Goal: Task Accomplishment & Management: Manage account settings

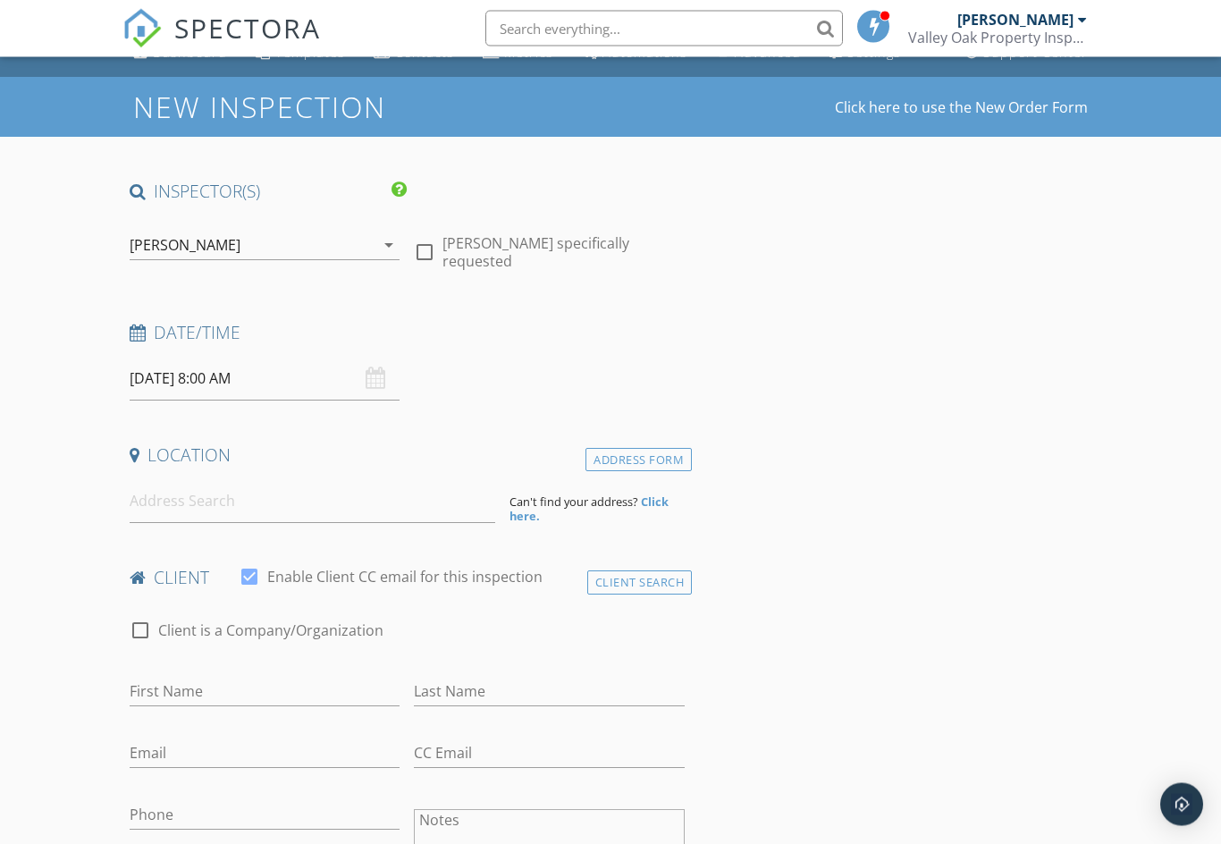
scroll to position [28, 0]
click at [380, 387] on div "09/30/2025 8:00 AM" at bounding box center [265, 379] width 271 height 44
click at [379, 377] on div "09/30/2025 8:00 AM" at bounding box center [265, 379] width 271 height 44
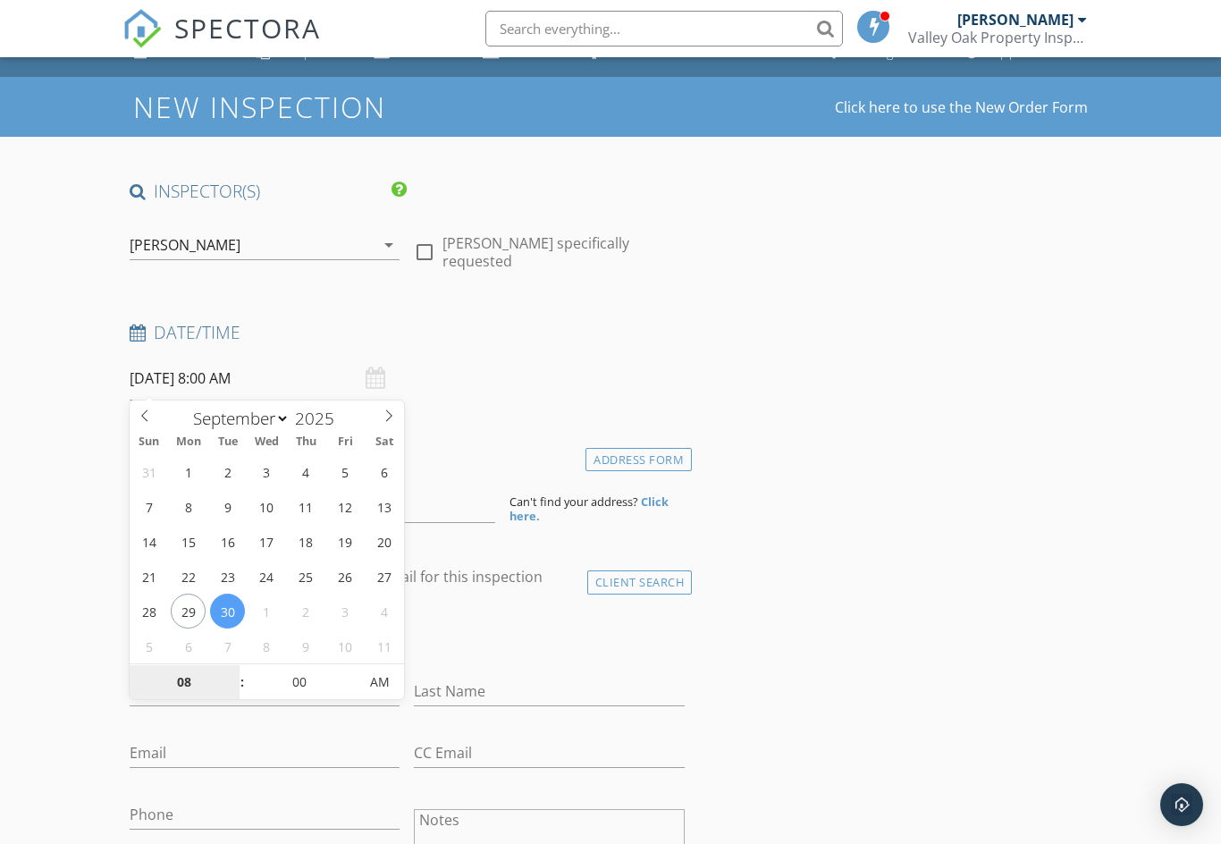
type input "09/29/2025 8:00 AM"
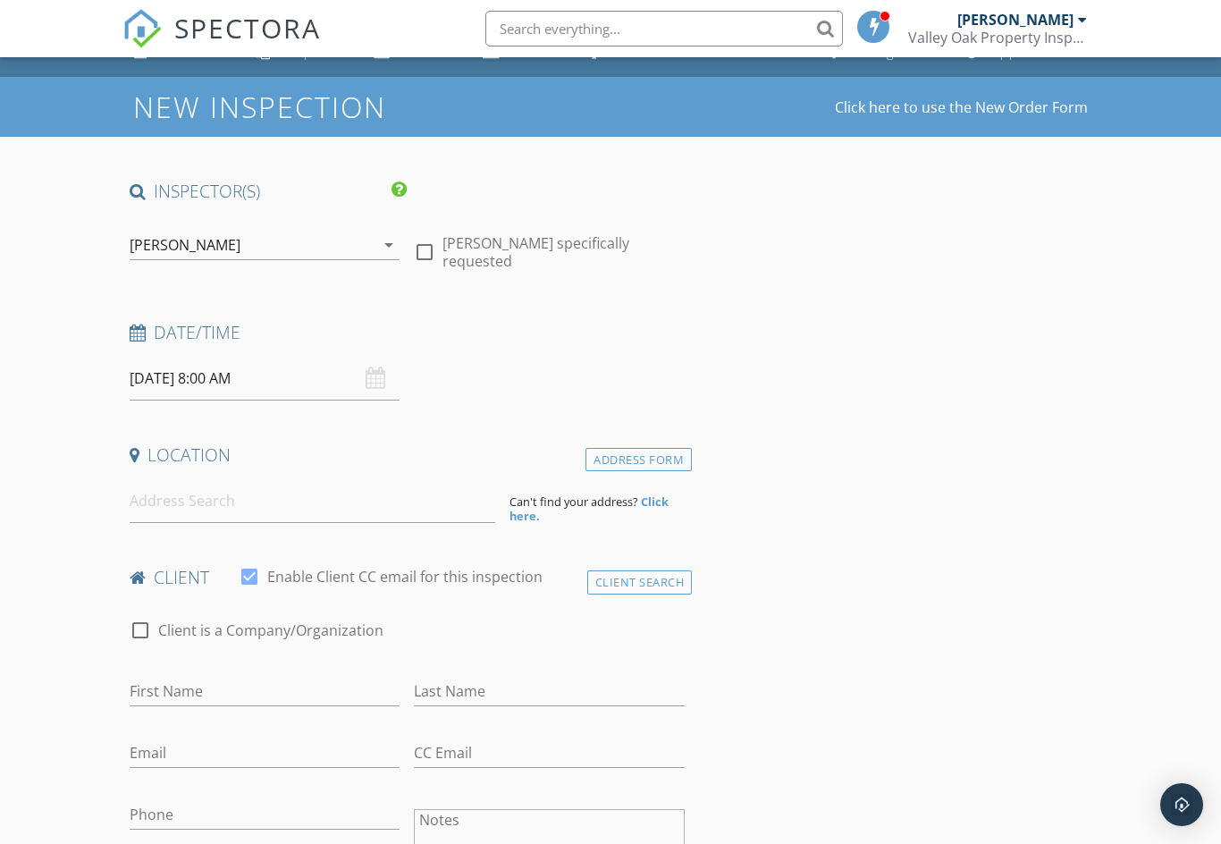
click at [214, 500] on input at bounding box center [313, 501] width 366 height 44
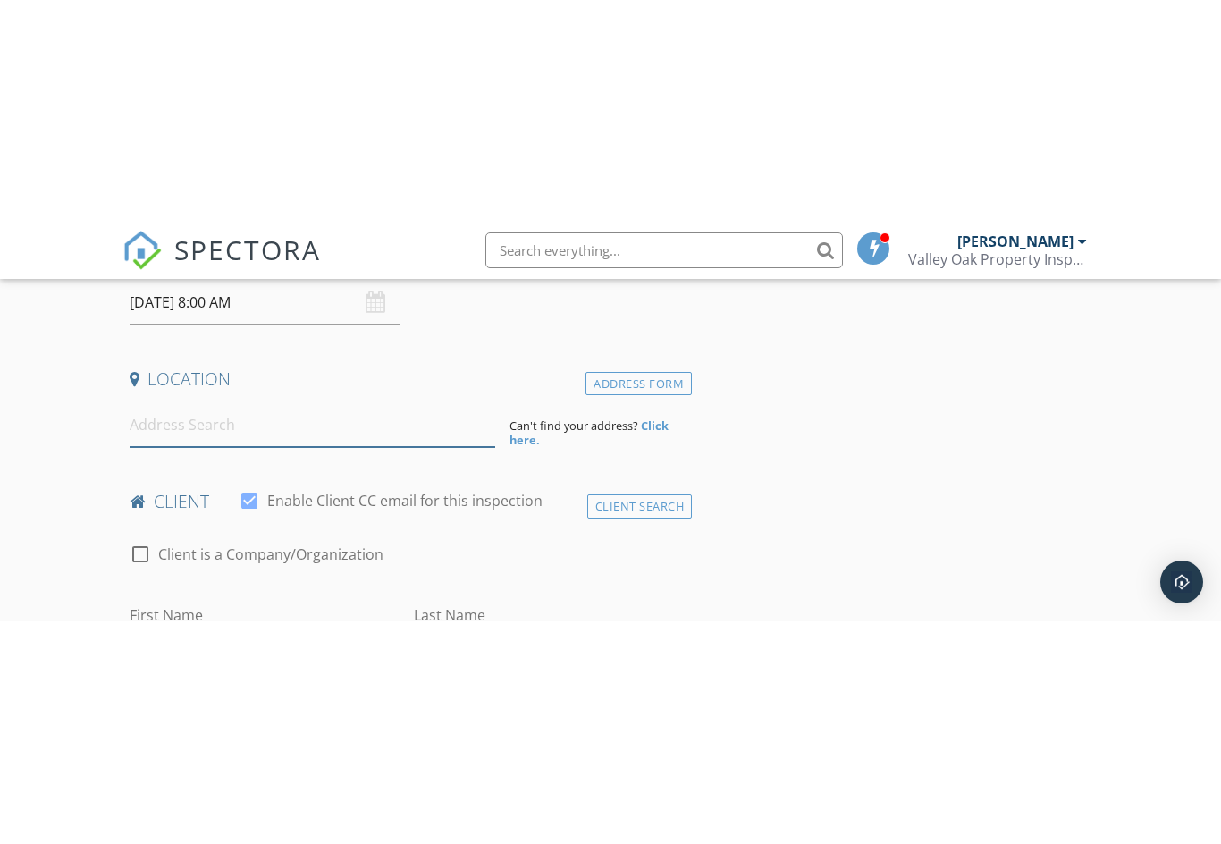
scroll to position [327, 0]
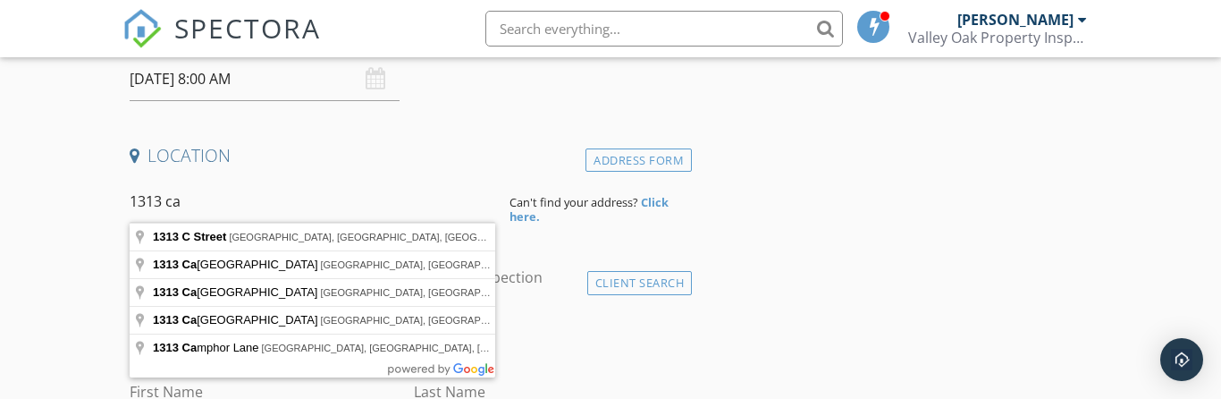
type input "1313 Camphor Lane, Davis, CA, USA"
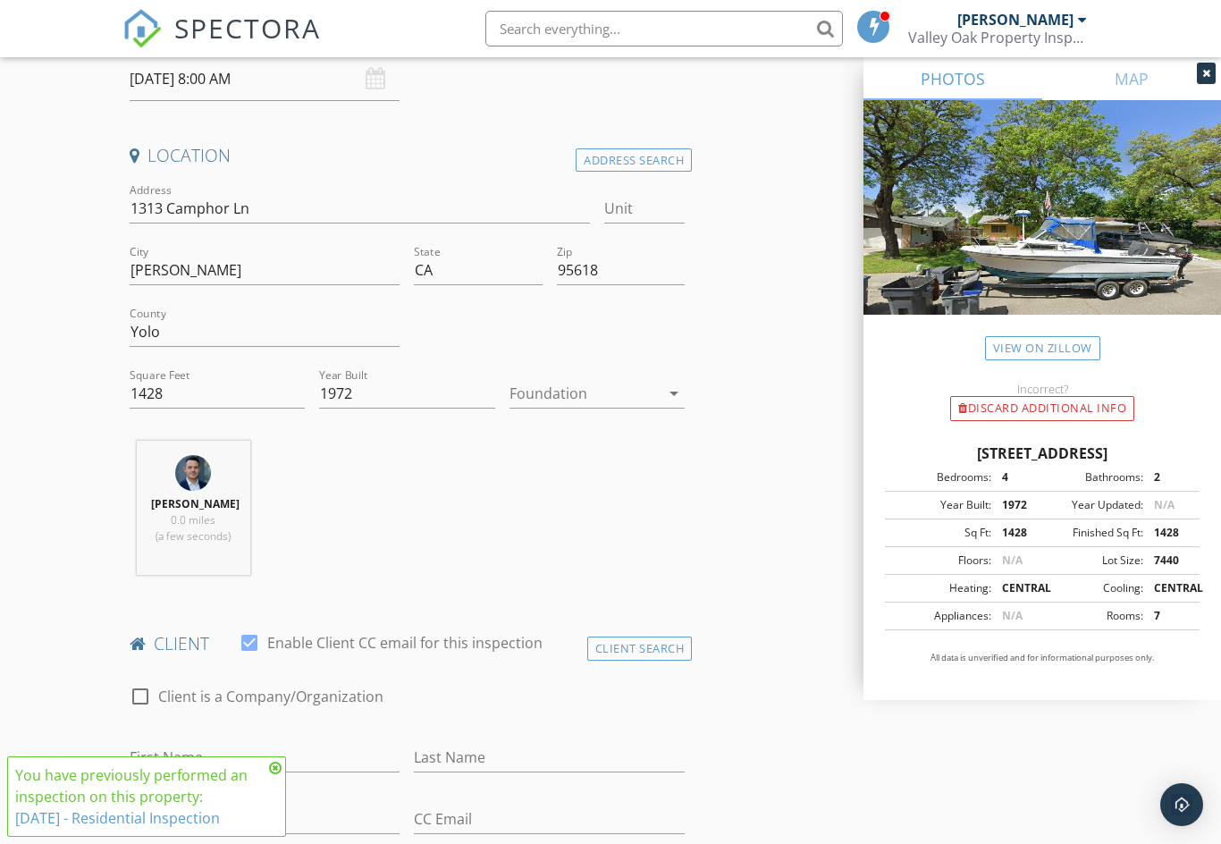
click at [581, 388] on div at bounding box center [585, 393] width 150 height 29
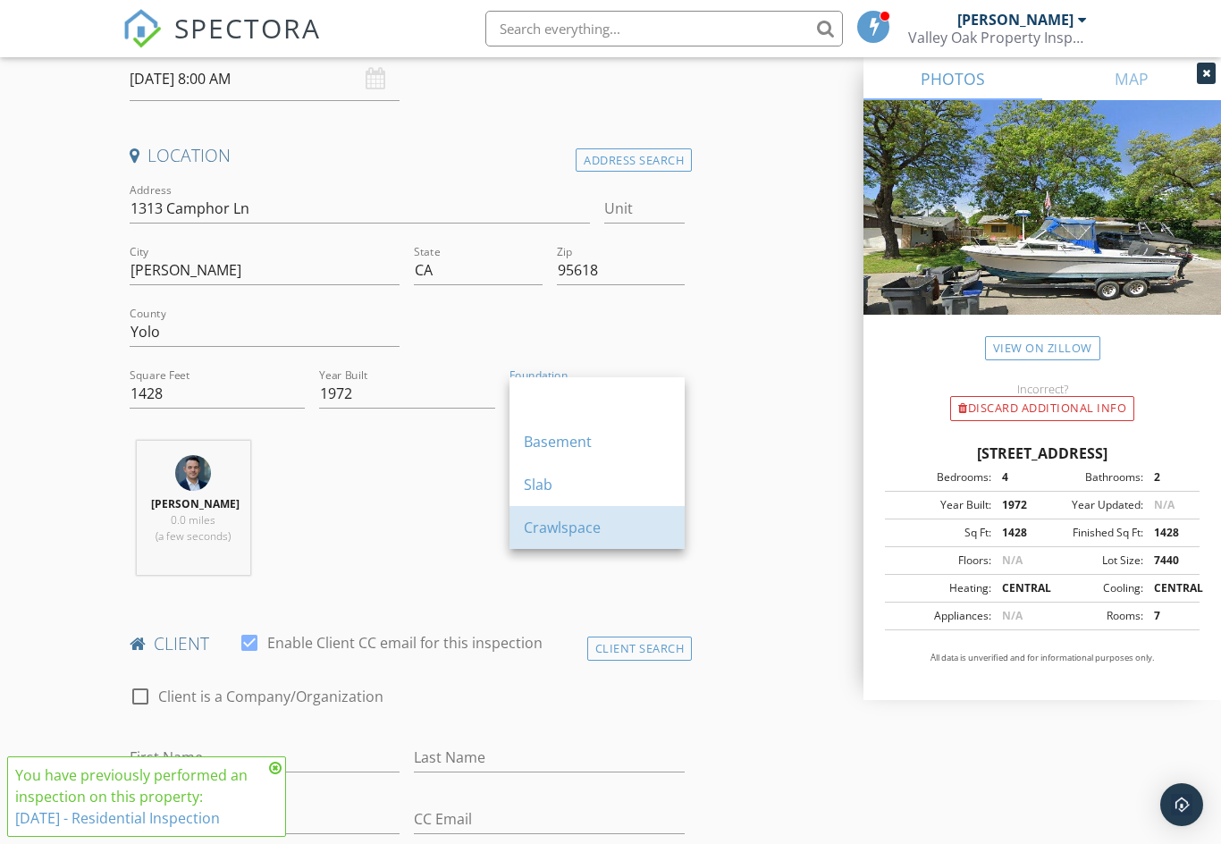
click at [604, 519] on div "Crawlspace" at bounding box center [597, 527] width 147 height 21
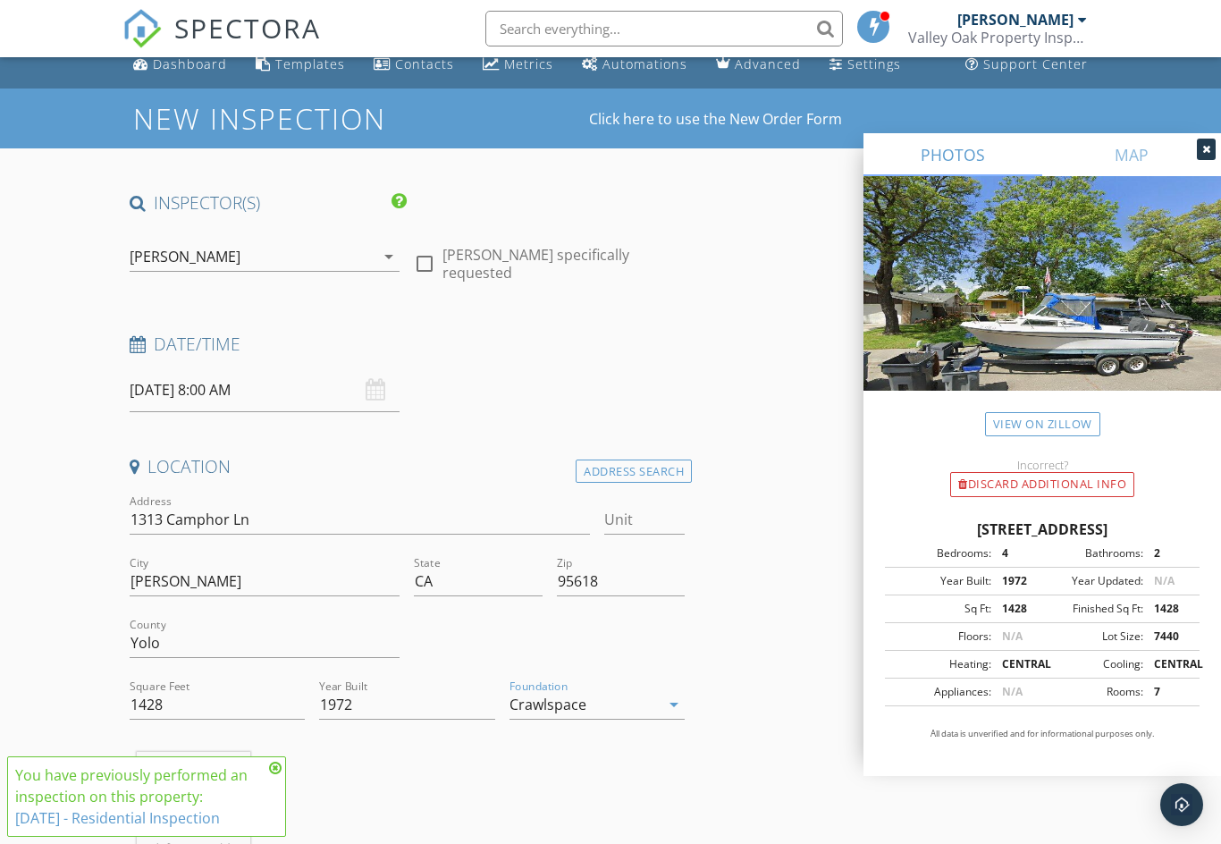
scroll to position [0, 0]
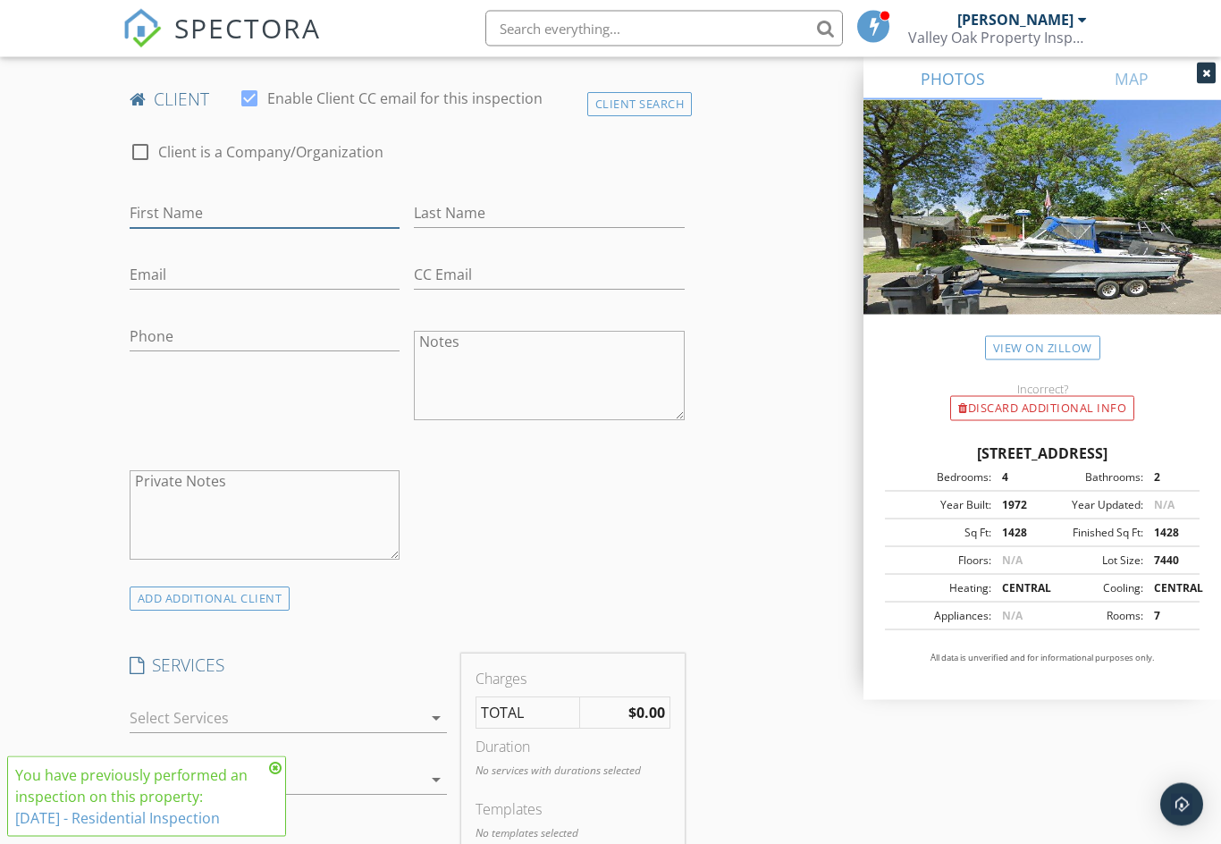
click at [141, 207] on input "First Name" at bounding box center [265, 214] width 271 height 30
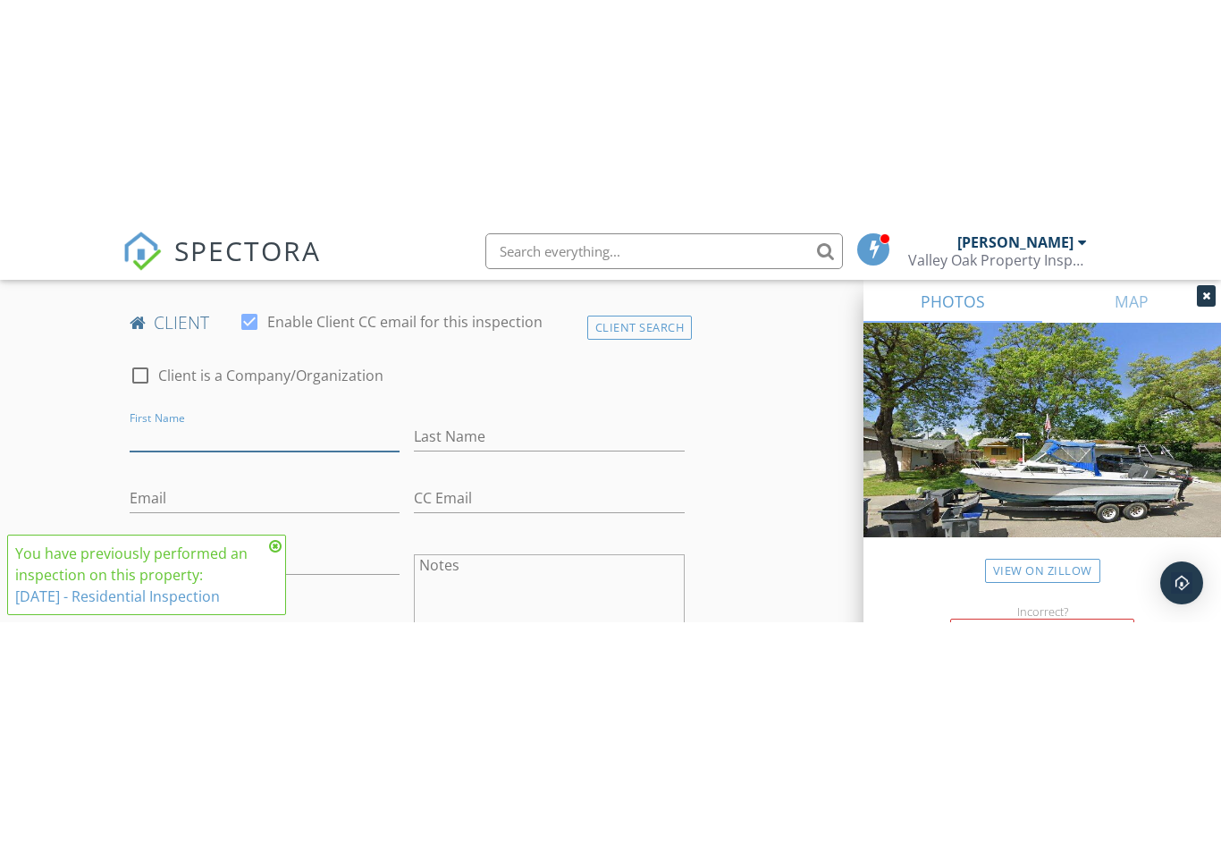
scroll to position [872, 0]
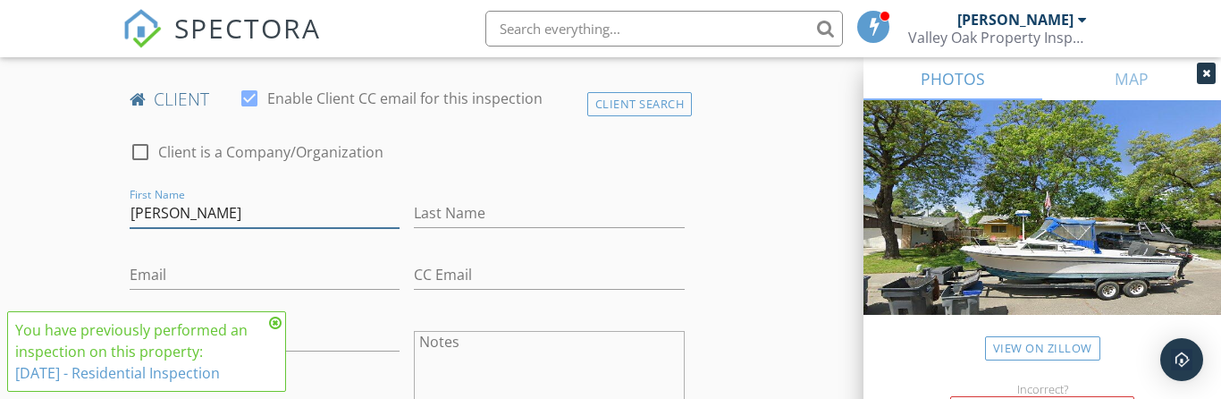
type input "Jon"
click at [566, 209] on input "Last Name" at bounding box center [549, 213] width 271 height 30
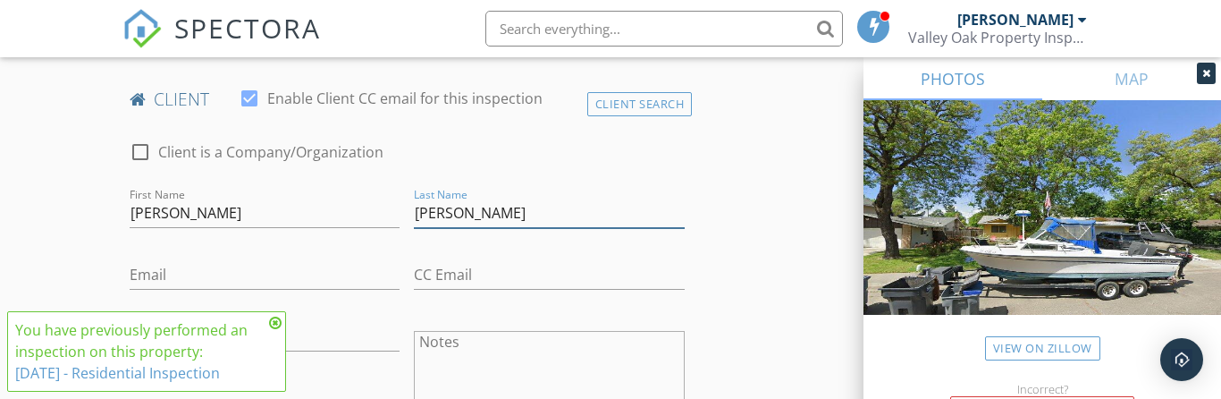
type input "Carreira"
click at [540, 270] on input "CC Email" at bounding box center [549, 275] width 271 height 30
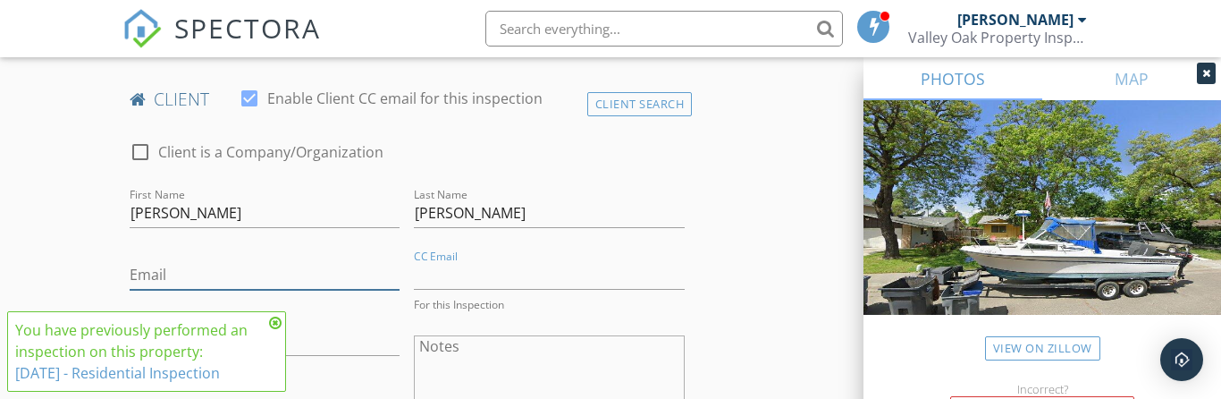
click at [229, 277] on input "Email" at bounding box center [265, 275] width 271 height 30
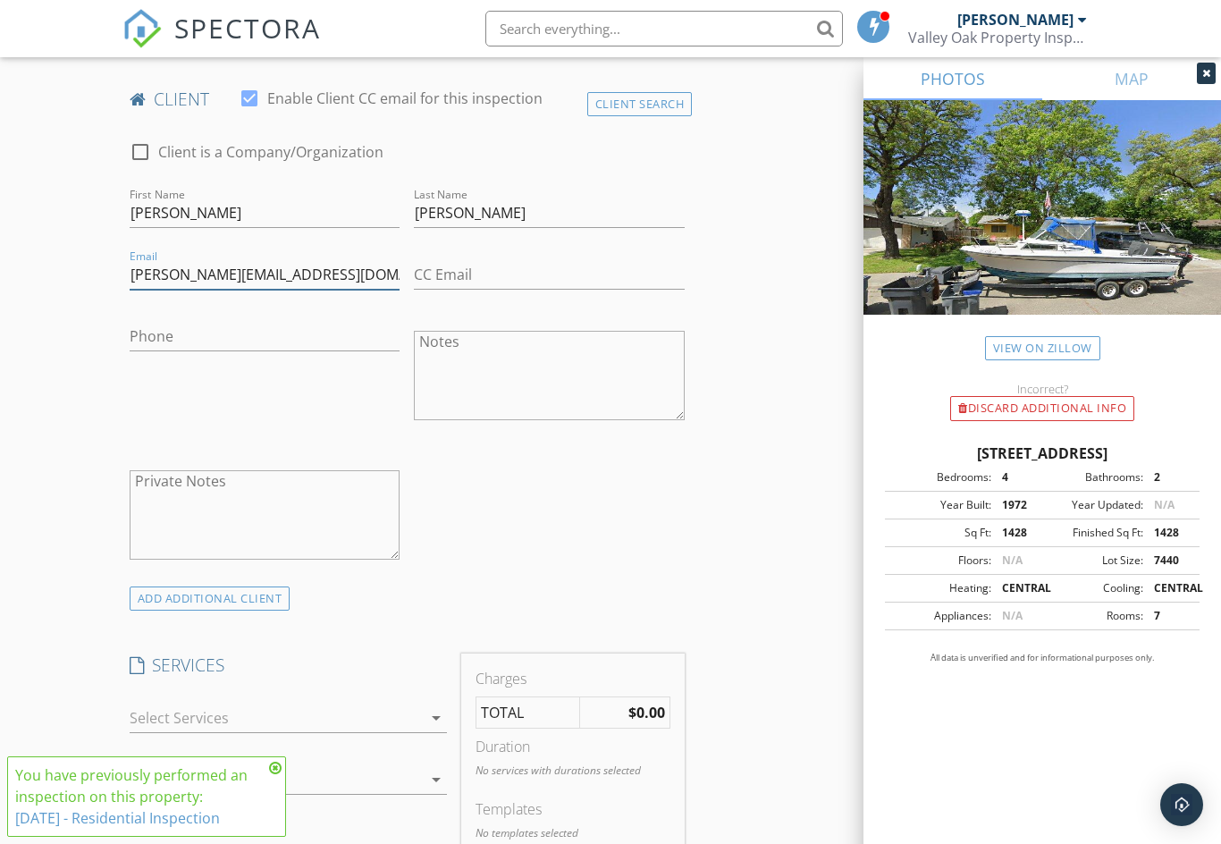
type input "Jon@valleyoakpropertyinspections.com"
click at [250, 346] on input "Phone" at bounding box center [265, 337] width 271 height 30
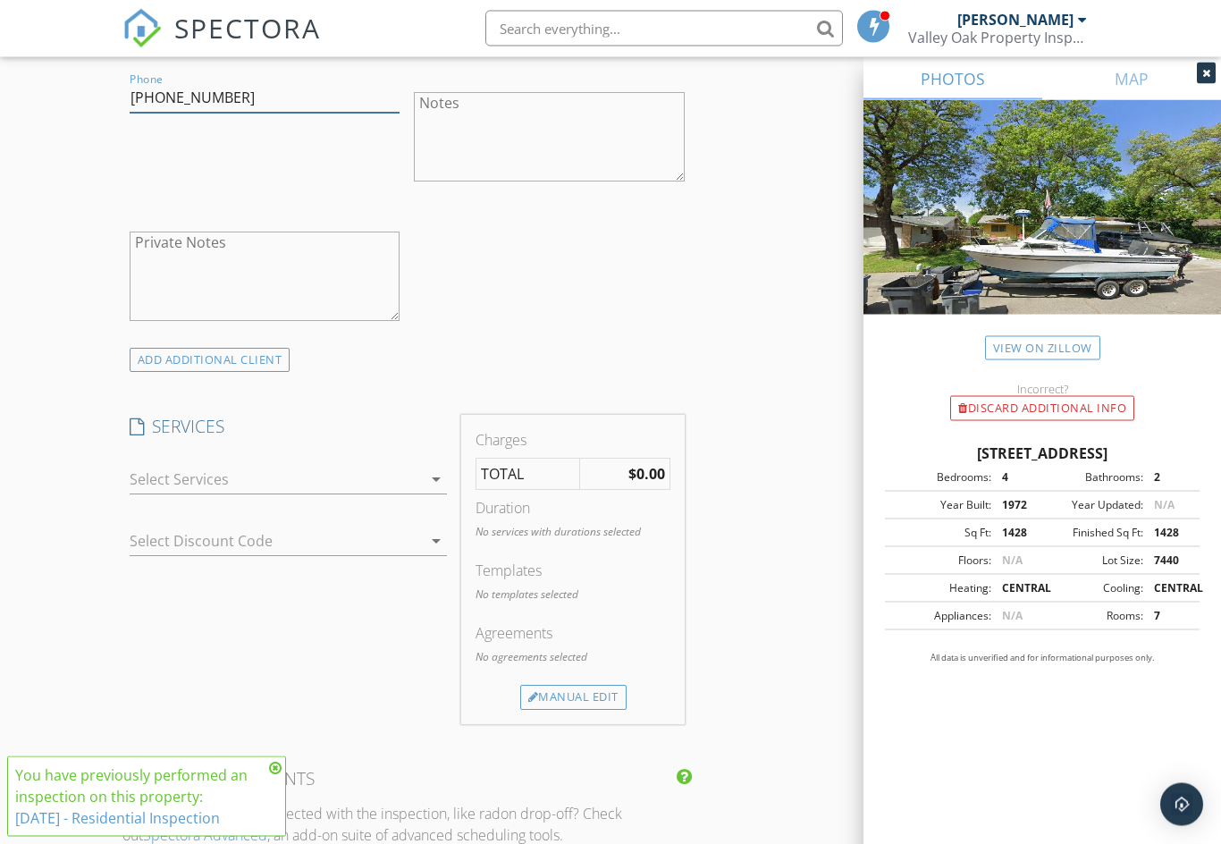
scroll to position [1110, 0]
type input "808-855-0644"
click at [401, 465] on div at bounding box center [276, 479] width 293 height 29
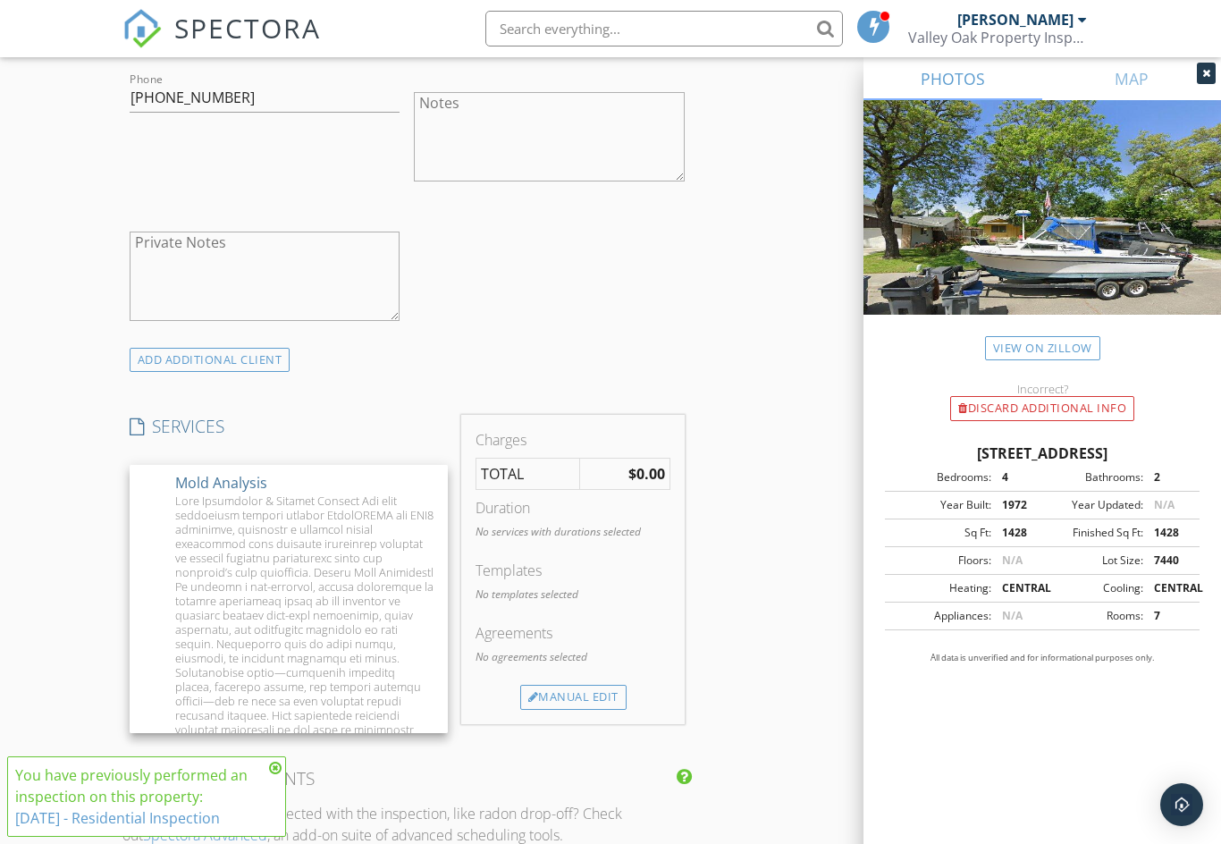
click at [430, 420] on h4 "SERVICES" at bounding box center [289, 426] width 318 height 23
click at [418, 487] on div at bounding box center [276, 479] width 293 height 29
click at [159, 662] on div at bounding box center [154, 677] width 30 height 30
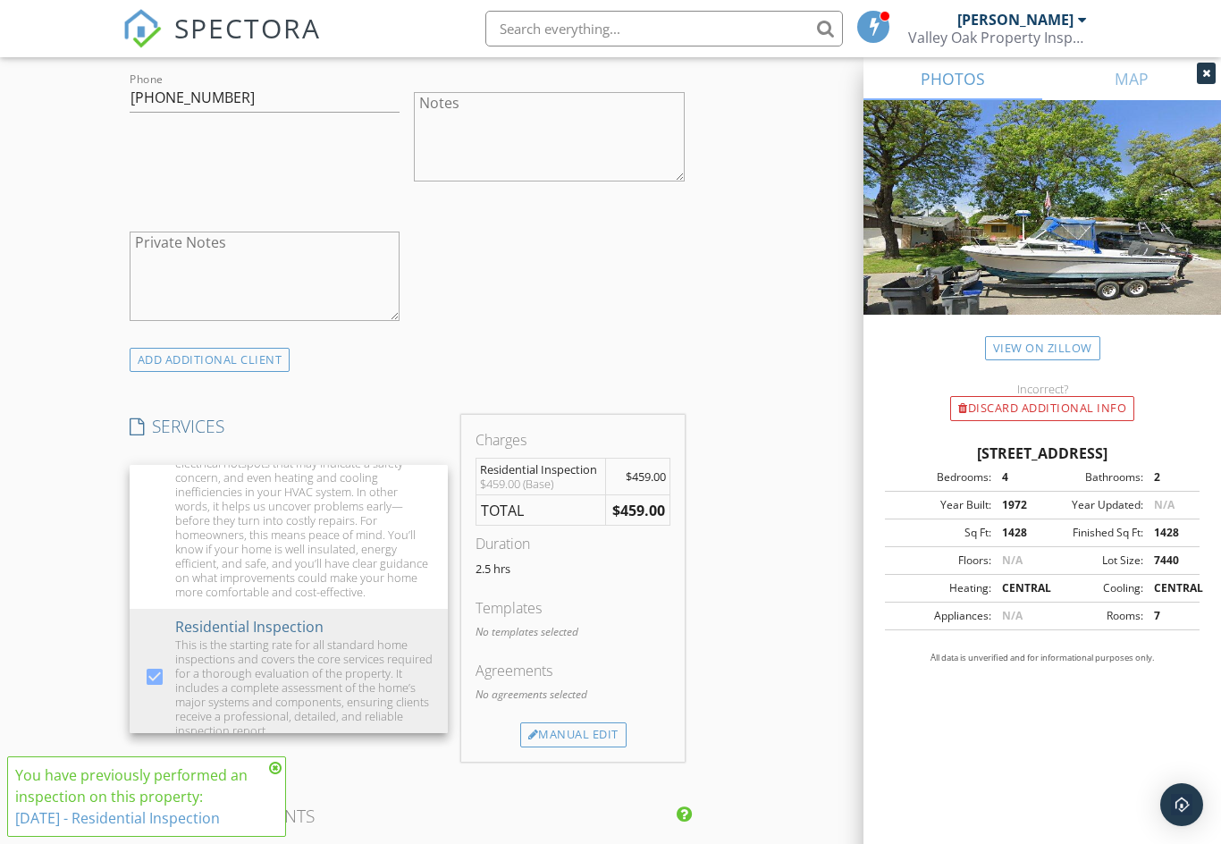
click at [742, 512] on div "INSPECTOR(S) check_box Jon Carreira PRIMARY Jon Carreira arrow_drop_down check_…" at bounding box center [610, 581] width 977 height 2969
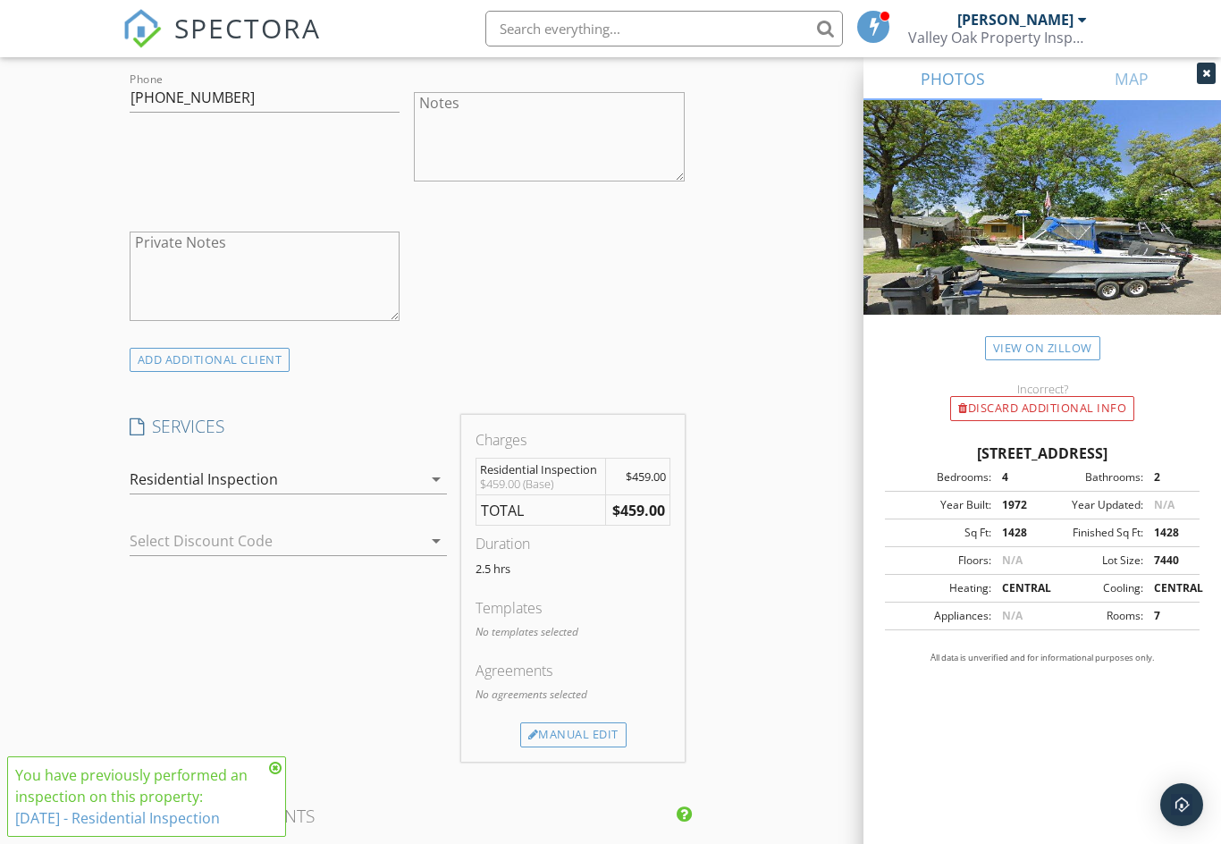
click at [418, 544] on div at bounding box center [411, 540] width 21 height 21
click at [389, 643] on div "SERVICES check_box_outline_blank Mold Analysis check_box_outline_blank Thermogr…" at bounding box center [288, 588] width 333 height 347
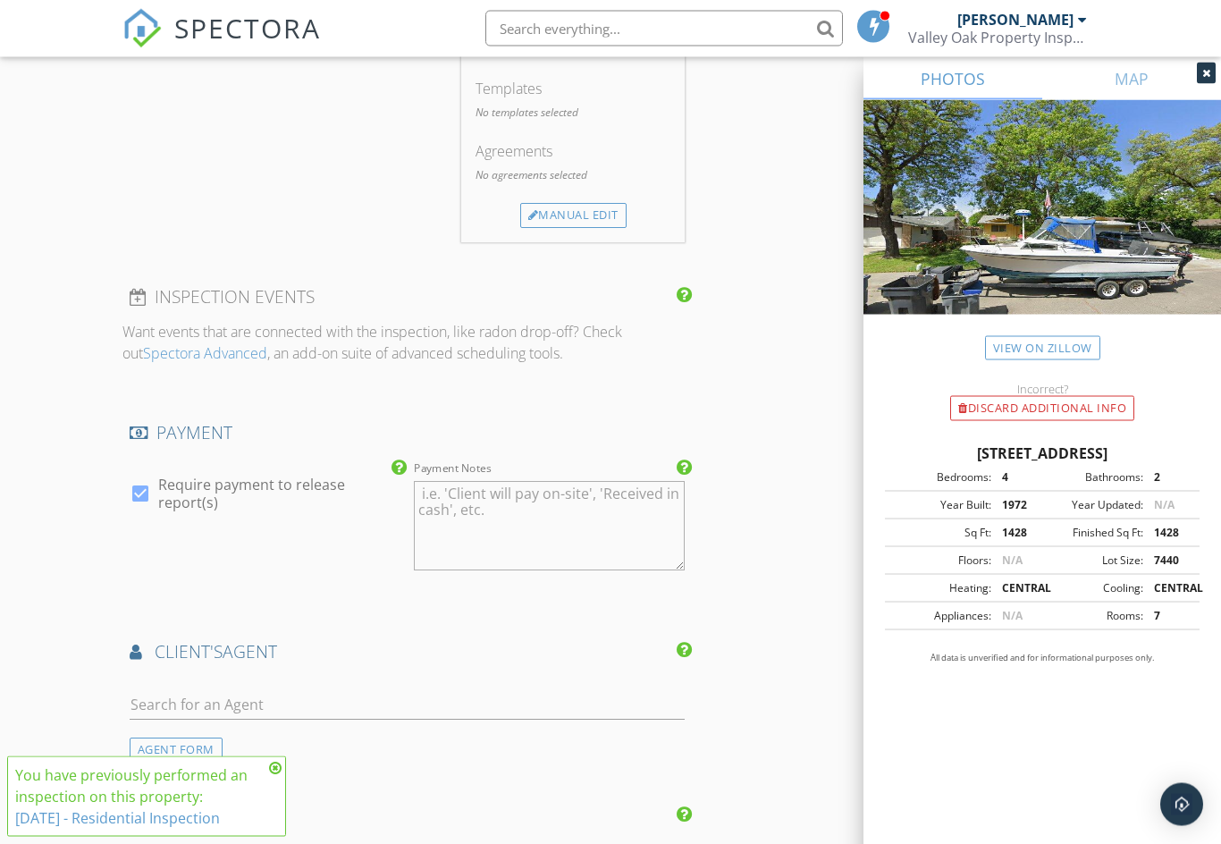
scroll to position [1631, 0]
click at [141, 494] on div at bounding box center [140, 492] width 30 height 30
checkbox input "false"
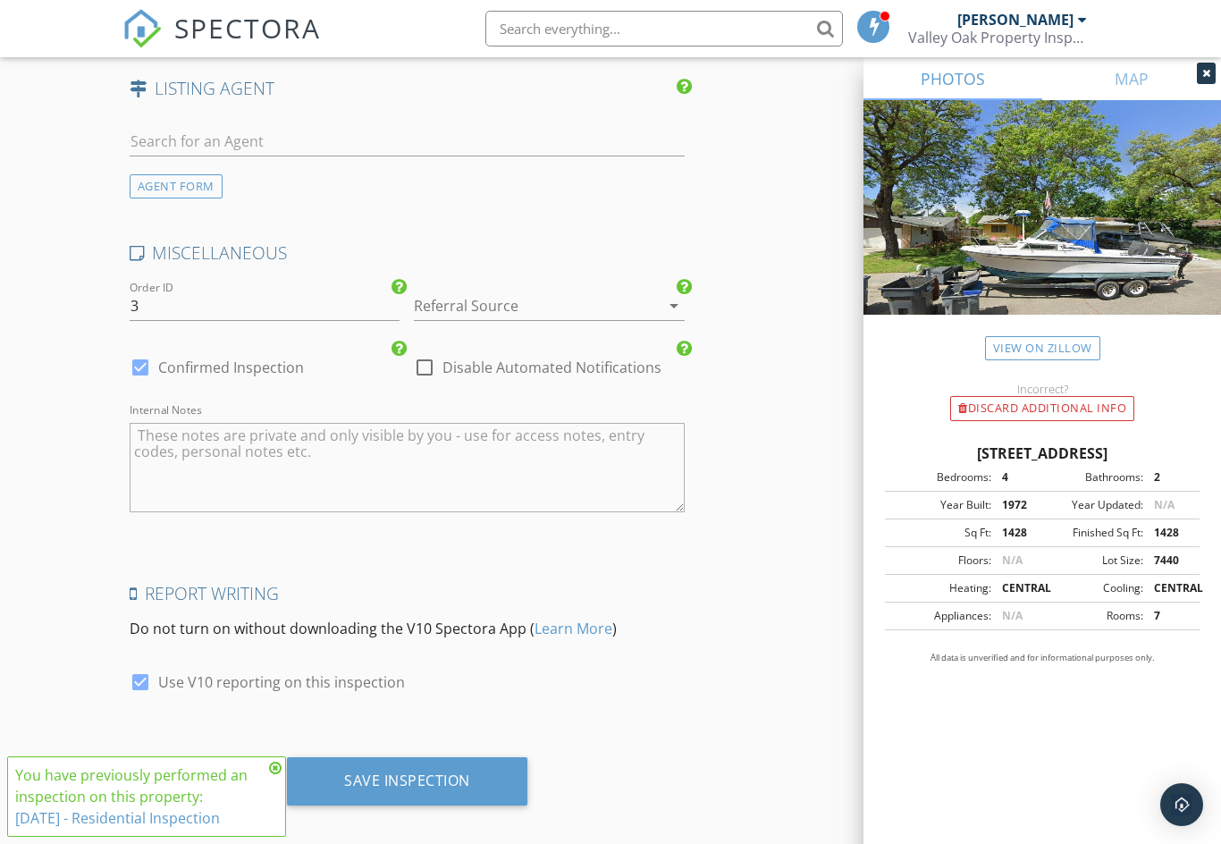
scroll to position [2368, 0]
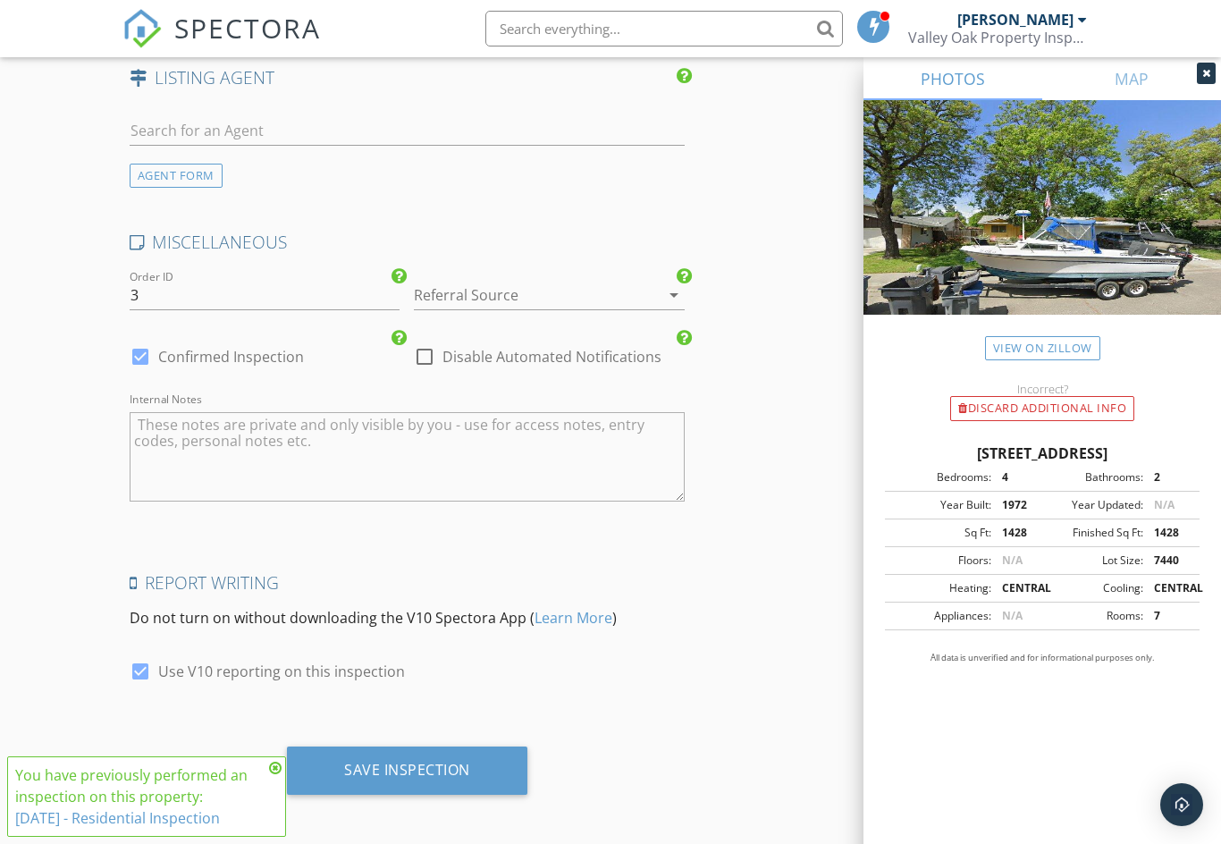
click at [422, 761] on div "Save Inspection" at bounding box center [407, 770] width 126 height 18
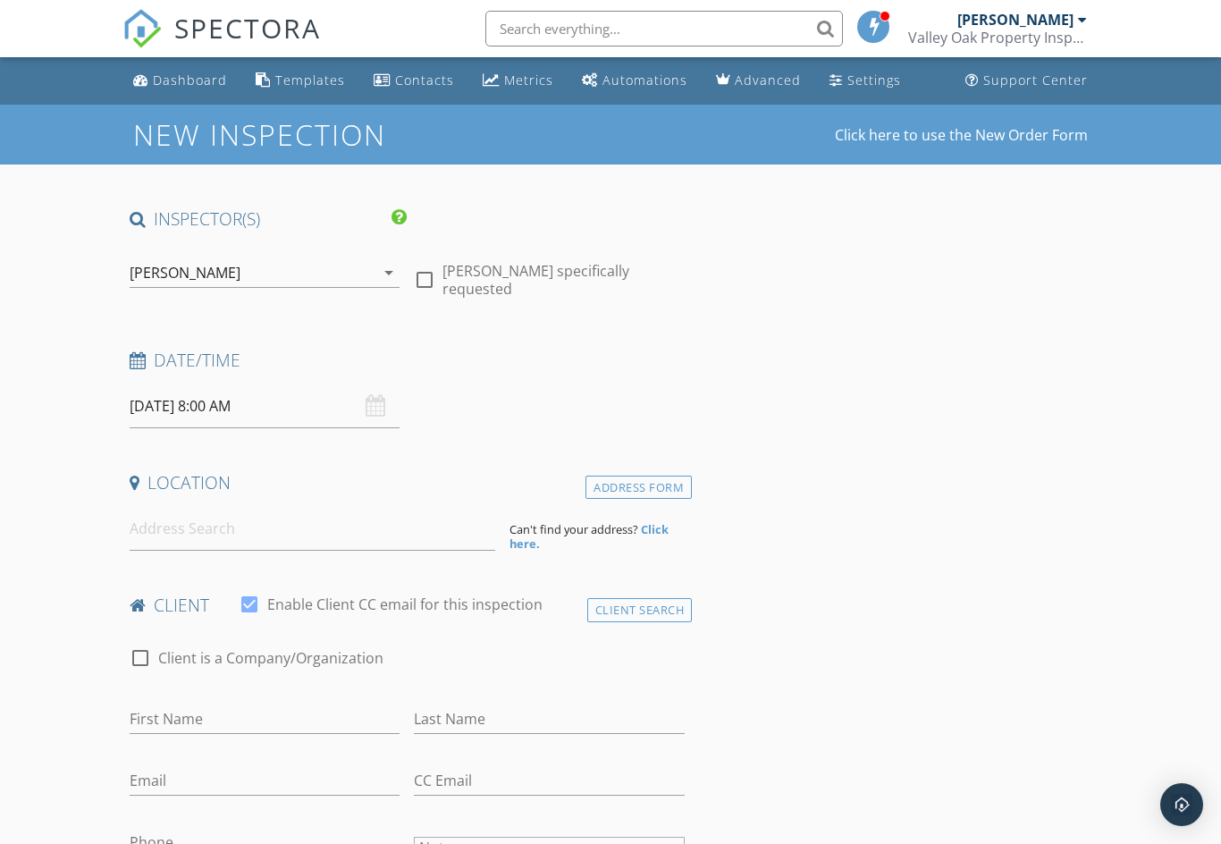
click at [167, 83] on div "Dashboard" at bounding box center [190, 80] width 74 height 17
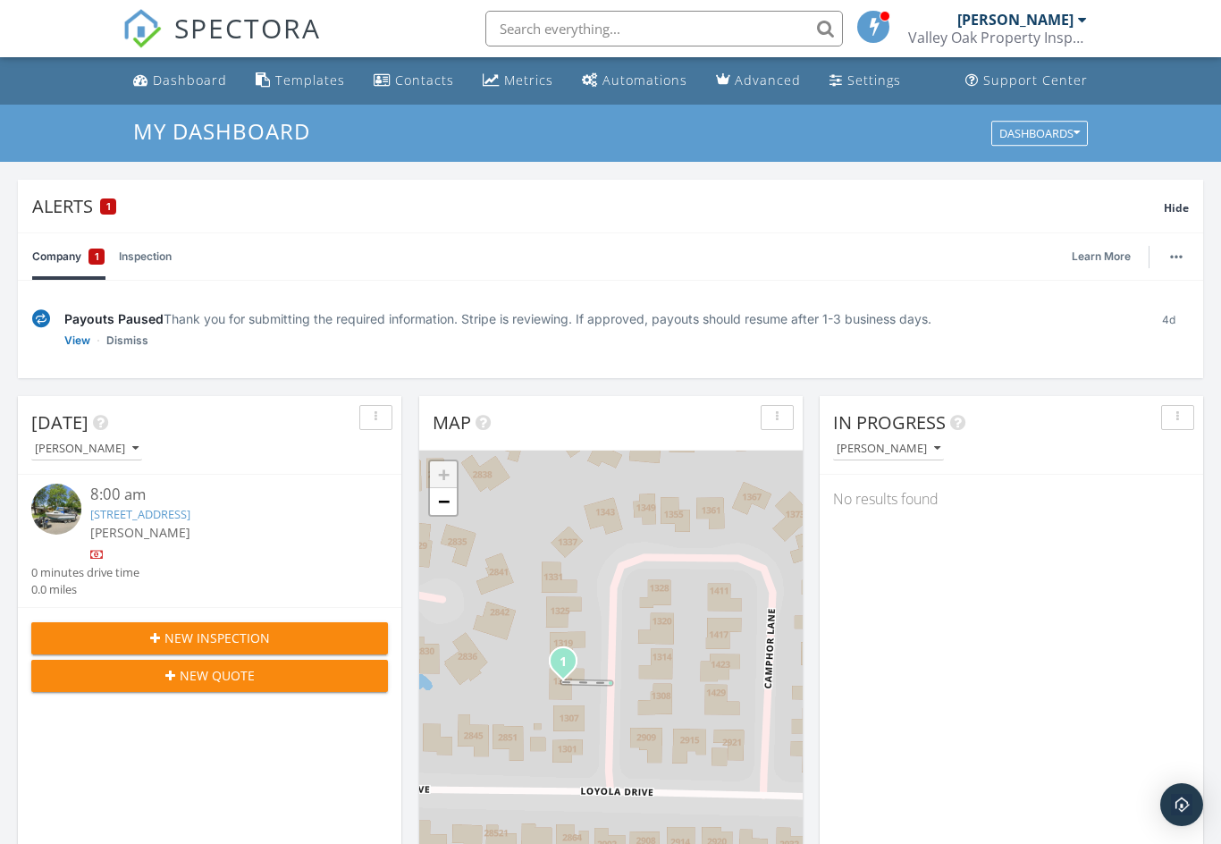
click at [856, 89] on link "Settings" at bounding box center [866, 80] width 86 height 33
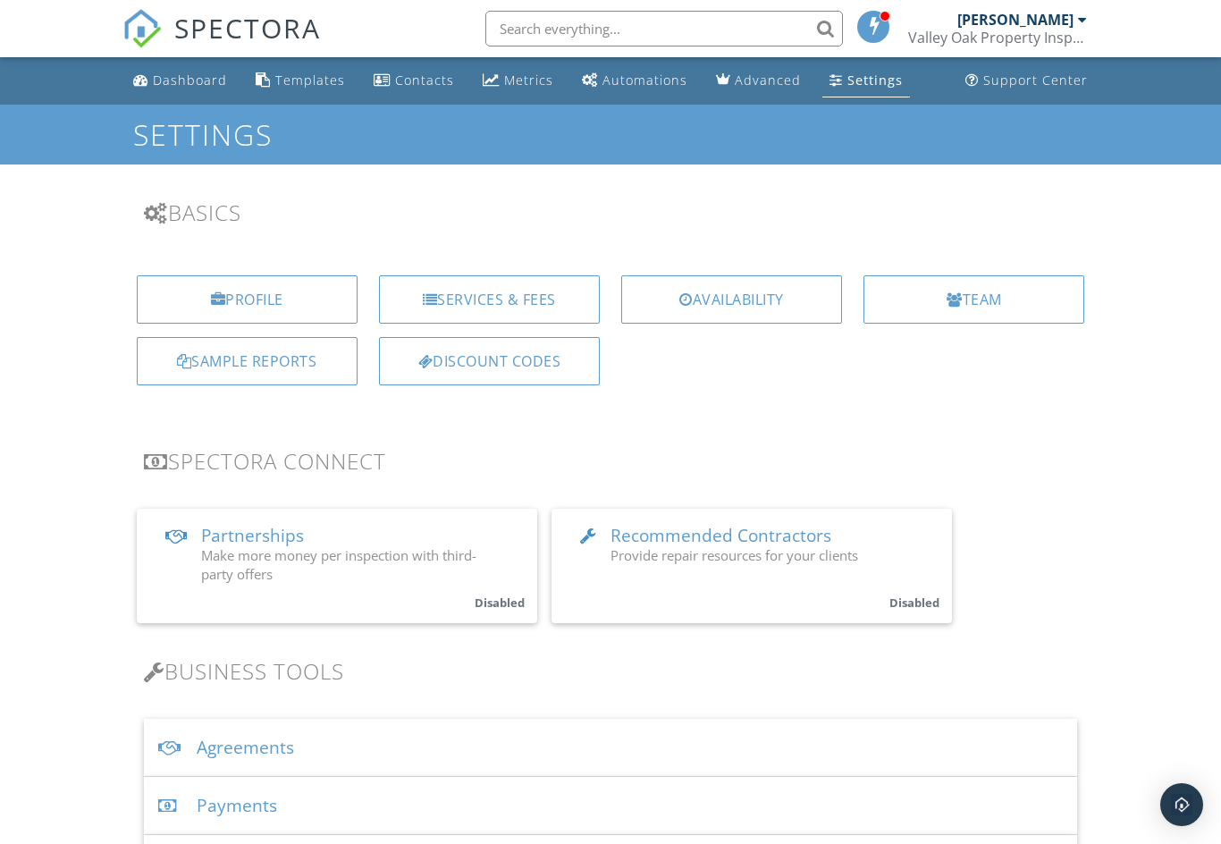
click at [344, 751] on div "Agreements" at bounding box center [611, 748] width 934 height 58
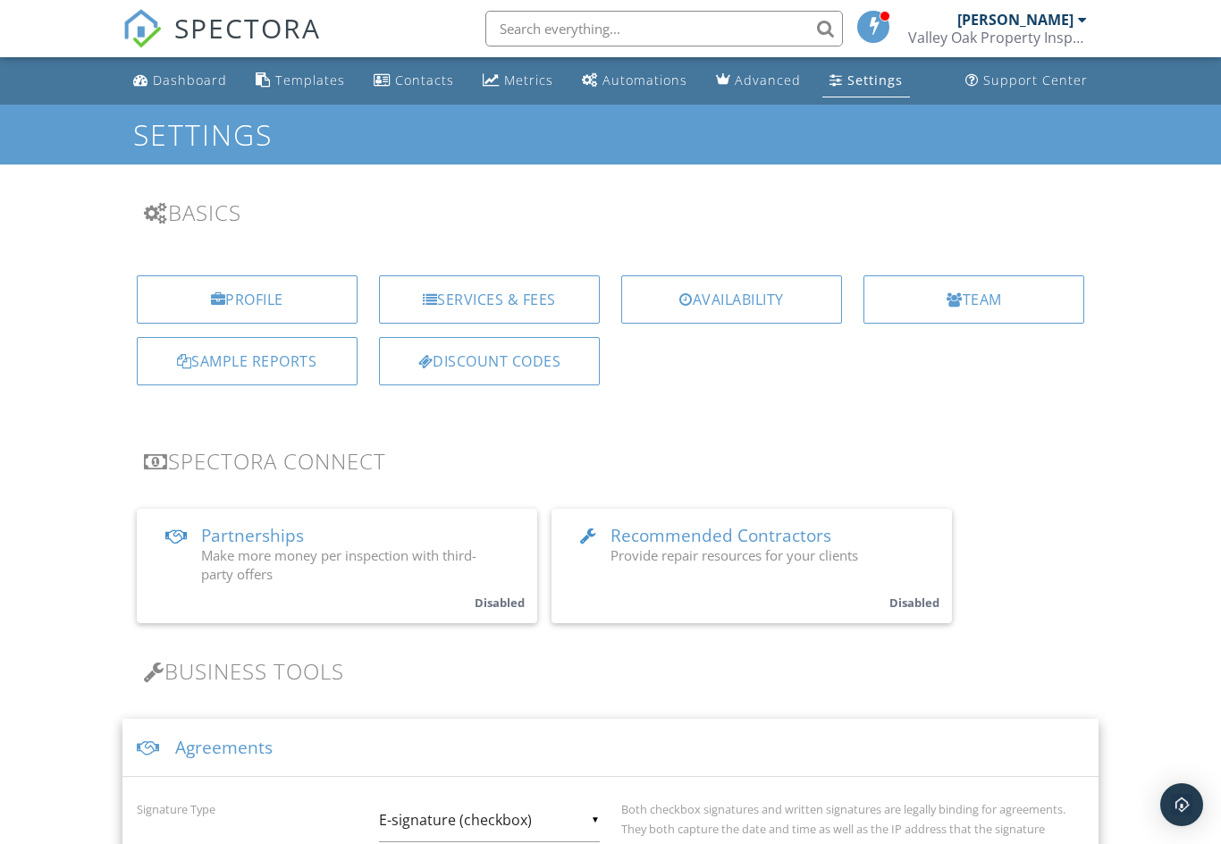
click at [519, 731] on div "Agreements" at bounding box center [610, 748] width 977 height 58
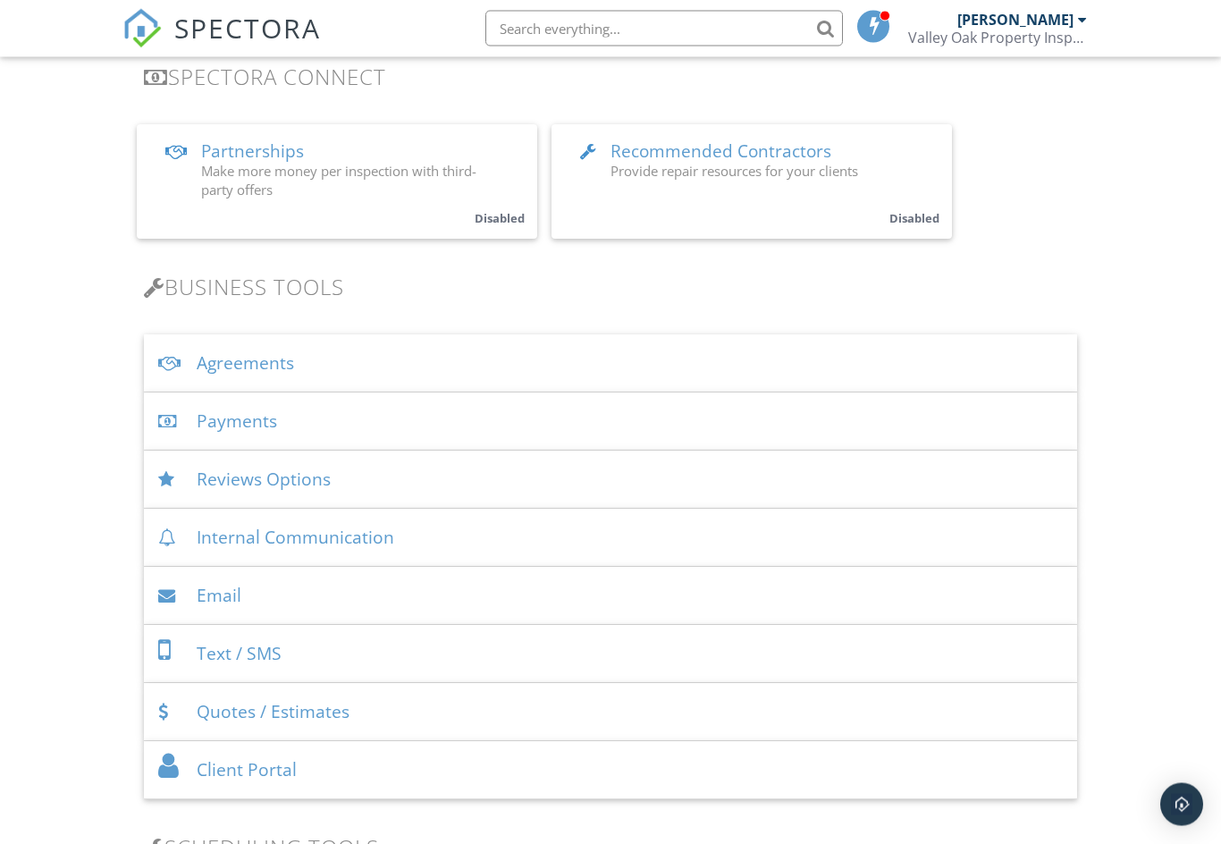
click at [229, 359] on div "Agreements" at bounding box center [611, 364] width 934 height 58
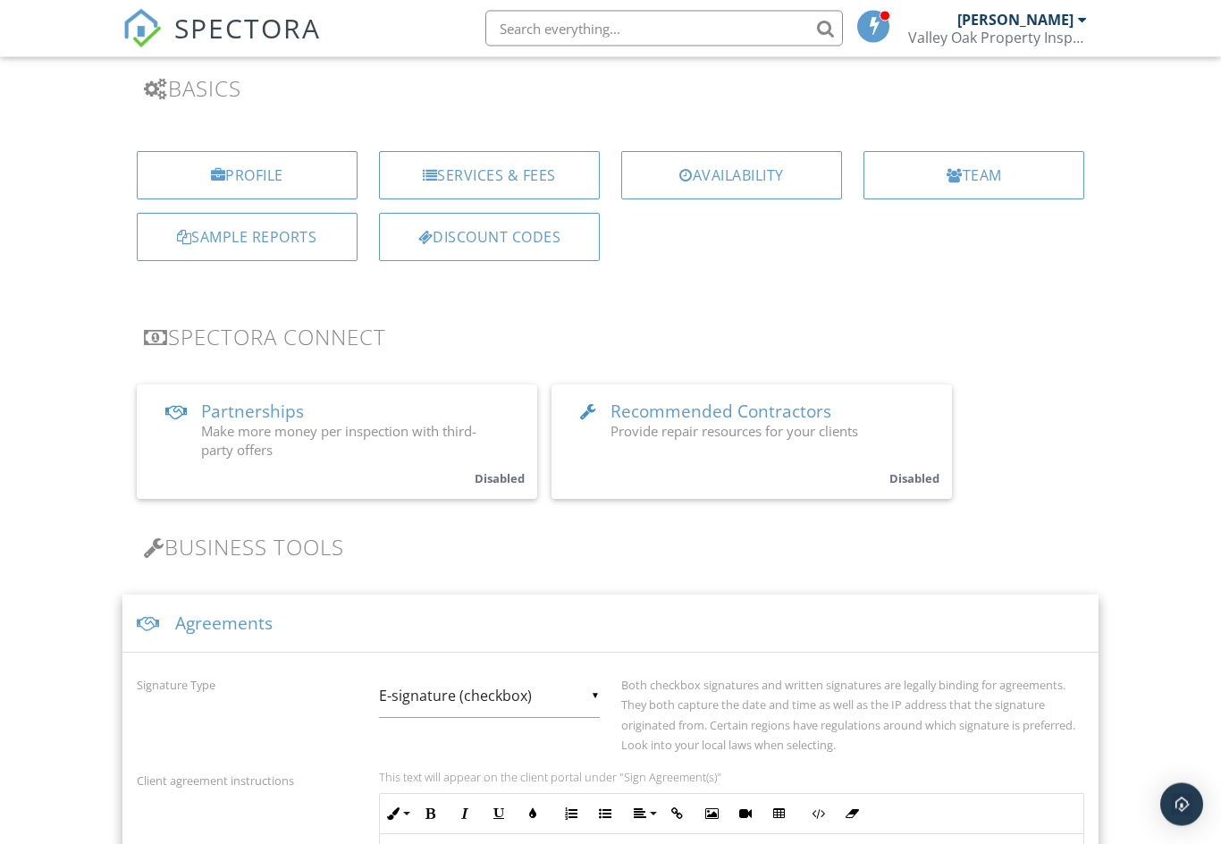
scroll to position [125, 0]
click at [511, 616] on div "Agreements" at bounding box center [610, 623] width 977 height 58
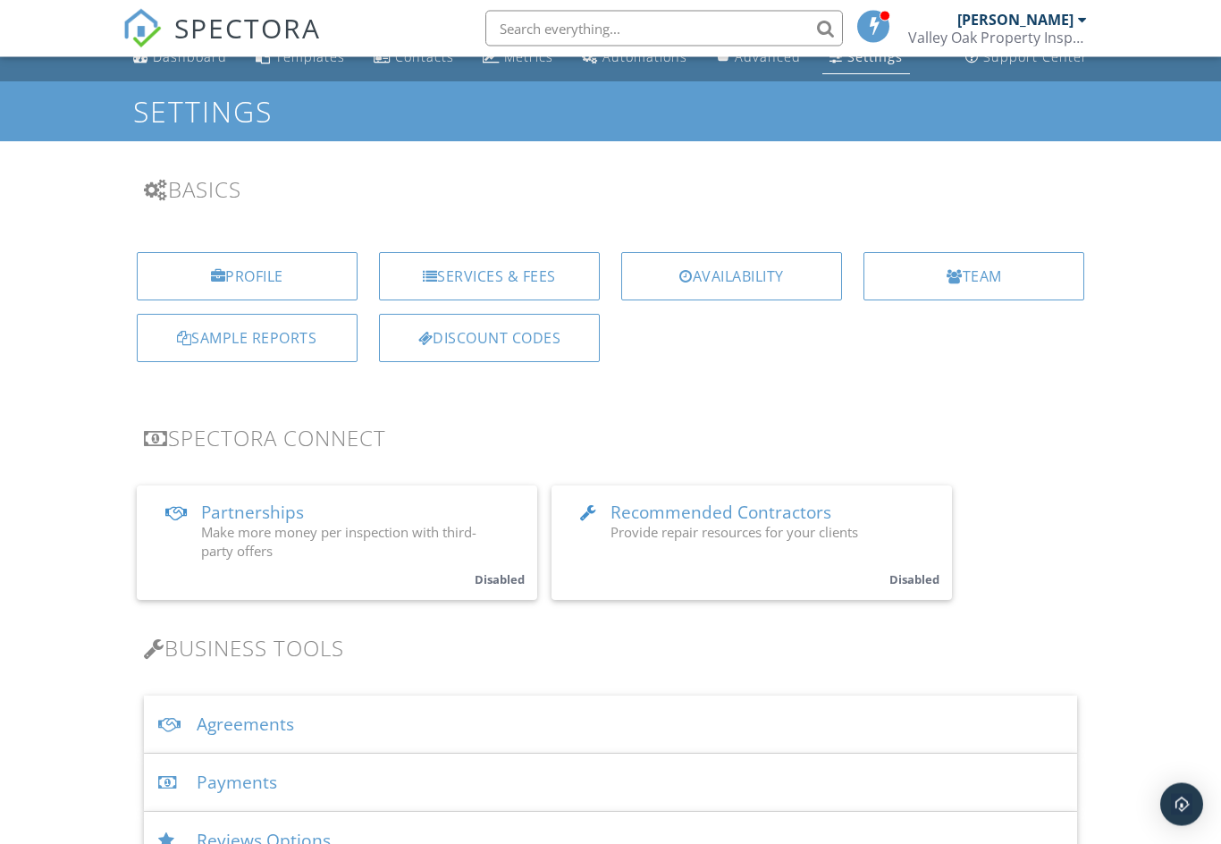
scroll to position [0, 0]
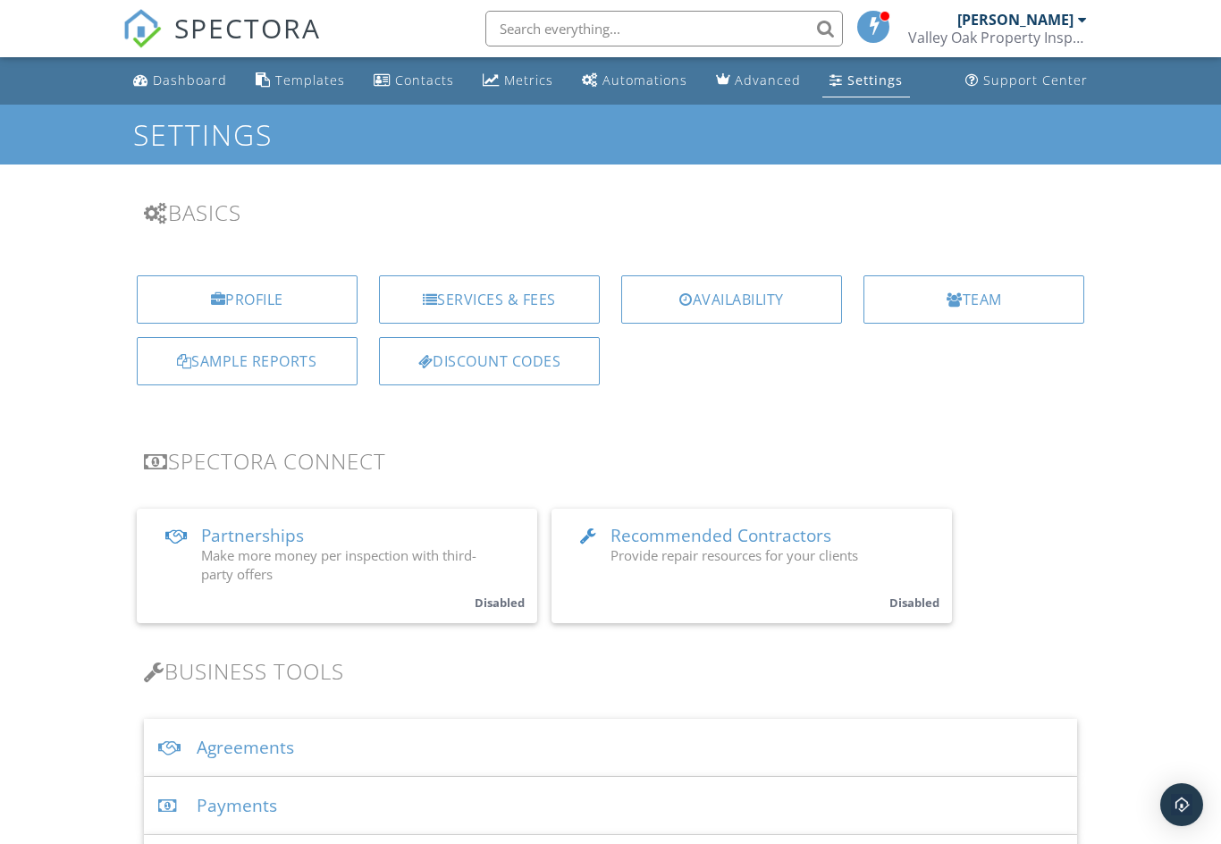
click at [626, 79] on div "Automations" at bounding box center [645, 80] width 85 height 17
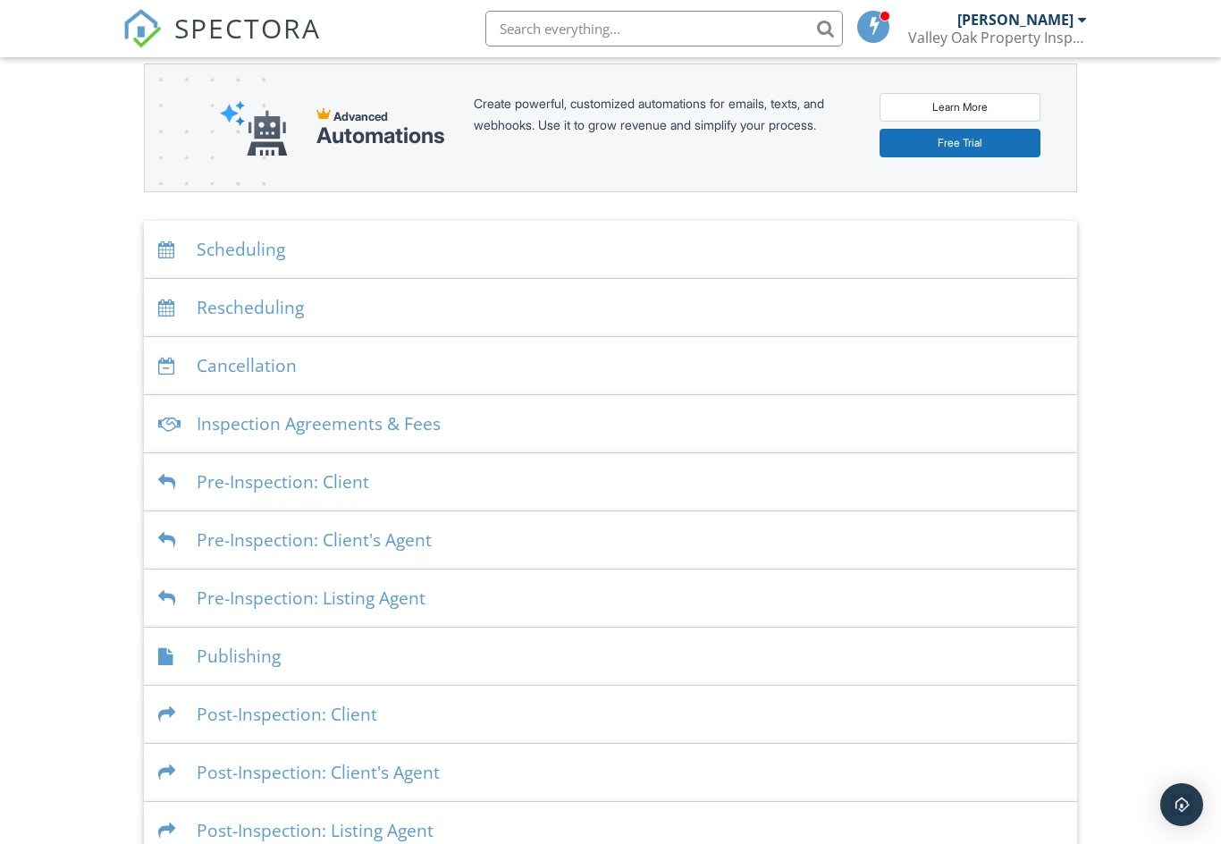
scroll to position [240, 0]
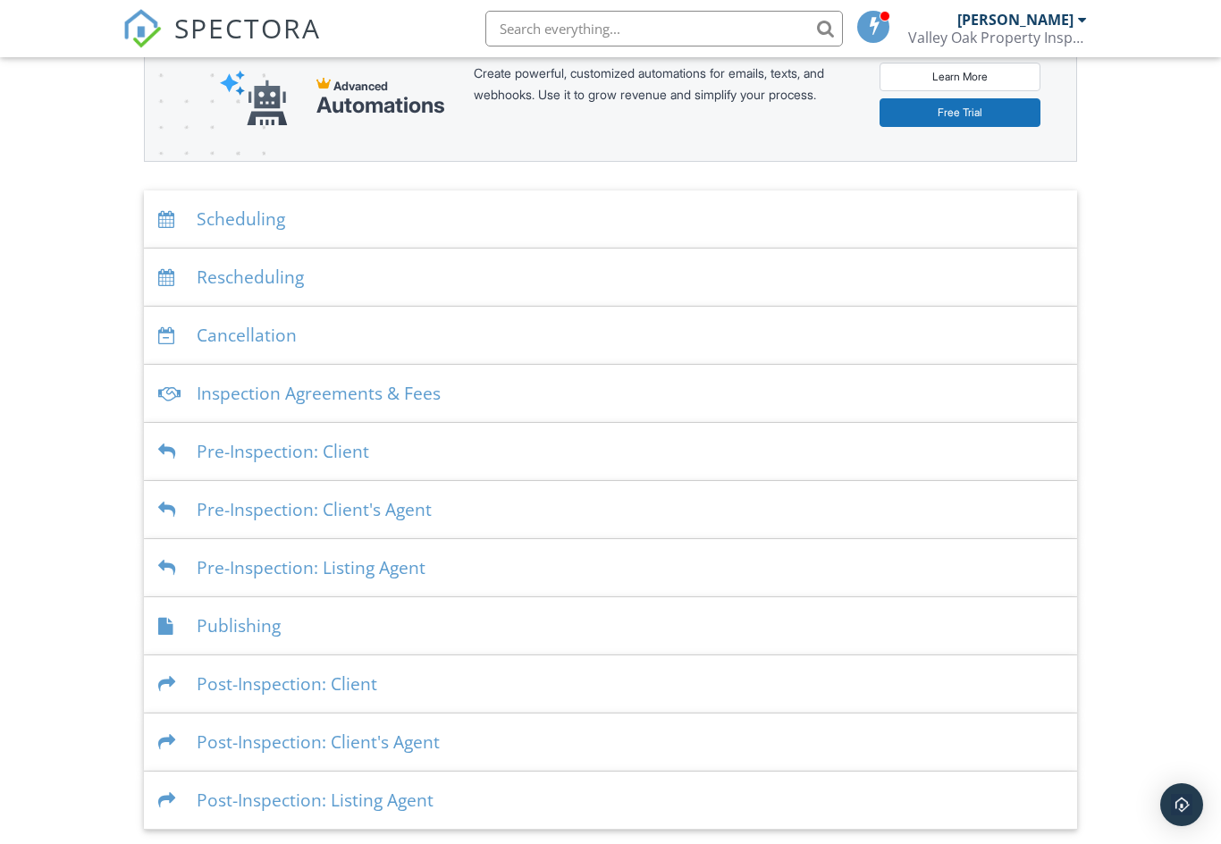
click at [566, 399] on div "Inspection Agreements & Fees" at bounding box center [611, 394] width 934 height 58
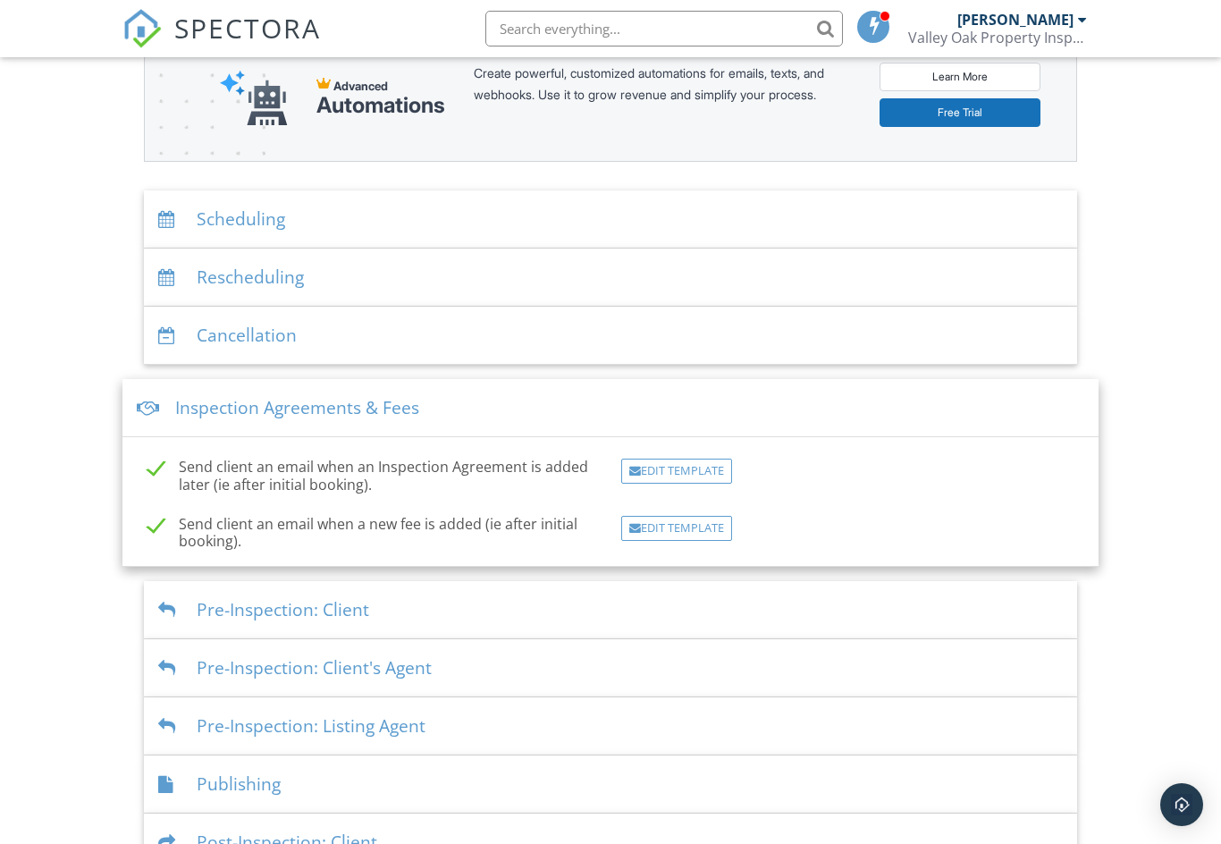
click at [546, 607] on div "Pre-Inspection: Client" at bounding box center [611, 610] width 934 height 58
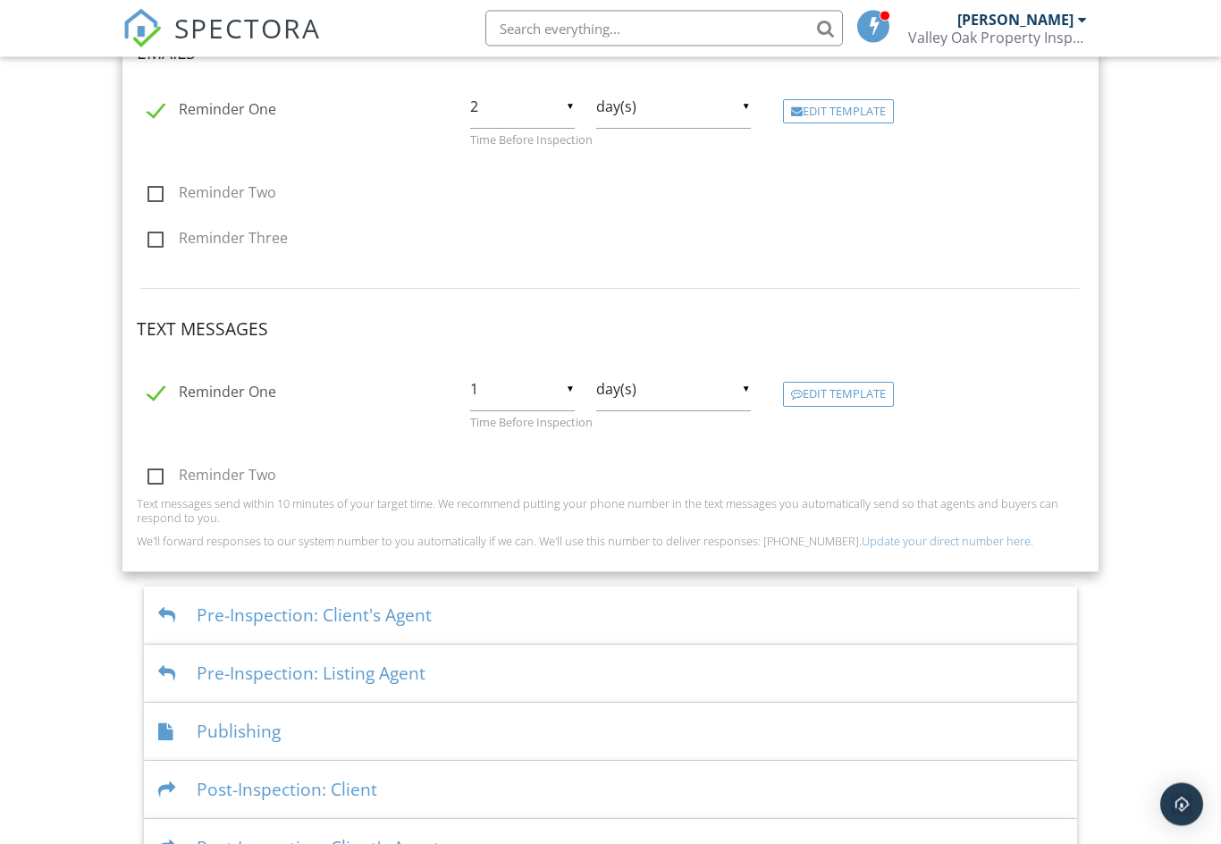
scroll to position [701, 0]
click at [1153, 279] on div "Dashboard Templates Contacts Metrics Automations Advanced Settings Support Cent…" at bounding box center [610, 145] width 1221 height 1579
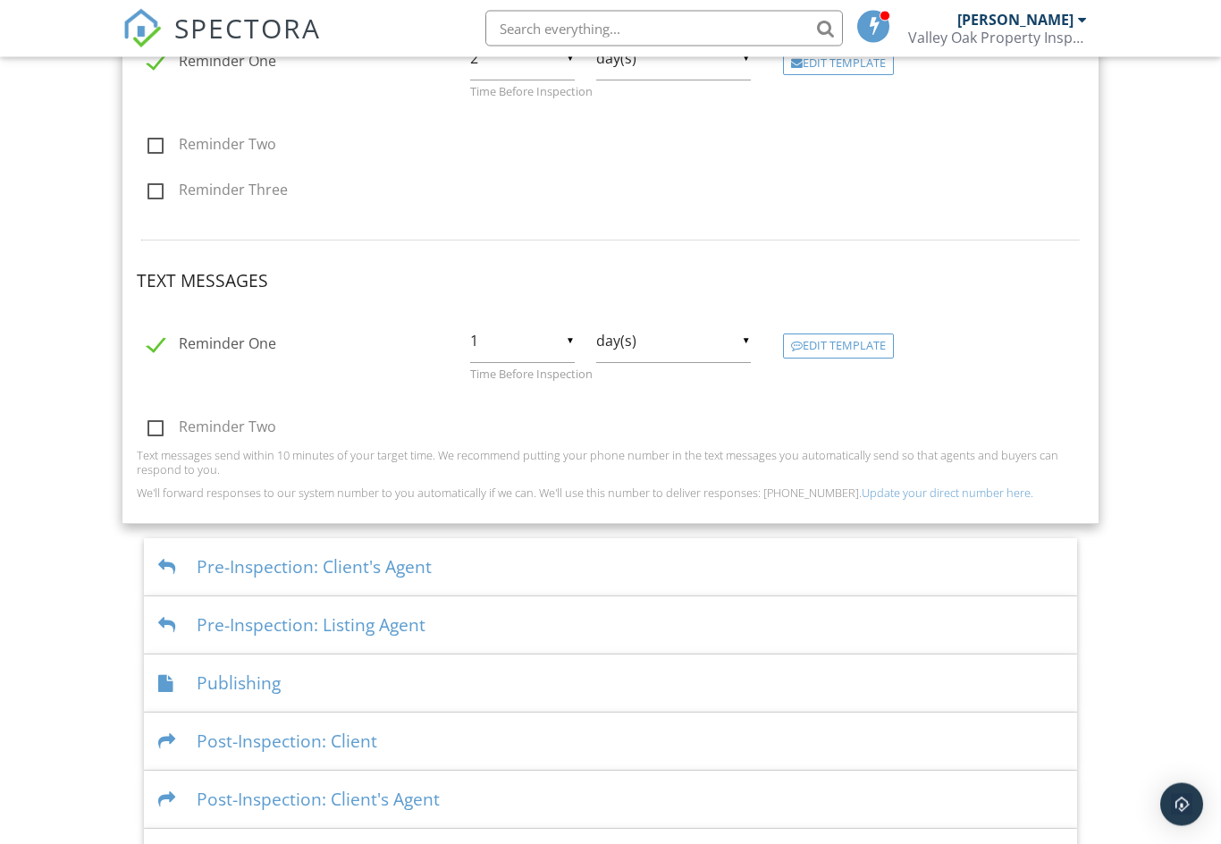
scroll to position [802, 0]
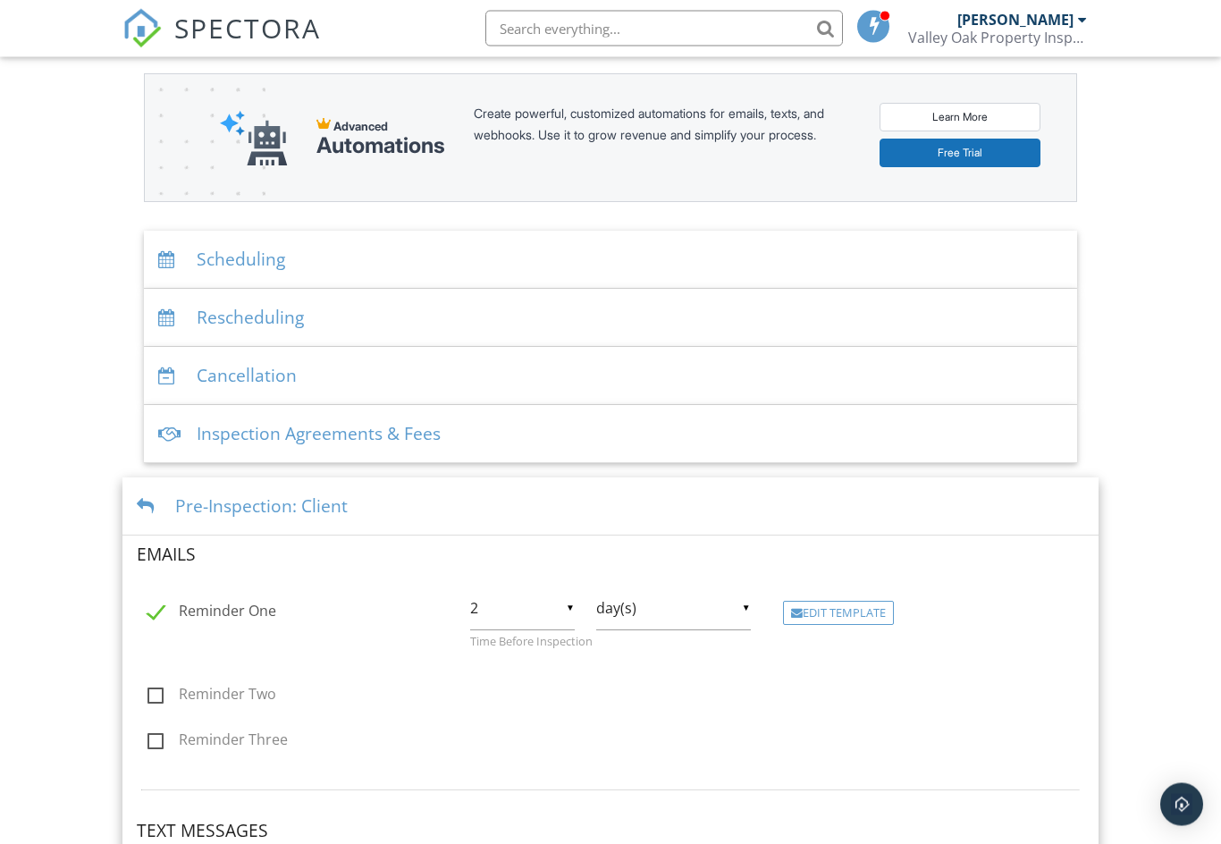
click at [516, 494] on div "Pre-Inspection: Client" at bounding box center [610, 507] width 977 height 58
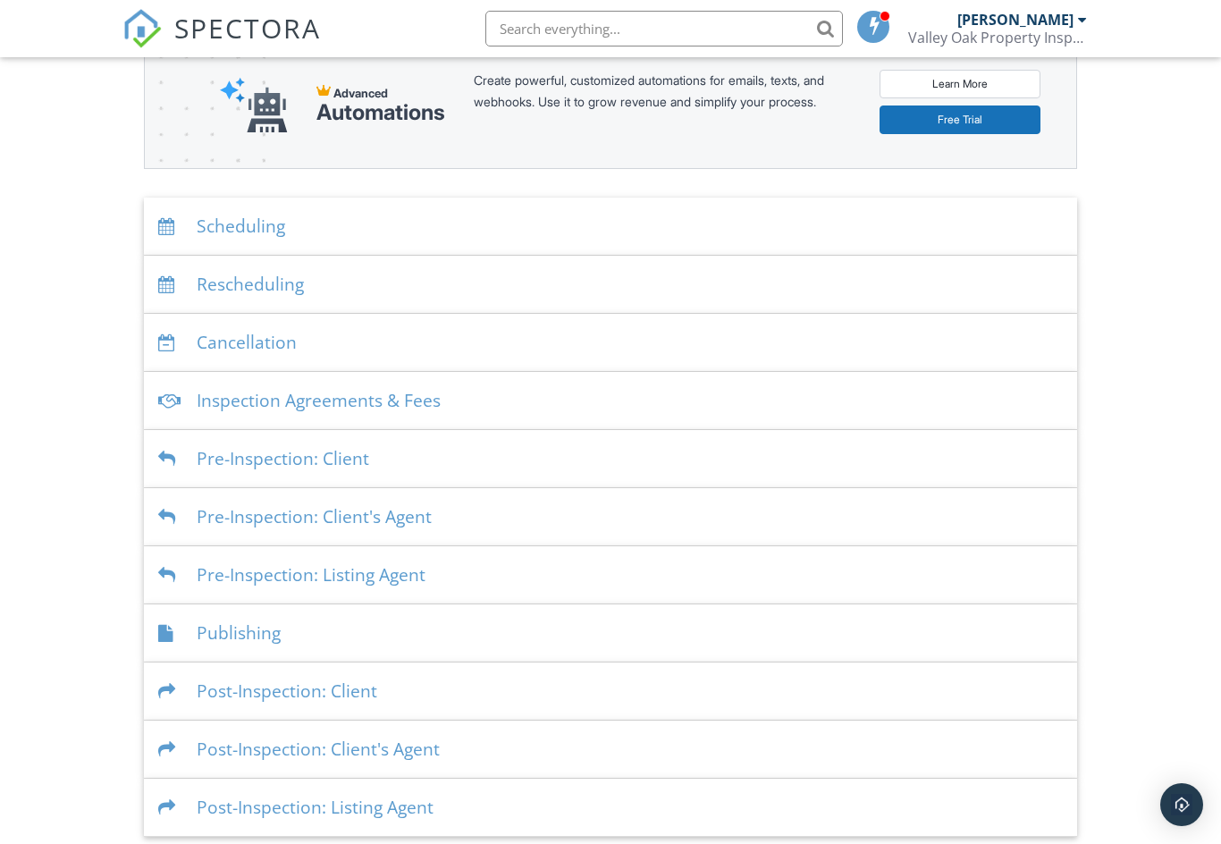
scroll to position [240, 0]
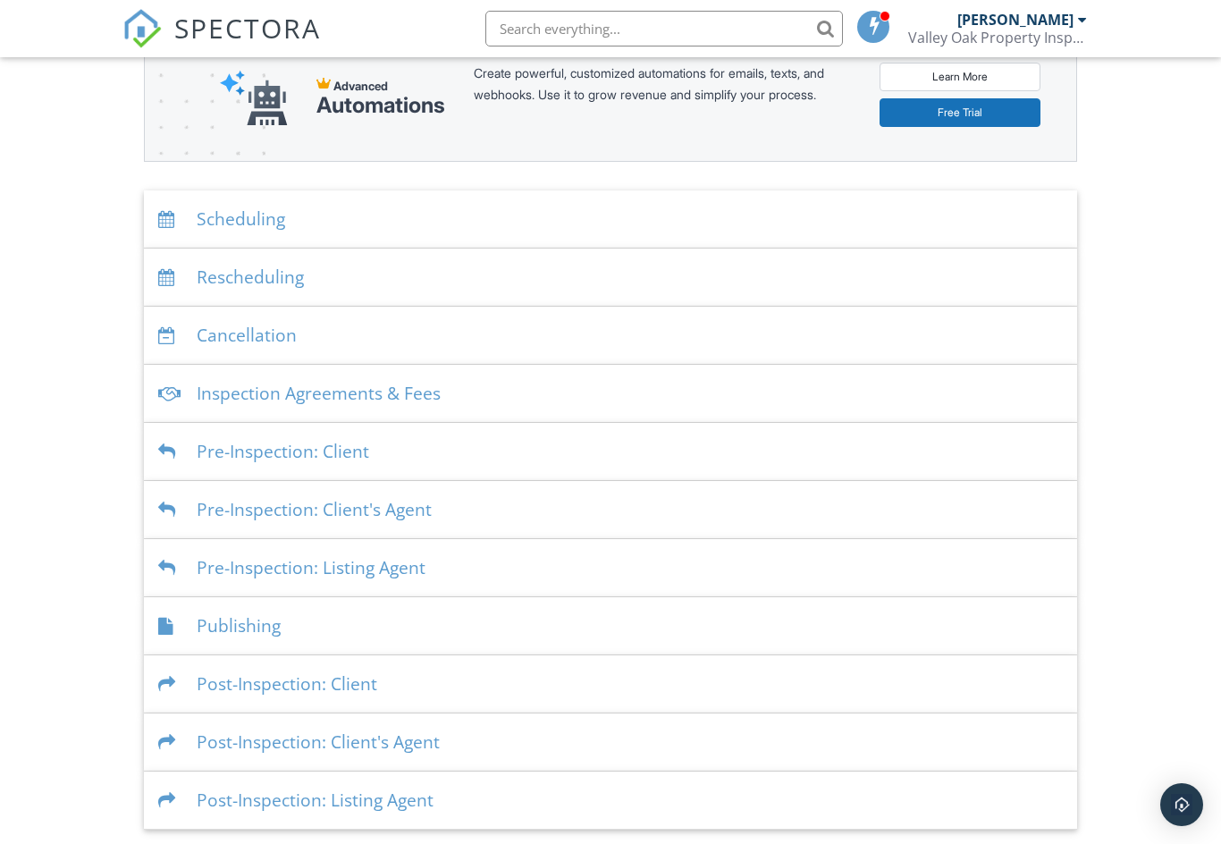
click at [486, 404] on div "Inspection Agreements & Fees" at bounding box center [611, 394] width 934 height 58
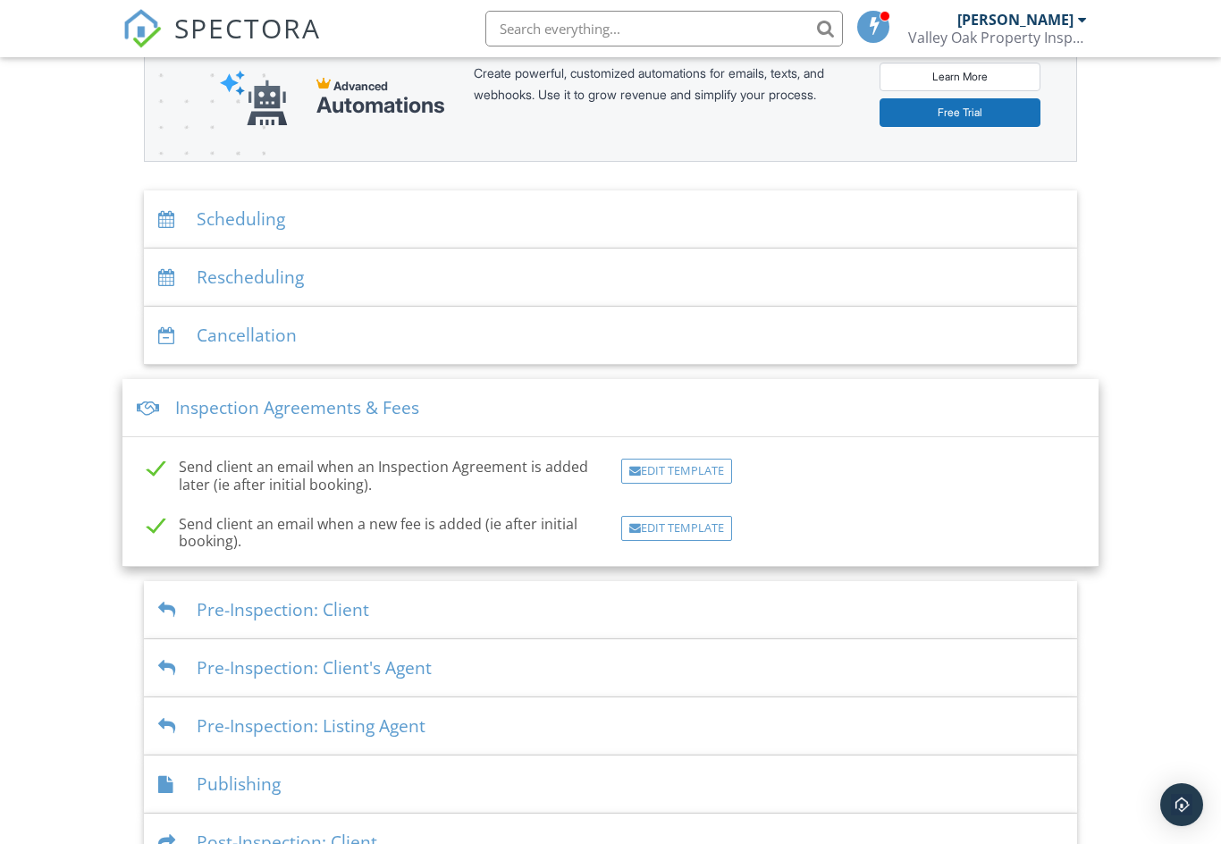
click at [688, 470] on div "Edit Template" at bounding box center [676, 471] width 111 height 25
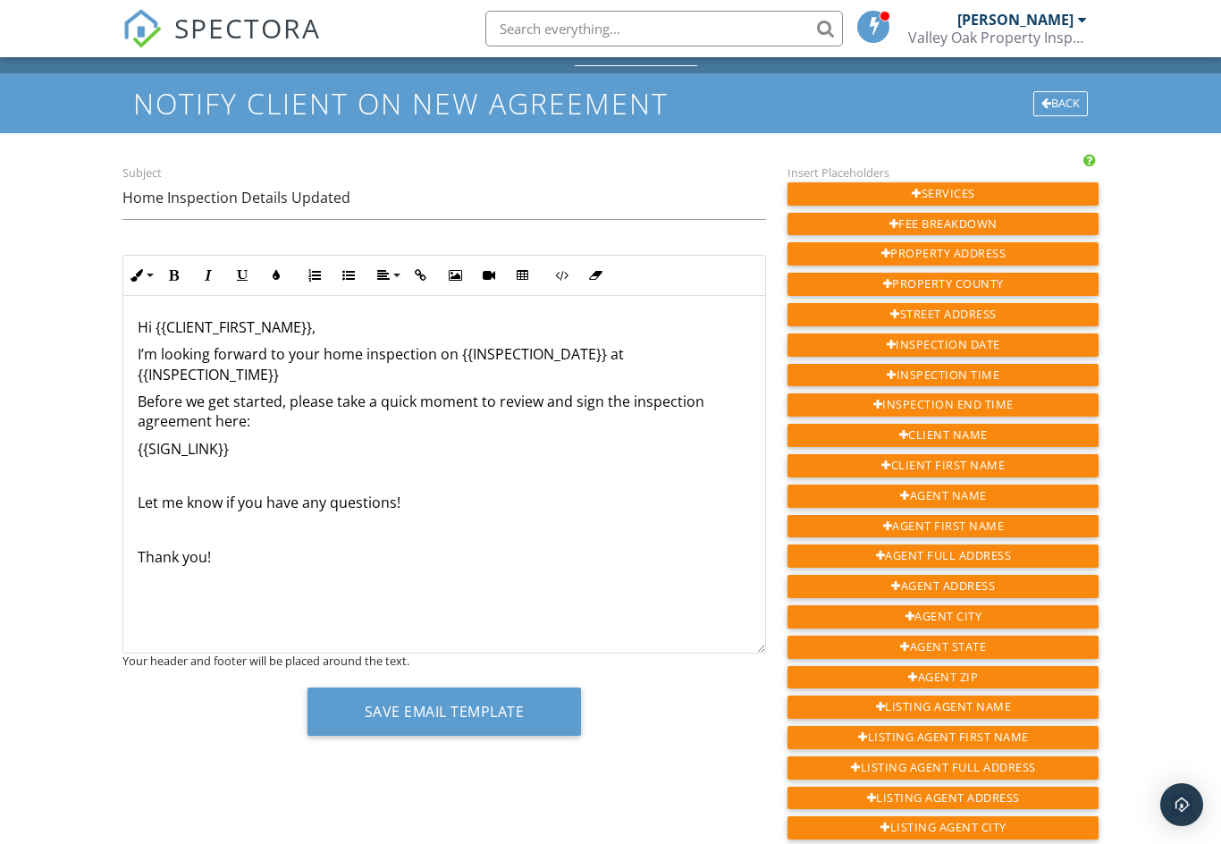
scroll to position [30, 0]
click at [1062, 102] on div "Back" at bounding box center [1061, 104] width 55 height 25
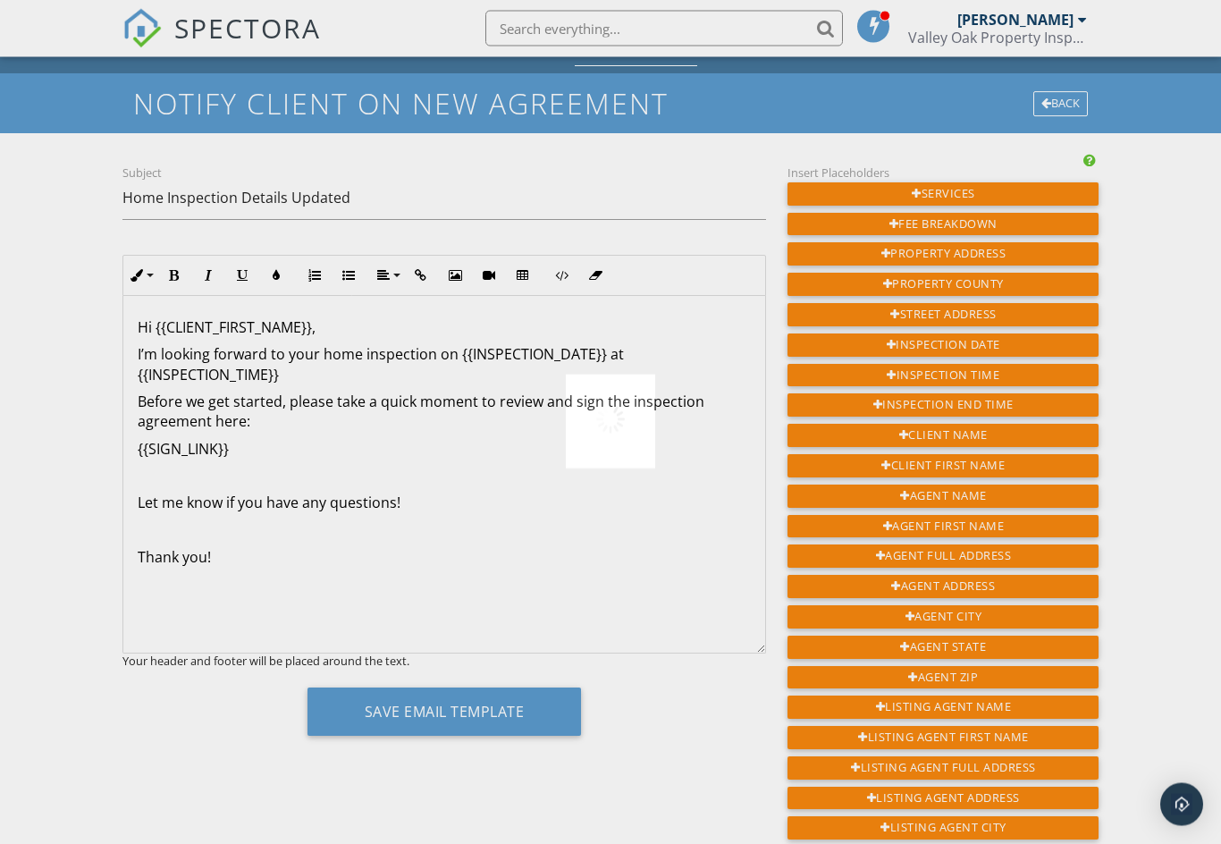
scroll to position [31, 0]
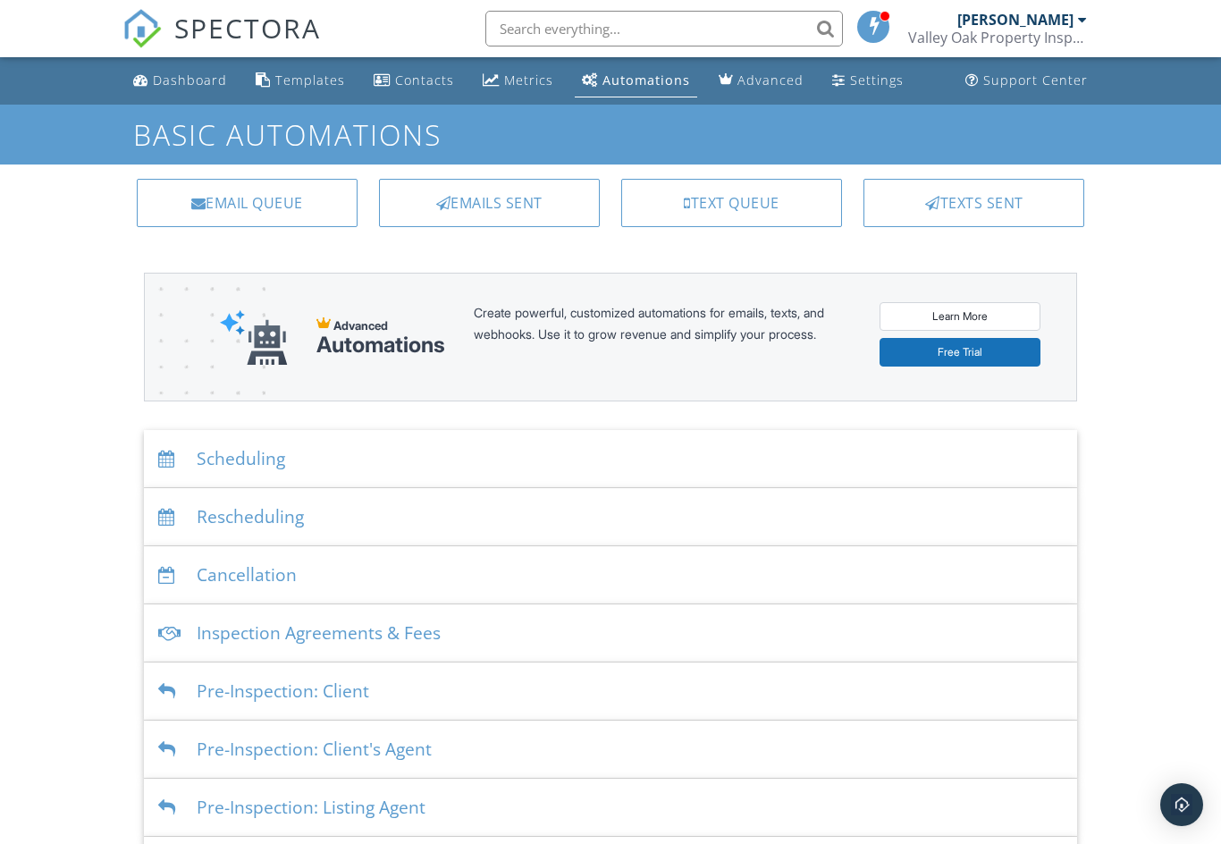
click at [176, 92] on link "Dashboard" at bounding box center [180, 80] width 108 height 33
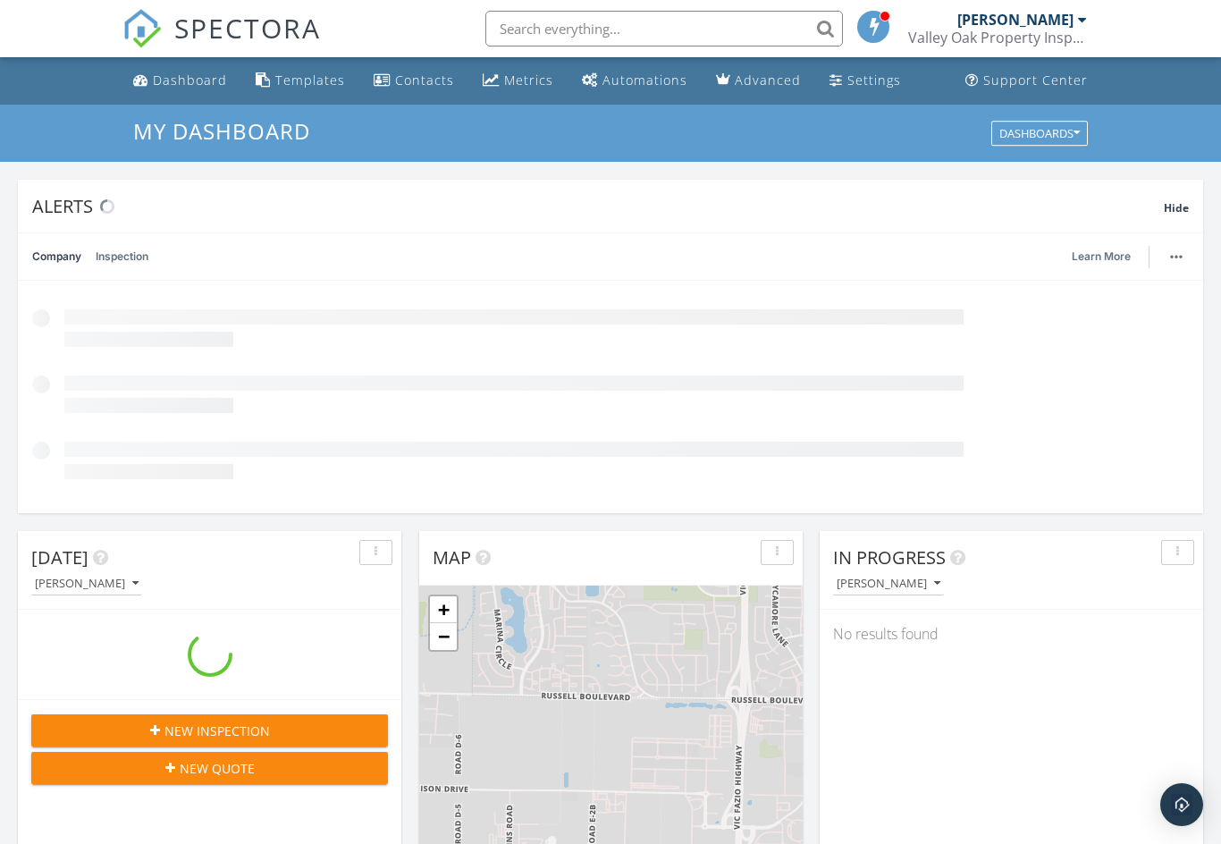
scroll to position [1628, 1222]
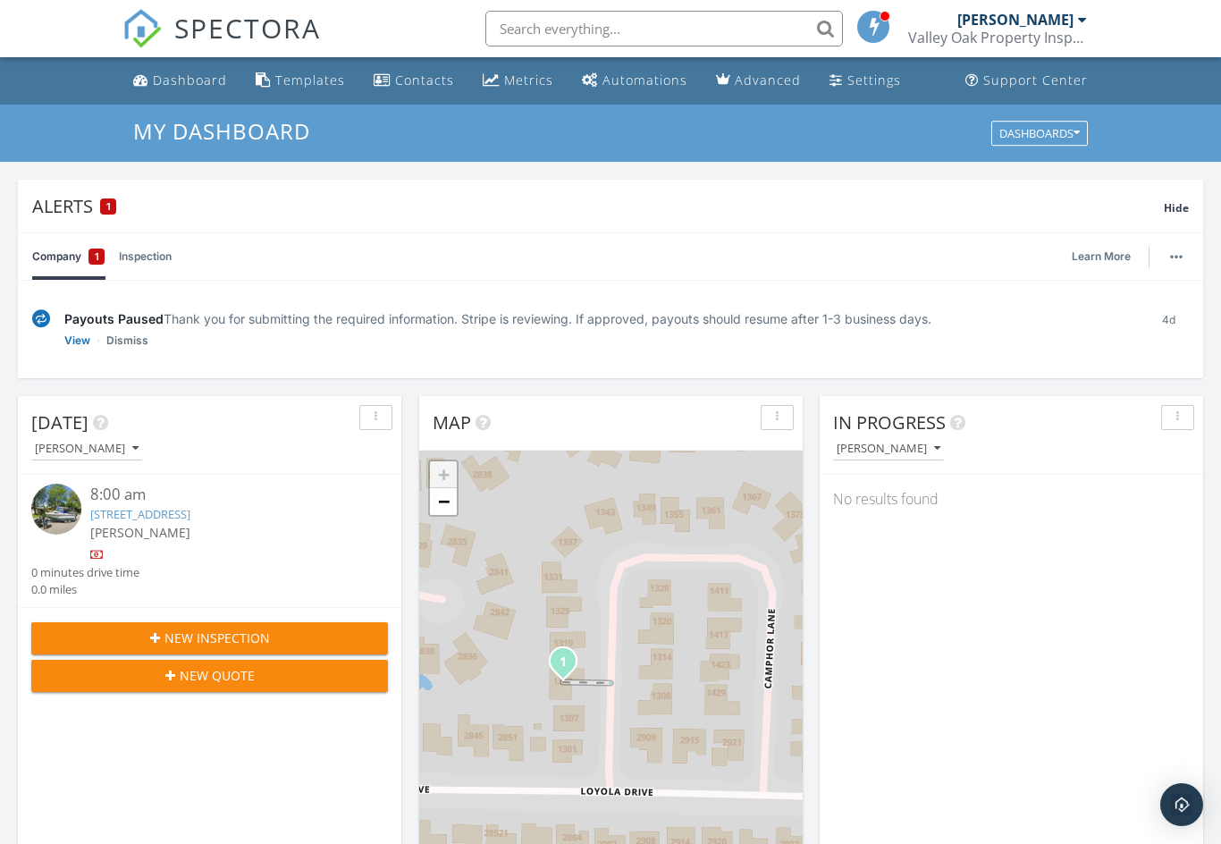
click at [174, 507] on link "[STREET_ADDRESS]" at bounding box center [140, 514] width 100 height 16
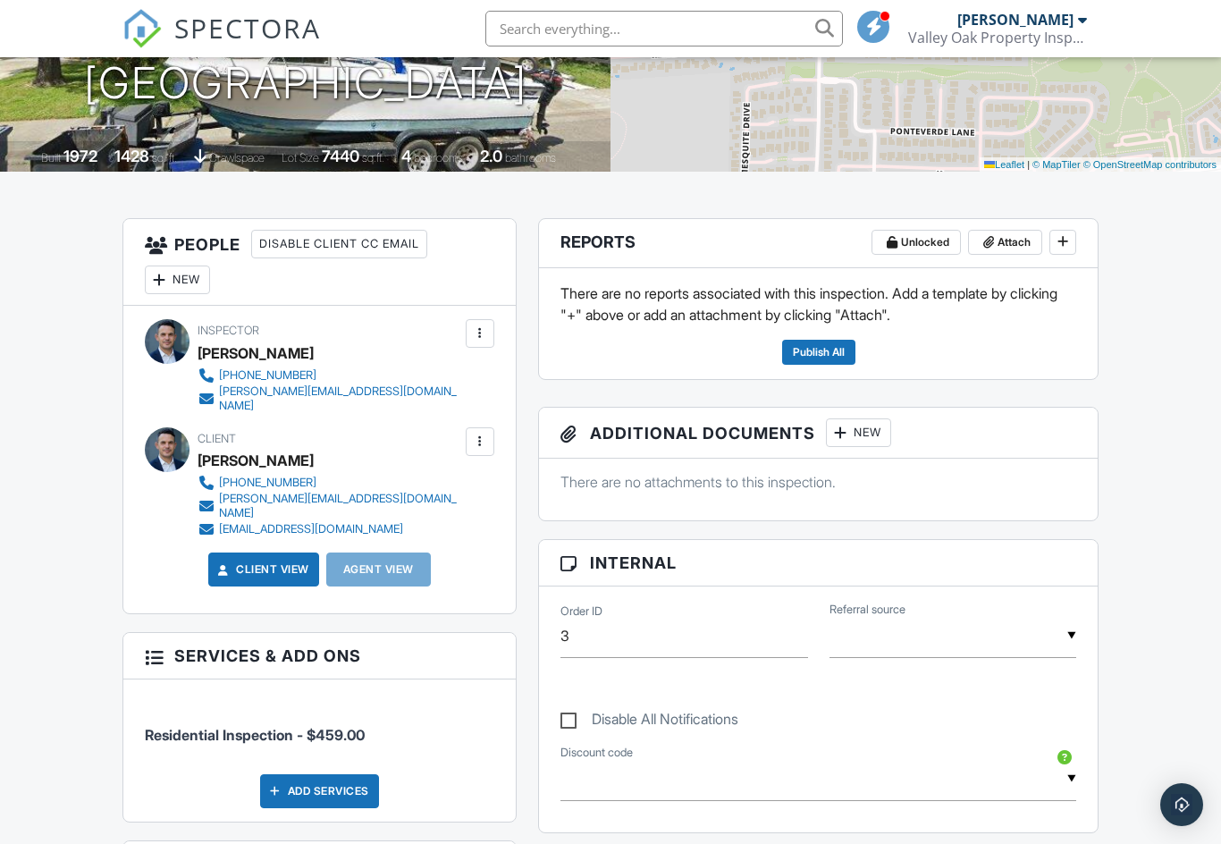
scroll to position [316, 0]
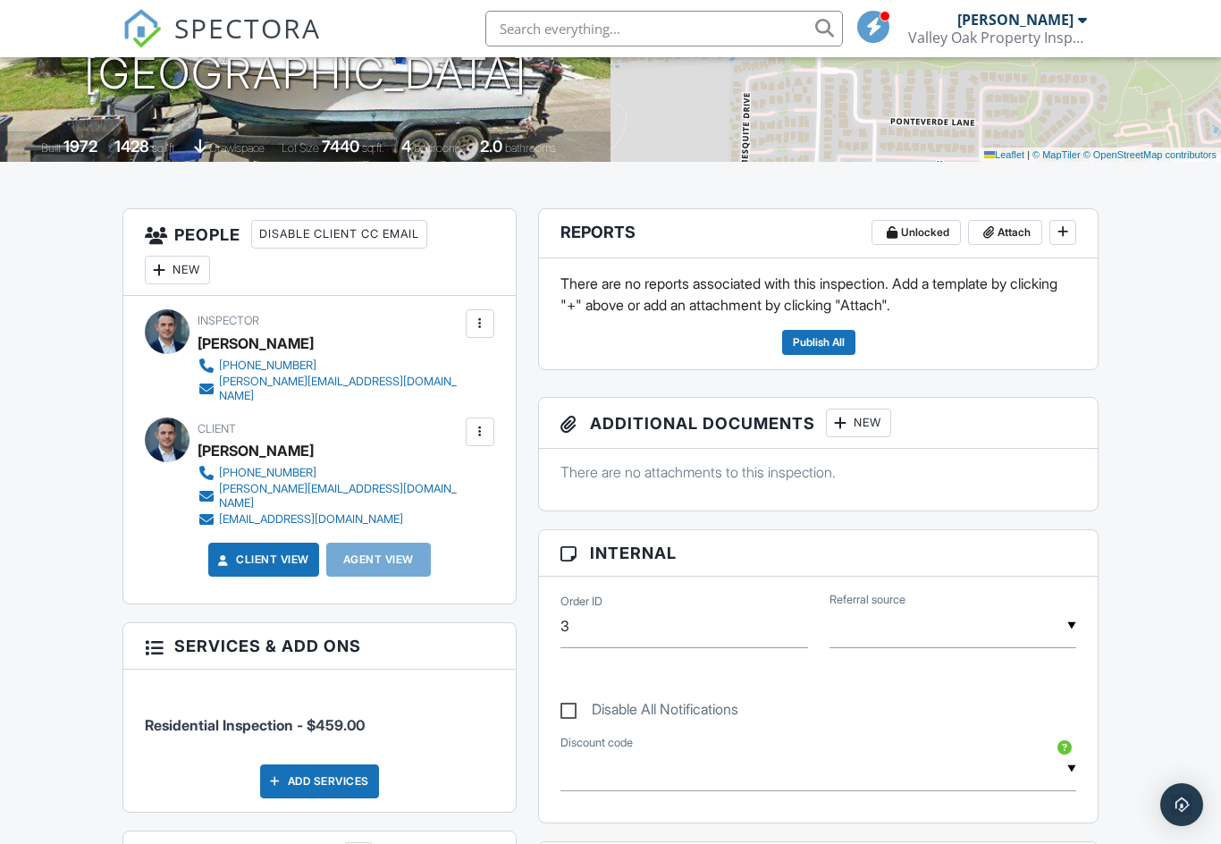
click at [865, 425] on div "New" at bounding box center [858, 423] width 65 height 29
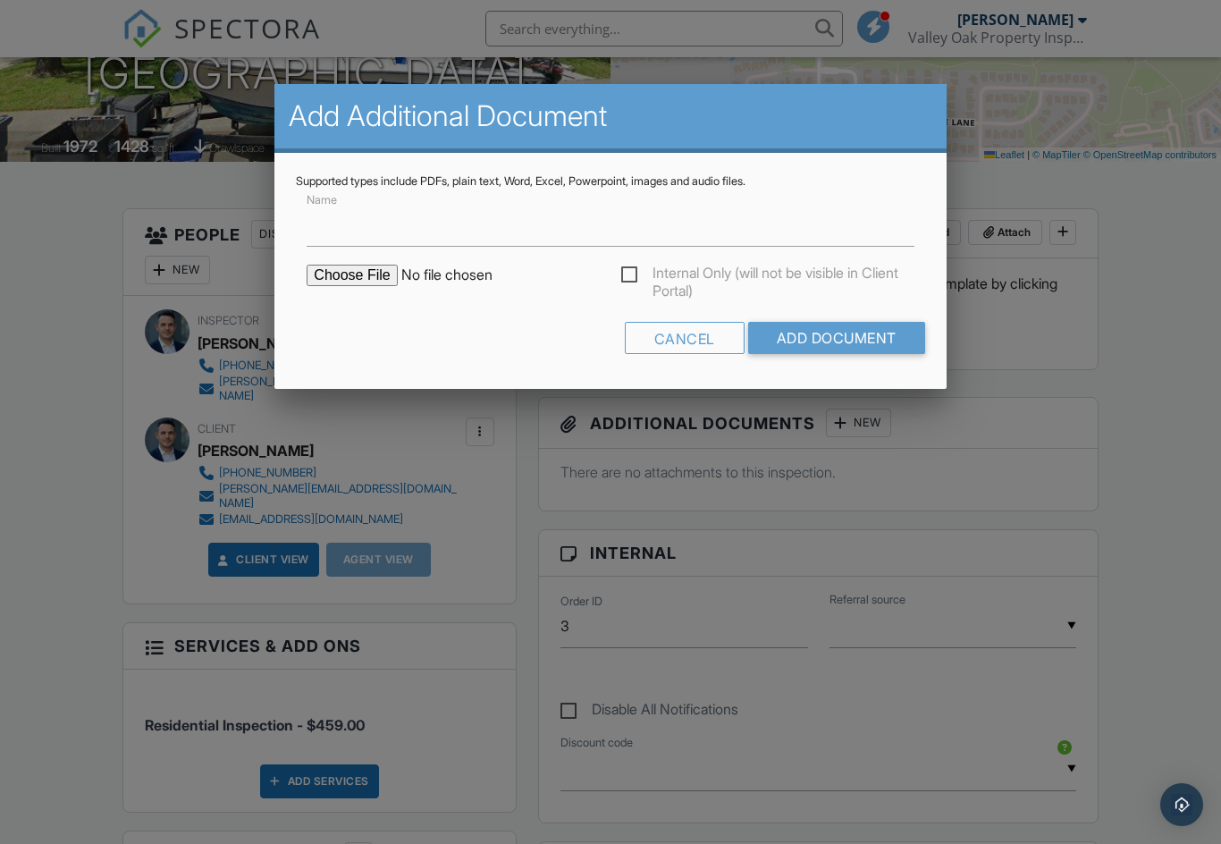
click at [338, 273] on input "file" at bounding box center [459, 275] width 304 height 21
click at [676, 342] on div "Cancel" at bounding box center [685, 338] width 120 height 32
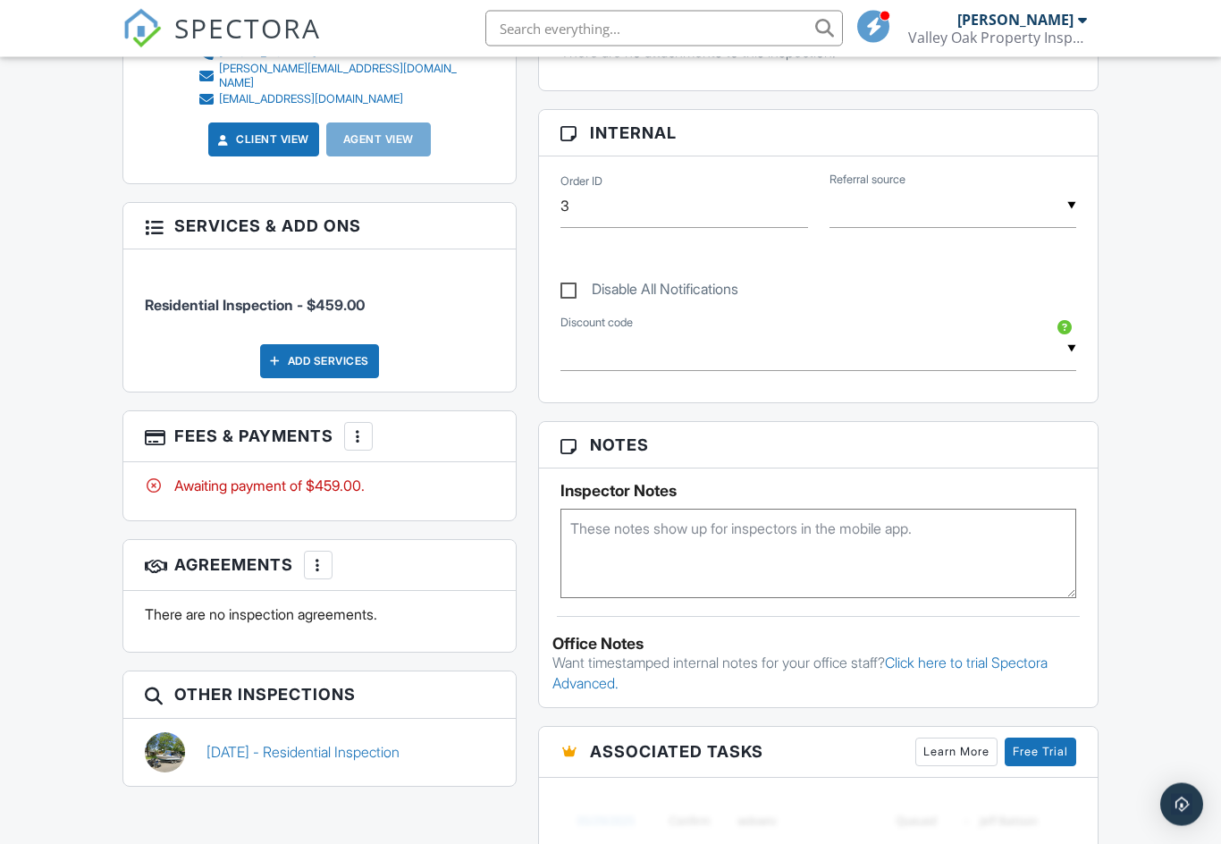
scroll to position [736, 0]
click at [323, 556] on div at bounding box center [318, 565] width 18 height 18
click at [422, 597] on li "Add Agreement" at bounding box center [426, 619] width 220 height 45
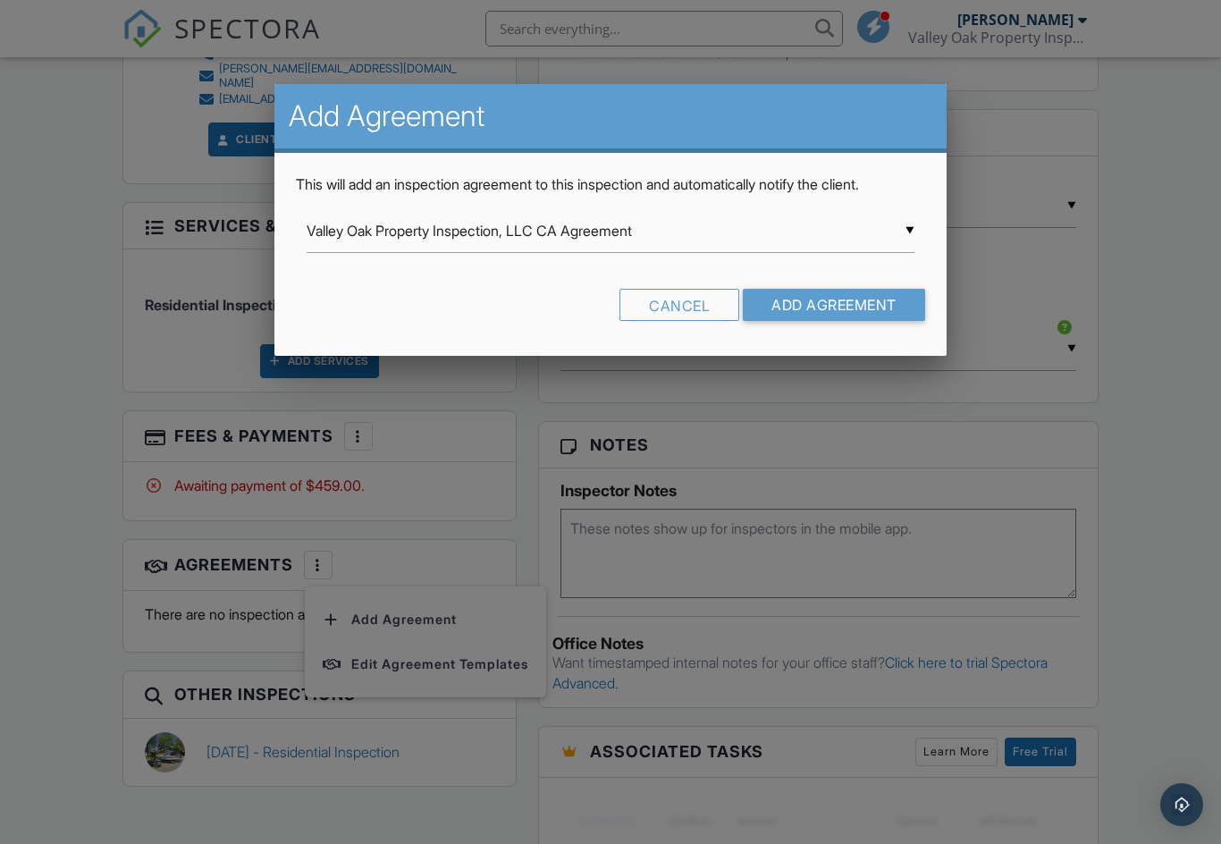
click at [834, 239] on input "Valley Oak Property Inspection, LLC CA Agreement" at bounding box center [610, 231] width 607 height 44
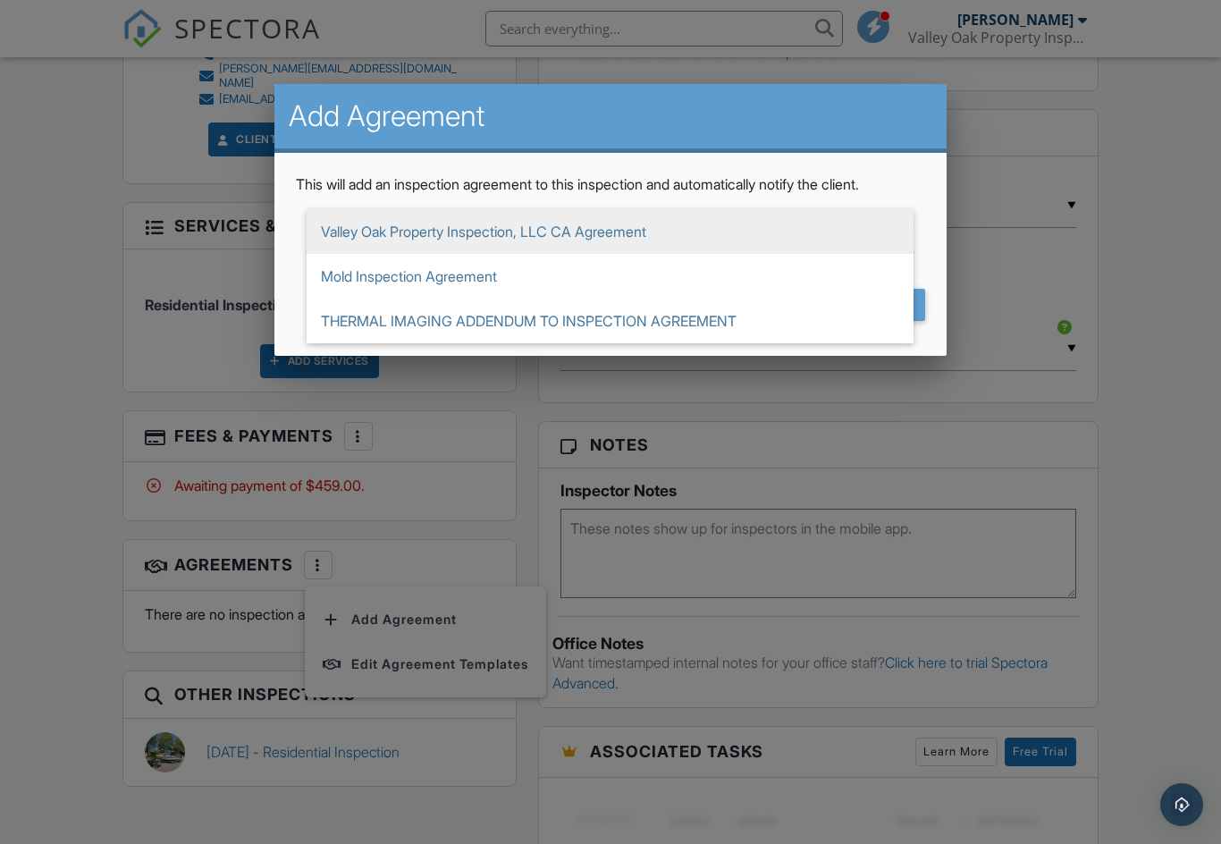
click at [810, 240] on span "Valley Oak Property Inspection, LLC CA Agreement" at bounding box center [610, 231] width 607 height 45
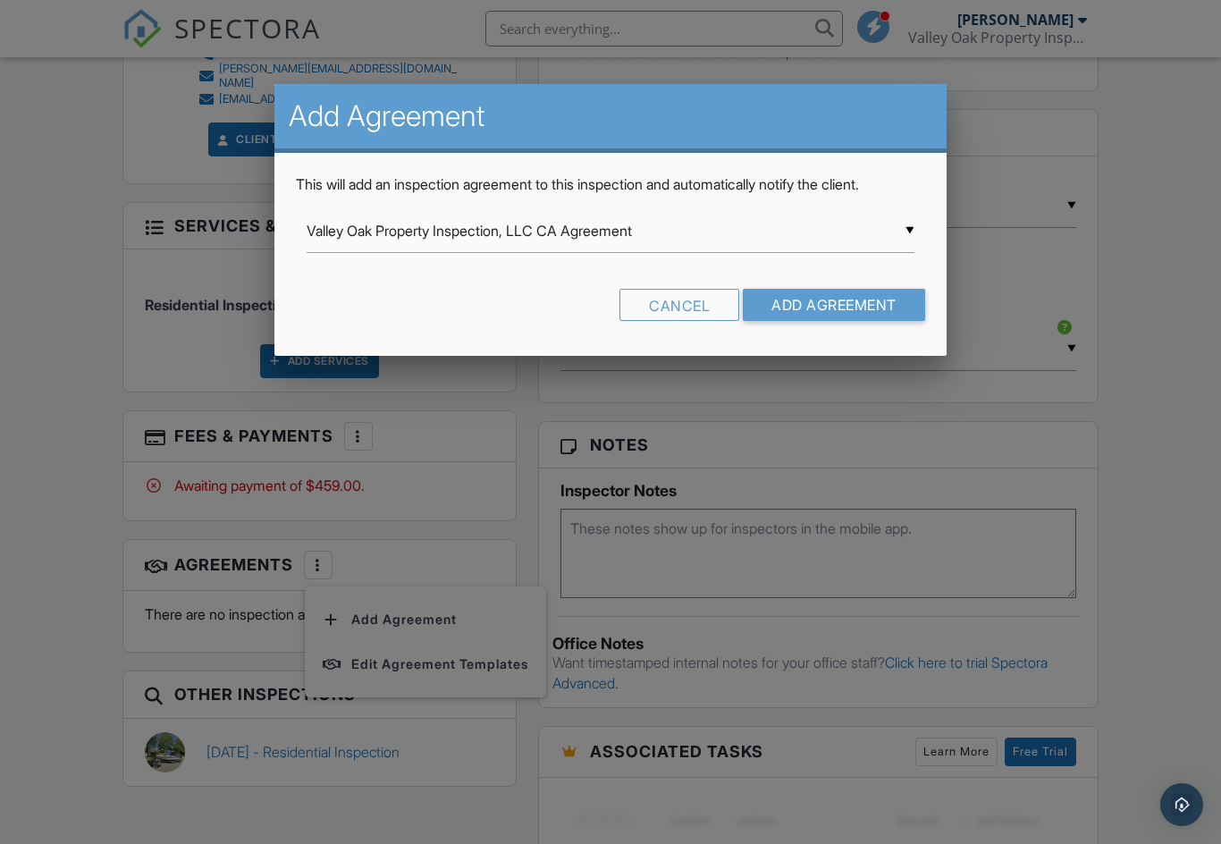
click at [825, 300] on input "Add Agreement" at bounding box center [834, 305] width 182 height 32
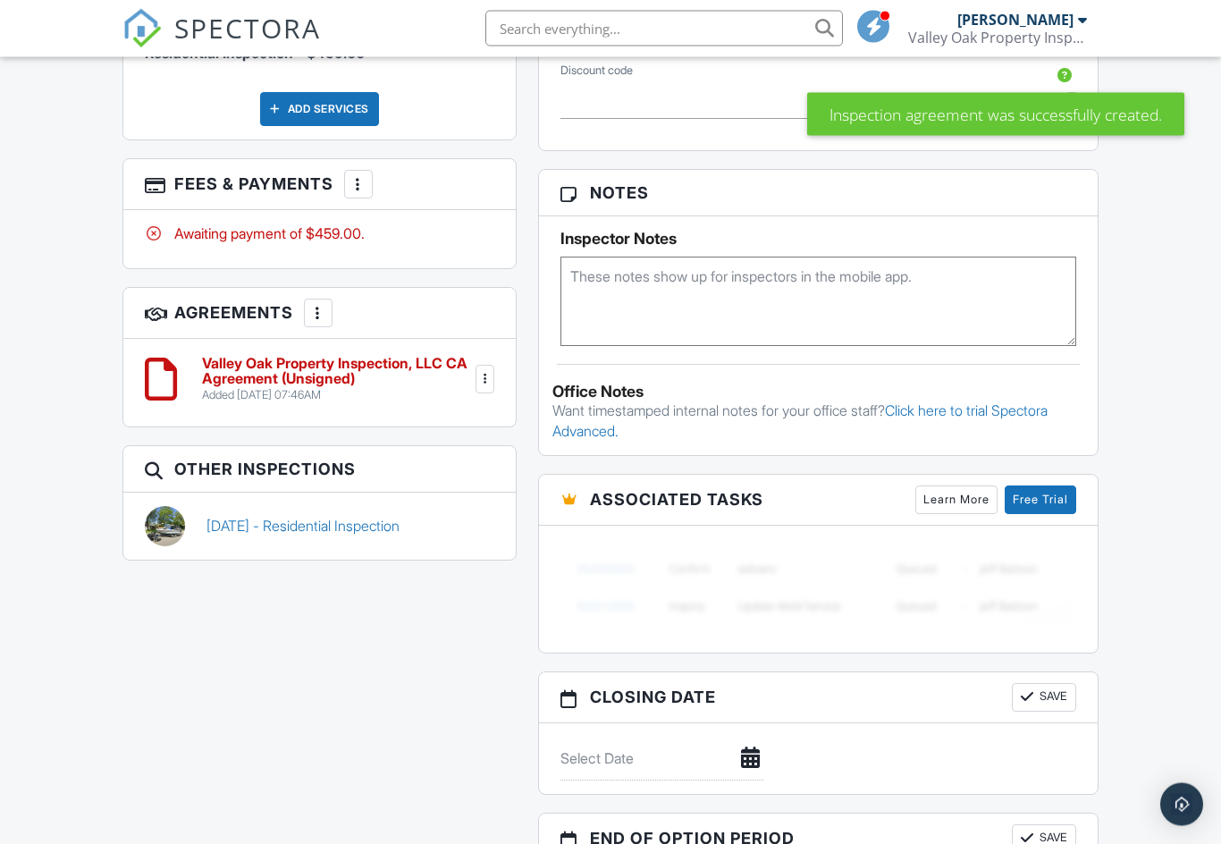
scroll to position [1012, 0]
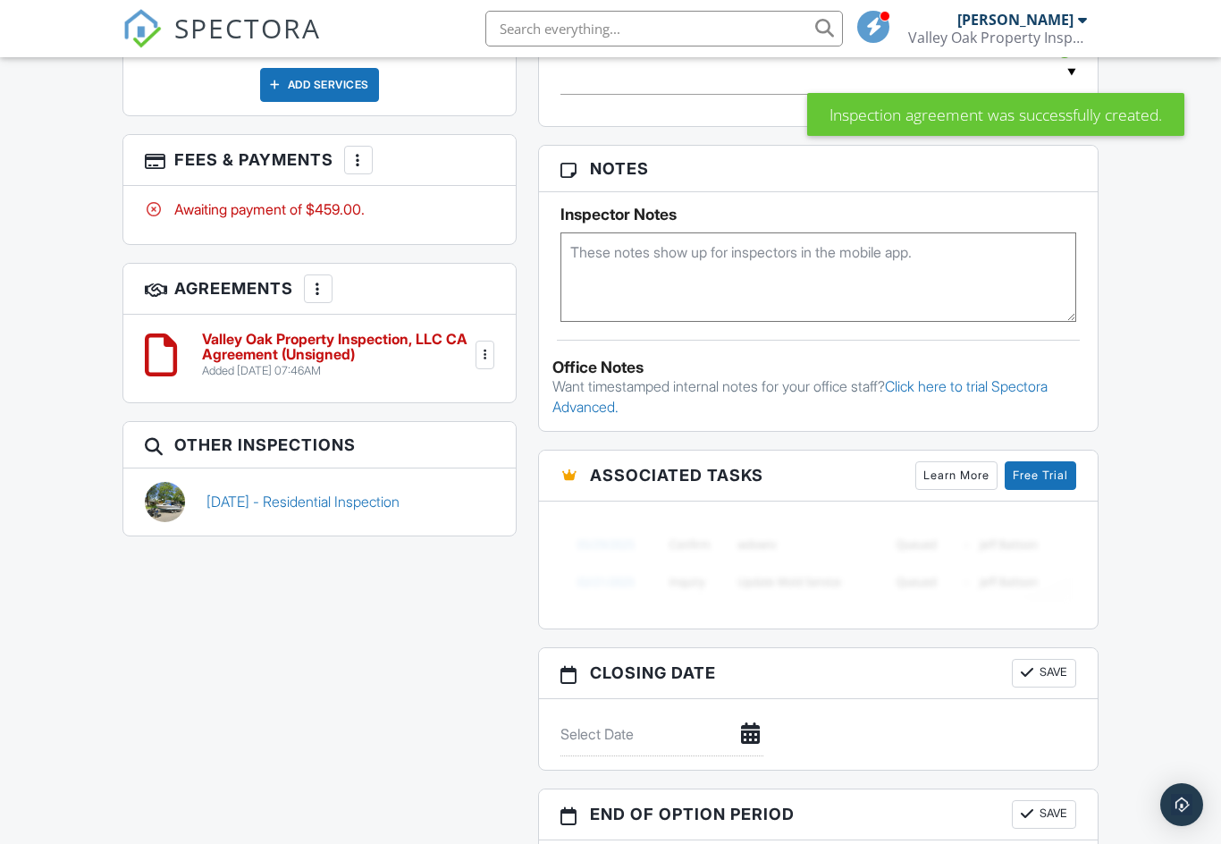
click at [487, 346] on div at bounding box center [485, 355] width 18 height 18
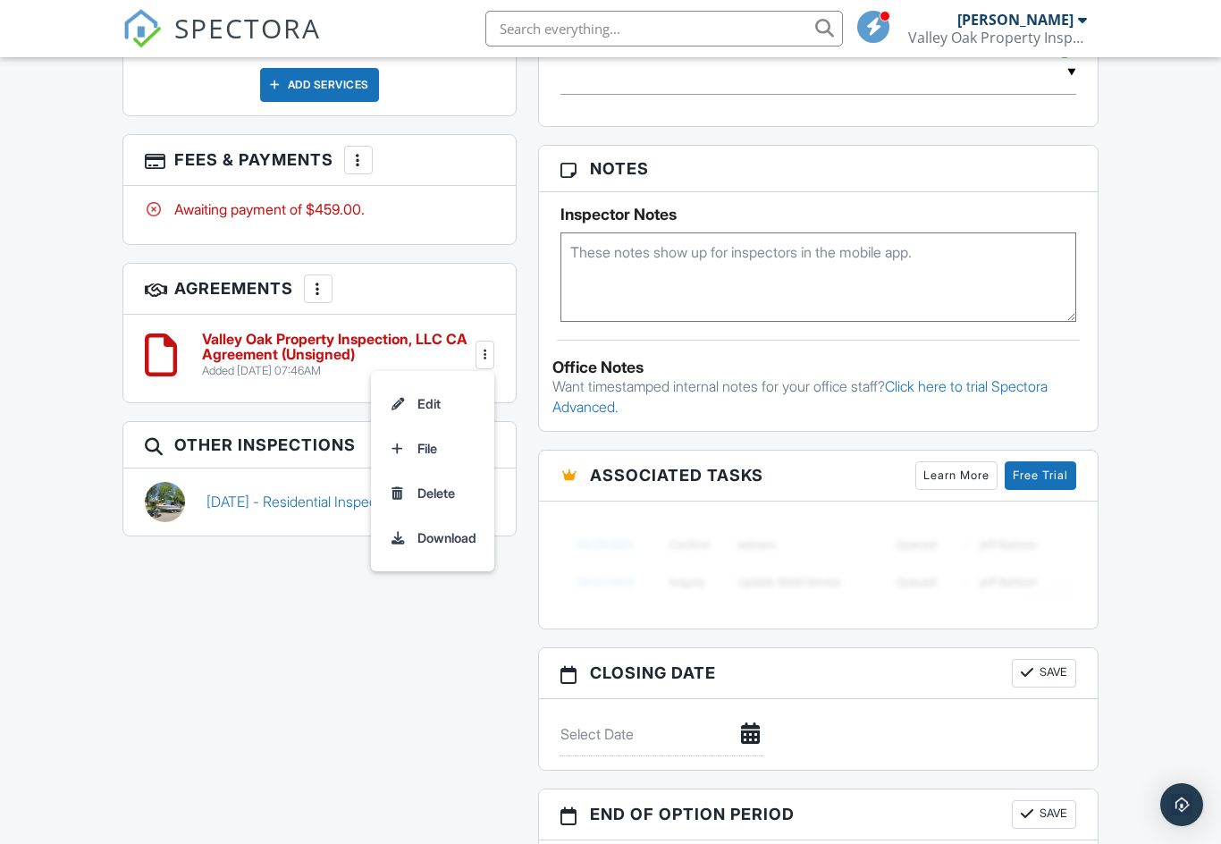
click at [325, 280] on div at bounding box center [318, 289] width 18 height 18
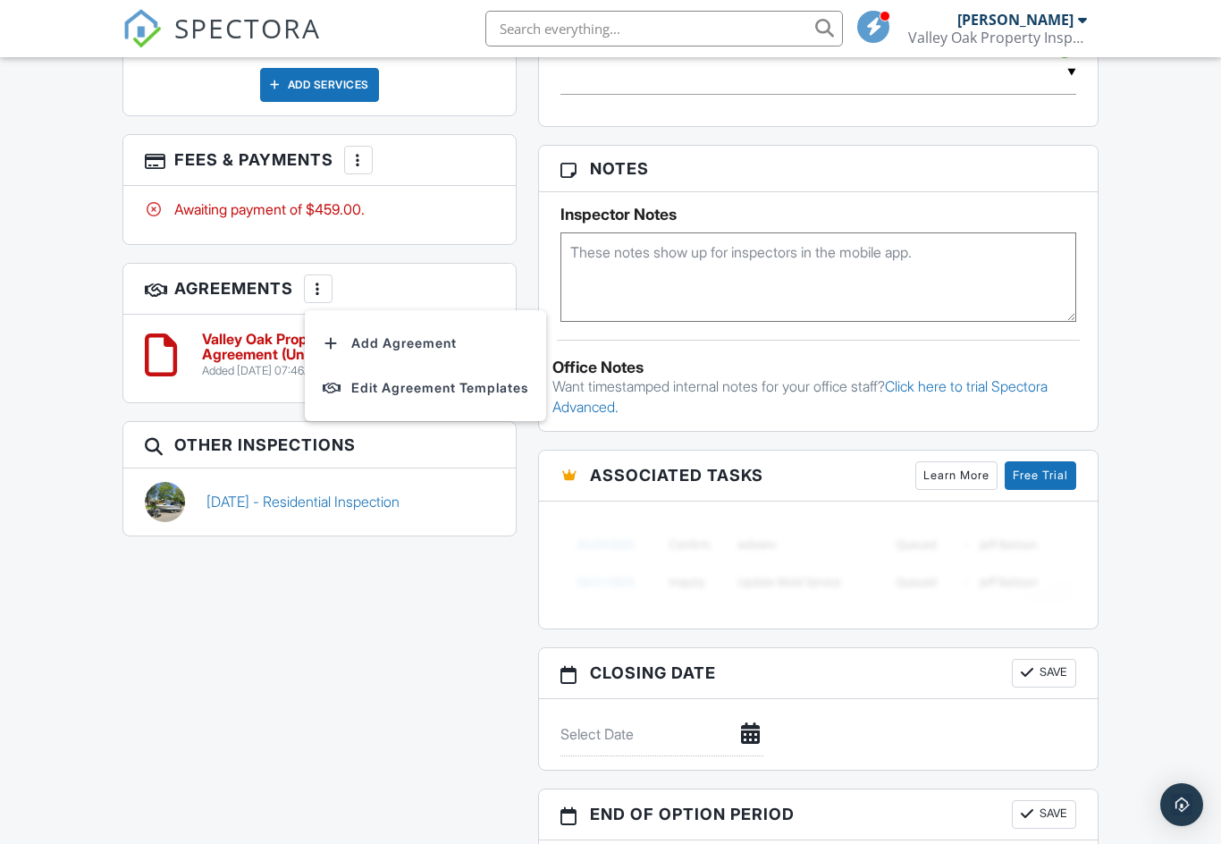
click at [339, 592] on div "All emails and texts are disabled for this inspection! All emails and texts hav…" at bounding box center [611, 220] width 999 height 1417
click at [488, 346] on div at bounding box center [485, 355] width 18 height 18
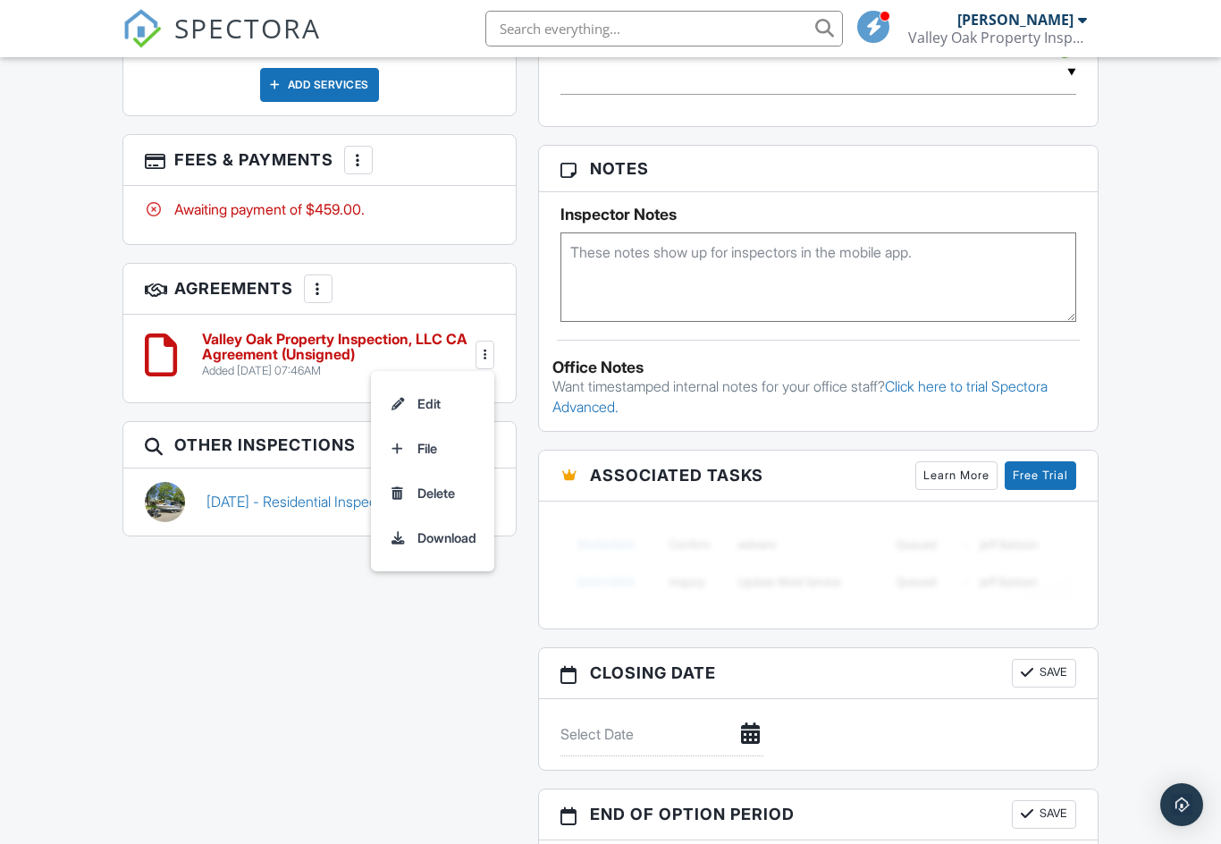
click at [429, 718] on div "All emails and texts are disabled for this inspection! All emails and texts hav…" at bounding box center [611, 220] width 999 height 1417
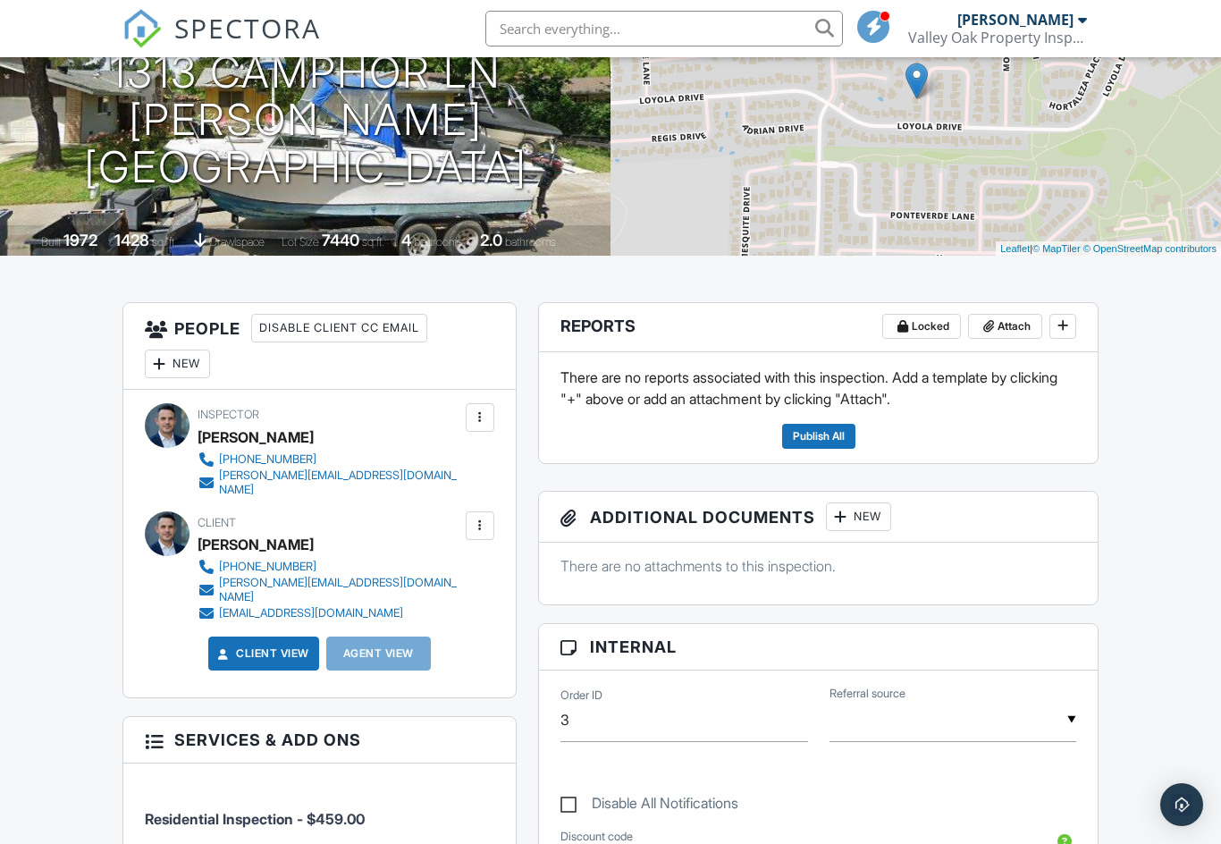
scroll to position [221, 0]
click at [485, 520] on div at bounding box center [480, 527] width 18 height 18
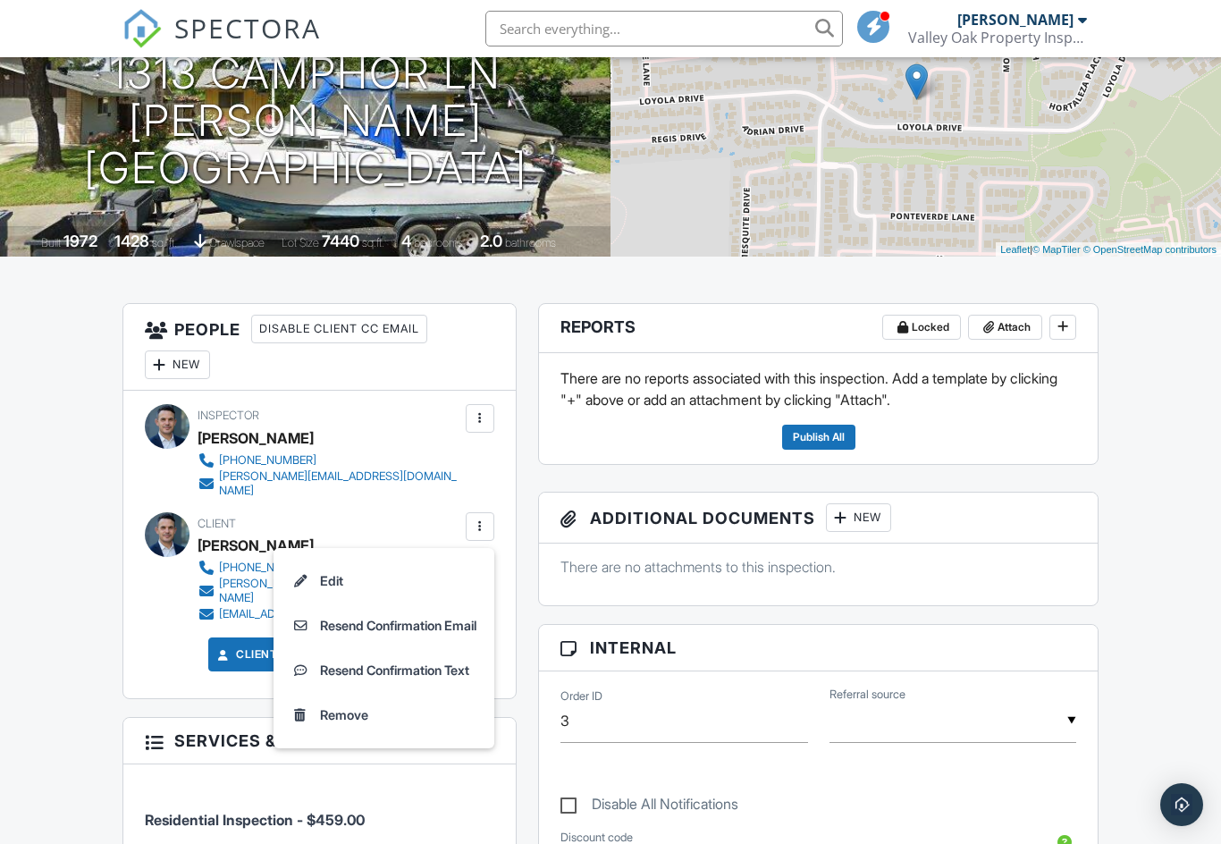
click at [493, 418] on div at bounding box center [480, 418] width 29 height 29
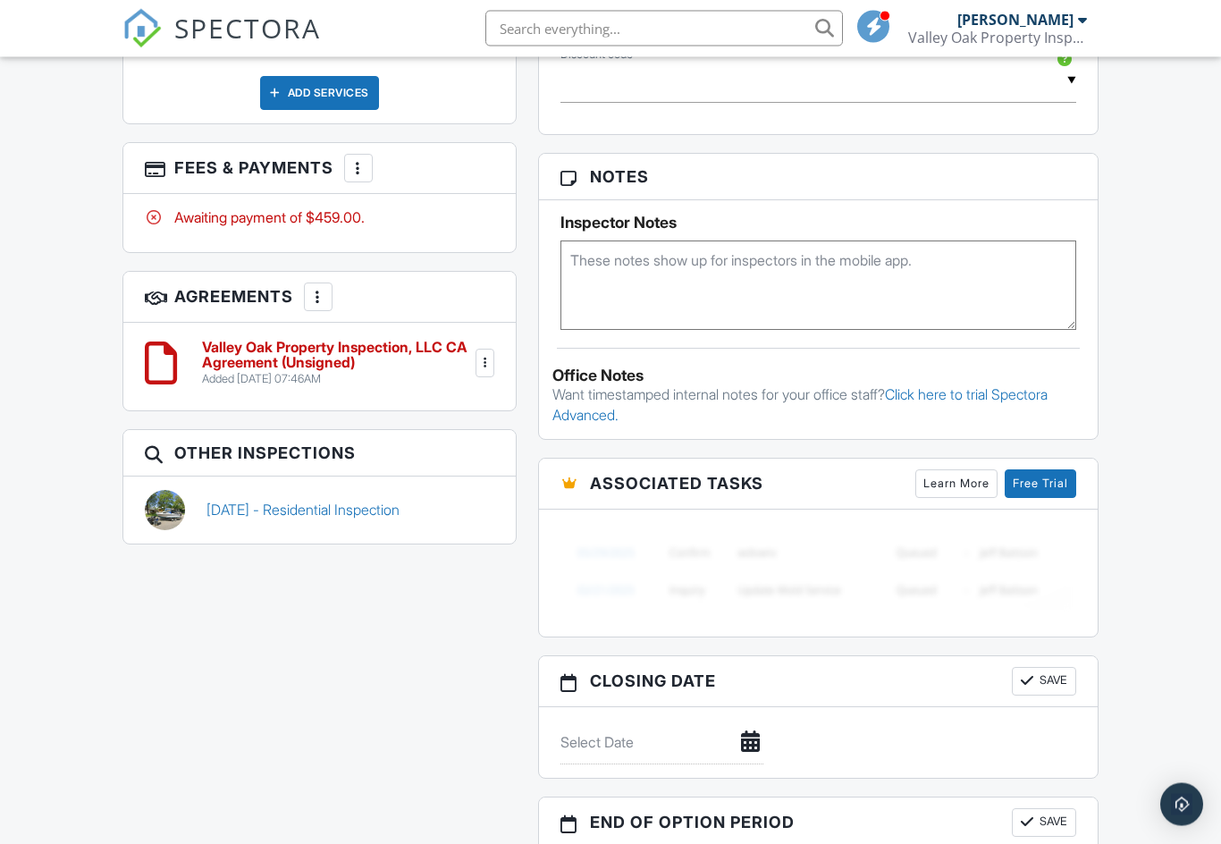
scroll to position [1004, 0]
click at [336, 340] on h6 "Valley Oak Property Inspection, LLC CA Agreement (Unsigned)" at bounding box center [337, 355] width 270 height 31
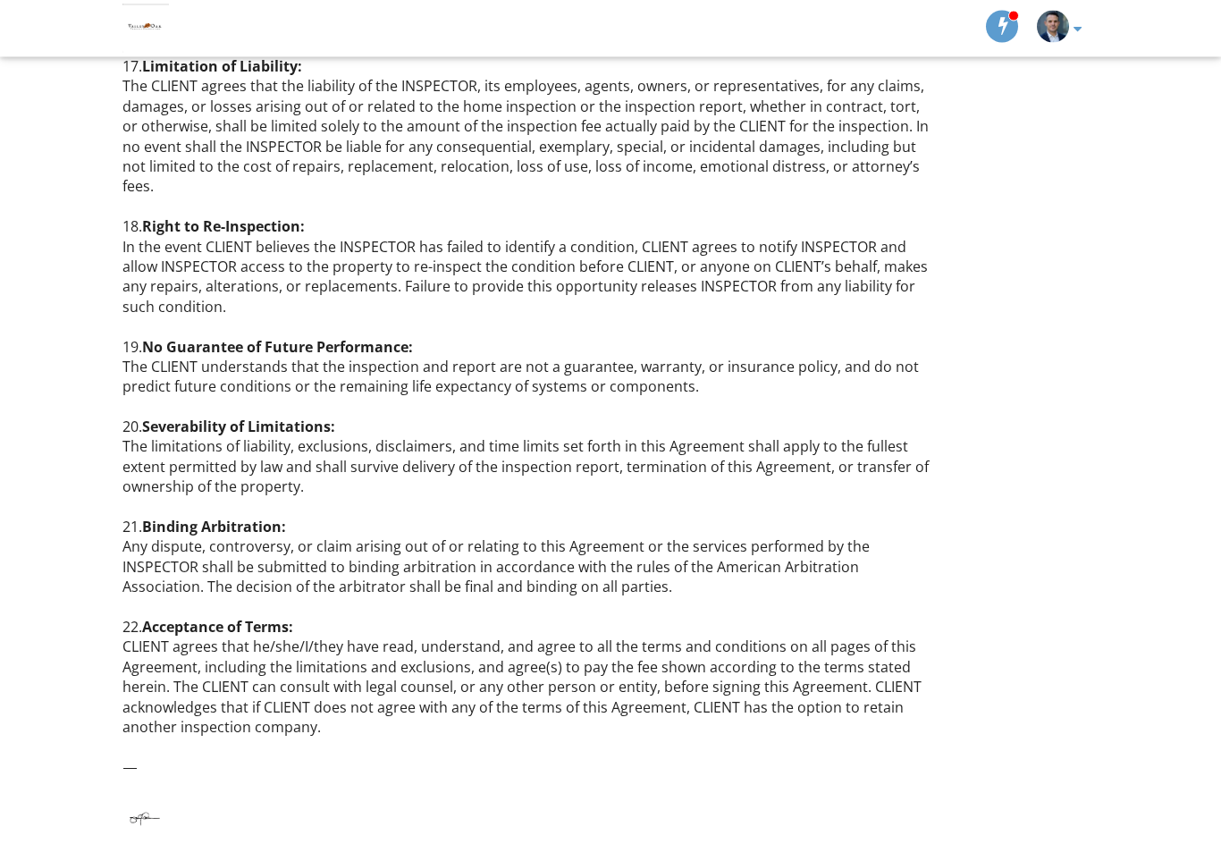
scroll to position [4833, 0]
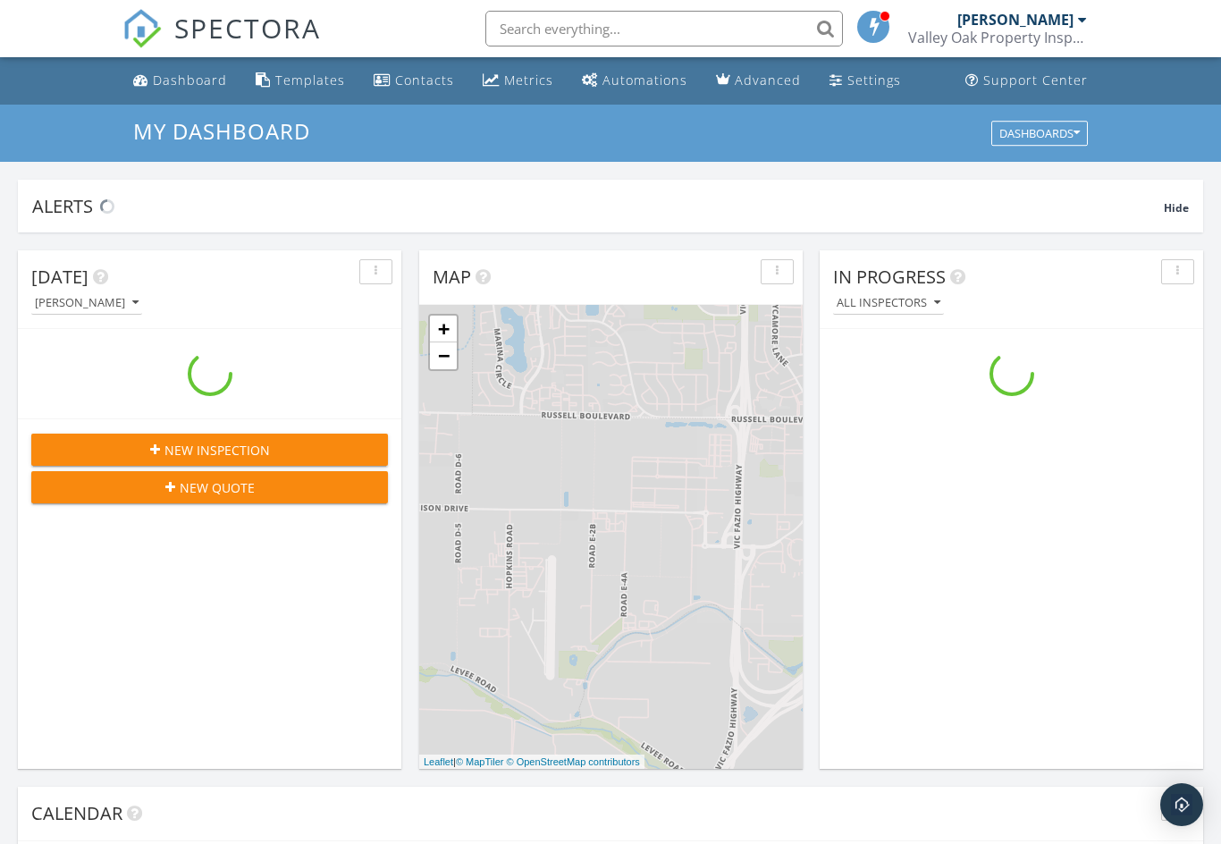
scroll to position [1628, 1222]
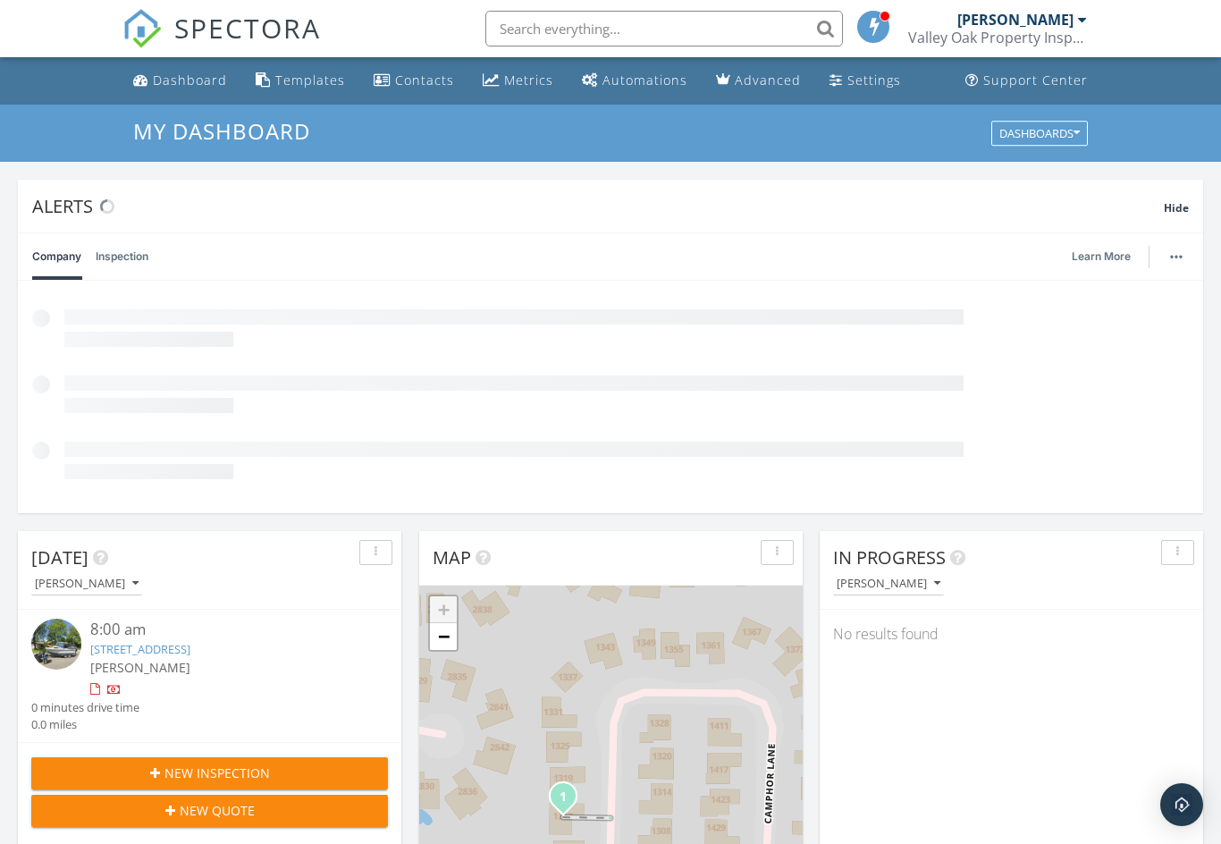
click at [641, 90] on link "Automations" at bounding box center [635, 80] width 120 height 33
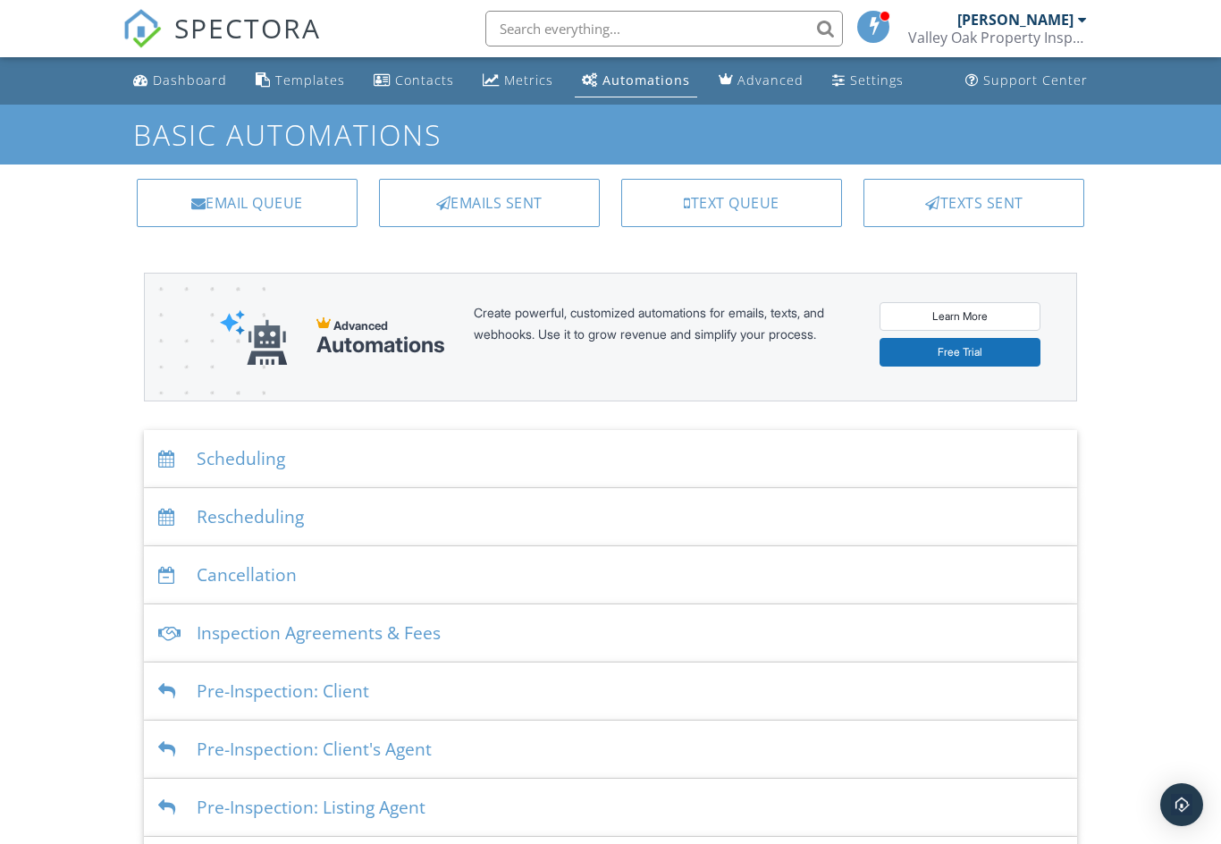
click at [387, 455] on div "Scheduling" at bounding box center [611, 459] width 934 height 58
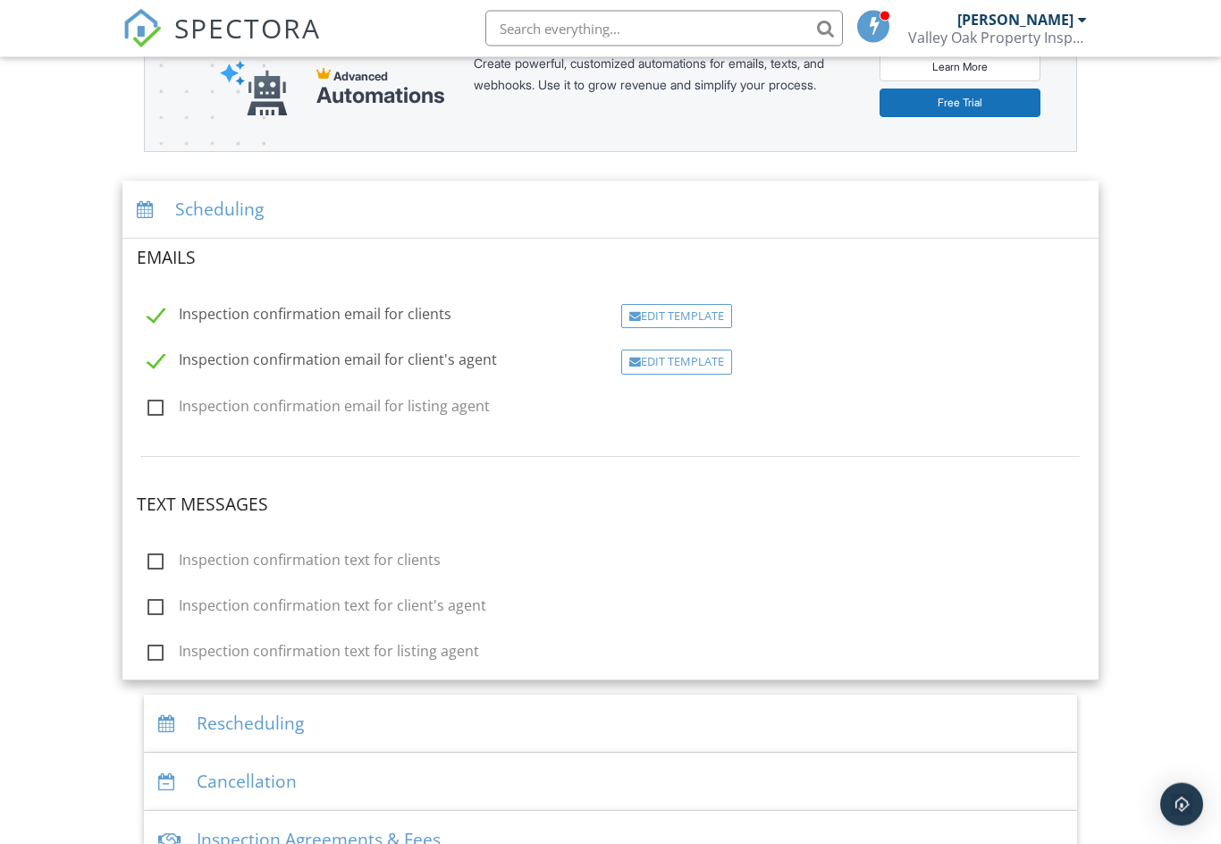
scroll to position [223, 0]
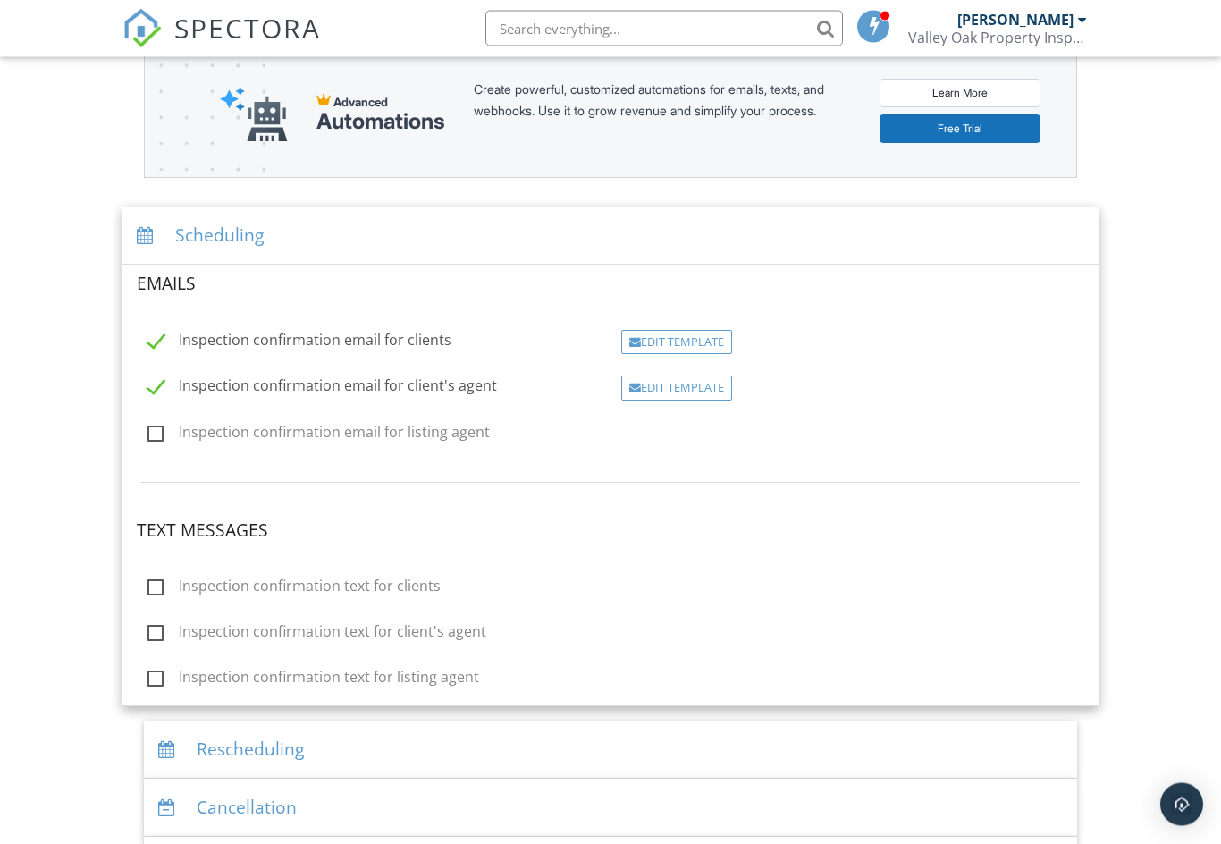
click at [230, 240] on div "Scheduling" at bounding box center [610, 236] width 977 height 58
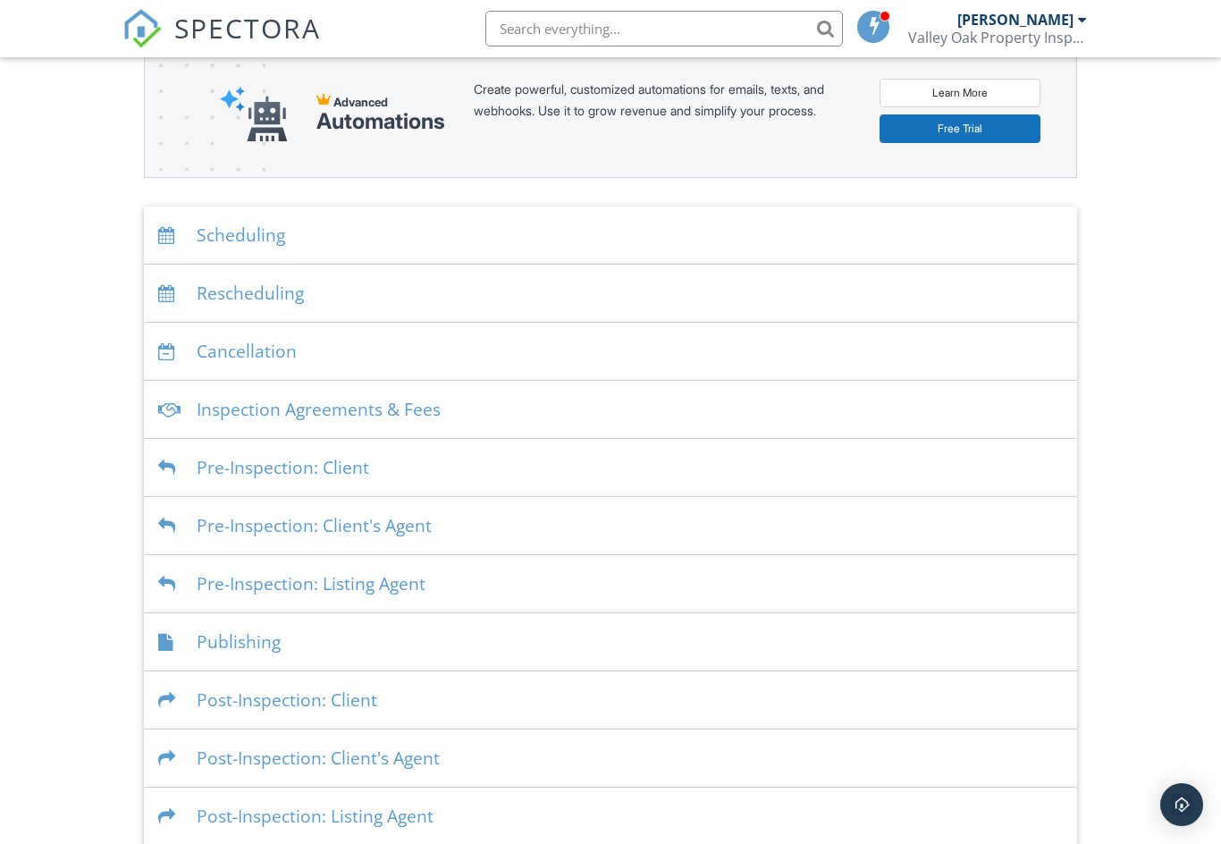
click at [267, 229] on div "Scheduling" at bounding box center [611, 236] width 934 height 58
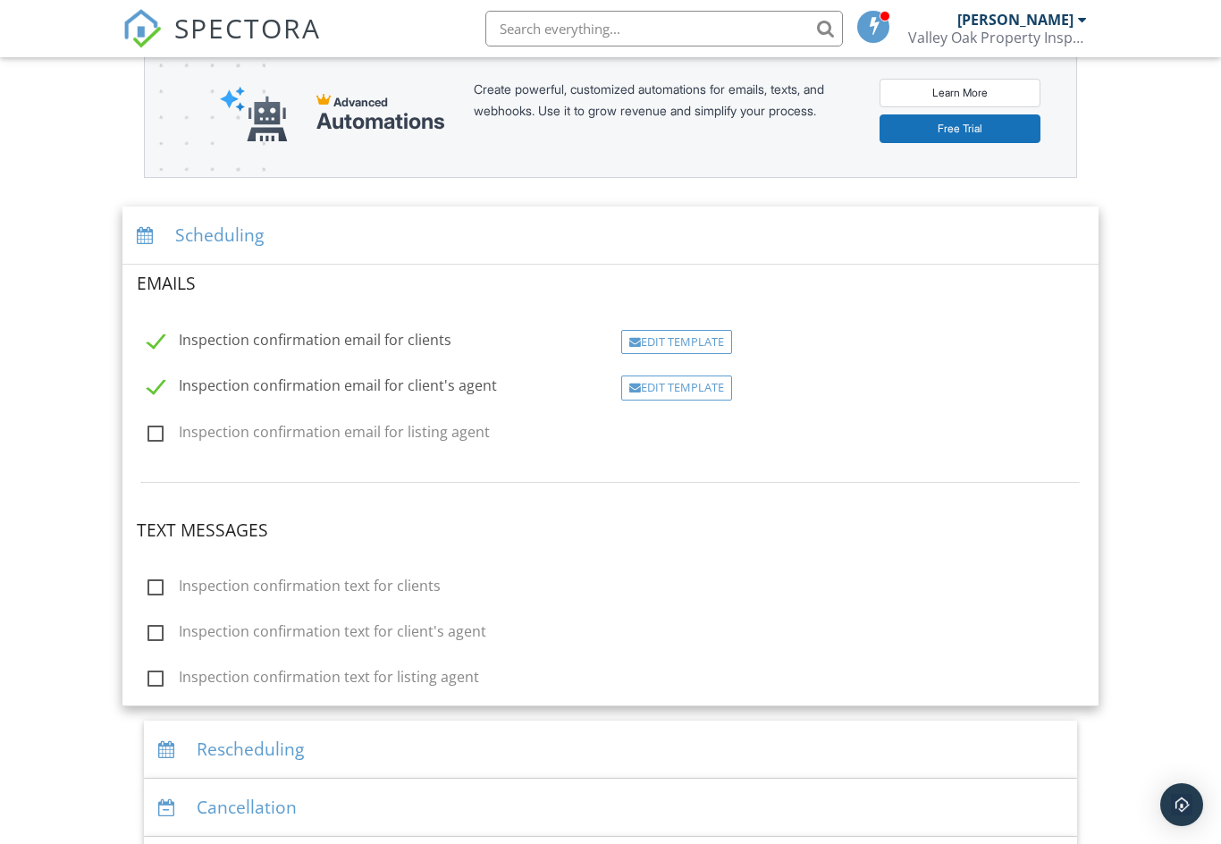
click at [654, 335] on div "Edit Template" at bounding box center [676, 342] width 111 height 25
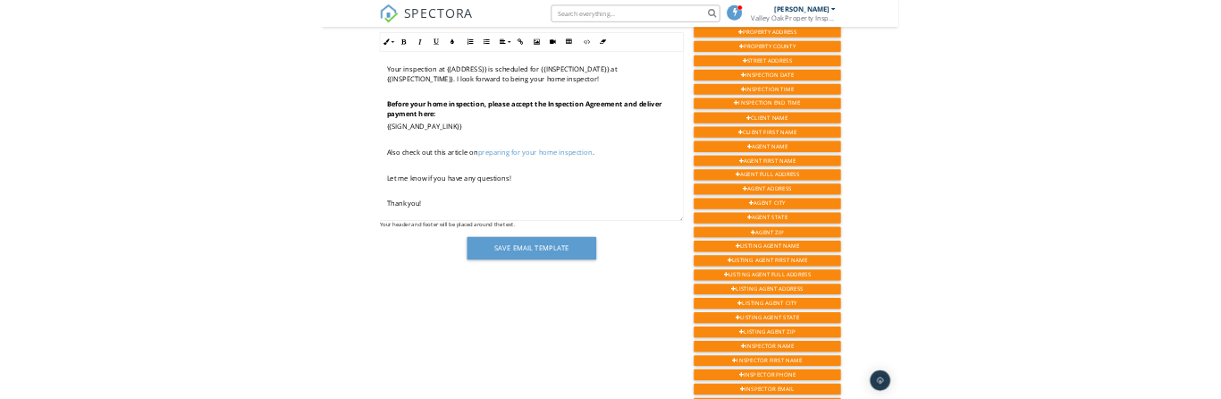
scroll to position [217, 0]
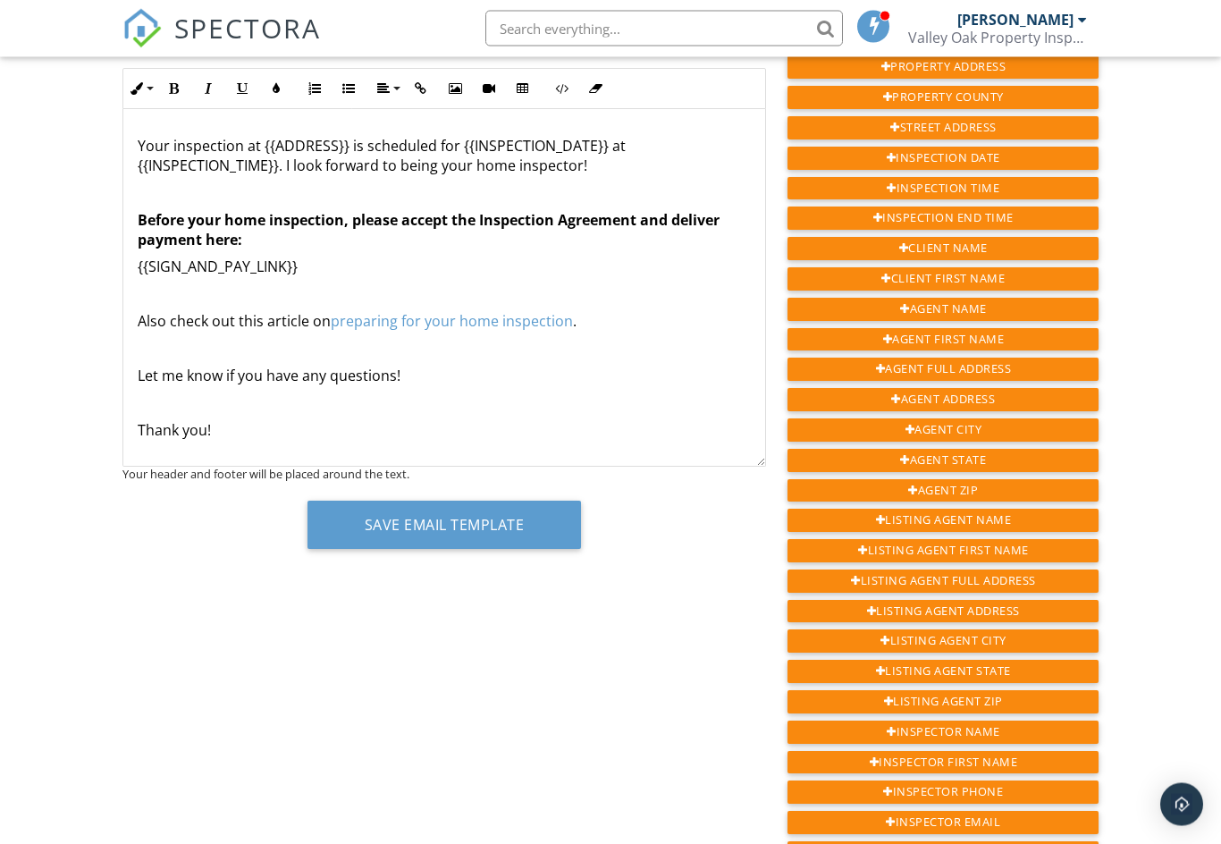
click at [433, 267] on p "{{SIGN_AND_PAY_LINK}}" at bounding box center [445, 267] width 614 height 20
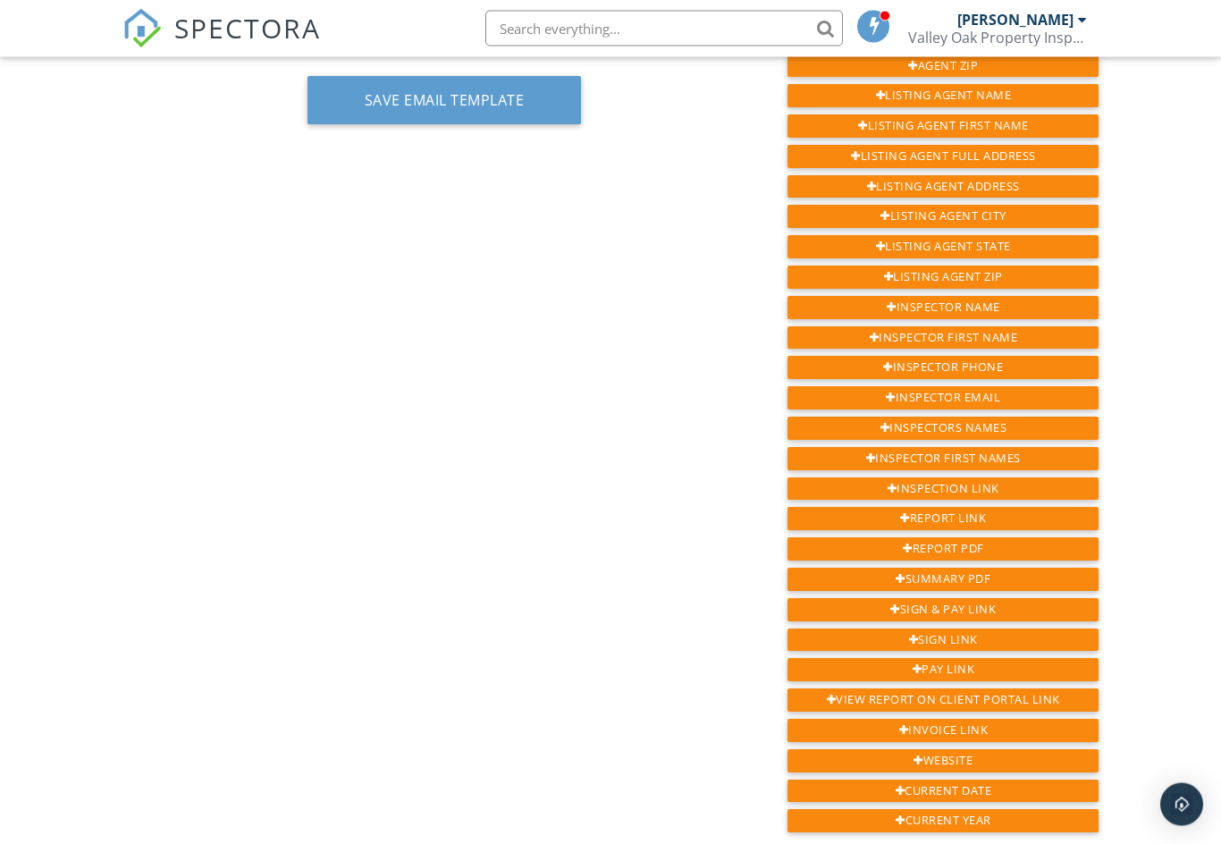
scroll to position [654, 0]
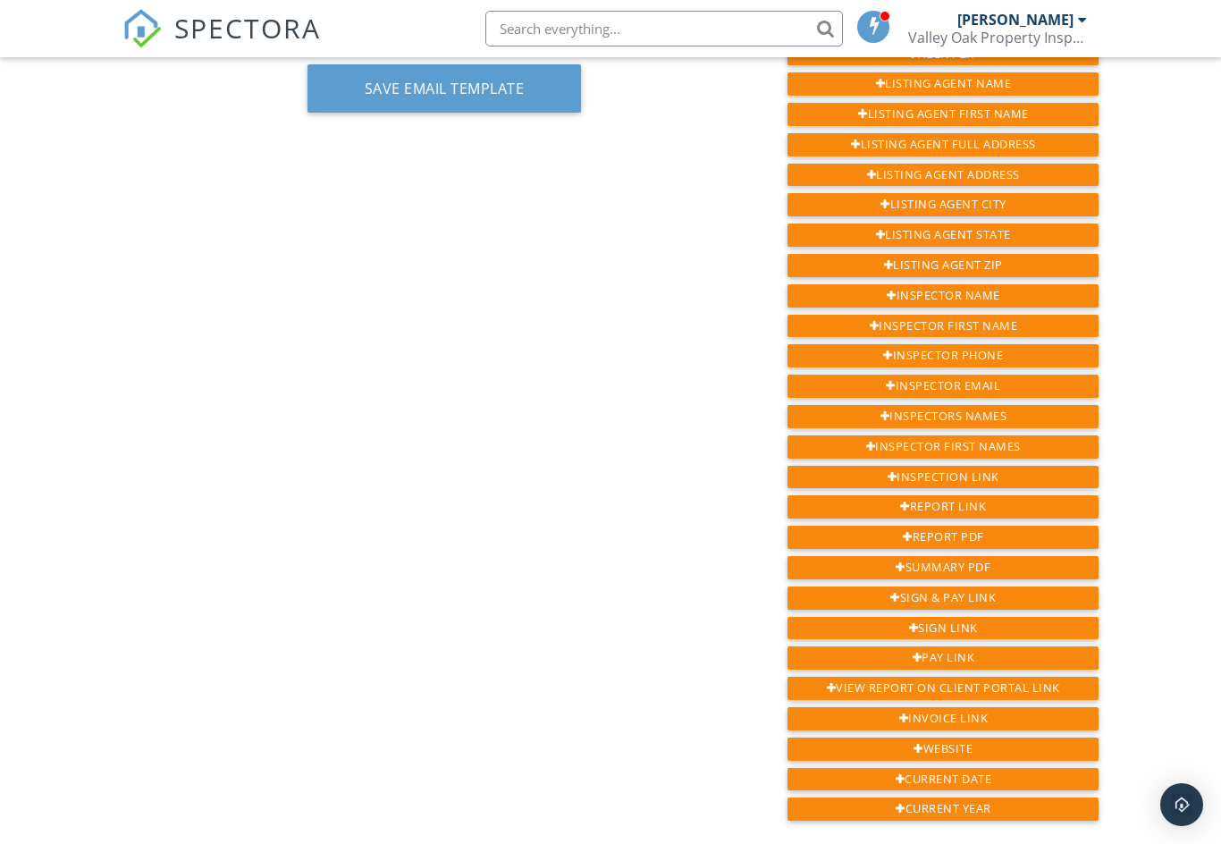
click at [964, 587] on div "Sign & Pay Link" at bounding box center [943, 598] width 311 height 23
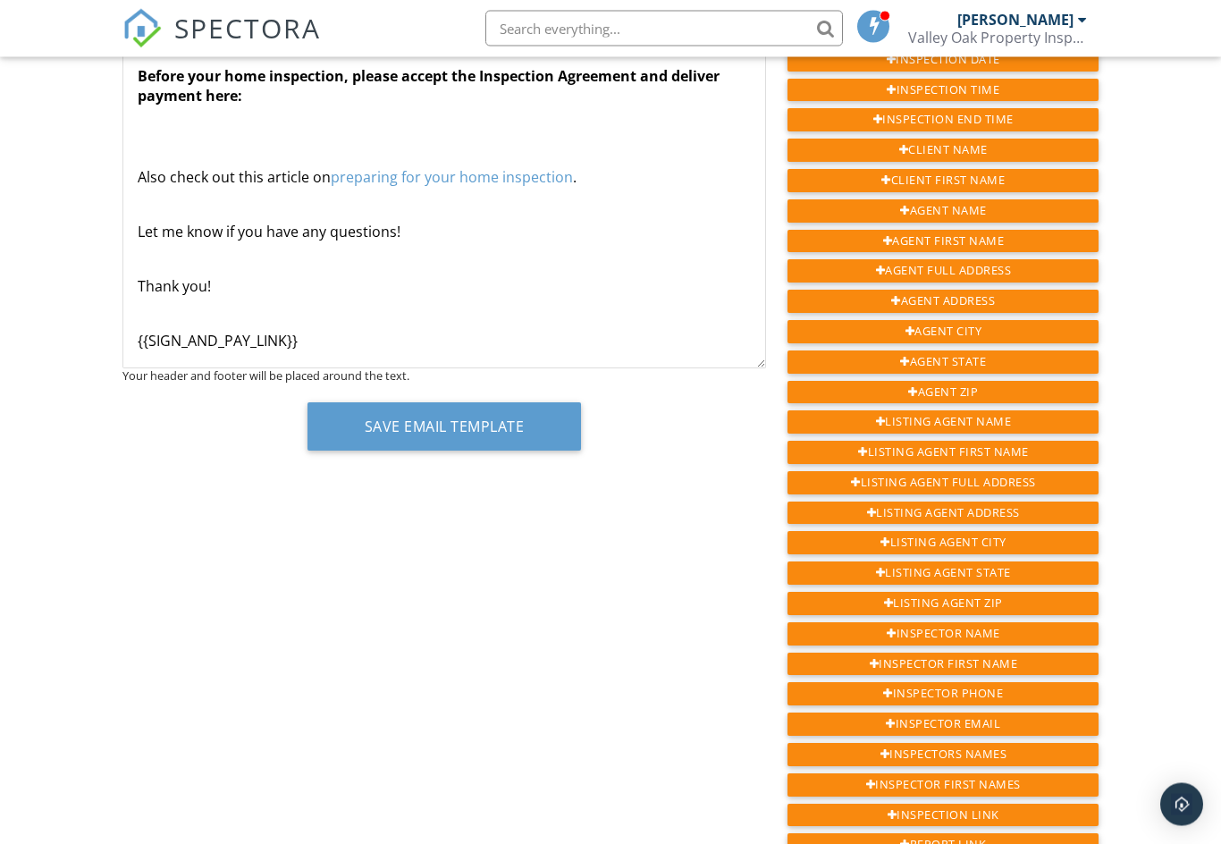
scroll to position [94, 0]
click at [350, 339] on p "{{SIGN_AND_PAY_LINK}} ​ ​" at bounding box center [445, 342] width 614 height 20
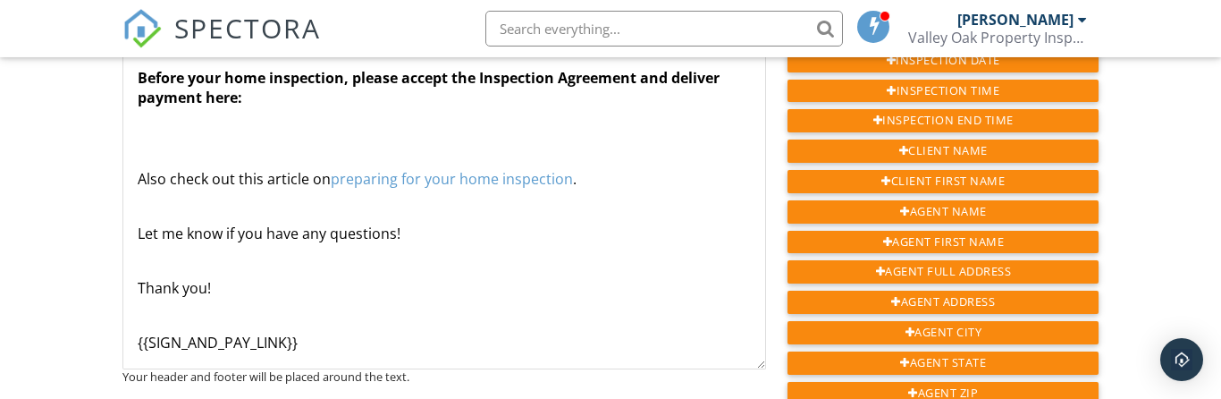
click at [158, 337] on p "{{SIGN_AND_PAY_LINK}} ​ ​" at bounding box center [445, 343] width 614 height 20
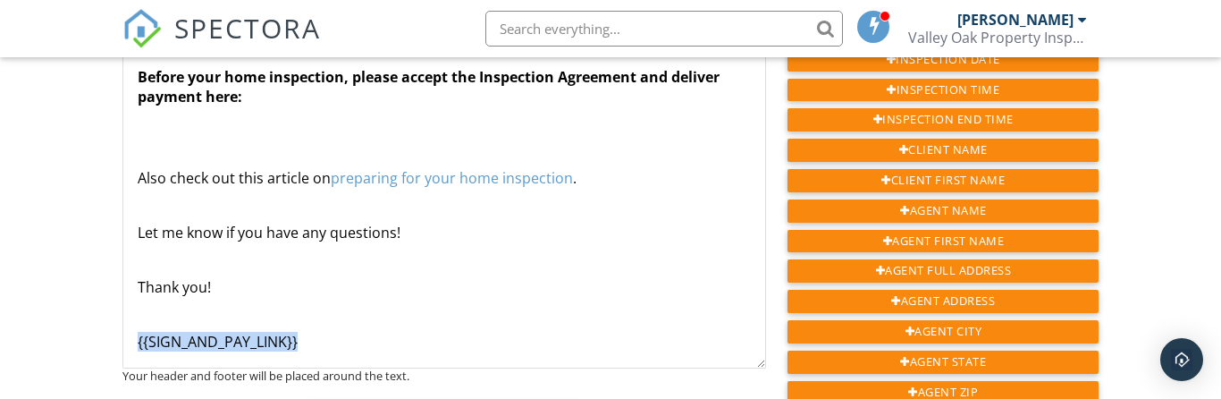
copy p "{{SIGN_AND_PAY_LINK}}"
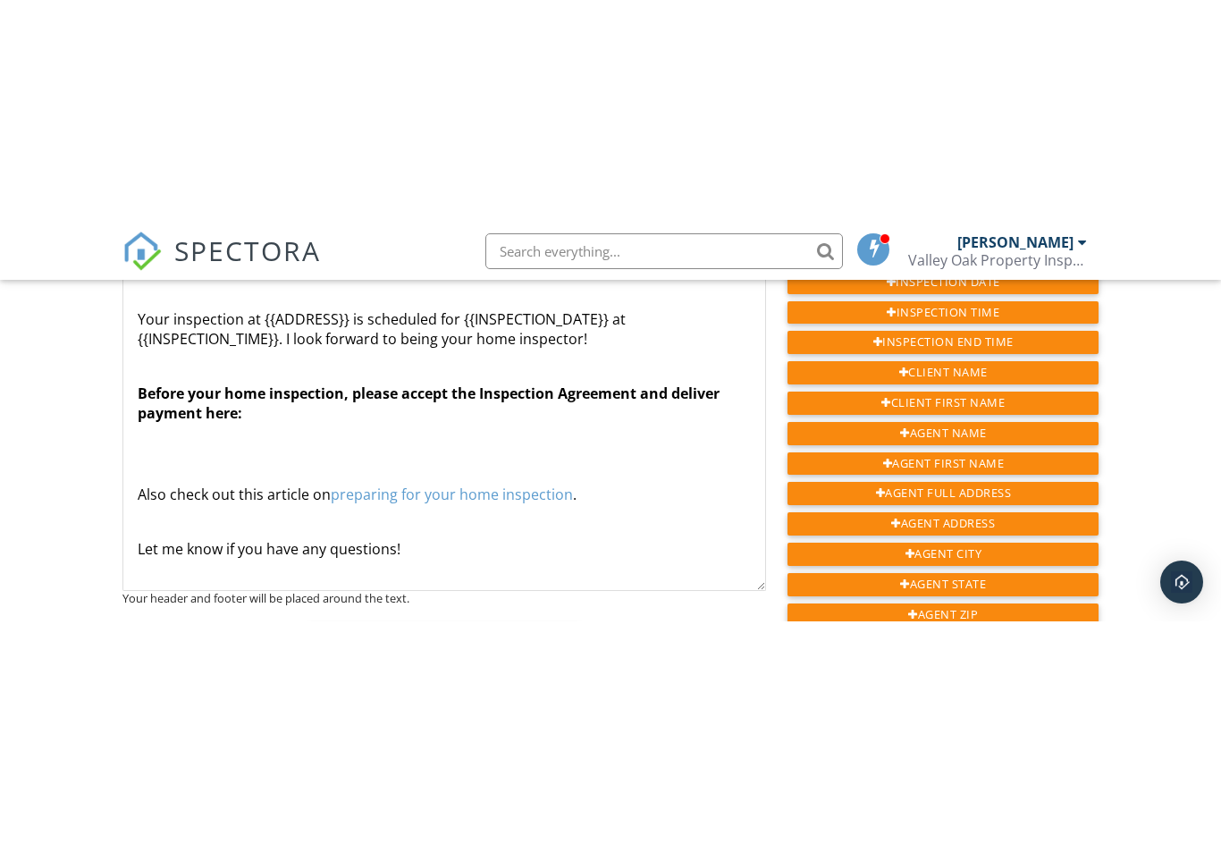
scroll to position [0, 0]
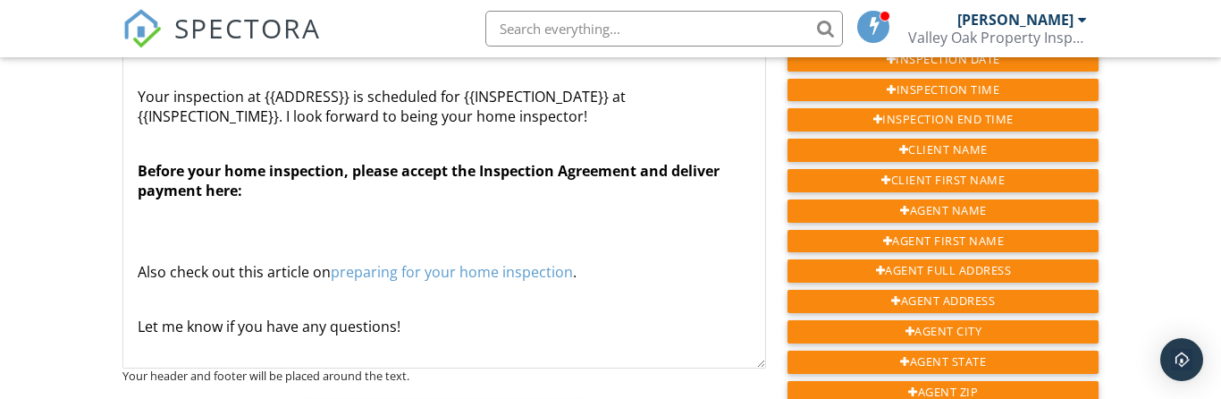
click at [369, 189] on p "Before your home inspection, please accept the Inspection Agreement and deliver…" at bounding box center [445, 181] width 614 height 40
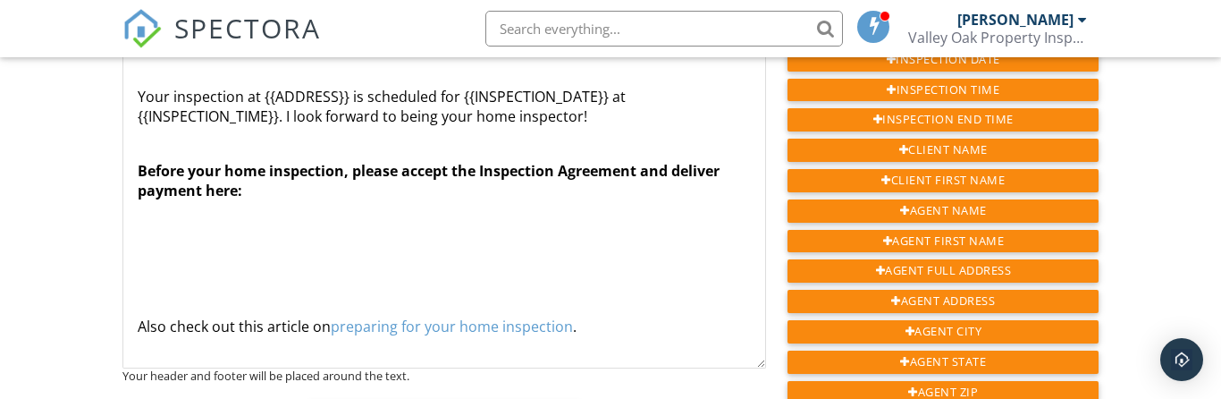
click at [169, 238] on p "​" at bounding box center [445, 245] width 614 height 20
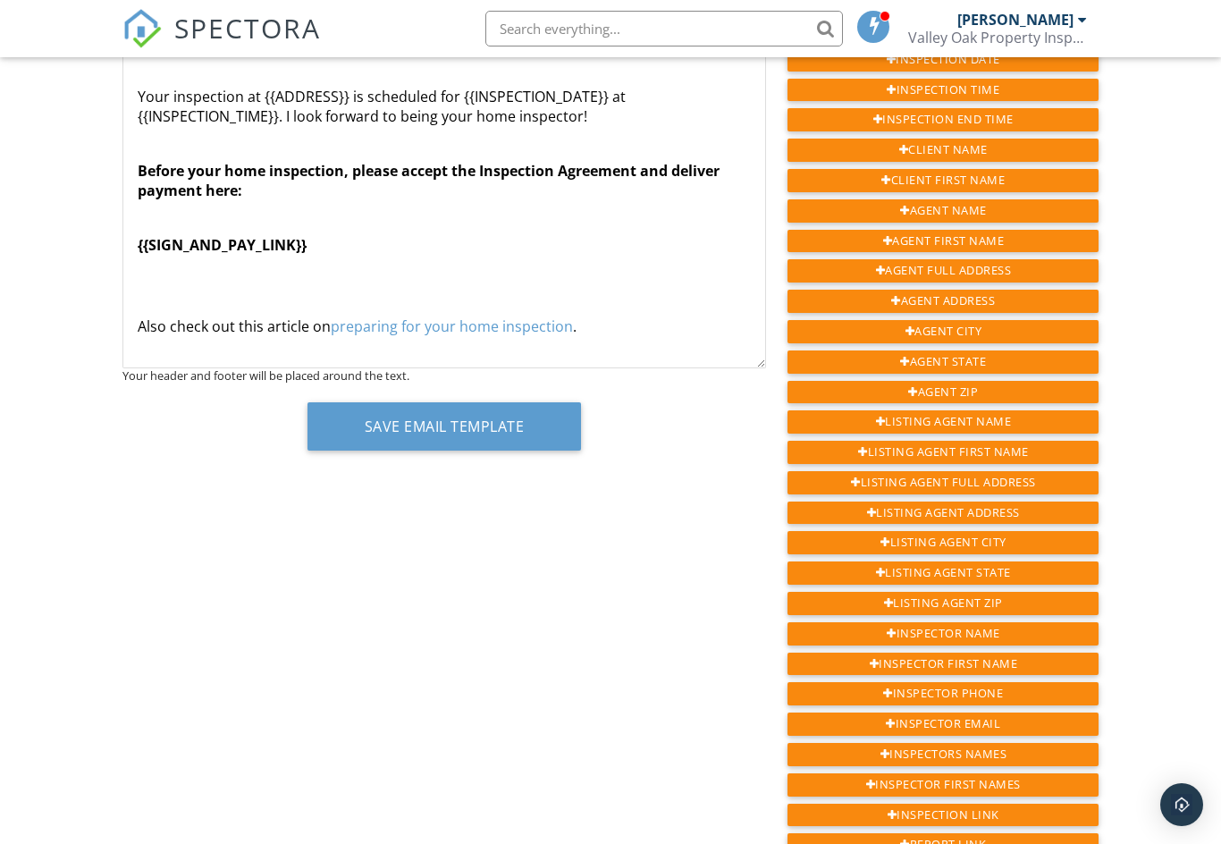
click at [585, 330] on p "Also check out this article on preparing for your home inspection ." at bounding box center [445, 327] width 614 height 20
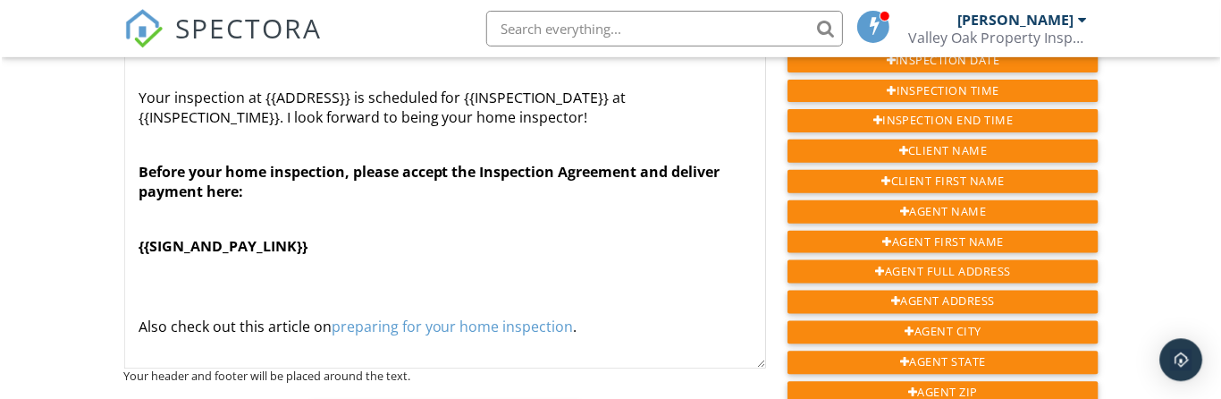
scroll to position [317, 0]
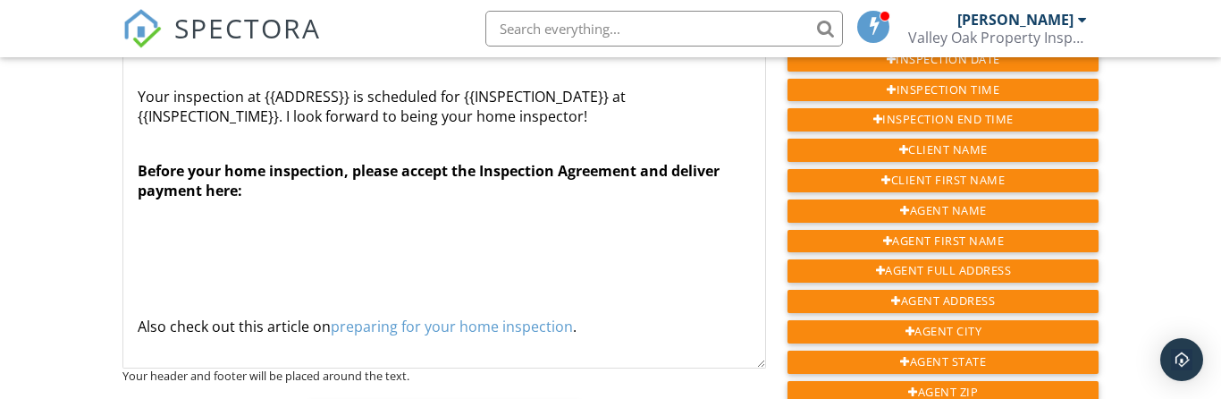
click at [136, 248] on div "Hi {{CLIENT_FIRST_NAME}}, Your inspection at {{ADDRESS}} is scheduled for {{INS…" at bounding box center [444, 266] width 643 height 511
click at [596, 322] on p "Also check out this article on preparing for your home inspection ." at bounding box center [445, 327] width 614 height 20
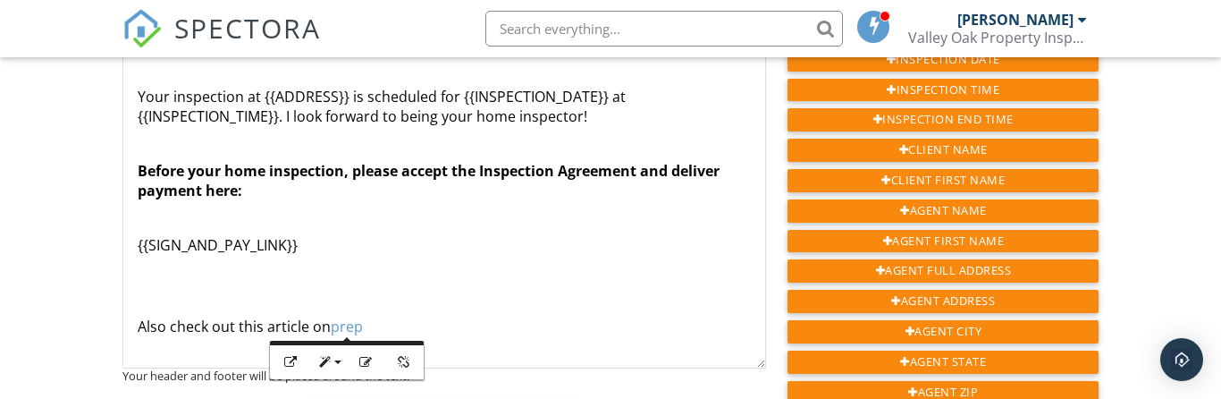
click at [139, 317] on p "Also check out this article on prep" at bounding box center [445, 327] width 614 height 20
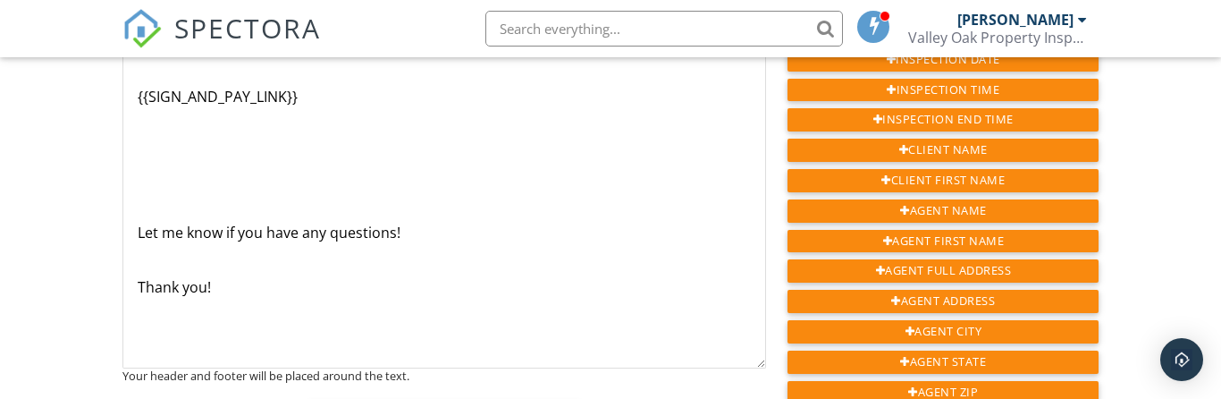
scroll to position [148, 0]
click at [130, 224] on div "Hi {{CLIENT_FIRST_NAME}}, Your inspection at {{ADDRESS}} is scheduled for {{INS…" at bounding box center [444, 118] width 643 height 511
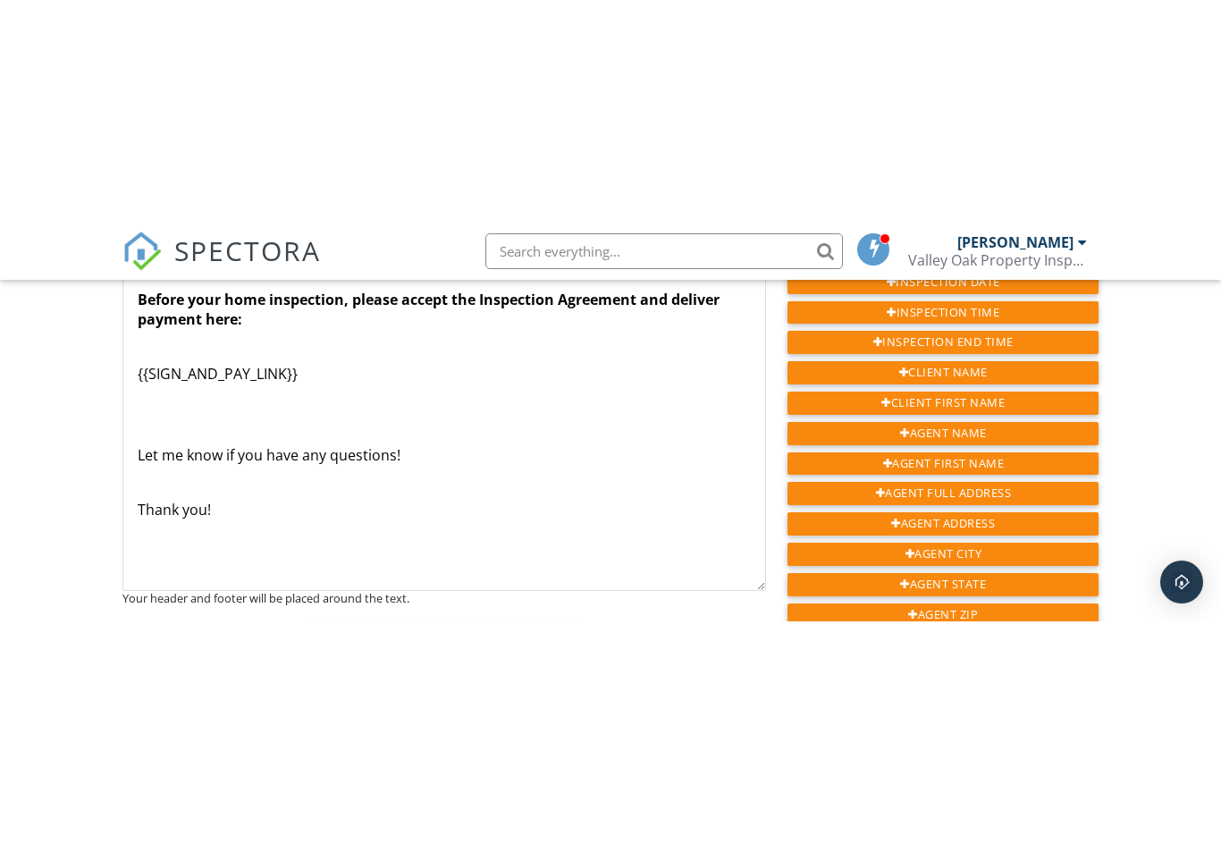
scroll to position [67, 0]
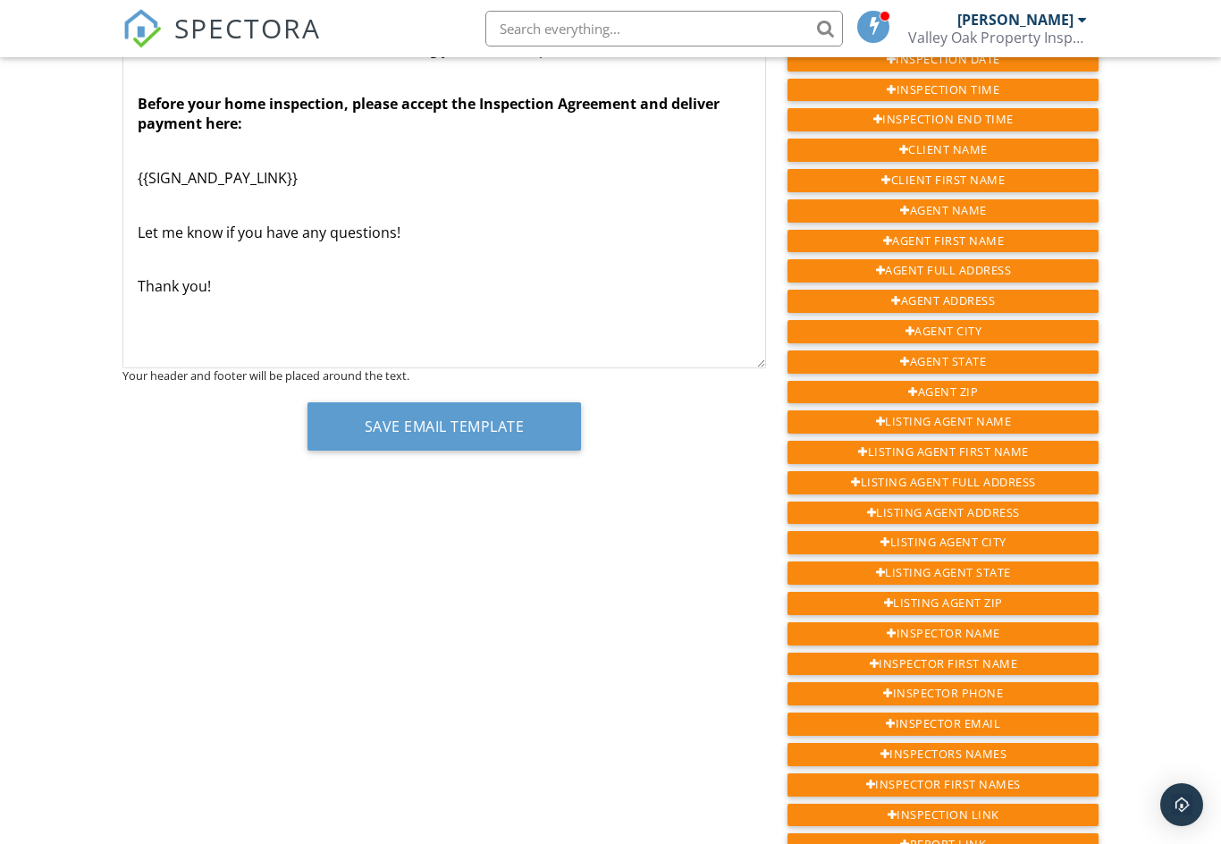
click at [459, 427] on button "Save Email Template" at bounding box center [445, 426] width 274 height 48
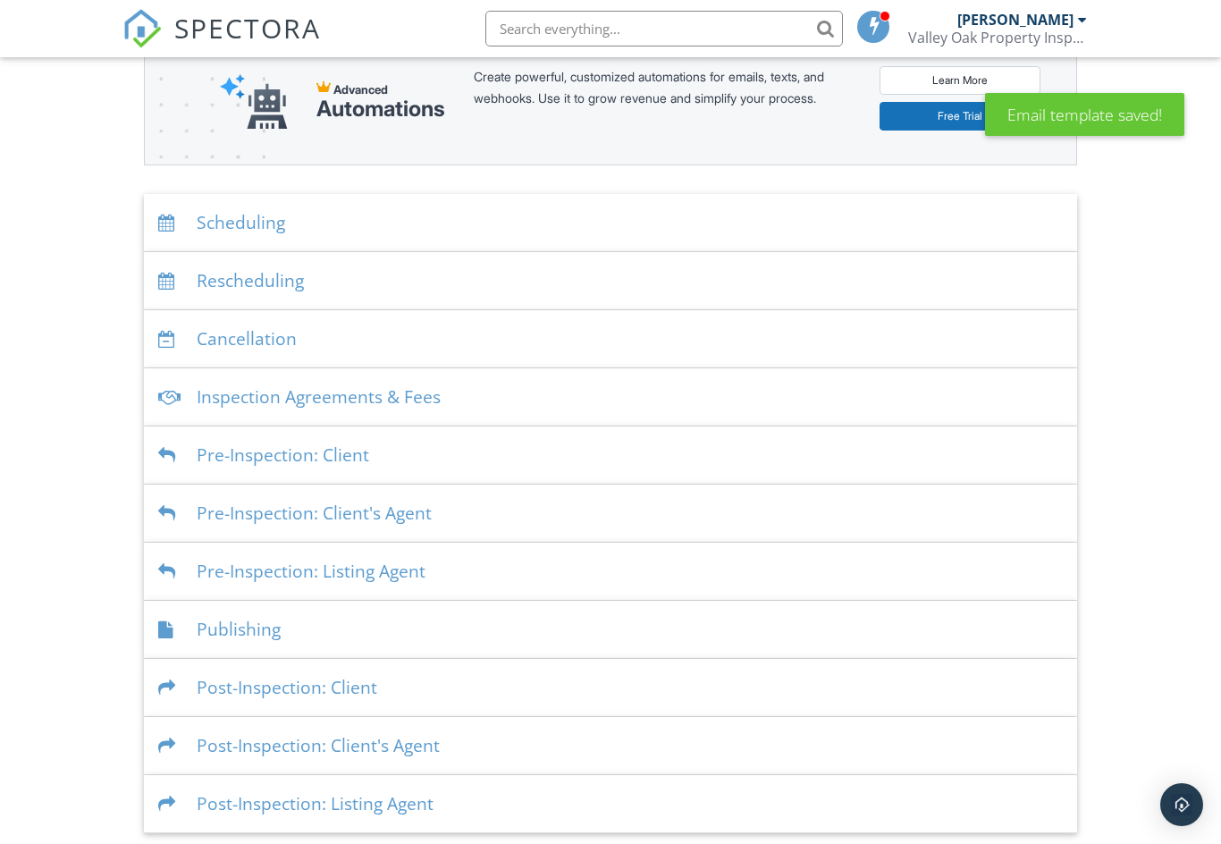
scroll to position [240, 0]
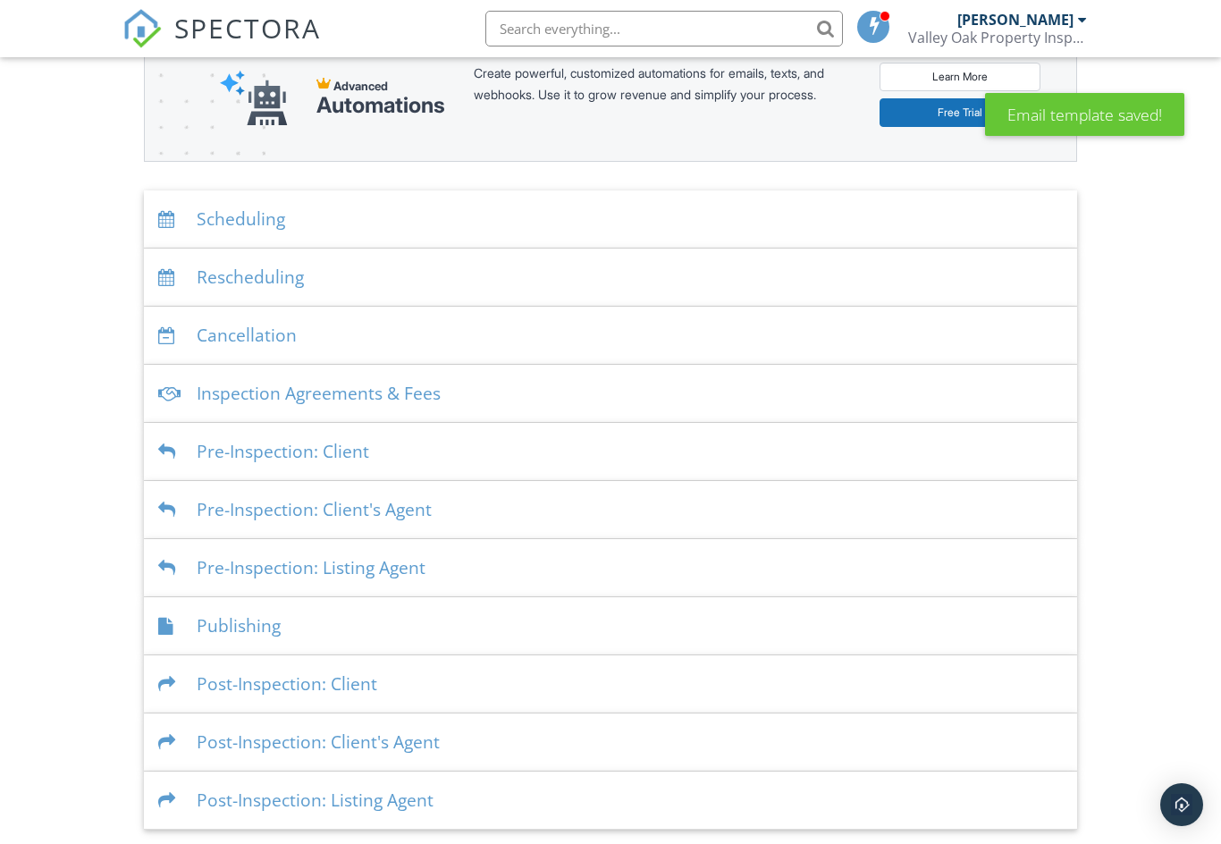
click at [570, 207] on div "Scheduling" at bounding box center [611, 219] width 934 height 58
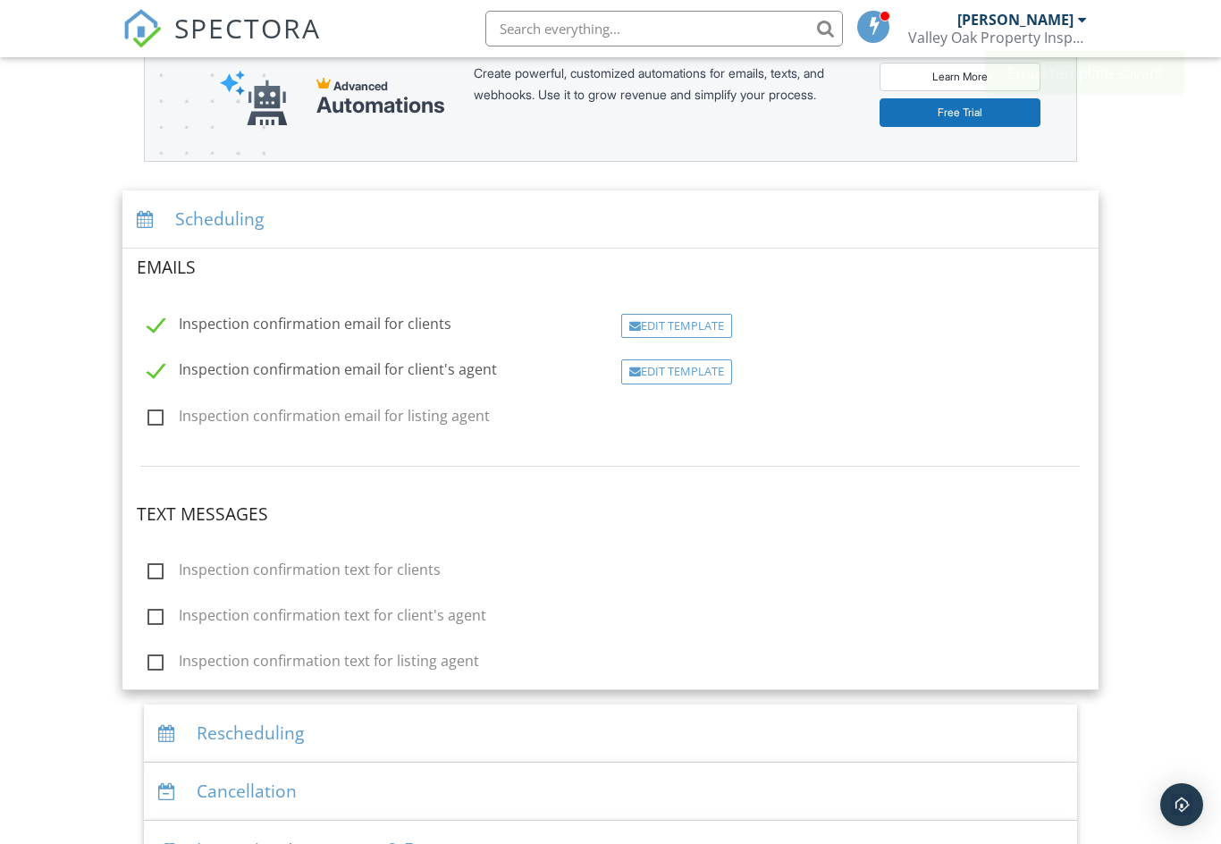
click at [678, 321] on div "Edit Template" at bounding box center [676, 326] width 111 height 25
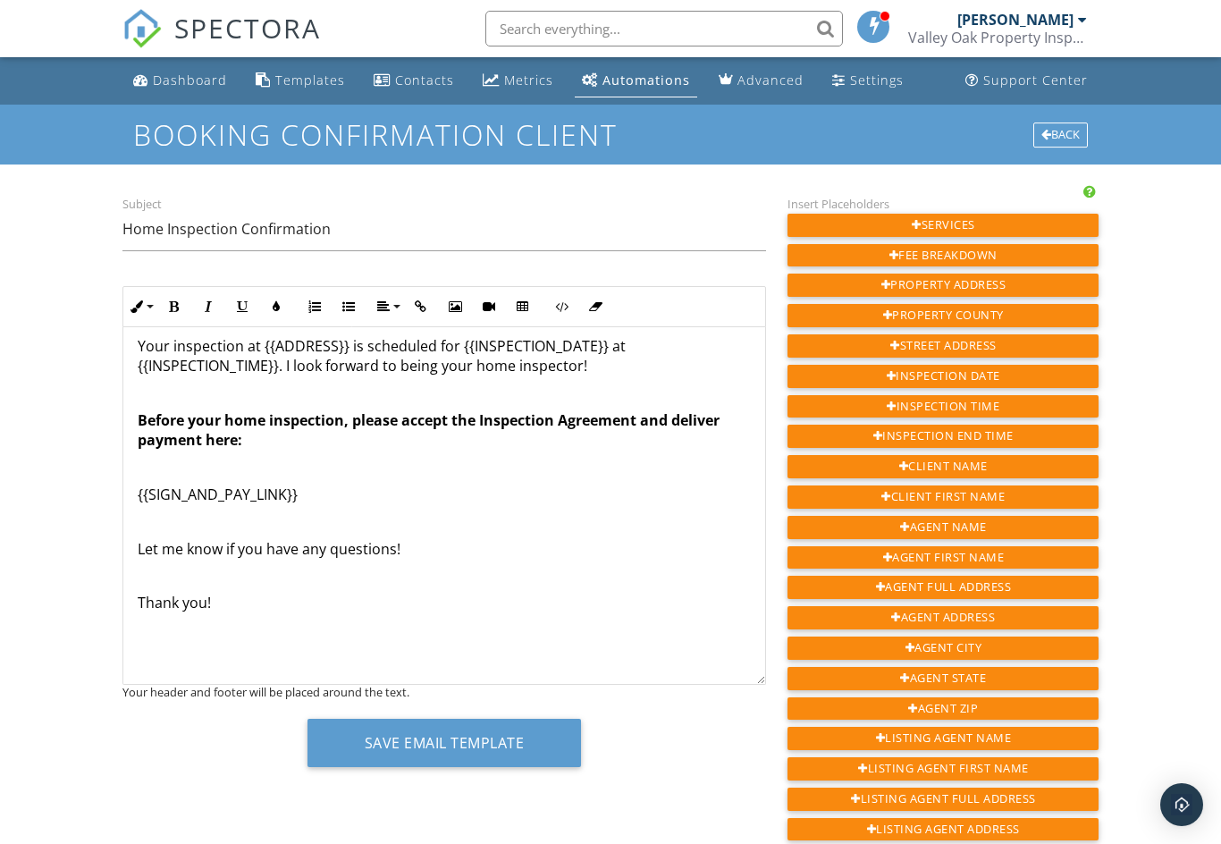
click at [1073, 131] on div "Back" at bounding box center [1061, 134] width 55 height 25
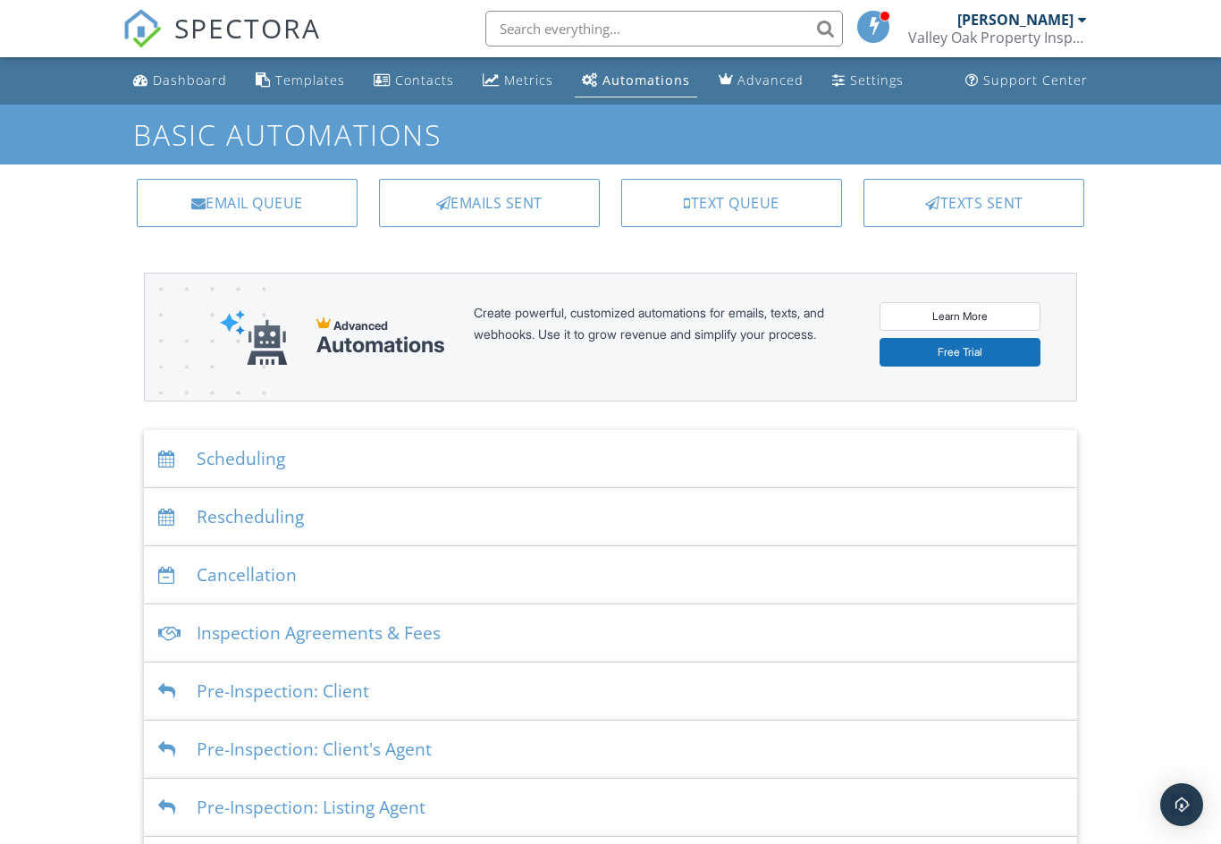
click at [857, 86] on div "Settings" at bounding box center [877, 80] width 54 height 17
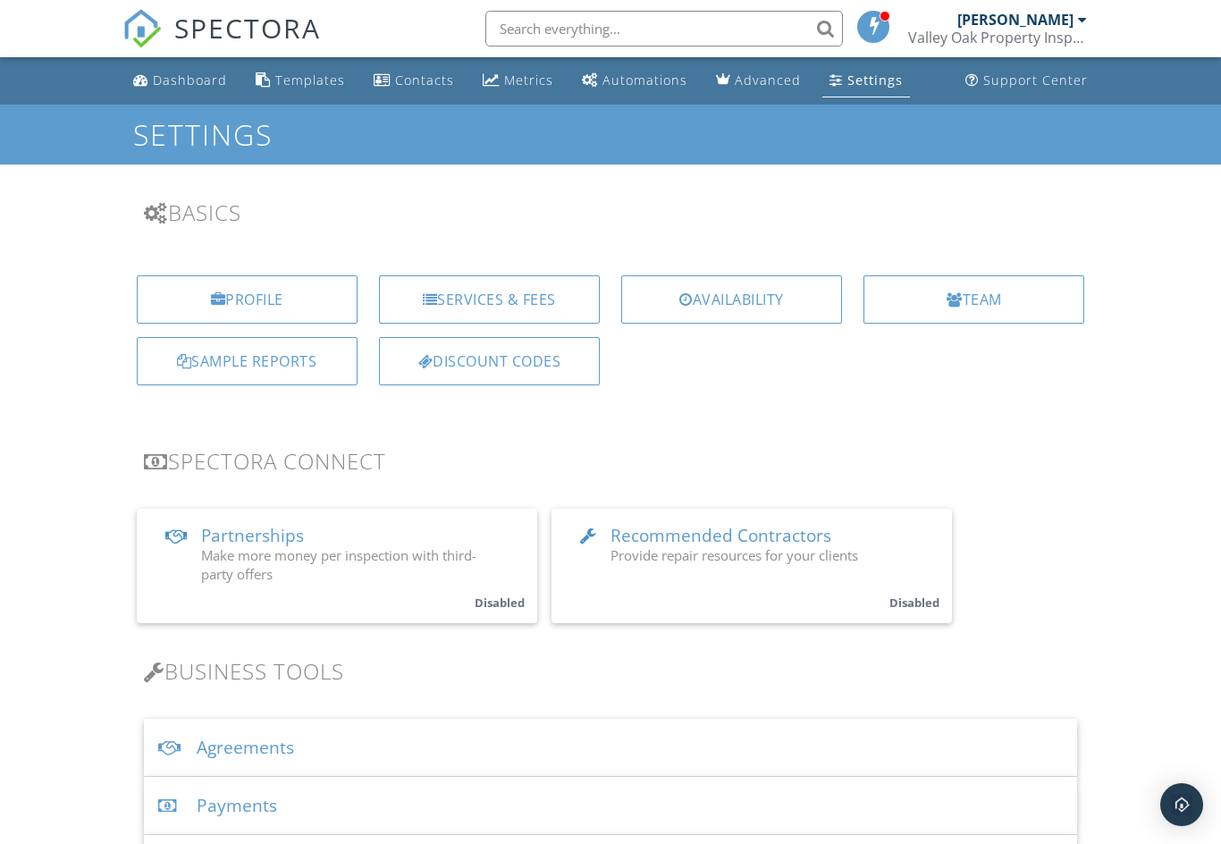
click at [409, 740] on div "Agreements" at bounding box center [611, 748] width 934 height 58
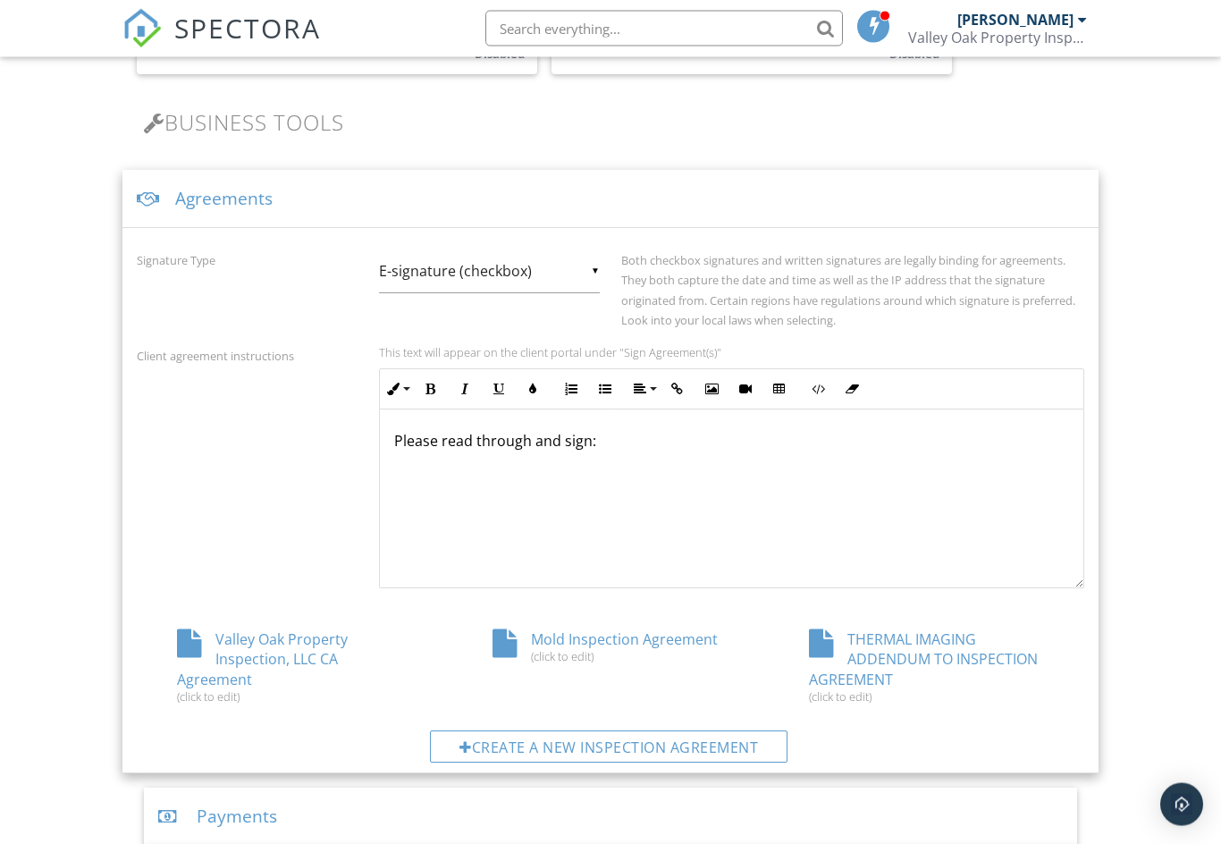
click at [588, 280] on input "E-signature (checkbox)" at bounding box center [489, 272] width 221 height 44
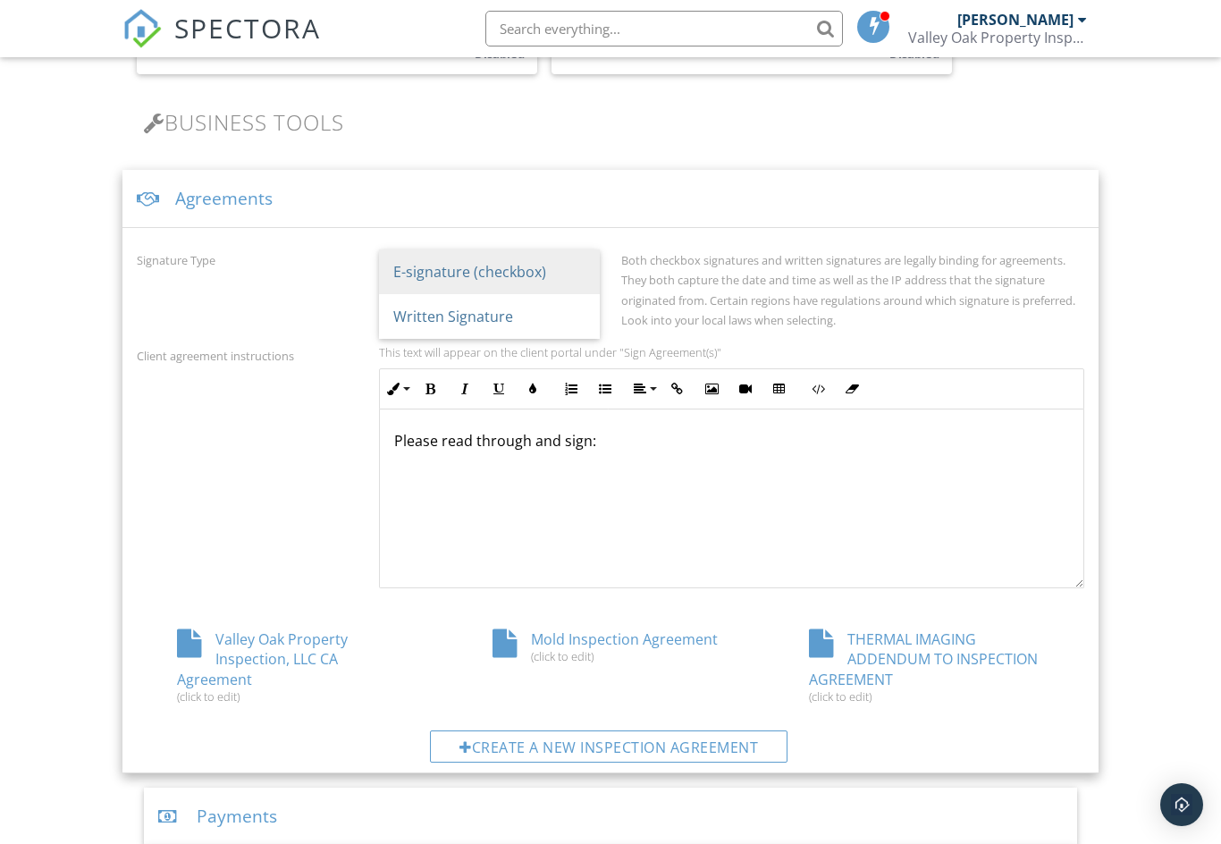
click at [561, 276] on span "E-signature (checkbox)" at bounding box center [489, 271] width 221 height 45
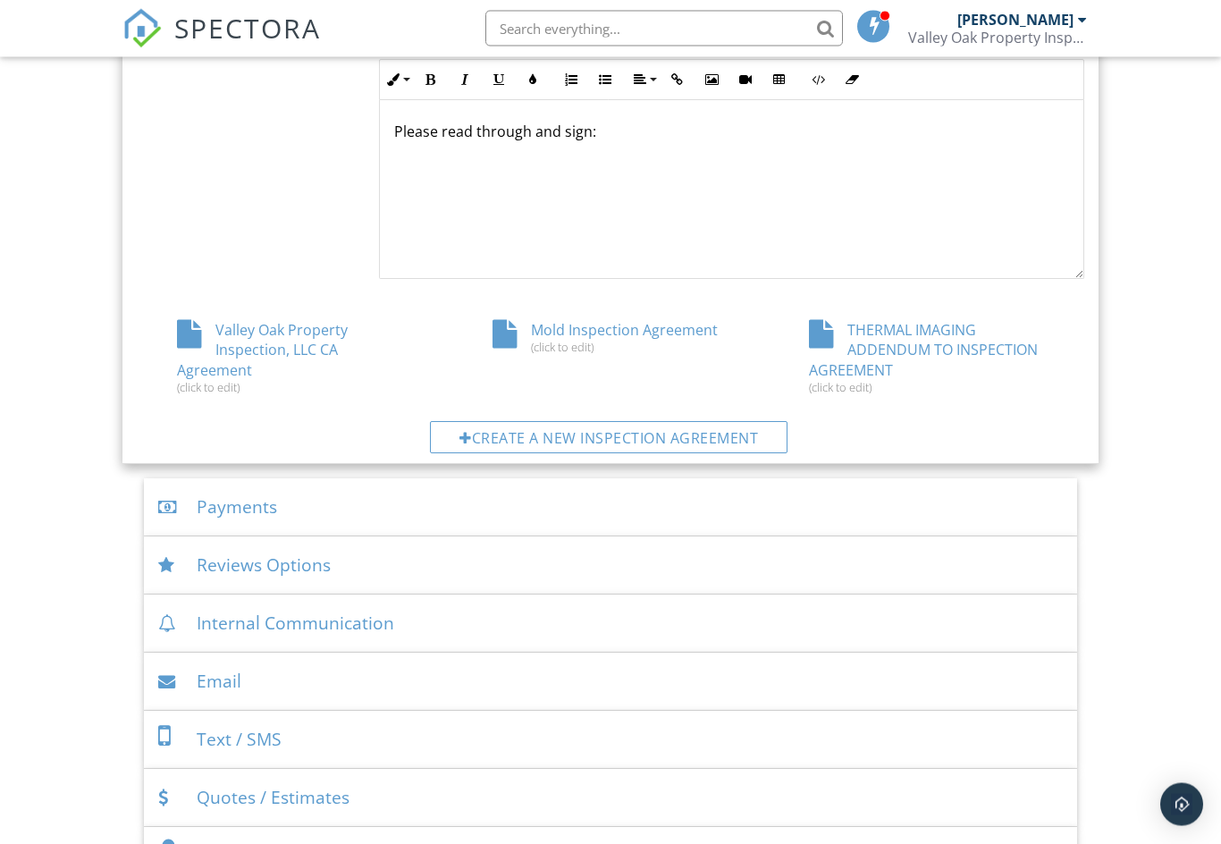
scroll to position [858, 0]
click at [270, 321] on div "Valley Oak Property Inspection, LLC CA Agreement (click to edit)" at bounding box center [295, 357] width 317 height 74
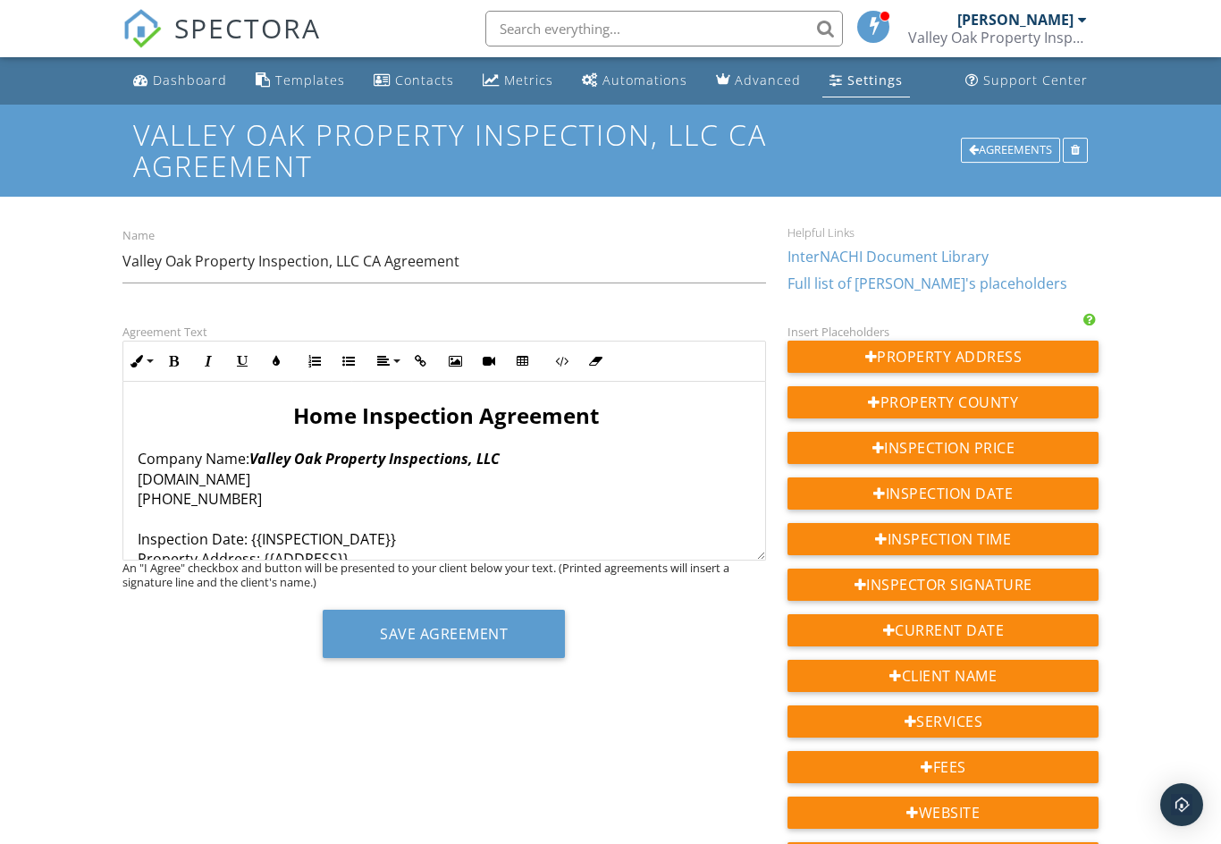
click at [755, 90] on link "Advanced" at bounding box center [758, 80] width 99 height 33
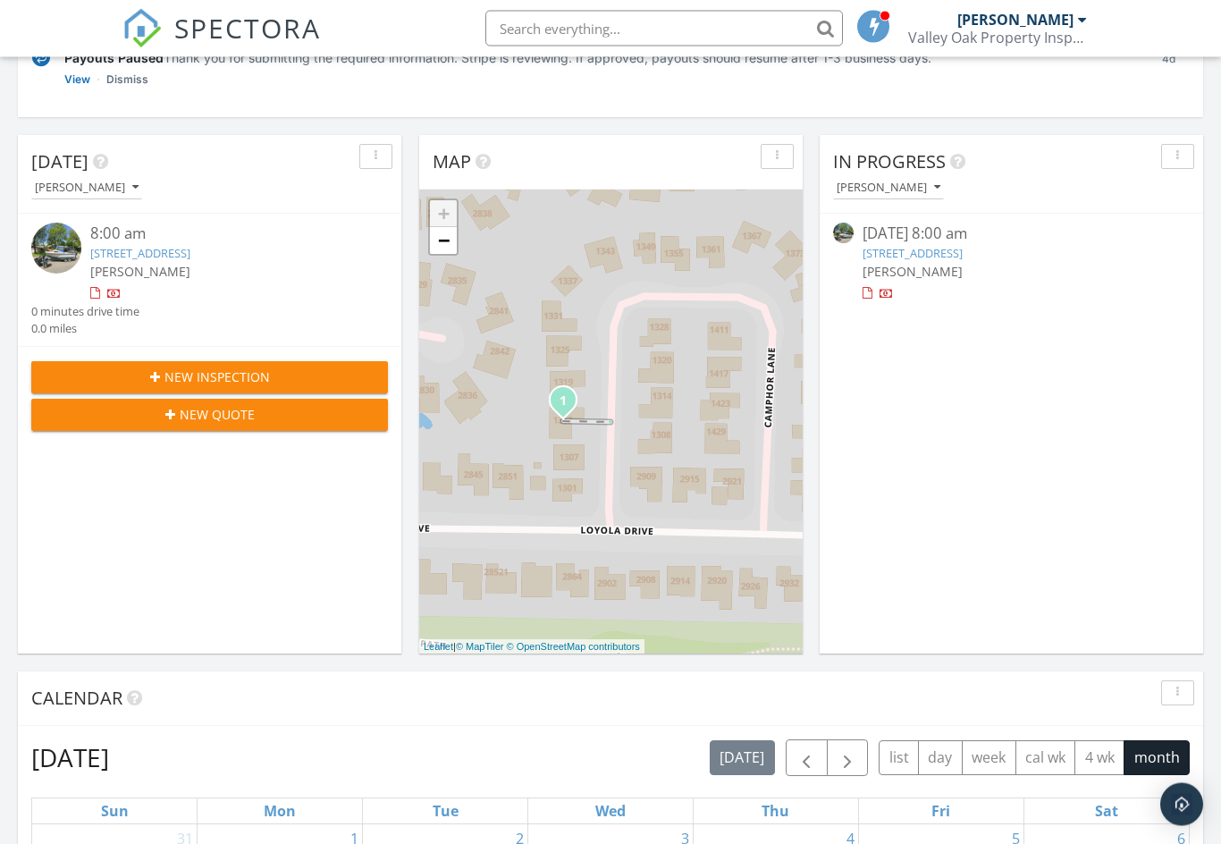
scroll to position [261, 0]
click at [1175, 166] on button "button" at bounding box center [1177, 156] width 33 height 25
click at [1133, 399] on div "In Progress Jon Carreira 09/29/25 8:00 am 1313 Camphor Ln, Davis, CA 95618 Jon …" at bounding box center [1012, 394] width 384 height 519
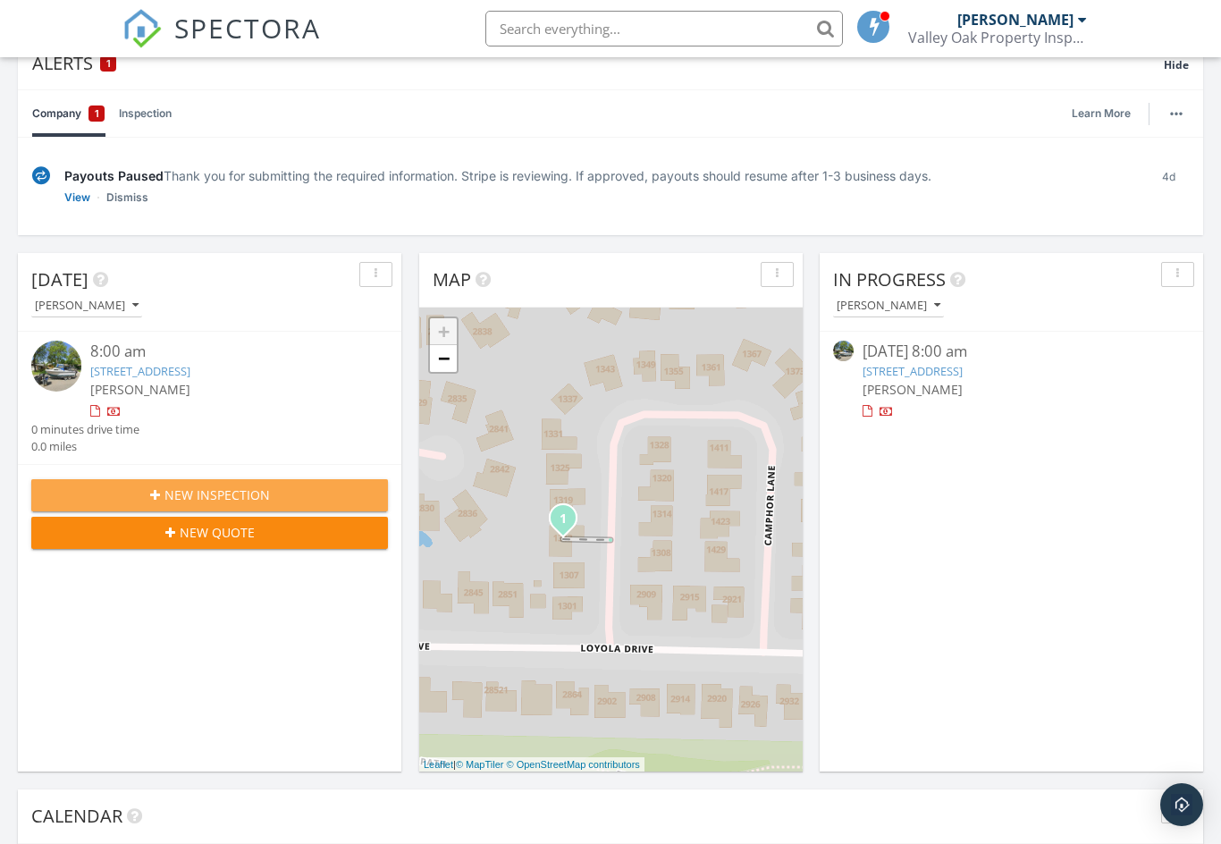
scroll to position [0, 0]
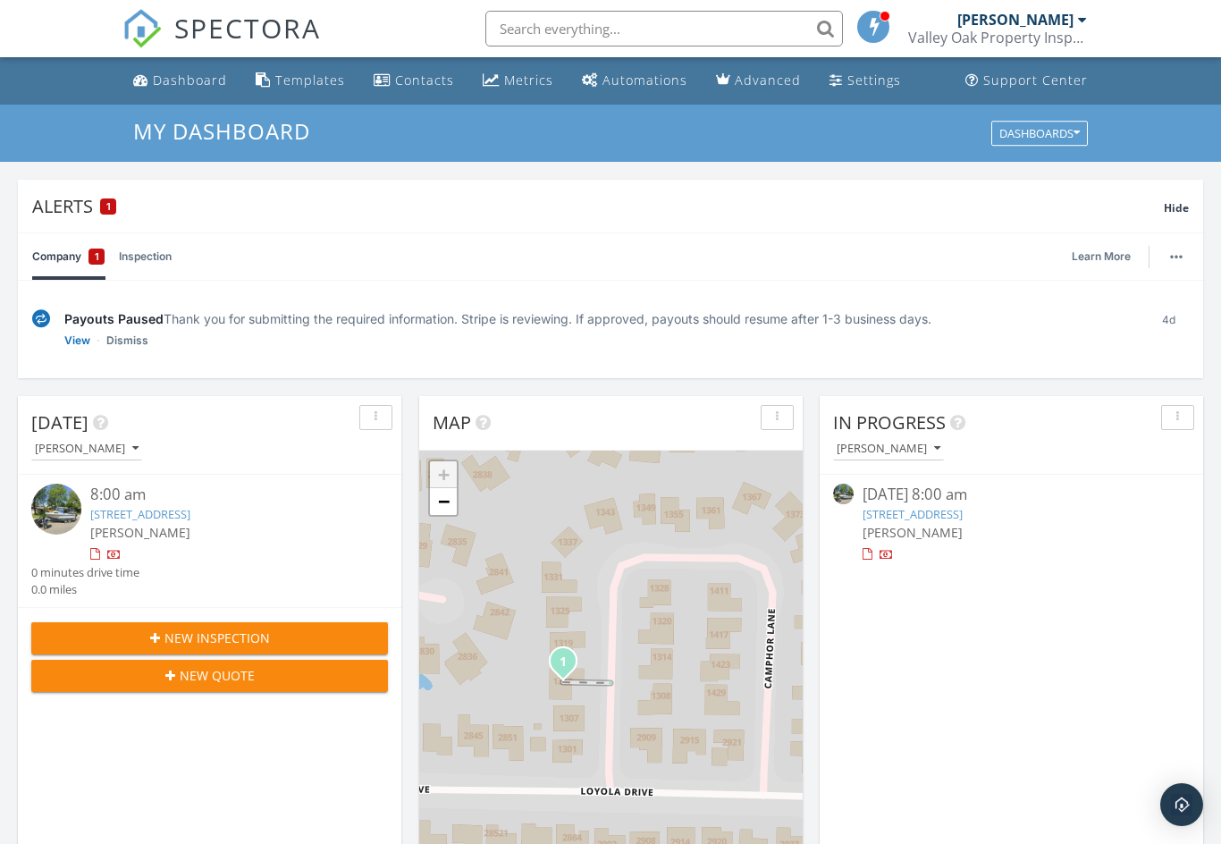
click at [1015, 72] on div "Support Center" at bounding box center [1035, 80] width 105 height 17
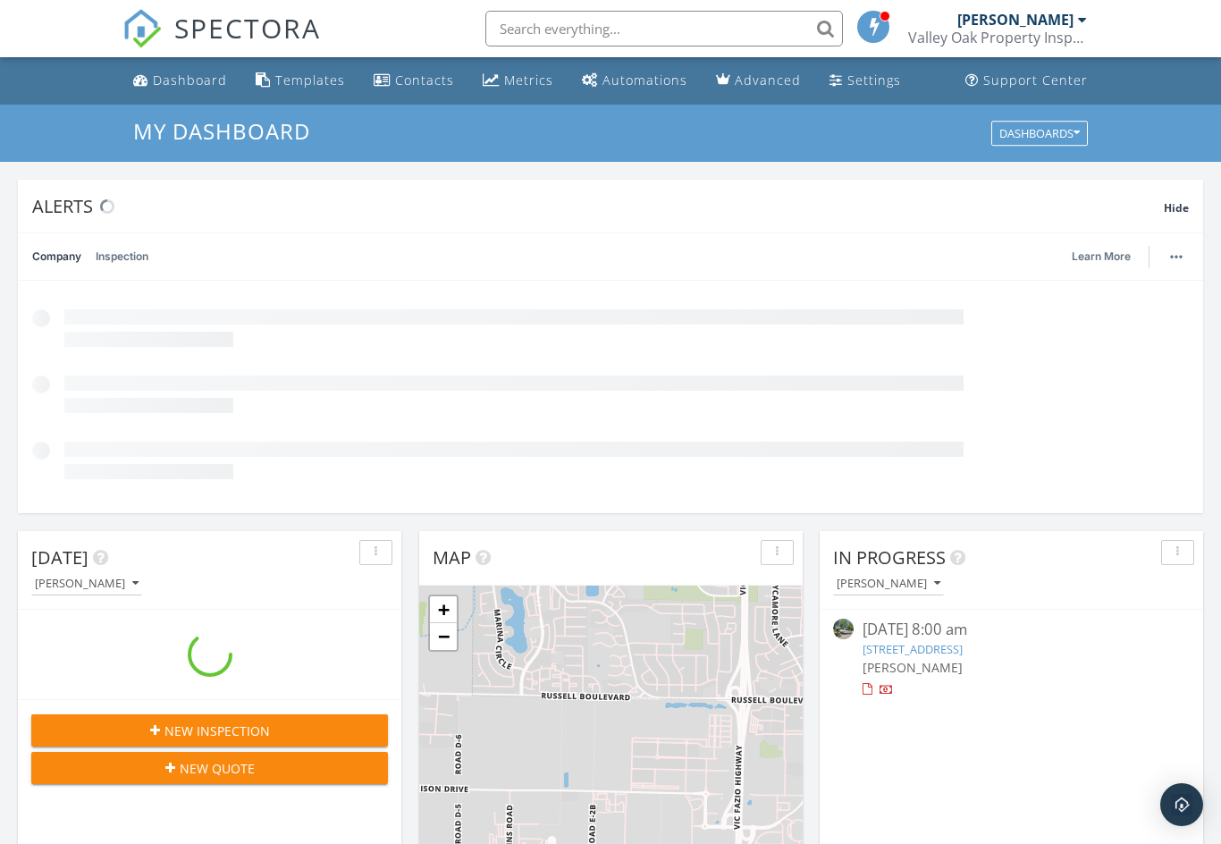
scroll to position [1628, 1222]
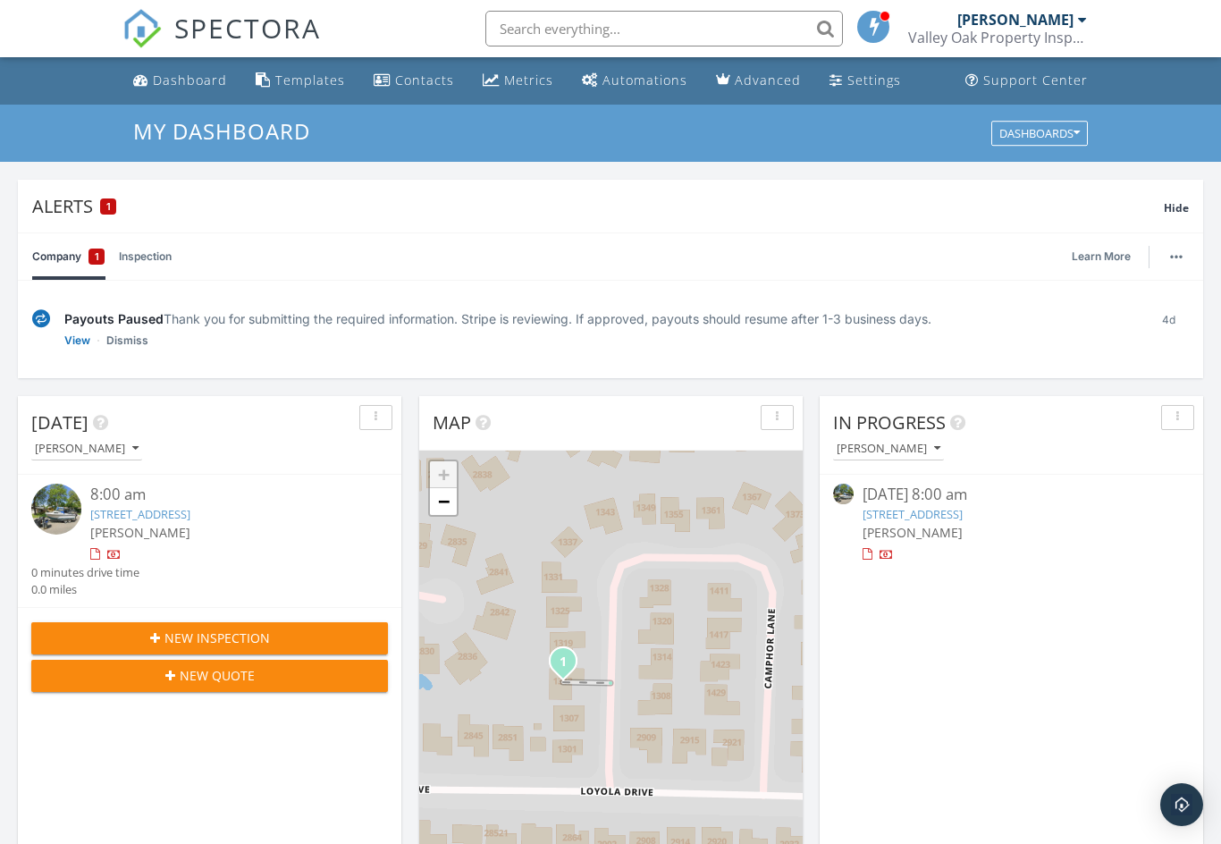
click at [126, 345] on link "Dismiss" at bounding box center [127, 341] width 42 height 18
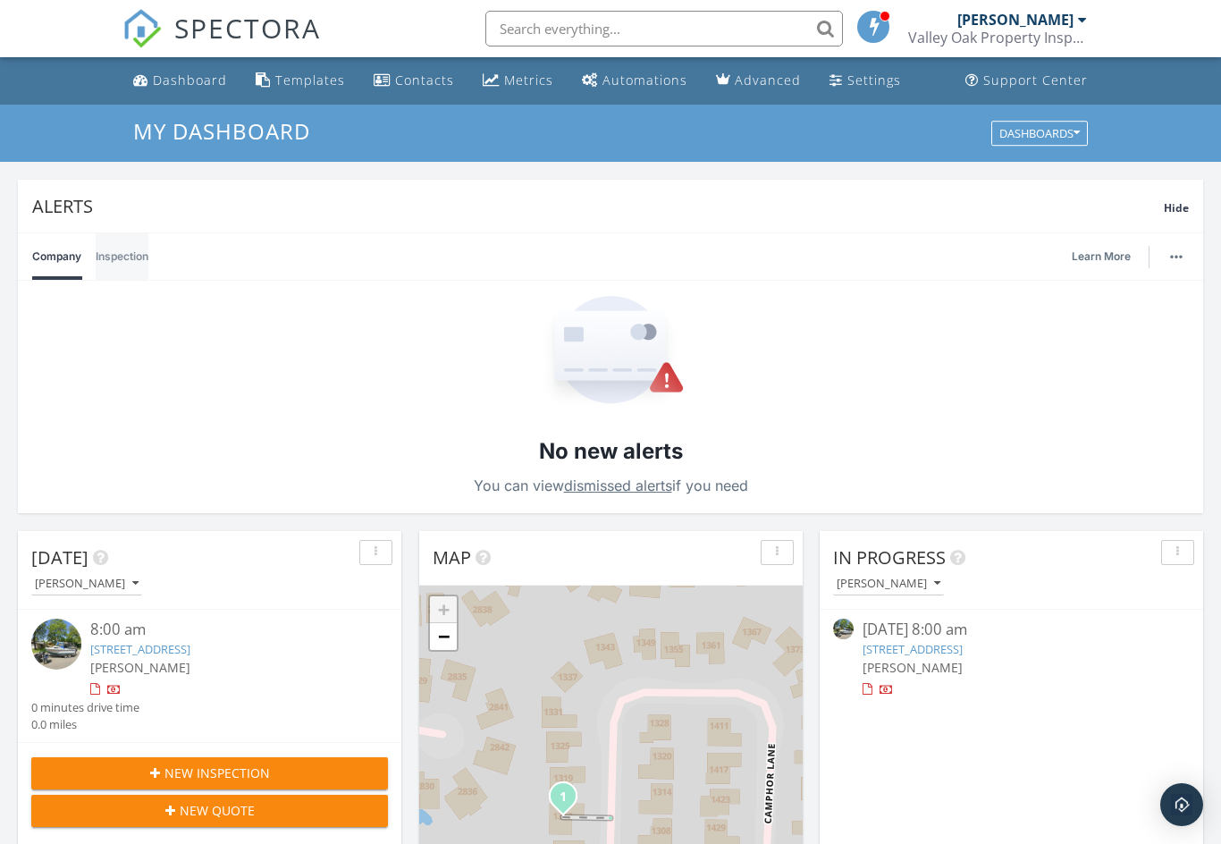
click at [122, 247] on link "Inspection" at bounding box center [122, 256] width 53 height 46
click at [55, 259] on link "Company" at bounding box center [56, 256] width 49 height 46
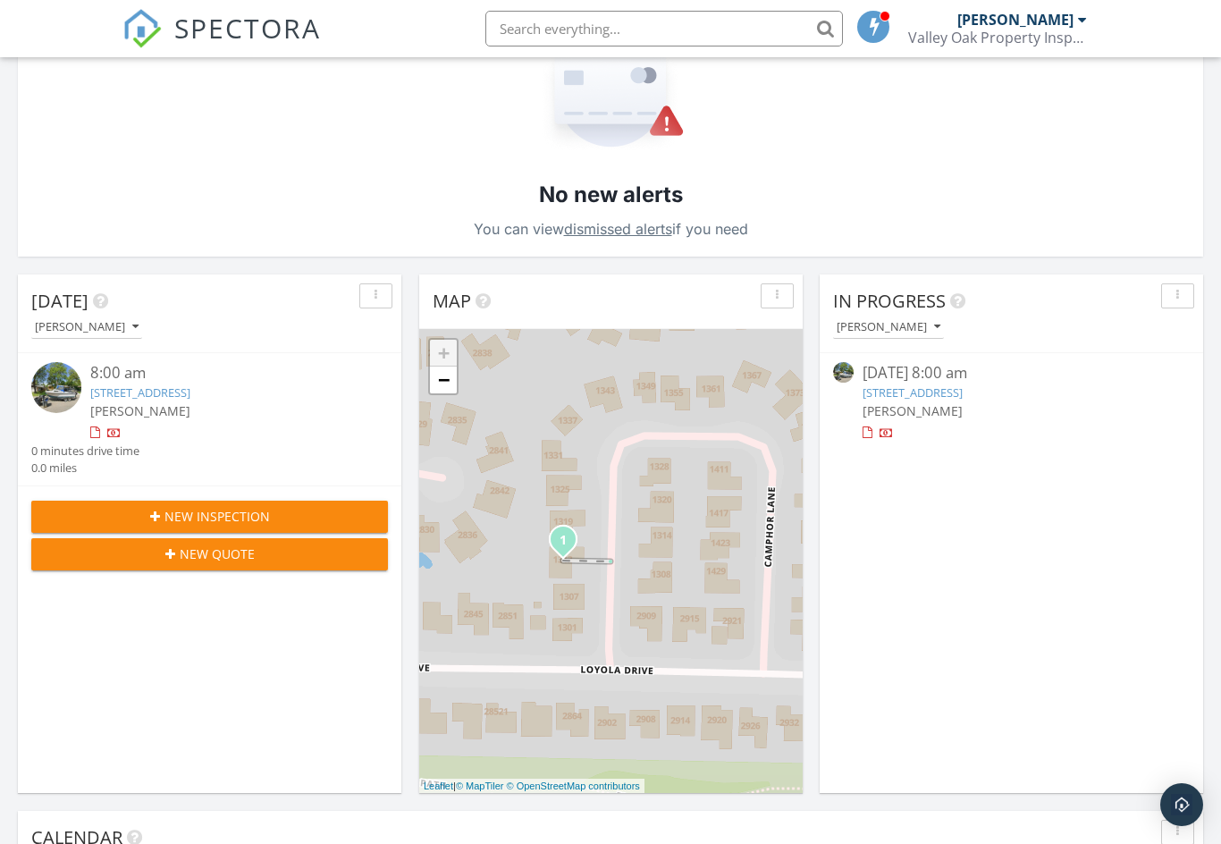
scroll to position [0, 0]
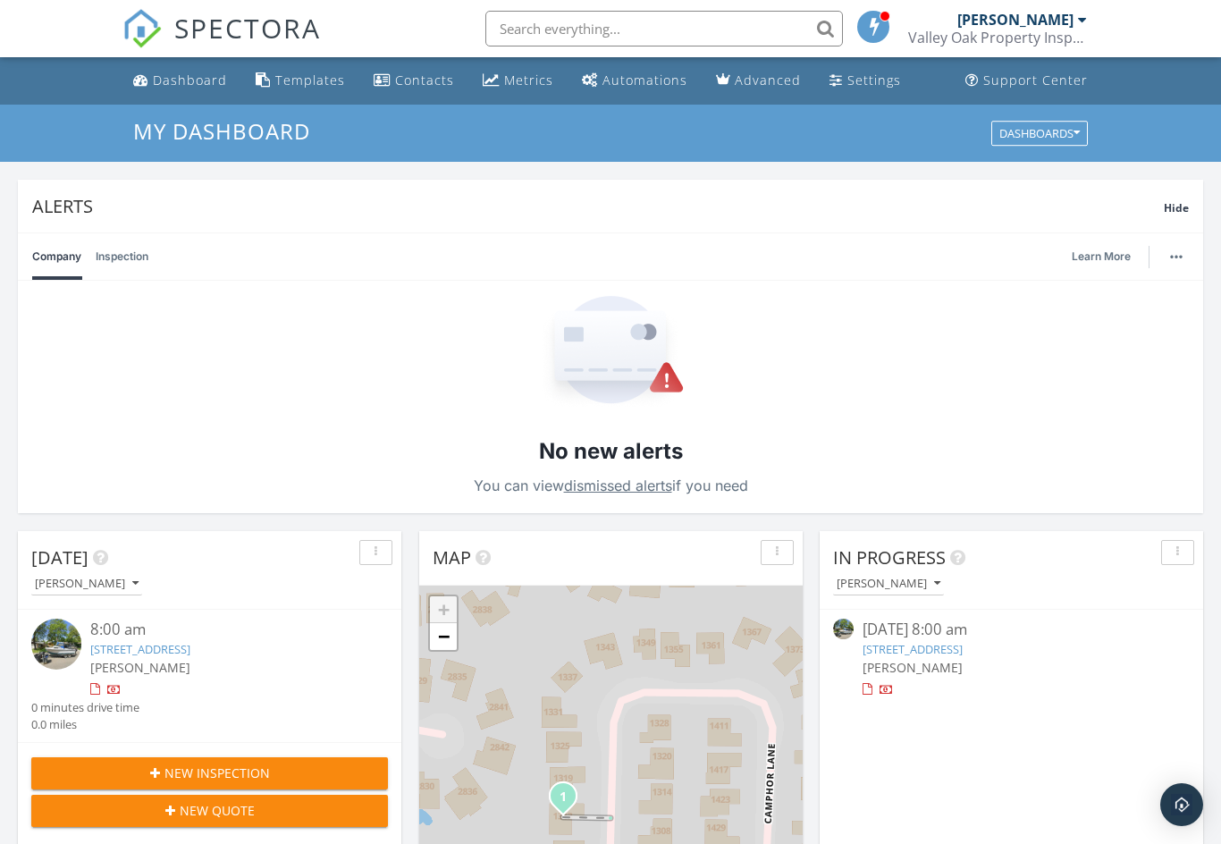
click at [591, 88] on link "Automations" at bounding box center [635, 80] width 120 height 33
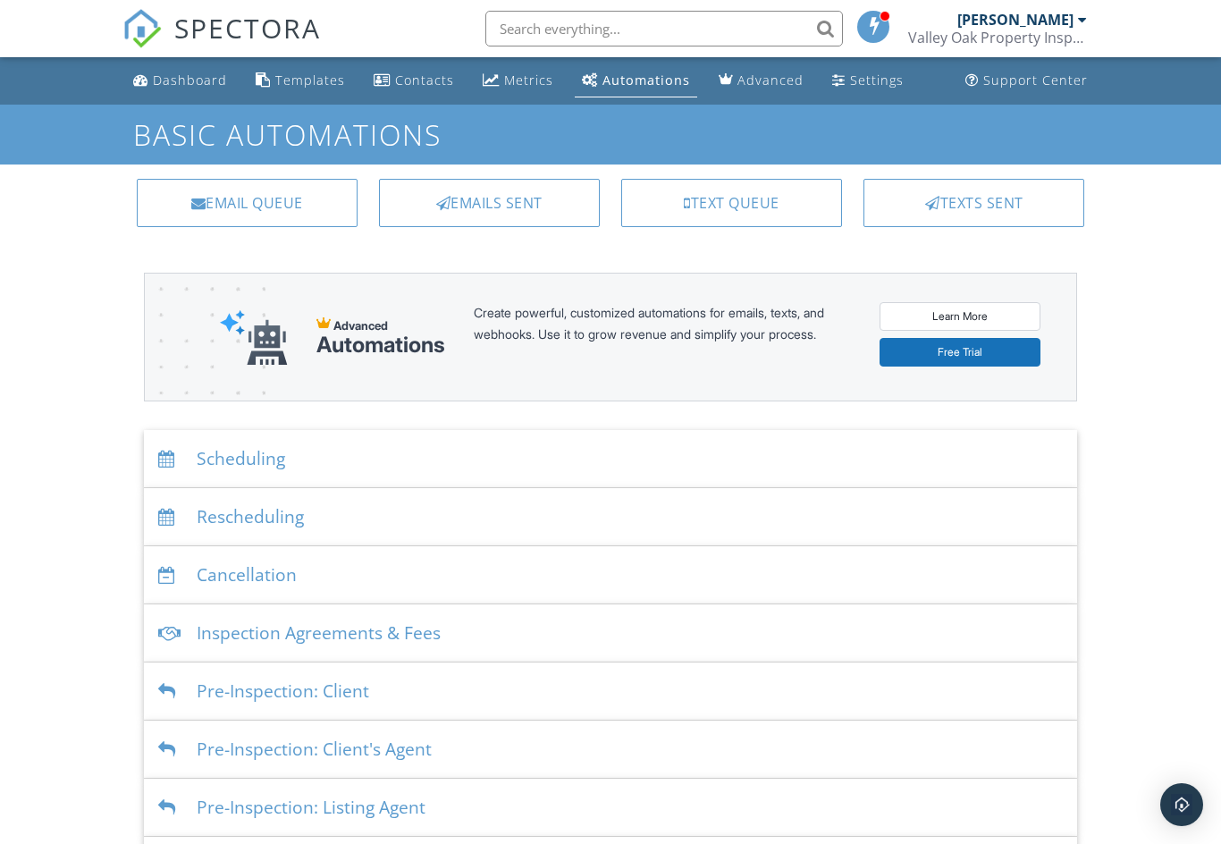
click at [485, 207] on div "Emails Sent" at bounding box center [489, 203] width 221 height 48
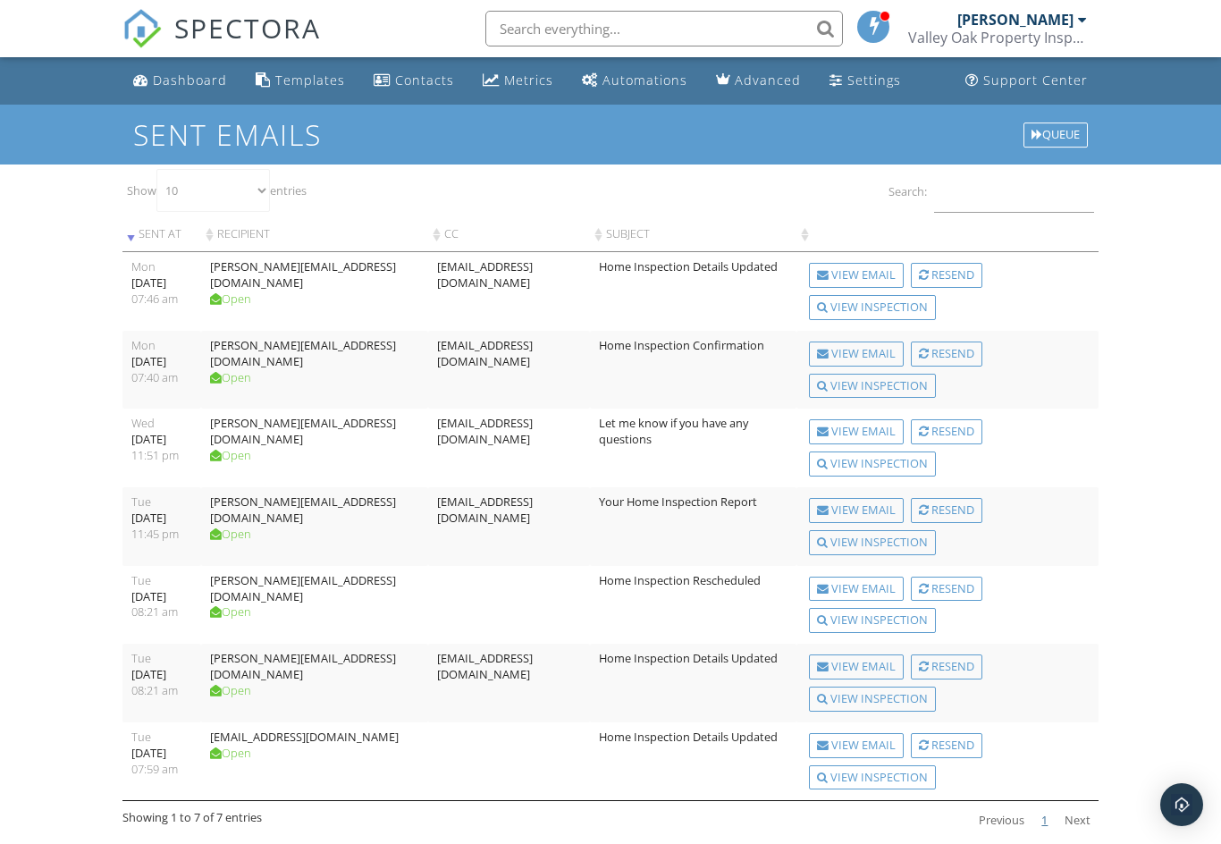
click at [1055, 136] on div "Queue" at bounding box center [1056, 134] width 64 height 25
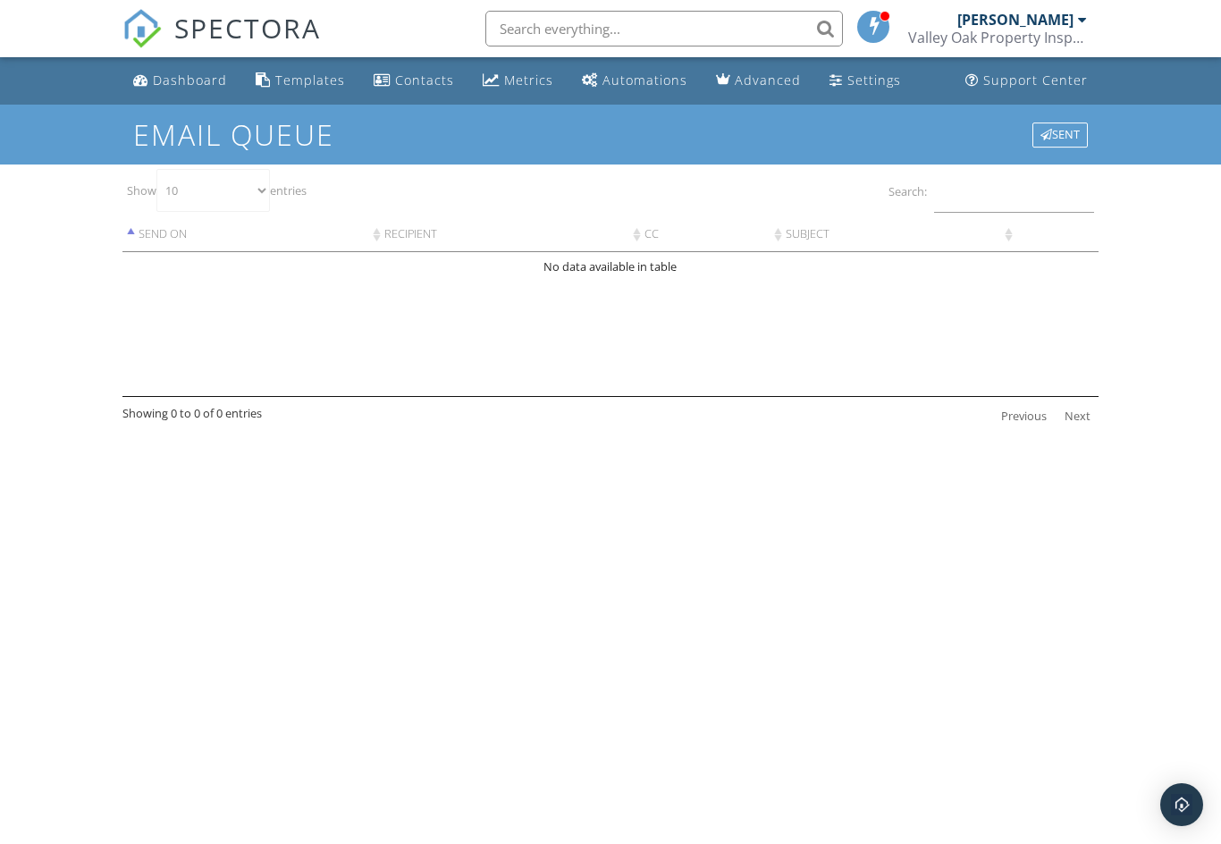
click at [197, 78] on div "Dashboard" at bounding box center [190, 80] width 74 height 17
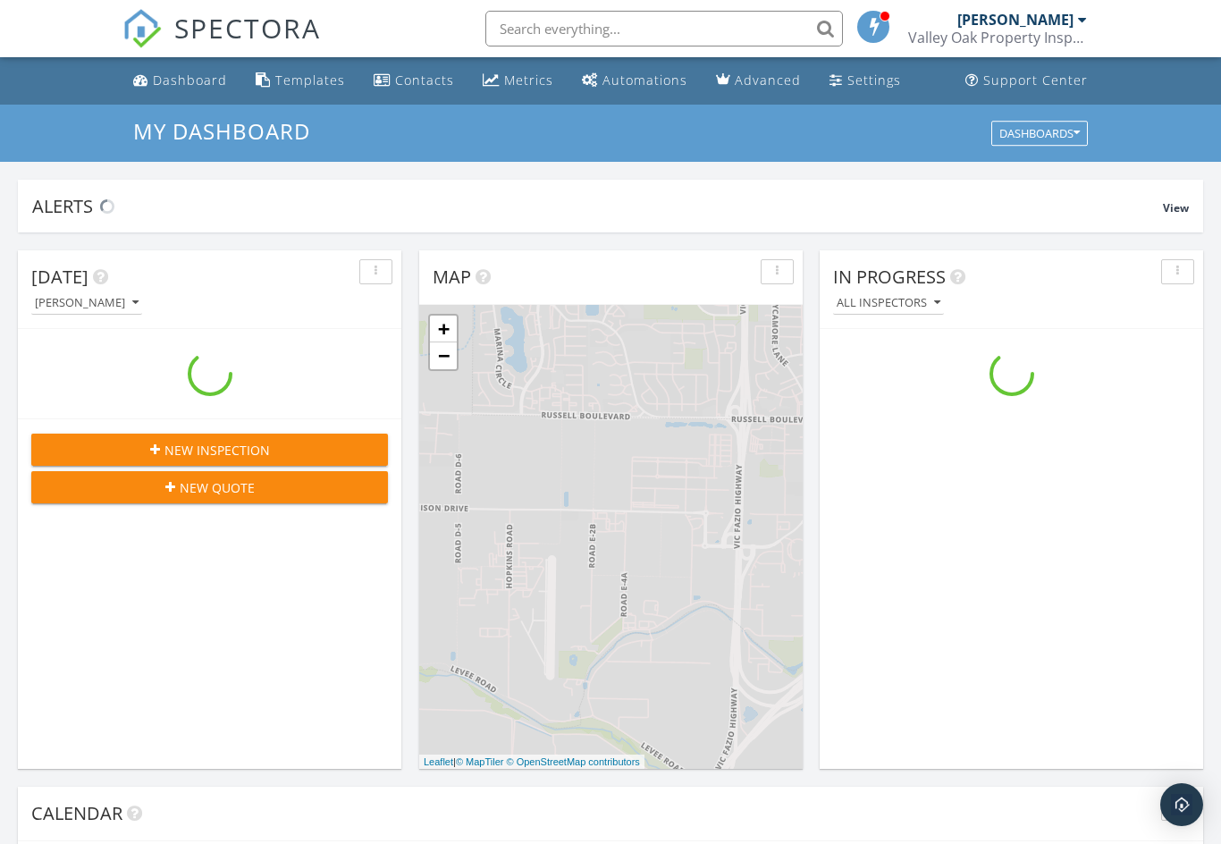
scroll to position [1628, 1222]
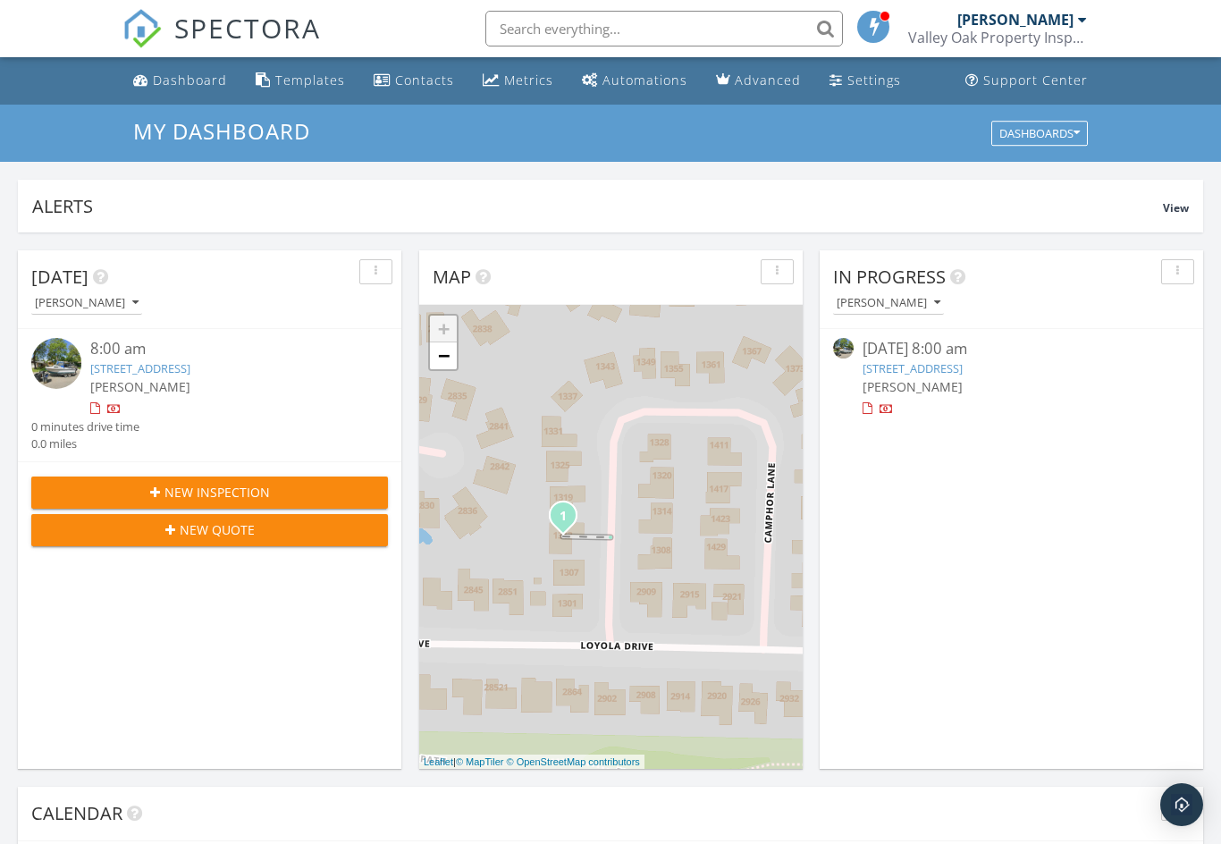
click at [1174, 802] on img "Open Intercom Messenger" at bounding box center [1181, 804] width 21 height 21
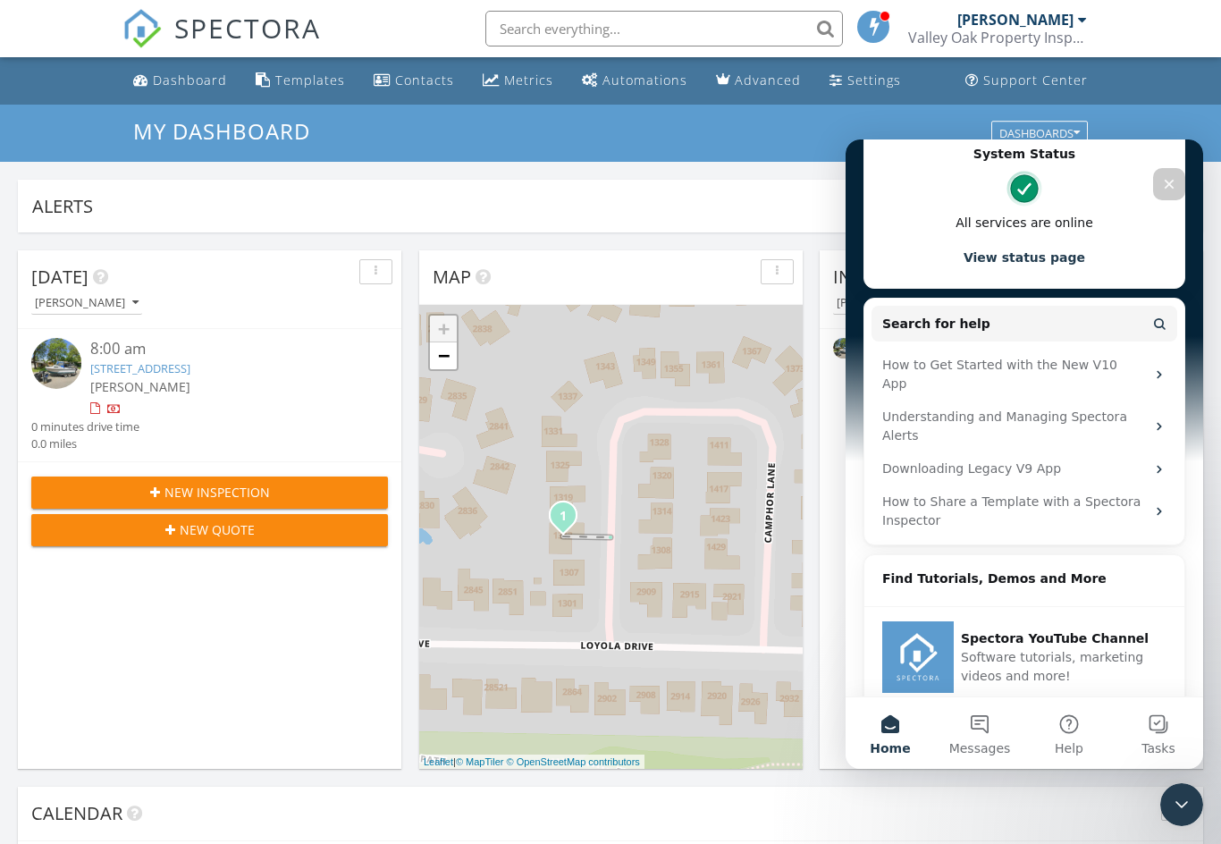
scroll to position [480, 0]
click at [1073, 722] on button "Help" at bounding box center [1069, 733] width 89 height 72
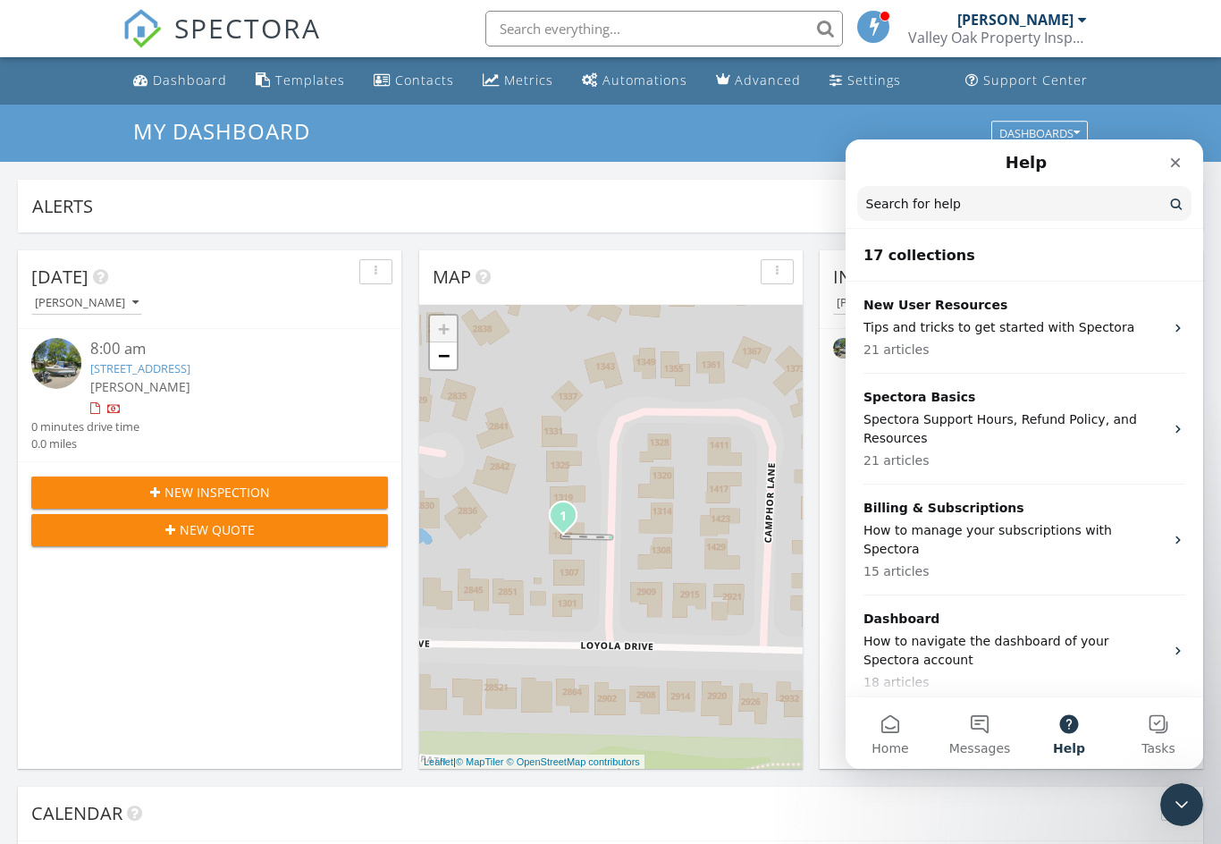
scroll to position [0, 0]
click at [902, 724] on button "Home" at bounding box center [890, 733] width 89 height 72
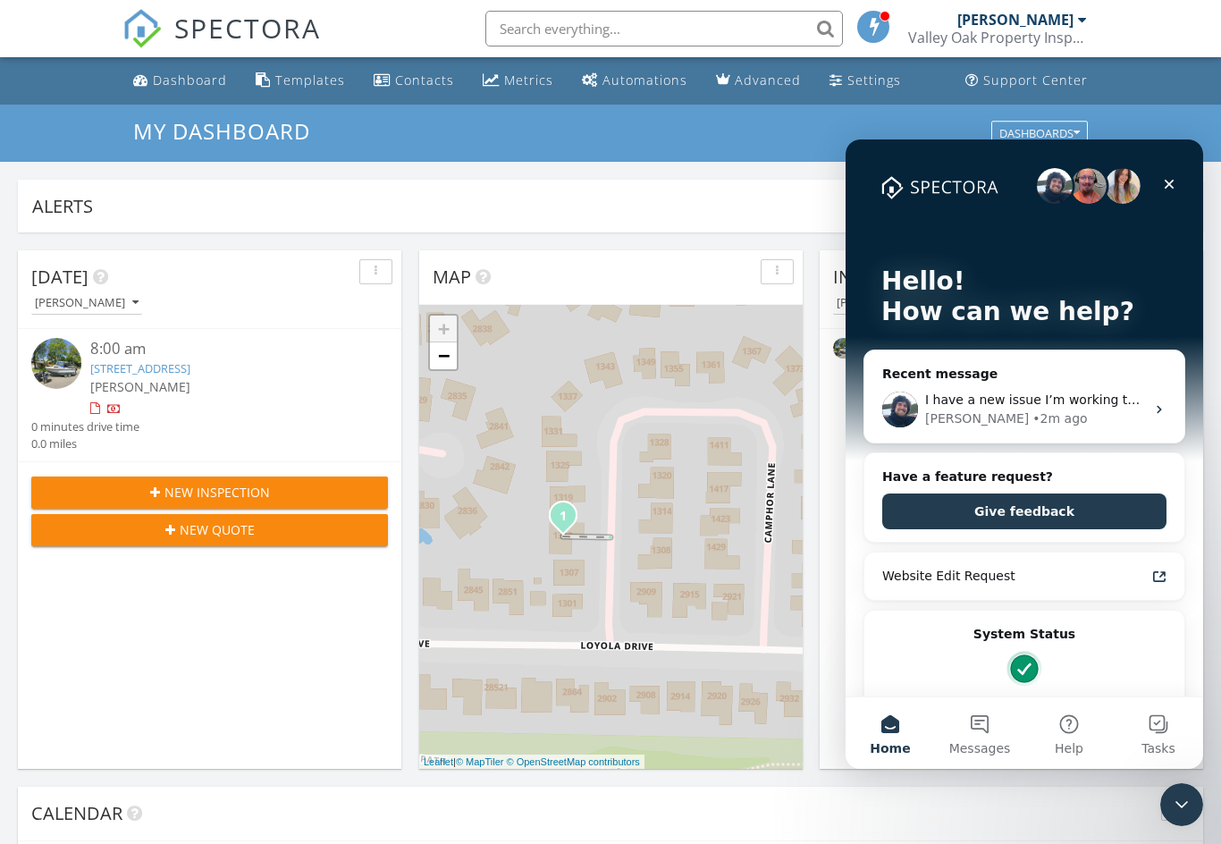
click at [1128, 417] on div "Ryan • 2m ago" at bounding box center [1035, 418] width 220 height 19
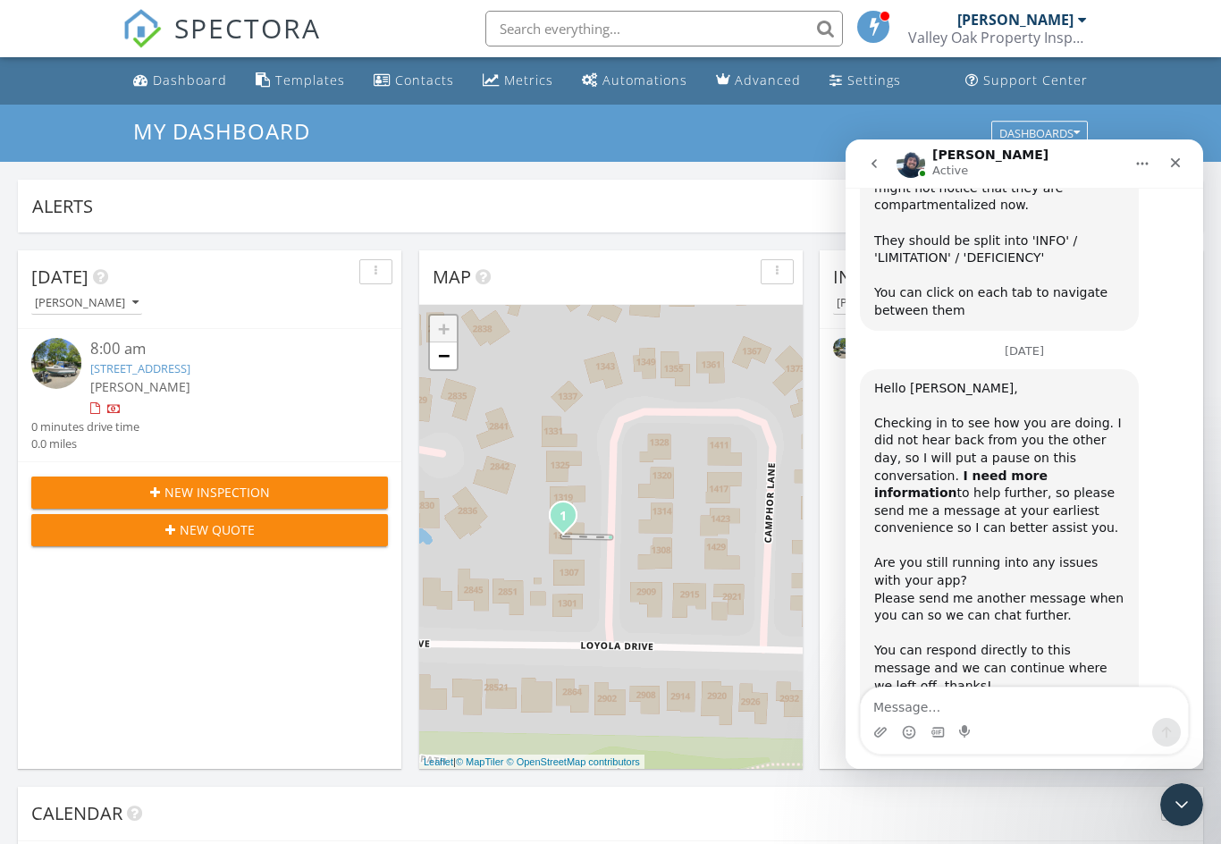
scroll to position [2723, 0]
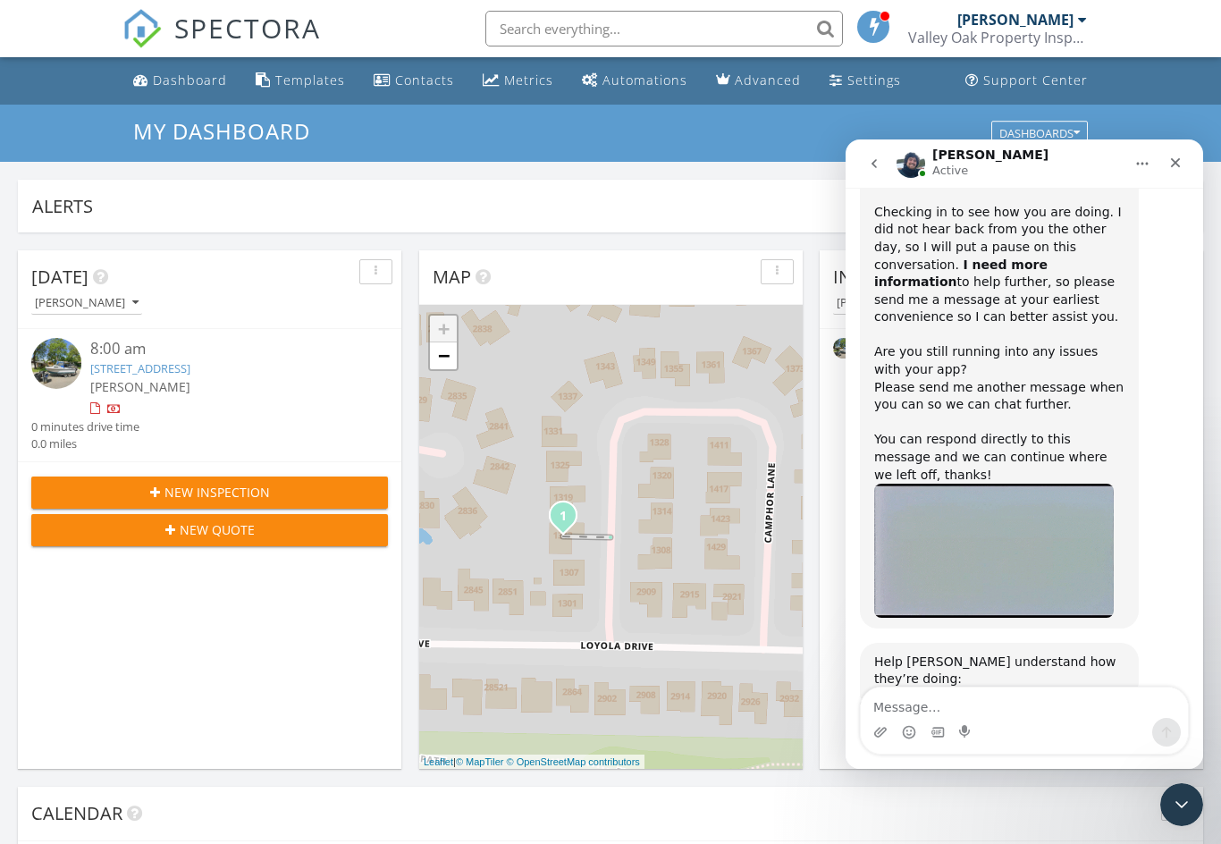
click at [1145, 160] on icon "Home" at bounding box center [1142, 163] width 14 height 14
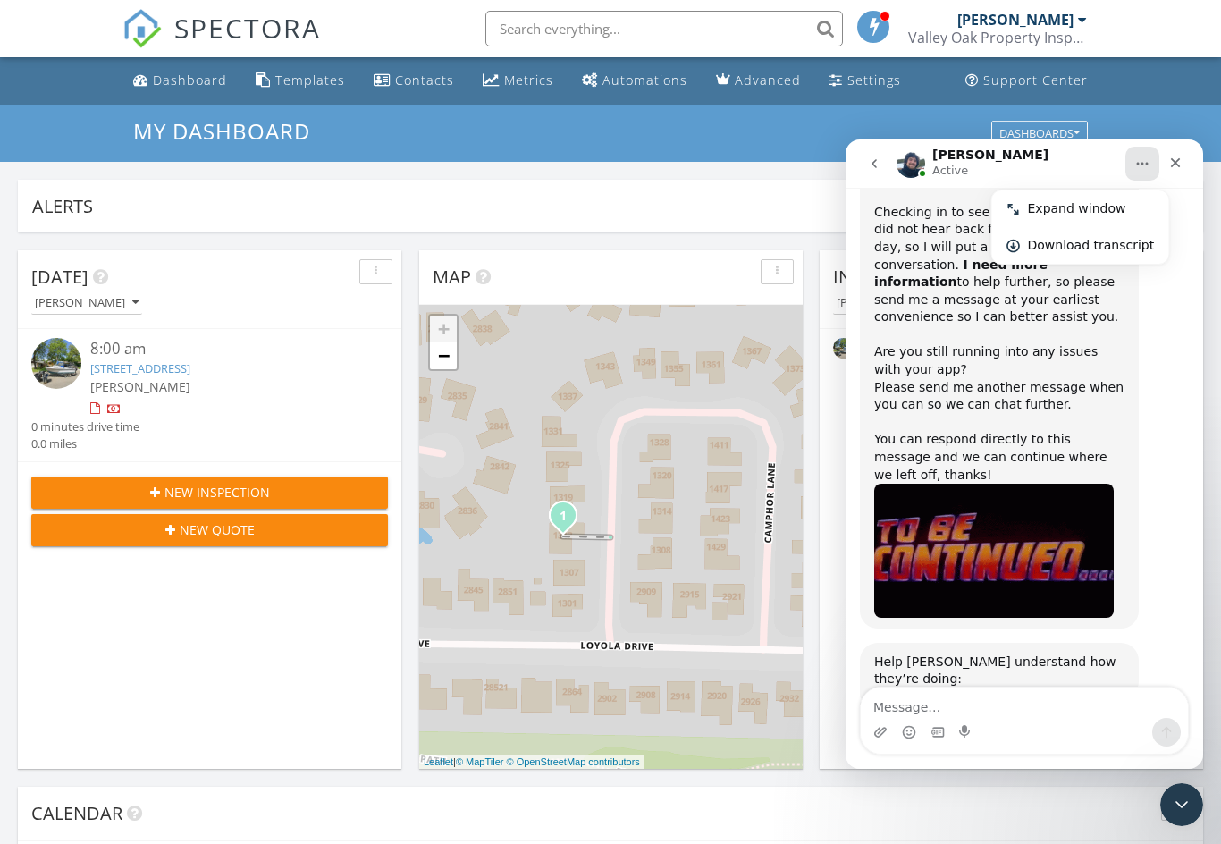
click at [1188, 204] on div "Hello Jon, ﻿​﻿ ﻿Checking in to see how you are doing. I did not hear back from …" at bounding box center [1024, 400] width 329 height 485
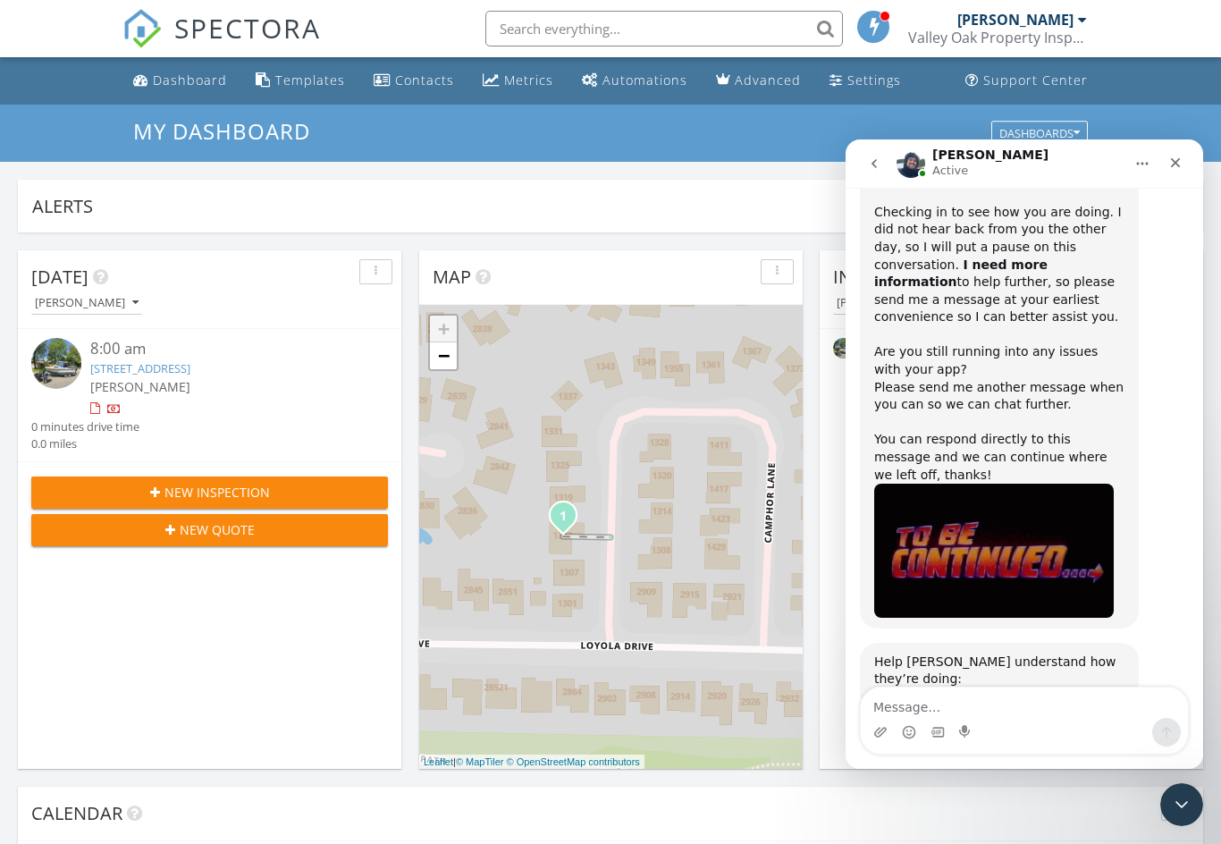
click at [1175, 166] on icon "Close" at bounding box center [1176, 163] width 14 height 14
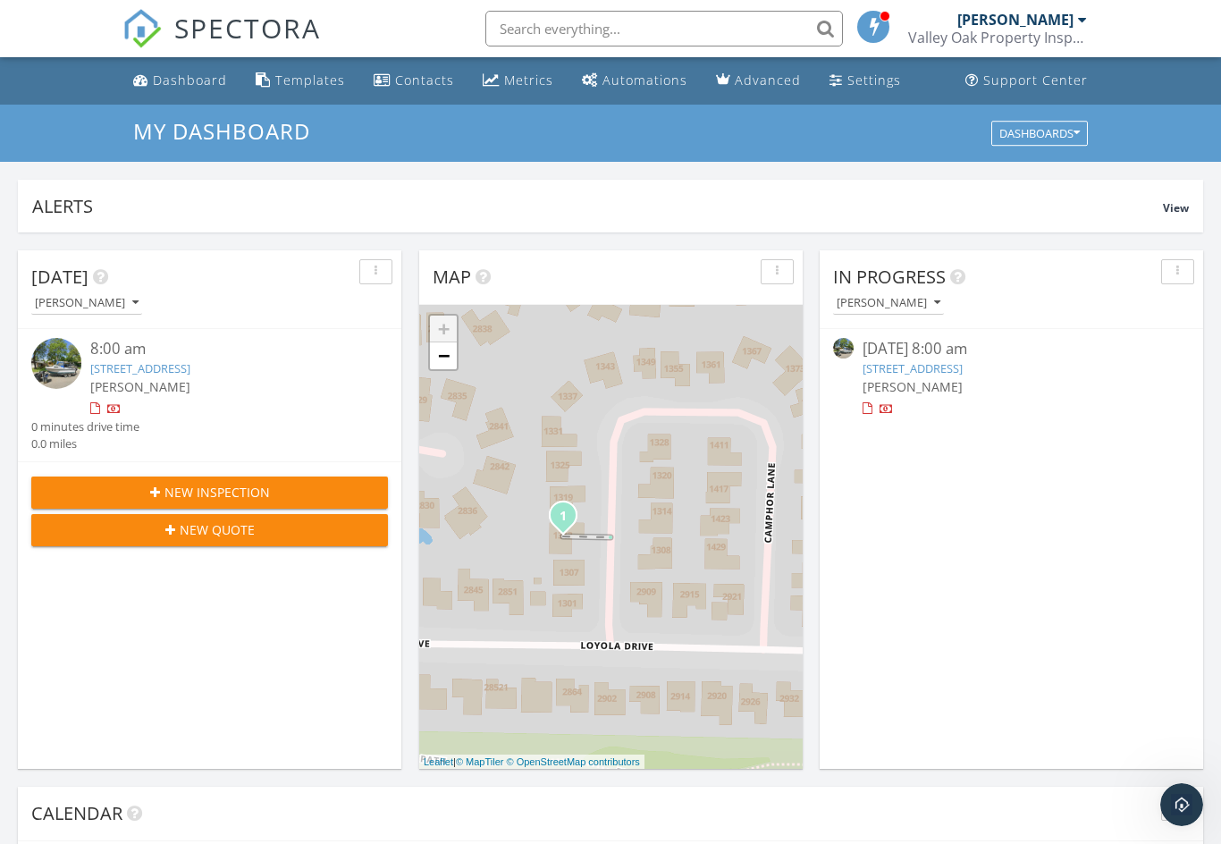
scroll to position [0, 0]
click at [1185, 810] on icon "Open Intercom Messenger" at bounding box center [1183, 805] width 30 height 30
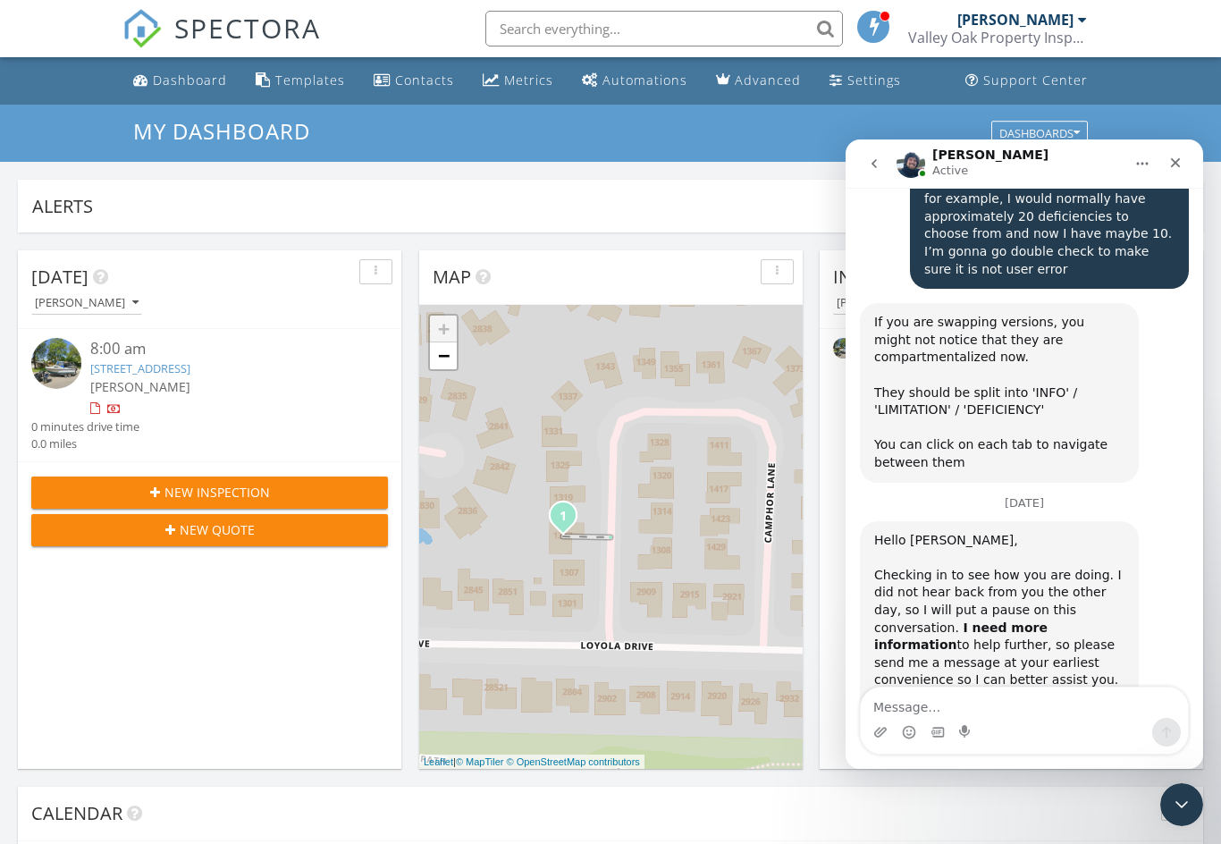
scroll to position [2723, 0]
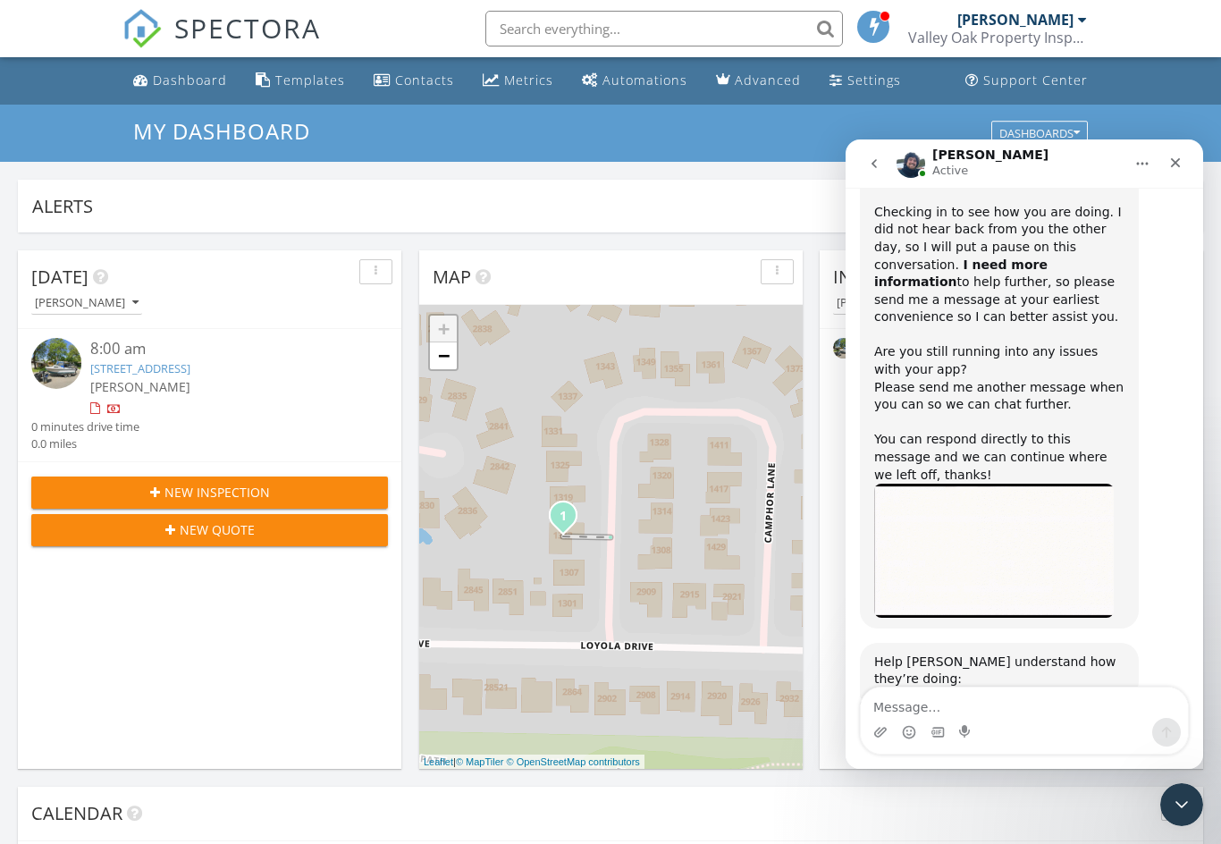
click at [871, 31] on span at bounding box center [874, 26] width 18 height 16
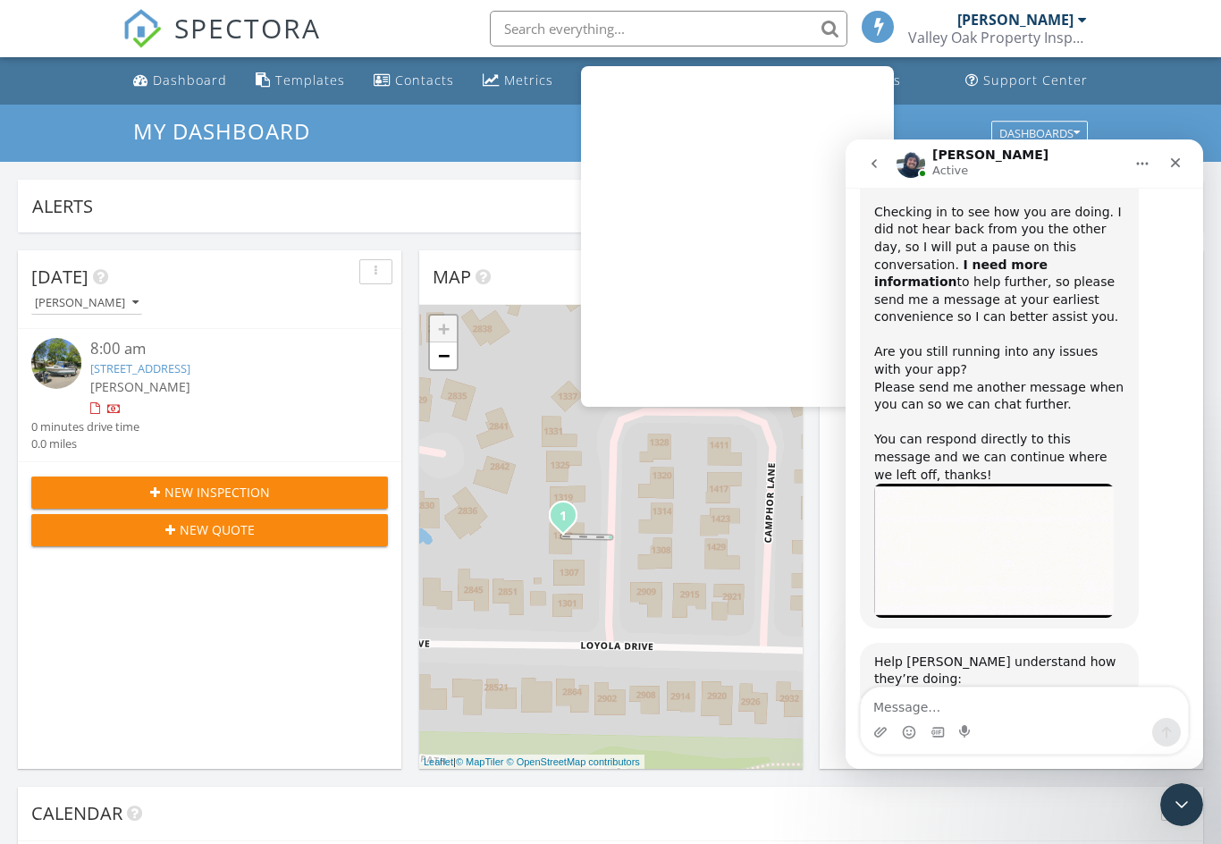
click at [1171, 109] on div "My Dashboard Dashboards" at bounding box center [610, 133] width 1221 height 57
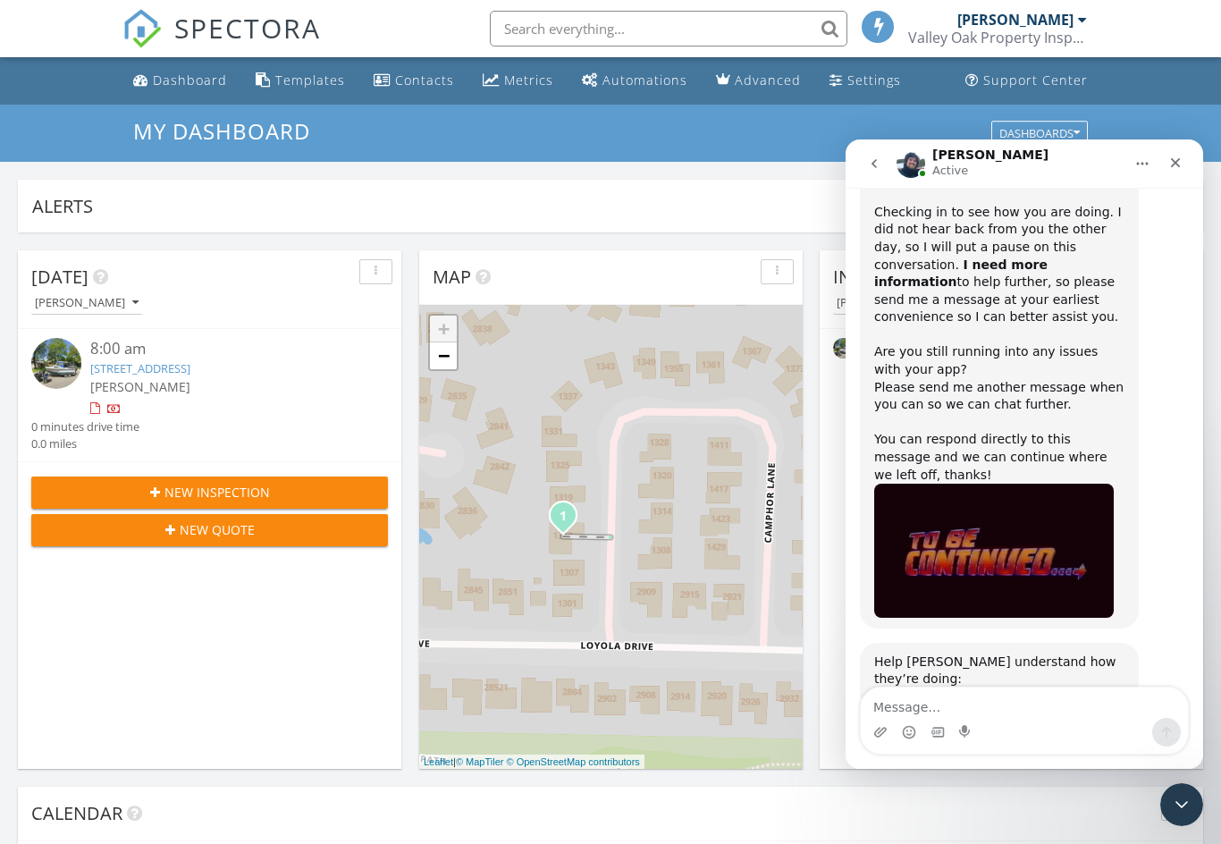
click at [1065, 127] on div "Dashboards" at bounding box center [1040, 133] width 80 height 13
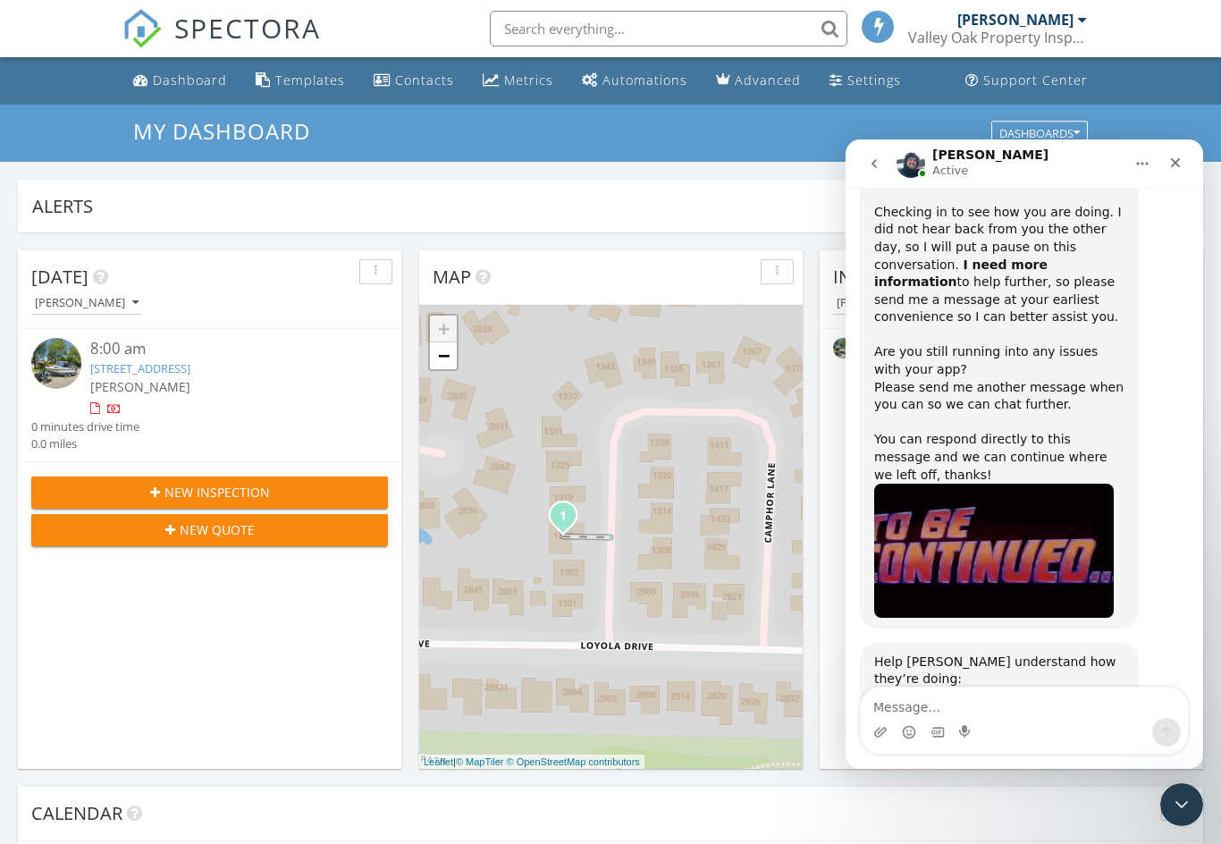
click at [1174, 165] on icon "Close" at bounding box center [1176, 163] width 10 height 10
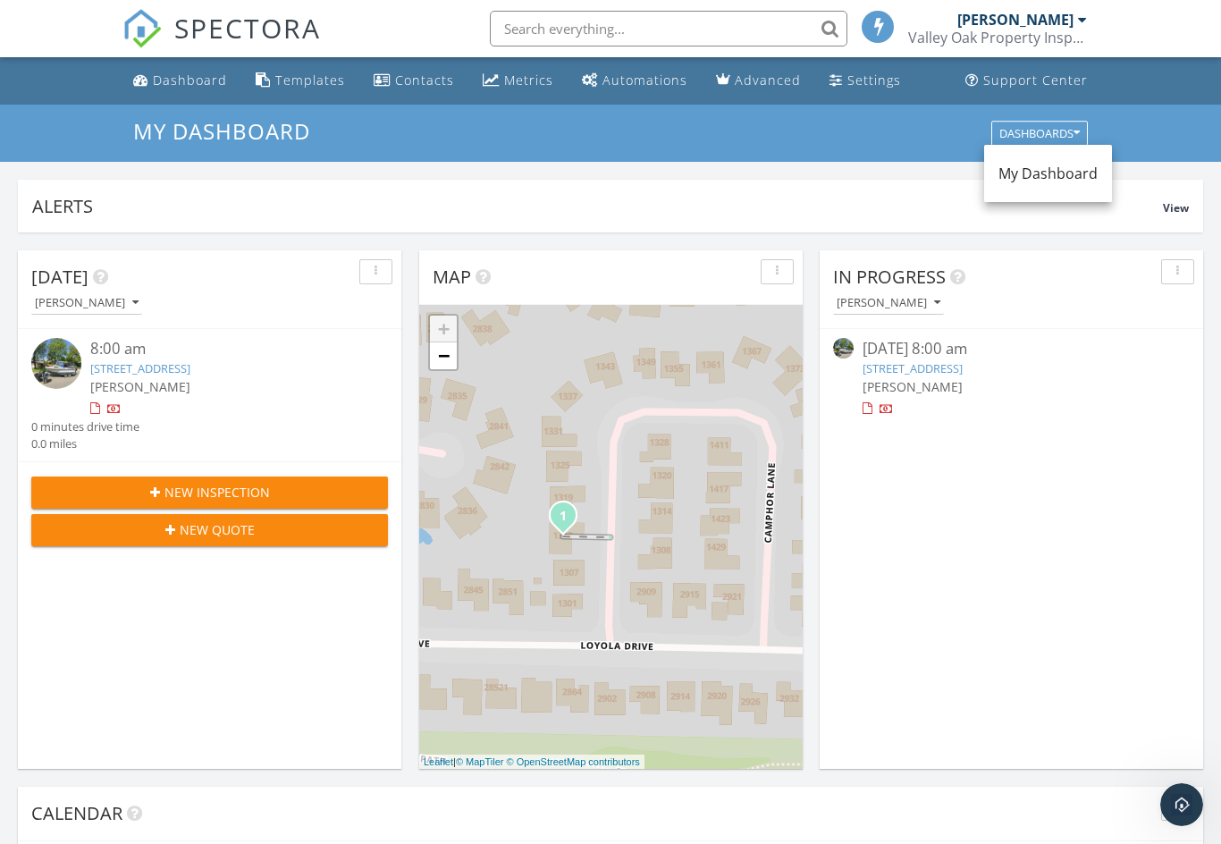
click at [1050, 171] on span "My Dashboard" at bounding box center [1048, 174] width 99 height 20
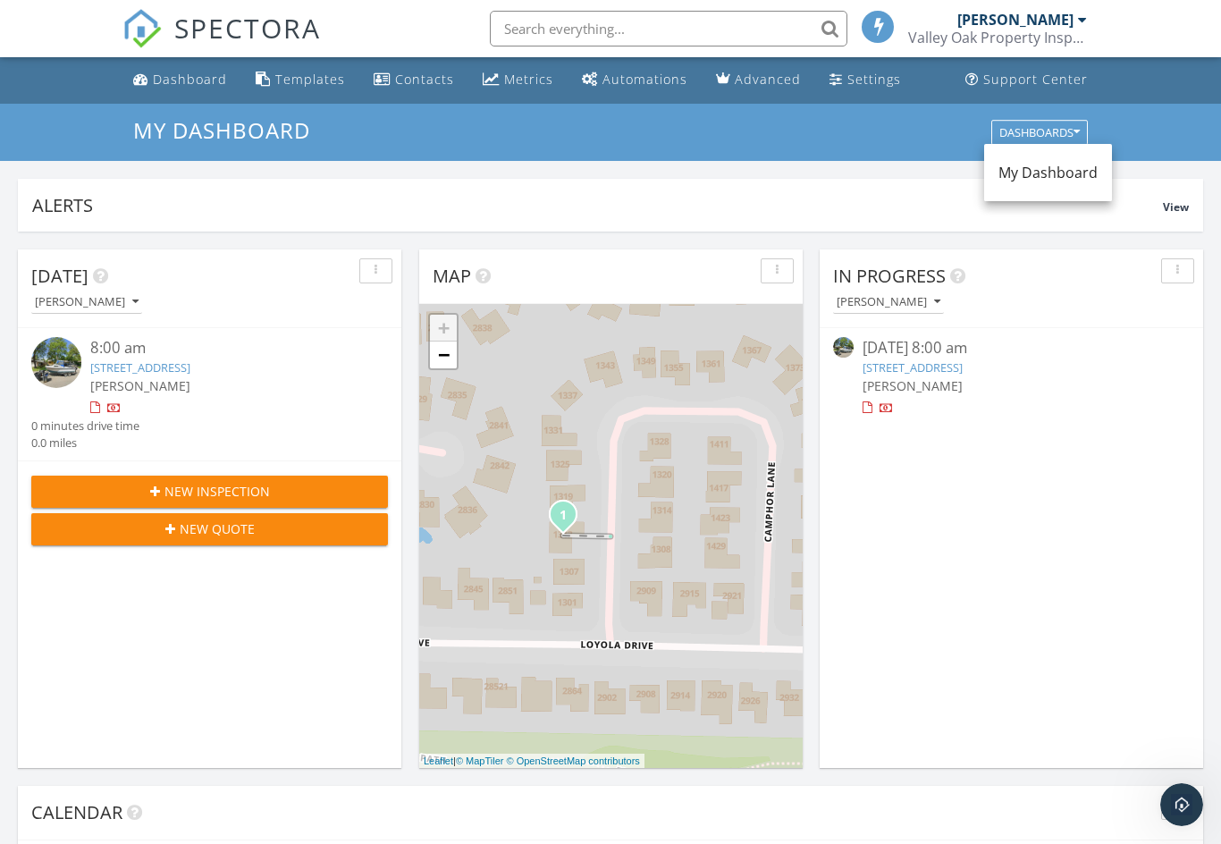
scroll to position [0, 0]
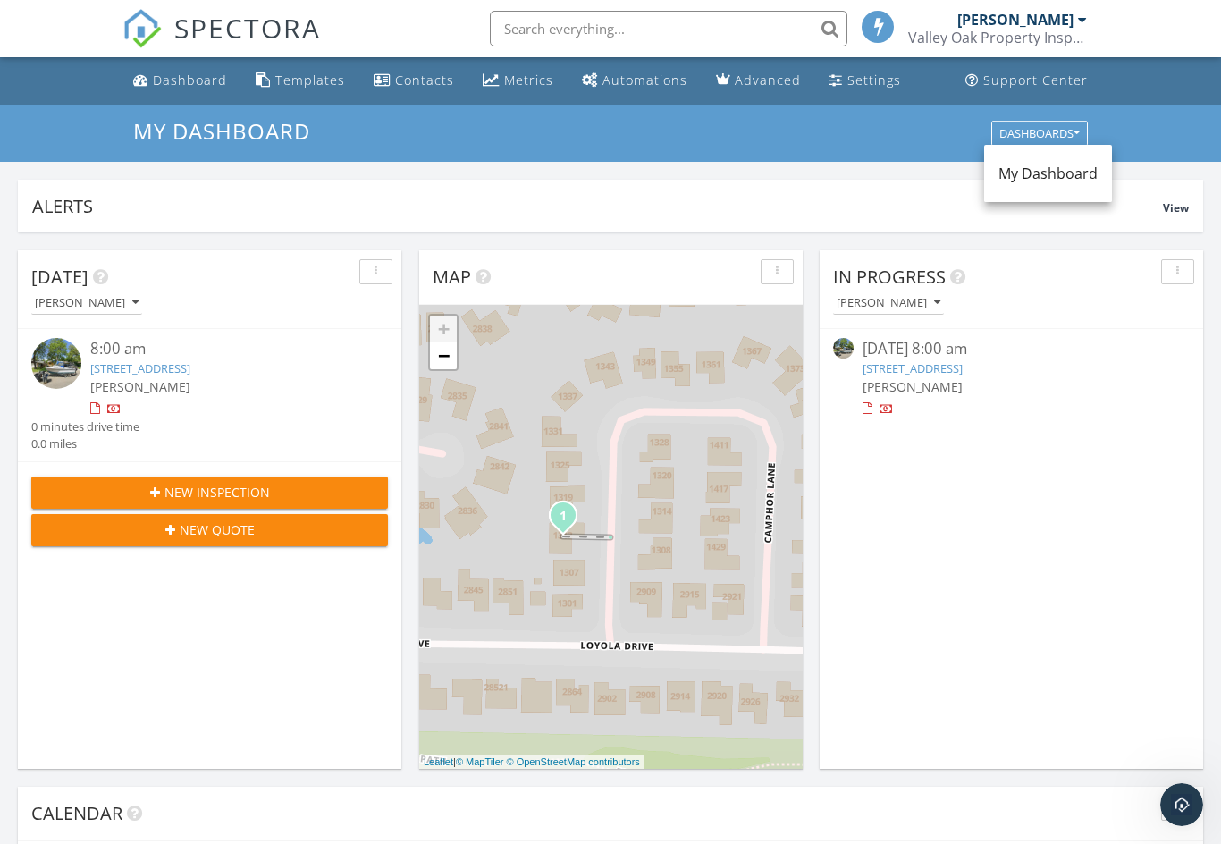
click at [870, 76] on div "Settings" at bounding box center [875, 80] width 54 height 17
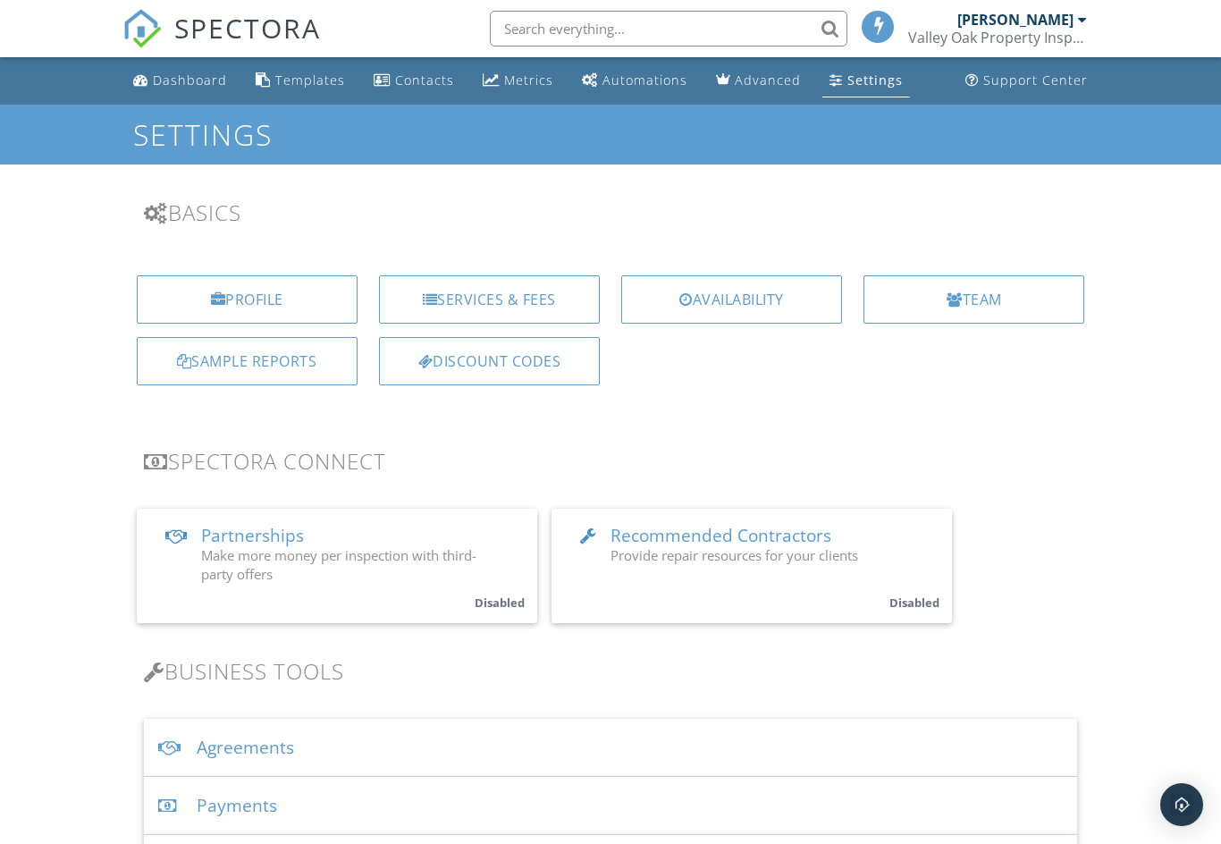
click at [554, 297] on div "Services & Fees" at bounding box center [489, 299] width 221 height 48
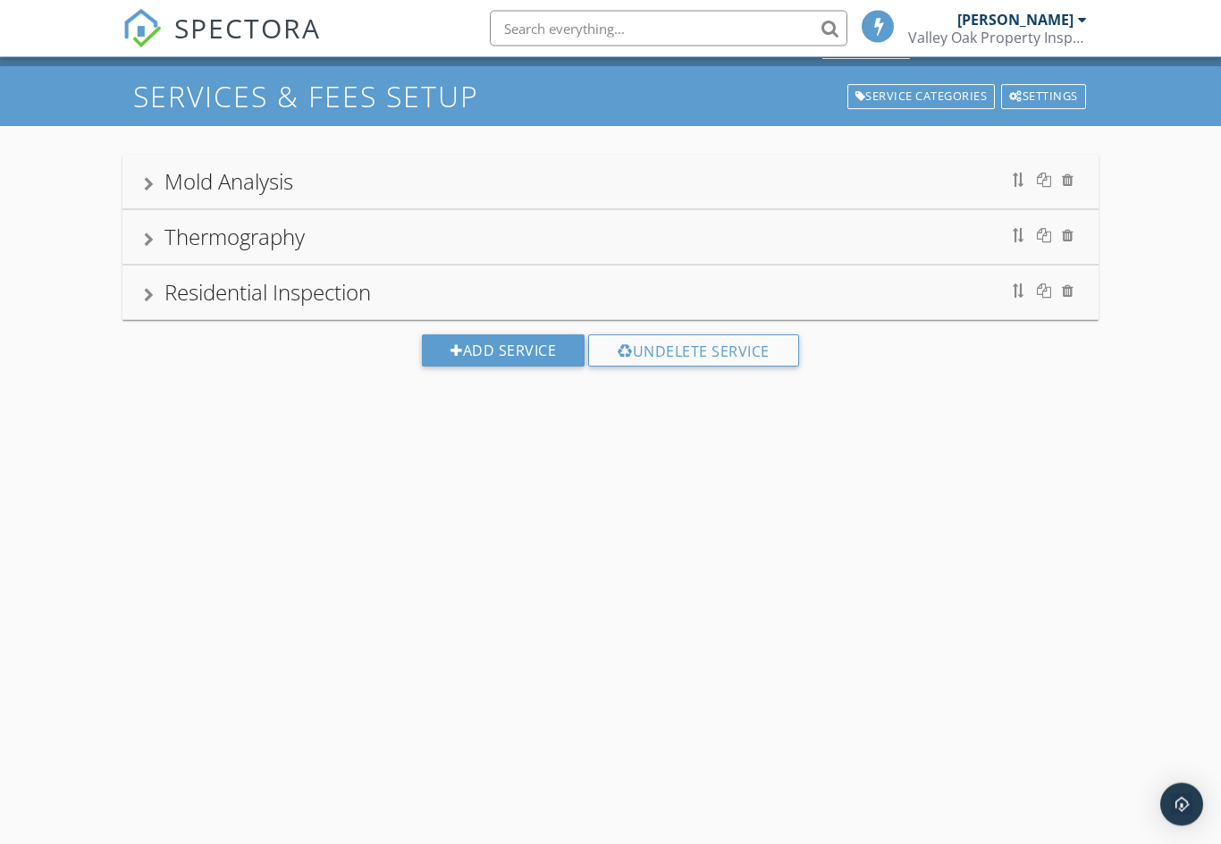
click at [1016, 293] on div at bounding box center [1019, 291] width 14 height 14
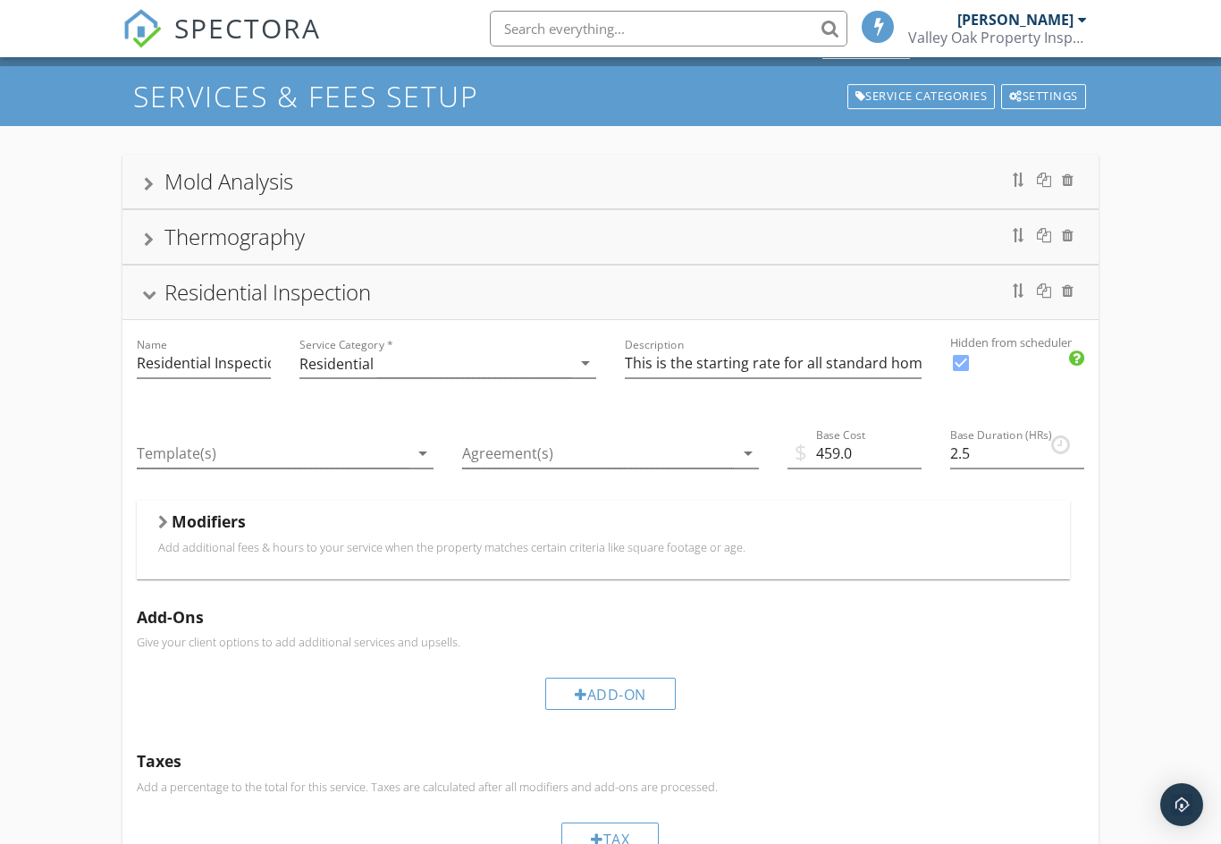
click at [1021, 287] on div at bounding box center [1019, 290] width 14 height 14
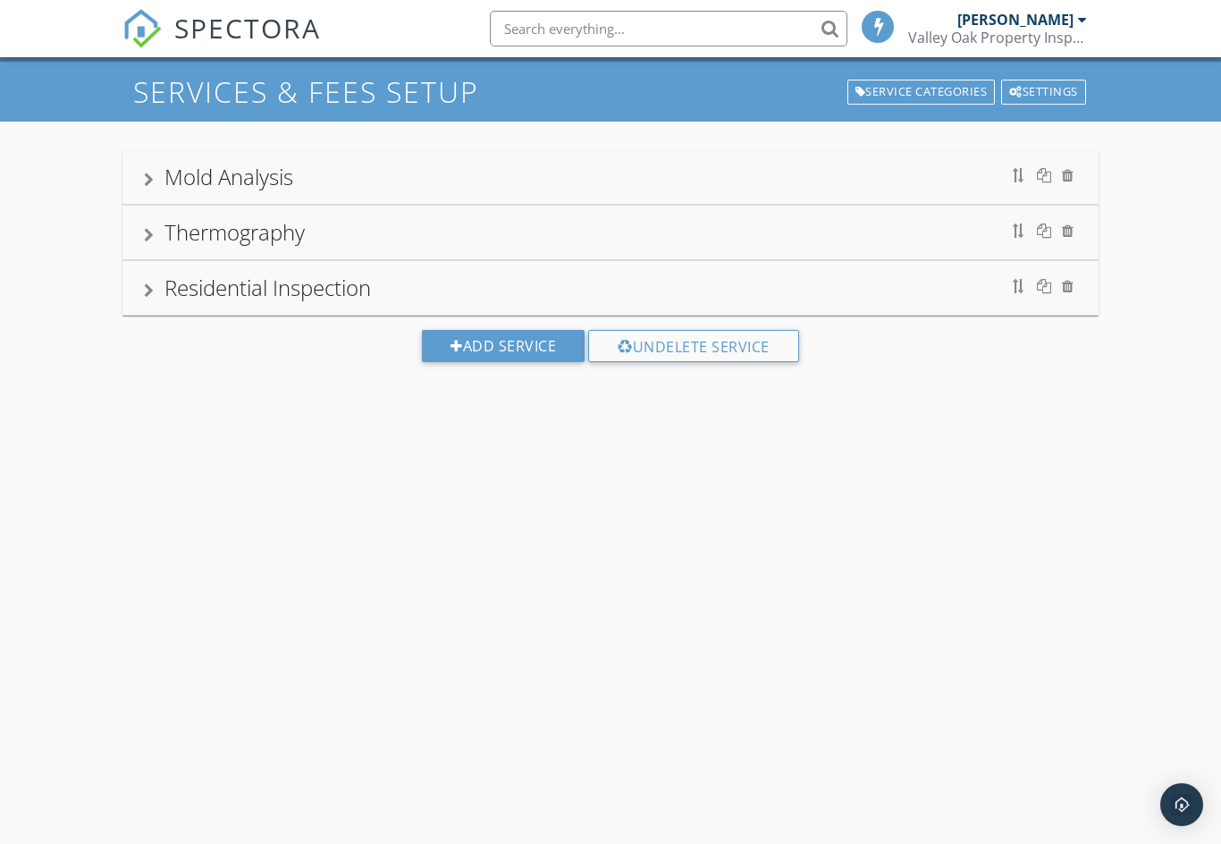
scroll to position [42, 0]
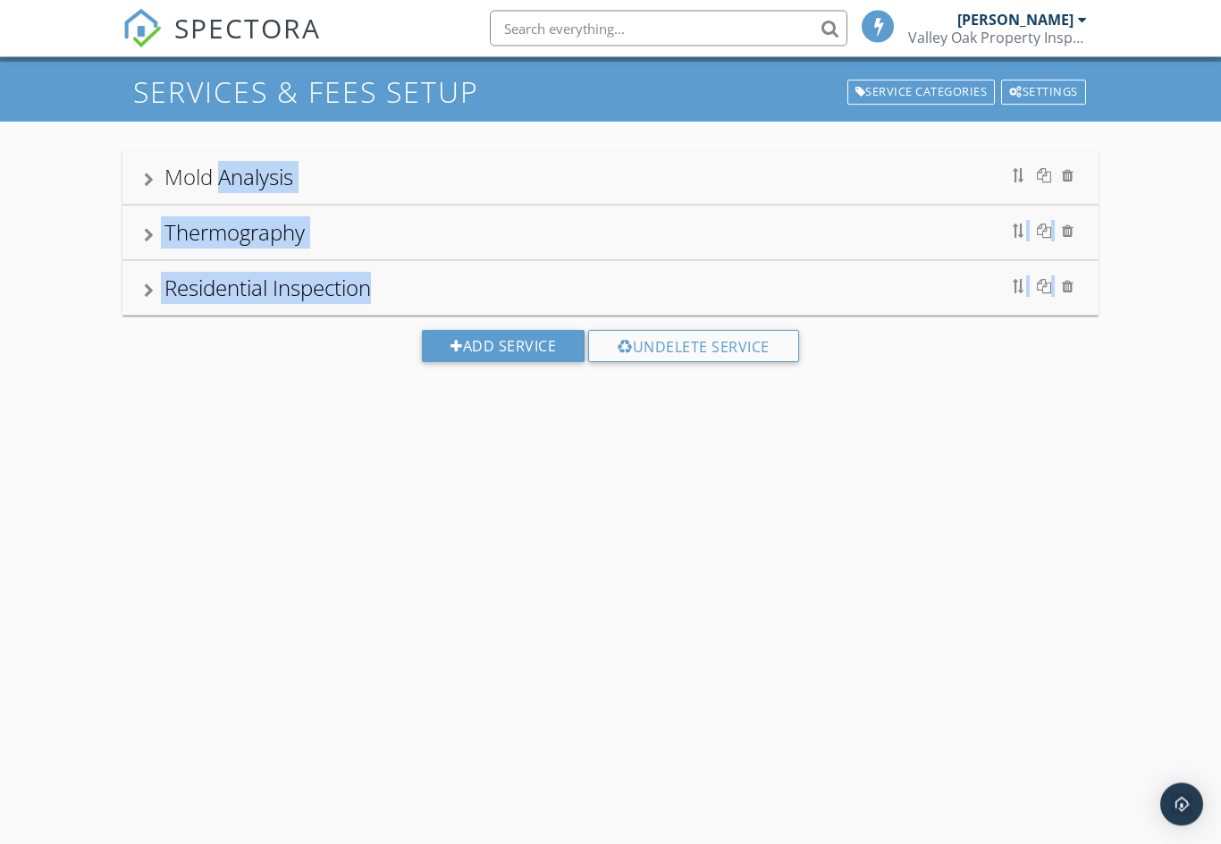
click at [981, 535] on div "SERVICES & FEES SETUP Service Categories Settings Mold Analysis Thermography Re…" at bounding box center [610, 485] width 1221 height 844
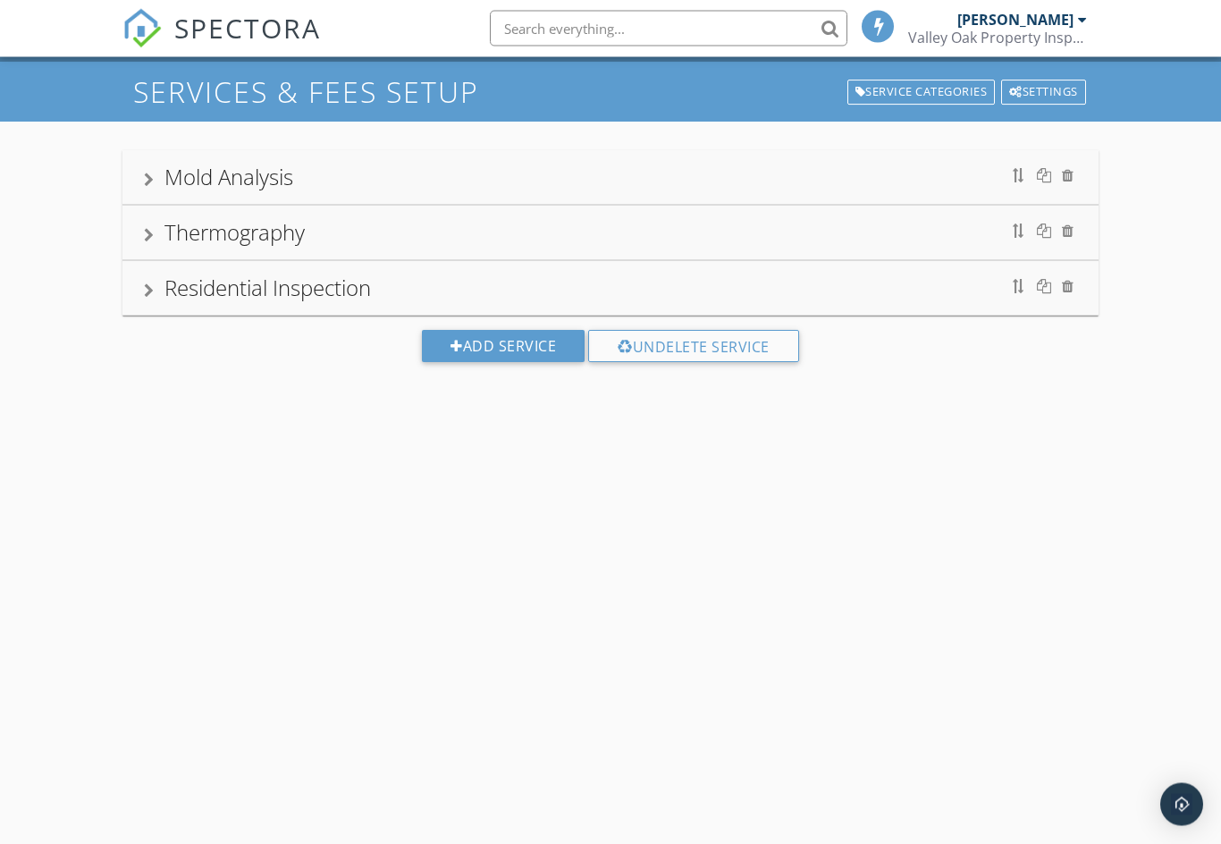
click at [827, 280] on div "Residential Inspection" at bounding box center [611, 289] width 934 height 32
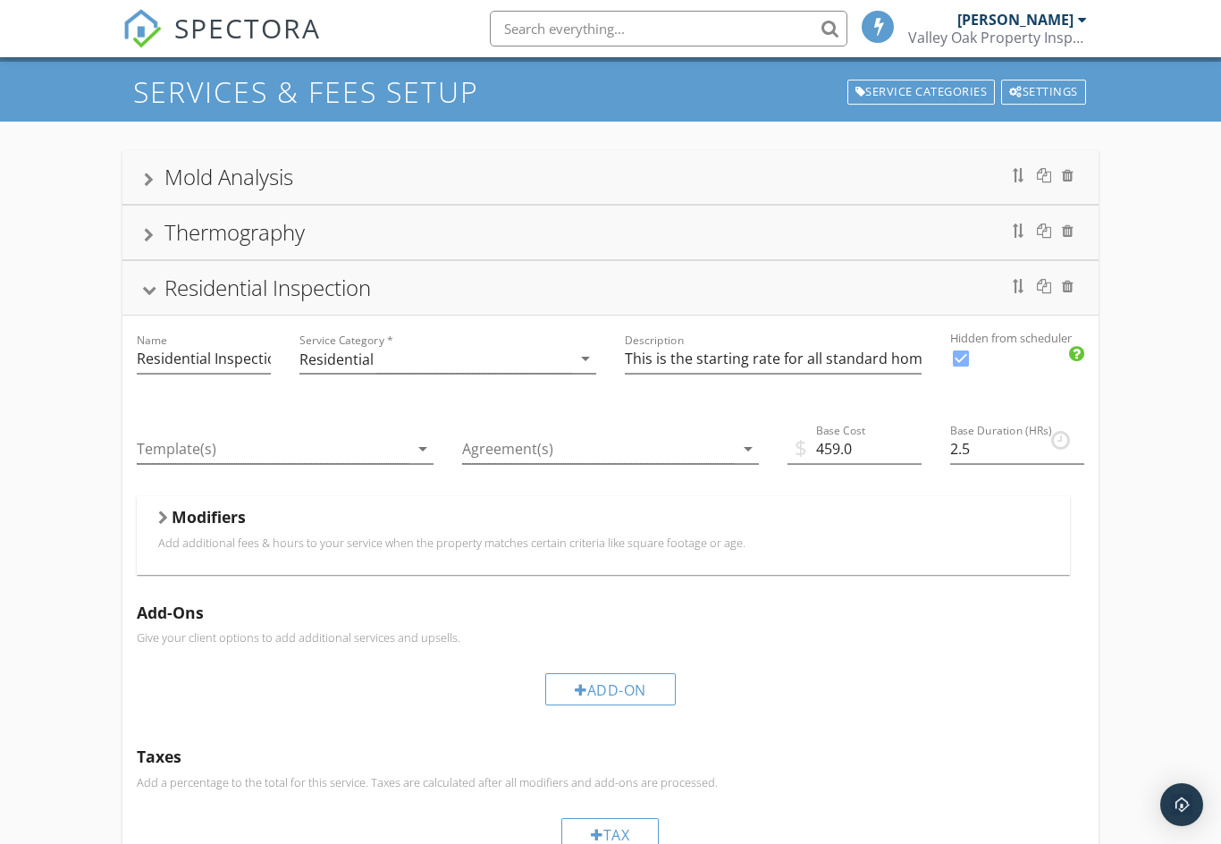
click at [727, 444] on div at bounding box center [598, 450] width 272 height 30
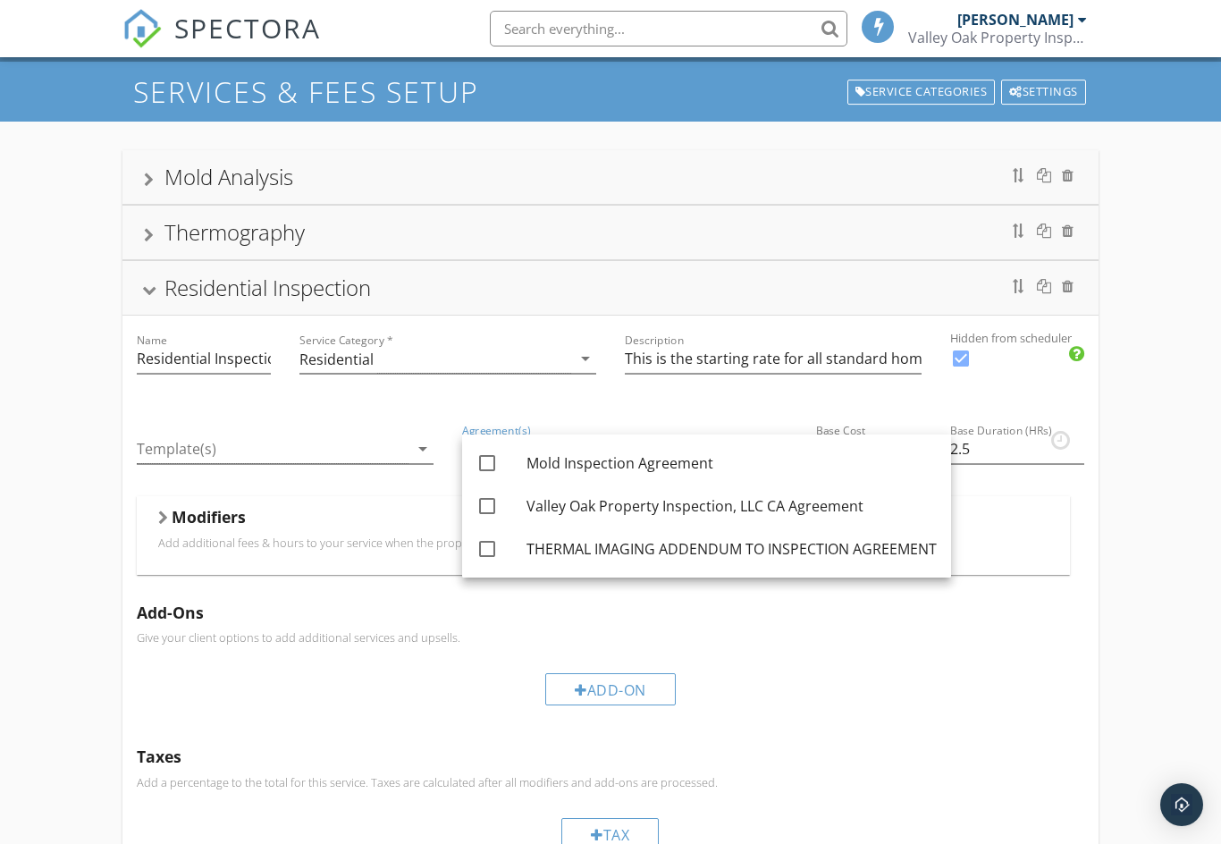
click at [488, 506] on div at bounding box center [487, 506] width 30 height 30
checkbox input "true"
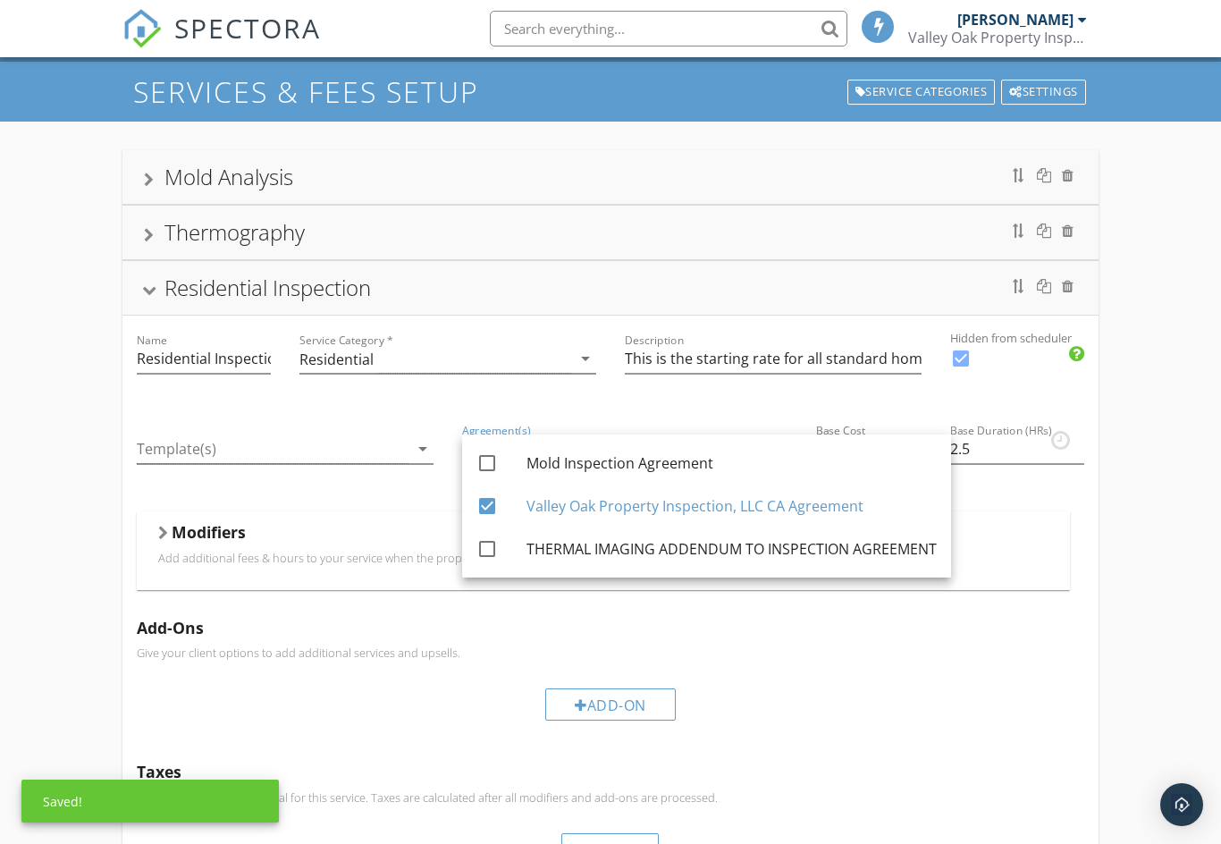
click at [857, 677] on div "Add-On" at bounding box center [611, 704] width 949 height 60
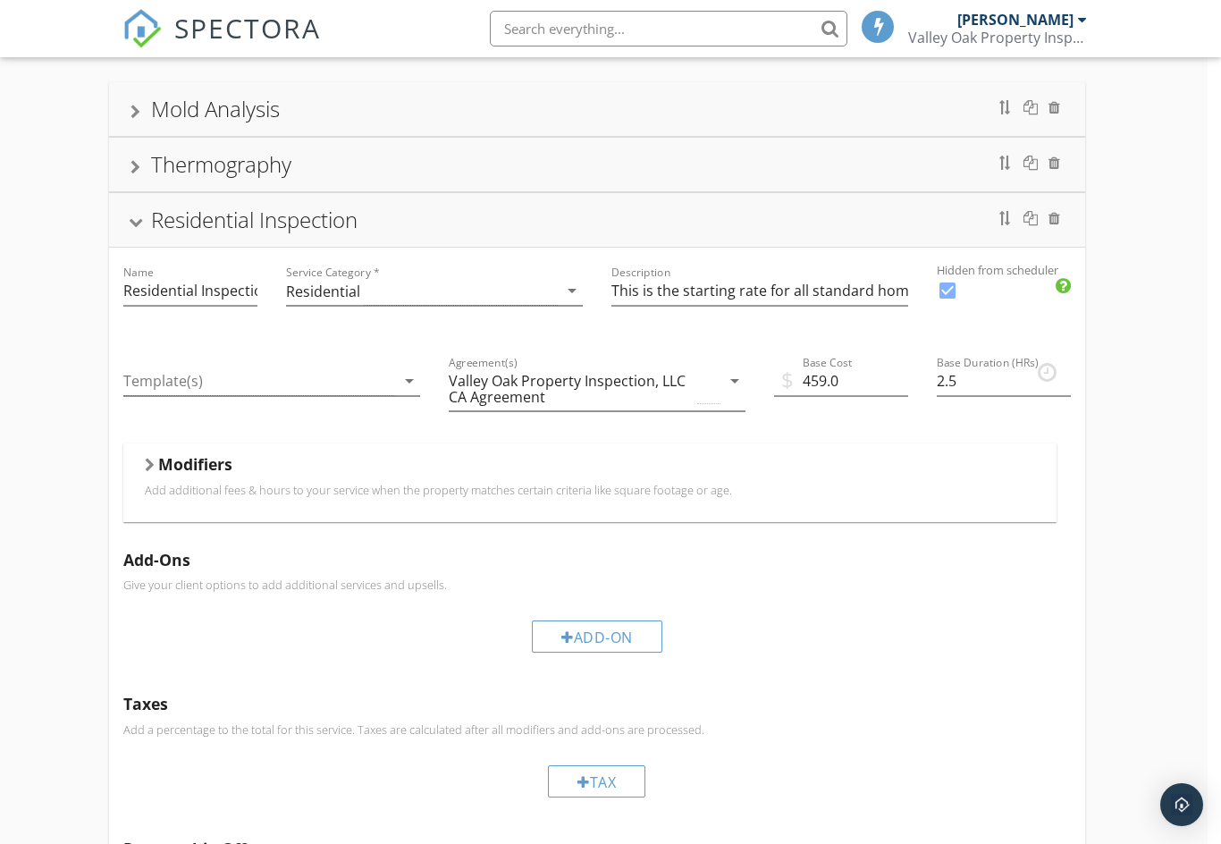
scroll to position [97, 13]
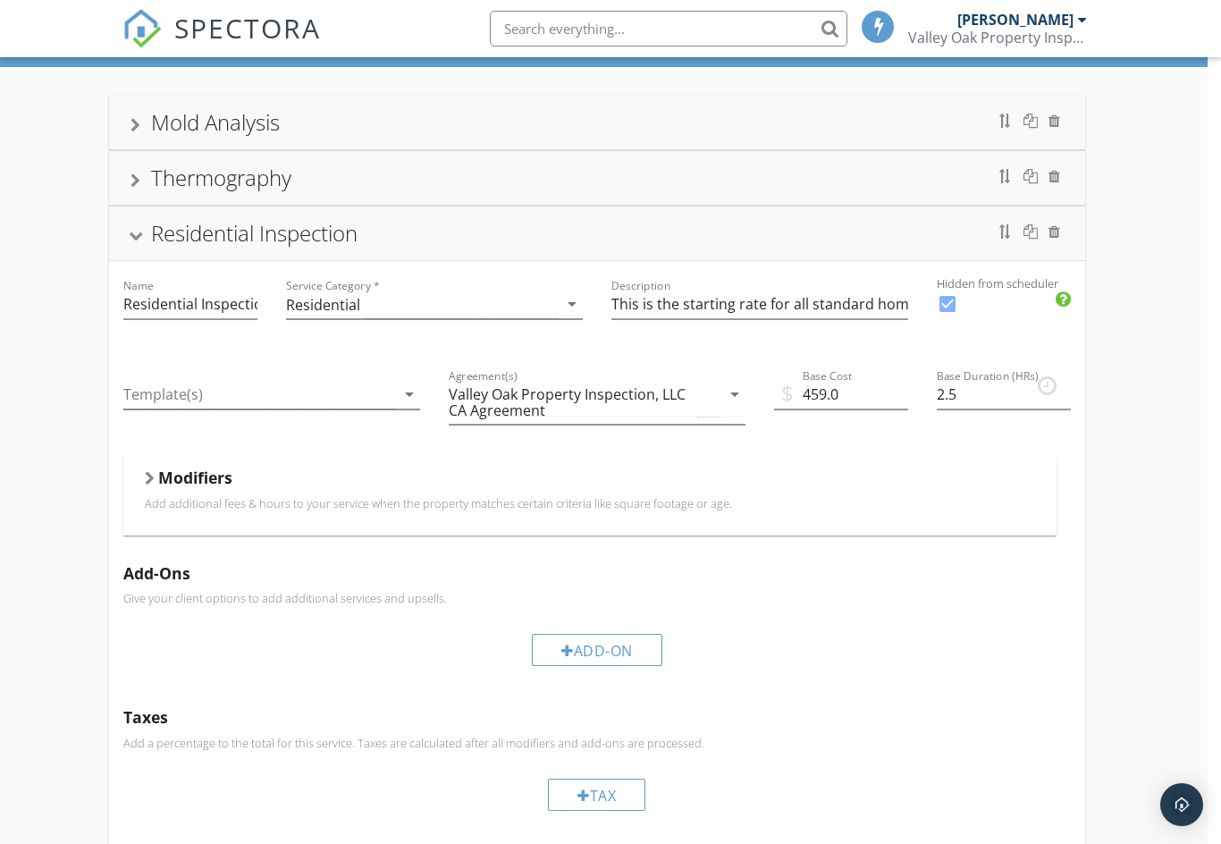
click at [643, 192] on div "Thermography" at bounding box center [598, 178] width 934 height 32
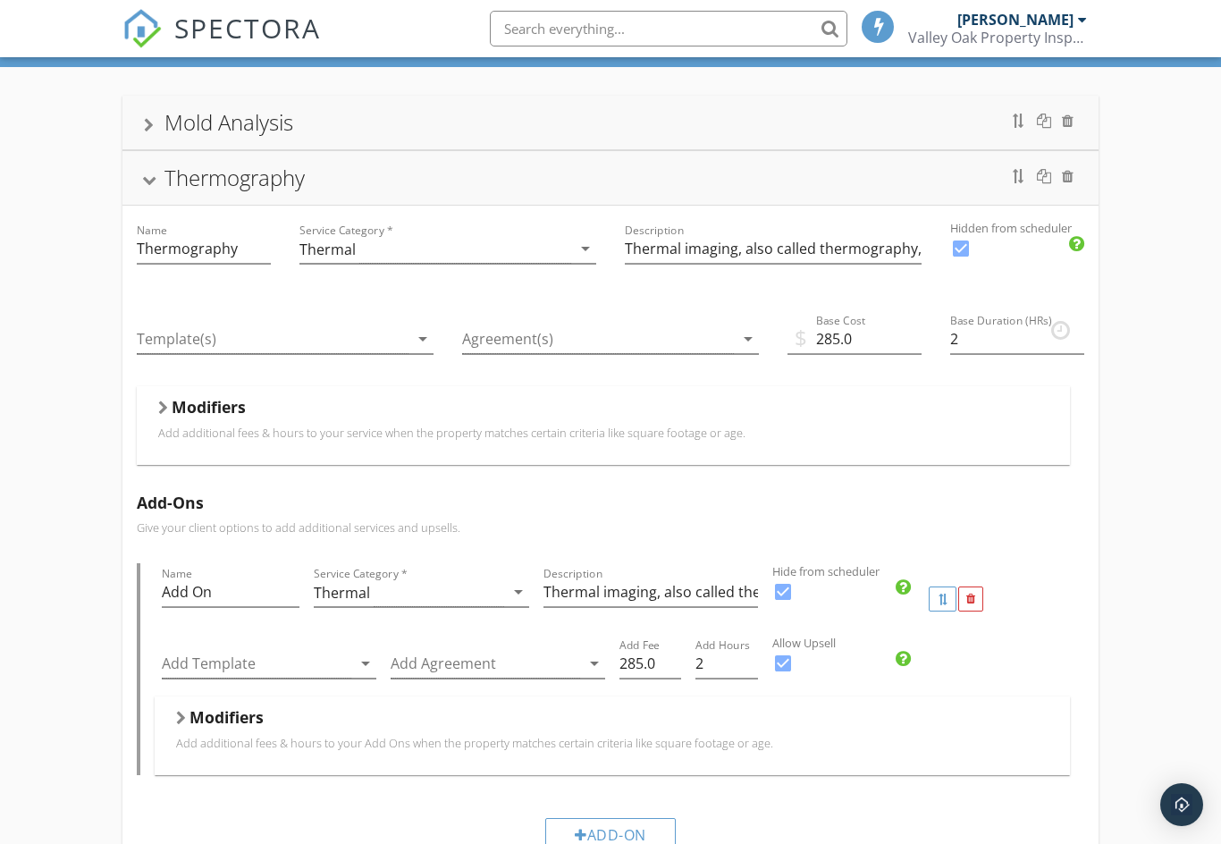
click at [732, 338] on div at bounding box center [598, 340] width 272 height 30
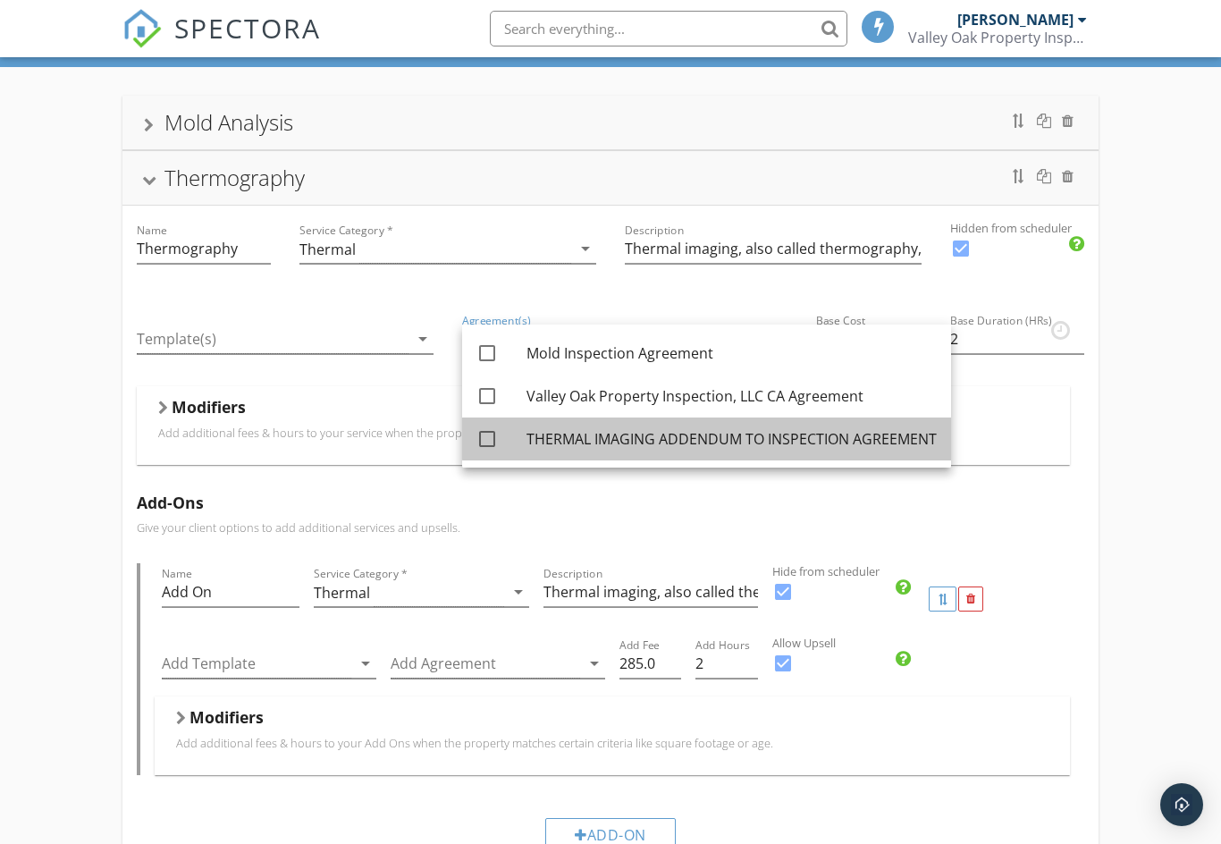
click at [658, 441] on div "THERMAL IMAGING ADDENDUM TO INSPECTION AGREEMENT" at bounding box center [732, 438] width 410 height 21
checkbox input "true"
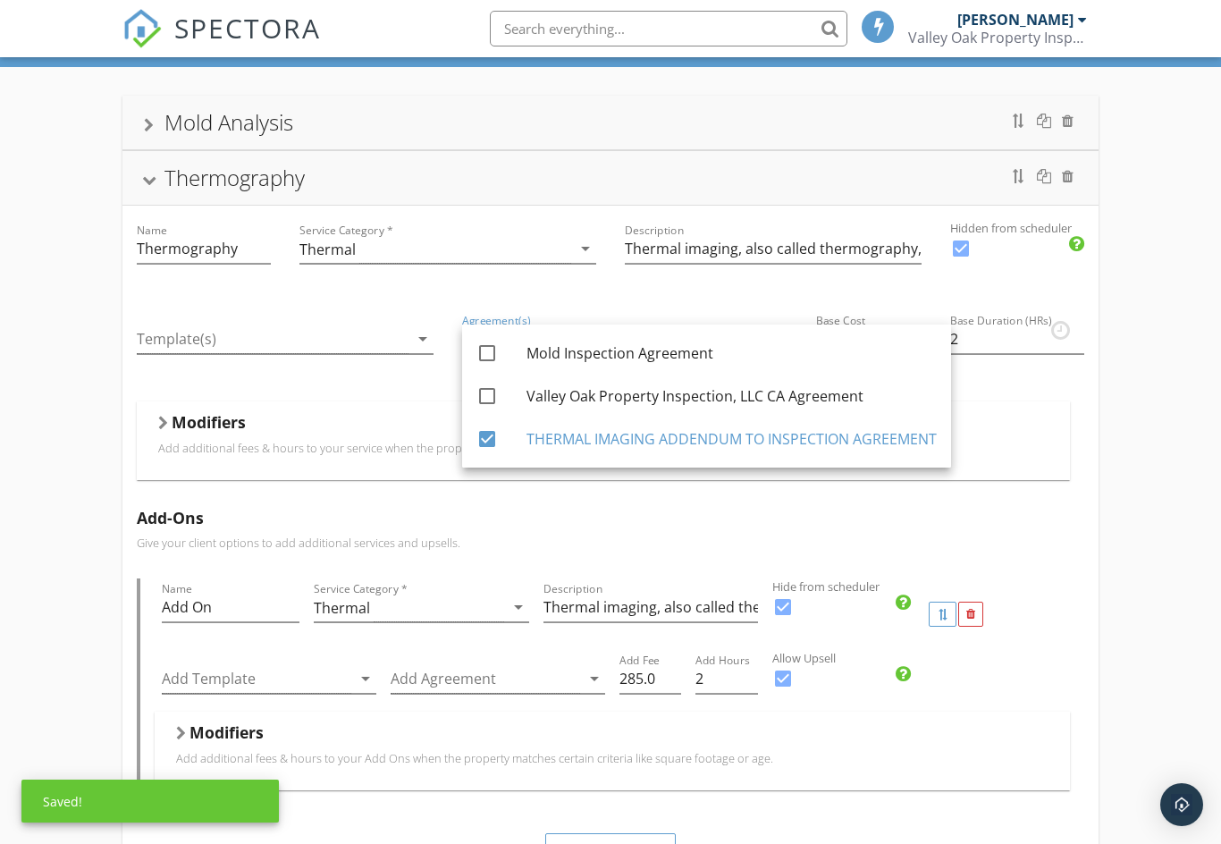
click at [637, 128] on div "Mold Analysis" at bounding box center [611, 122] width 934 height 32
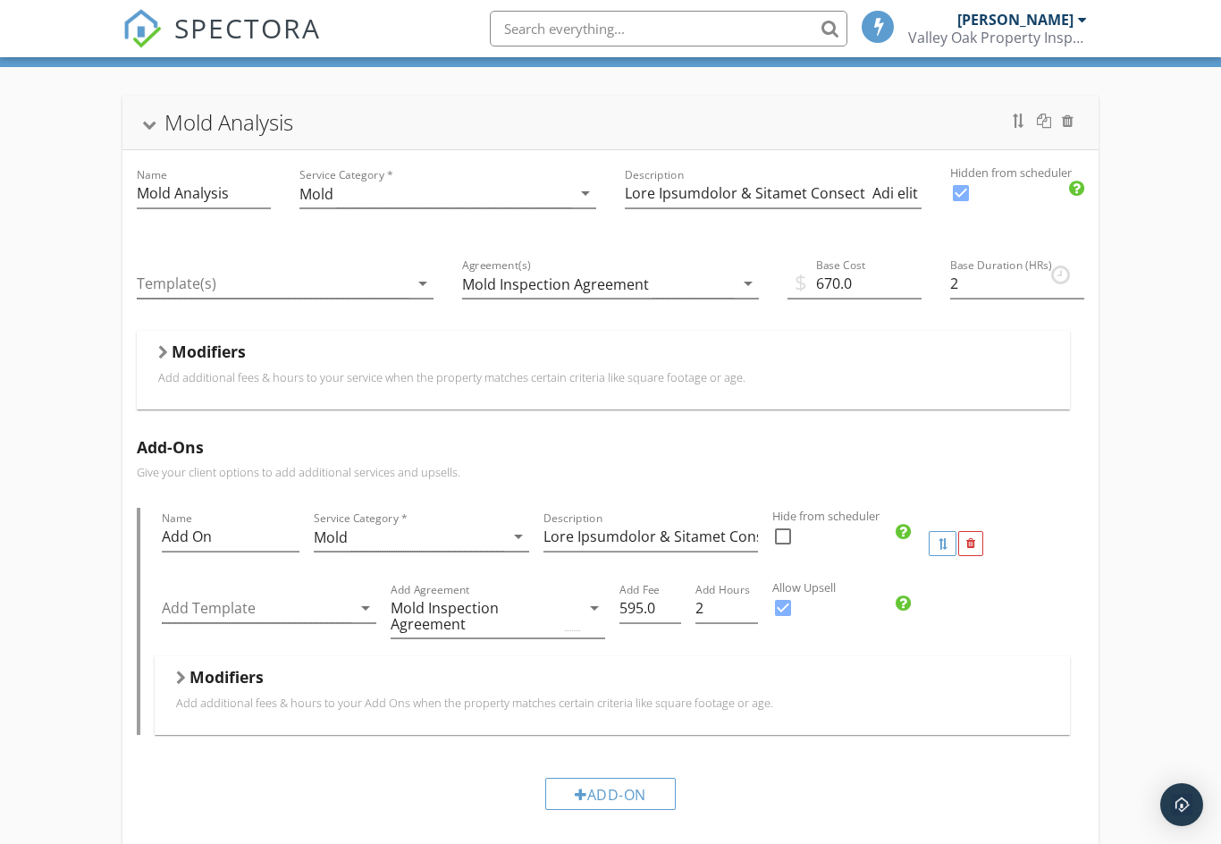
click at [42, 403] on div "Mold Analysis Name Mold Analysis Service Category * Mold arrow_drop_down Descri…" at bounding box center [610, 681] width 1221 height 1228
click at [51, 425] on div "Mold Analysis Name Mold Analysis Service Category * Mold arrow_drop_down Descri…" at bounding box center [610, 681] width 1221 height 1228
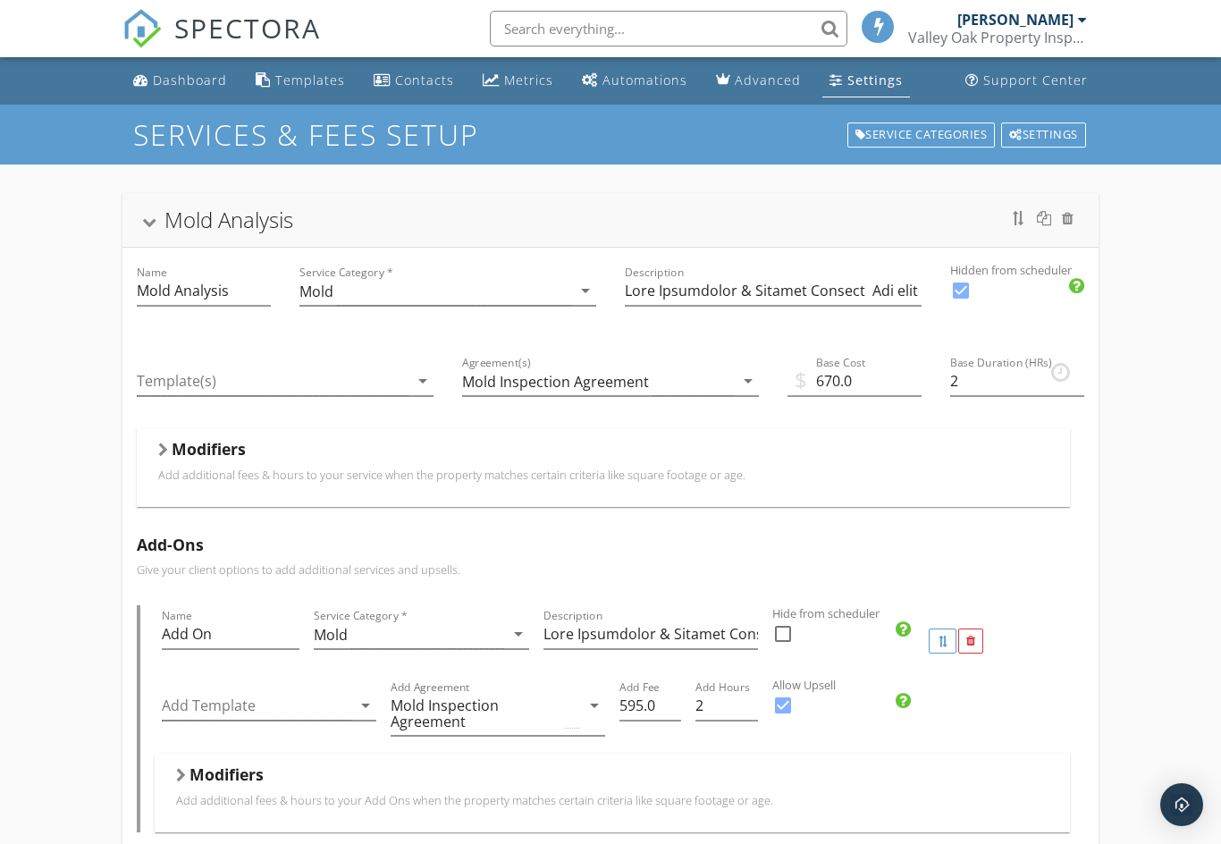
click at [188, 85] on div "Dashboard" at bounding box center [190, 80] width 74 height 17
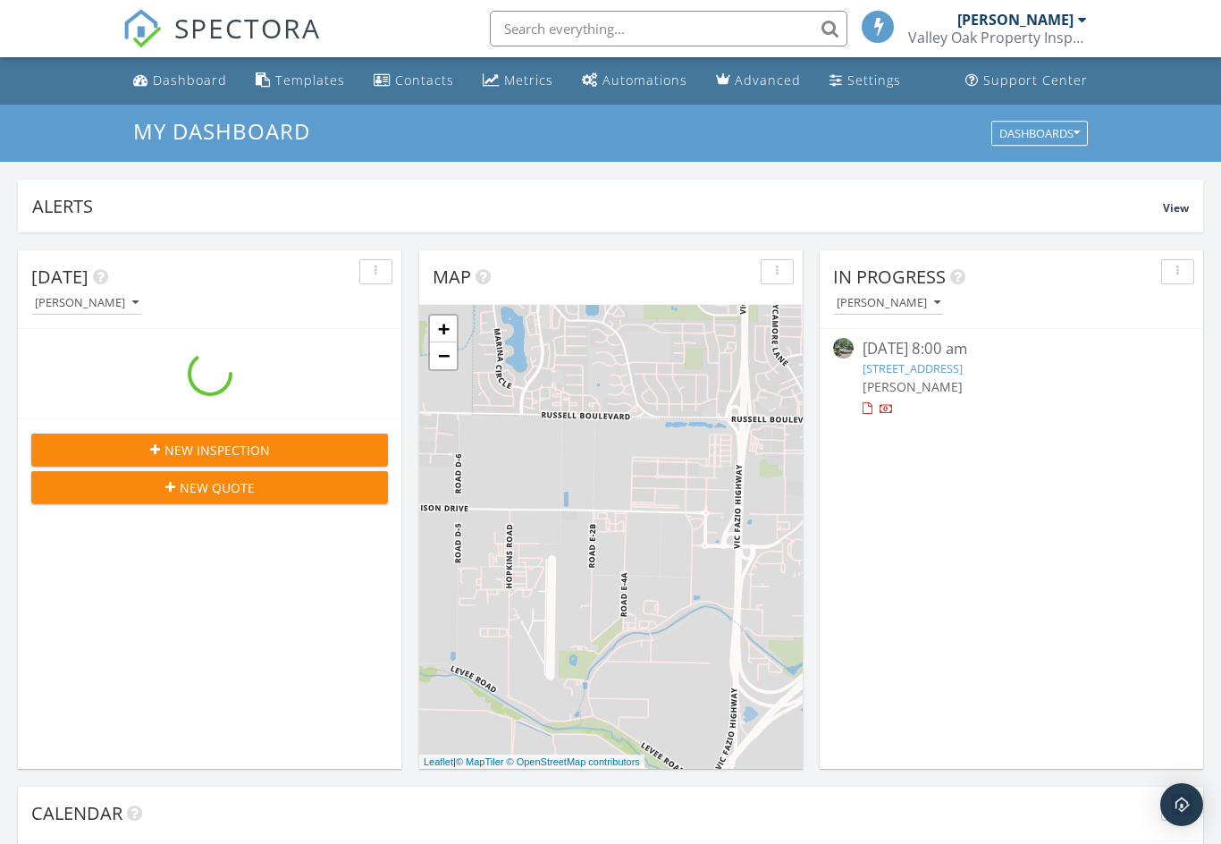
scroll to position [1628, 1222]
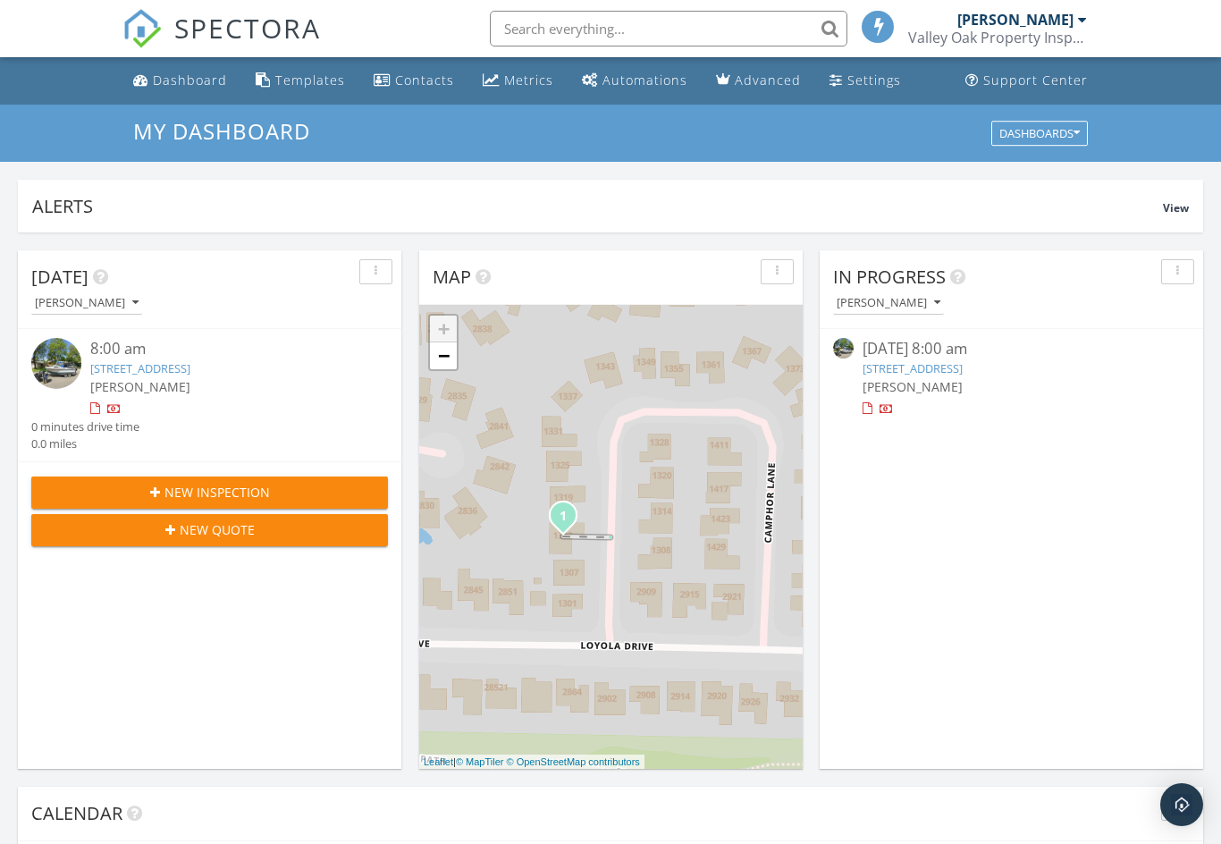
click at [160, 368] on link "1313 Camphor Ln, Davis, CA 95618" at bounding box center [140, 368] width 100 height 16
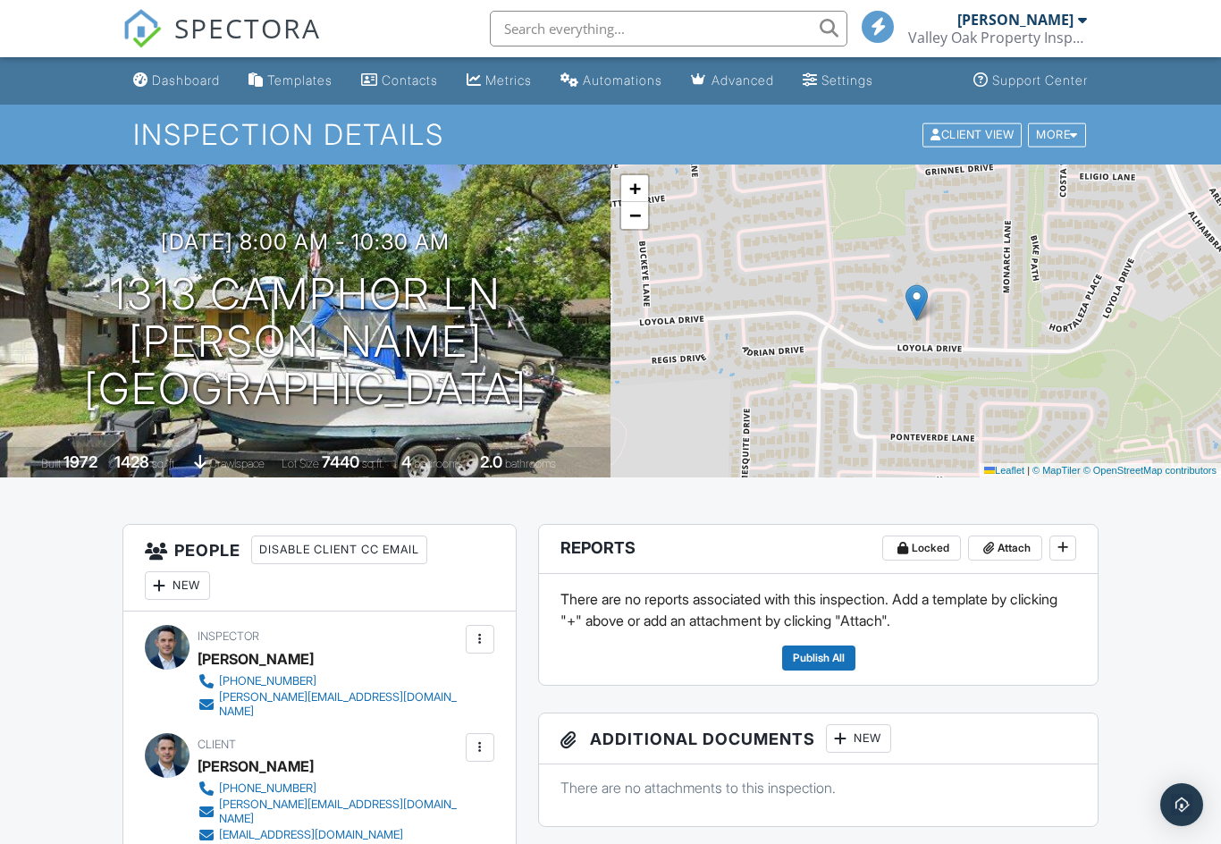
click at [197, 77] on div "Dashboard" at bounding box center [186, 79] width 68 height 15
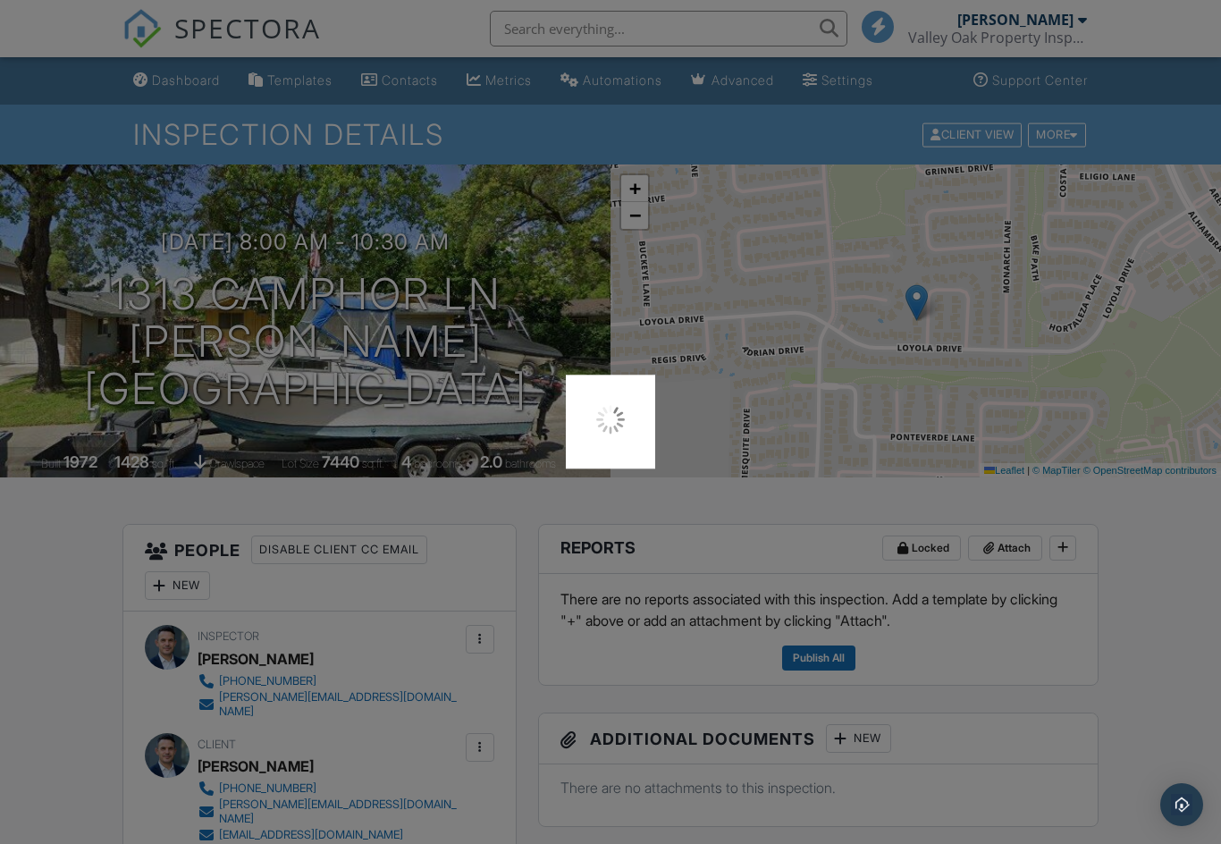
click at [188, 82] on div at bounding box center [610, 422] width 1221 height 844
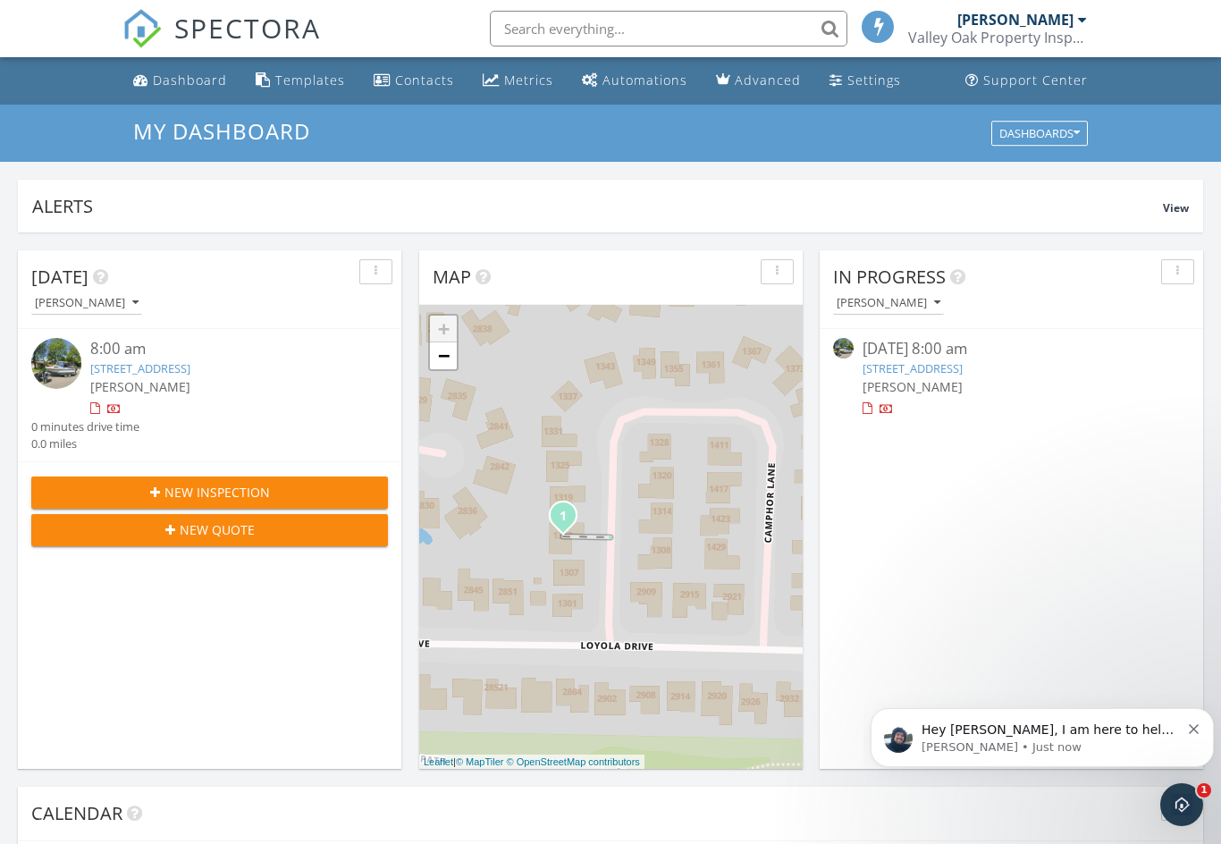
click at [390, 277] on button "button" at bounding box center [375, 271] width 33 height 25
click at [313, 636] on div "[DATE] [PERSON_NAME] 8:00 am [STREET_ADDRESS][PERSON_NAME] [PERSON_NAME] 0 minu…" at bounding box center [210, 509] width 384 height 519
click at [1181, 274] on div "button" at bounding box center [1177, 272] width 17 height 13
click at [1150, 542] on div "In Progress [PERSON_NAME] [DATE] 8:00 am [STREET_ADDRESS][PERSON_NAME] [PERSON_…" at bounding box center [1012, 509] width 384 height 519
click at [963, 373] on link "[STREET_ADDRESS]" at bounding box center [913, 368] width 100 height 16
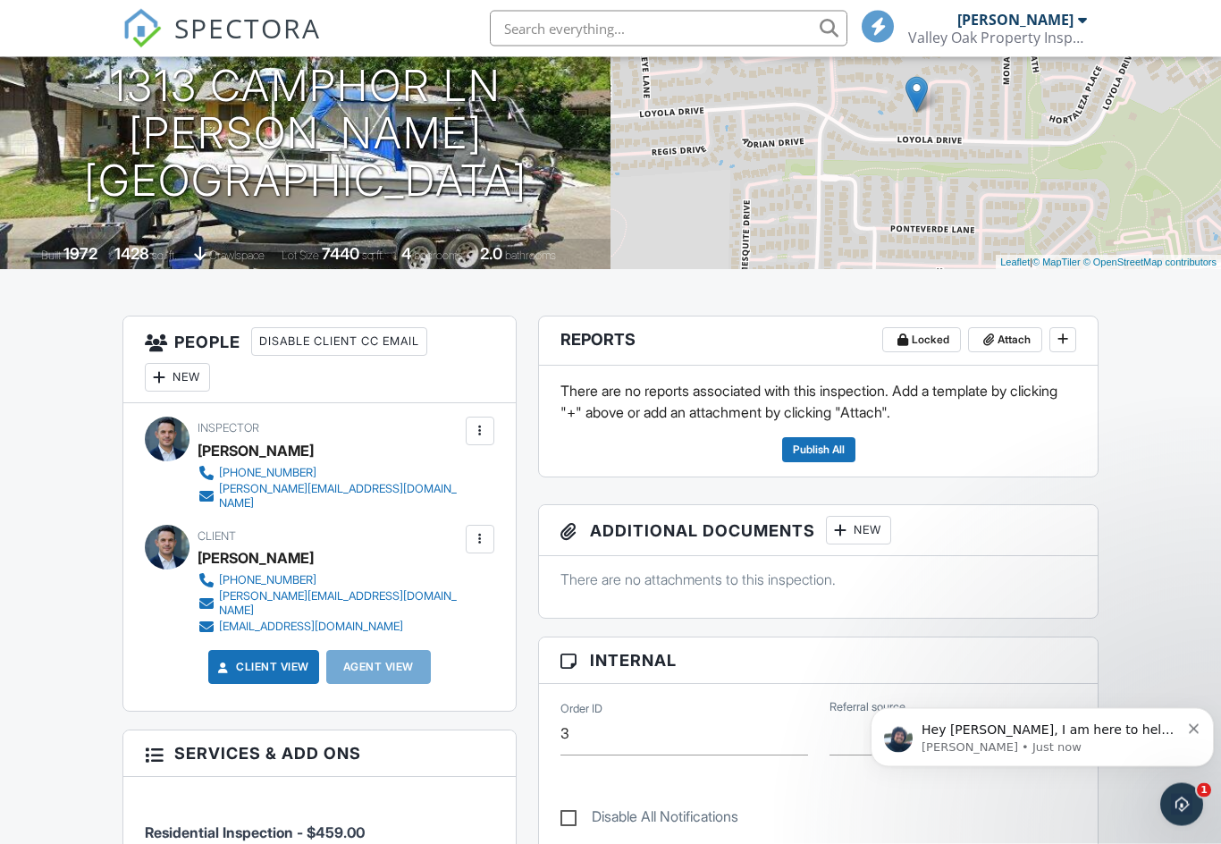
scroll to position [178, 0]
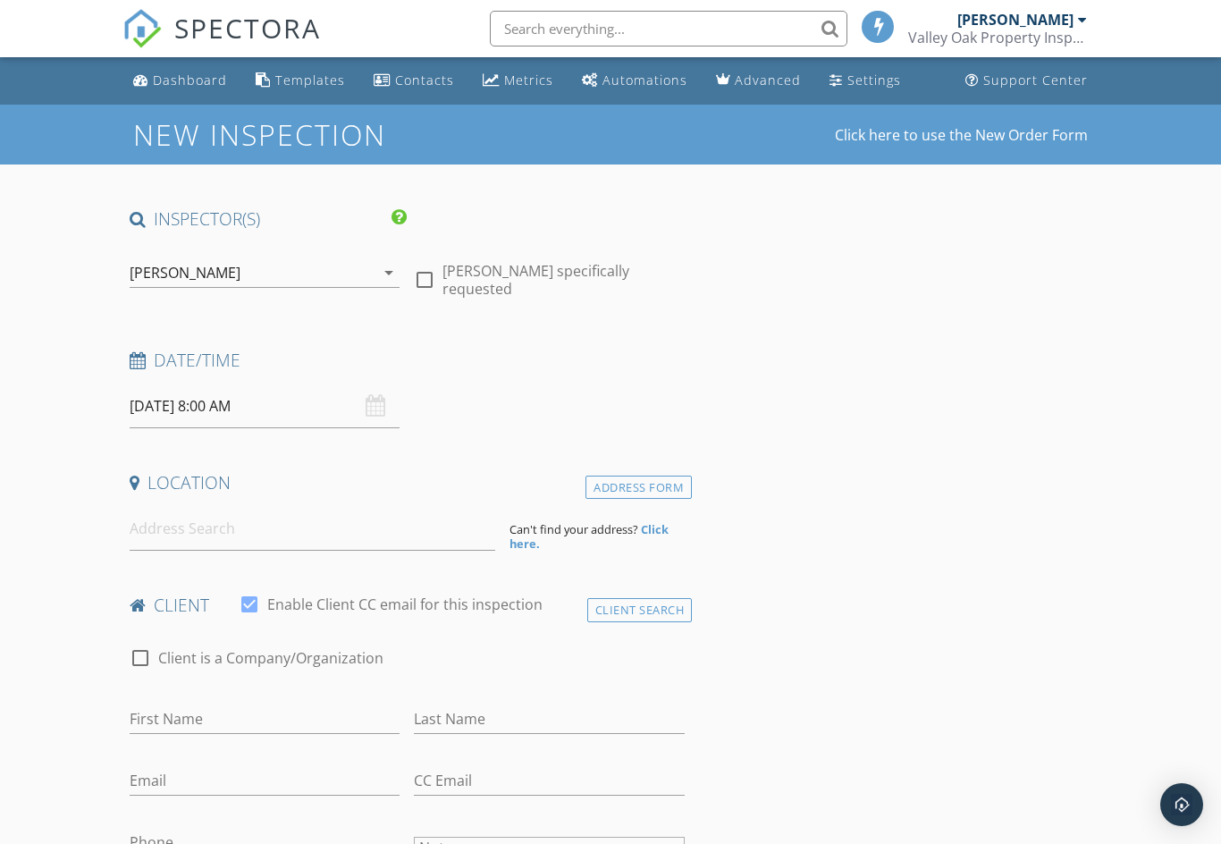
click at [165, 80] on div "Dashboard" at bounding box center [190, 80] width 74 height 17
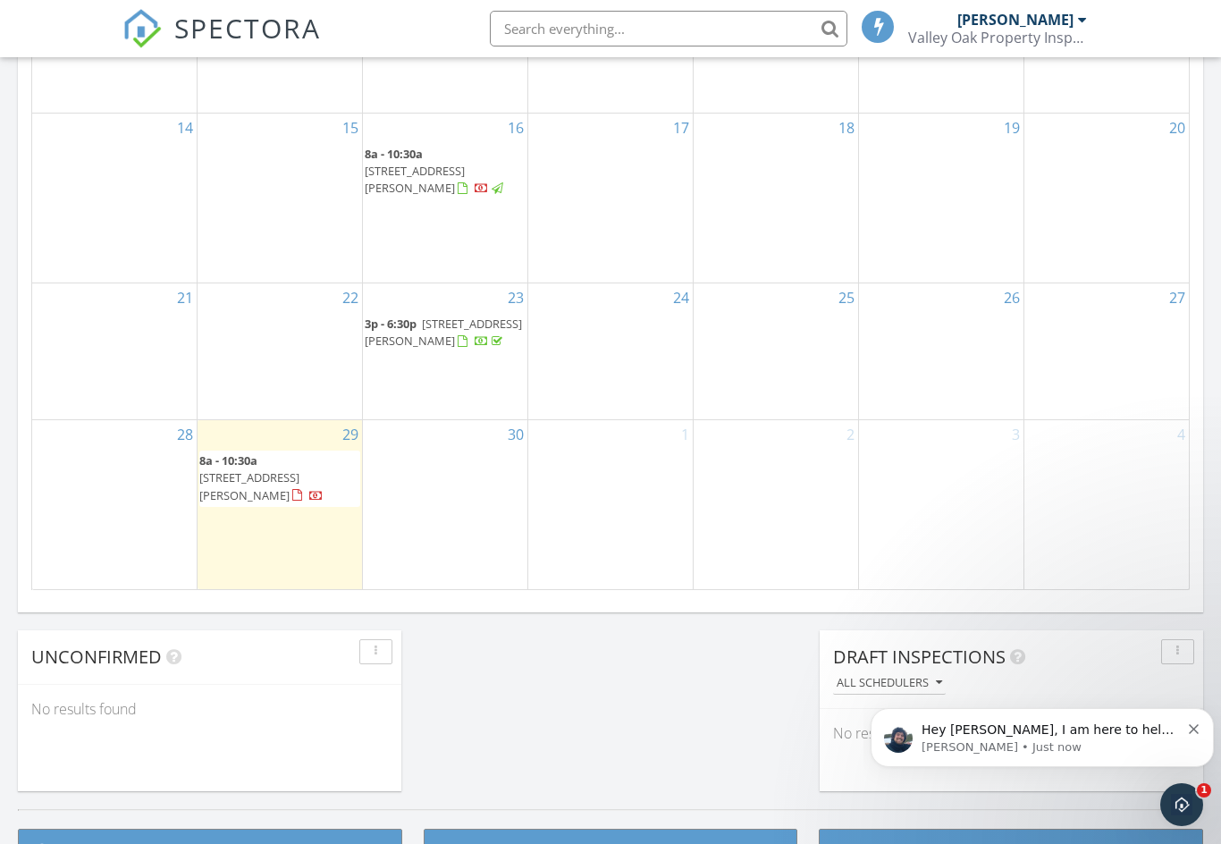
scroll to position [1131, 0]
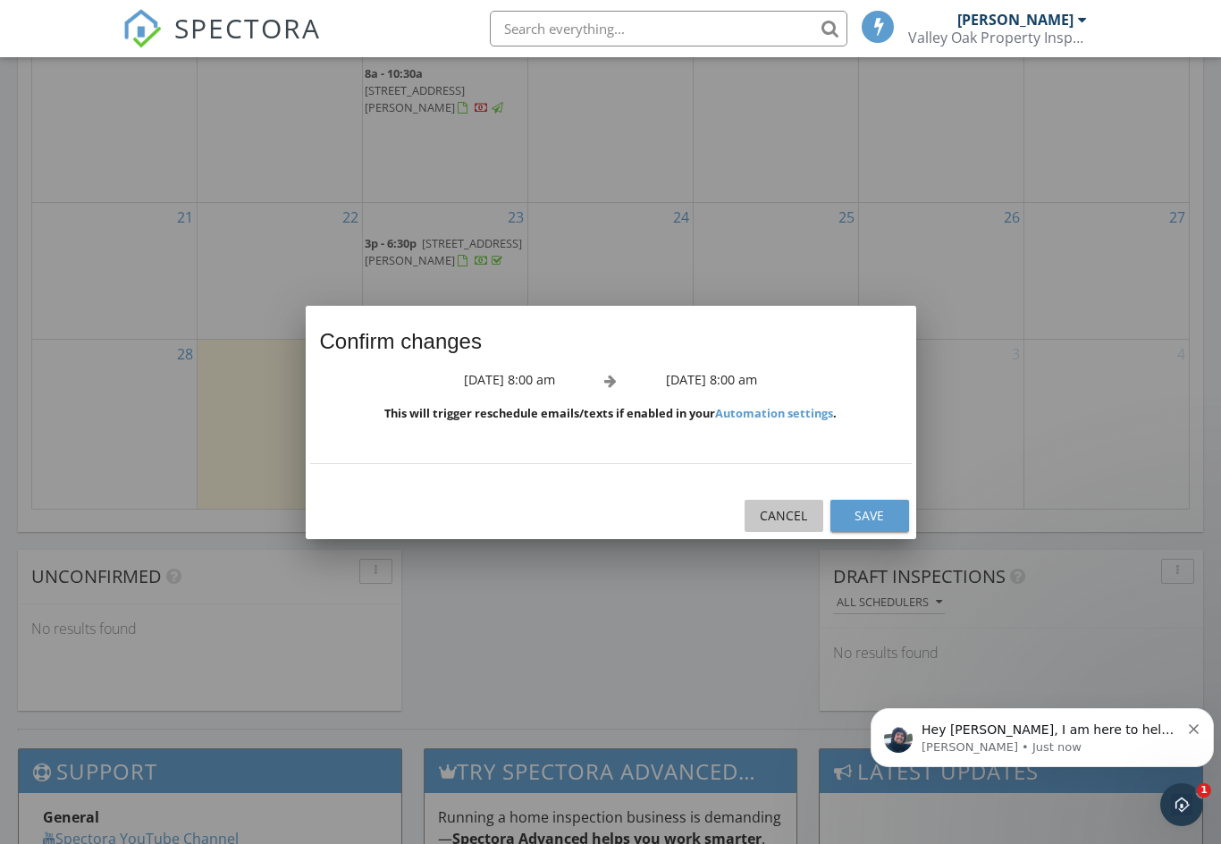
click at [789, 516] on div "Cancel" at bounding box center [784, 515] width 50 height 19
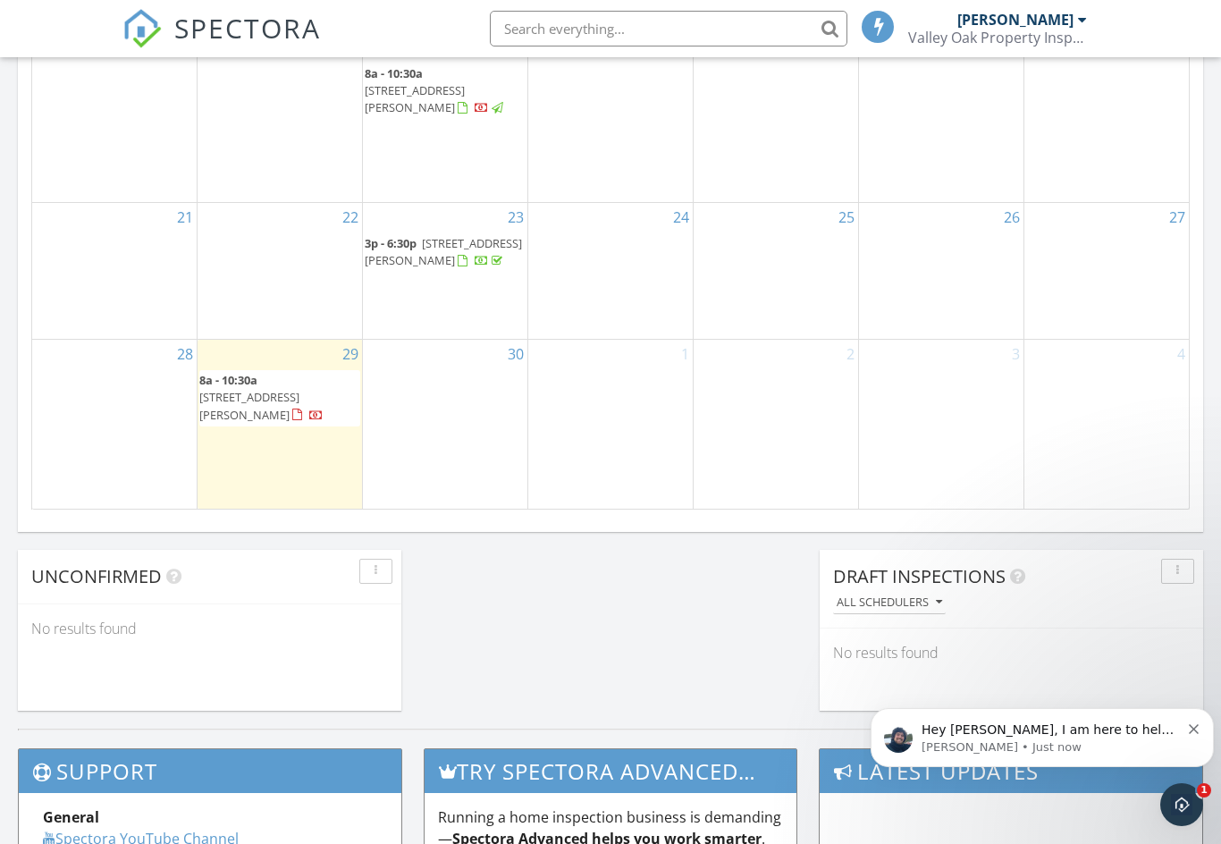
click at [215, 368] on div "29" at bounding box center [280, 354] width 165 height 29
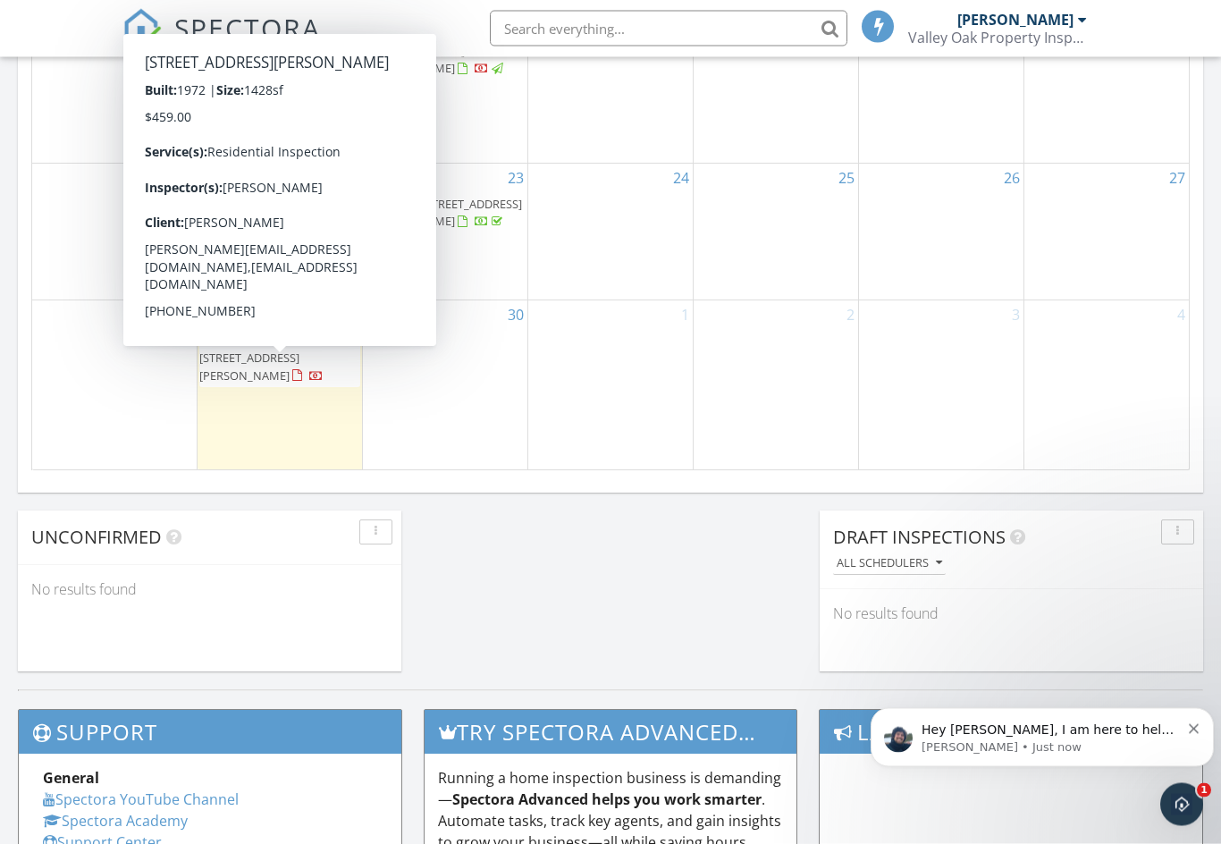
scroll to position [1213, 0]
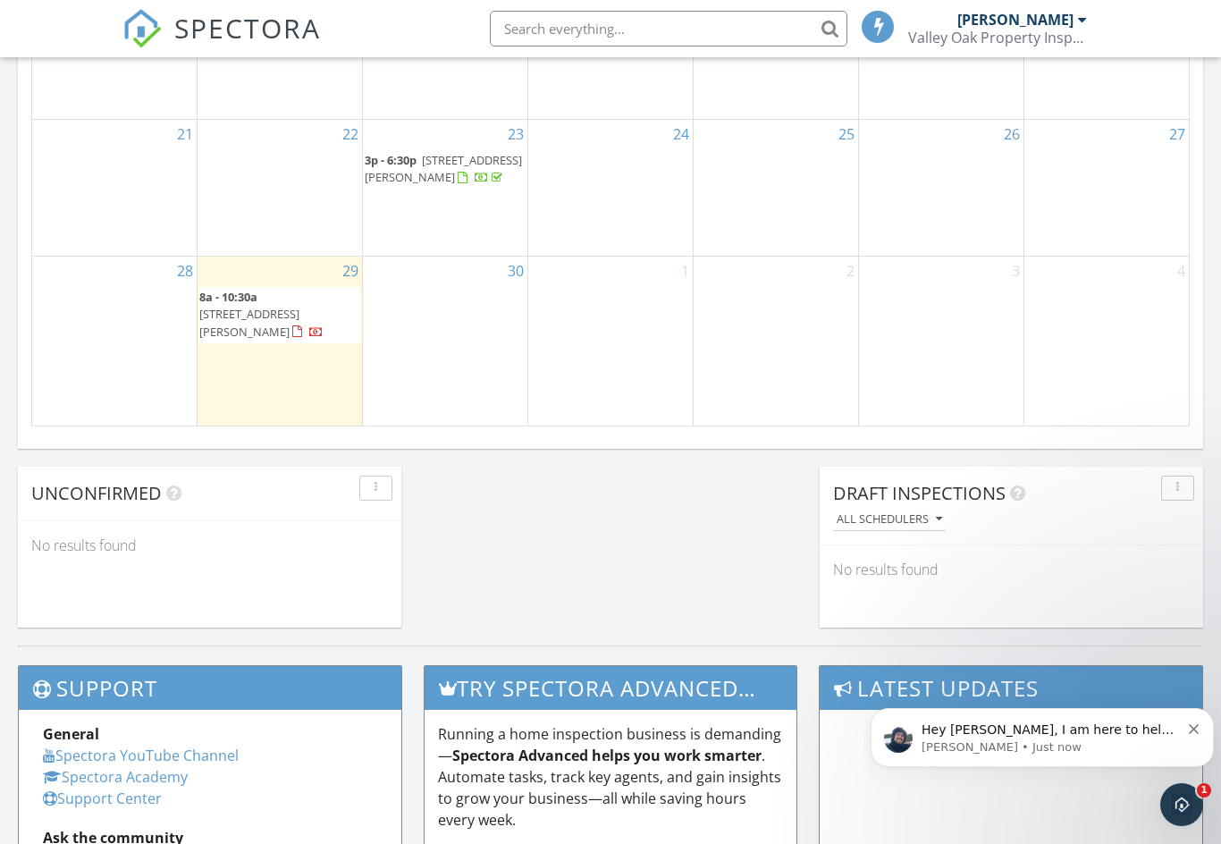
click at [259, 256] on div "22" at bounding box center [280, 188] width 165 height 136
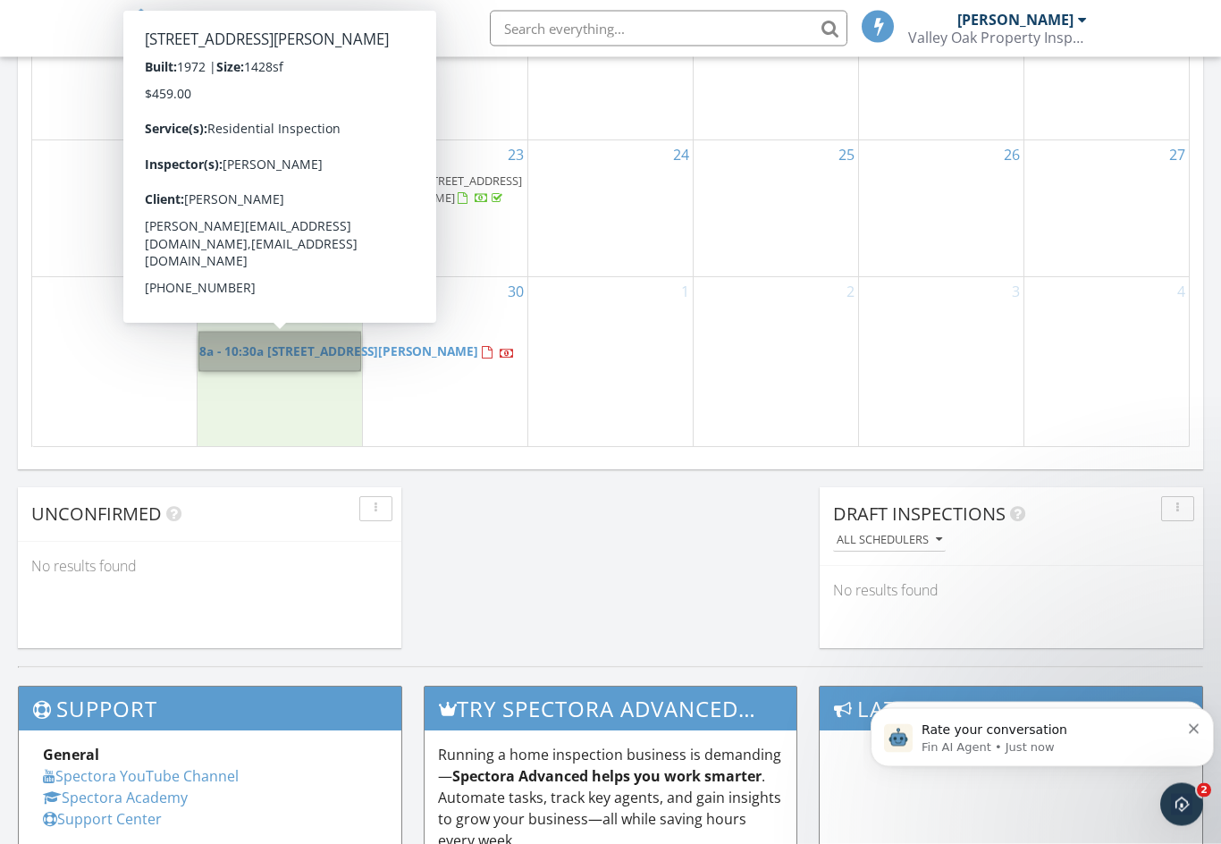
scroll to position [1194, 0]
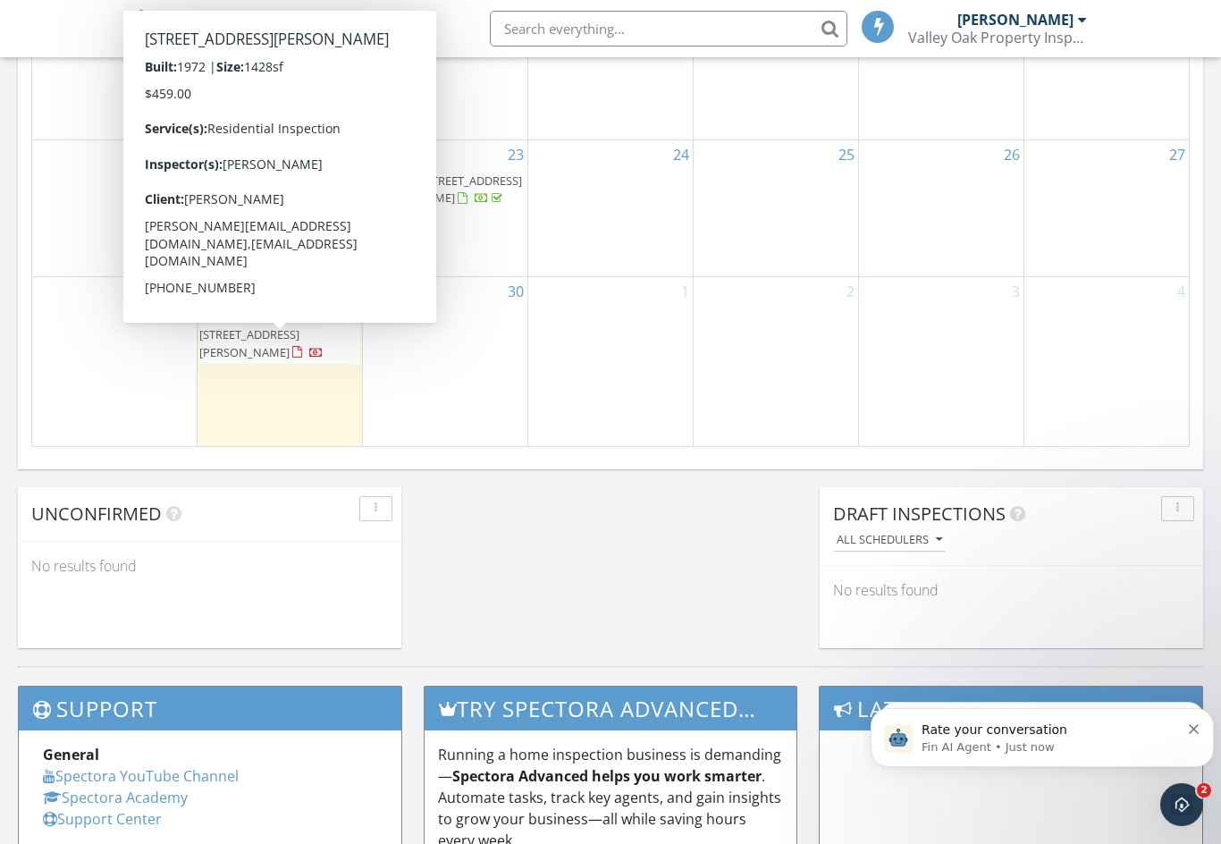
click at [300, 342] on span "[STREET_ADDRESS][PERSON_NAME]" at bounding box center [249, 342] width 100 height 33
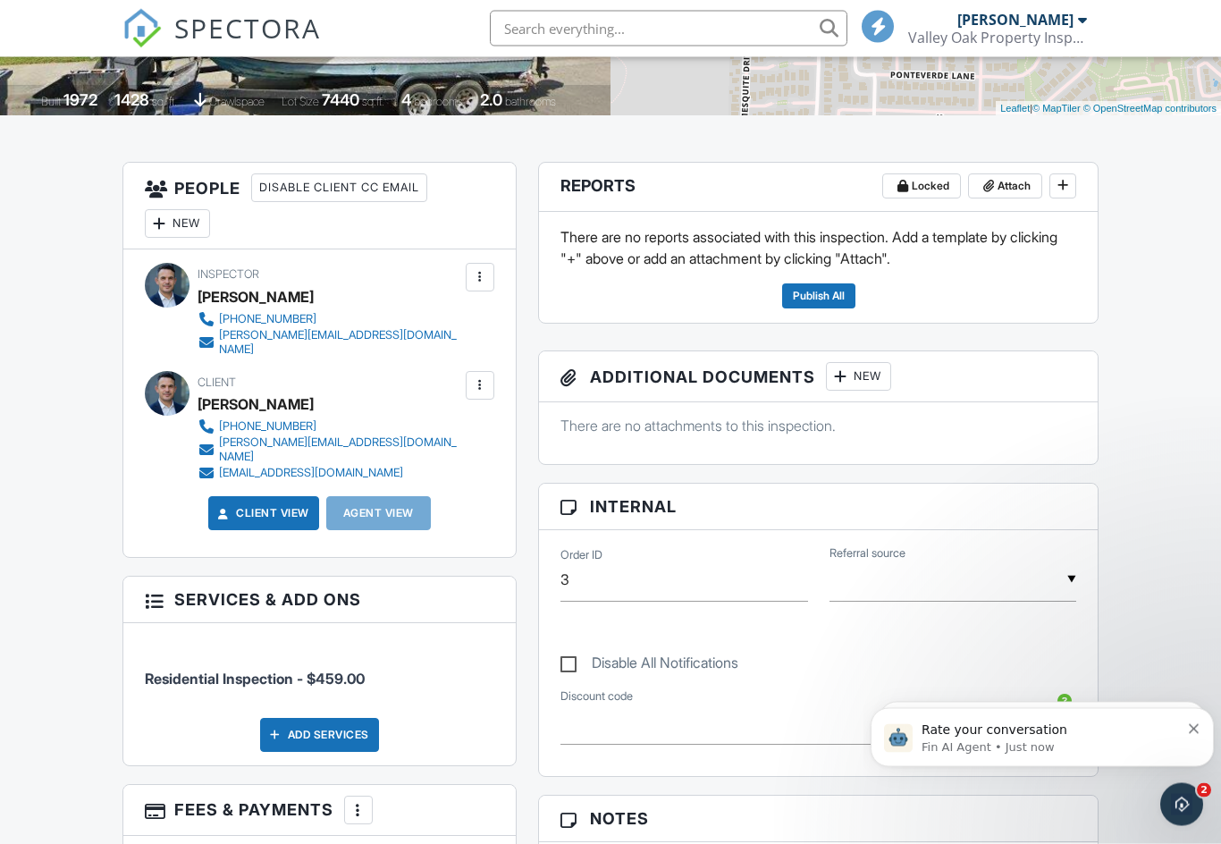
scroll to position [367, 0]
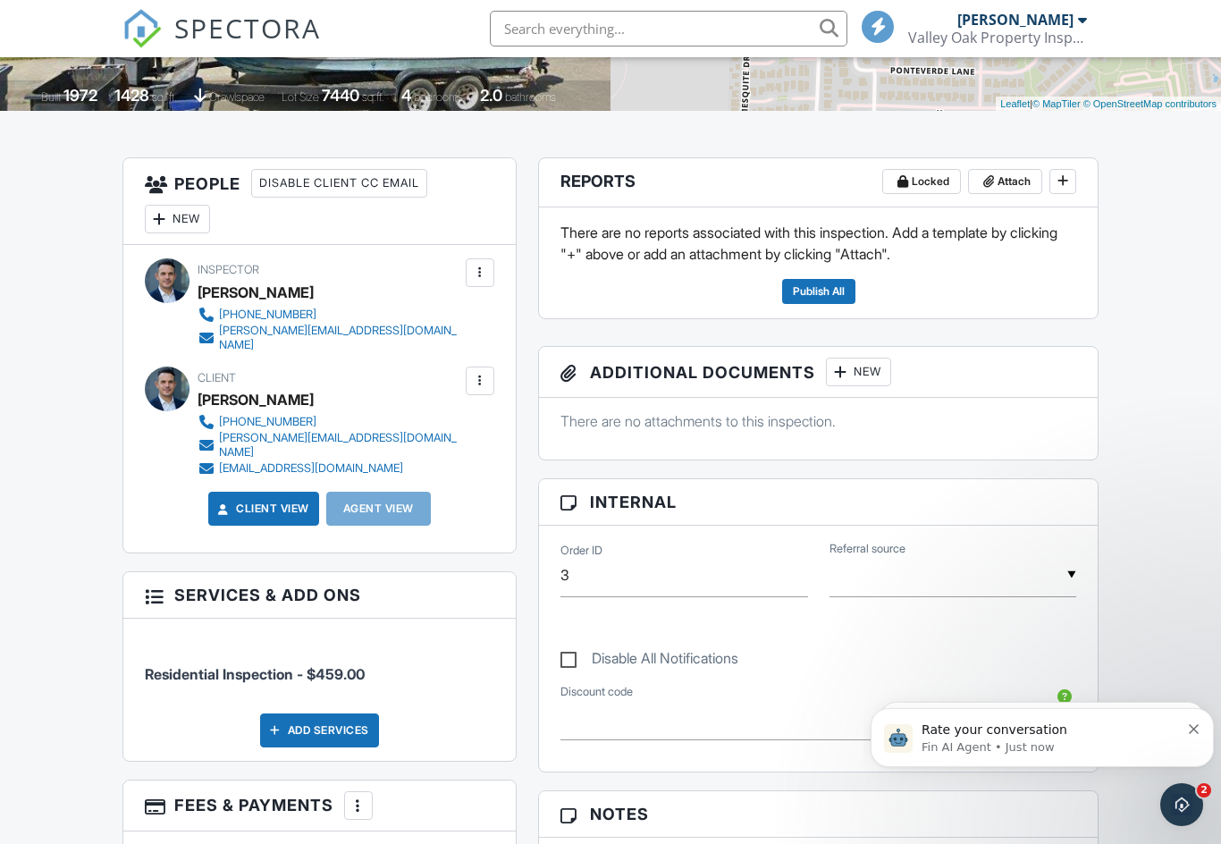
click at [478, 372] on div at bounding box center [480, 381] width 18 height 18
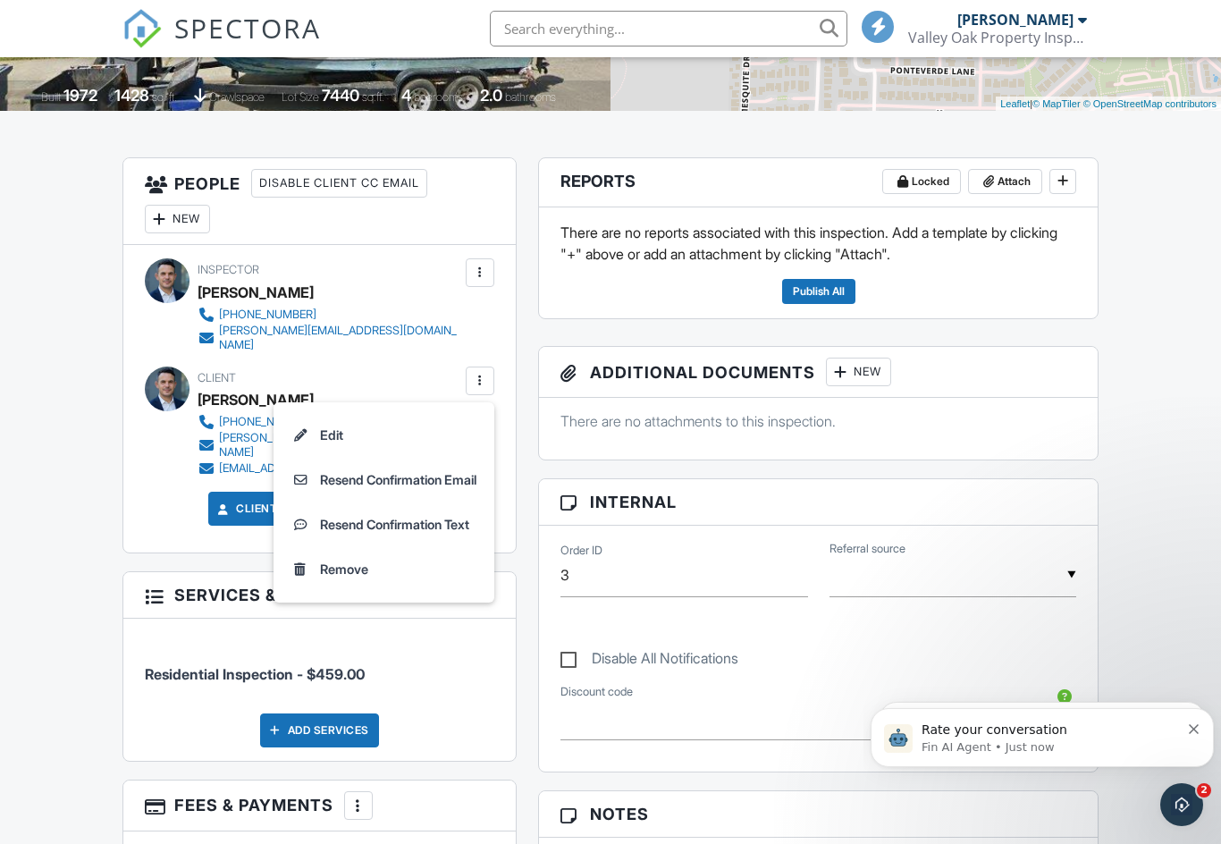
click at [332, 426] on li "Edit" at bounding box center [383, 435] width 199 height 45
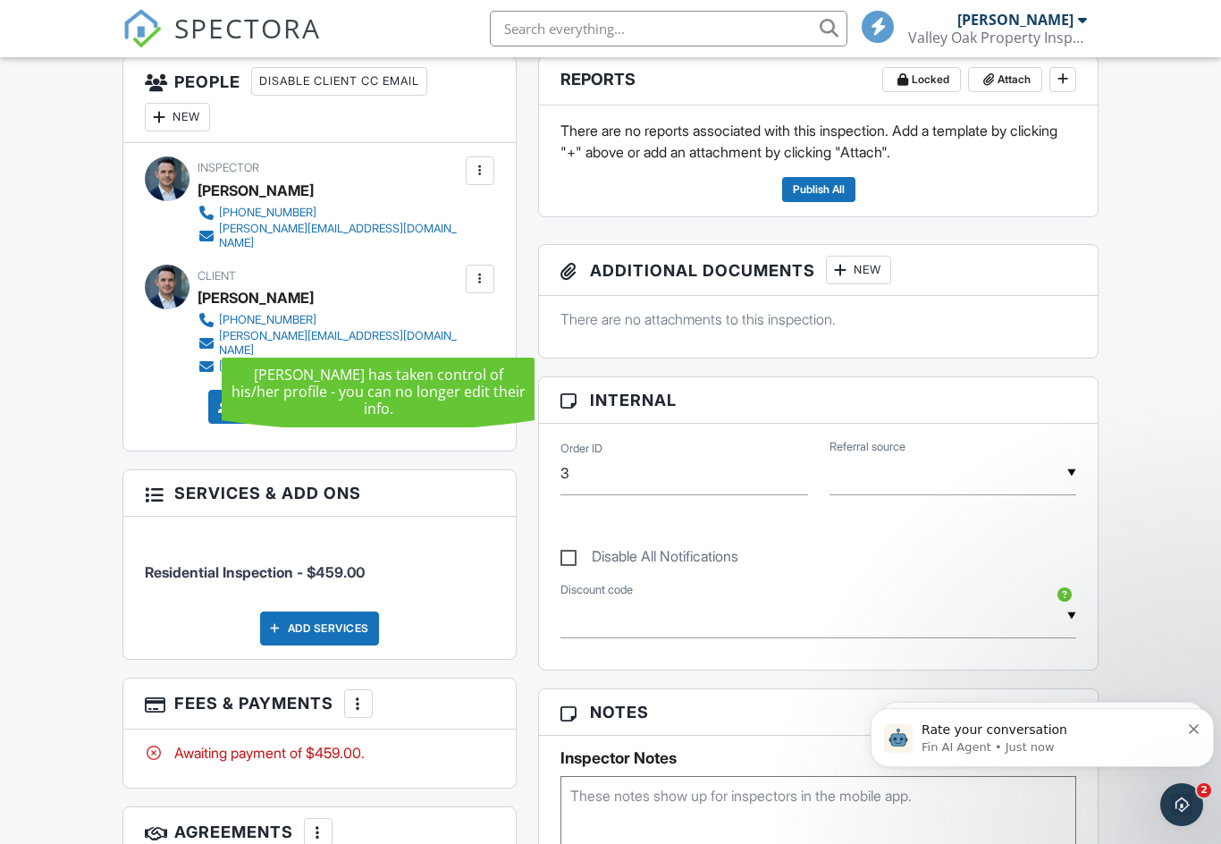
scroll to position [479, 0]
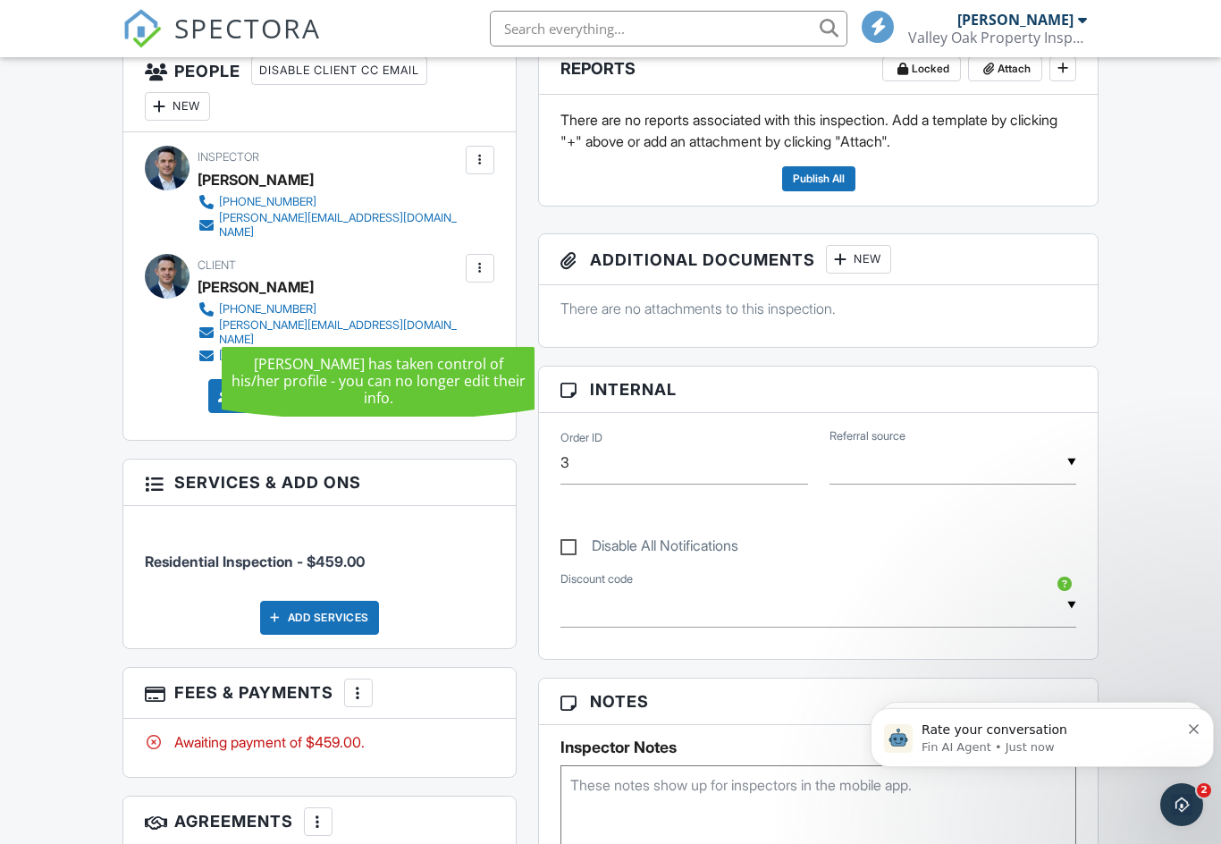
click at [92, 393] on div "Dashboard Templates Contacts Metrics Automations Advanced Settings Support Cent…" at bounding box center [610, 768] width 1221 height 2381
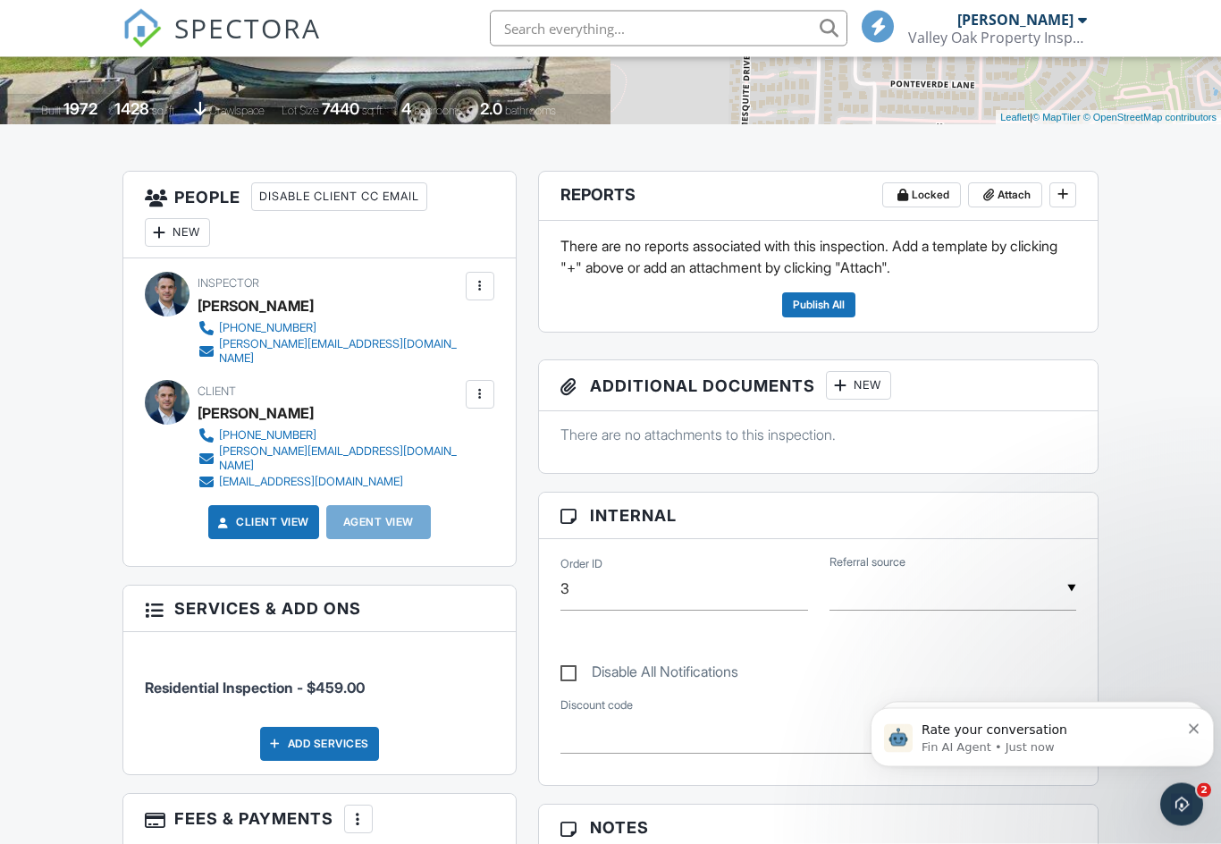
scroll to position [304, 0]
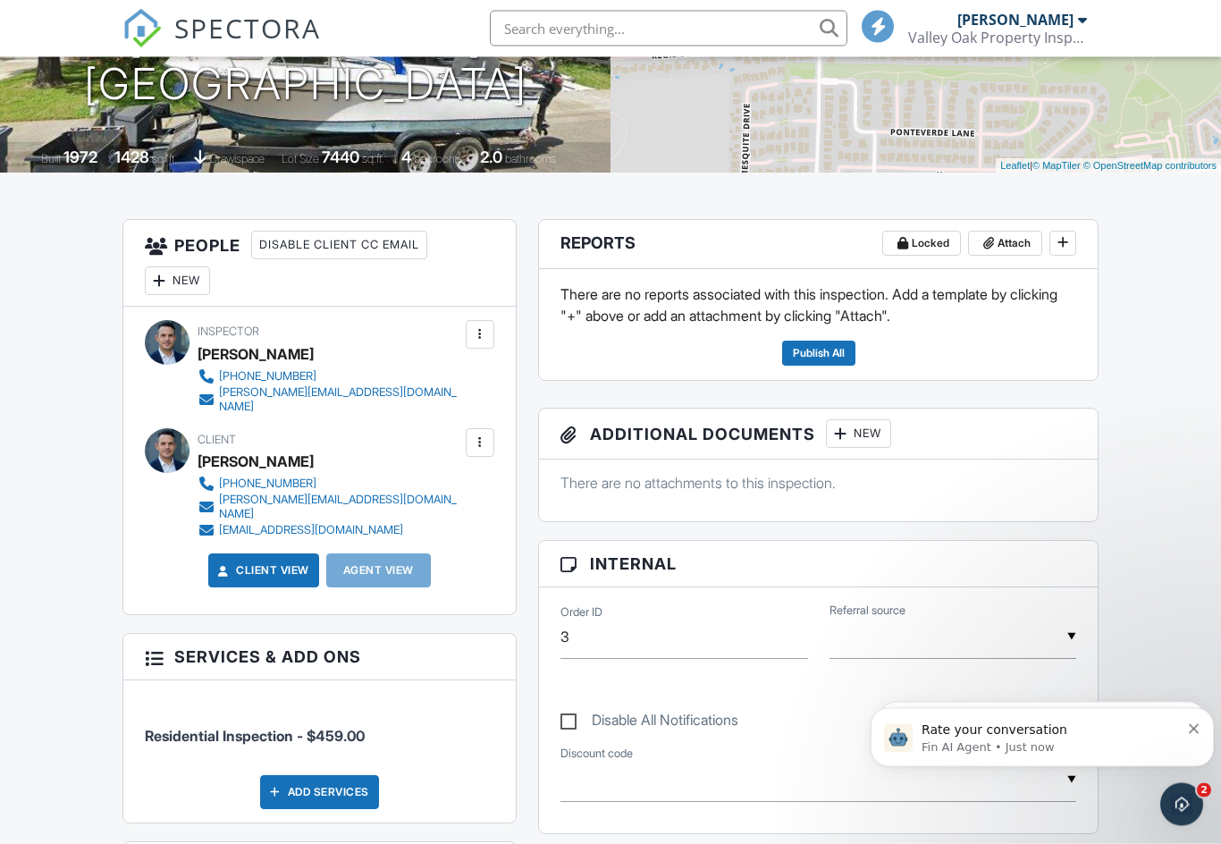
click at [330, 245] on div "Disable Client CC Email" at bounding box center [339, 246] width 176 height 29
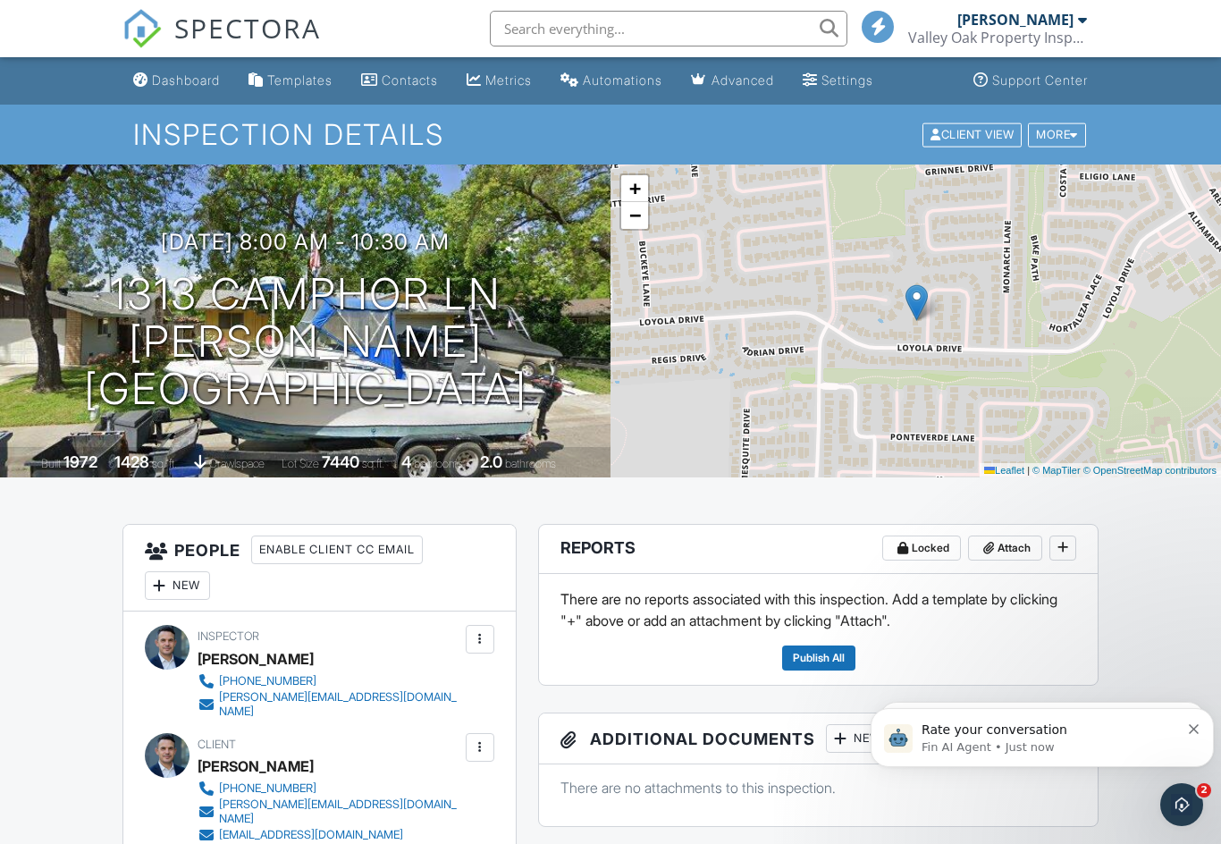
click at [1049, 126] on div "More" at bounding box center [1057, 134] width 58 height 24
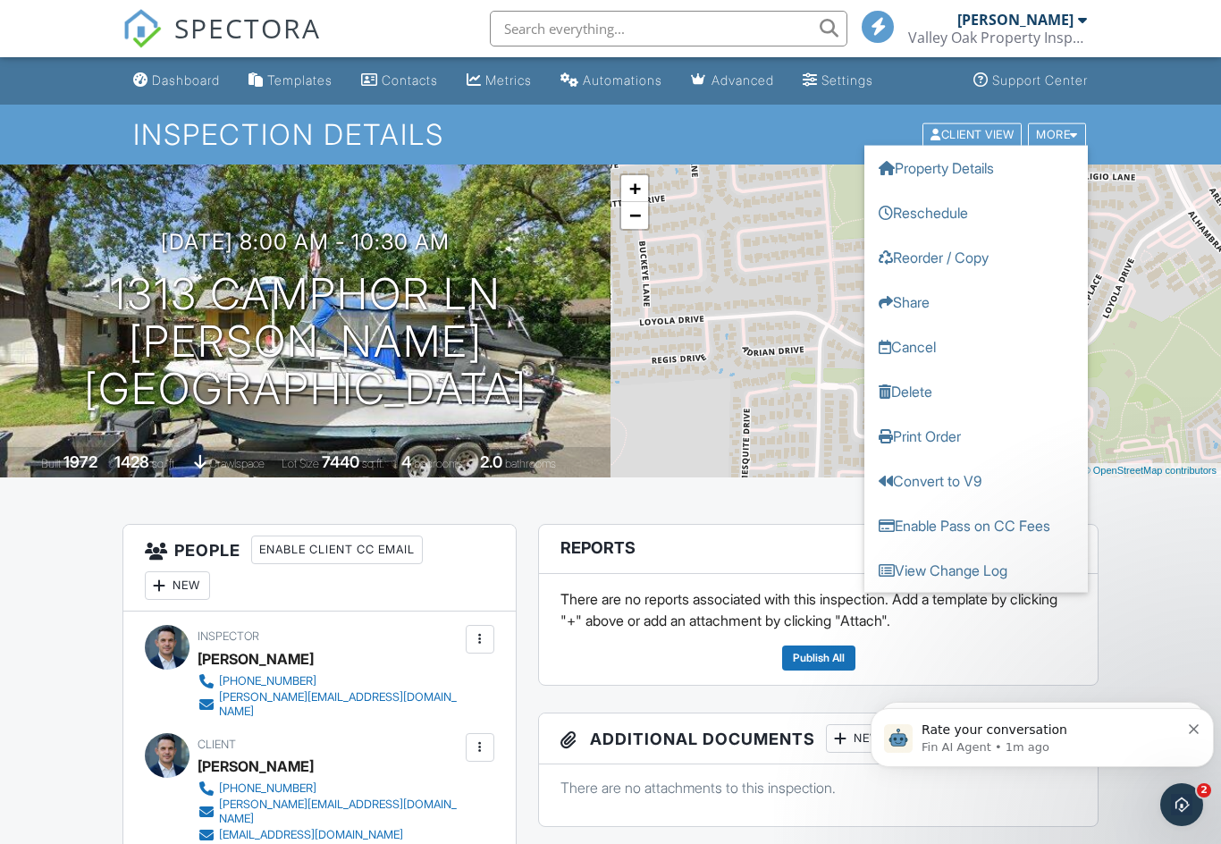
click at [917, 354] on link "Cancel" at bounding box center [977, 346] width 224 height 45
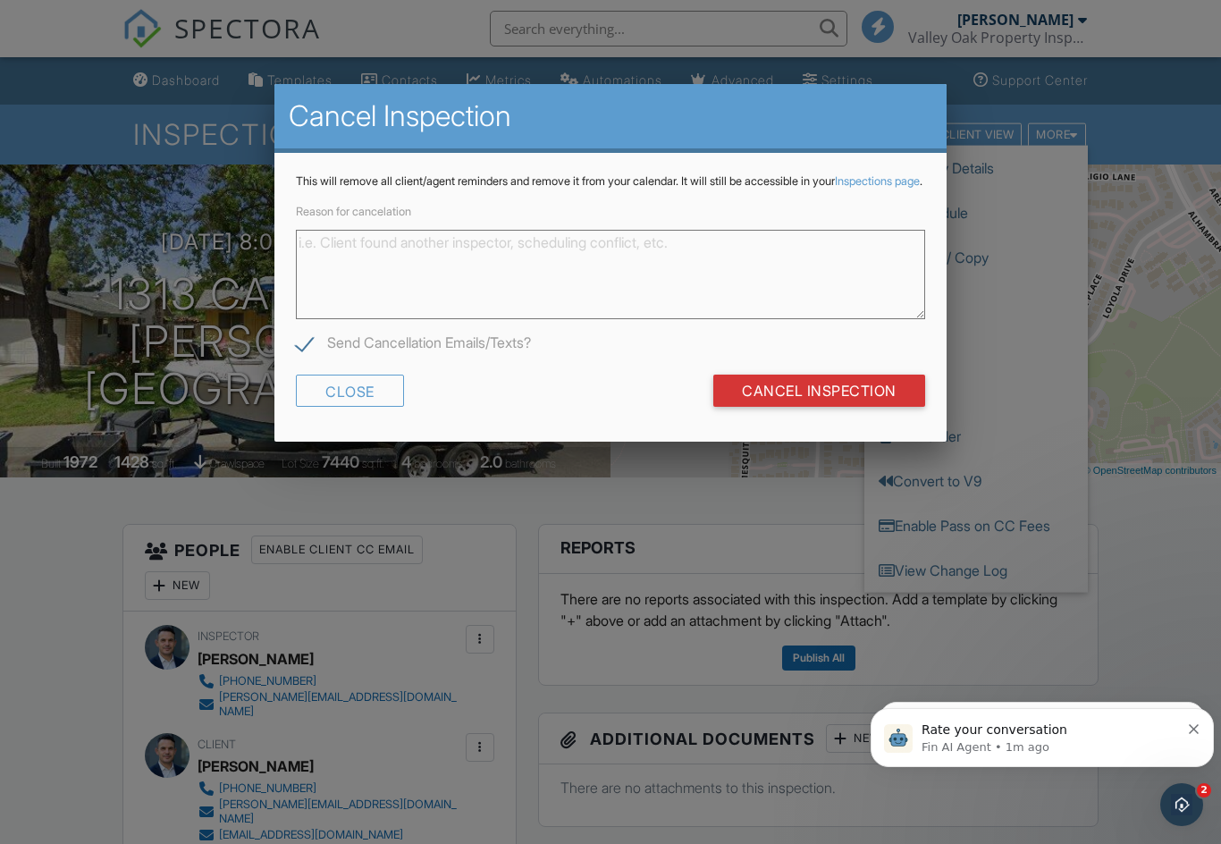
click at [663, 293] on textarea "Reason for cancelation" at bounding box center [610, 274] width 629 height 89
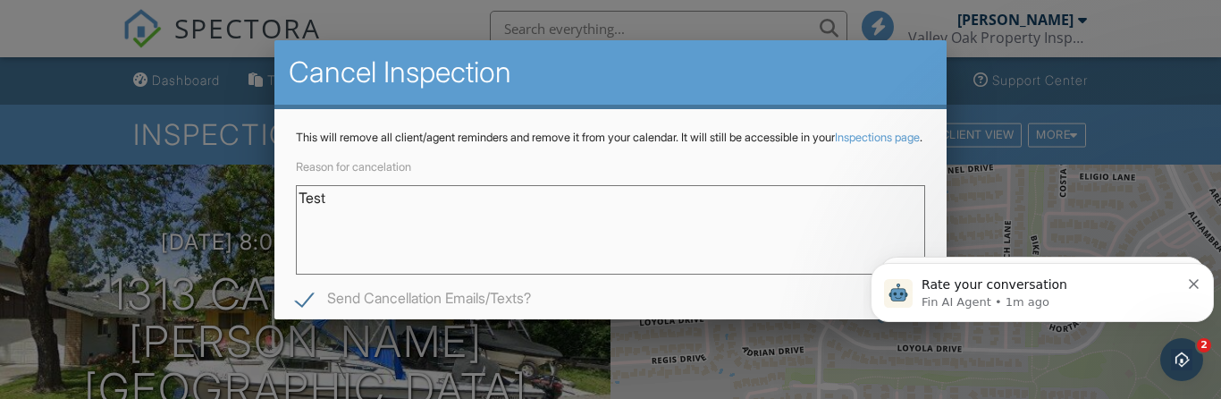
type textarea "Test"
click at [1197, 288] on icon "Dismiss notification" at bounding box center [1194, 284] width 10 height 10
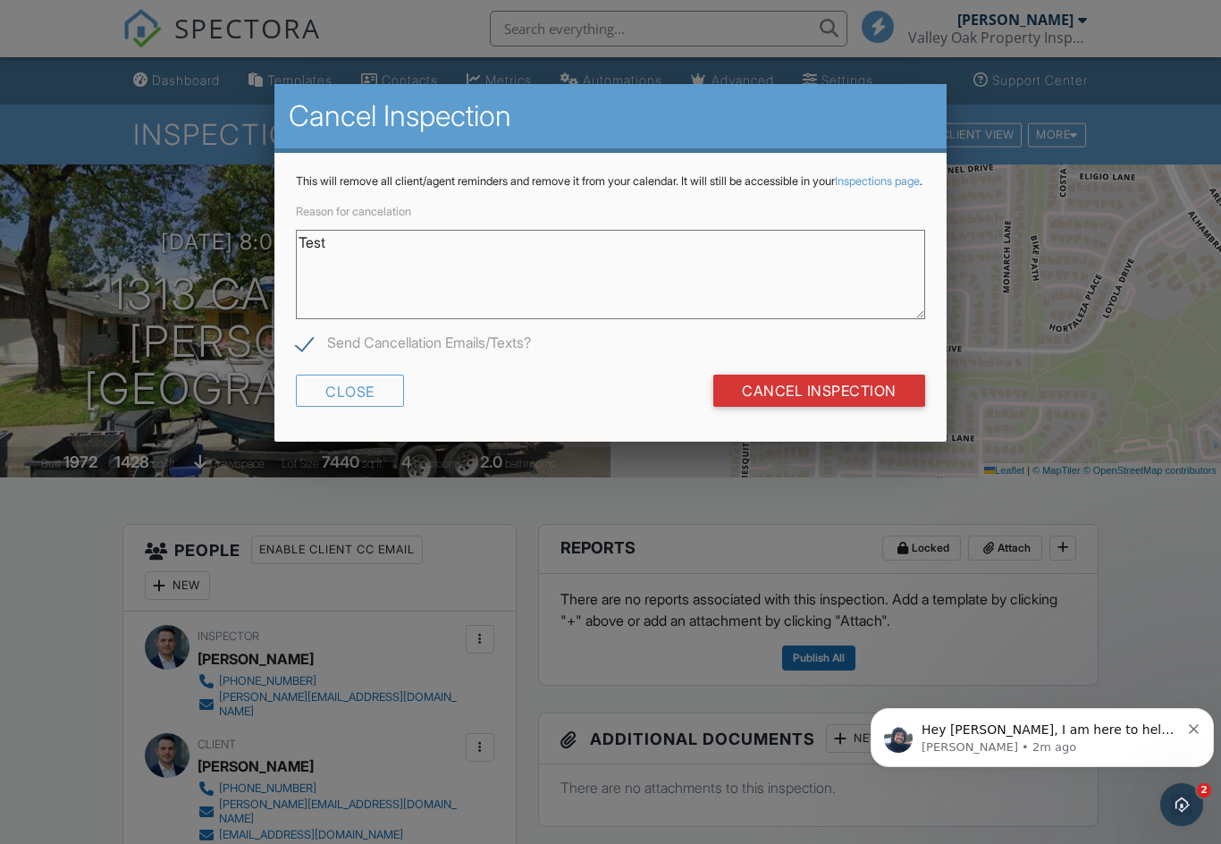
click at [856, 401] on input "Cancel Inspection" at bounding box center [819, 391] width 212 height 32
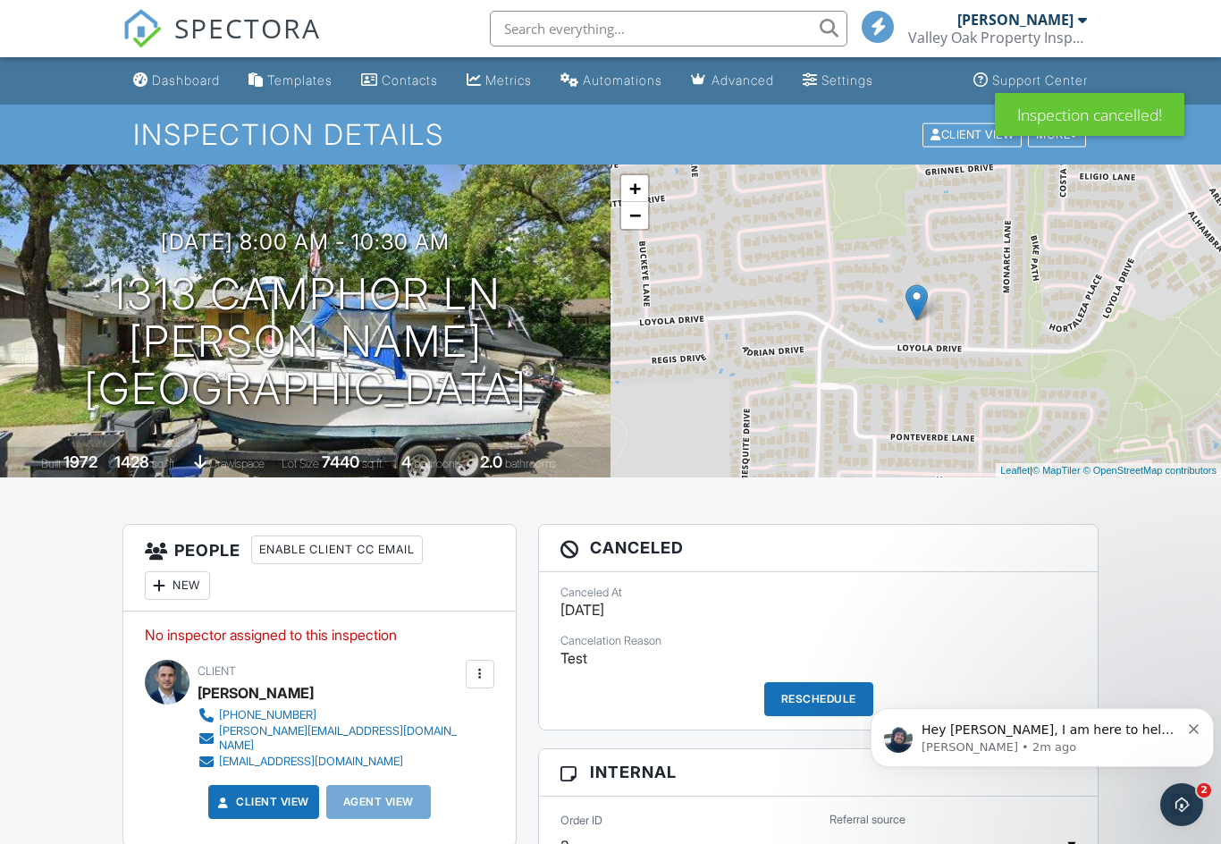
click at [162, 74] on div "Dashboard" at bounding box center [186, 79] width 68 height 15
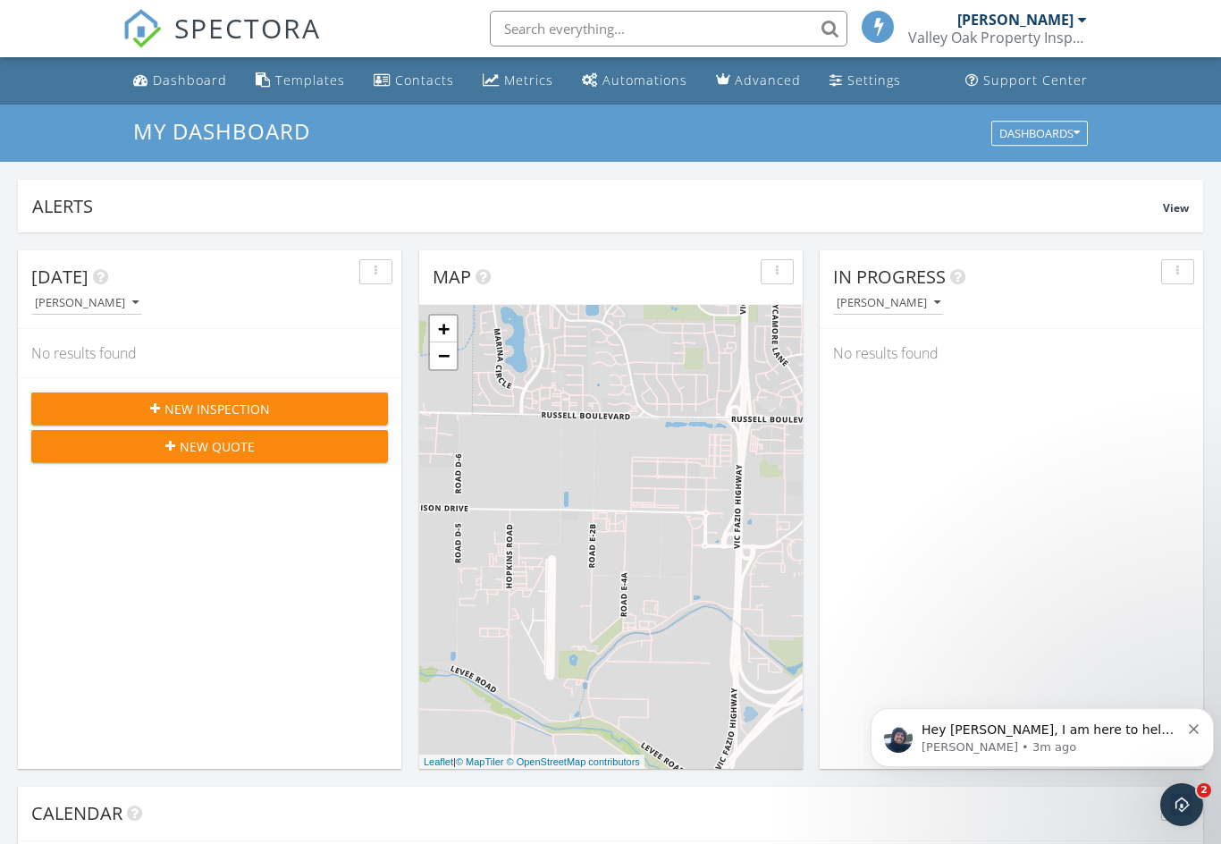
click at [119, 415] on div "New Inspection" at bounding box center [210, 409] width 328 height 19
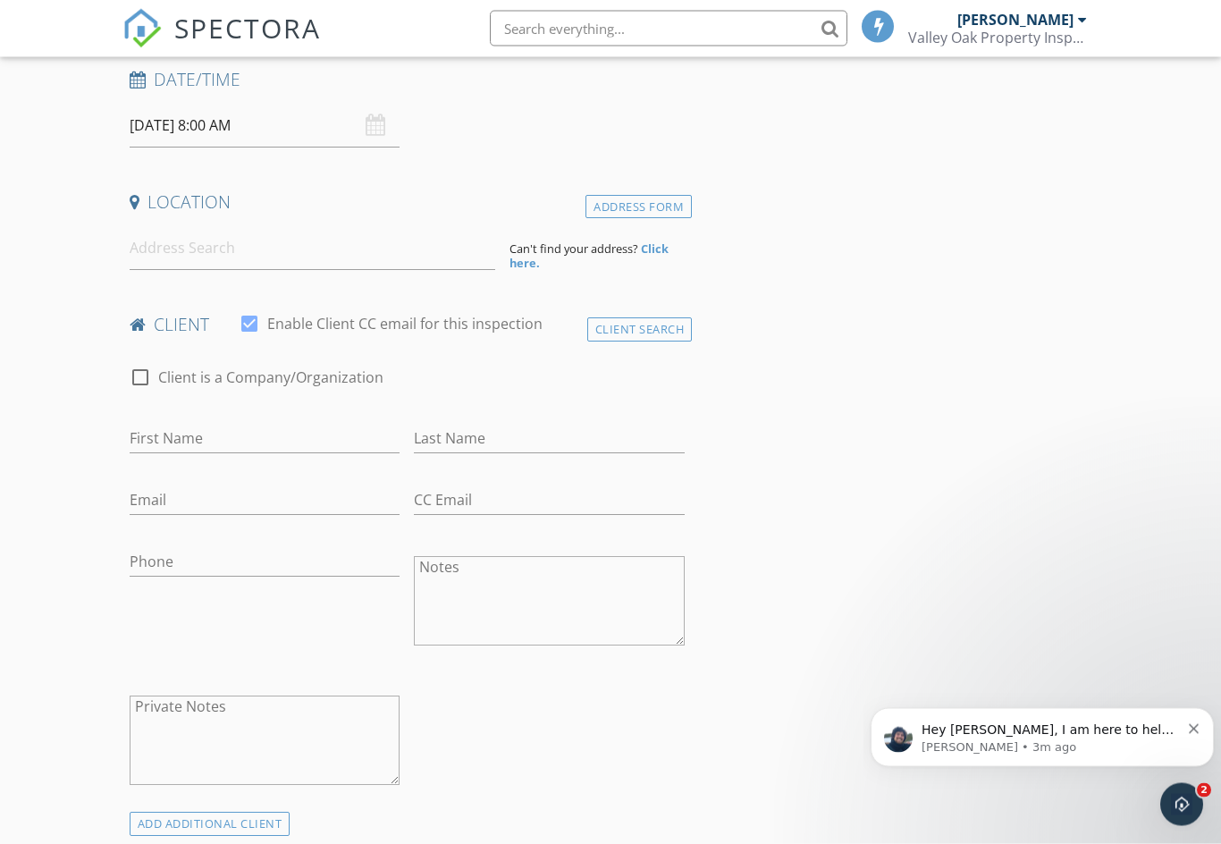
scroll to position [291, 0]
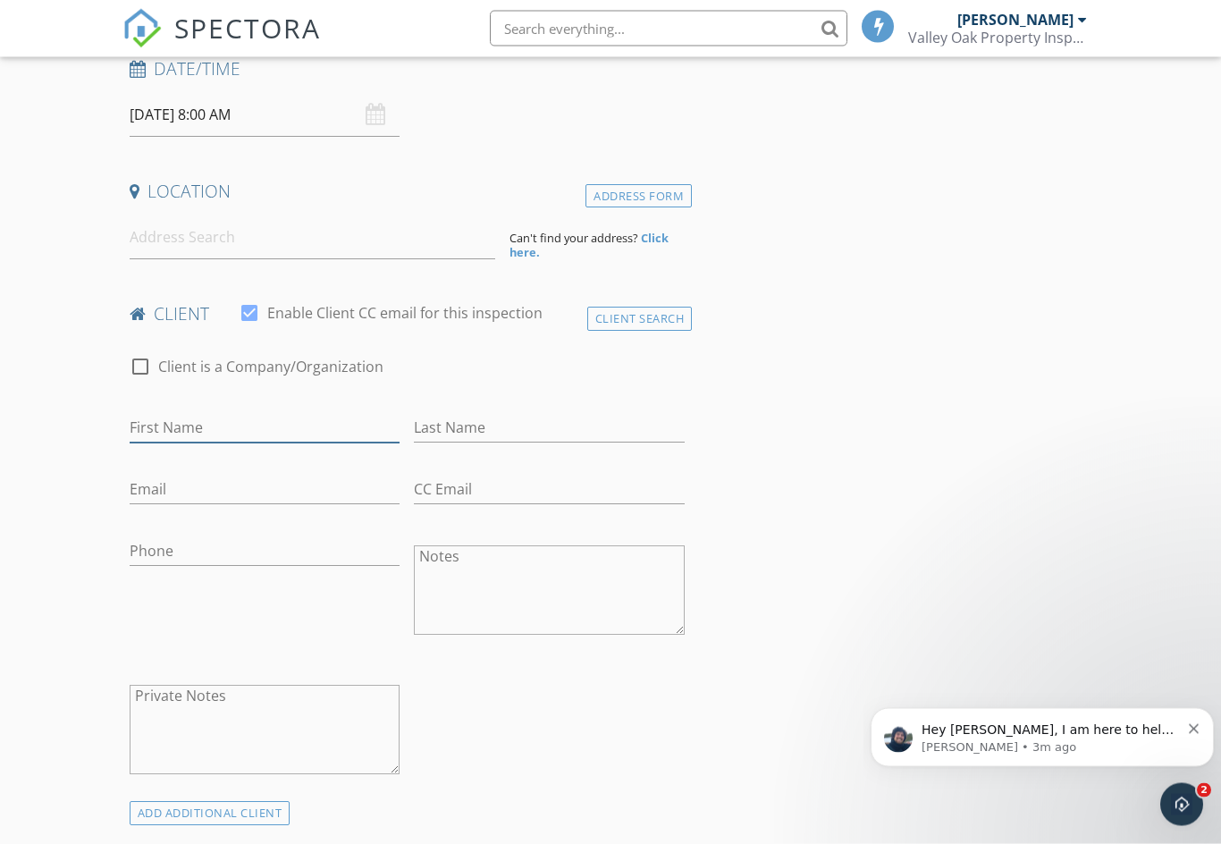
click at [145, 433] on input "First Name" at bounding box center [265, 429] width 271 height 30
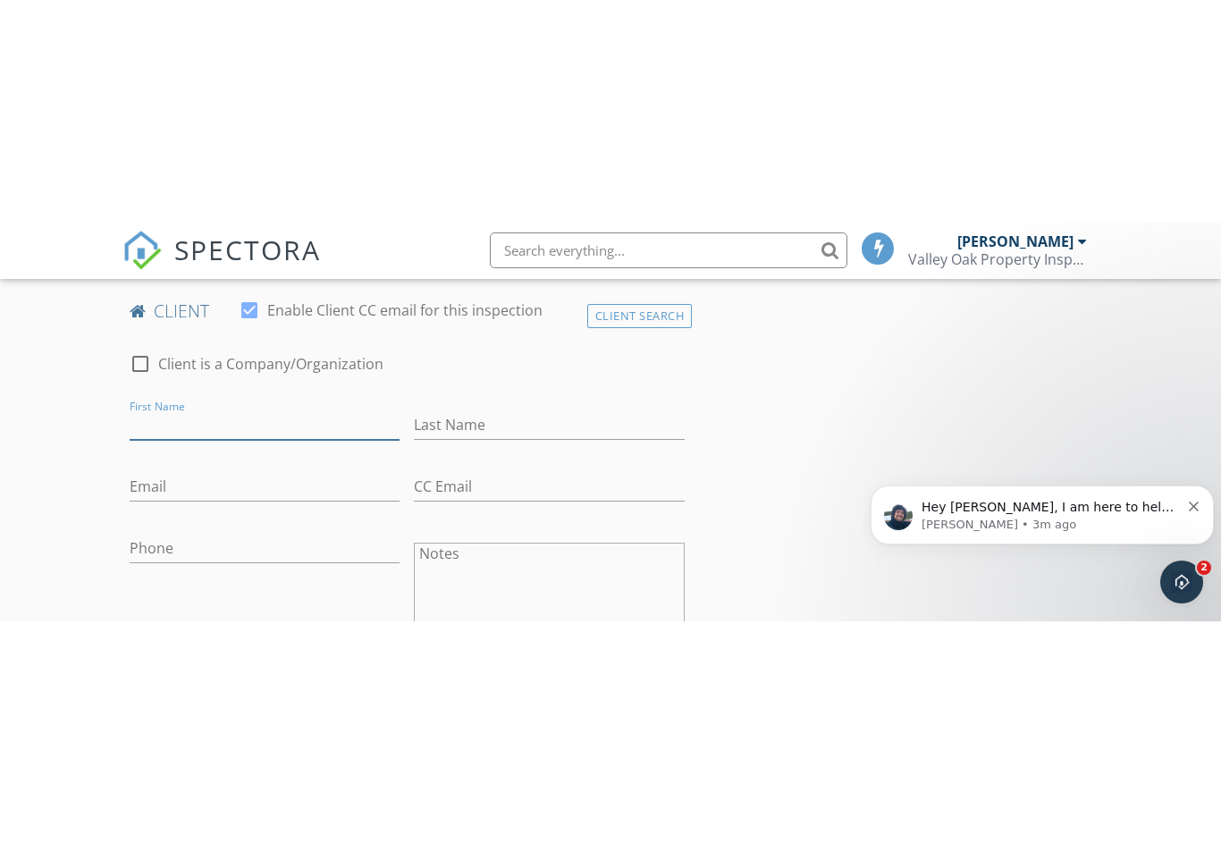
scroll to position [518, 0]
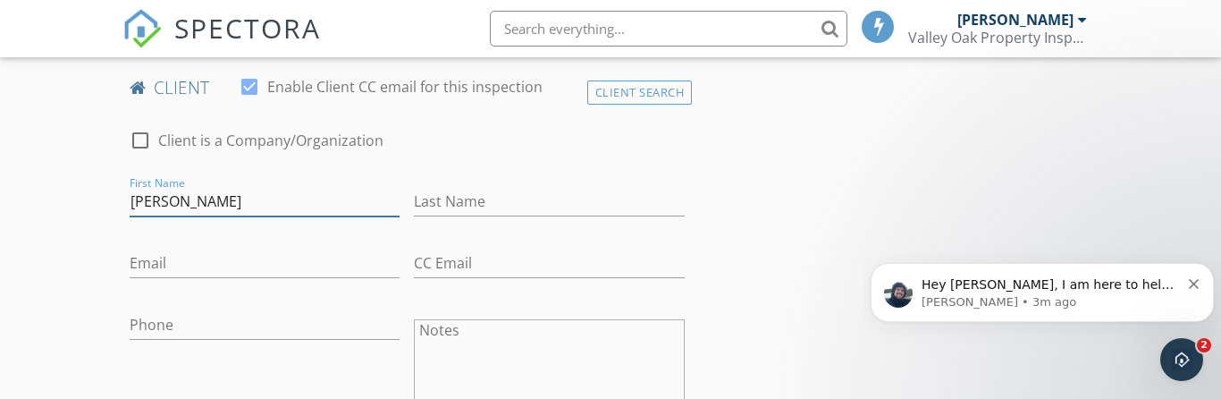
type input "[PERSON_NAME]"
click at [549, 194] on input "Last Name" at bounding box center [549, 202] width 271 height 30
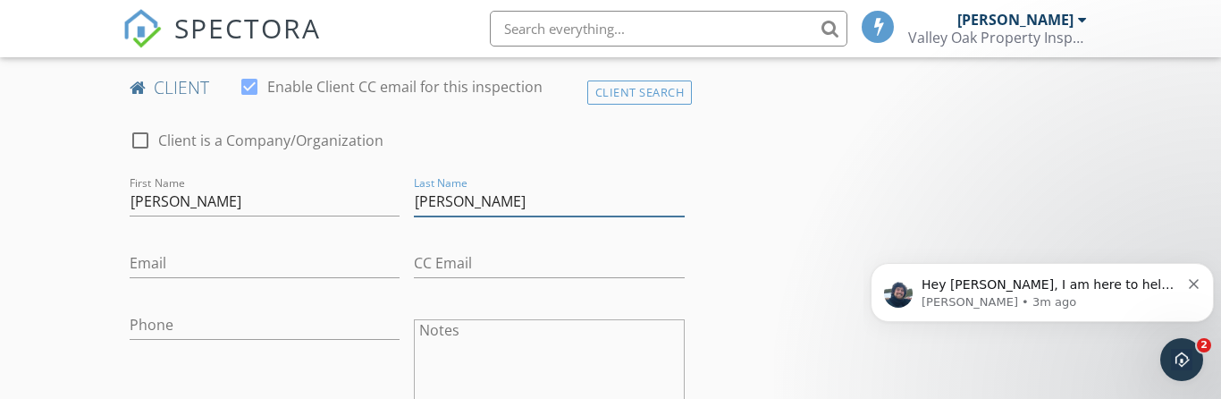
type input "[PERSON_NAME]"
click at [140, 271] on input "Email" at bounding box center [265, 264] width 271 height 30
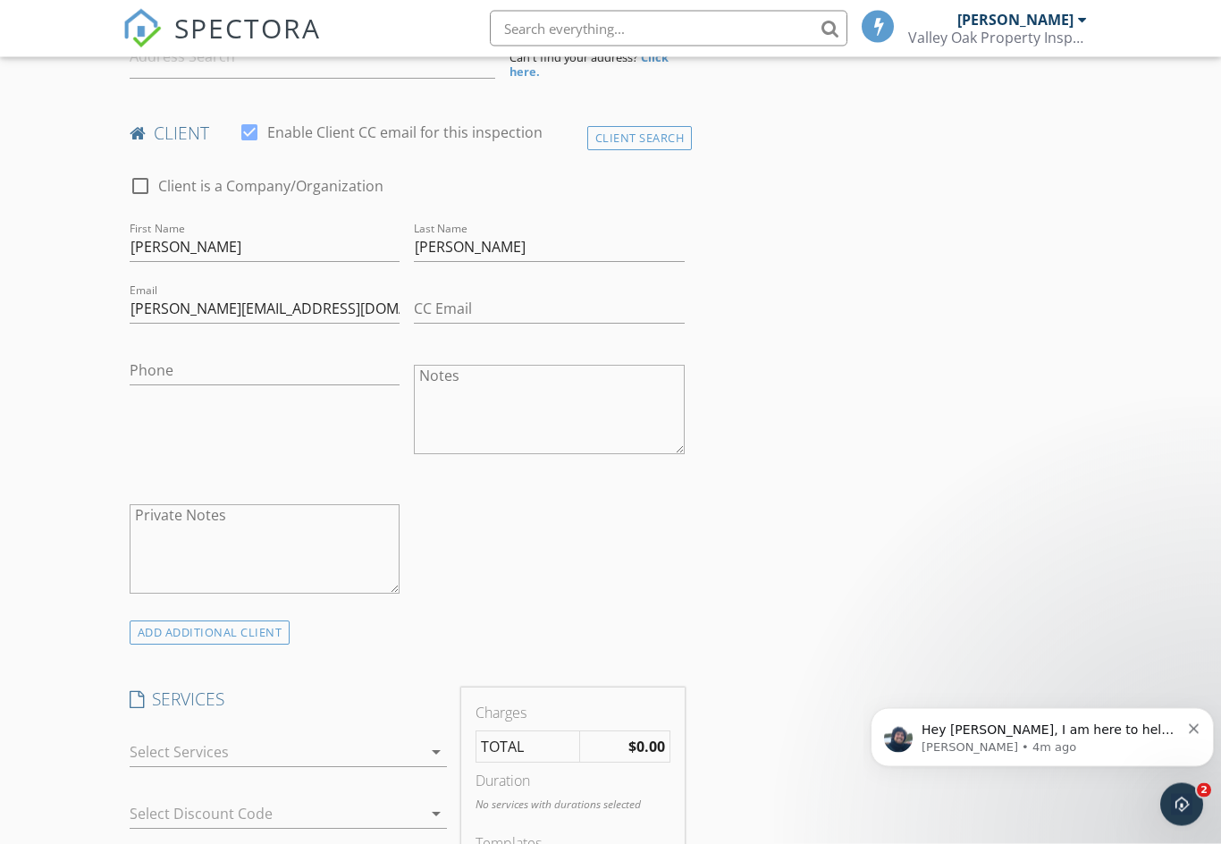
scroll to position [472, 0]
type input "Jon@valleyoakpropertyinspections.com"
click at [263, 133] on div at bounding box center [249, 132] width 30 height 30
checkbox input "false"
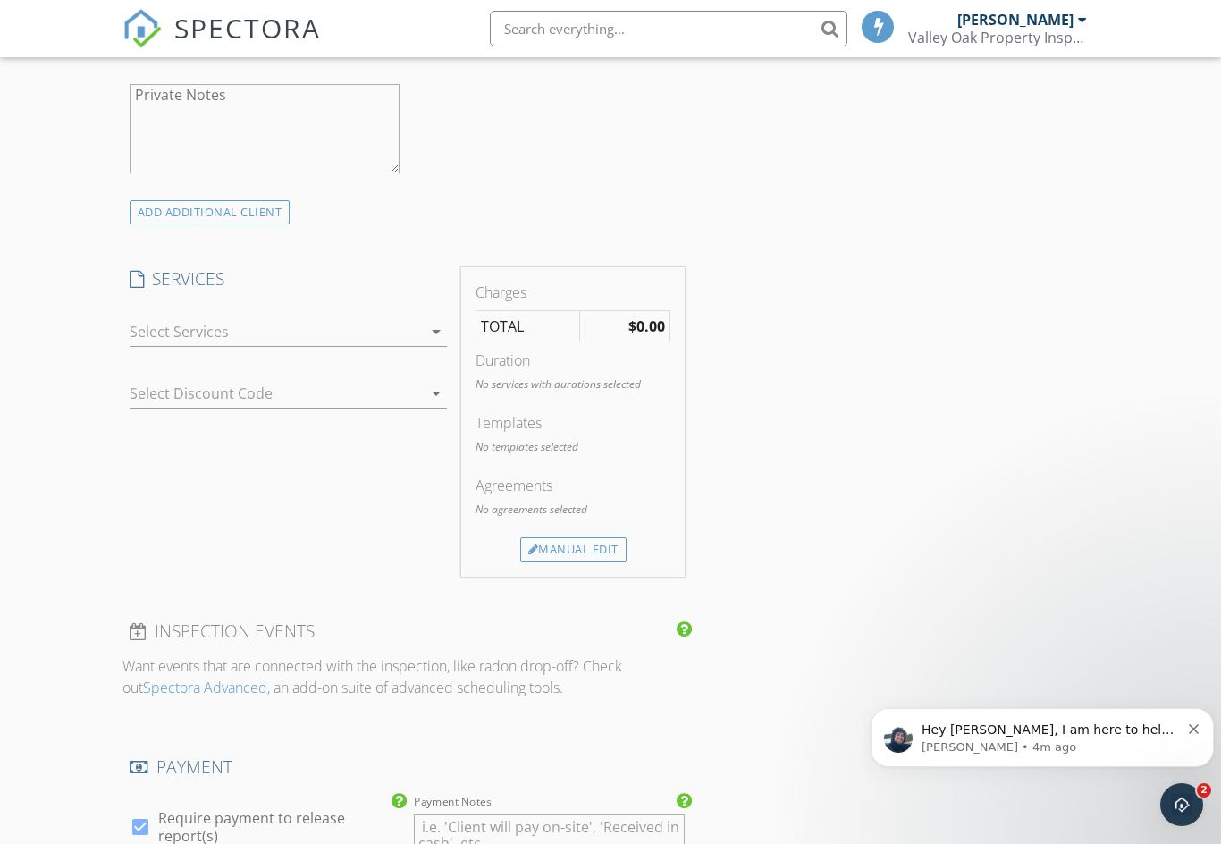
scroll to position [897, 0]
click at [390, 324] on div at bounding box center [276, 327] width 293 height 29
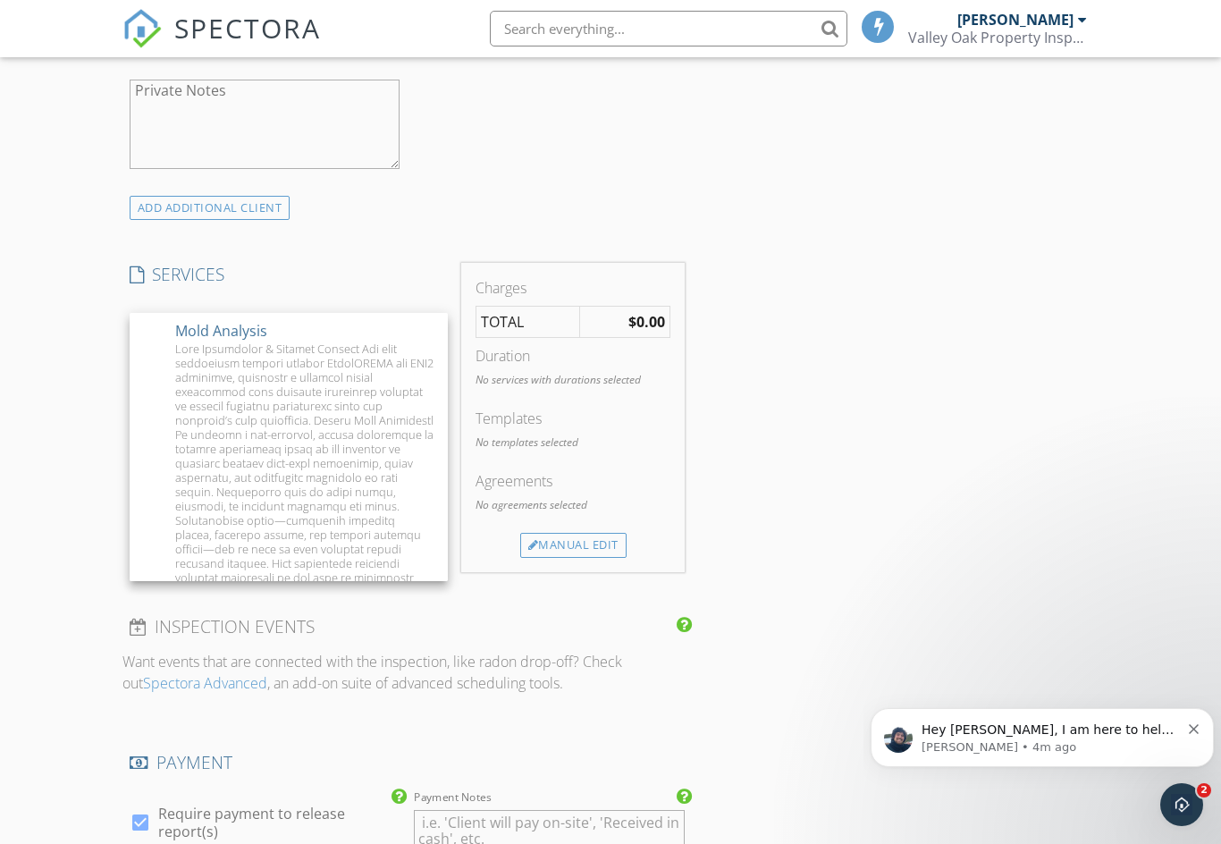
click at [35, 383] on div "New Inspection Click here to use the New Order Form INSPECTOR(S) check_box Jon …" at bounding box center [610, 564] width 1221 height 2712
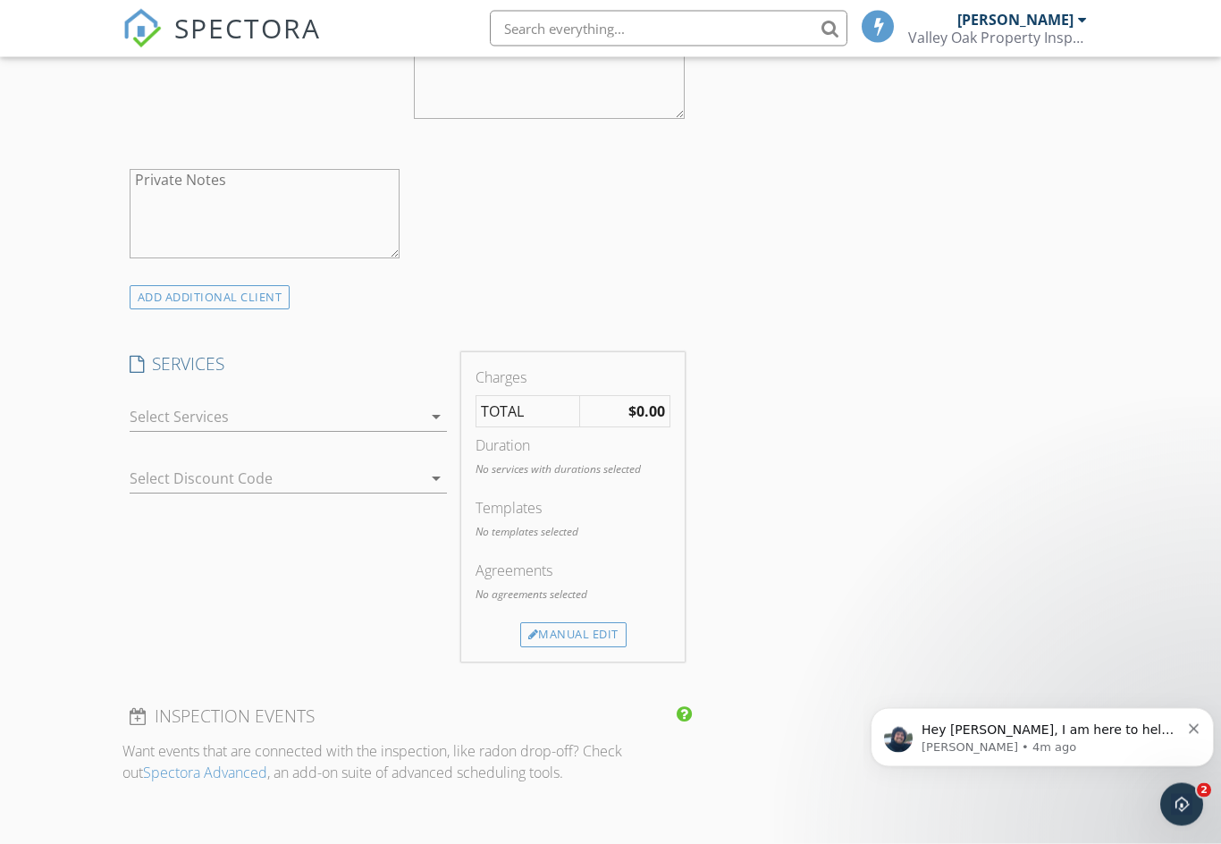
click at [369, 427] on div at bounding box center [276, 417] width 293 height 29
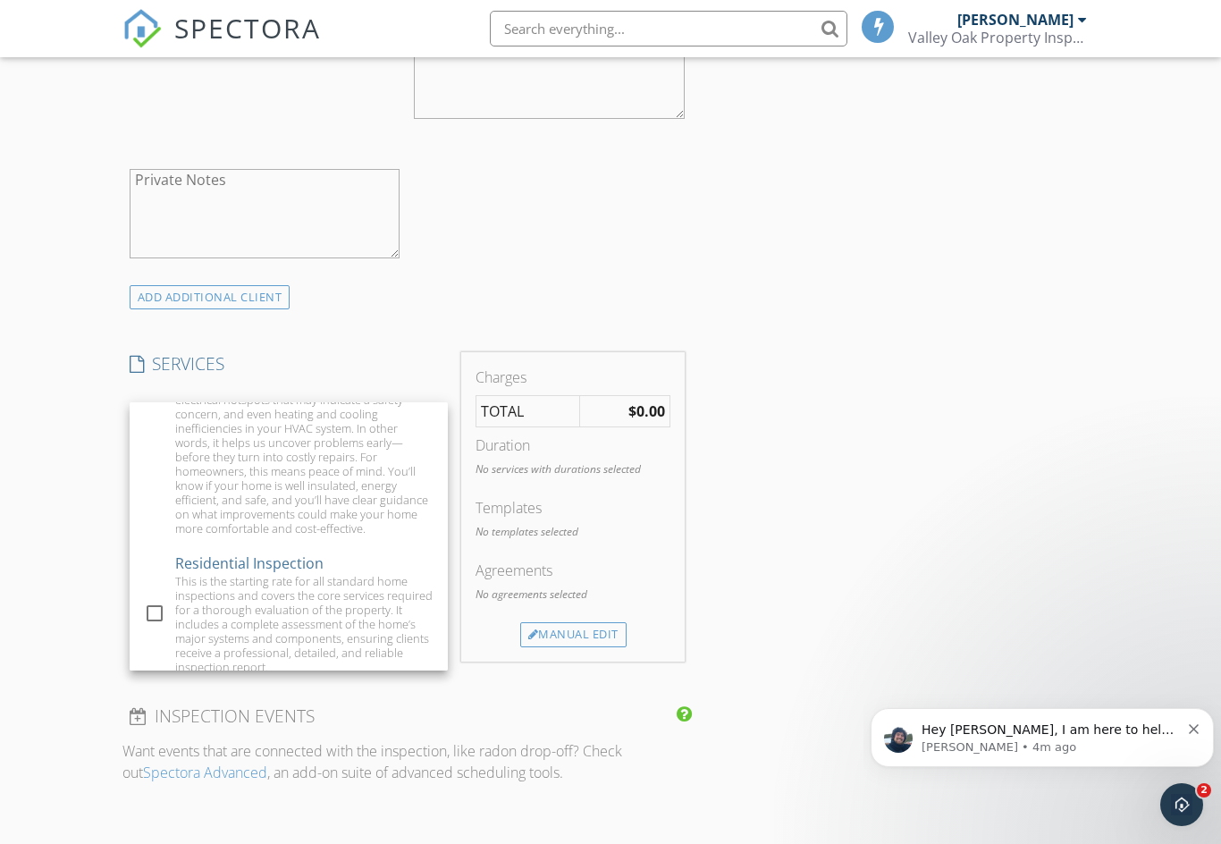
scroll to position [748, 0]
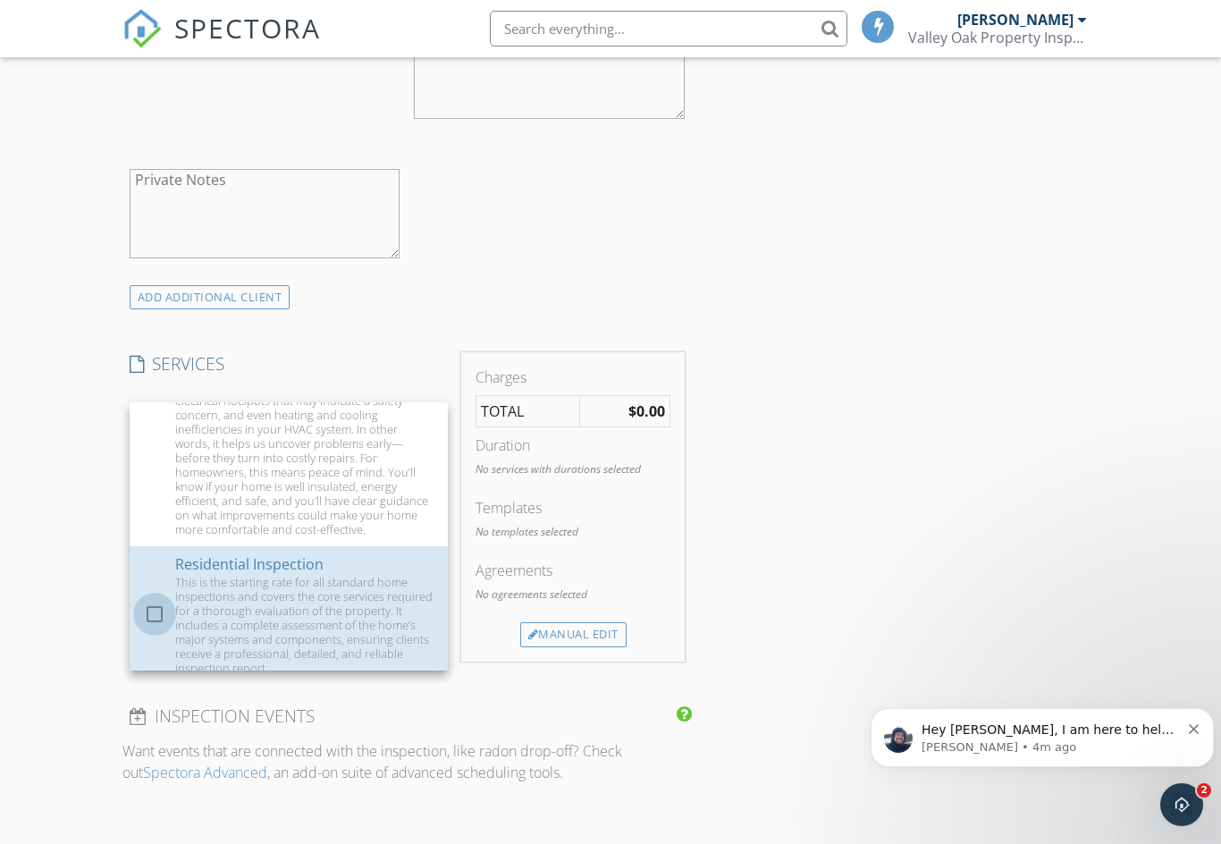
click at [154, 599] on div at bounding box center [154, 614] width 30 height 30
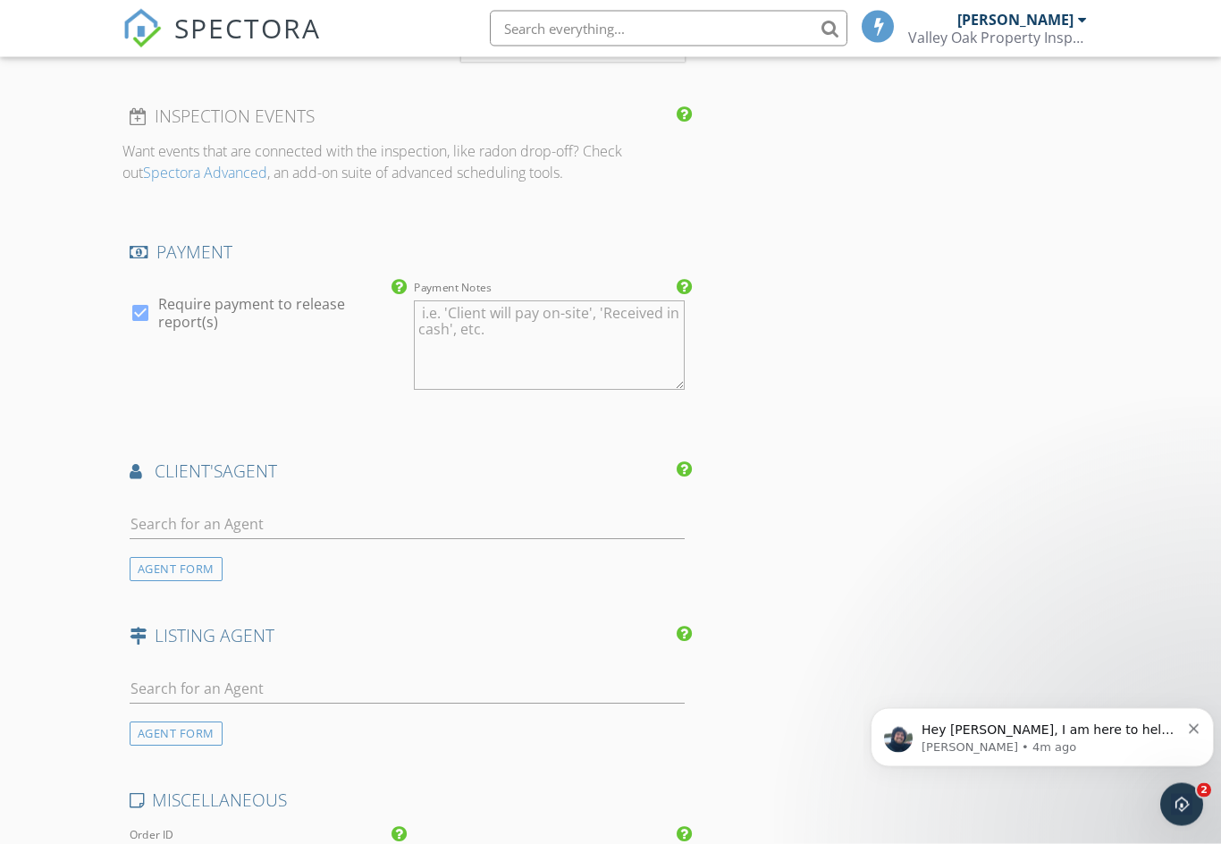
scroll to position [1447, 0]
click at [137, 309] on div at bounding box center [140, 313] width 30 height 30
checkbox input "false"
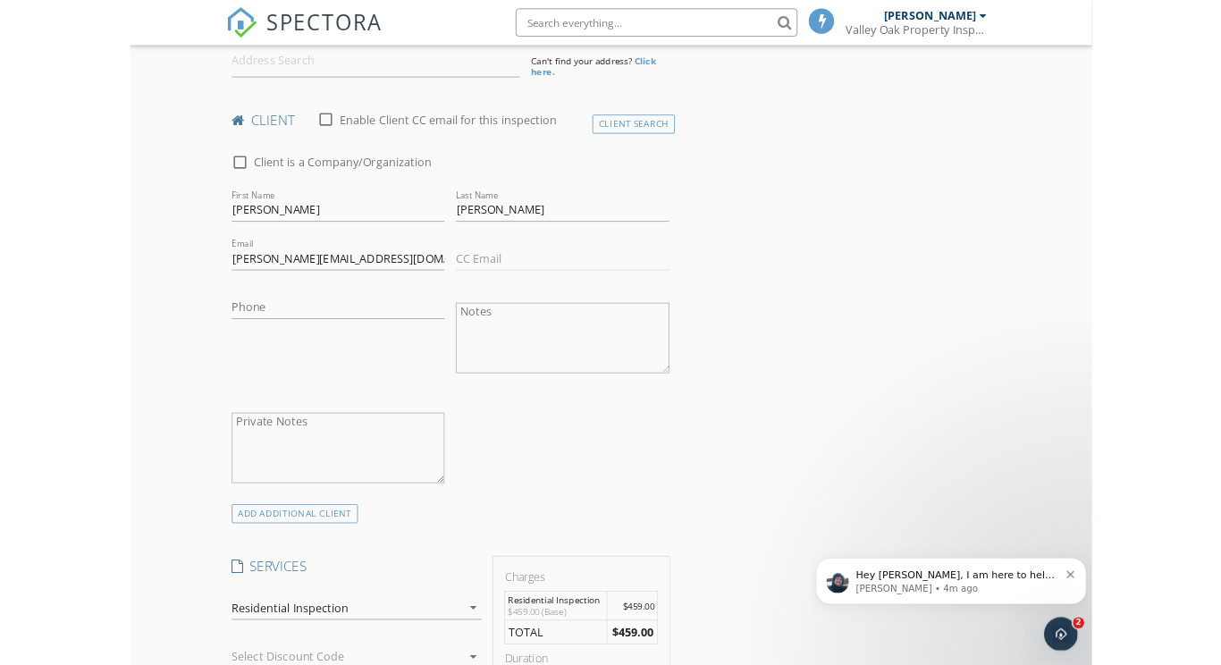
scroll to position [348, 0]
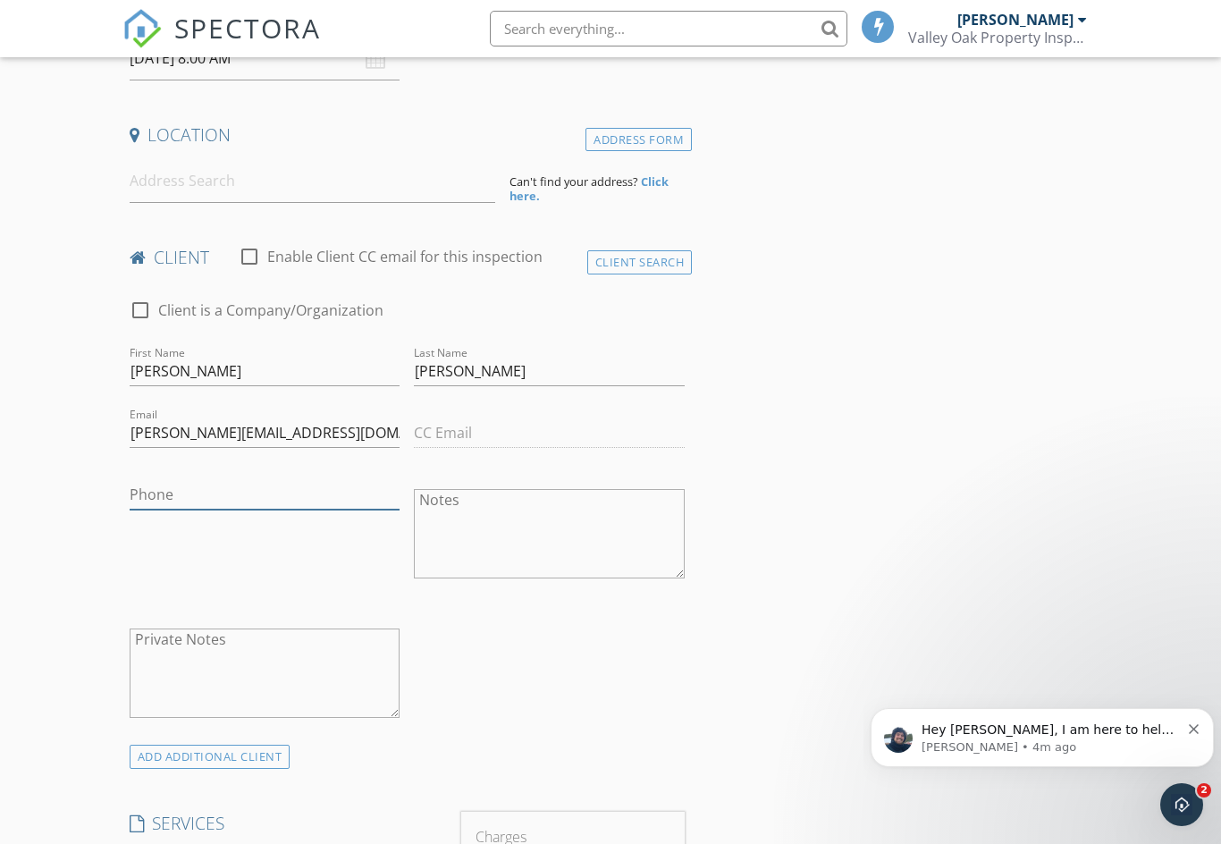
click at [155, 492] on input "Phone" at bounding box center [265, 495] width 271 height 30
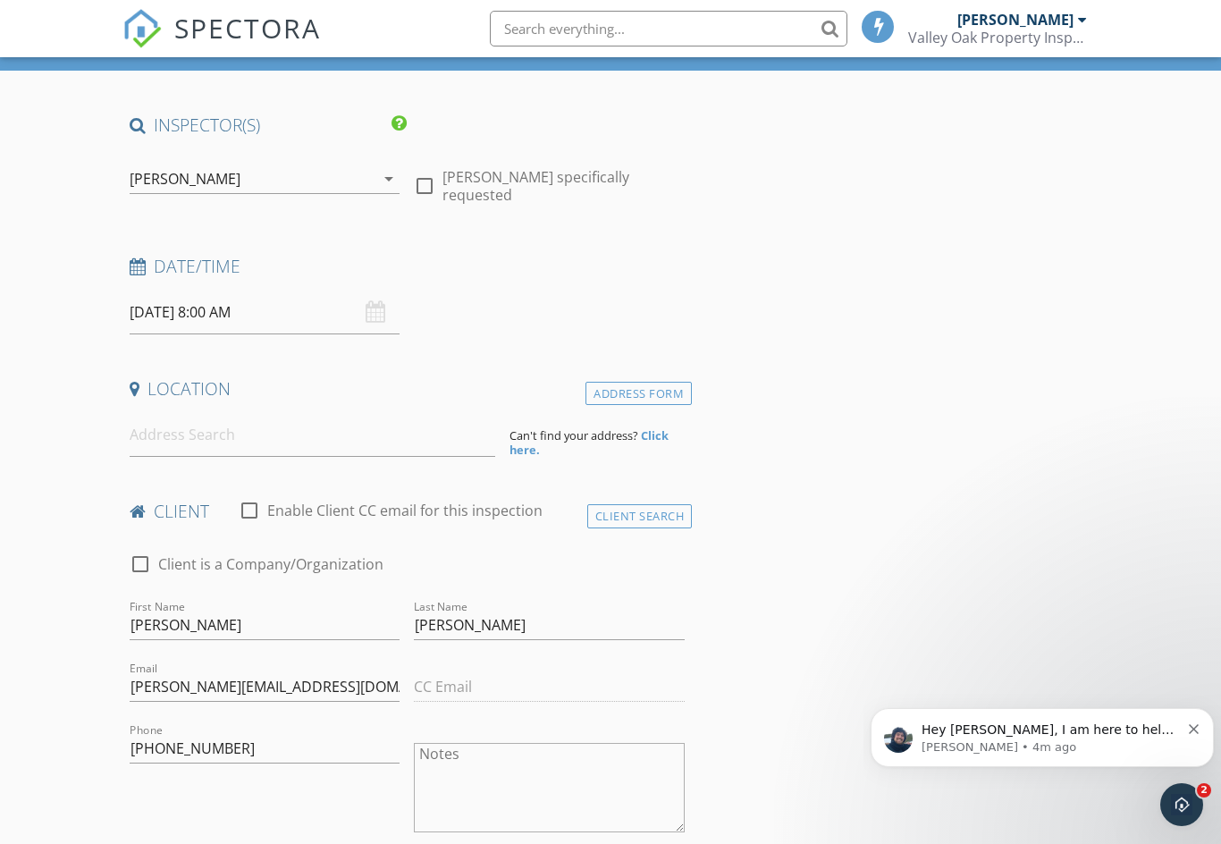
scroll to position [0, 0]
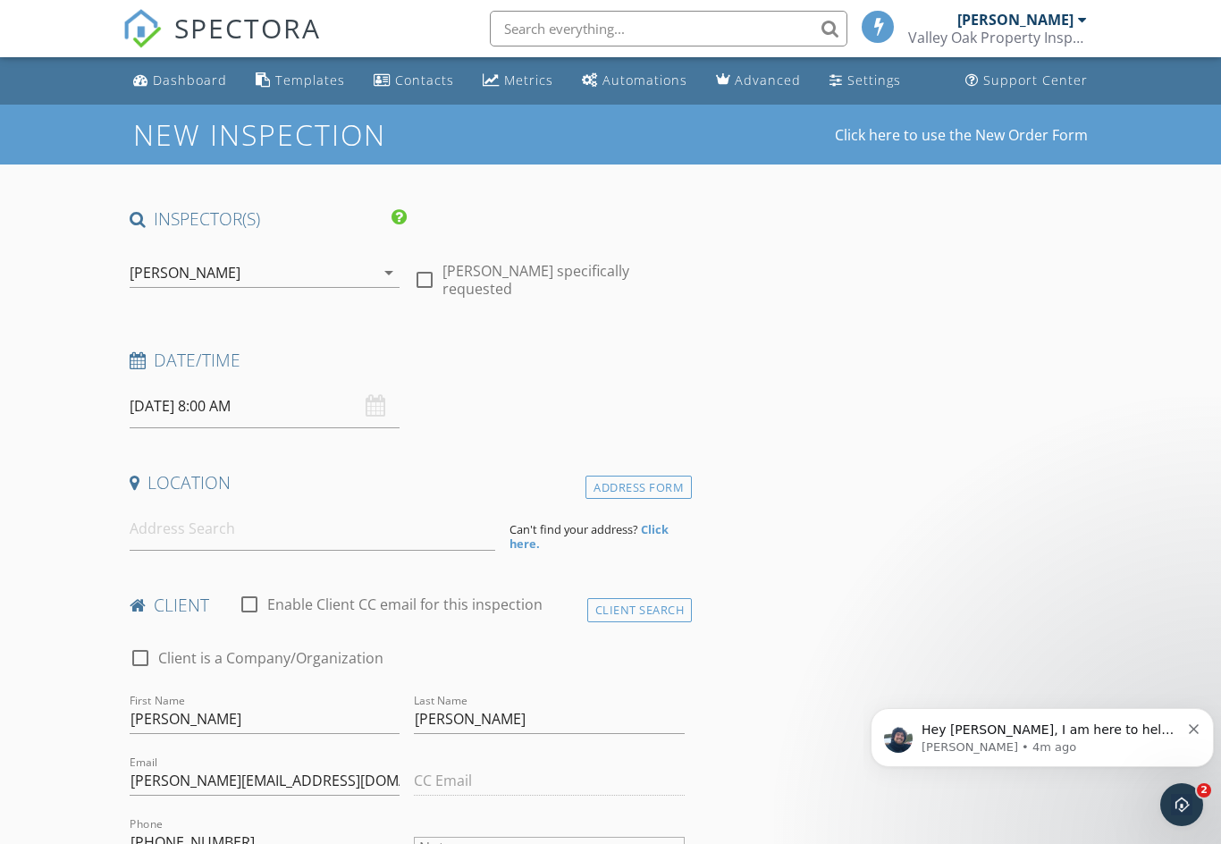
type input "[PHONE_NUMBER]"
click at [388, 403] on input "09/30/2025 8:00 AM" at bounding box center [265, 406] width 271 height 44
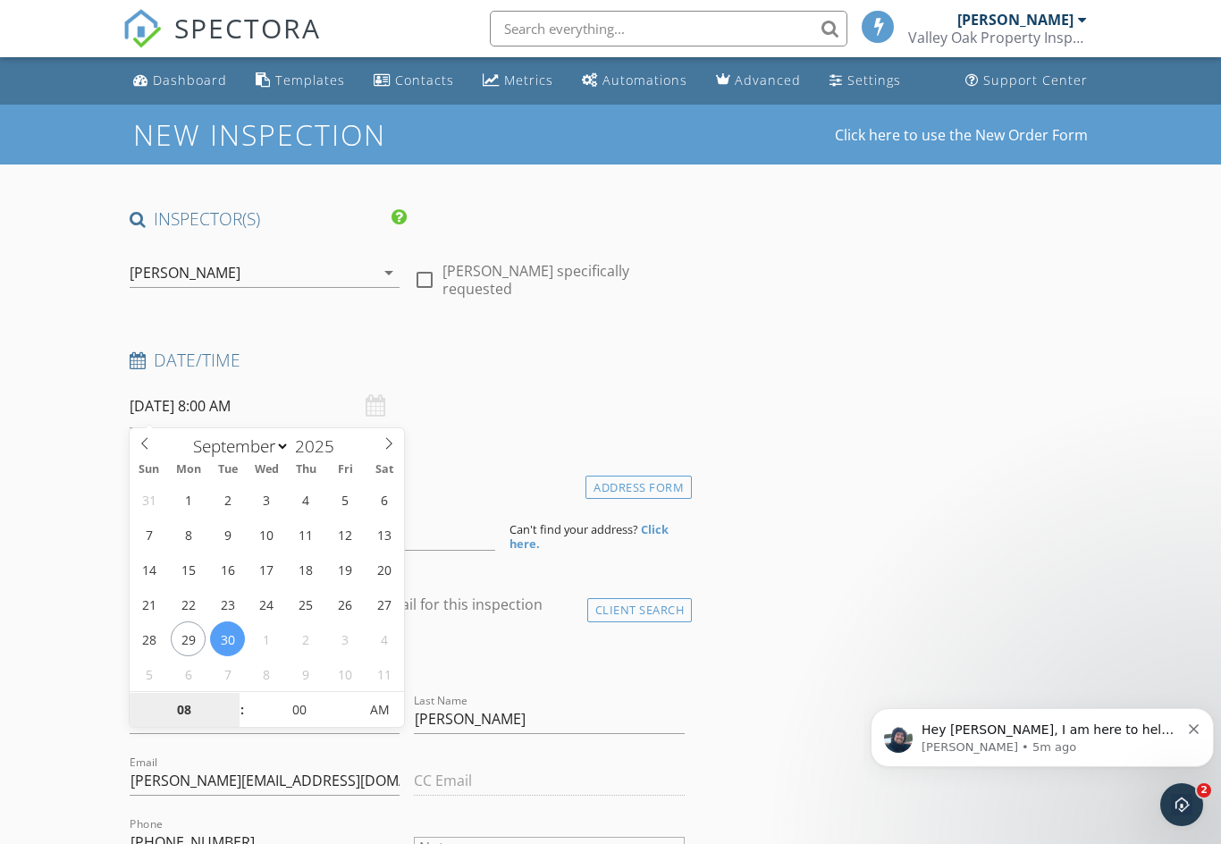
type input "09/29/2025 8:00 AM"
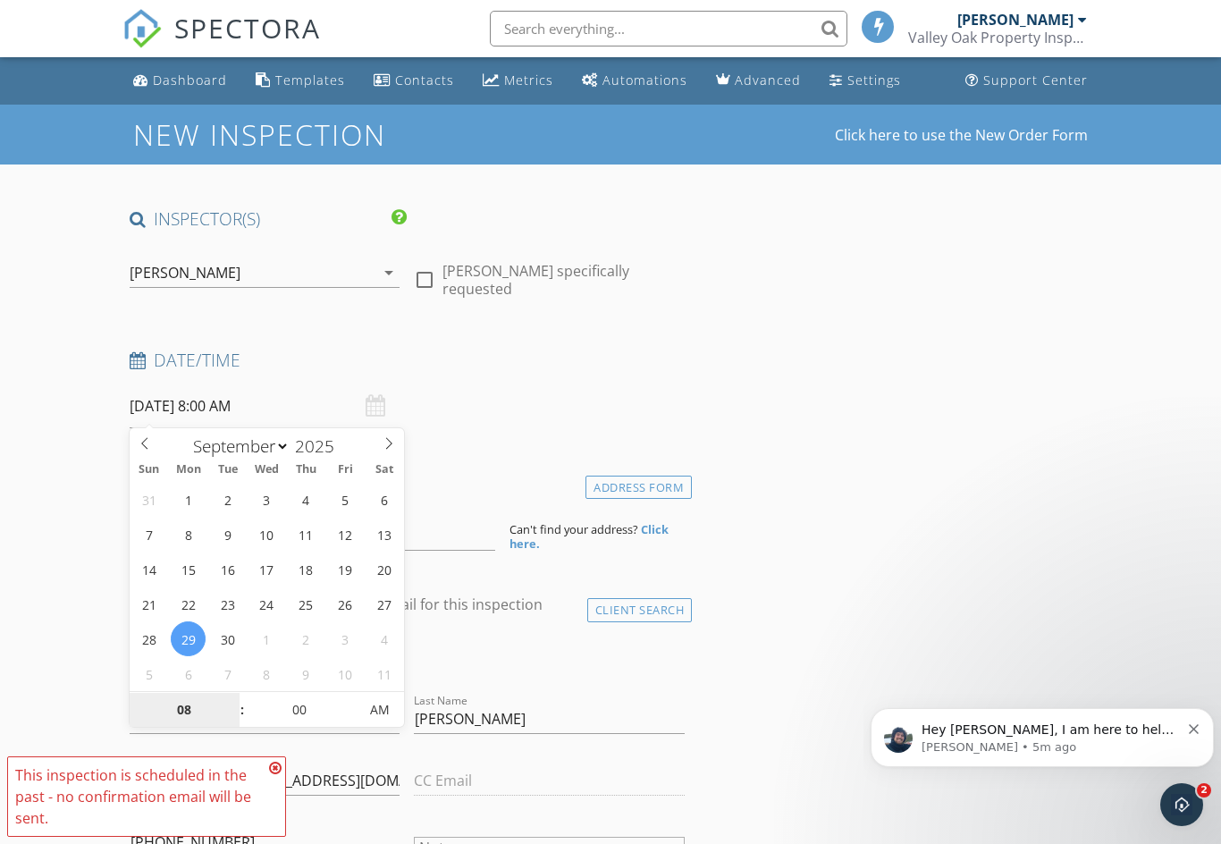
click at [196, 713] on input "08" at bounding box center [185, 711] width 110 height 36
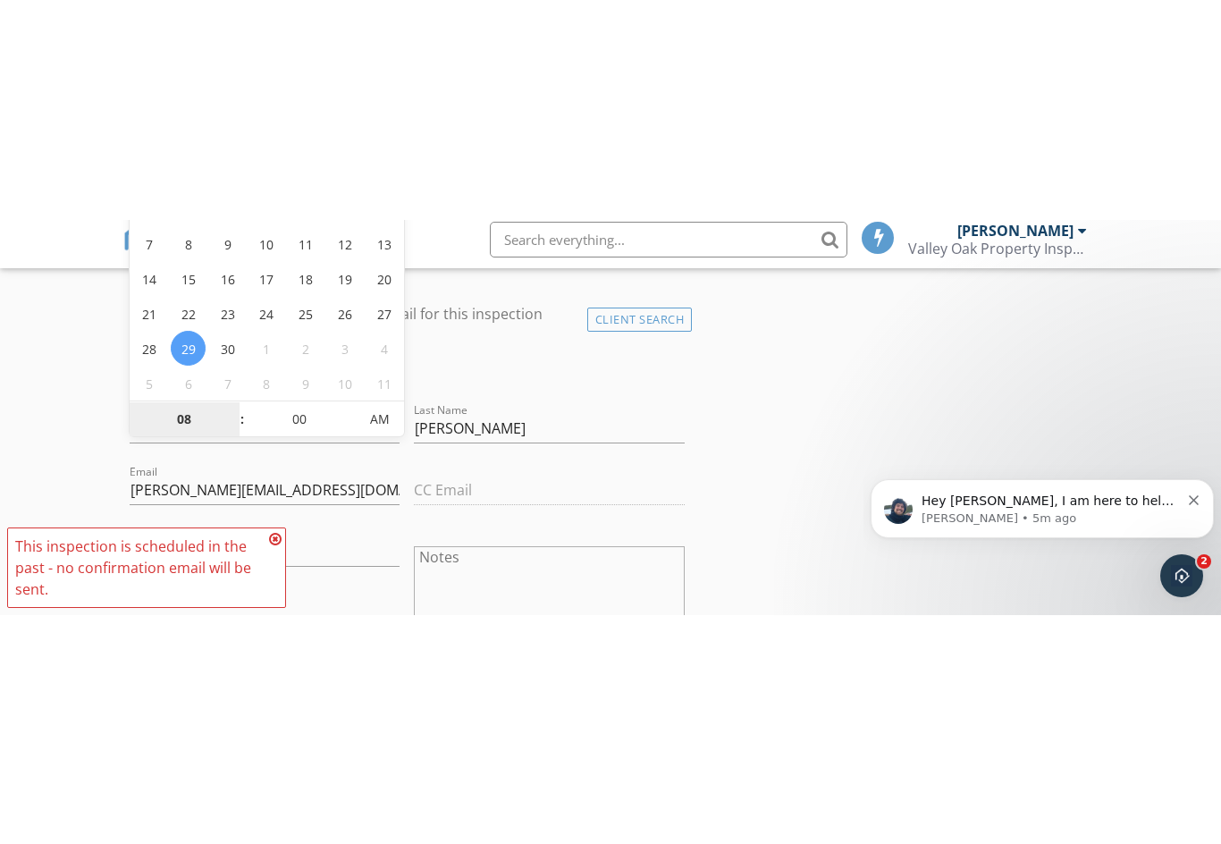
scroll to position [511, 0]
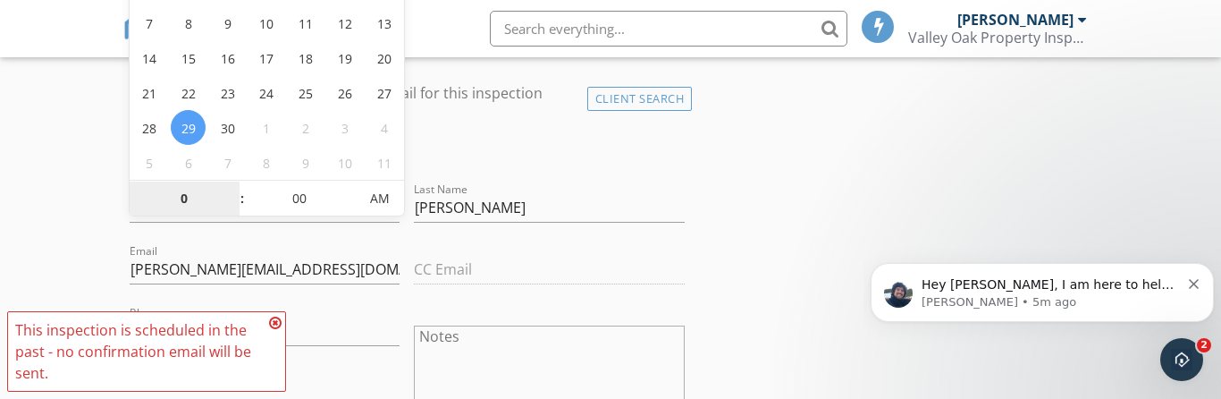
type input "09"
type input "[DATE] 9:00 AM"
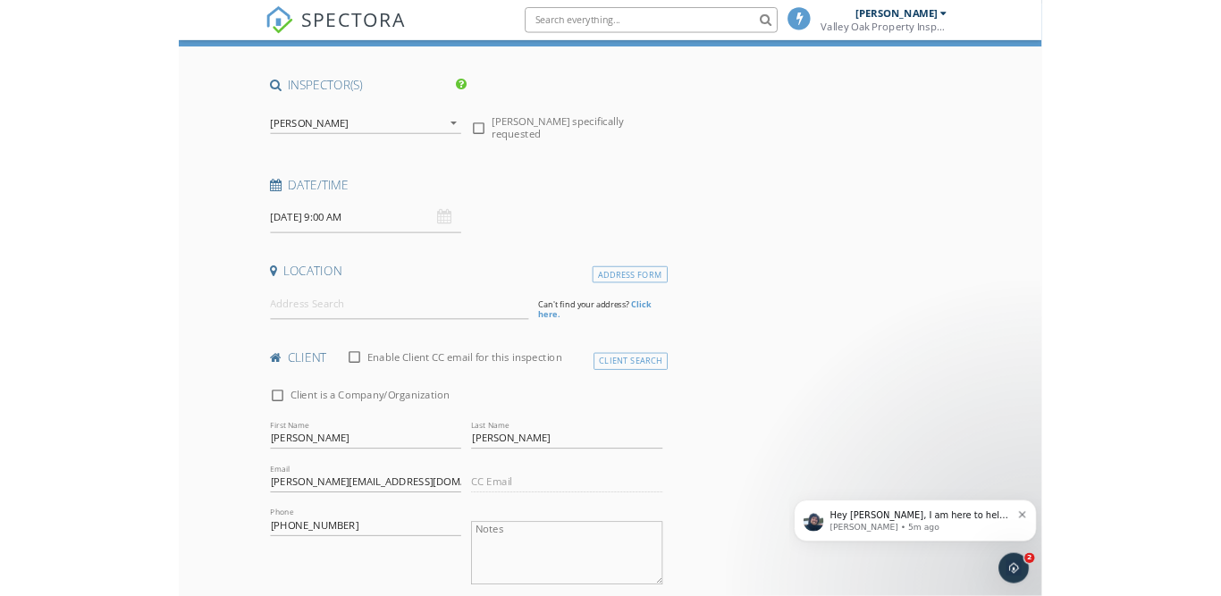
scroll to position [103, 0]
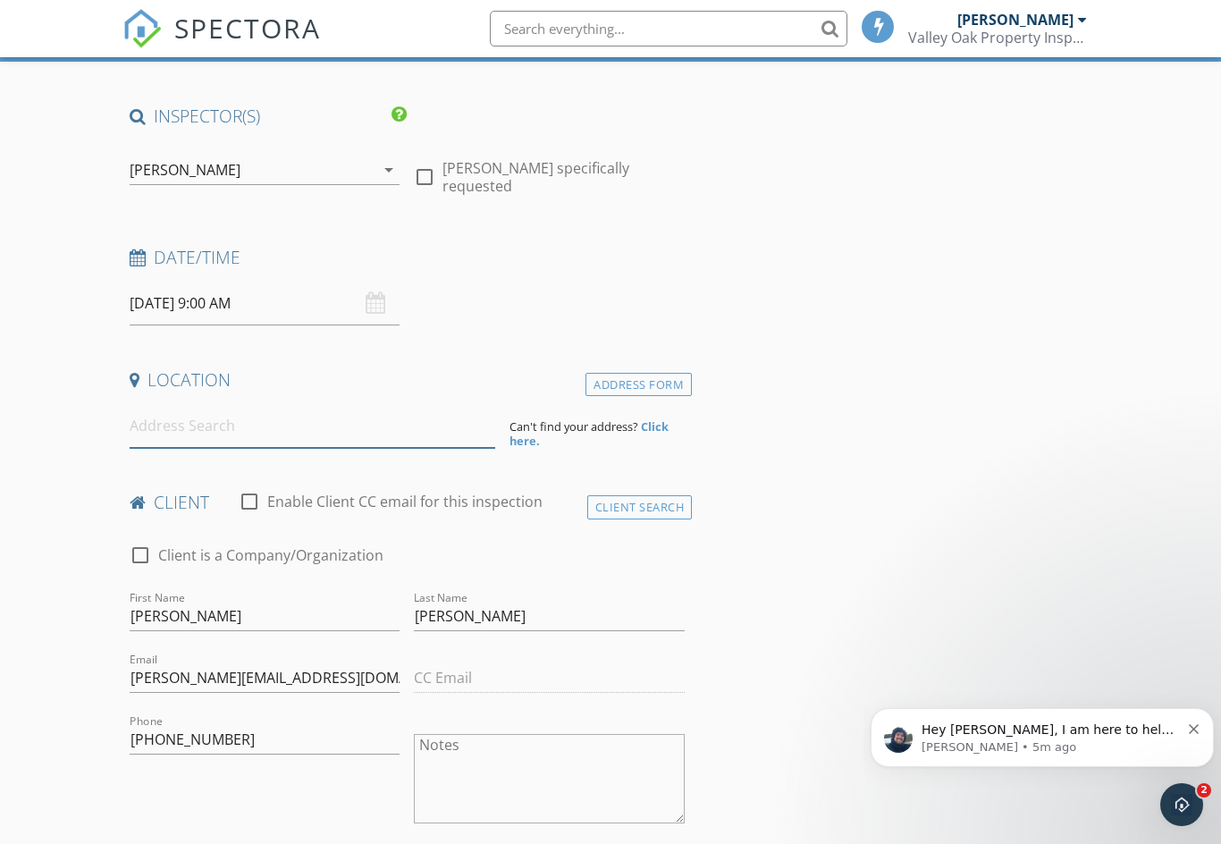
click at [149, 433] on input at bounding box center [313, 426] width 366 height 44
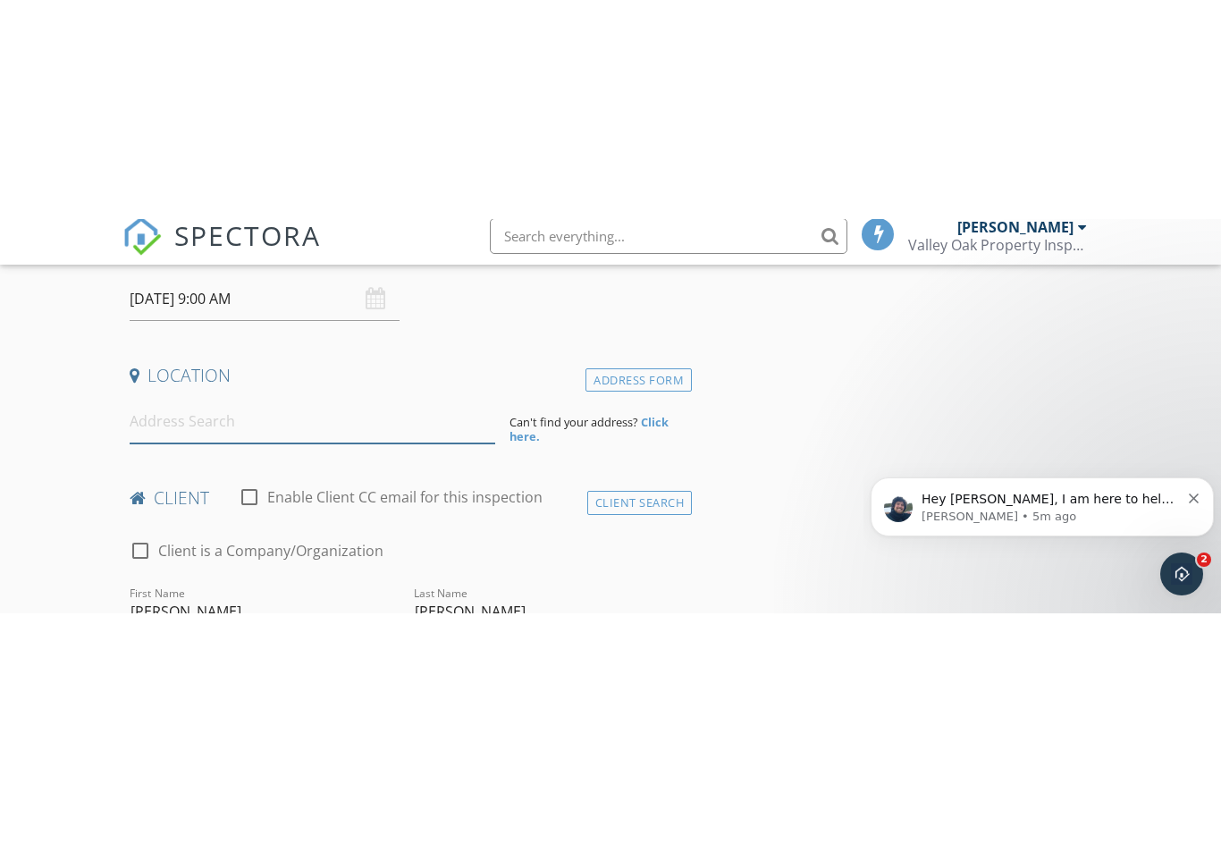
scroll to position [327, 0]
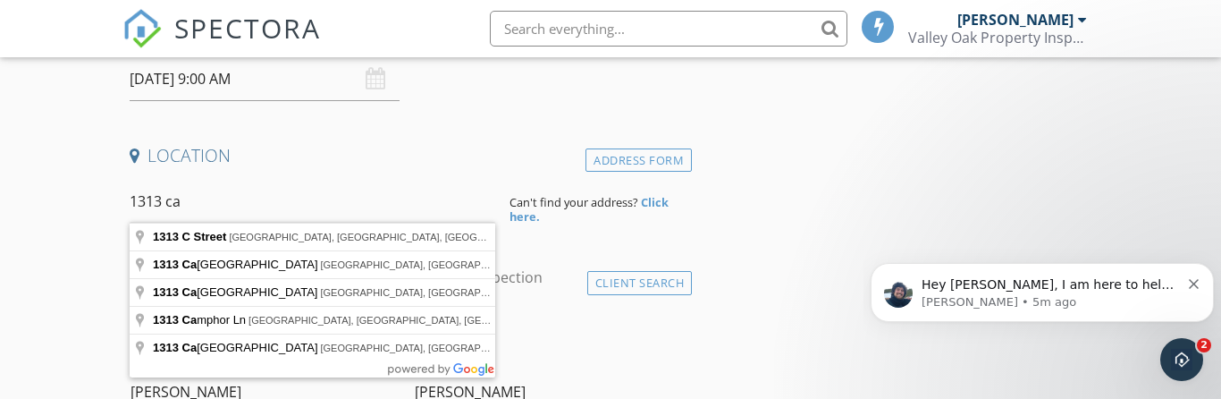
type input "1313 Camphor Ln, Davis, CA, USA"
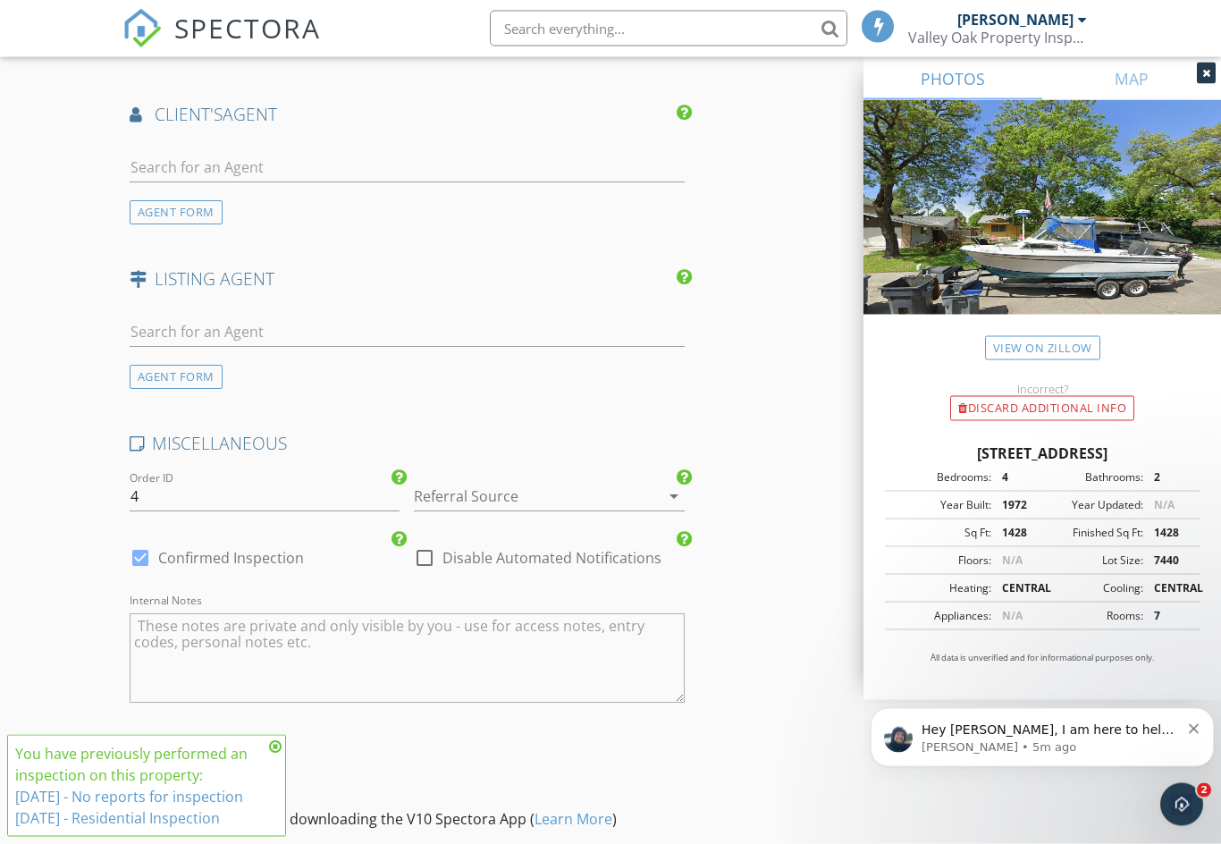
scroll to position [2370, 0]
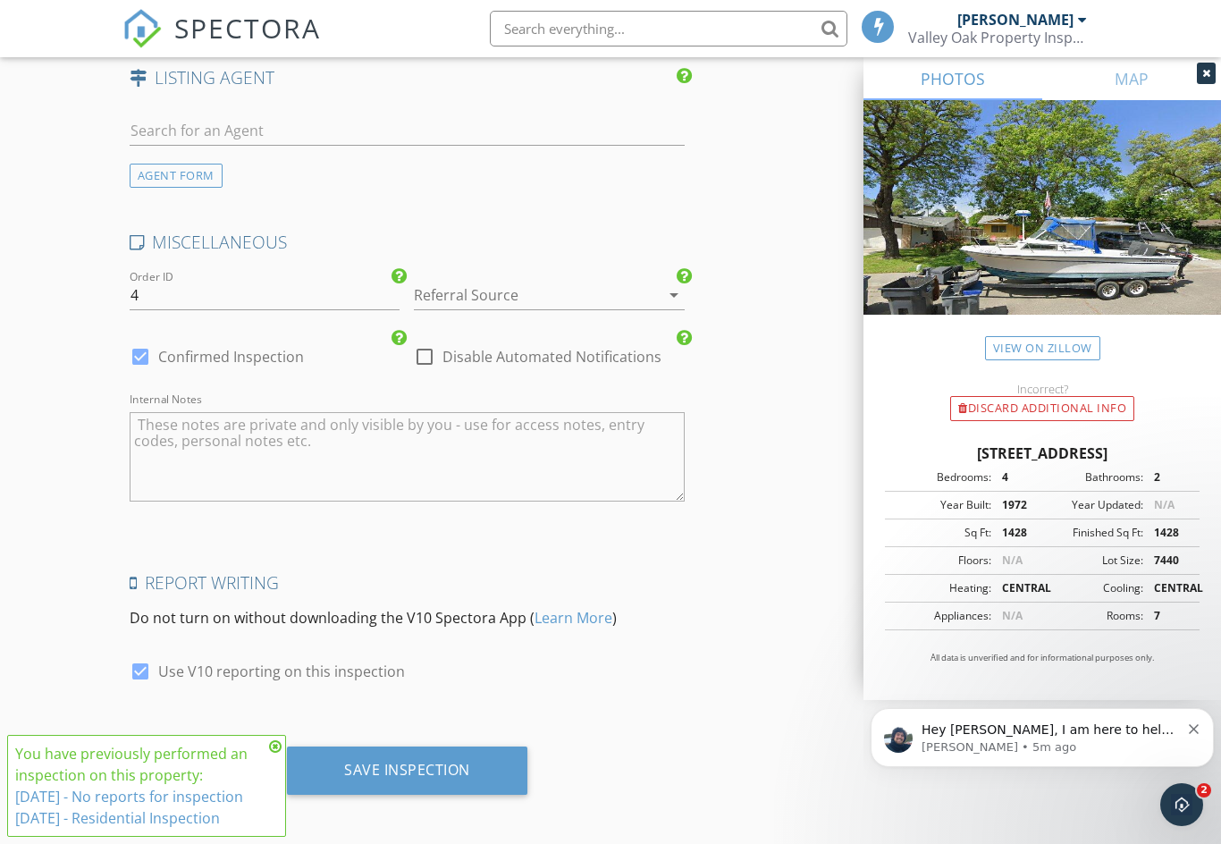
click at [394, 762] on div "Save Inspection" at bounding box center [407, 770] width 126 height 18
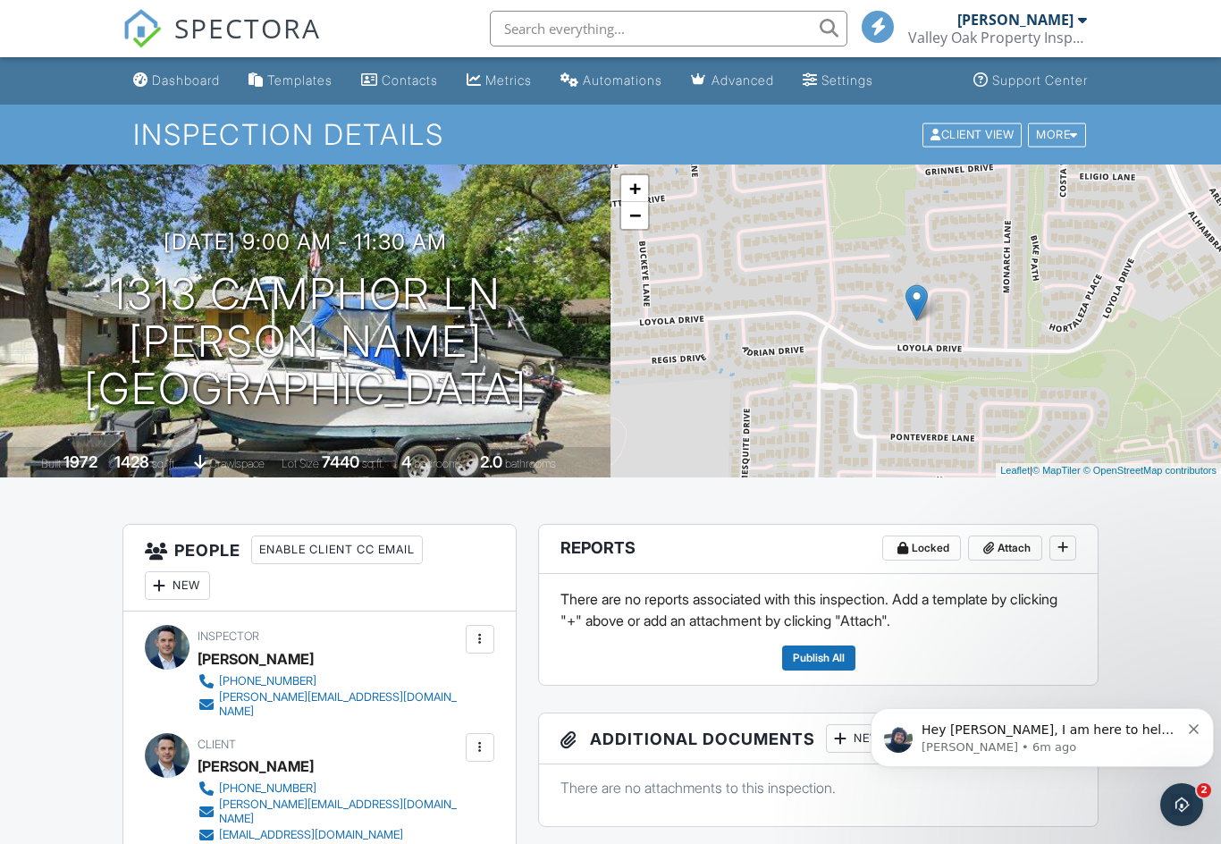
click at [1172, 798] on div "Open Intercom Messenger" at bounding box center [1181, 804] width 59 height 59
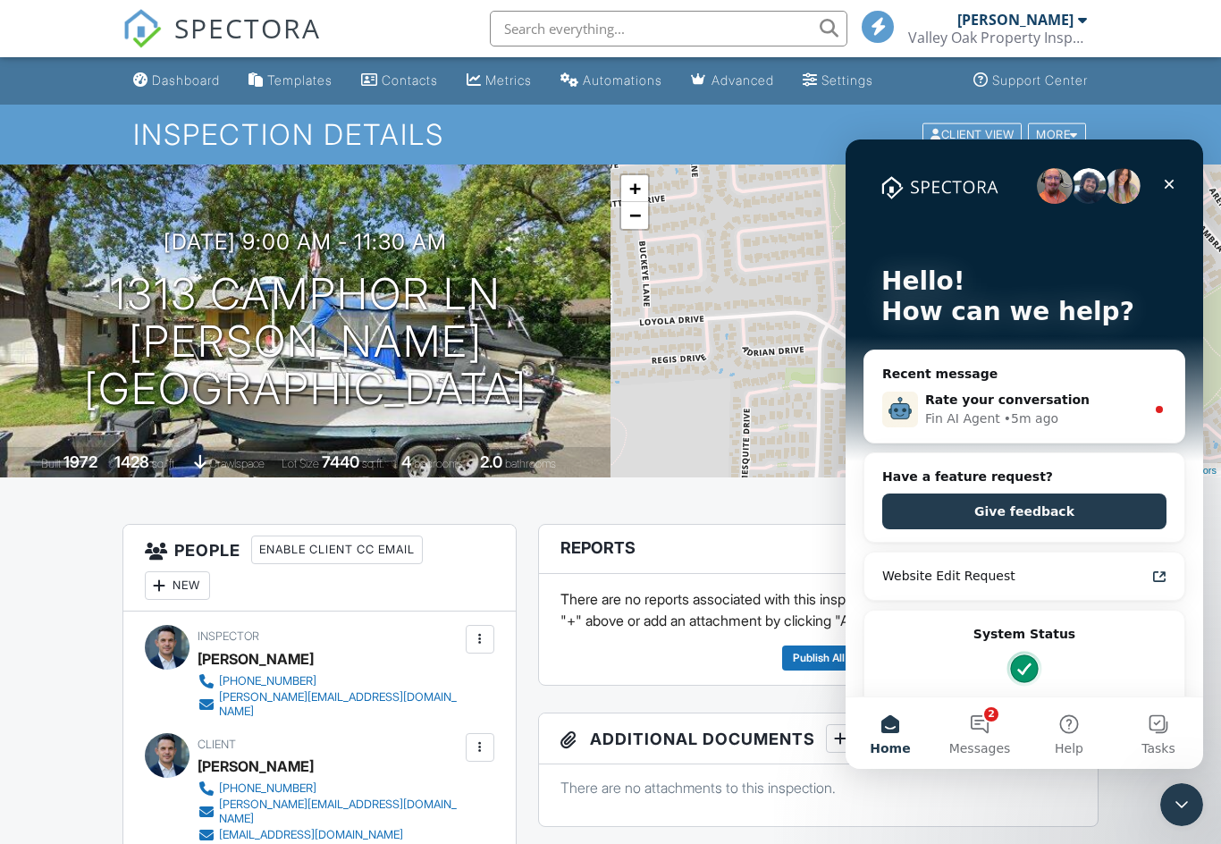
click at [984, 722] on button "2 Messages" at bounding box center [979, 733] width 89 height 72
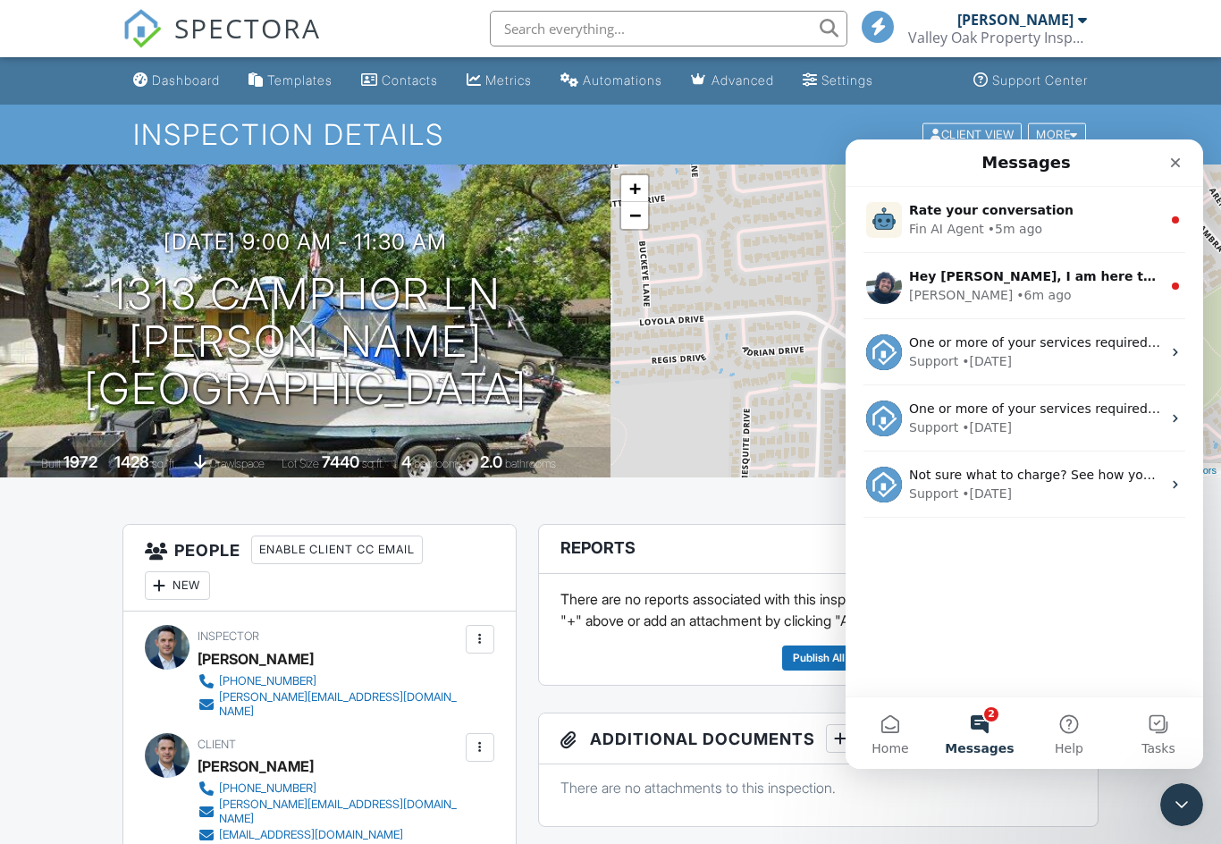
click at [1043, 283] on span "Hey [PERSON_NAME], I am here to help. What is happening?" at bounding box center [1122, 276] width 426 height 14
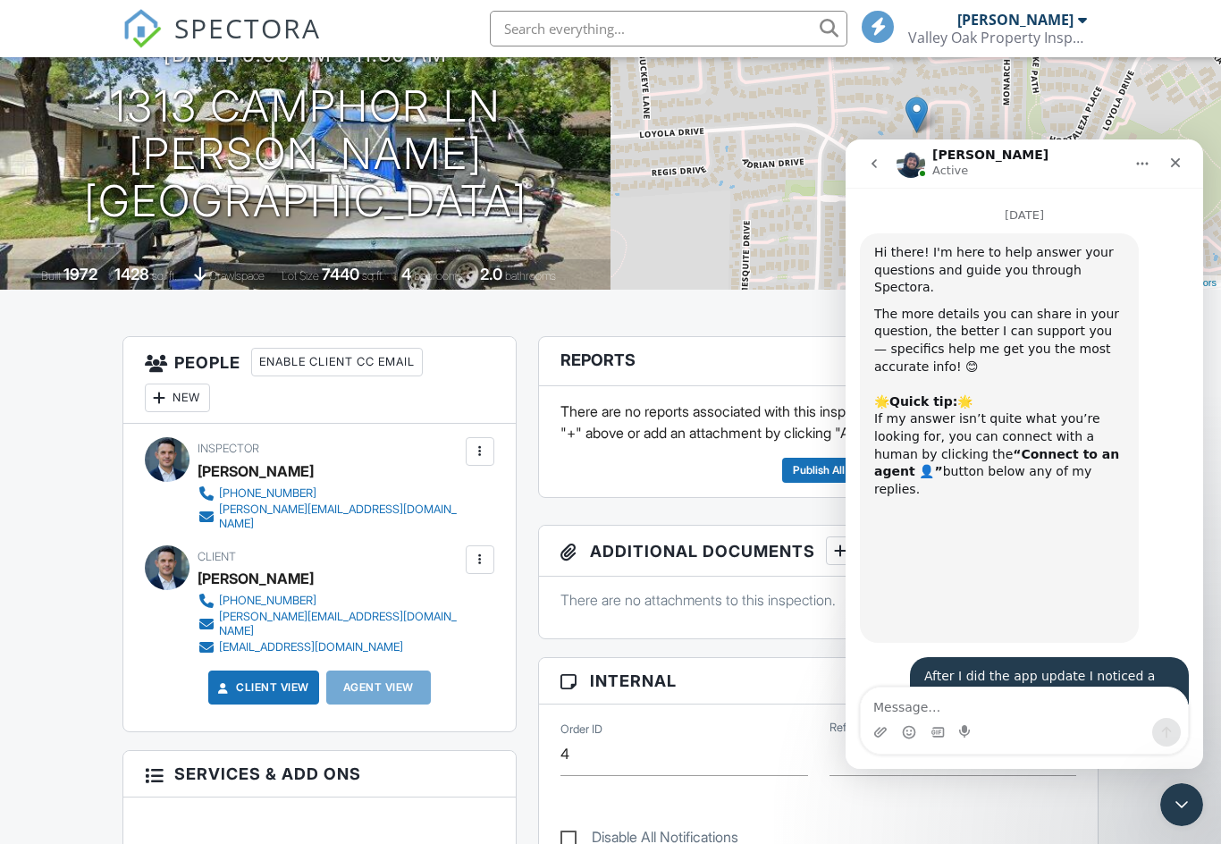
scroll to position [3, 0]
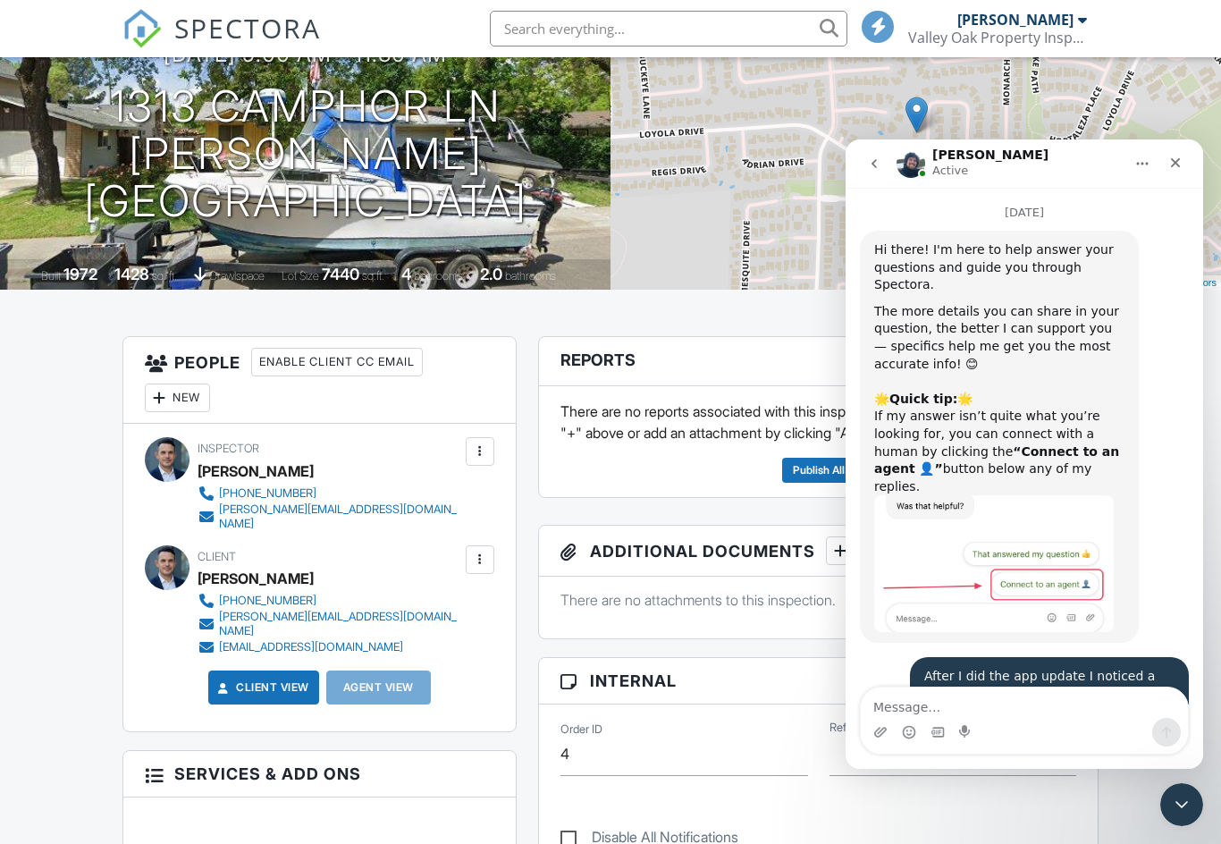
click at [1047, 707] on textarea "Message…" at bounding box center [1024, 703] width 327 height 30
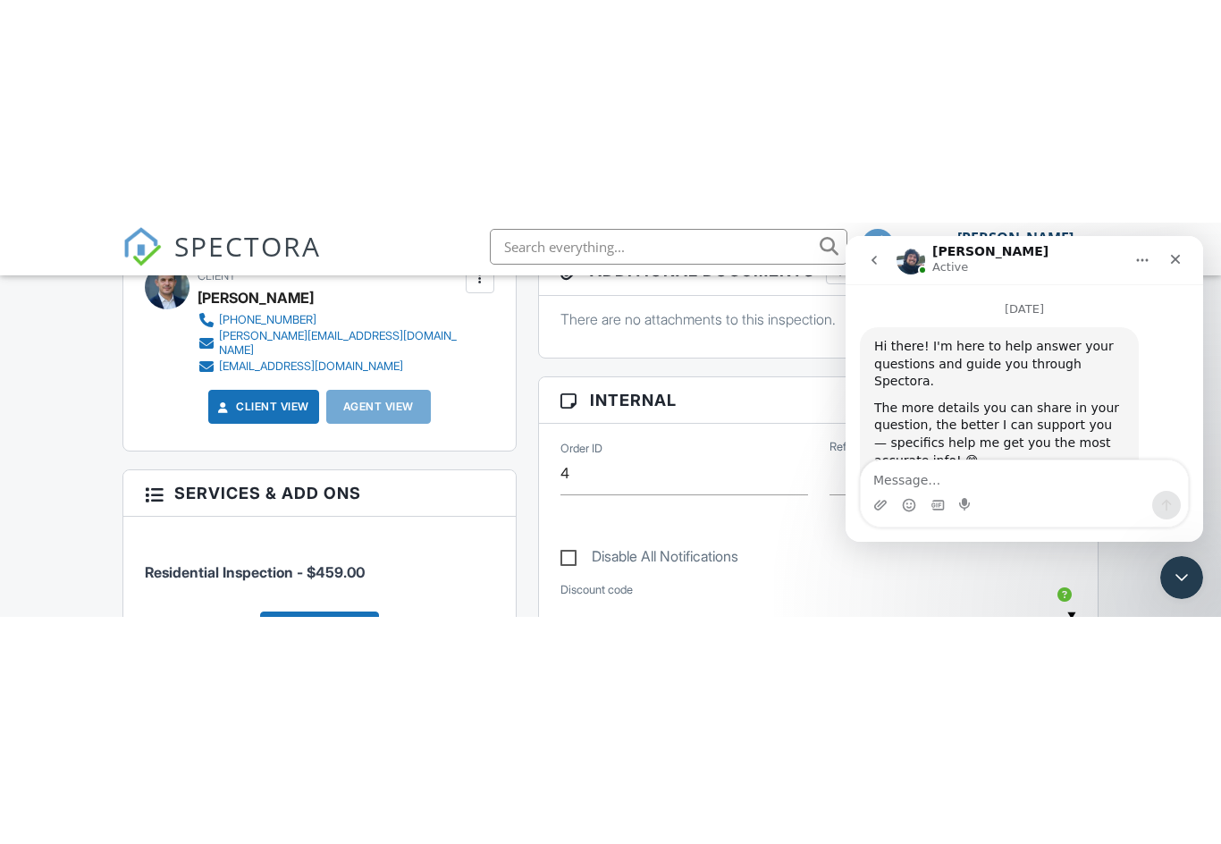
scroll to position [691, 0]
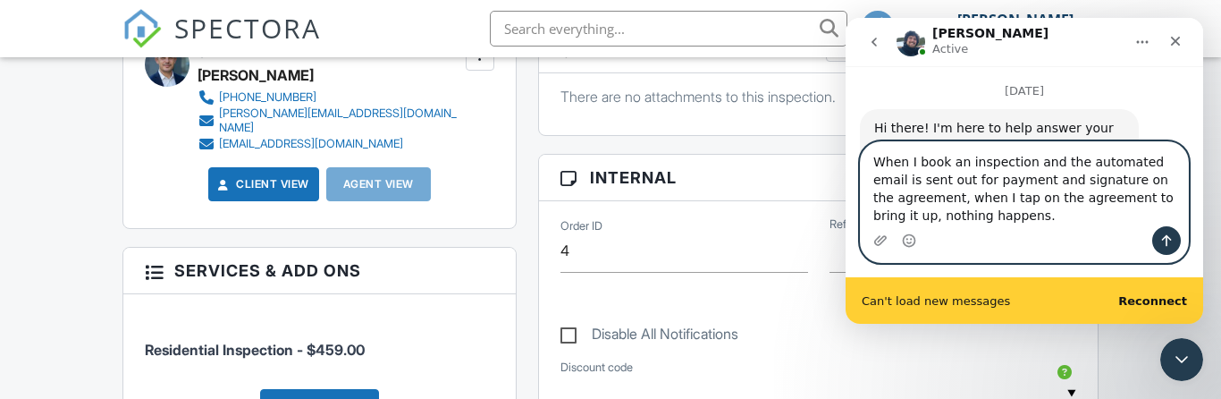
type textarea "When I book an inspection and the automated email is sent out for payment and s…"
click at [882, 240] on icon "Upload attachment" at bounding box center [881, 240] width 14 height 14
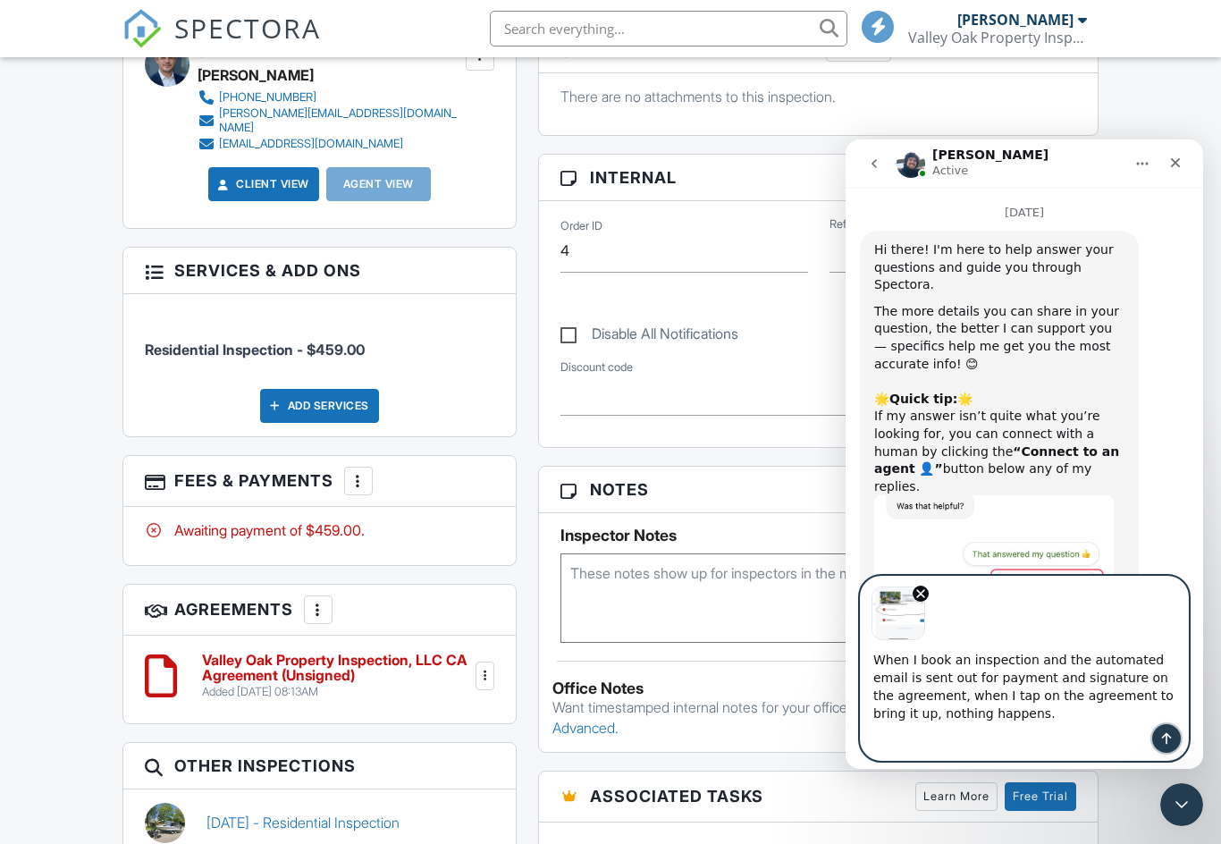
click at [1171, 742] on icon "Send a message…" at bounding box center [1167, 738] width 14 height 14
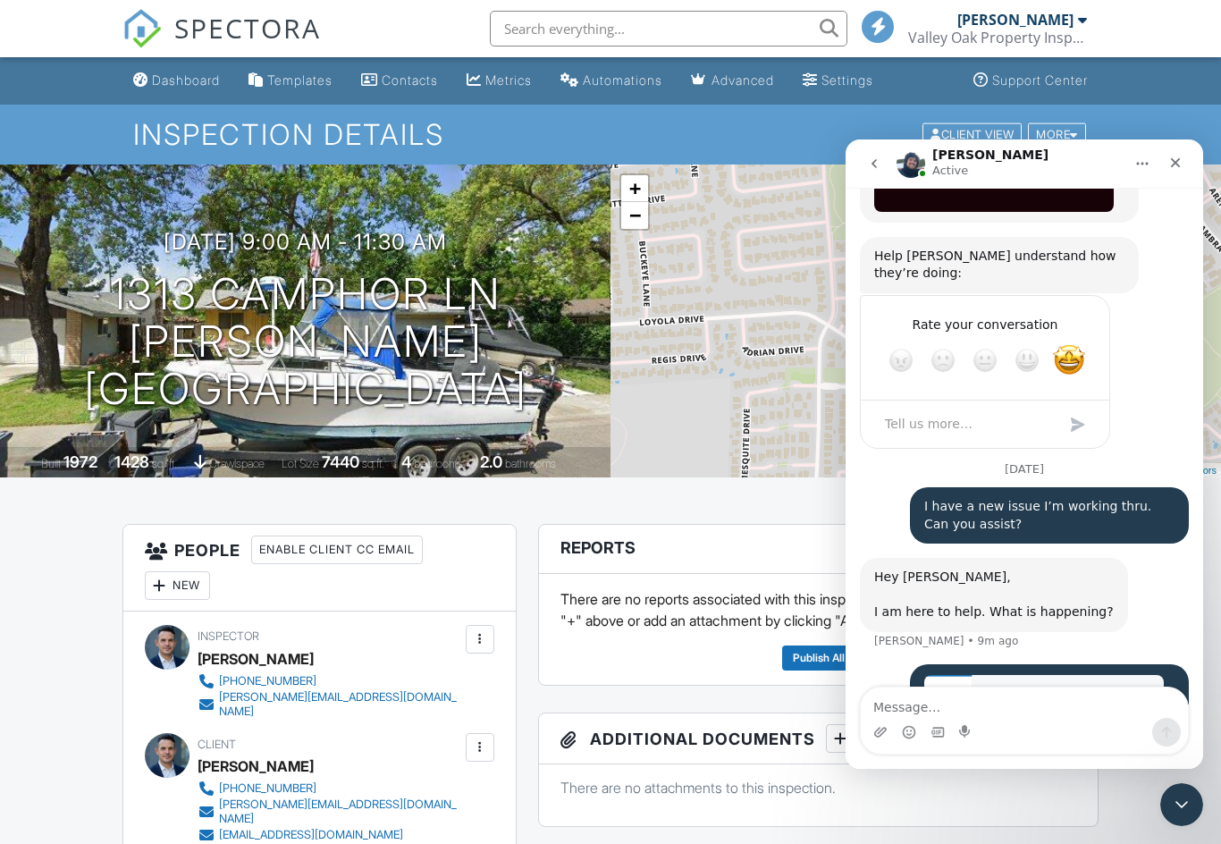
scroll to position [3123, 0]
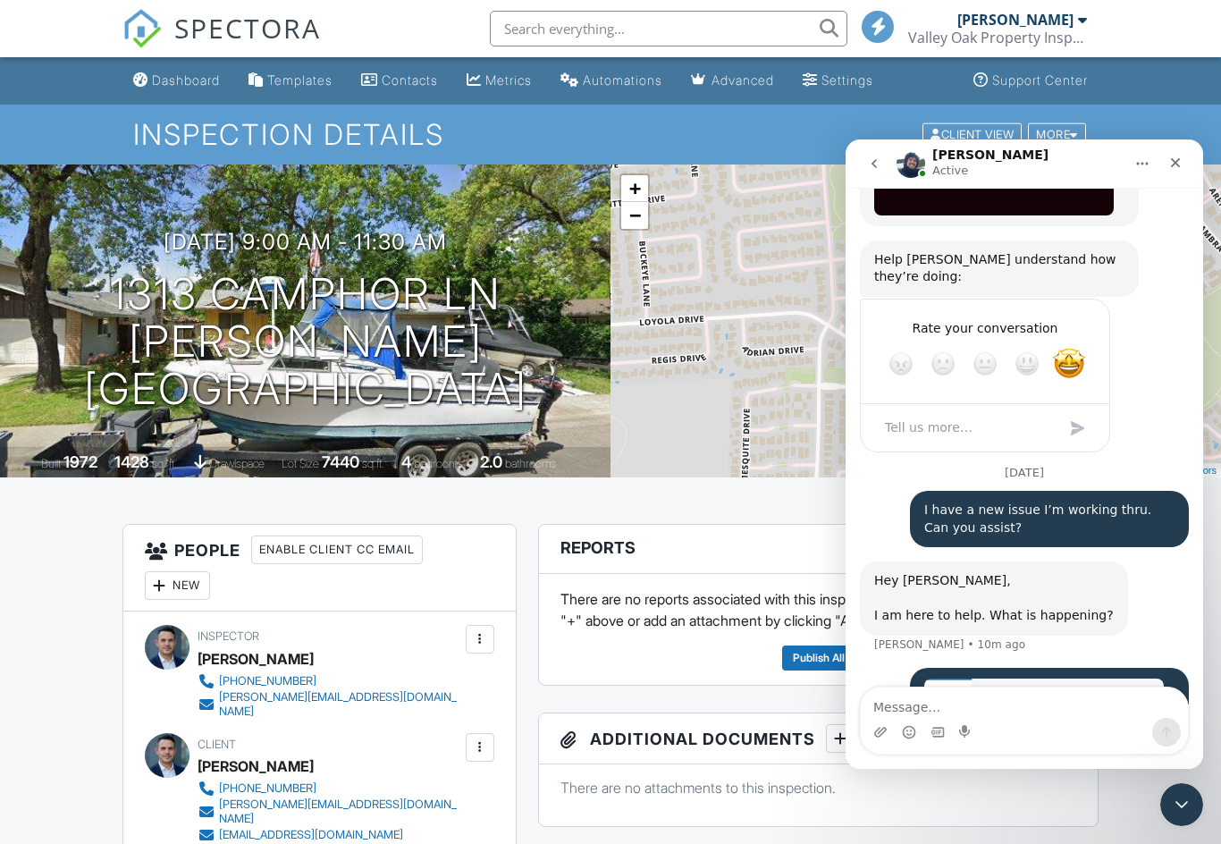
click at [1174, 167] on icon "Close" at bounding box center [1176, 163] width 14 height 14
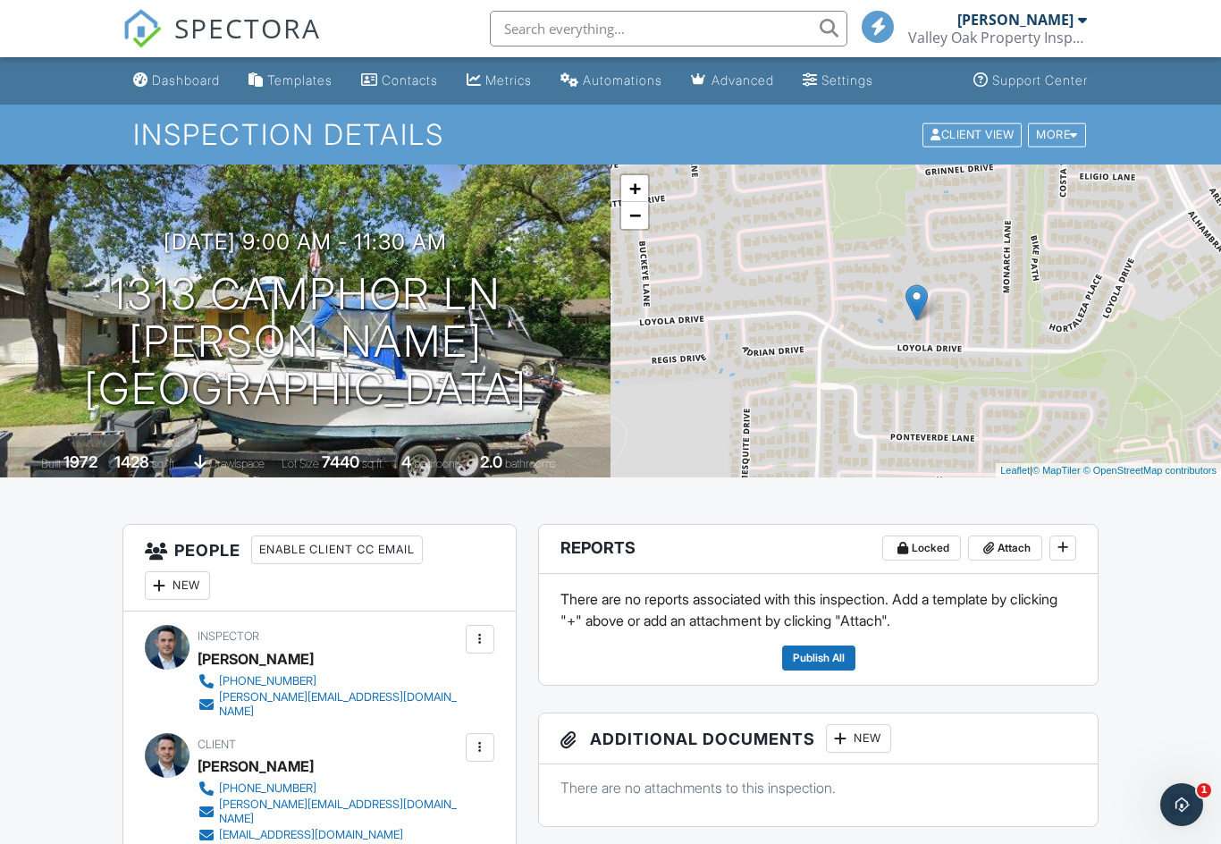
click at [1064, 139] on div "More" at bounding box center [1057, 134] width 58 height 24
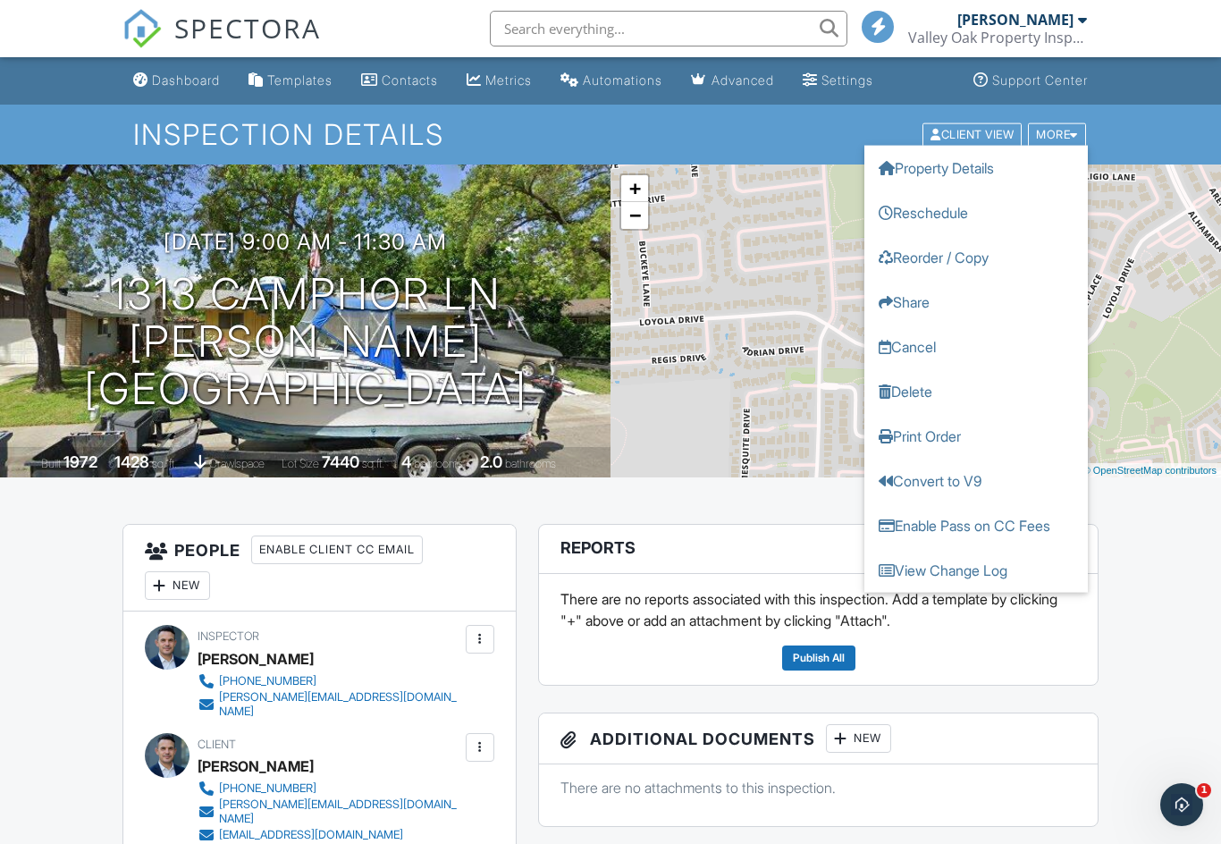
click at [913, 394] on link "Delete" at bounding box center [977, 390] width 224 height 45
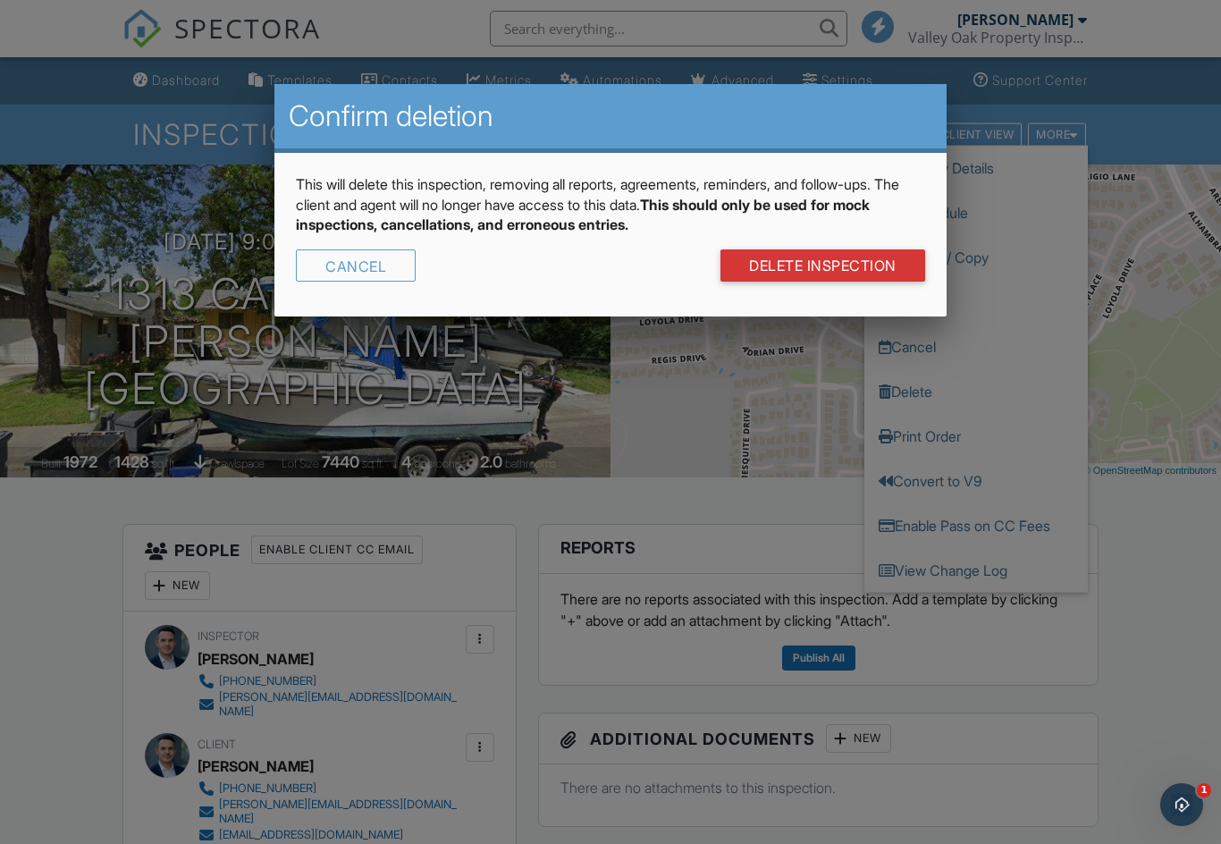
click at [851, 263] on link "DELETE Inspection" at bounding box center [823, 265] width 205 height 32
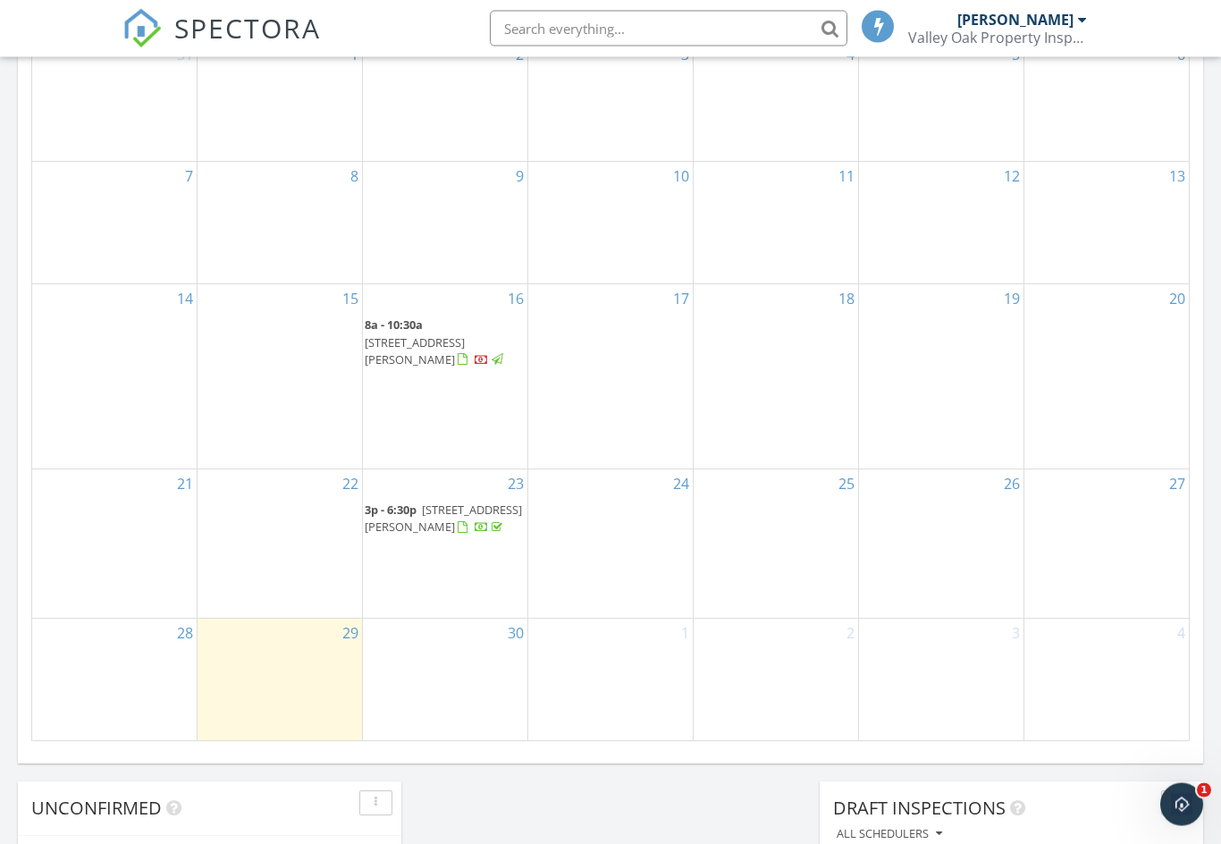
scroll to position [899, 0]
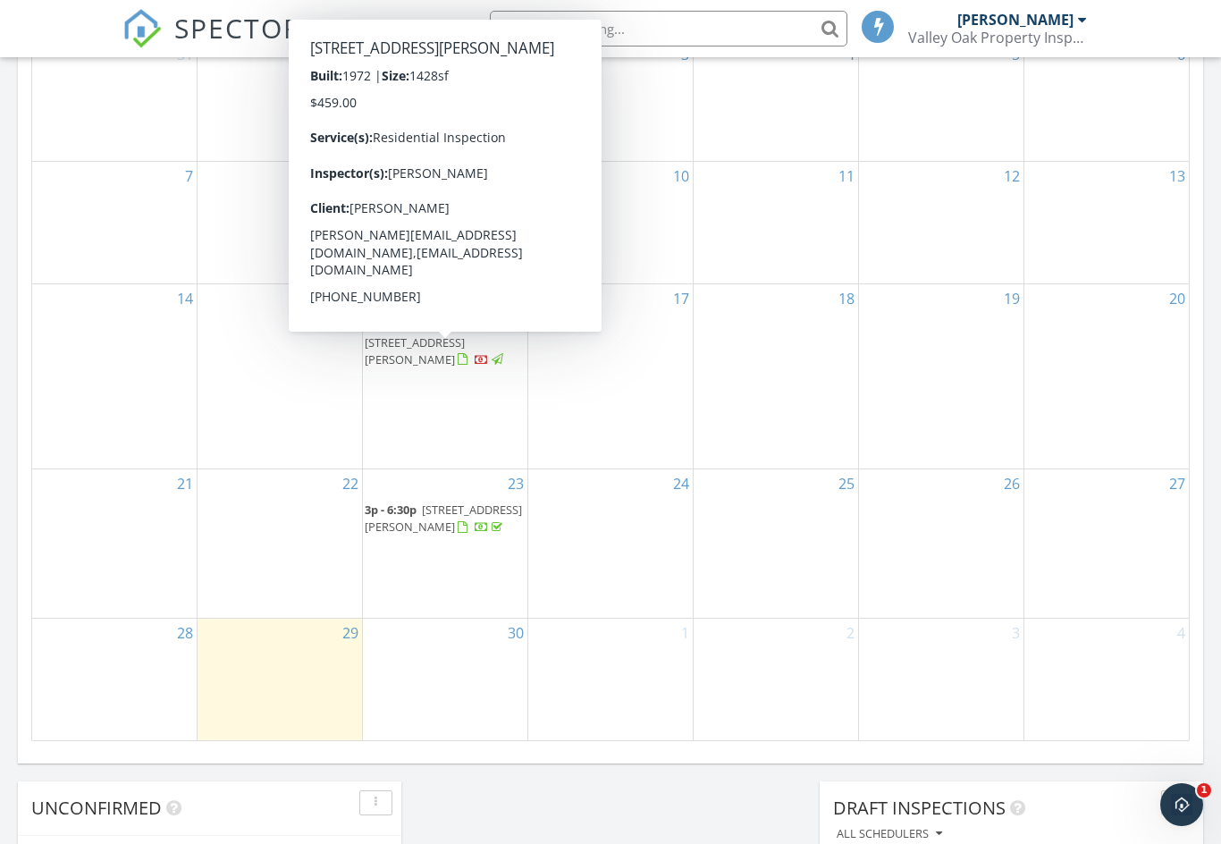
click at [423, 367] on span "1313 Camphor Ln, Davis 95618" at bounding box center [415, 350] width 100 height 33
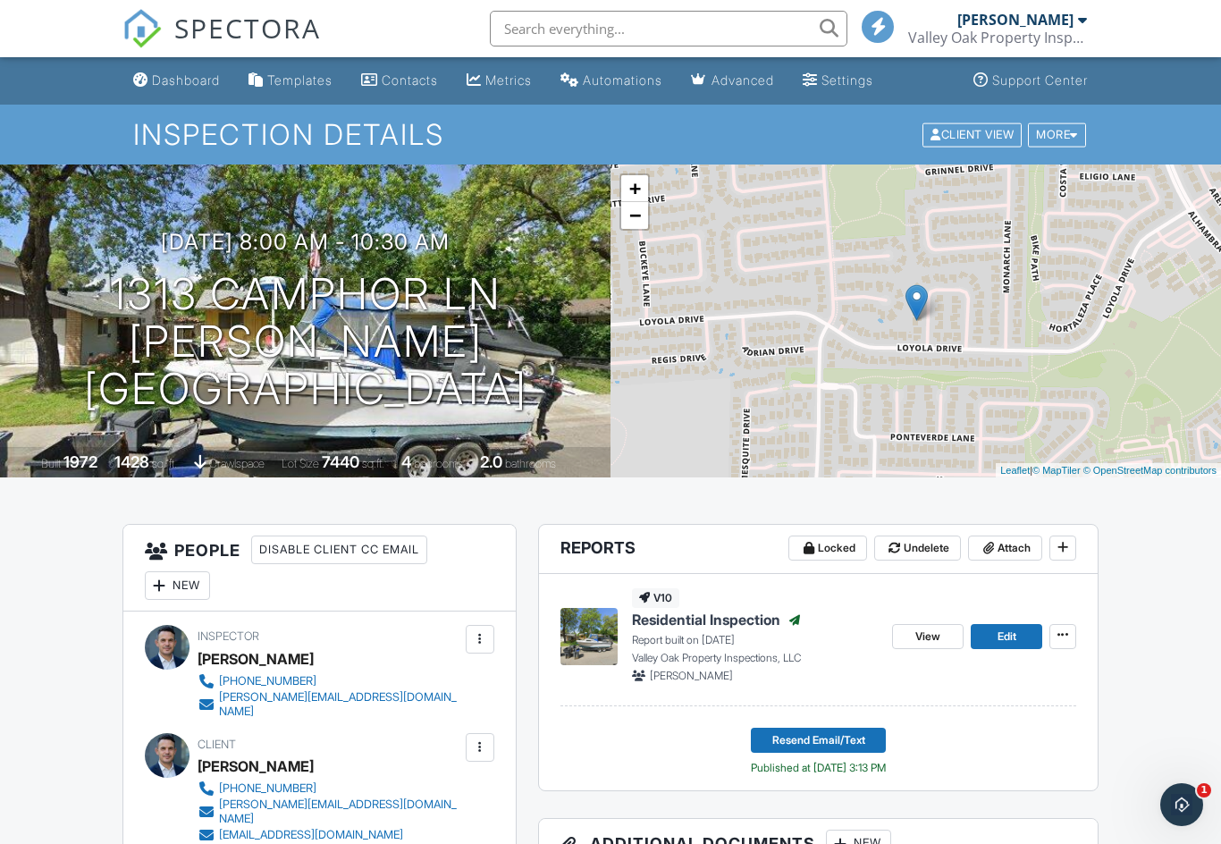
click at [1061, 136] on div "More" at bounding box center [1057, 134] width 58 height 24
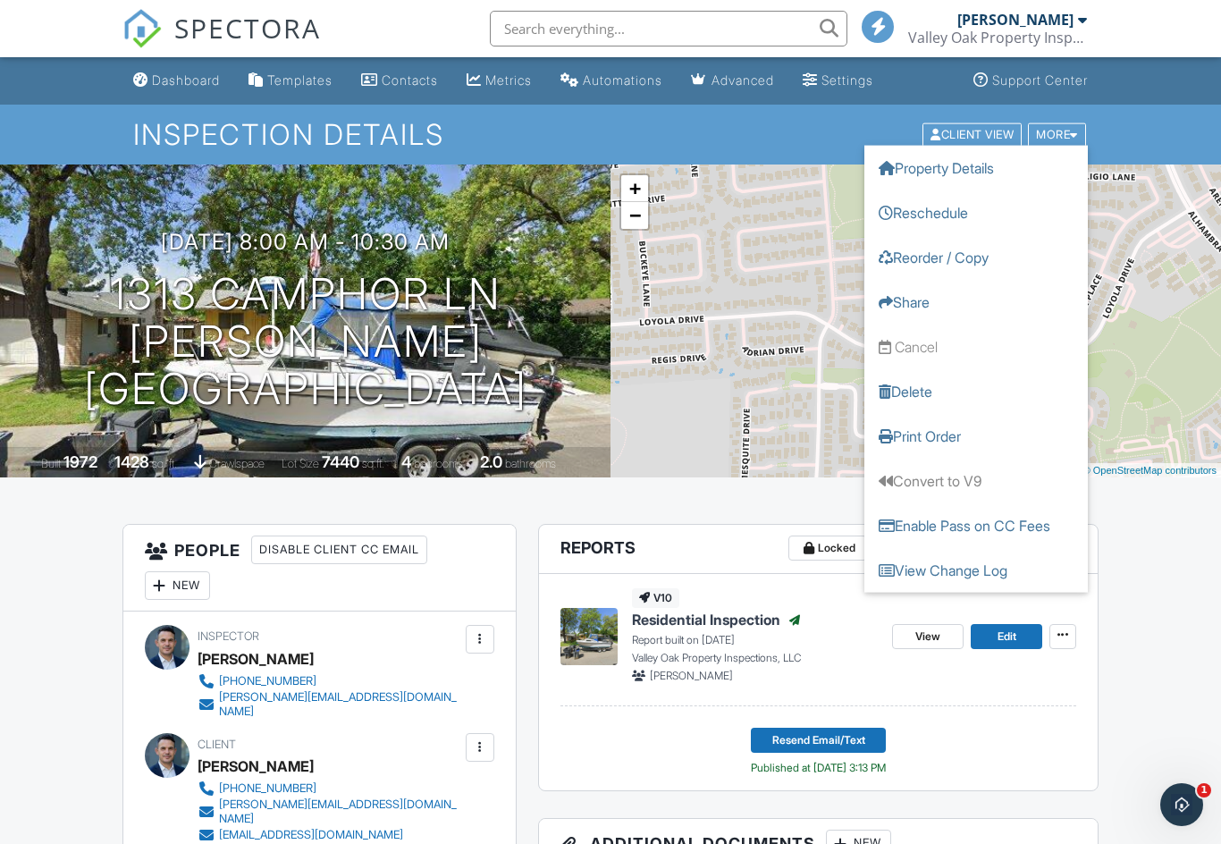
click at [908, 392] on link "Delete" at bounding box center [977, 390] width 224 height 45
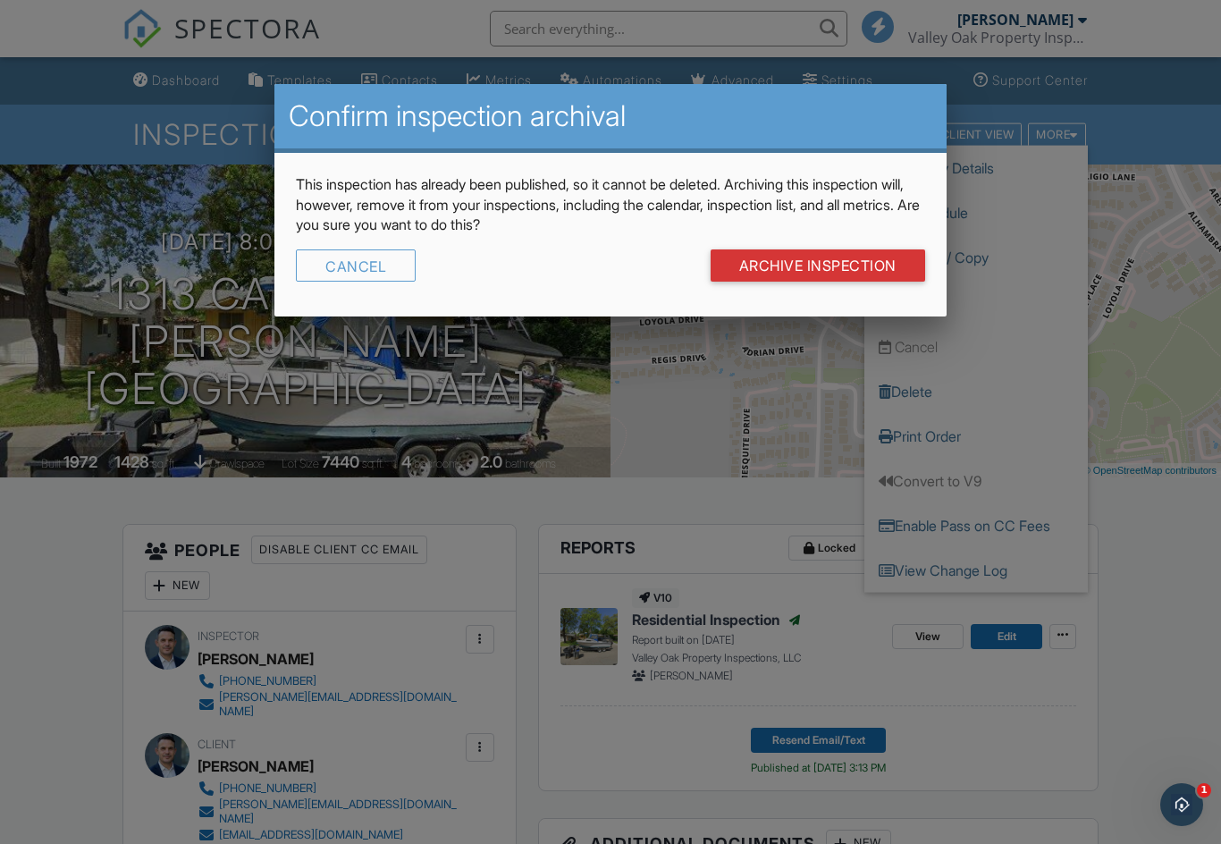
click at [857, 257] on input "Archive Inspection" at bounding box center [818, 265] width 215 height 32
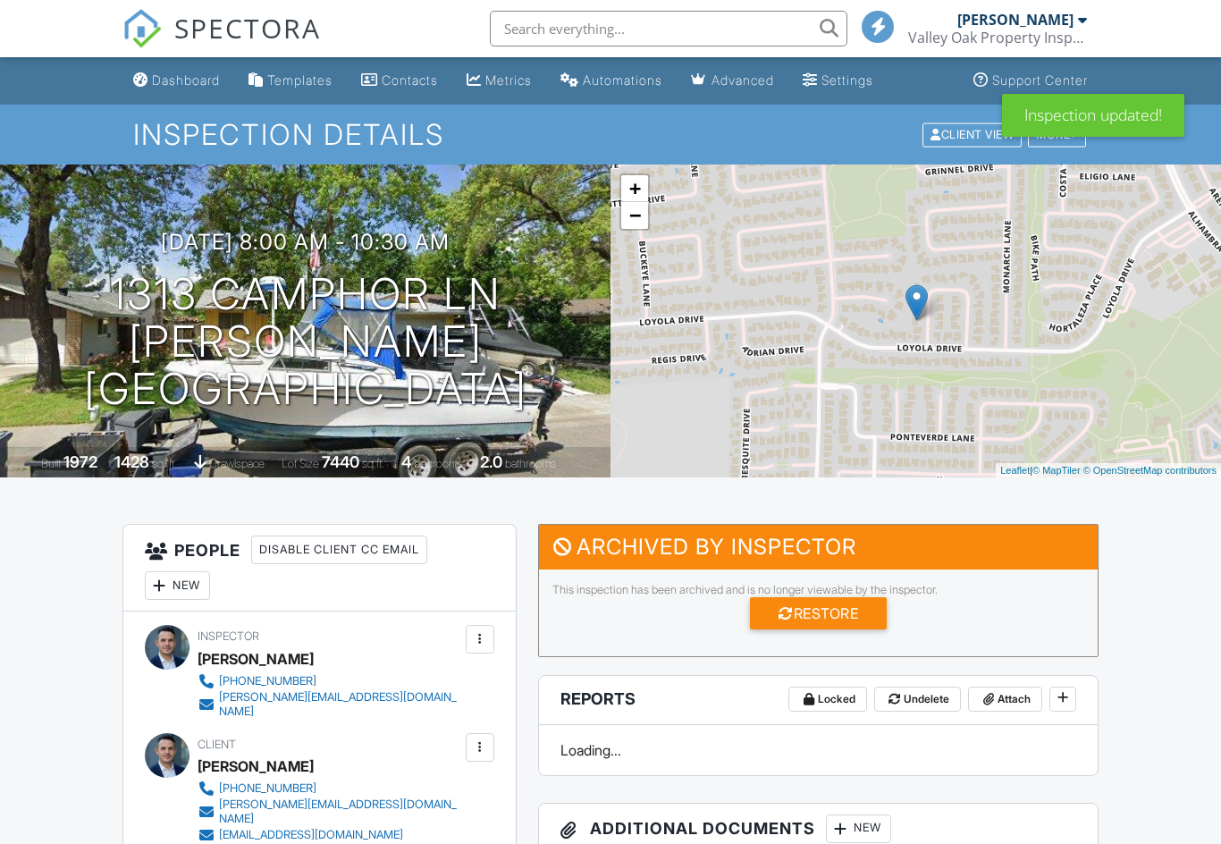
click at [380, 254] on h3 "09/16/2025 8:00 am - 10:30 am" at bounding box center [305, 242] width 289 height 24
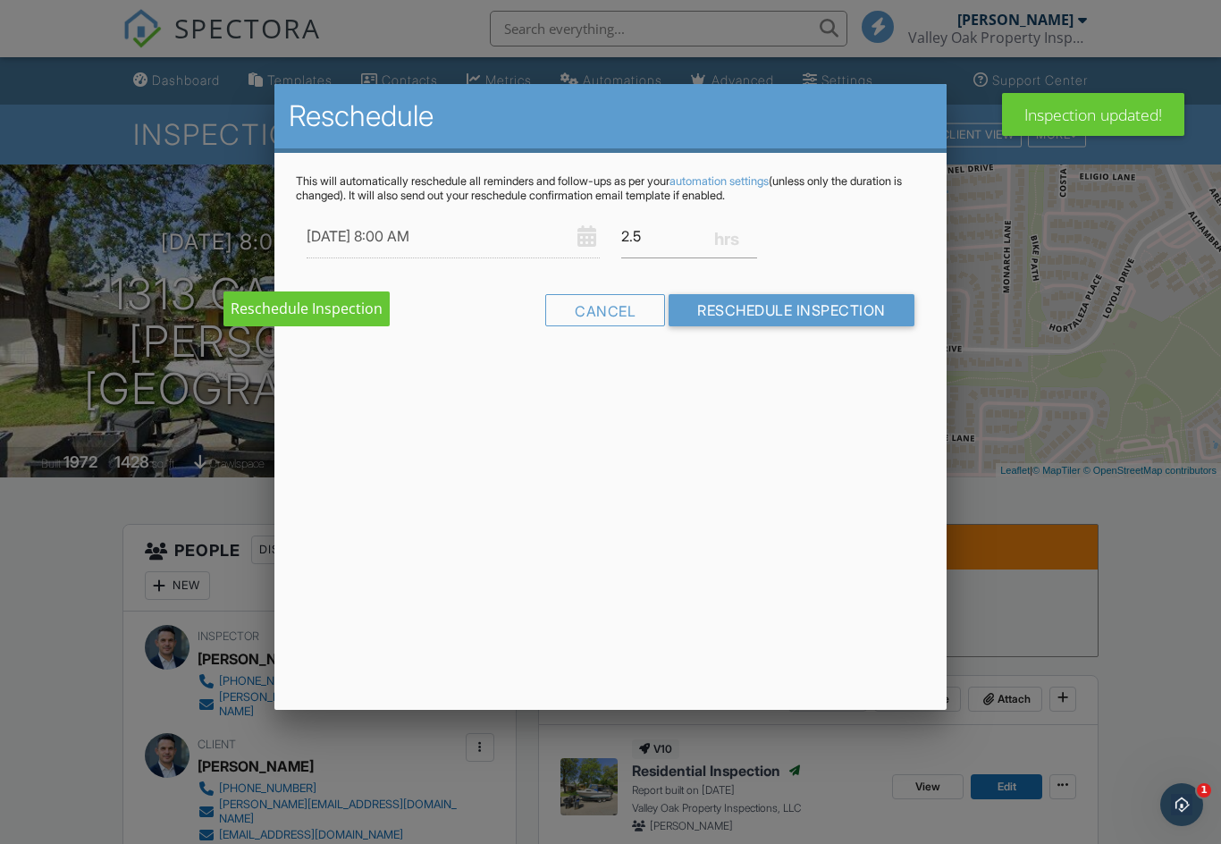
click at [36, 679] on div at bounding box center [610, 438] width 1221 height 1055
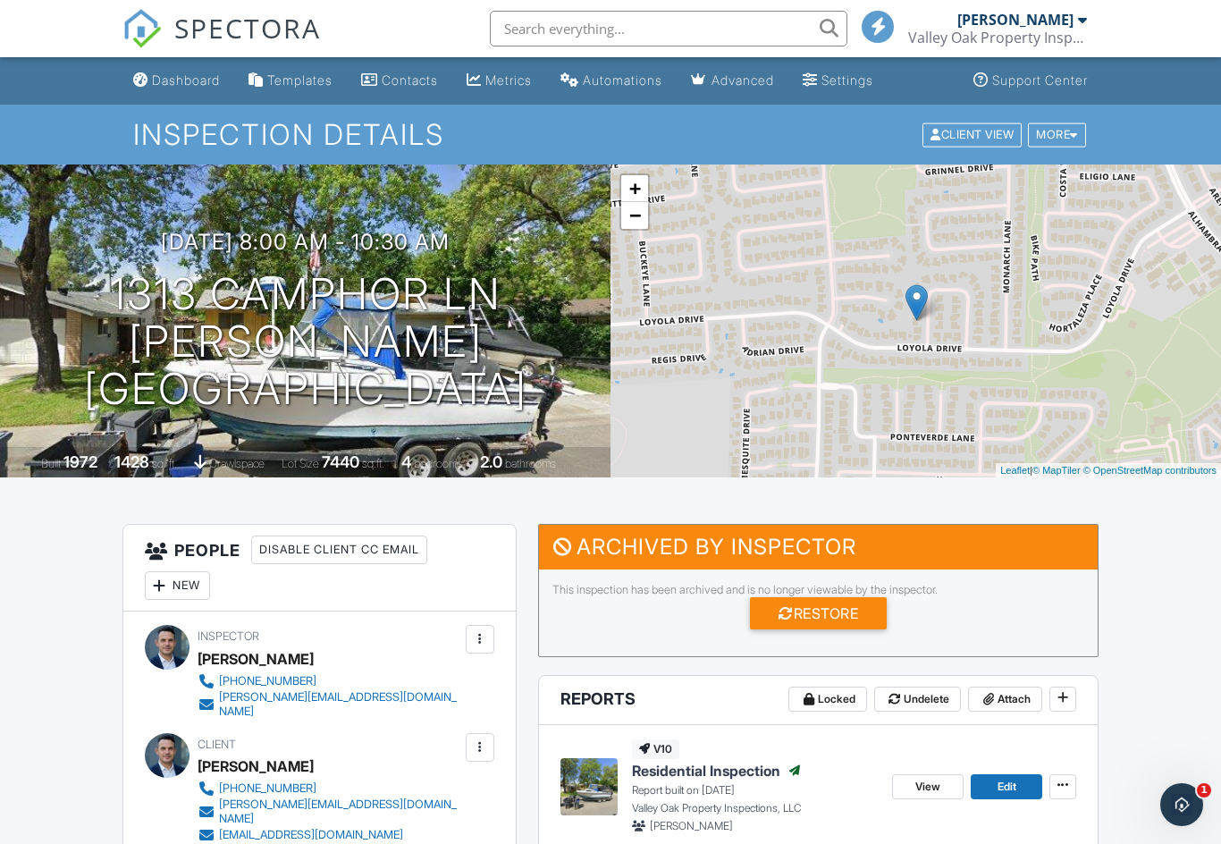
click at [395, 254] on h3 "09/16/2025 8:00 am - 10:30 am" at bounding box center [305, 242] width 289 height 24
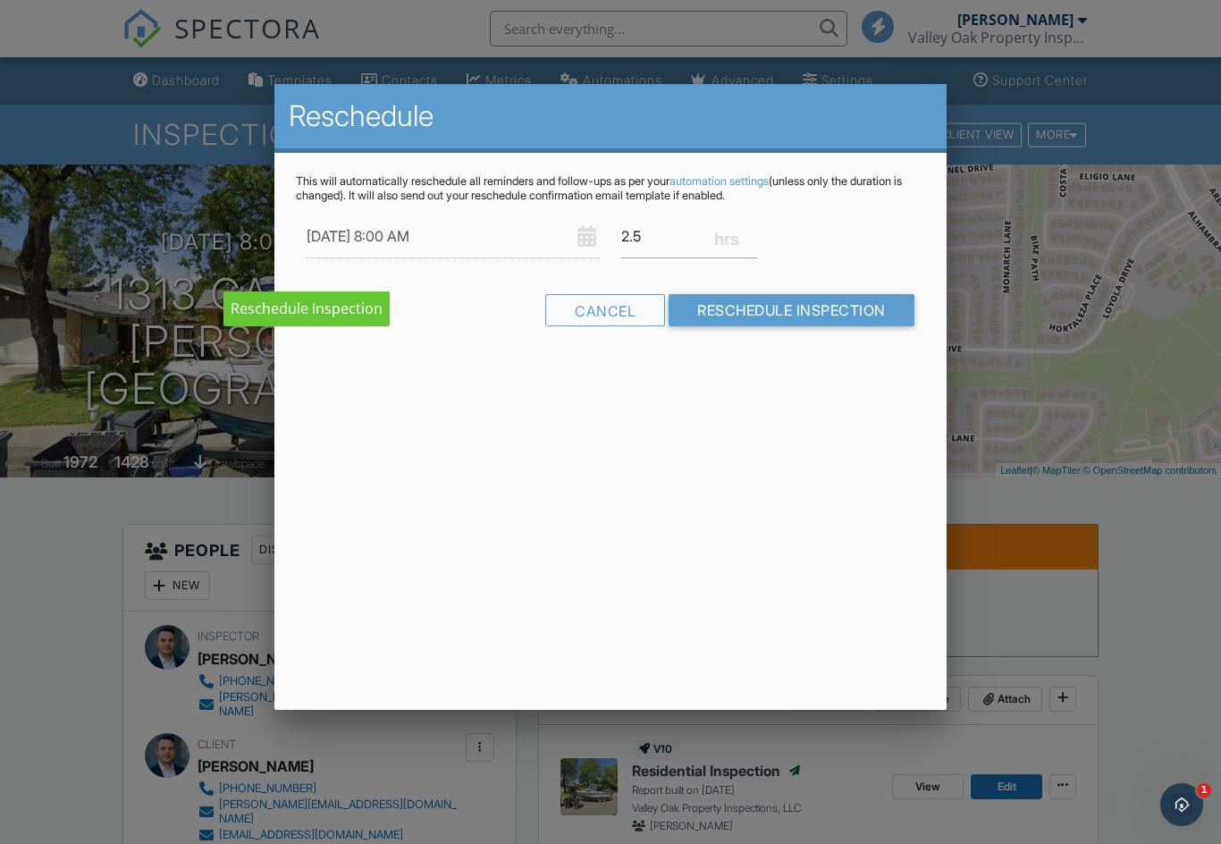
click at [85, 692] on div at bounding box center [610, 438] width 1221 height 1055
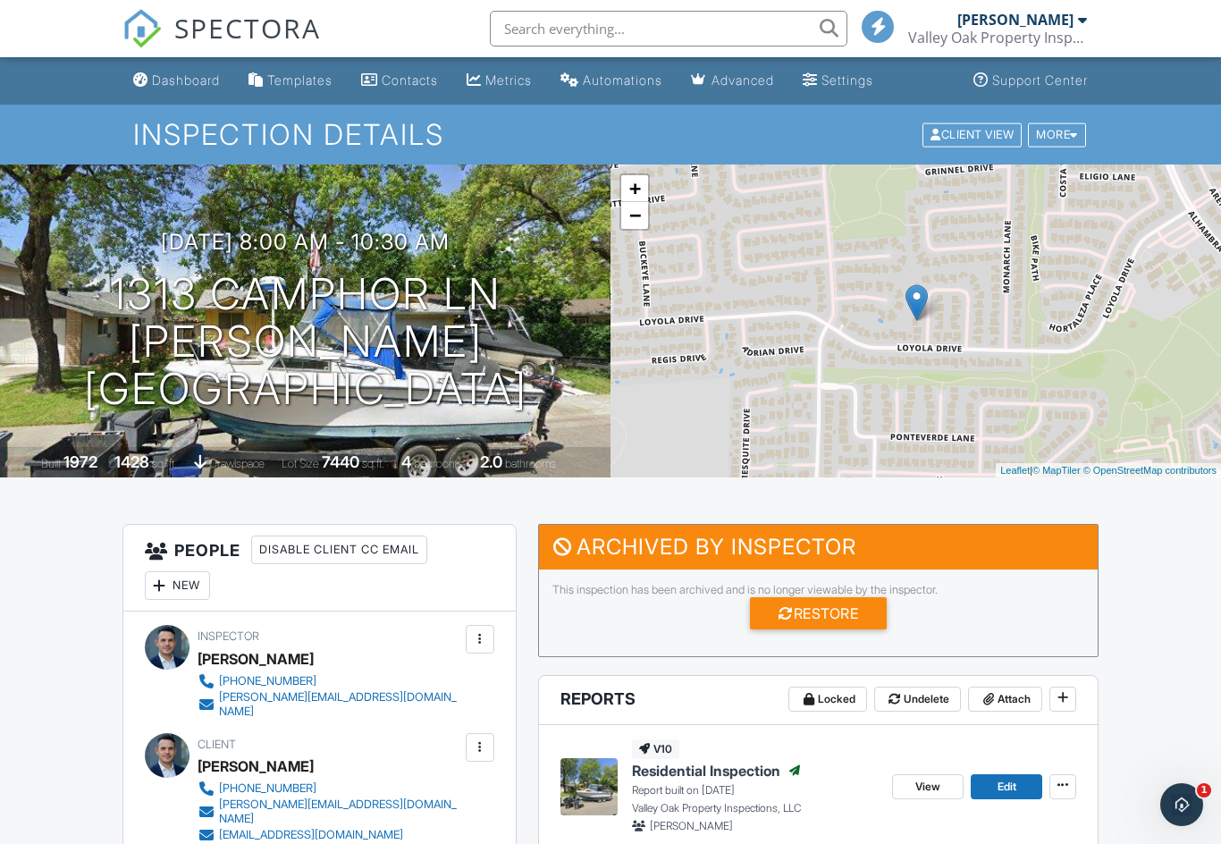
click at [182, 79] on div "Dashboard" at bounding box center [186, 79] width 68 height 15
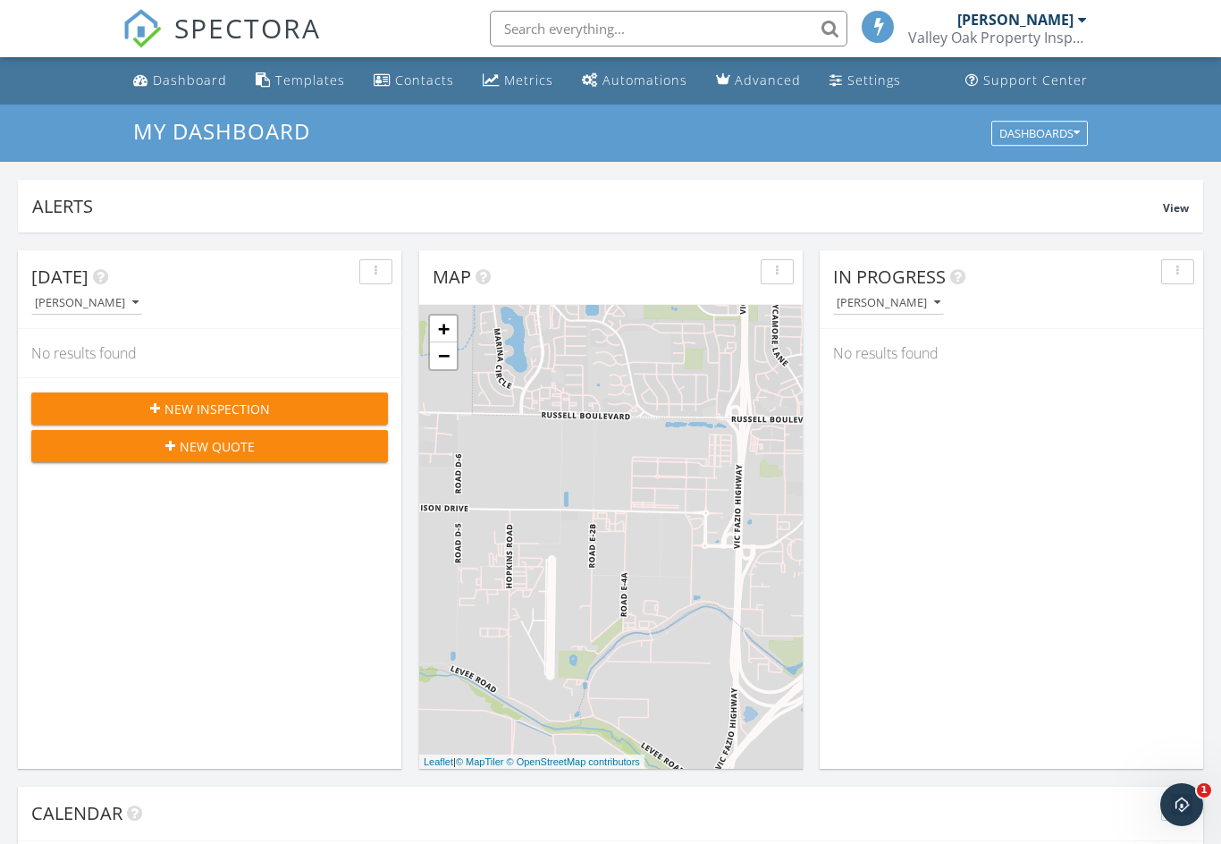
click at [1187, 806] on icon "Open Intercom Messenger" at bounding box center [1183, 805] width 30 height 30
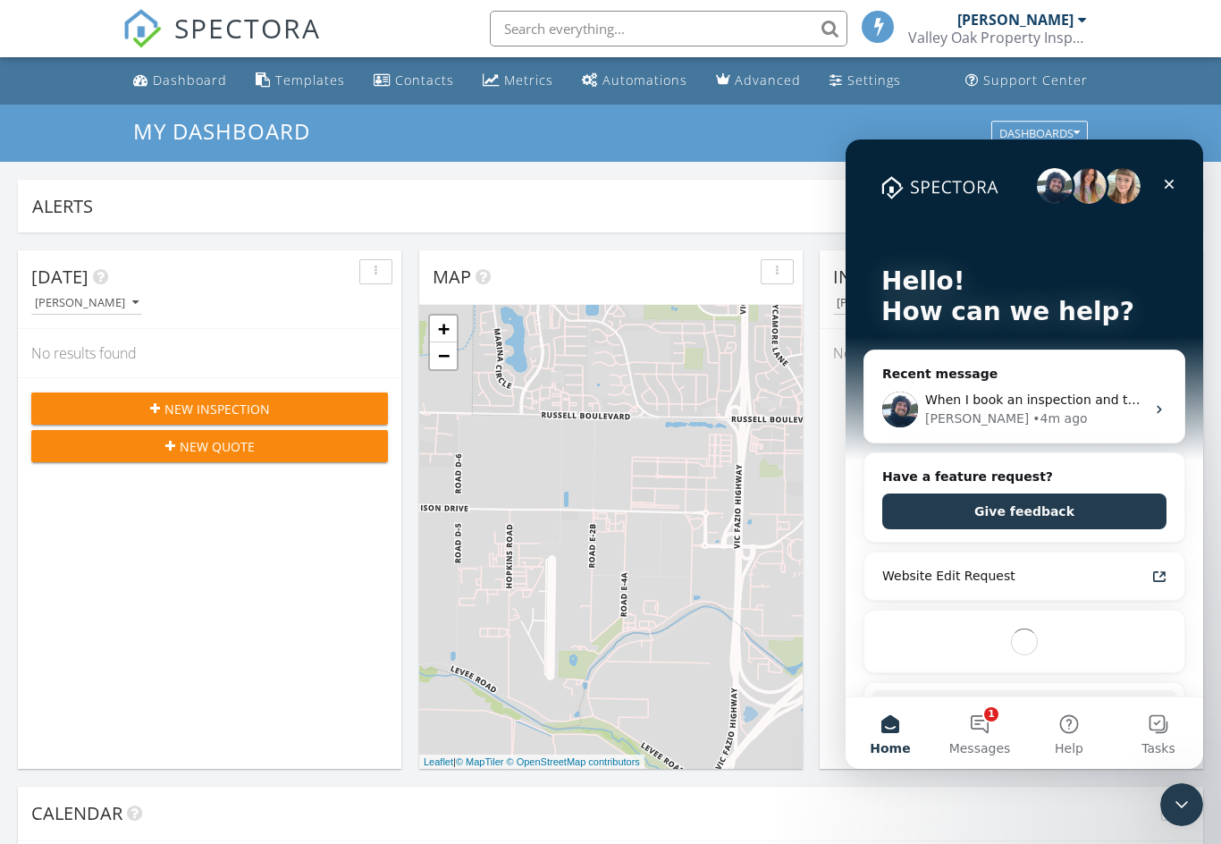
click at [981, 738] on button "1 Messages" at bounding box center [979, 733] width 89 height 72
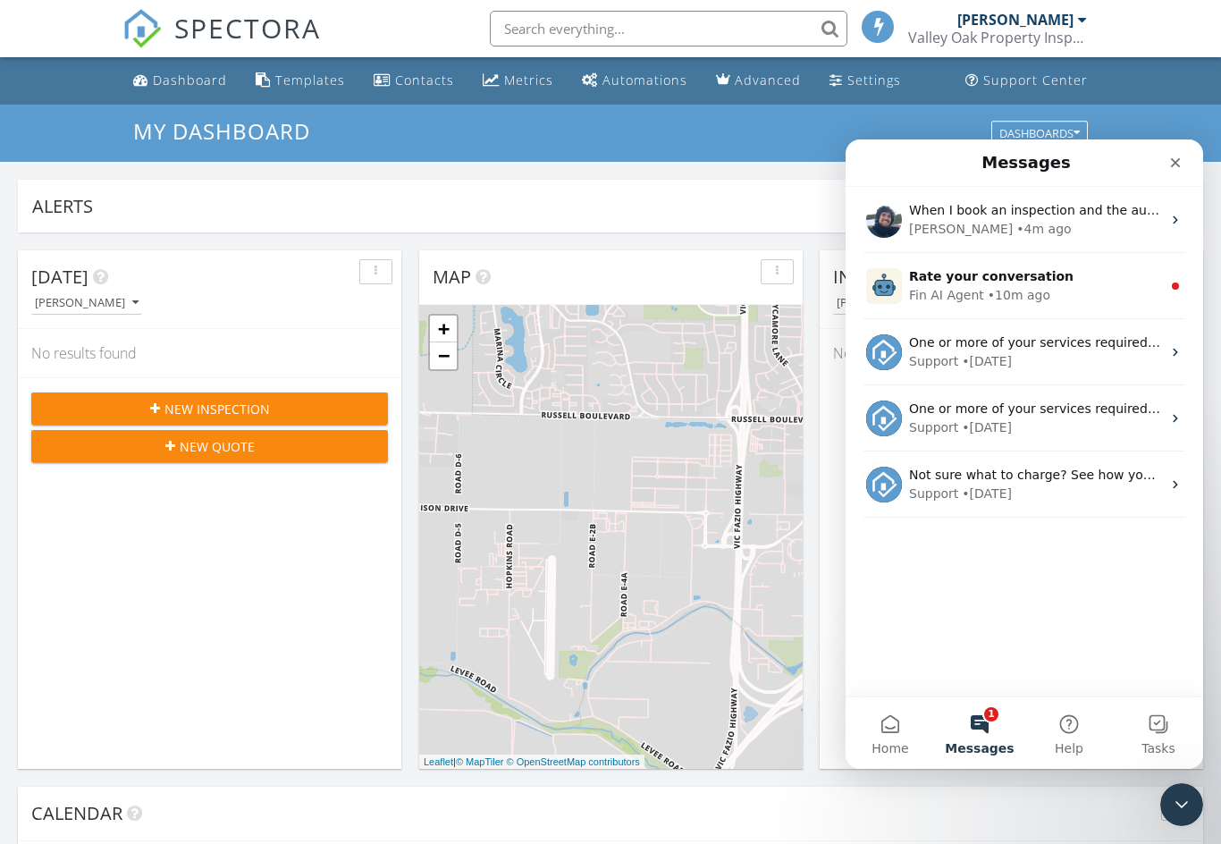
click at [1085, 293] on div "Fin AI Agent • 10m ago" at bounding box center [1035, 295] width 252 height 19
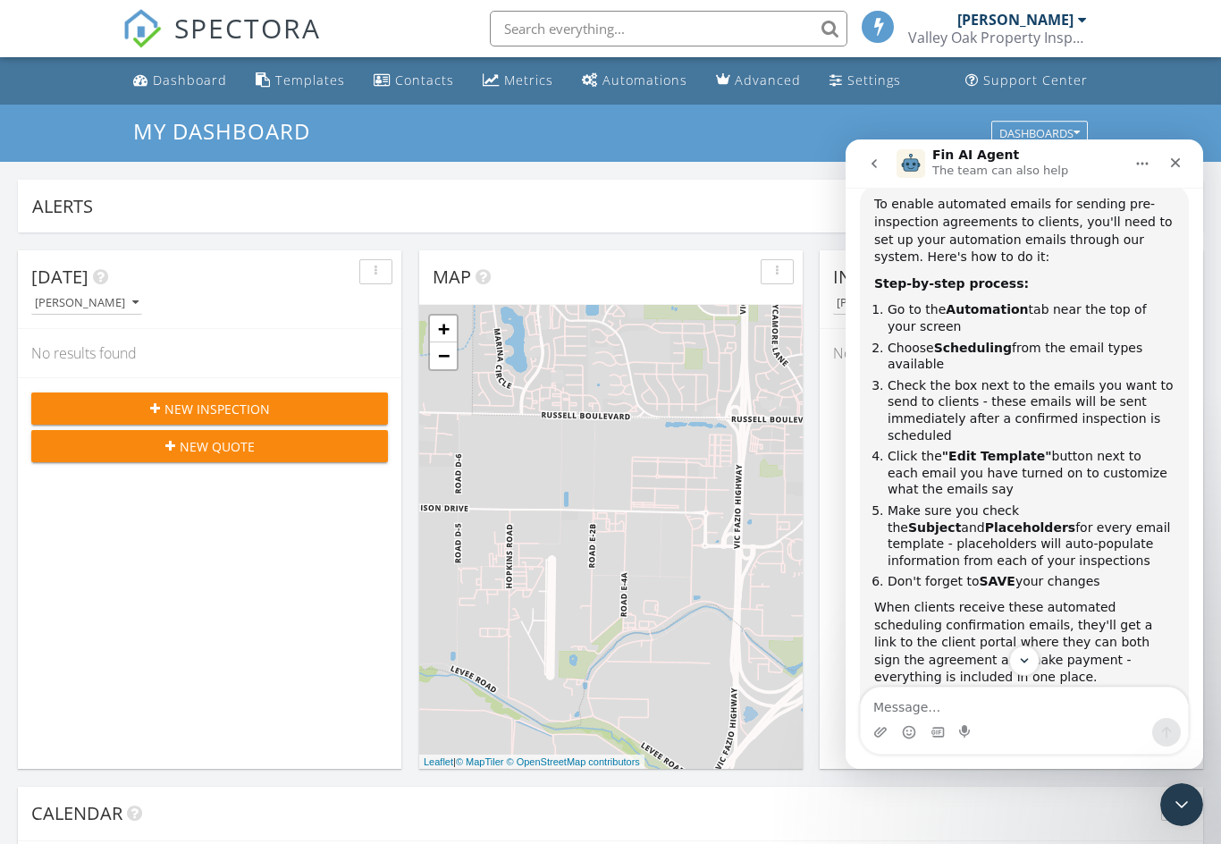
click at [1178, 165] on icon "Close" at bounding box center [1176, 163] width 10 height 10
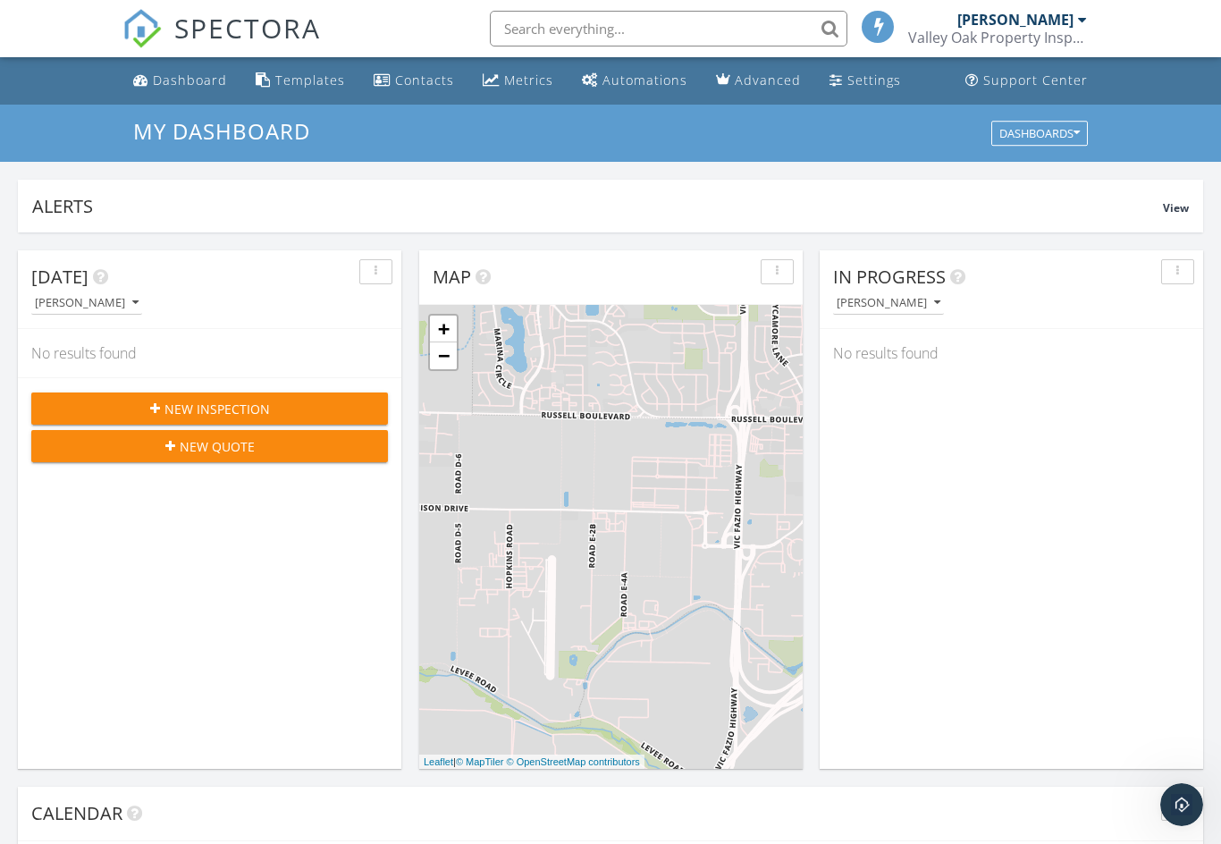
click at [868, 82] on div "Settings" at bounding box center [875, 80] width 54 height 17
click at [870, 88] on div "Settings" at bounding box center [875, 80] width 54 height 17
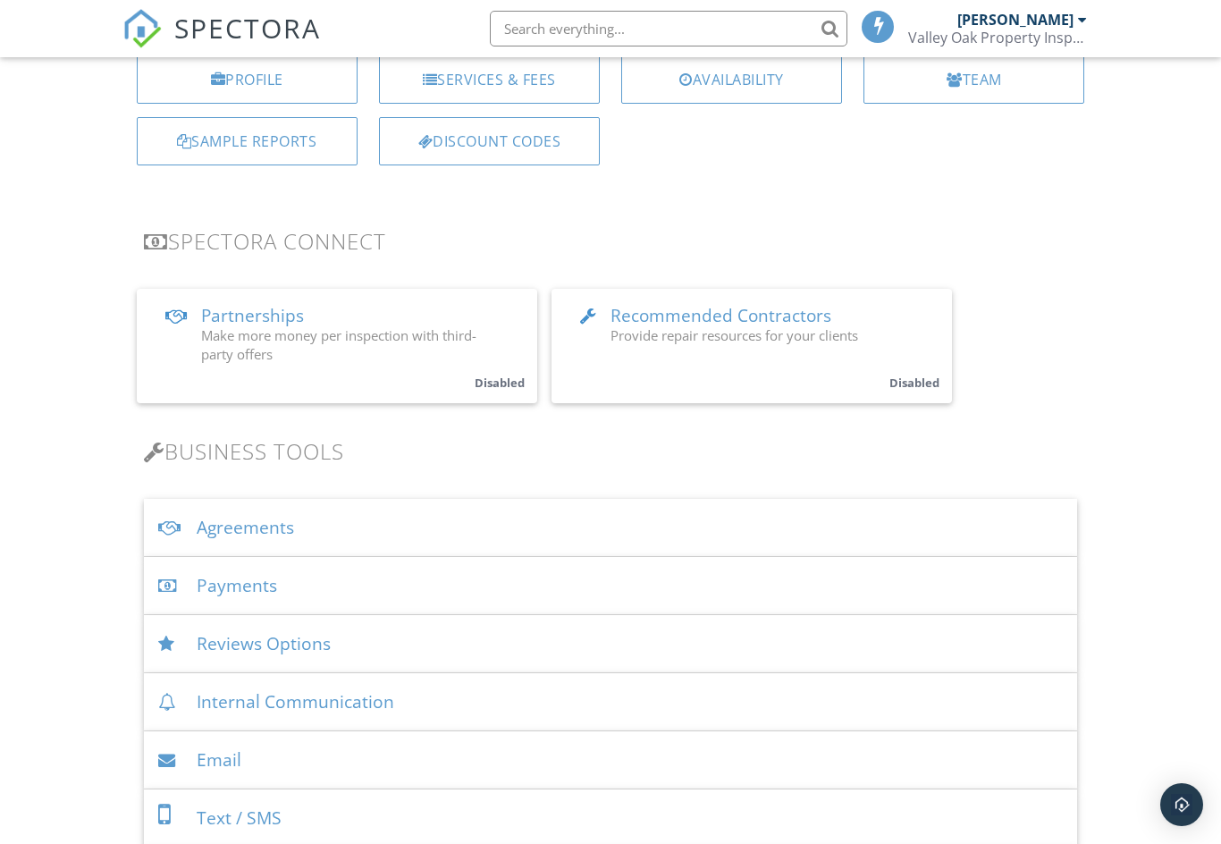
scroll to position [222, 0]
click at [479, 138] on div "Discount Codes" at bounding box center [489, 139] width 221 height 48
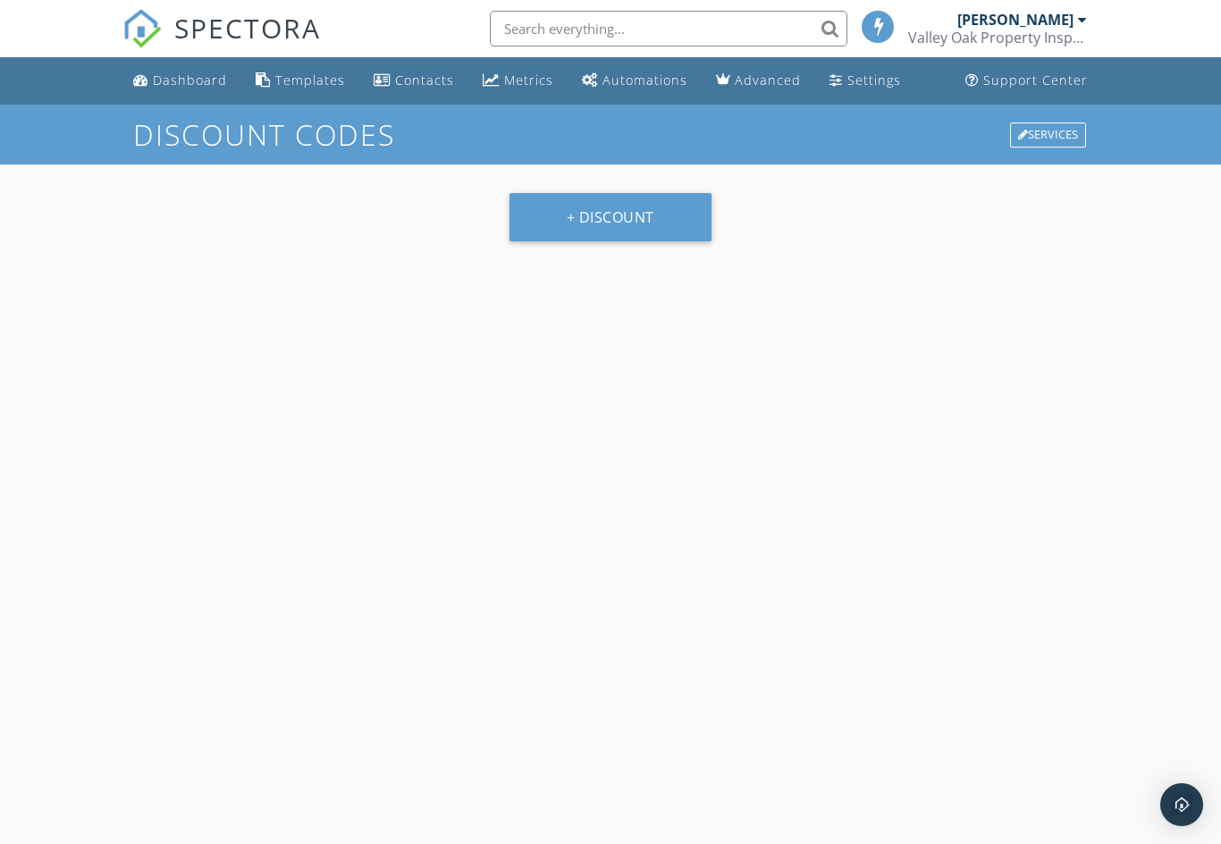
click at [628, 225] on button "+ Discount" at bounding box center [611, 217] width 202 height 48
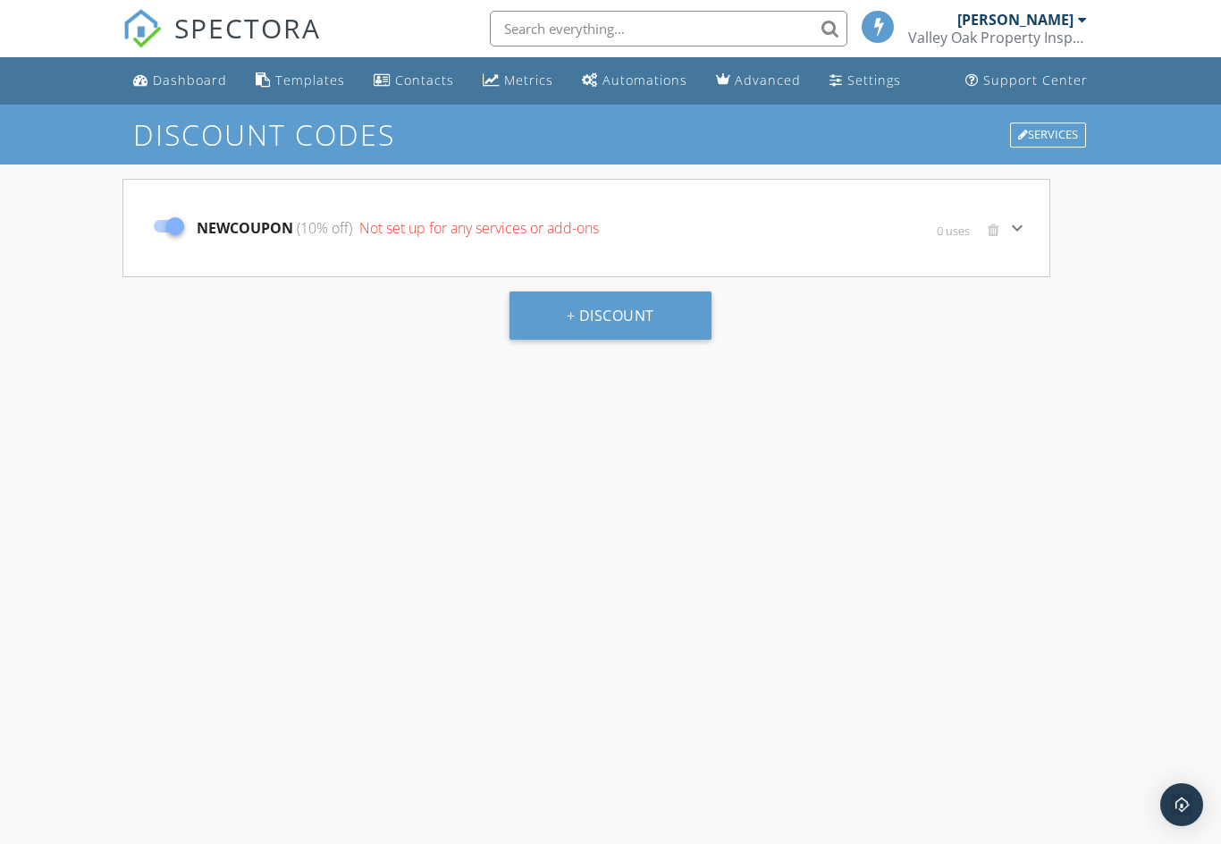
click at [1022, 224] on icon "keyboard_arrow_down" at bounding box center [1017, 227] width 21 height 21
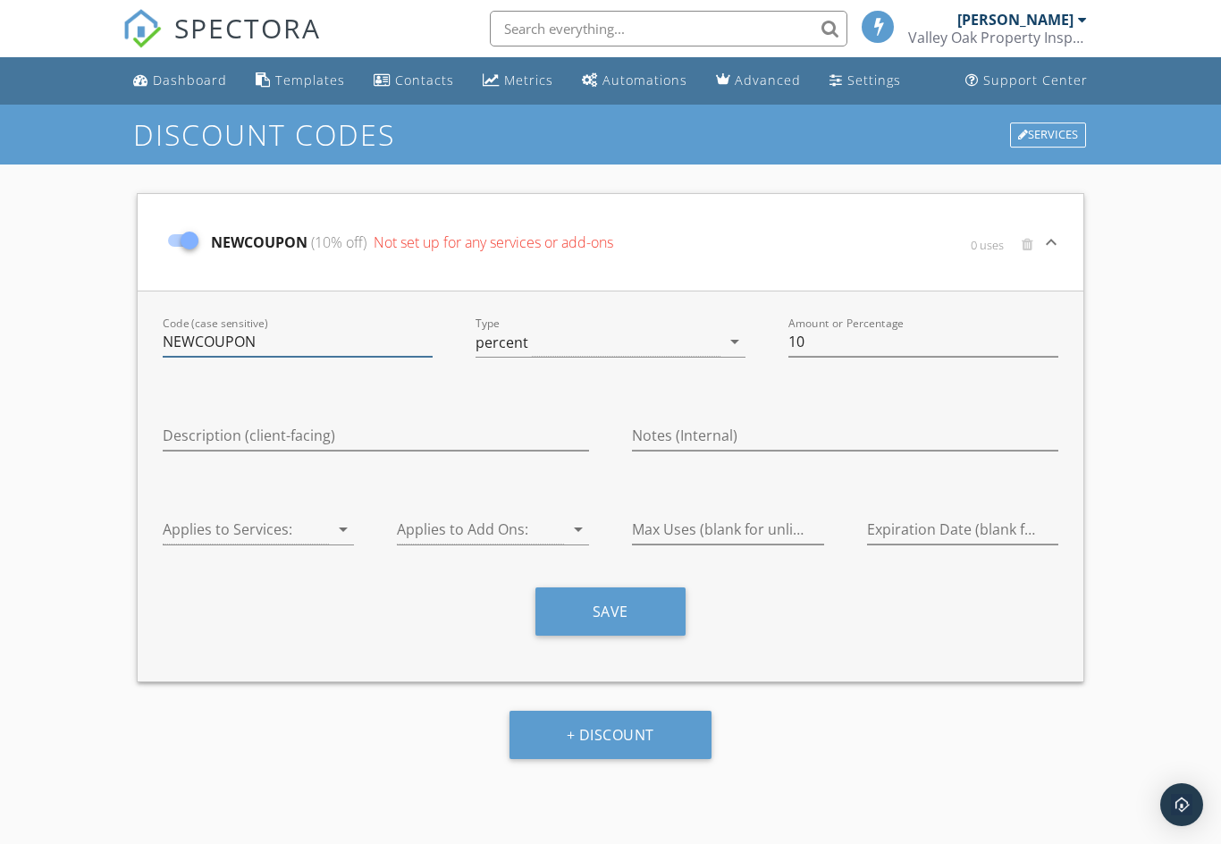
click at [330, 327] on input "NEWCOUPON" at bounding box center [298, 342] width 270 height 30
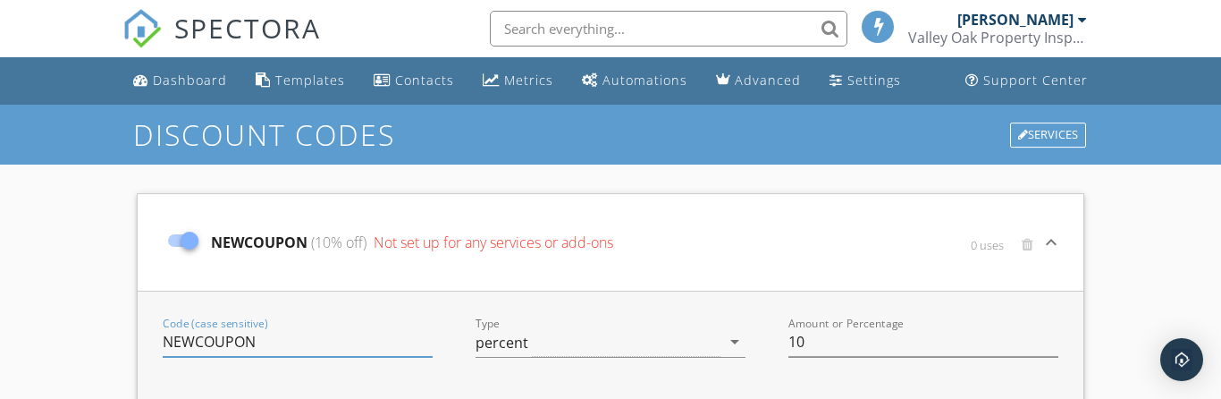
click at [265, 345] on input "NEWCOUPON" at bounding box center [298, 342] width 270 height 30
type input "N"
type input "MILITARY"
click at [736, 350] on icon "arrow_drop_down" at bounding box center [734, 341] width 21 height 21
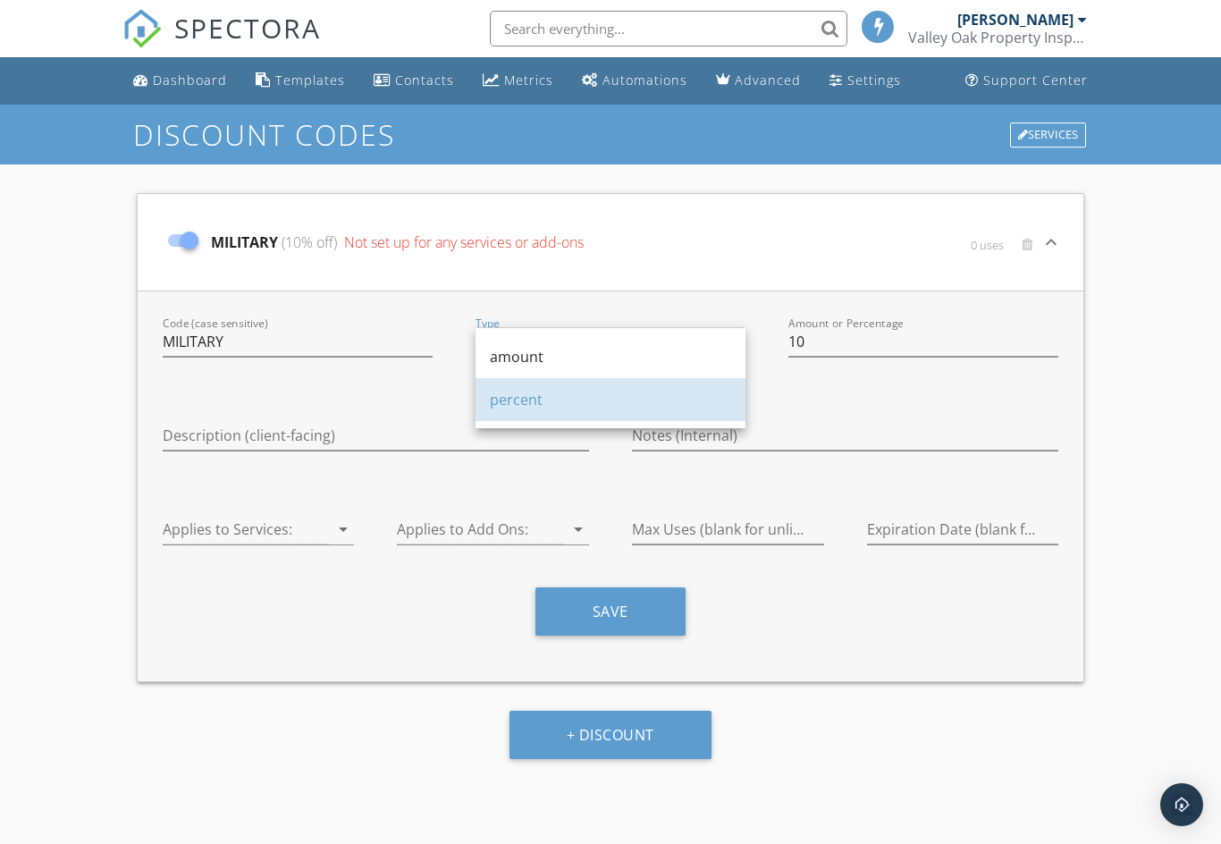
click at [538, 403] on div "percent" at bounding box center [610, 399] width 241 height 21
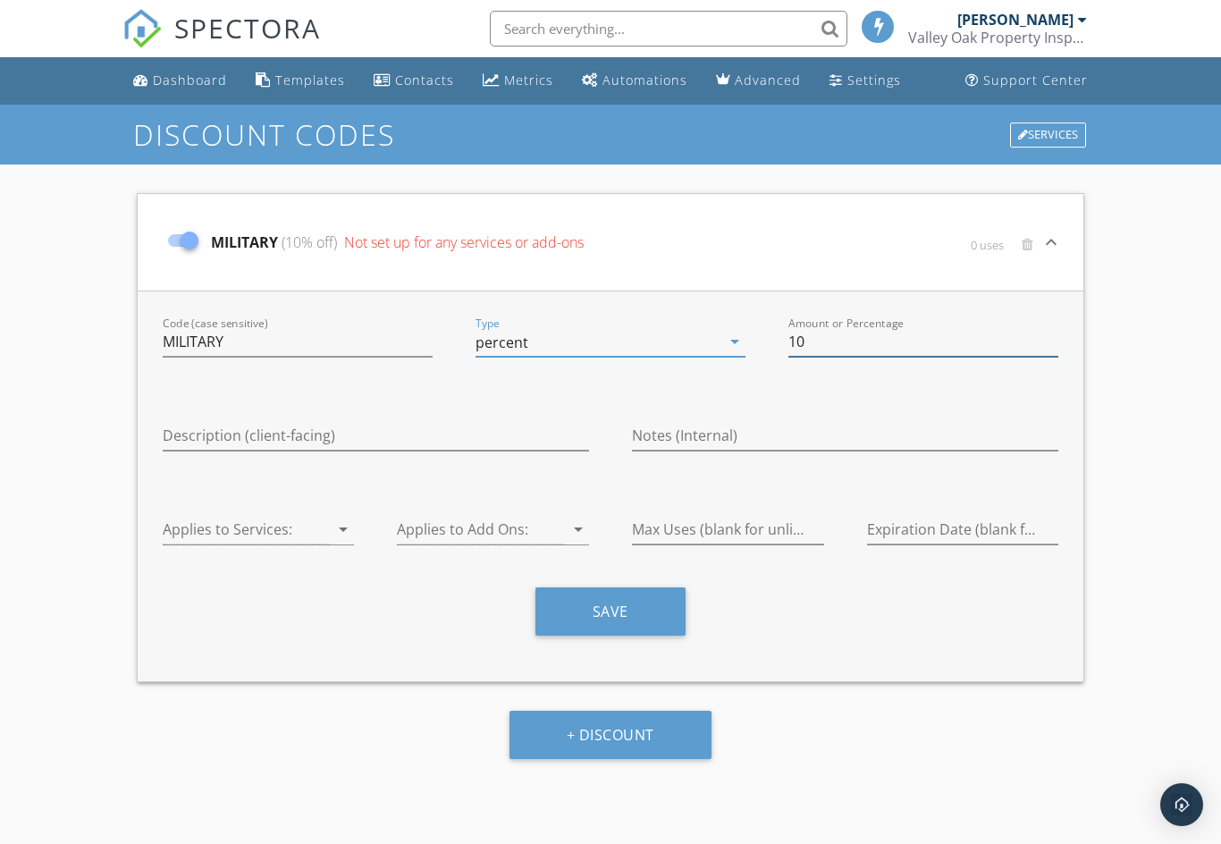
click at [859, 344] on input "10" at bounding box center [924, 342] width 270 height 30
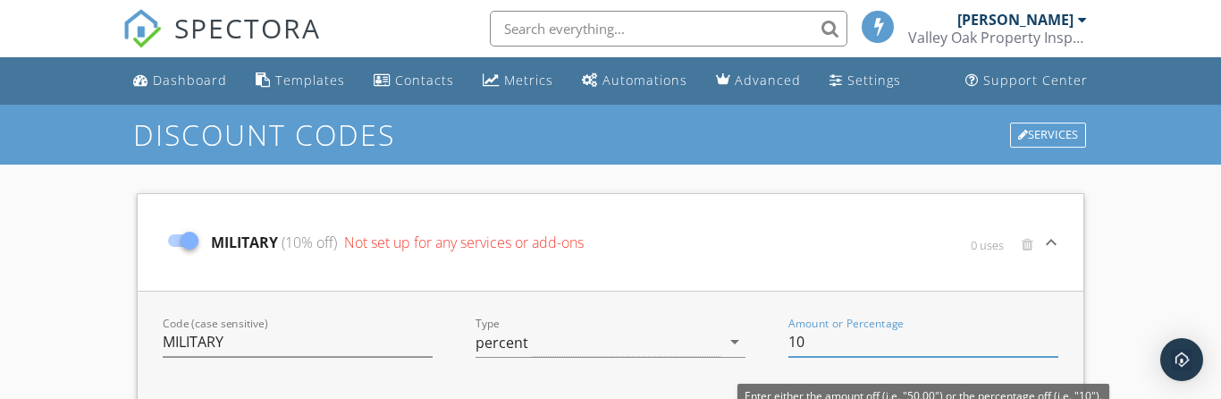
type input "1"
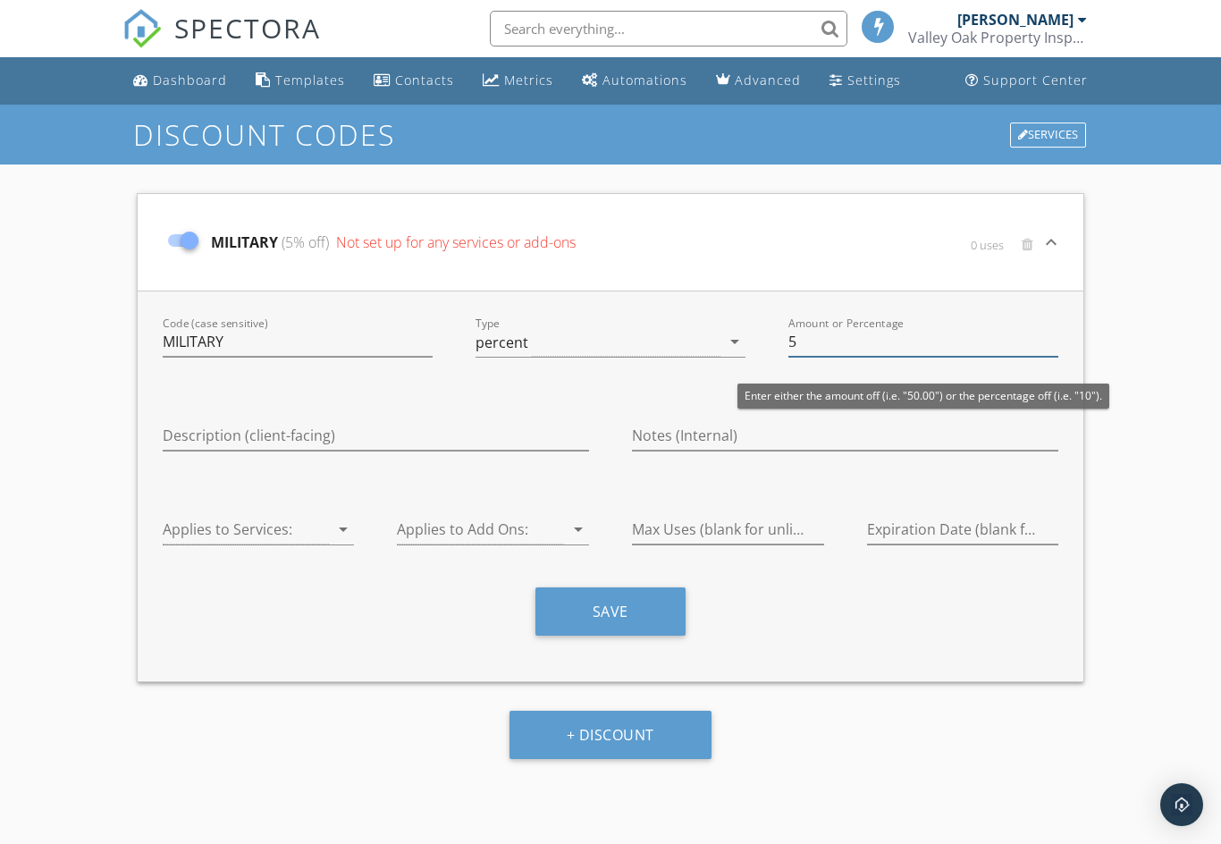
type input "5"
click at [177, 440] on input "Description (client-facing)" at bounding box center [376, 436] width 426 height 30
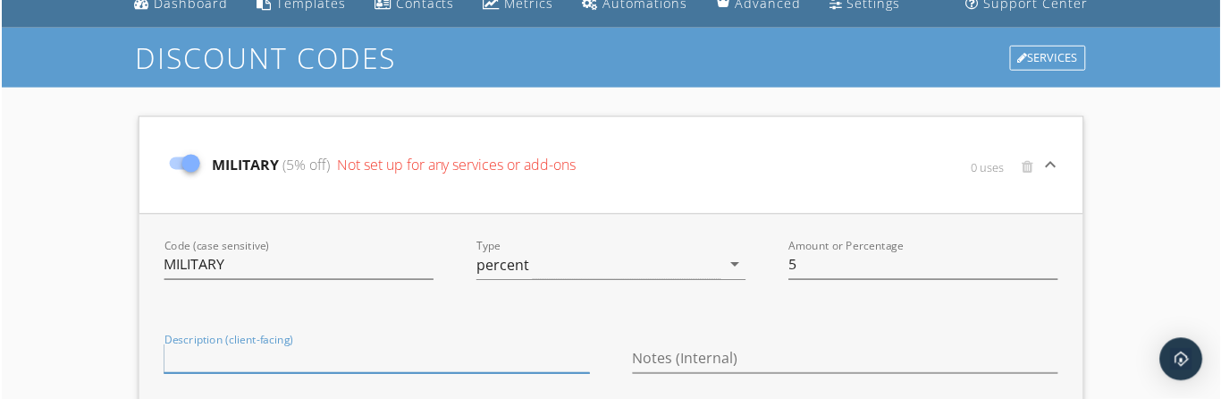
scroll to position [77, 0]
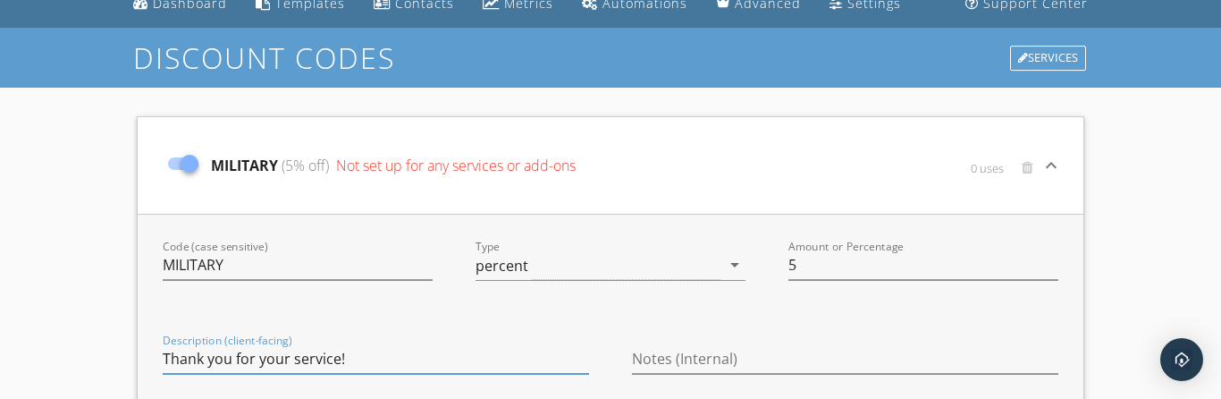
type input "Thank you for your service!"
click at [879, 273] on input "5" at bounding box center [924, 265] width 270 height 30
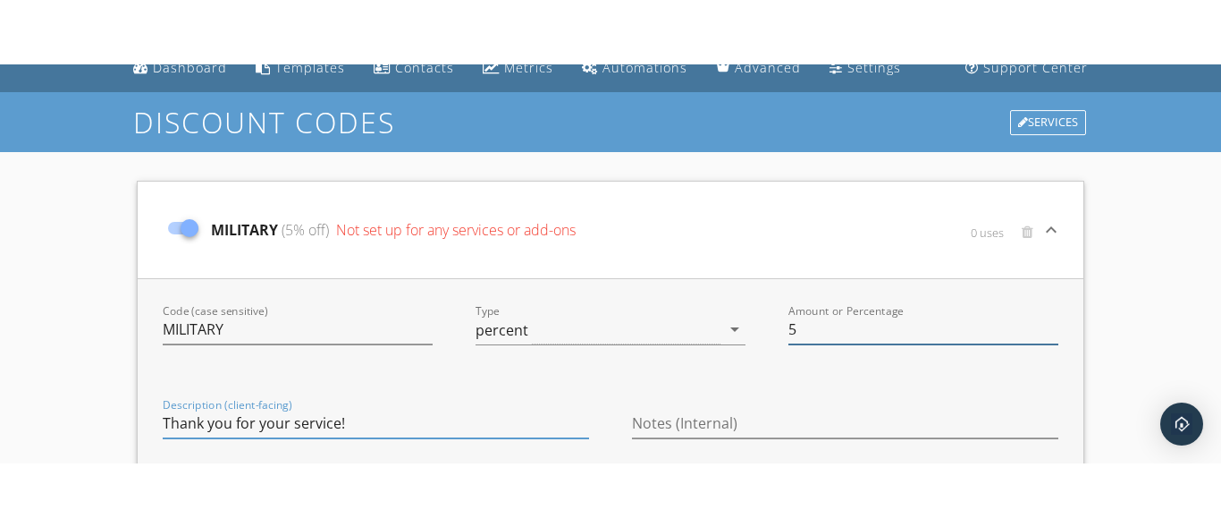
scroll to position [0, 0]
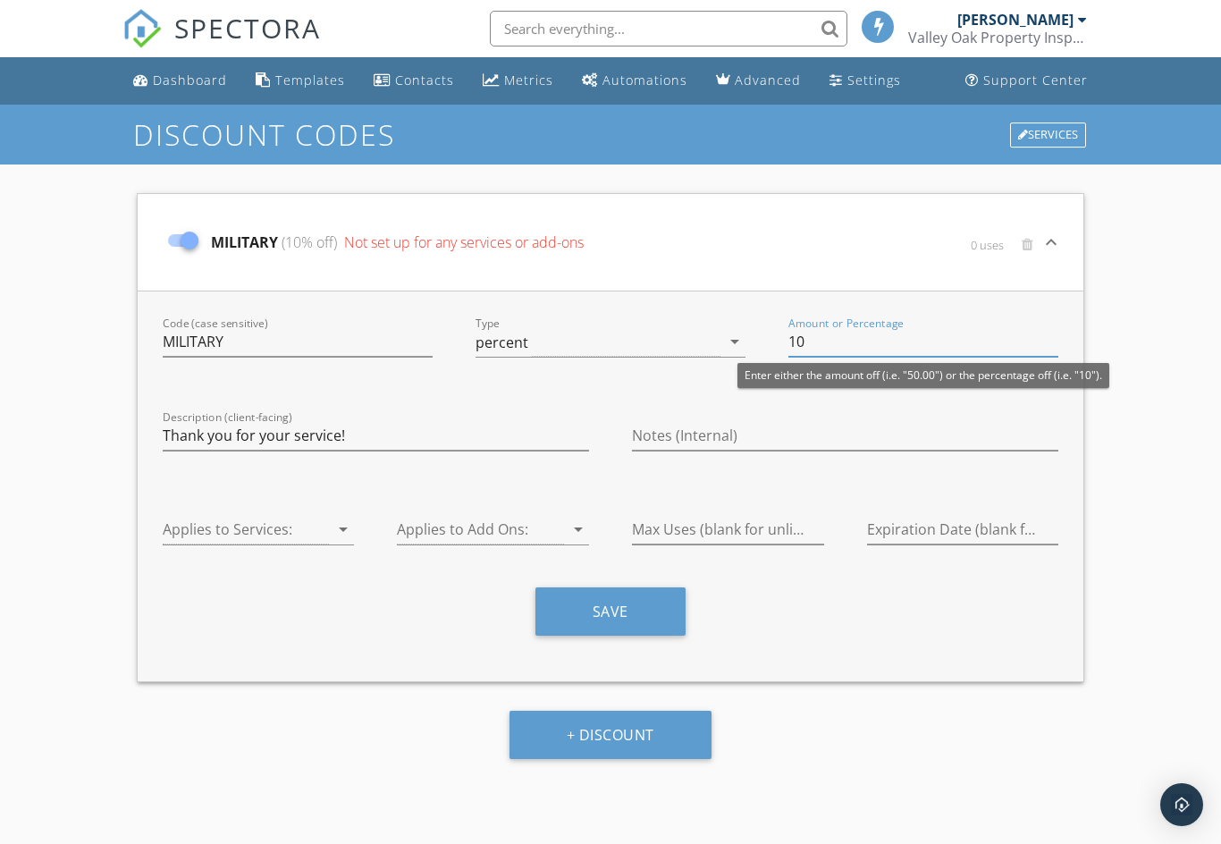
type input "10"
click at [346, 524] on icon "arrow_drop_down" at bounding box center [343, 529] width 21 height 21
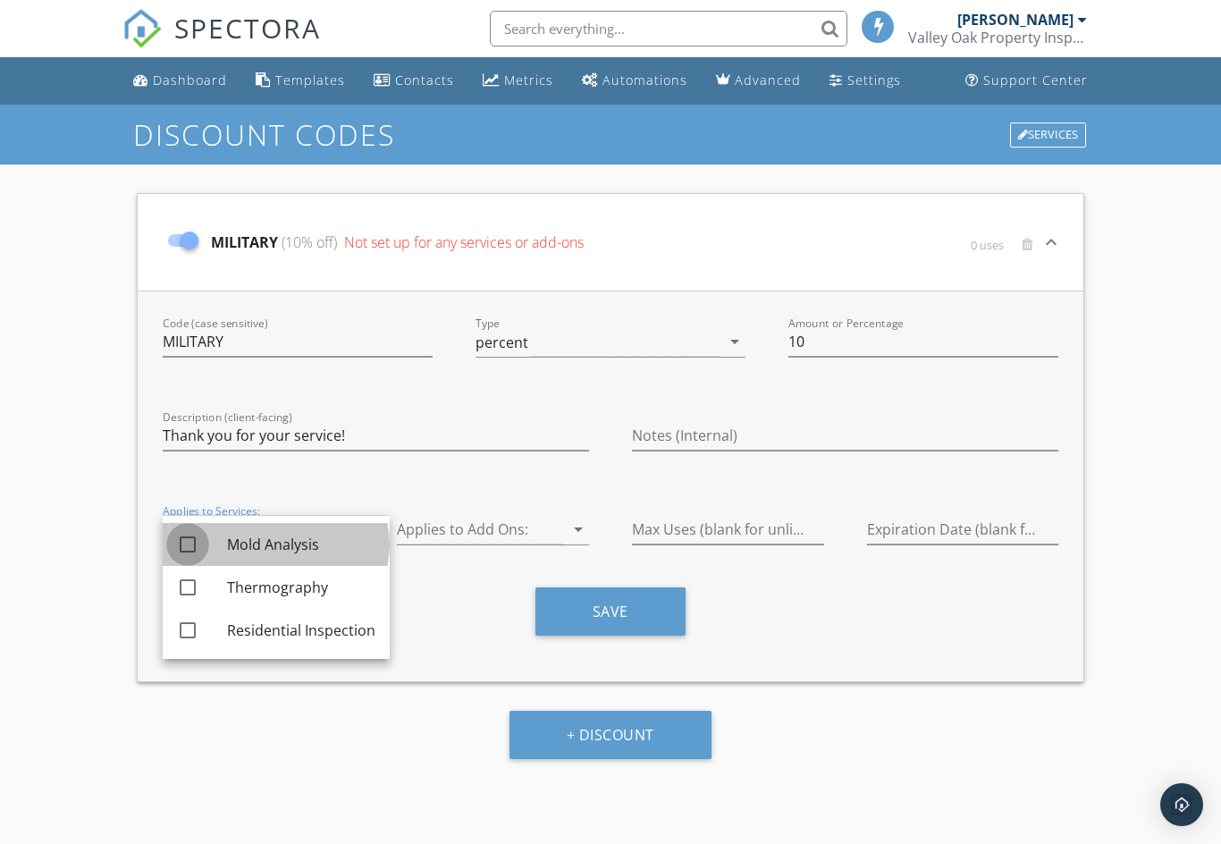
click at [189, 550] on div at bounding box center [188, 544] width 30 height 30
checkbox input "true"
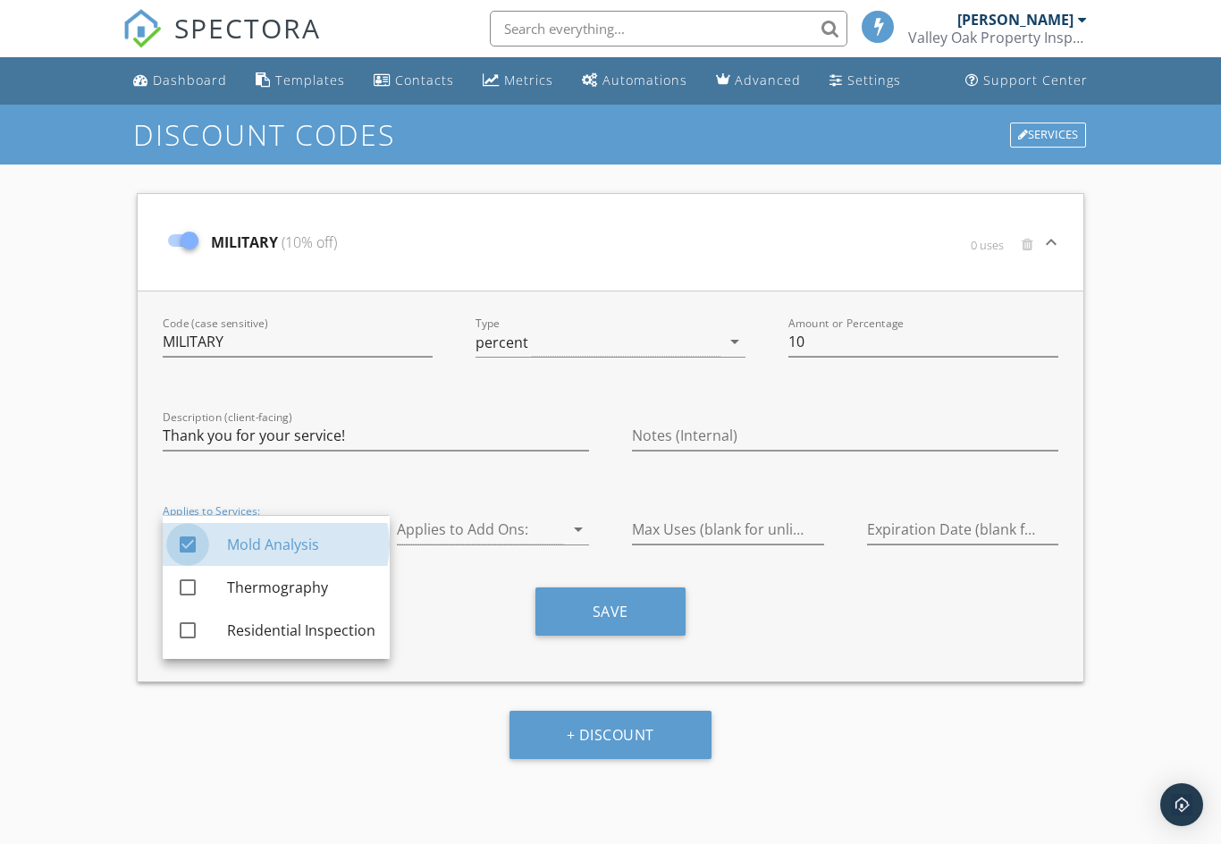
click at [198, 587] on div at bounding box center [188, 587] width 30 height 30
checkbox input "true"
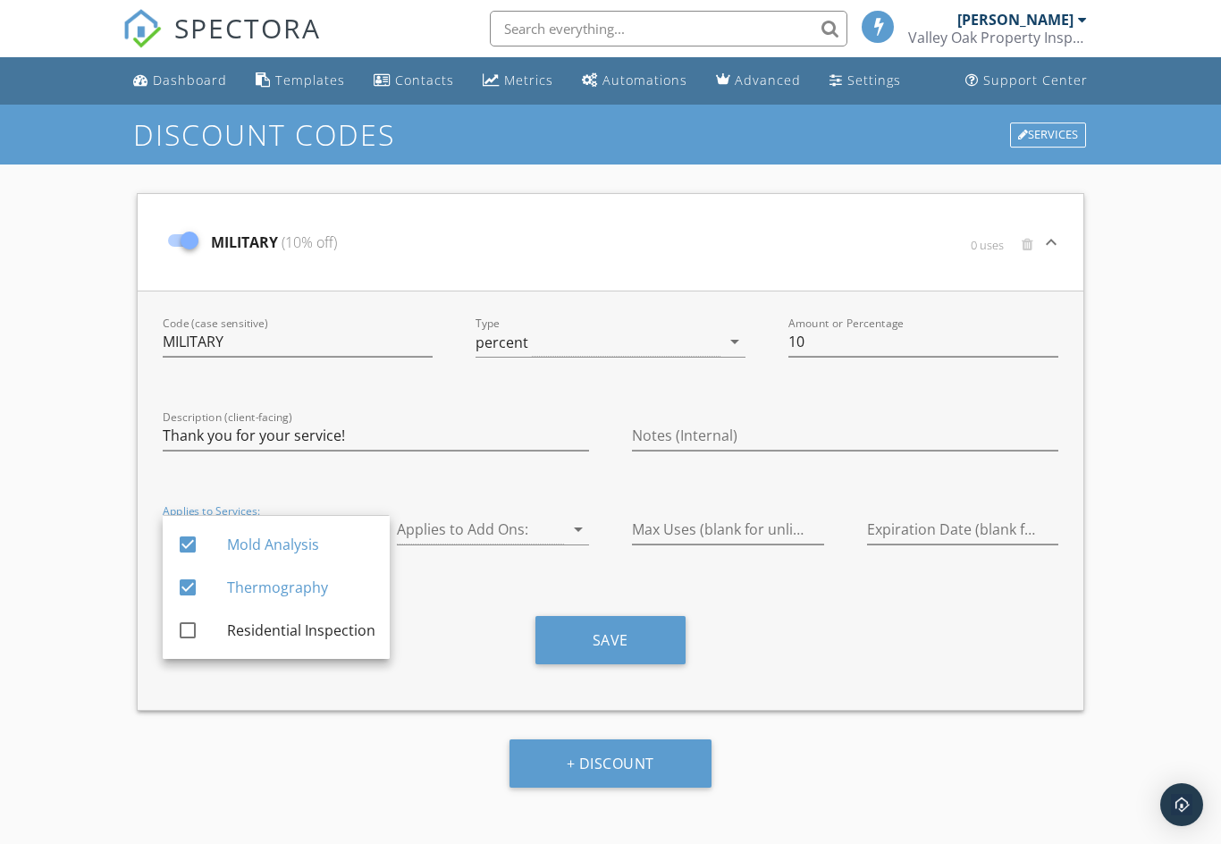
click at [199, 621] on div at bounding box center [188, 630] width 30 height 30
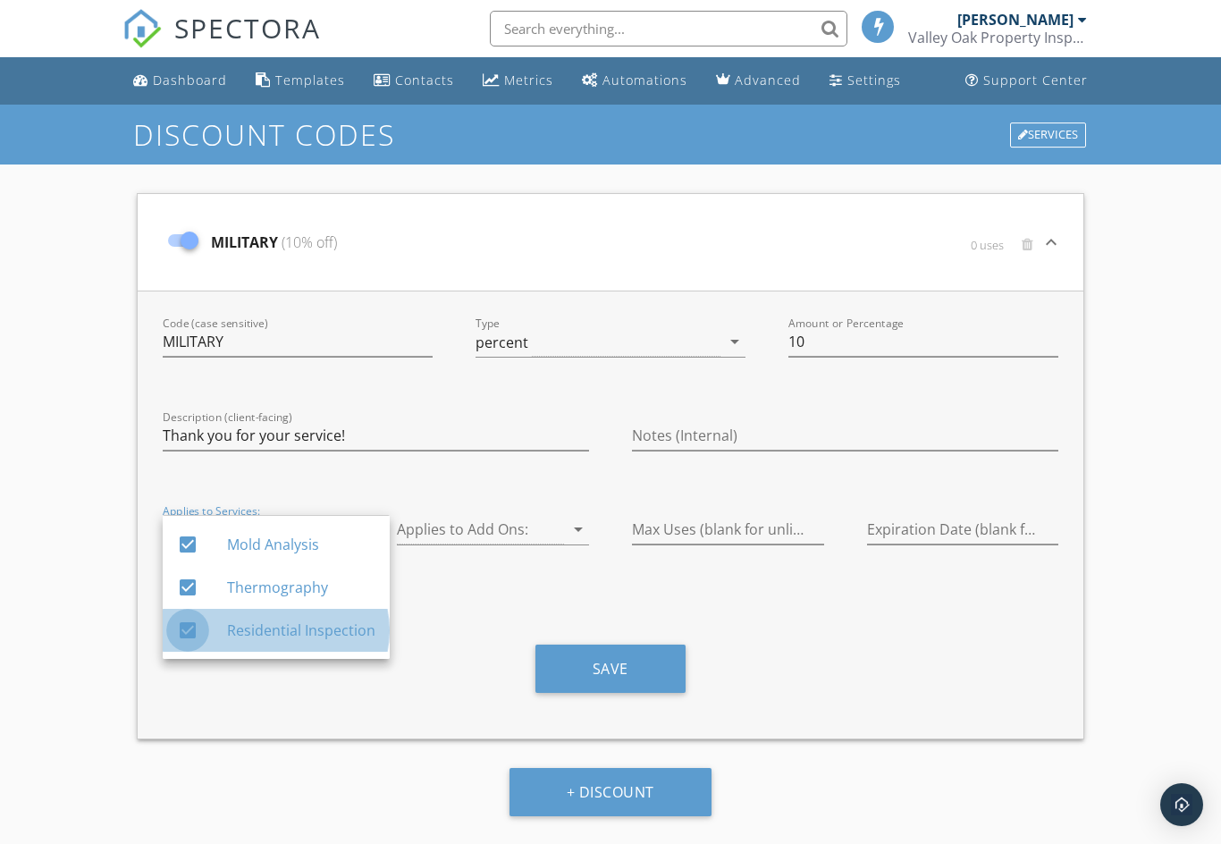
checkbox input "true"
click at [565, 532] on div "arrow_drop_down" at bounding box center [576, 529] width 25 height 21
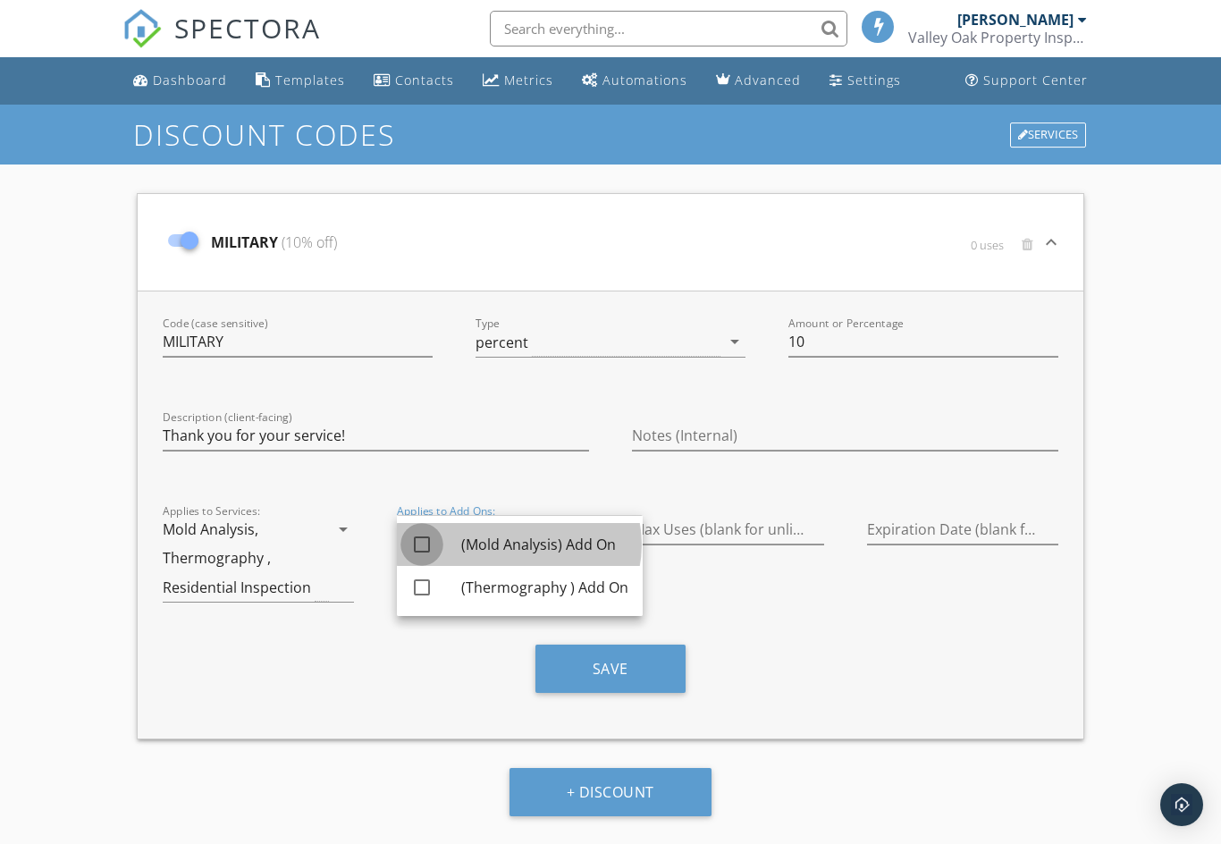
click at [427, 537] on div at bounding box center [422, 544] width 30 height 30
checkbox input "true"
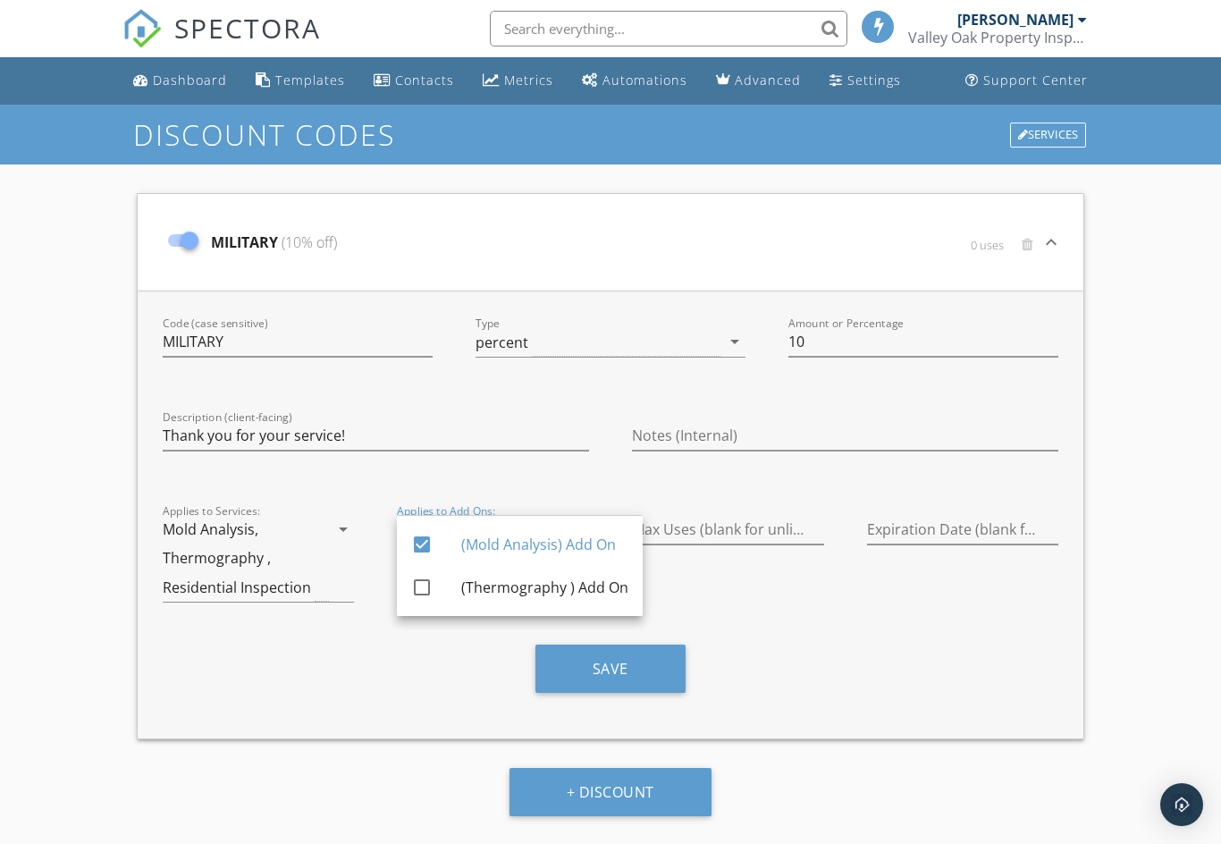
click at [432, 579] on div at bounding box center [422, 587] width 30 height 30
checkbox input "true"
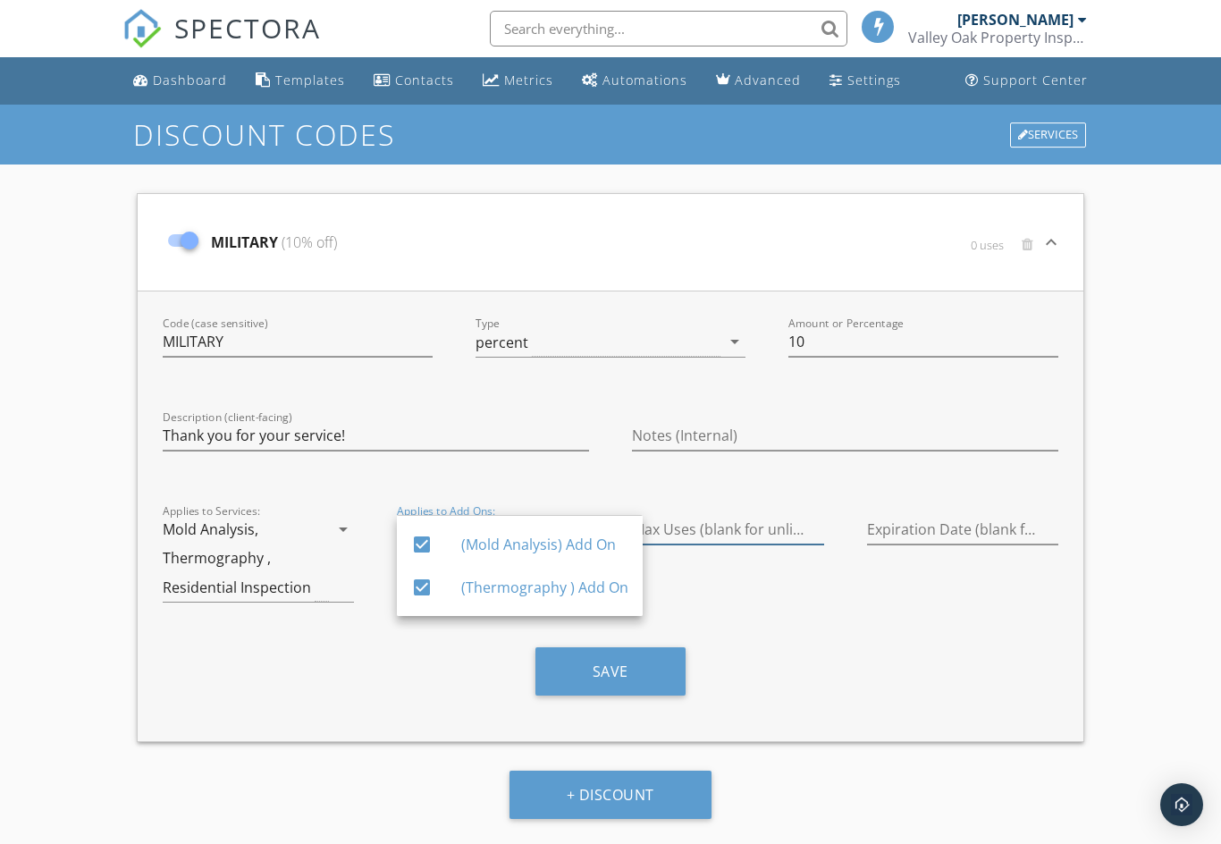
click at [778, 531] on input "Max Uses (blank for unlimited)" at bounding box center [728, 530] width 192 height 30
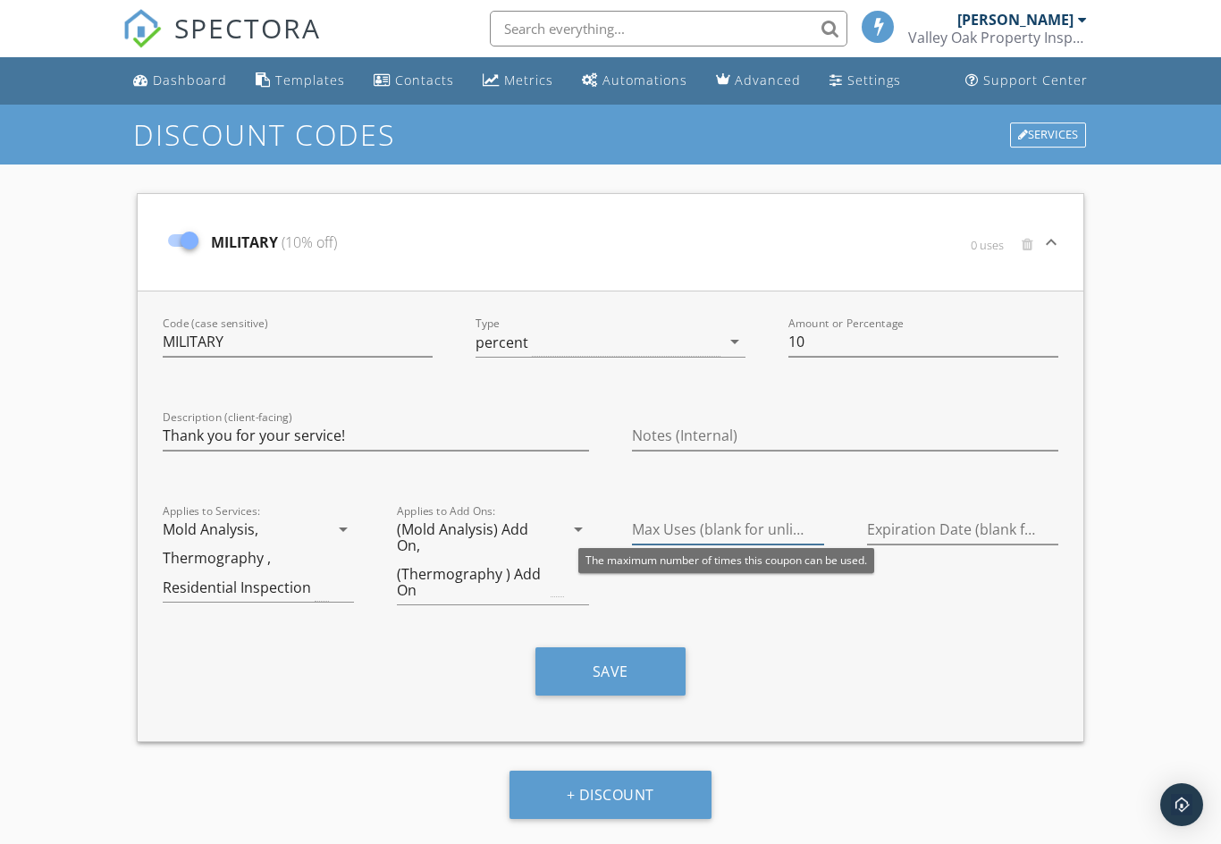
click at [697, 516] on input "Max Uses (blank for unlimited)" at bounding box center [728, 530] width 192 height 30
click at [754, 536] on input "Max Uses (blank for unlimited)" at bounding box center [728, 530] width 192 height 30
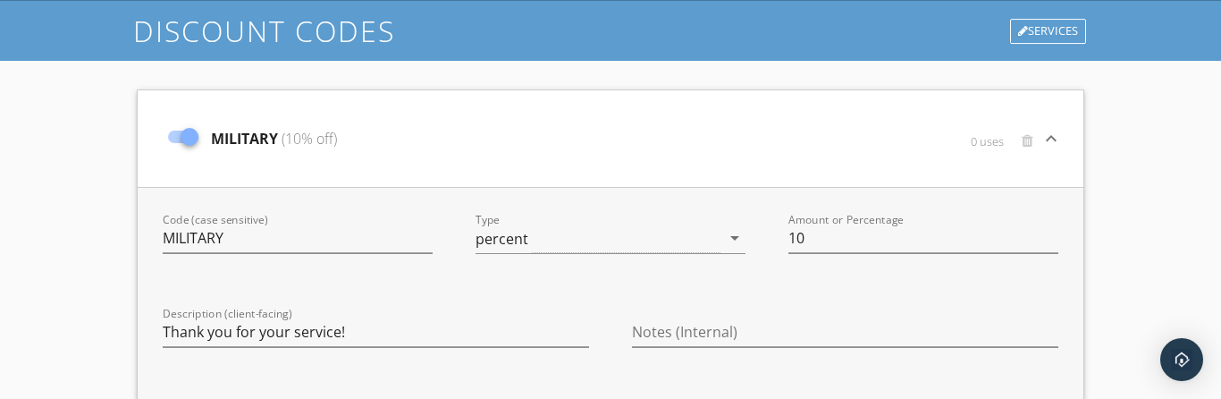
scroll to position [330, 0]
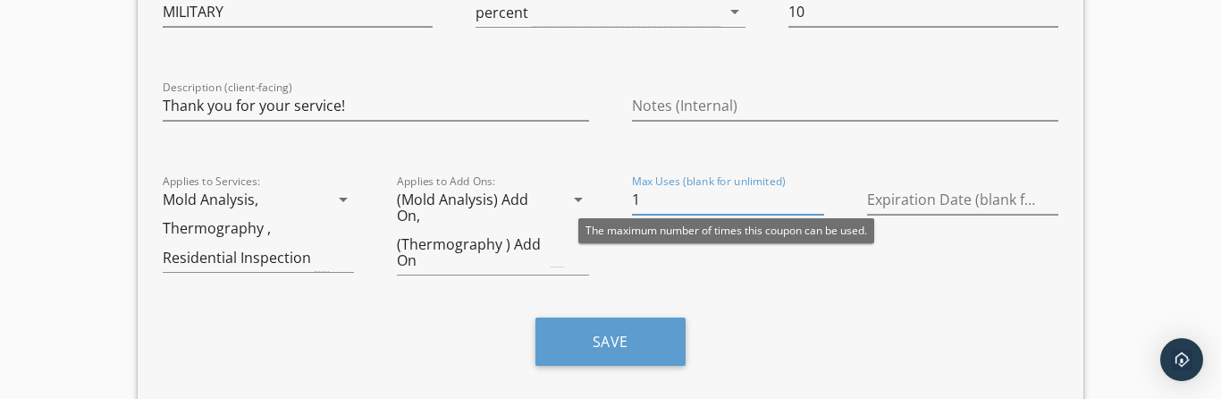
type input "1"
click at [641, 340] on button "Save" at bounding box center [611, 341] width 150 height 48
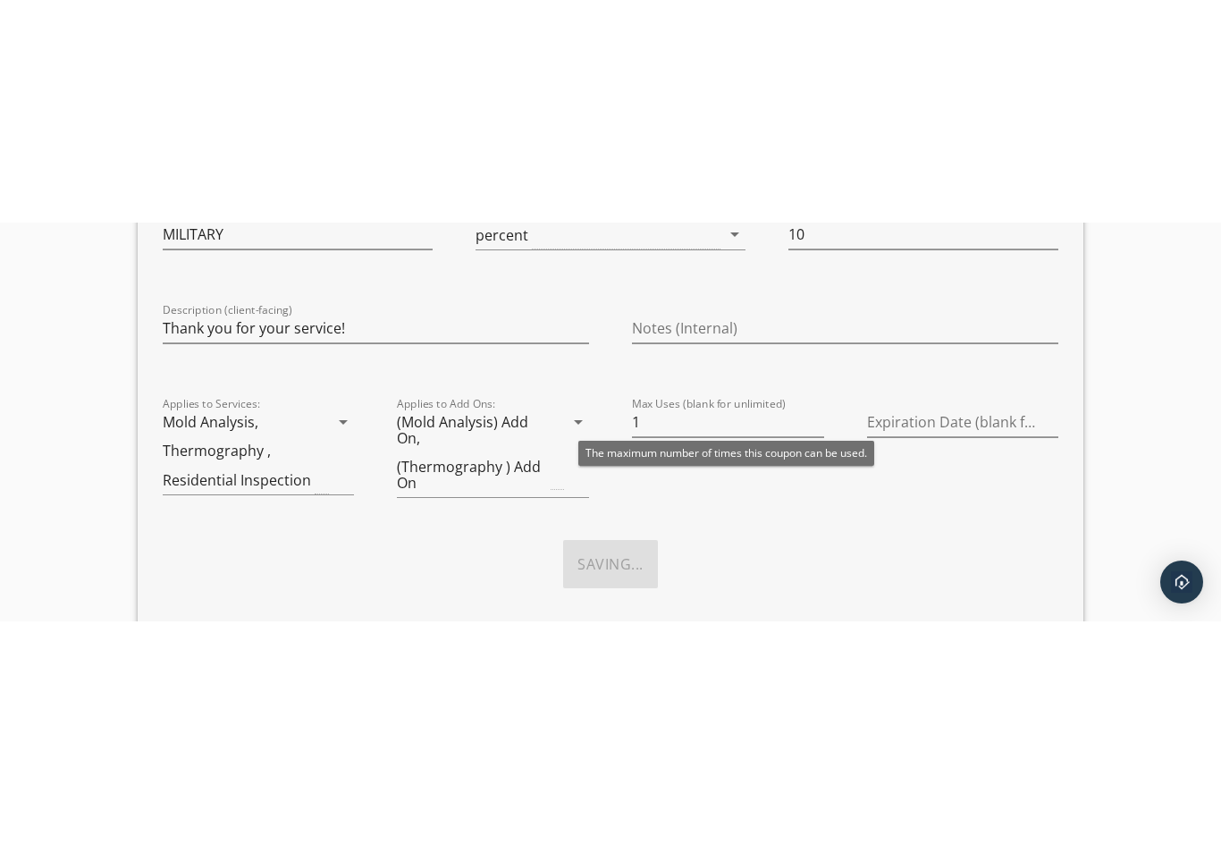
scroll to position [0, 0]
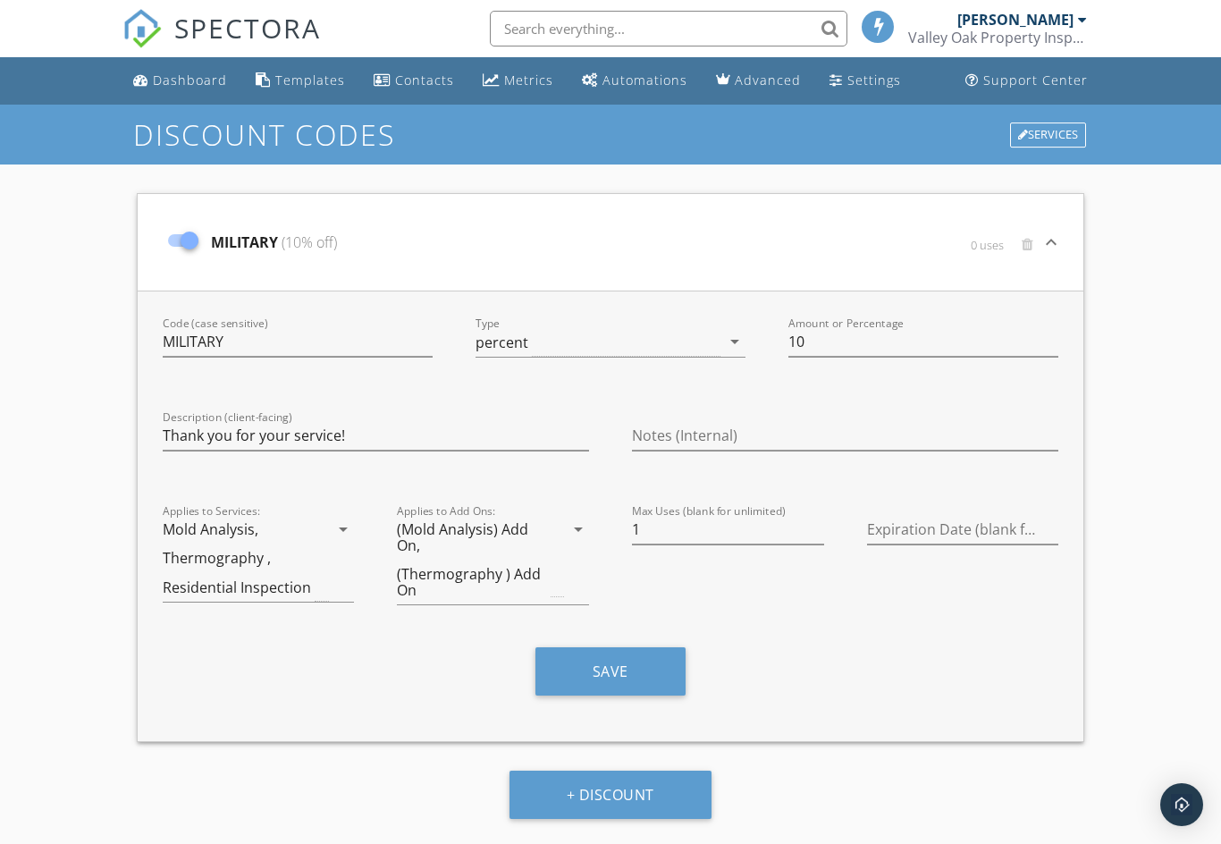
click at [622, 800] on button "+ Discount" at bounding box center [611, 795] width 202 height 48
type input "NEWCOUPON"
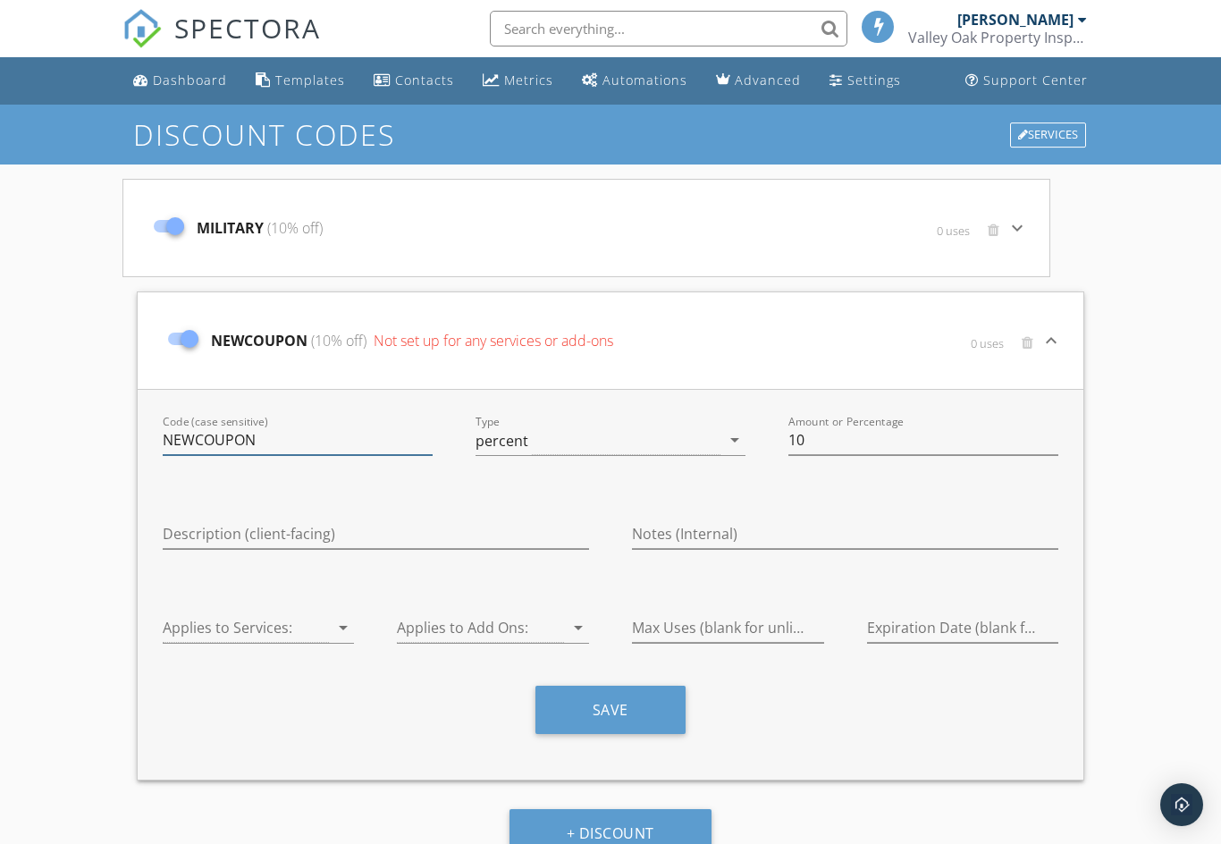
click at [291, 440] on input "NEWCOUPON" at bounding box center [298, 441] width 270 height 30
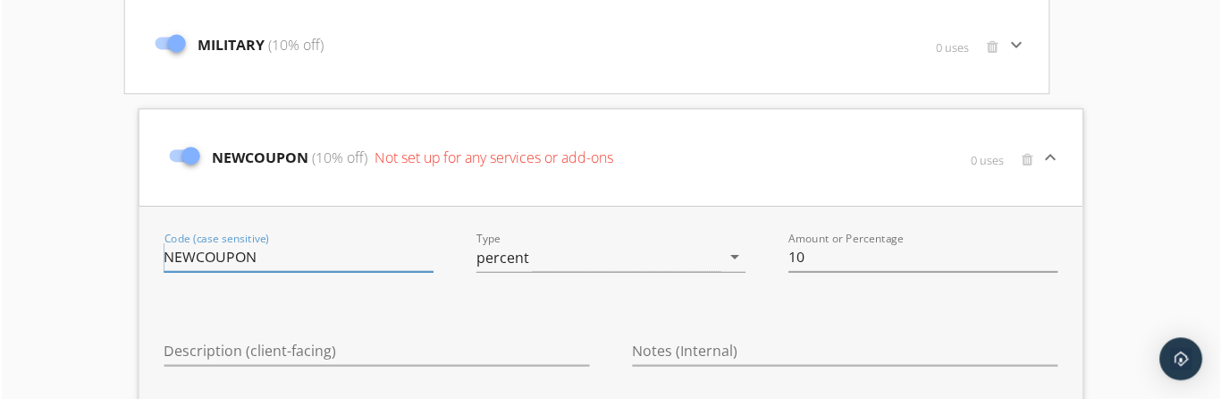
scroll to position [182, 0]
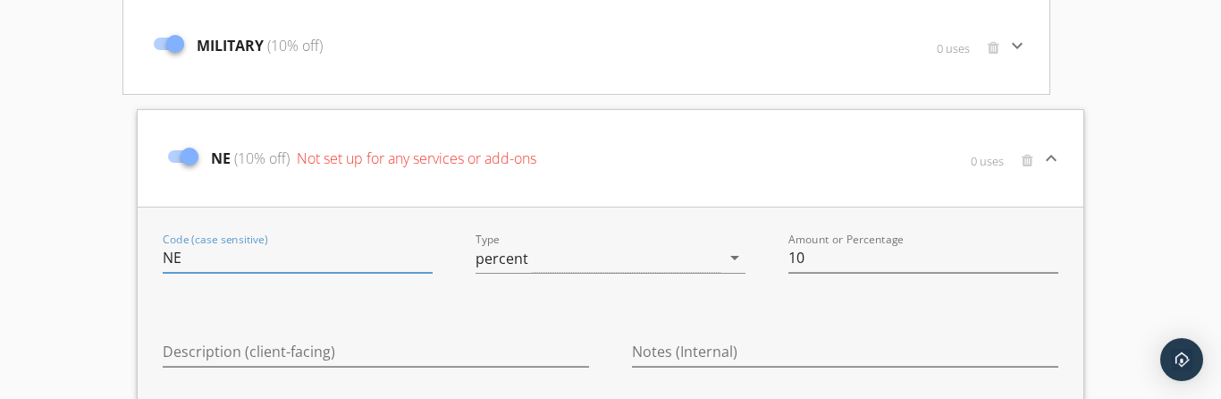
type input "N"
type input "SENIOR"
click at [933, 261] on input "10" at bounding box center [924, 258] width 270 height 30
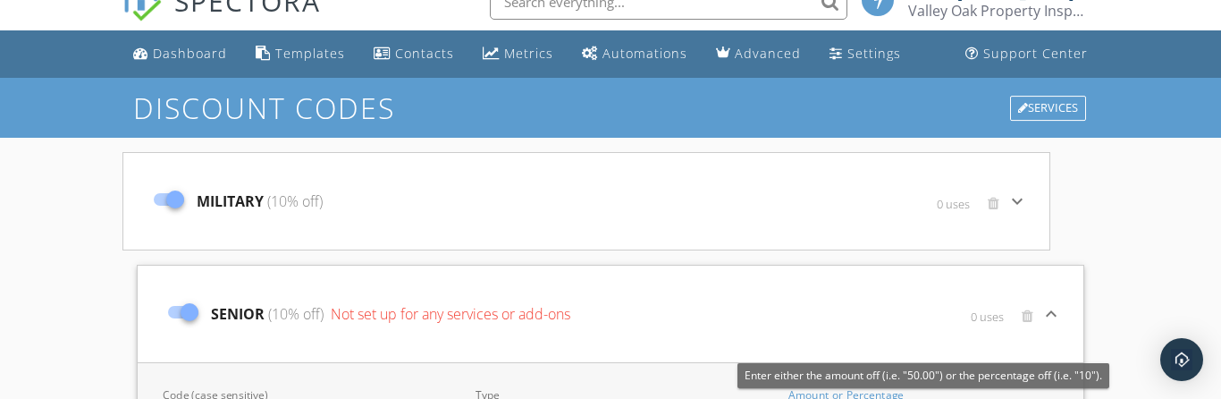
type input "1"
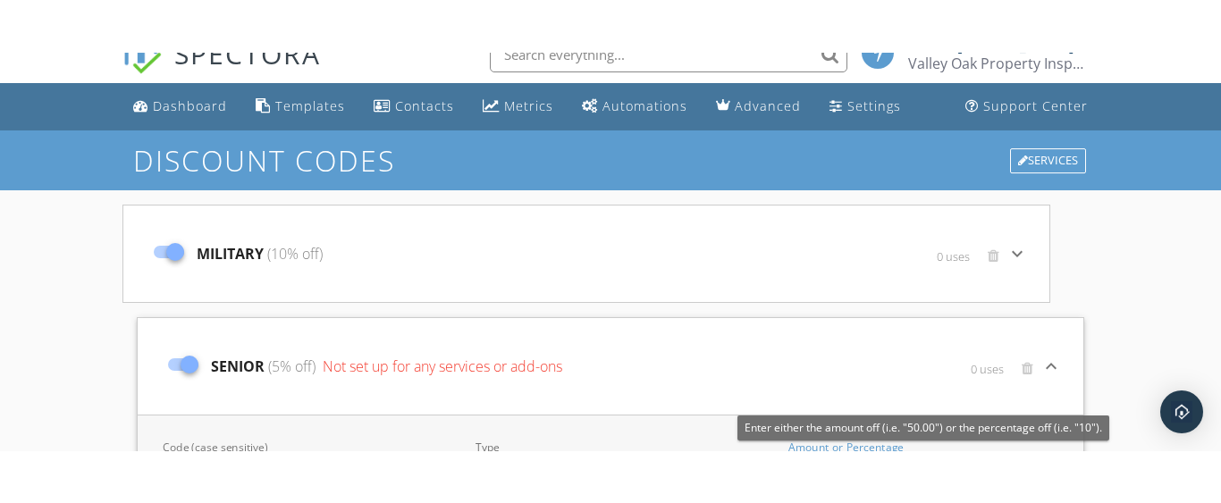
scroll to position [0, 0]
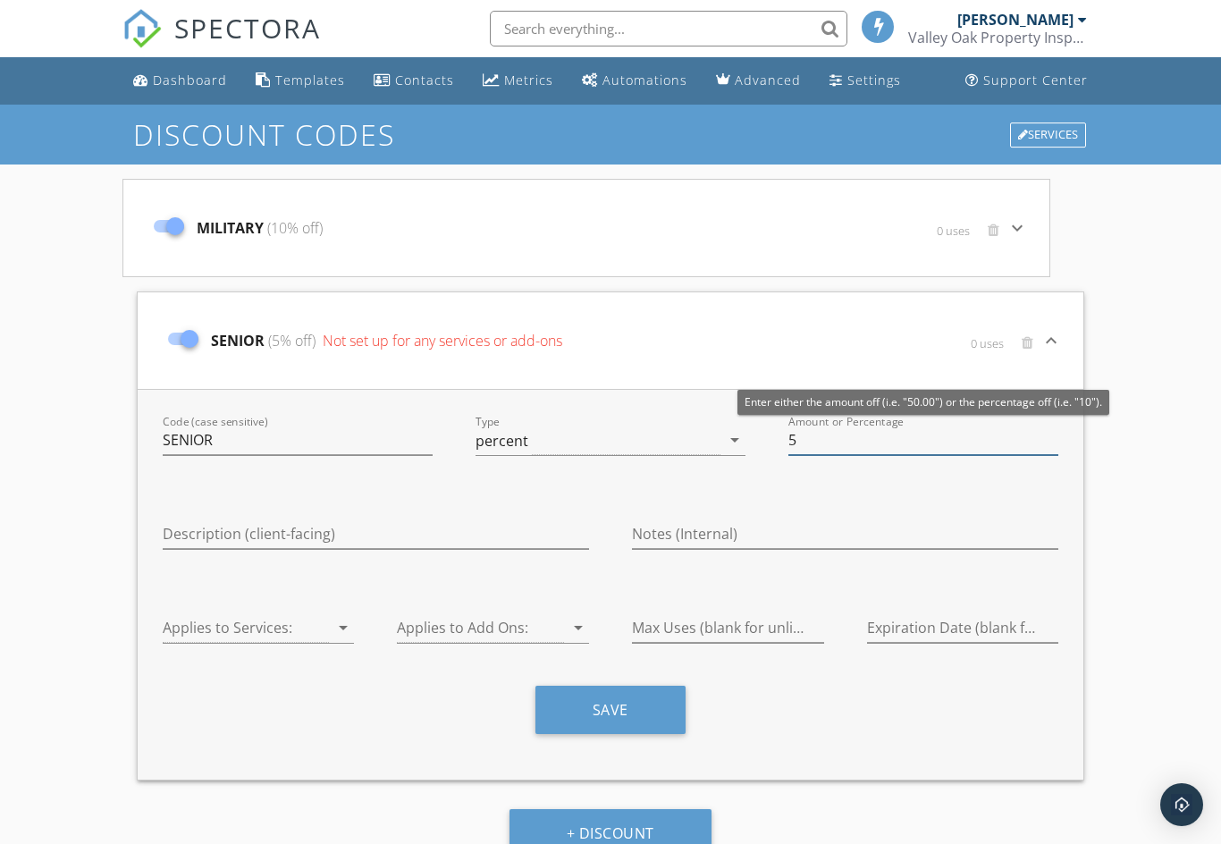
type input "5"
click at [430, 532] on input "Description (client-facing)" at bounding box center [376, 534] width 426 height 30
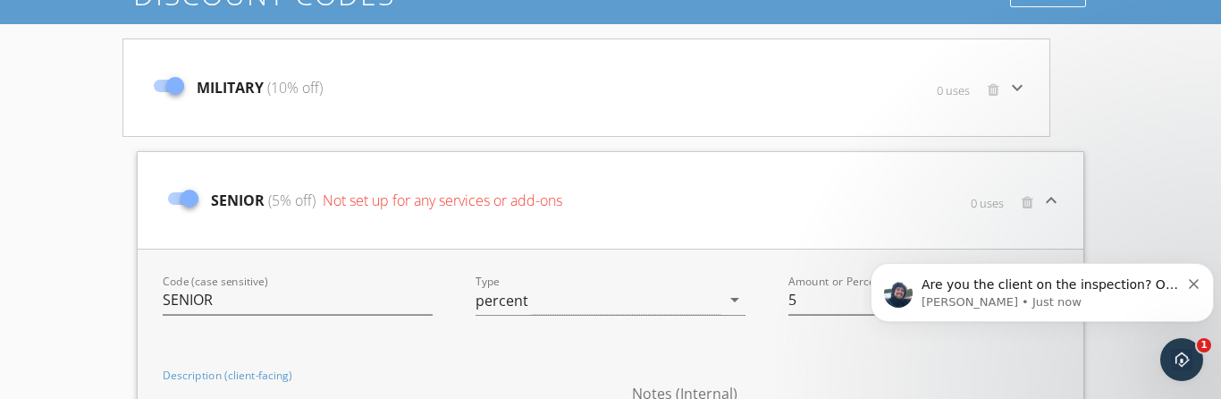
click at [1076, 293] on p "Are you the client on the inspection? Or are you viewing as the inspector?" at bounding box center [1051, 285] width 258 height 18
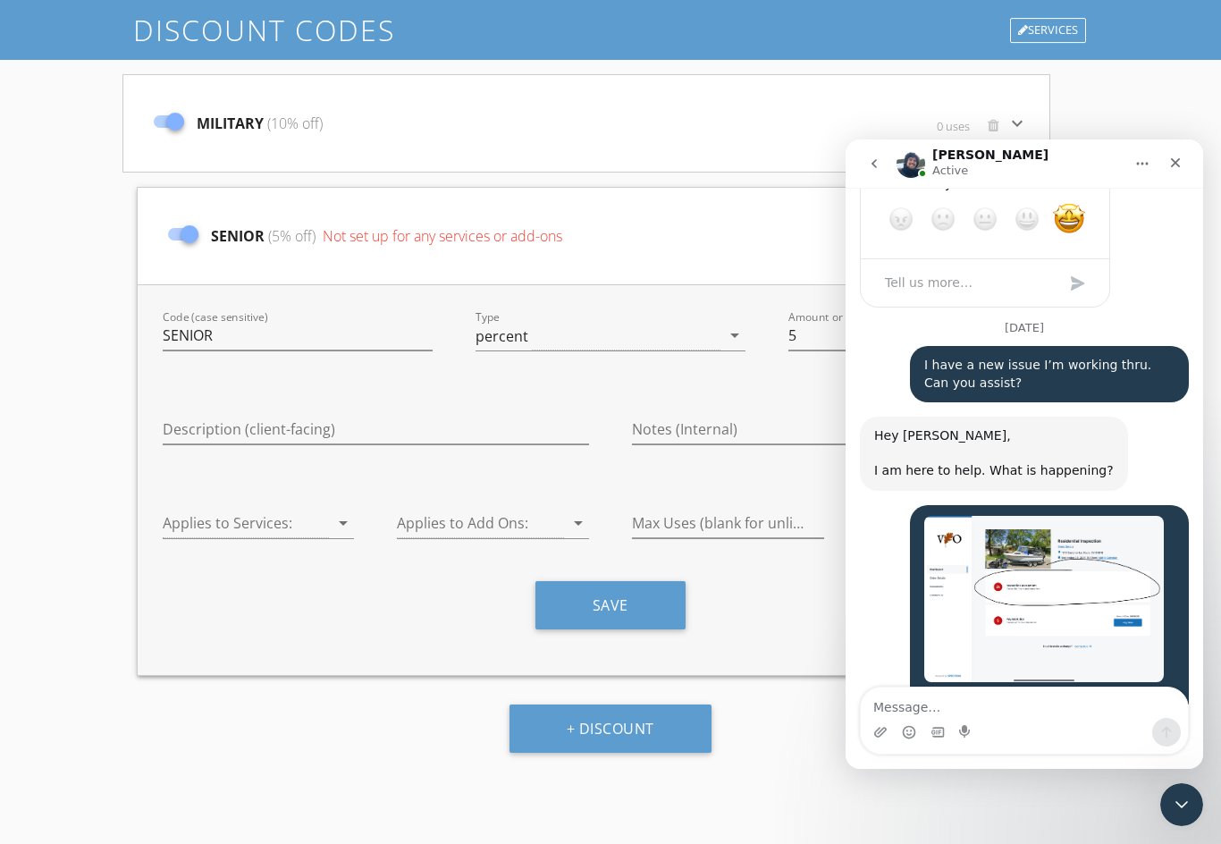
scroll to position [3267, 0]
click at [978, 700] on textarea "Message…" at bounding box center [1024, 703] width 327 height 30
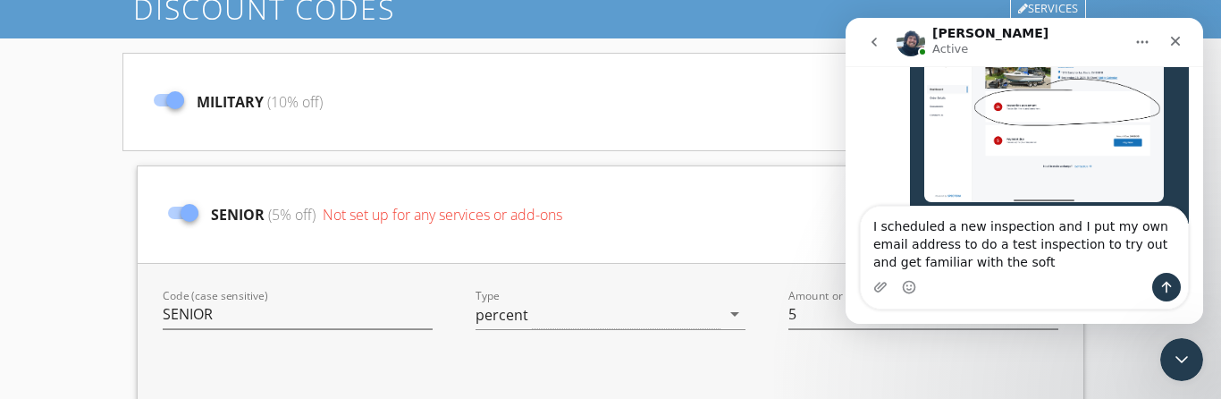
scroll to position [3626, 0]
type textarea "I scheduled a new inspection and I put my own email address to do a test inspec…"
click at [1171, 285] on icon "Send a message…" at bounding box center [1167, 287] width 14 height 14
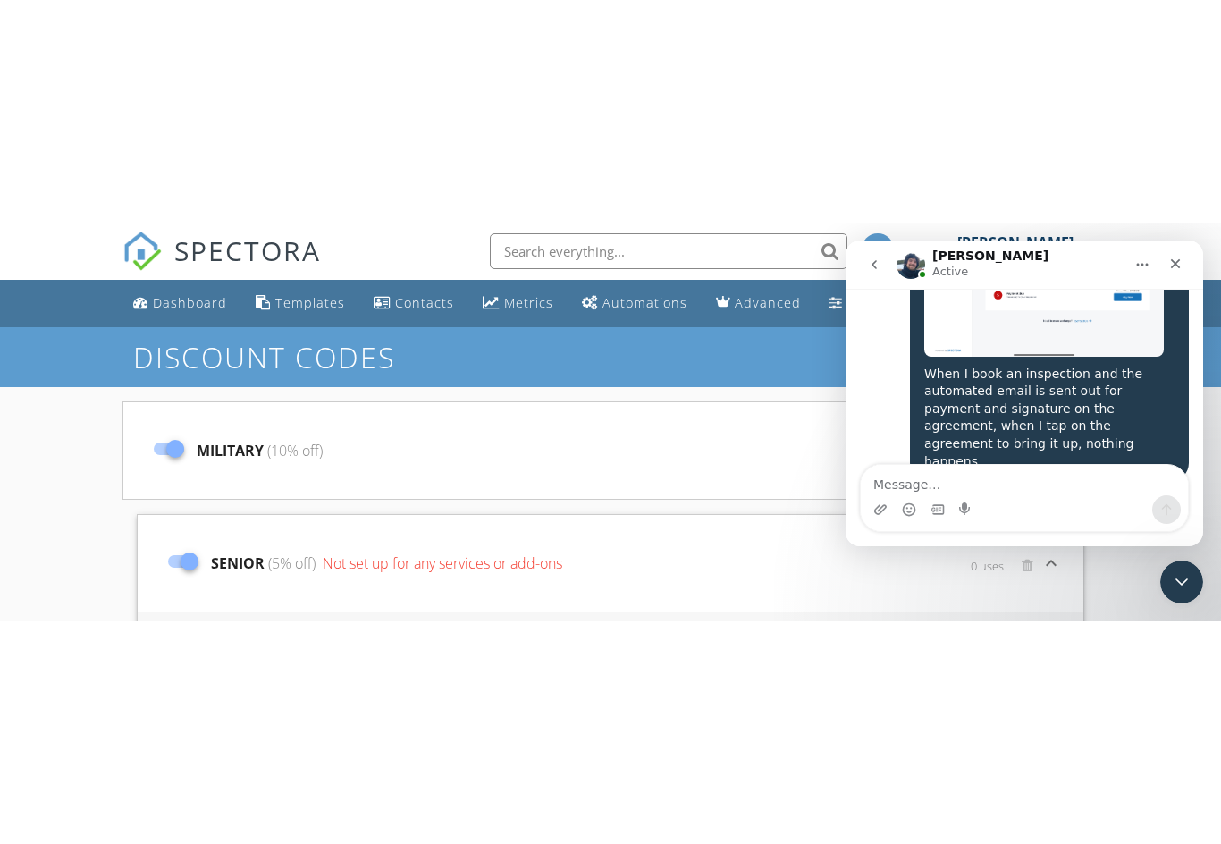
scroll to position [3371, 0]
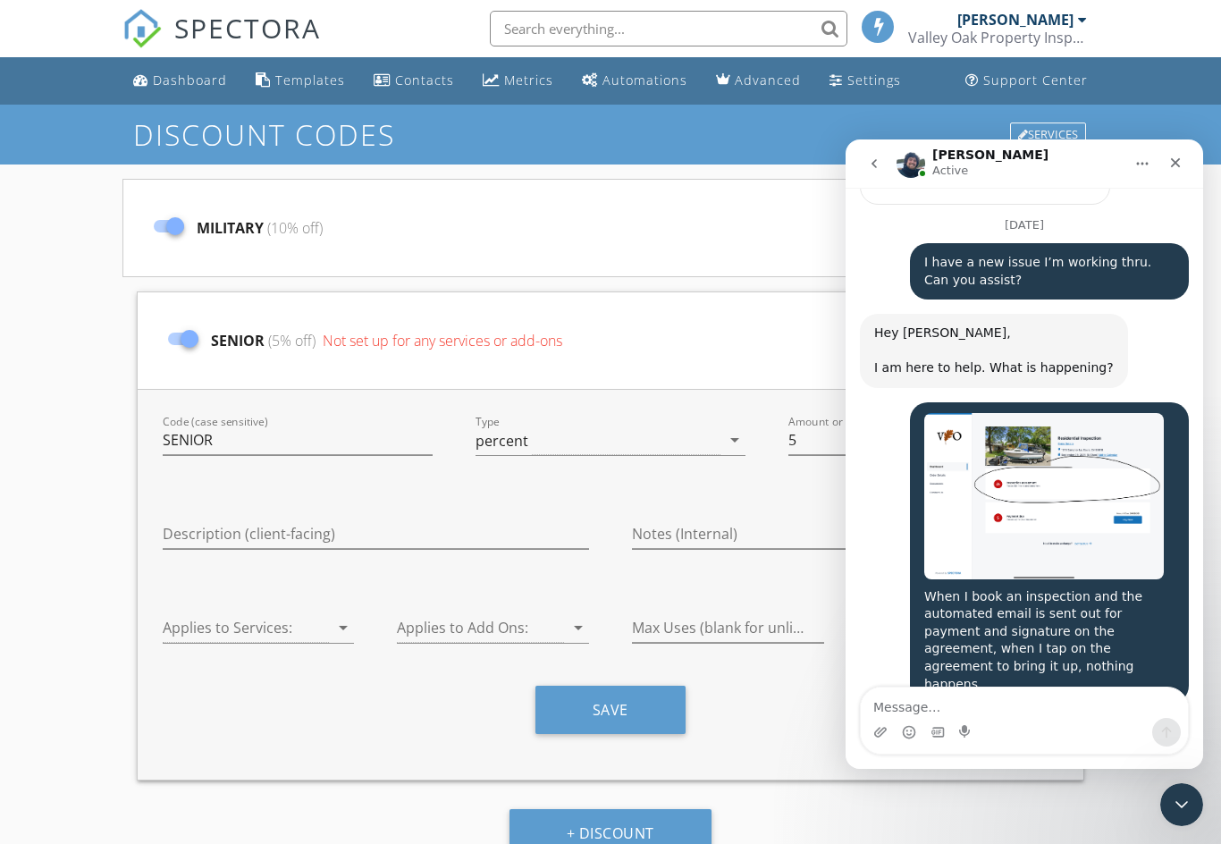
click at [1185, 171] on div "Close" at bounding box center [1176, 163] width 32 height 32
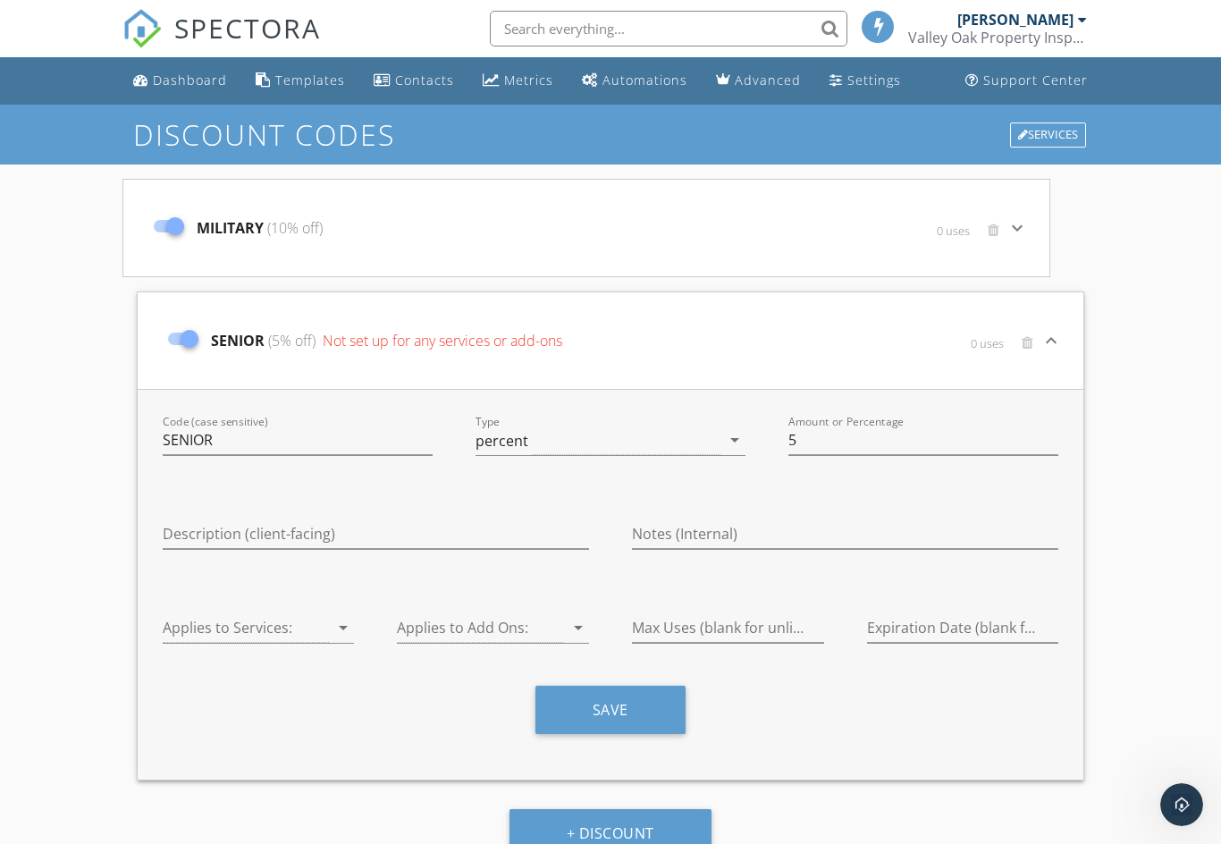
scroll to position [0, 0]
click at [502, 520] on input "Description (client-facing)" at bounding box center [376, 534] width 426 height 30
type input "Life Experience Discount"
click at [324, 624] on div at bounding box center [246, 628] width 167 height 30
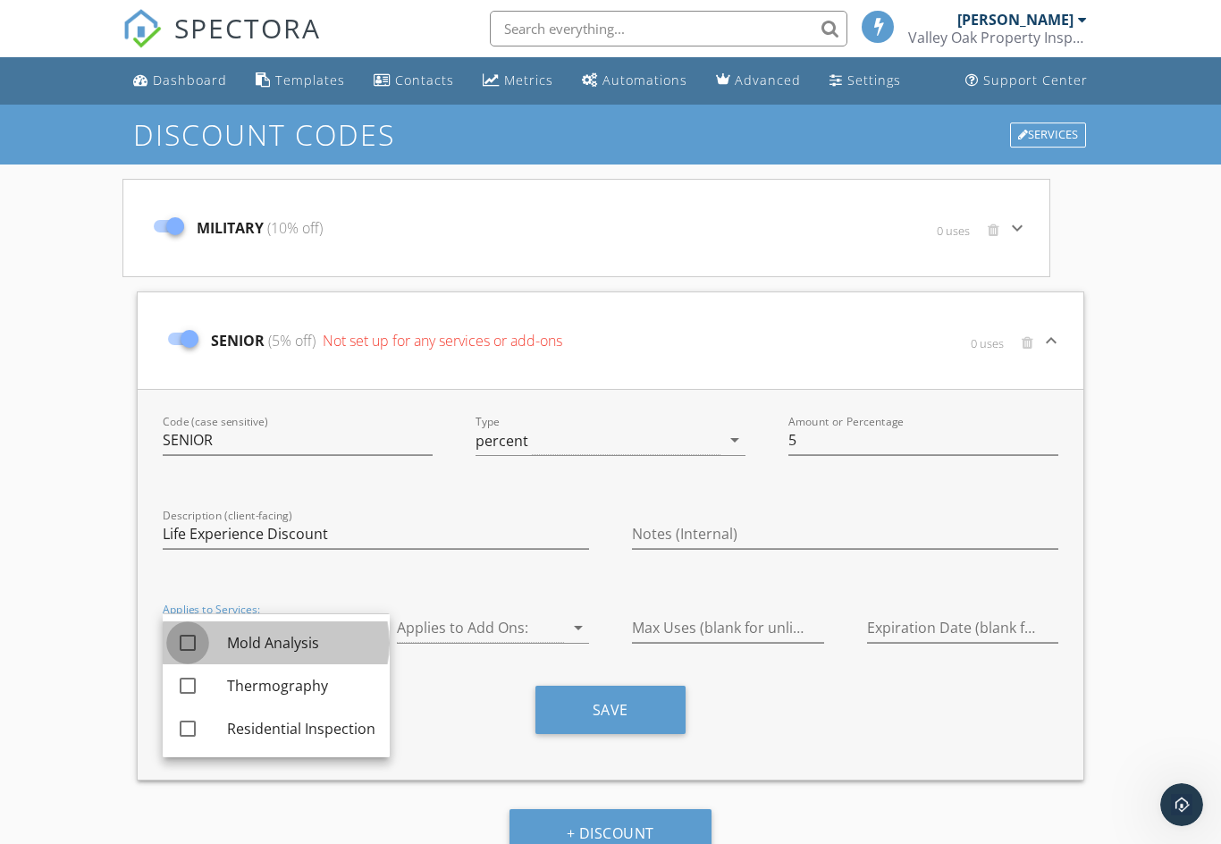
click at [190, 654] on div at bounding box center [188, 643] width 30 height 30
checkbox input "true"
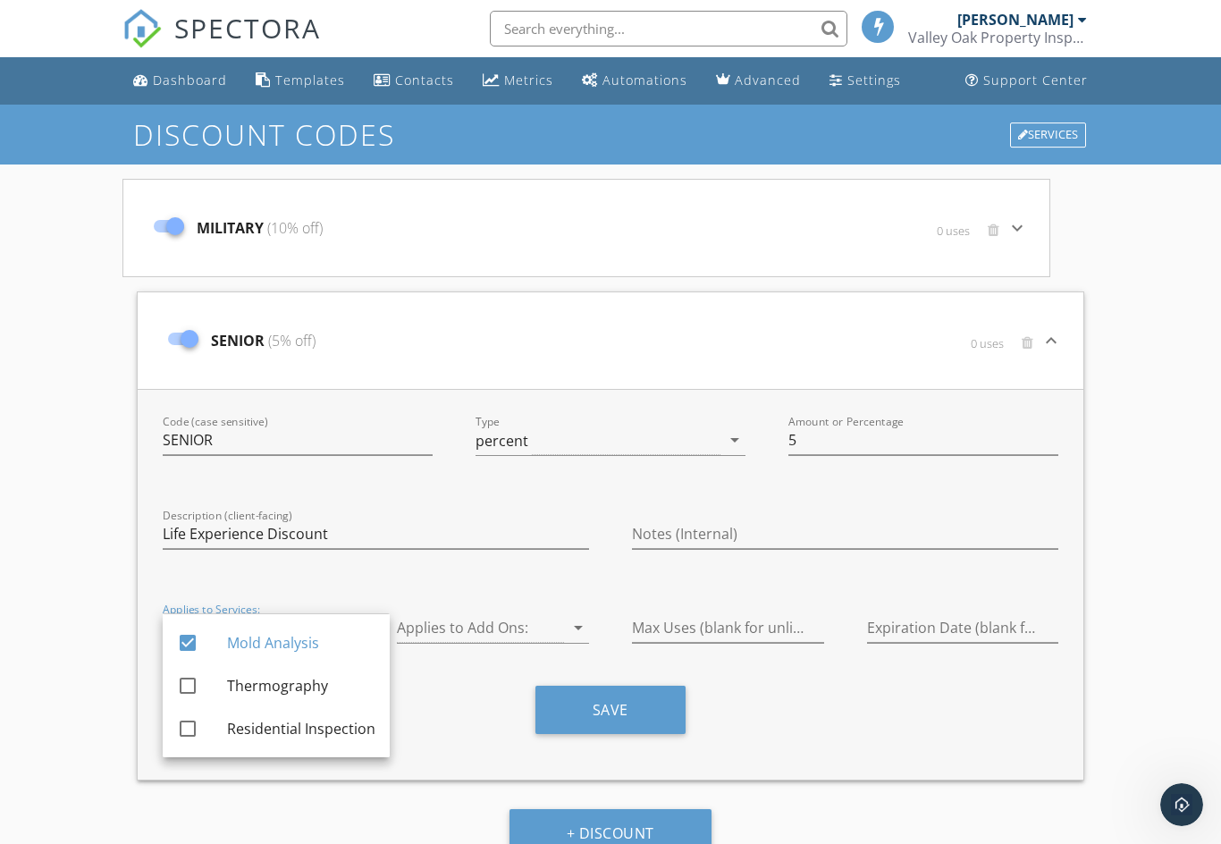
click at [192, 690] on div at bounding box center [188, 686] width 30 height 30
checkbox input "true"
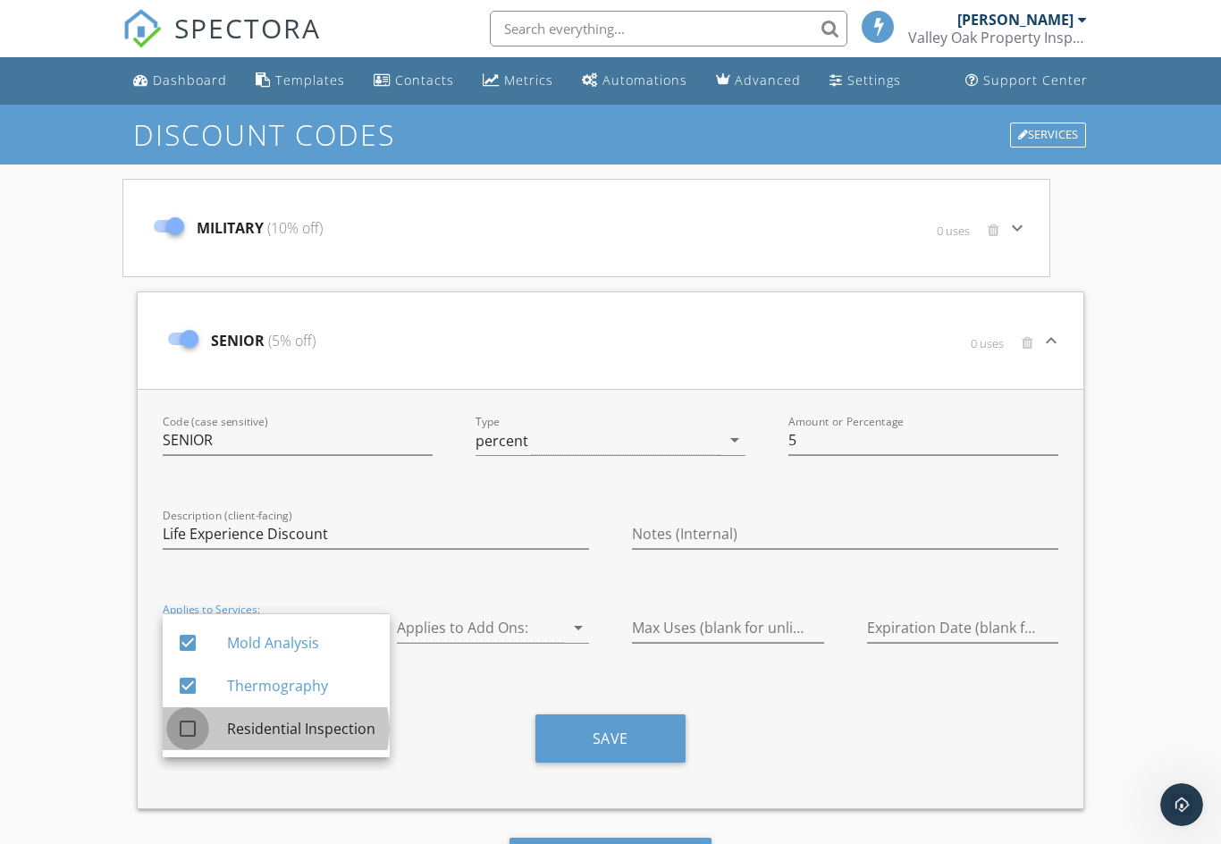
click at [195, 739] on div at bounding box center [188, 728] width 30 height 30
checkbox input "true"
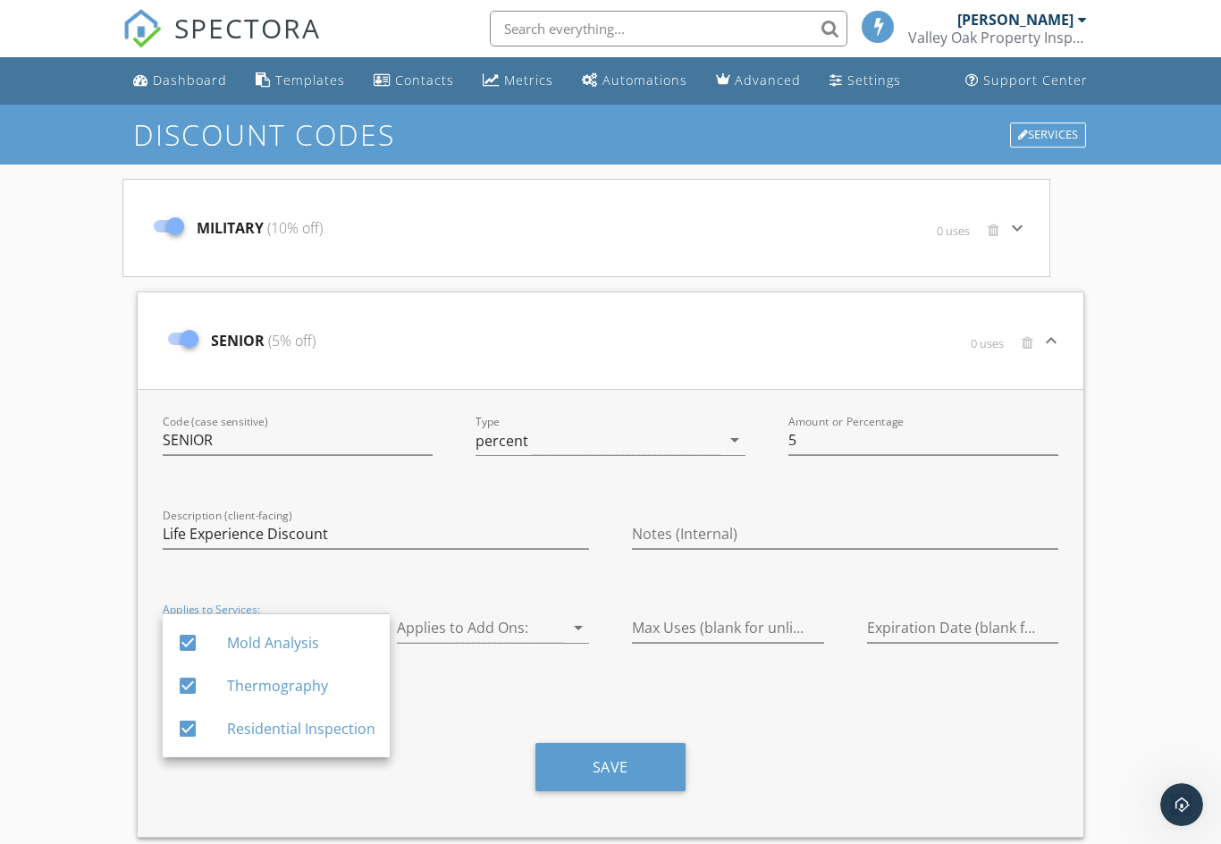
click at [519, 640] on div at bounding box center [480, 628] width 167 height 30
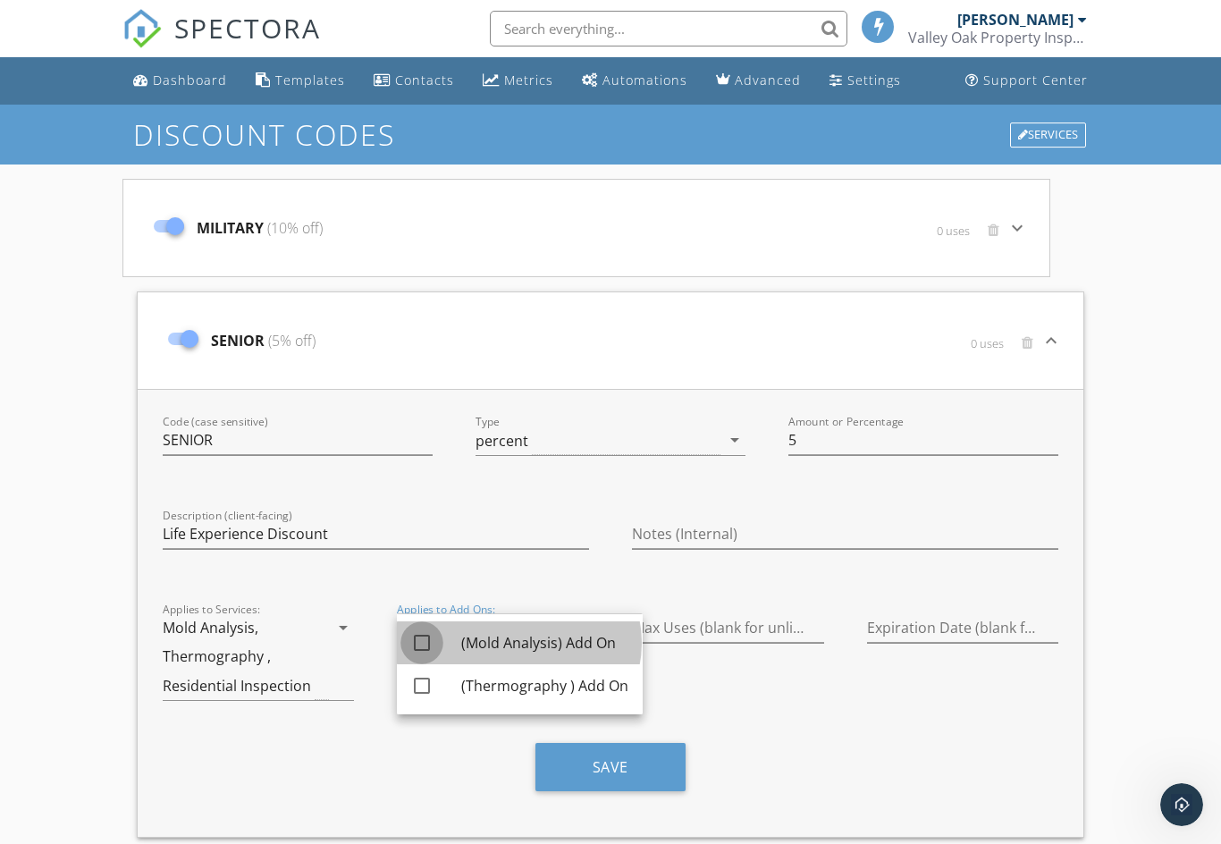
click at [426, 645] on div at bounding box center [422, 643] width 30 height 30
checkbox input "true"
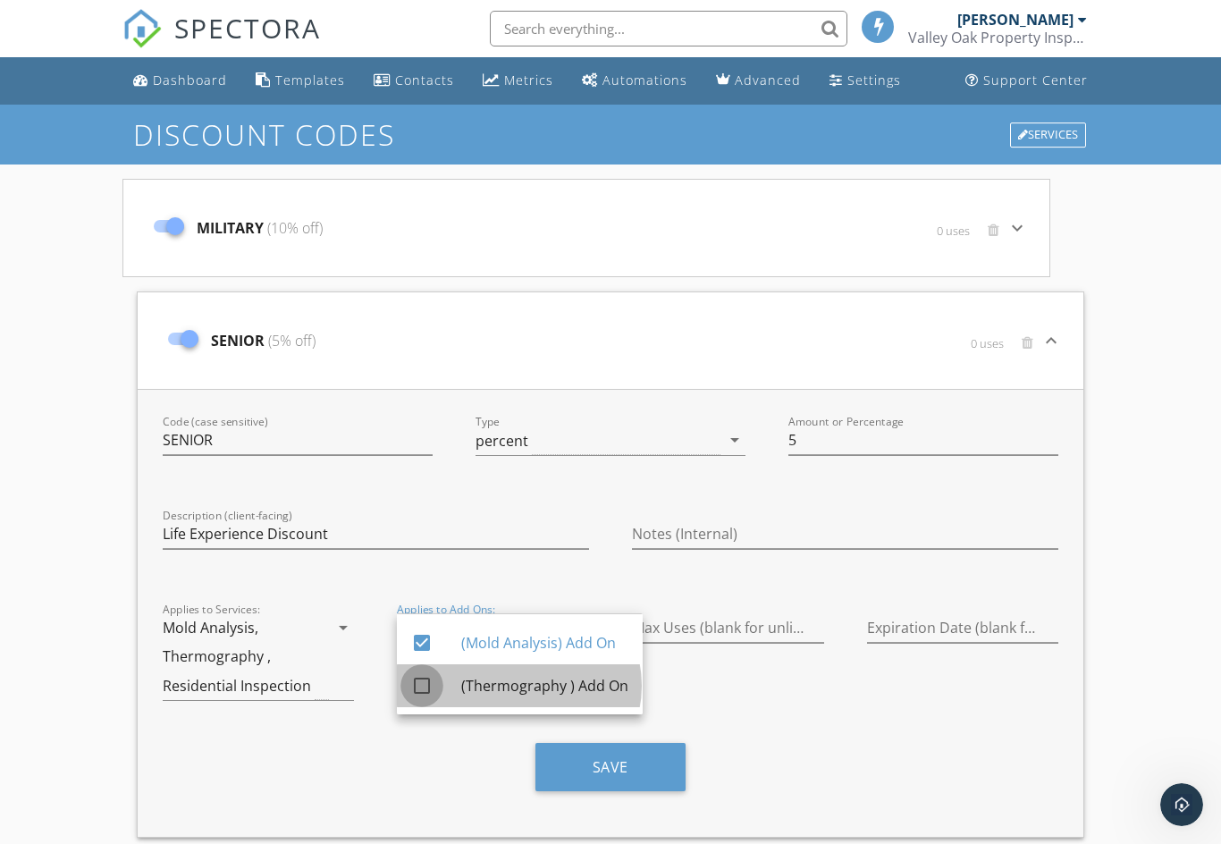
click at [430, 688] on div at bounding box center [422, 686] width 30 height 30
checkbox input "true"
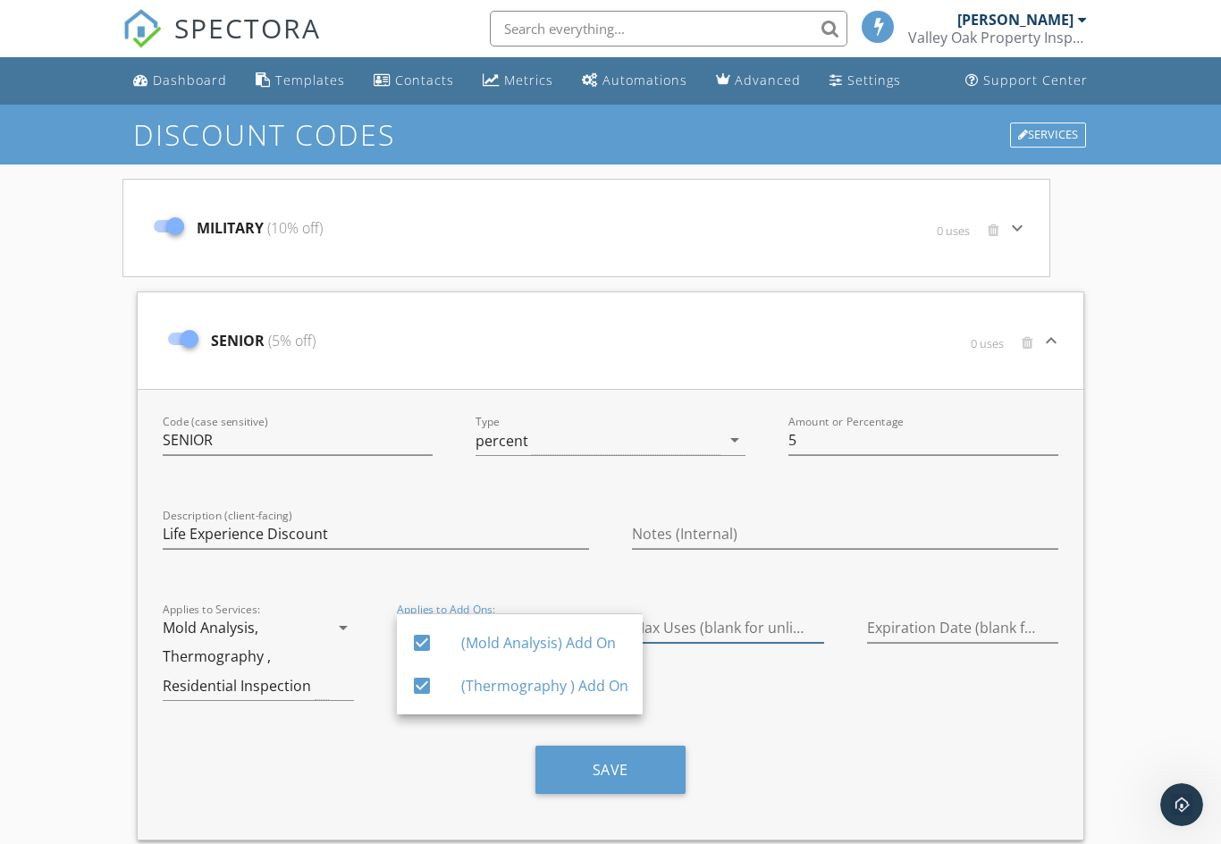
click at [779, 628] on input "Max Uses (blank for unlimited)" at bounding box center [728, 628] width 192 height 30
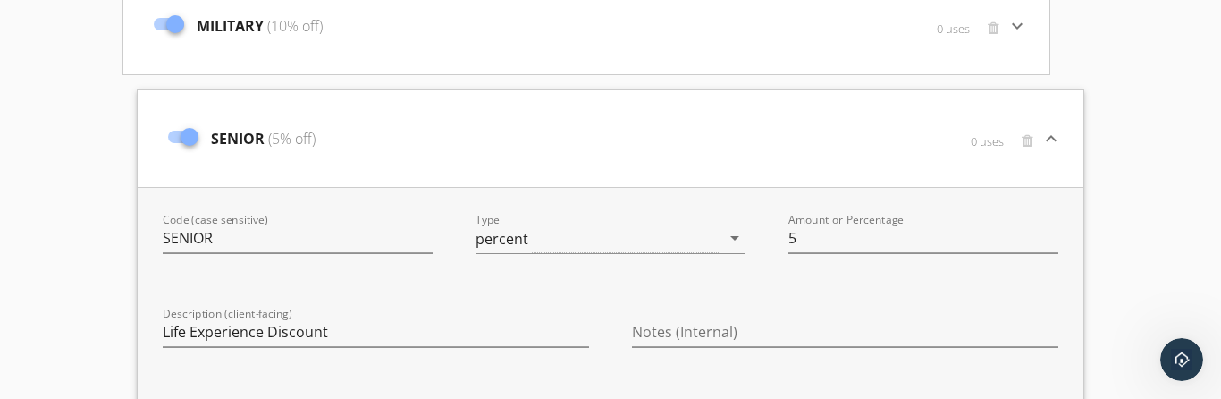
scroll to position [428, 0]
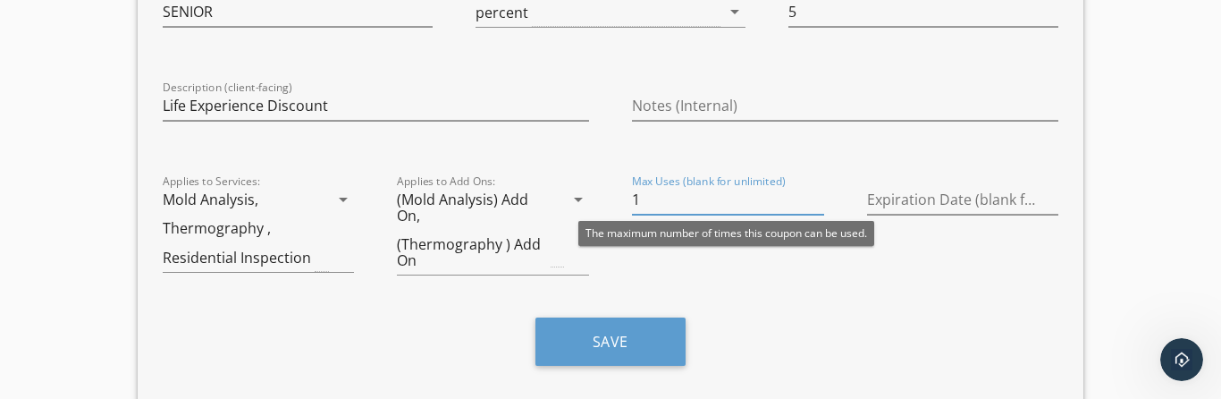
type input "1"
click at [639, 342] on button "Save" at bounding box center [611, 341] width 150 height 48
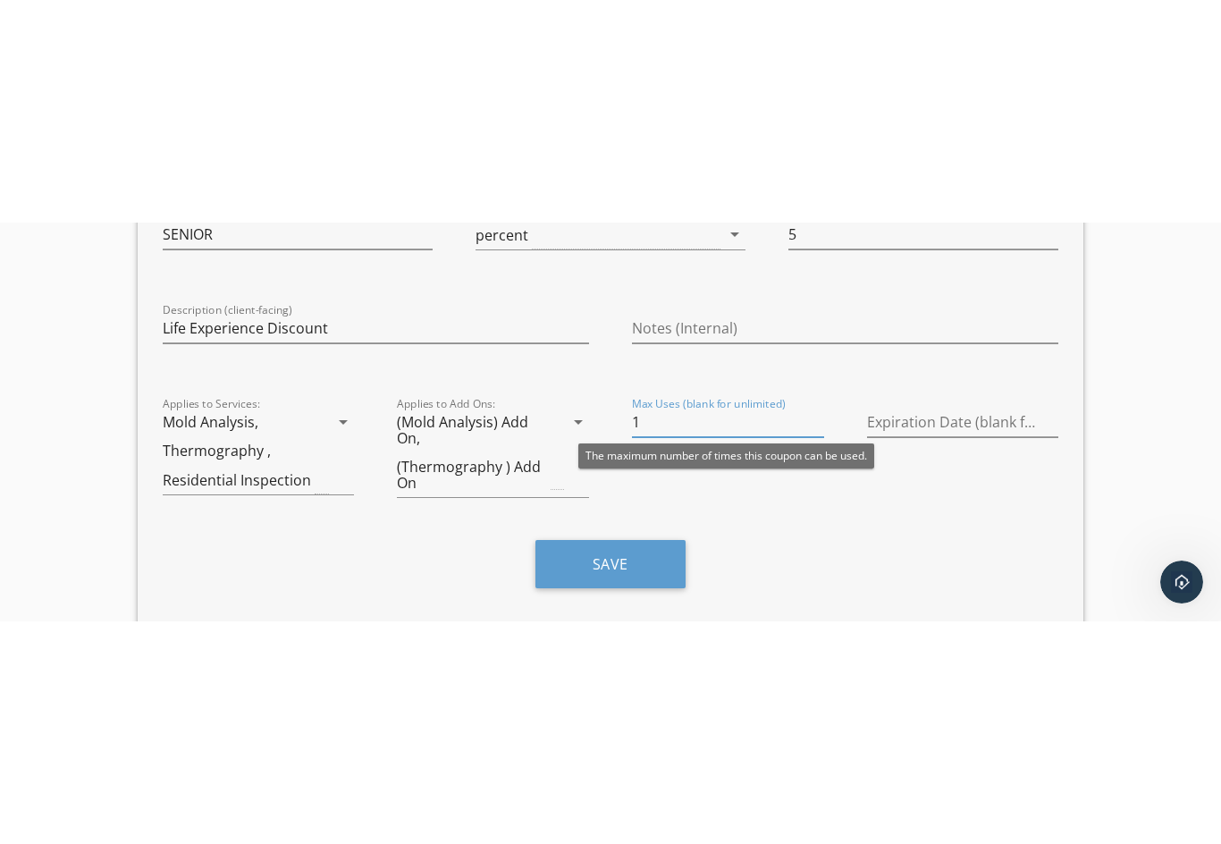
scroll to position [0, 0]
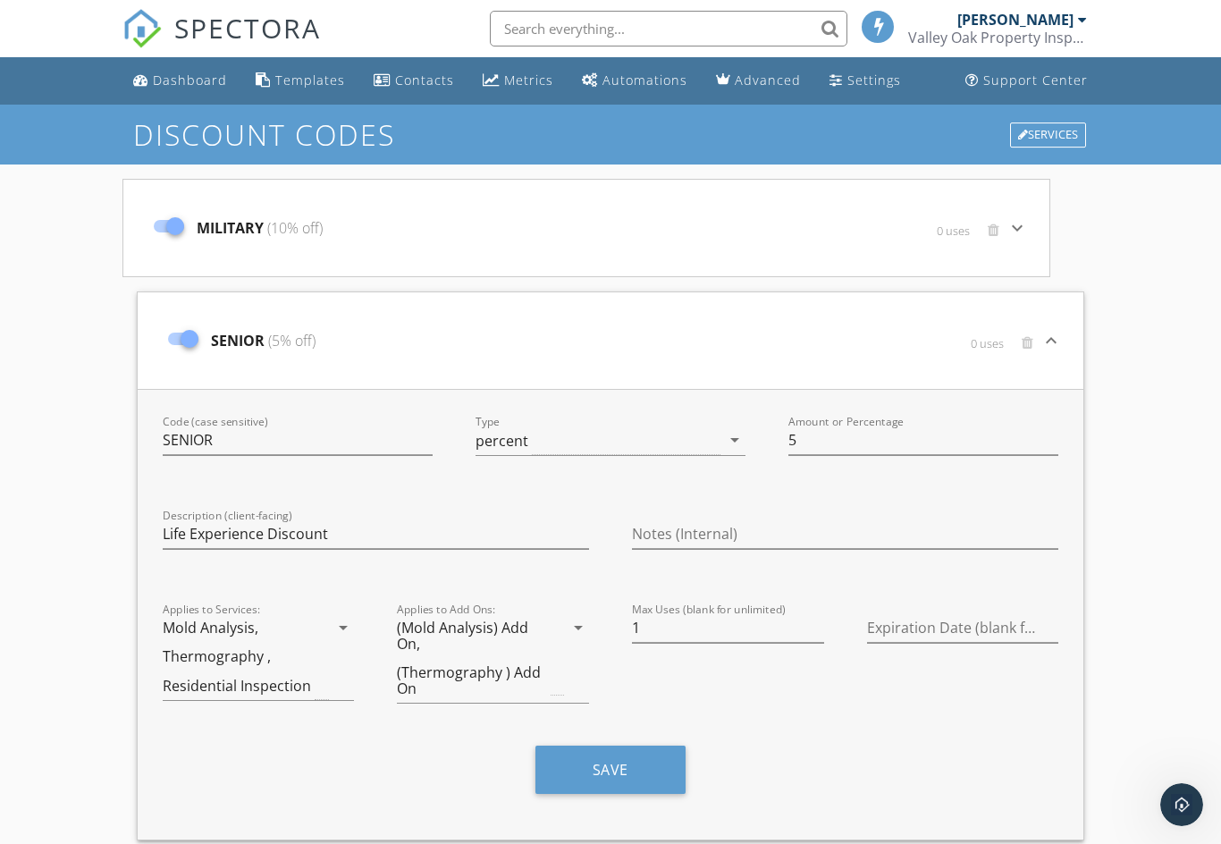
click at [183, 73] on div "Dashboard" at bounding box center [190, 80] width 74 height 17
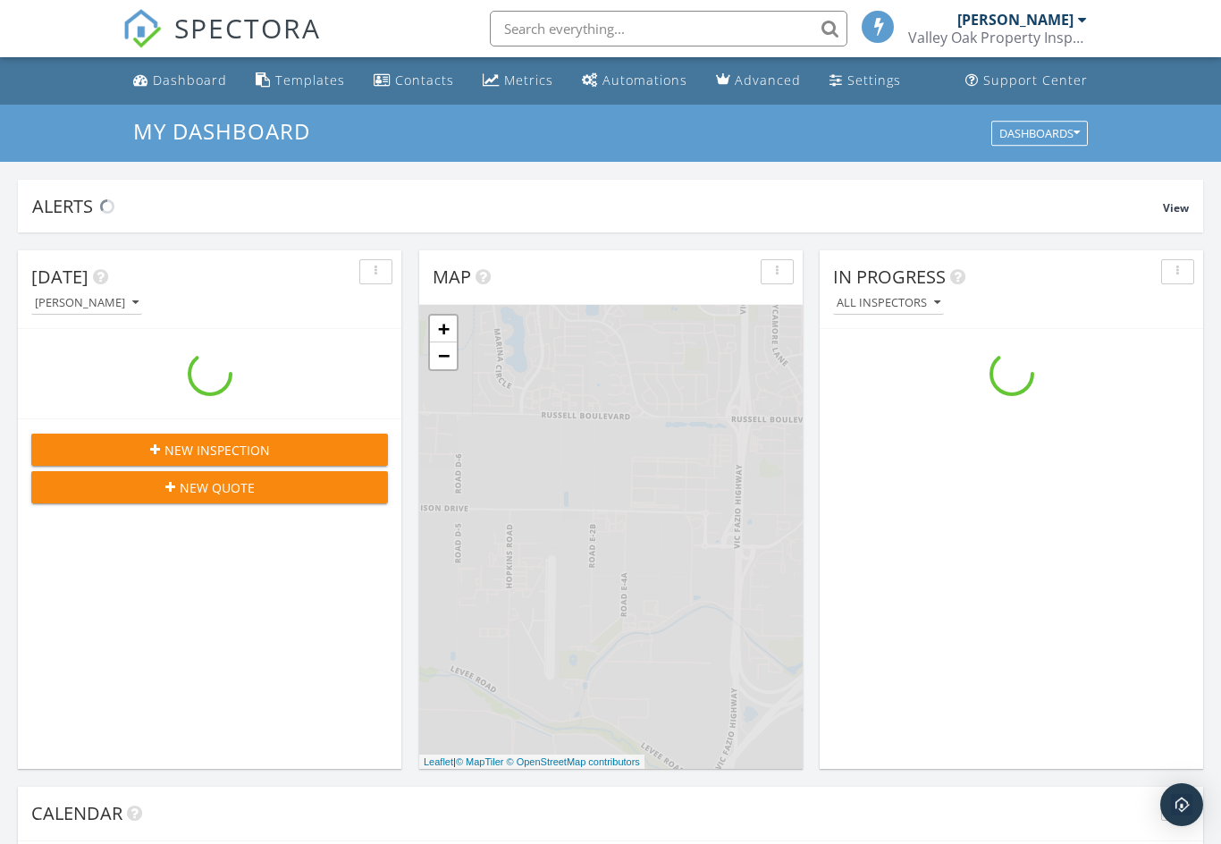
scroll to position [1628, 1222]
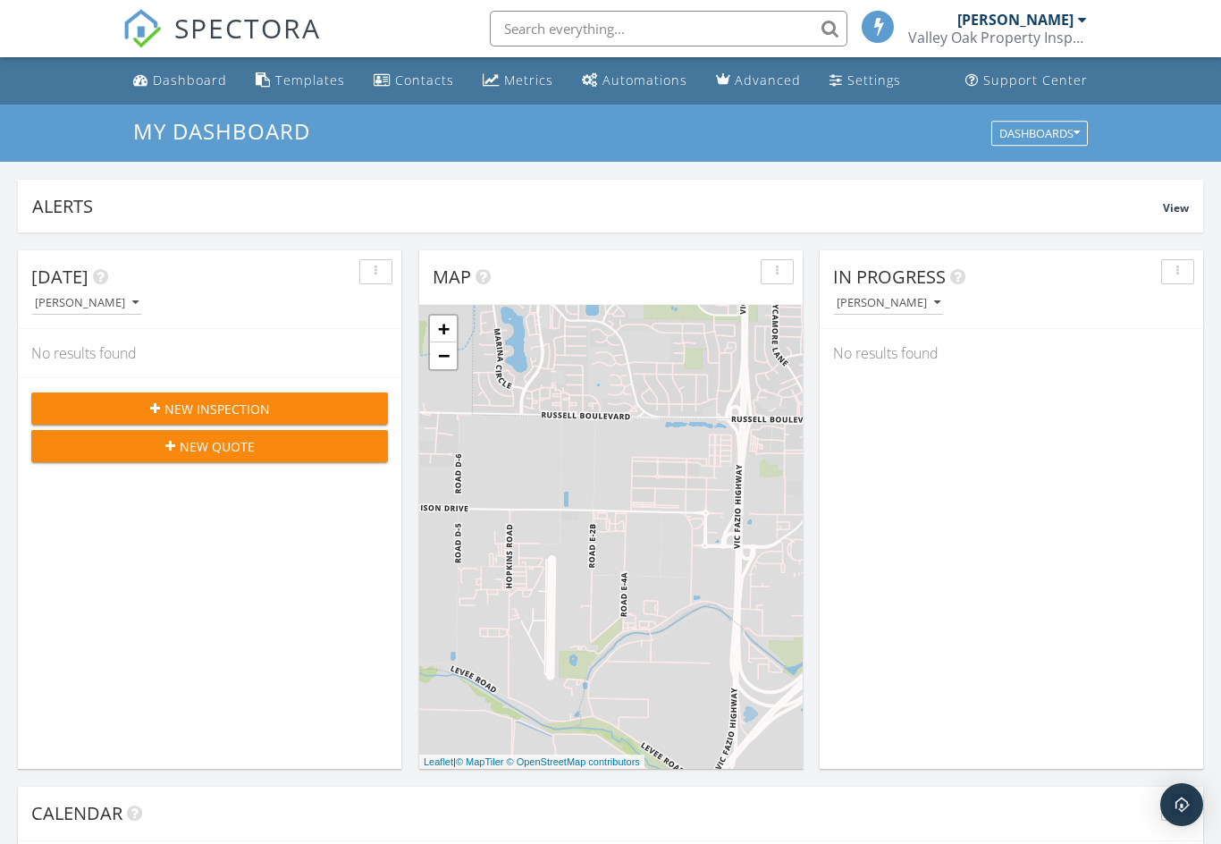
click at [247, 401] on span "New Inspection" at bounding box center [218, 409] width 106 height 19
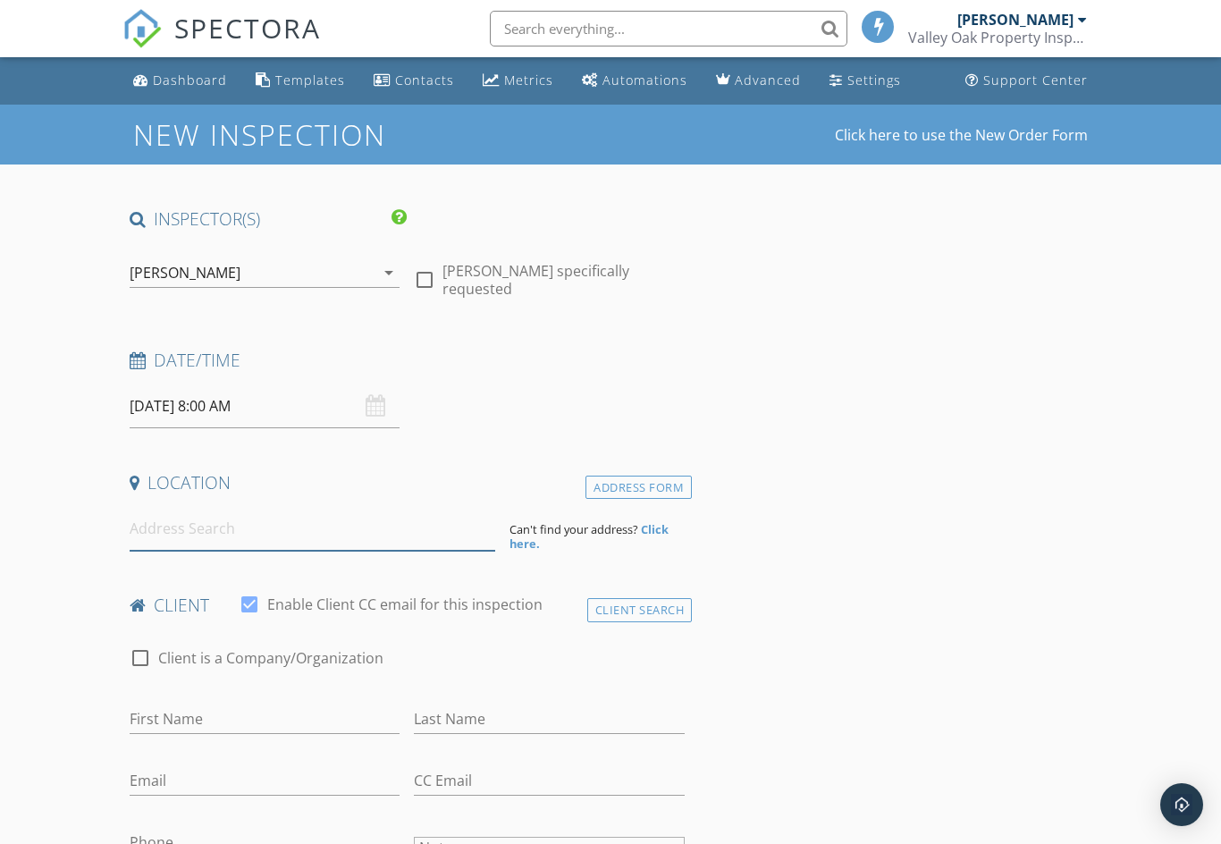
click at [387, 527] on input at bounding box center [313, 529] width 366 height 44
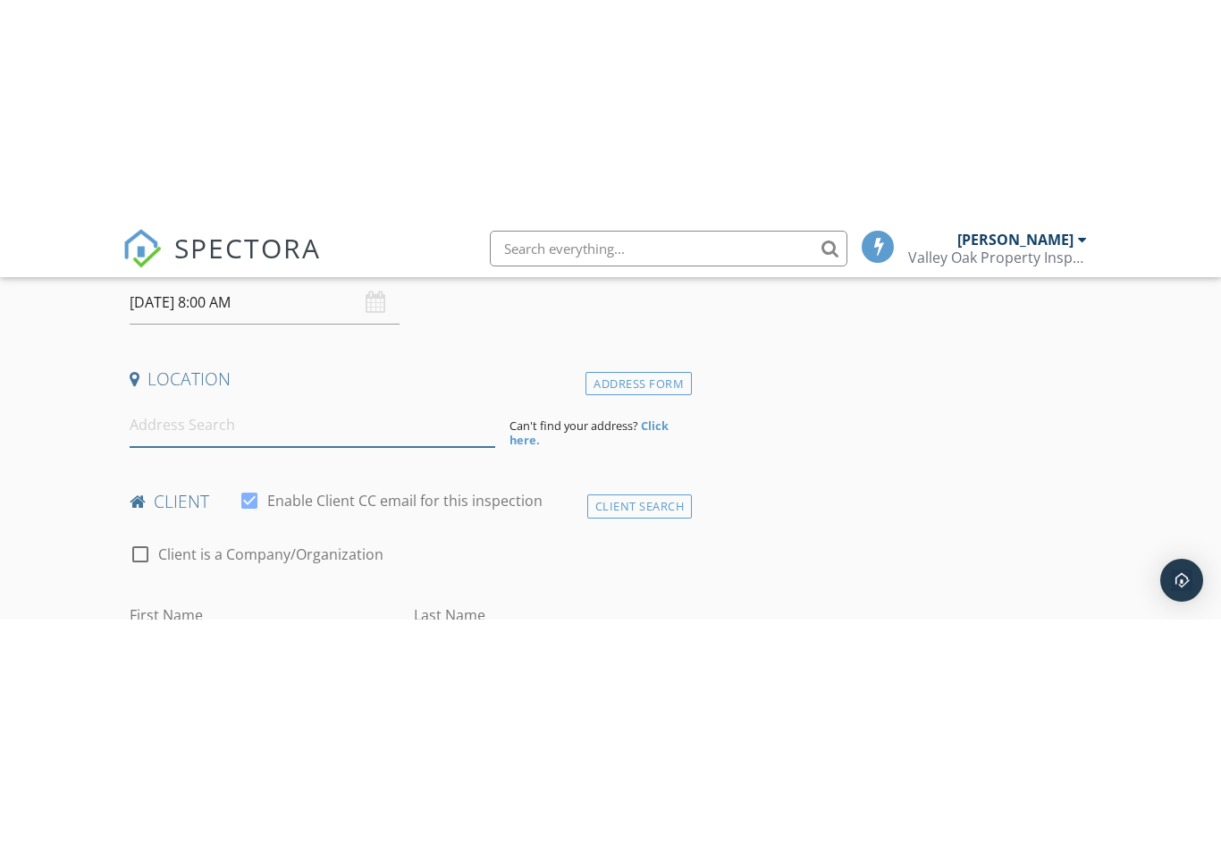
scroll to position [327, 0]
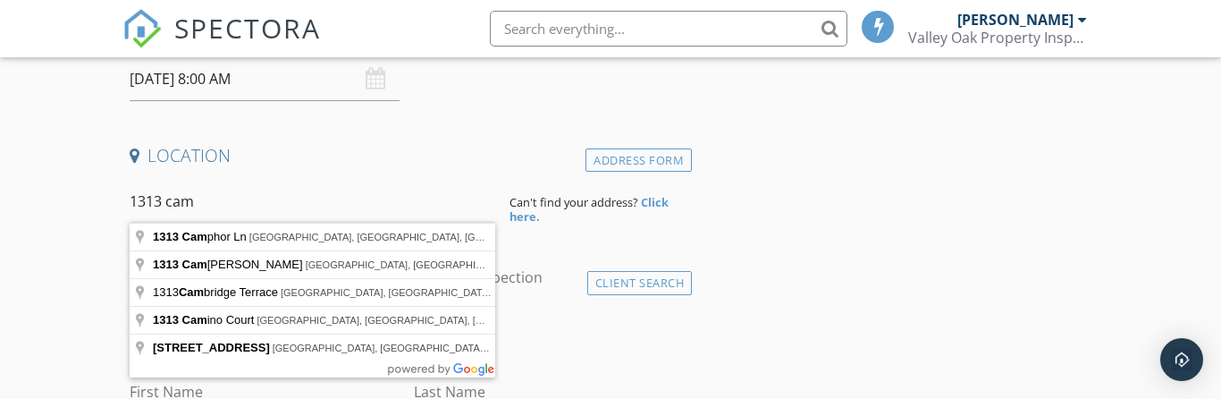
type input "1313 Camphor Ln, Davis, CA, USA"
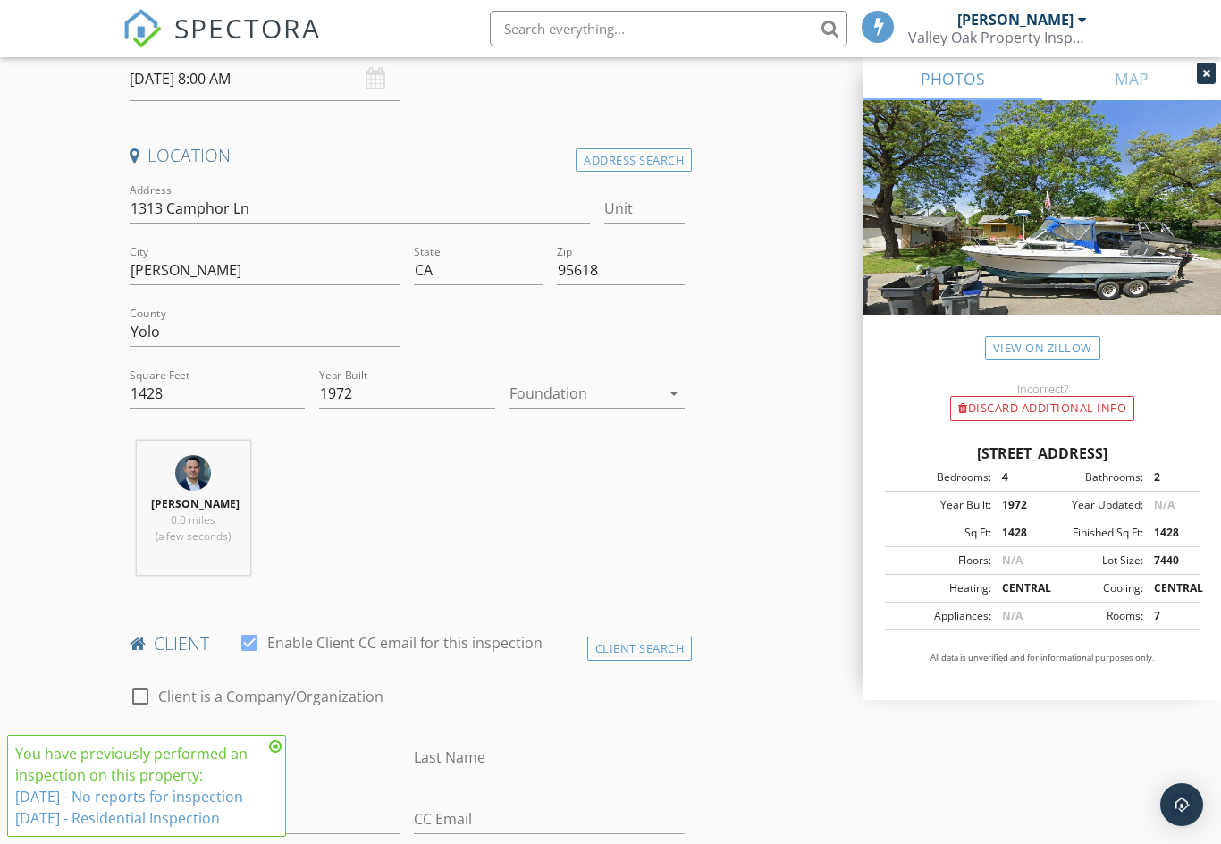
click at [661, 387] on div "arrow_drop_down" at bounding box center [672, 393] width 25 height 21
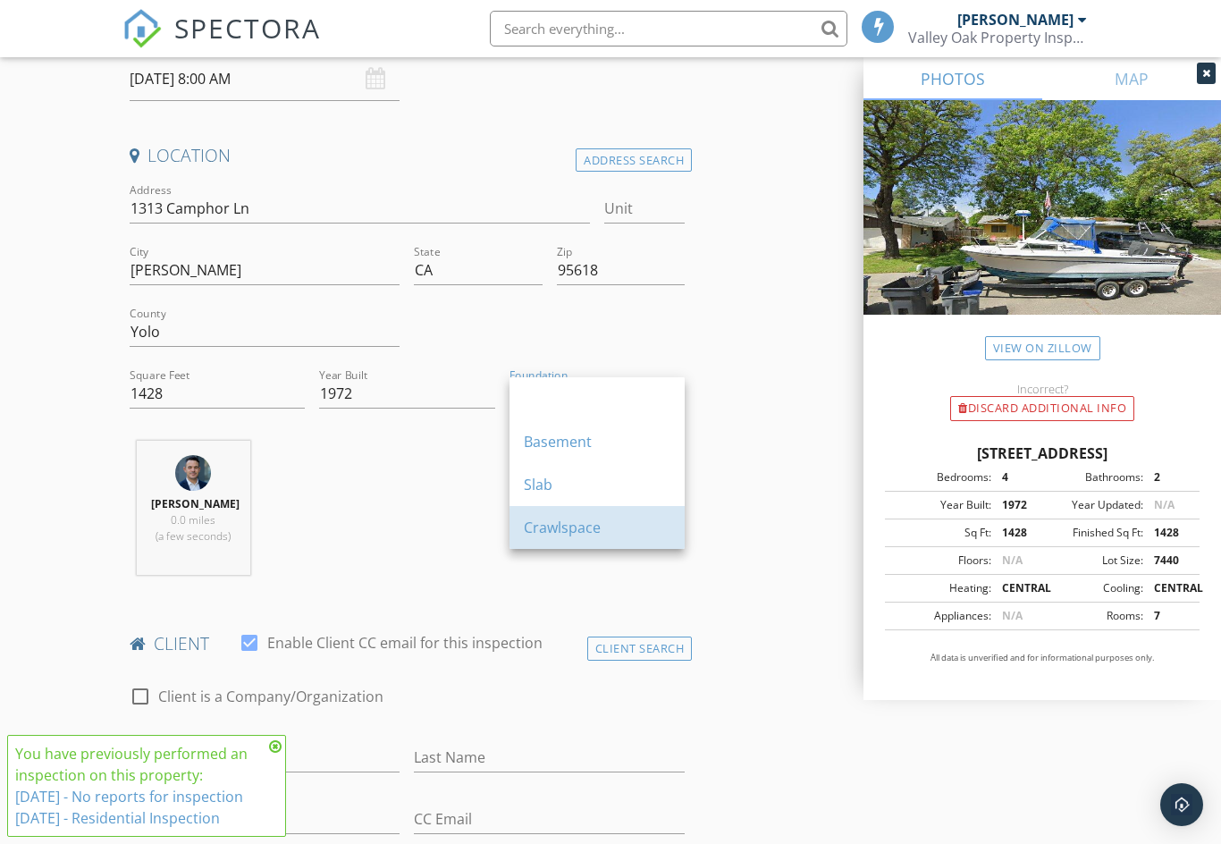
click at [586, 520] on div "Crawlspace" at bounding box center [597, 527] width 147 height 21
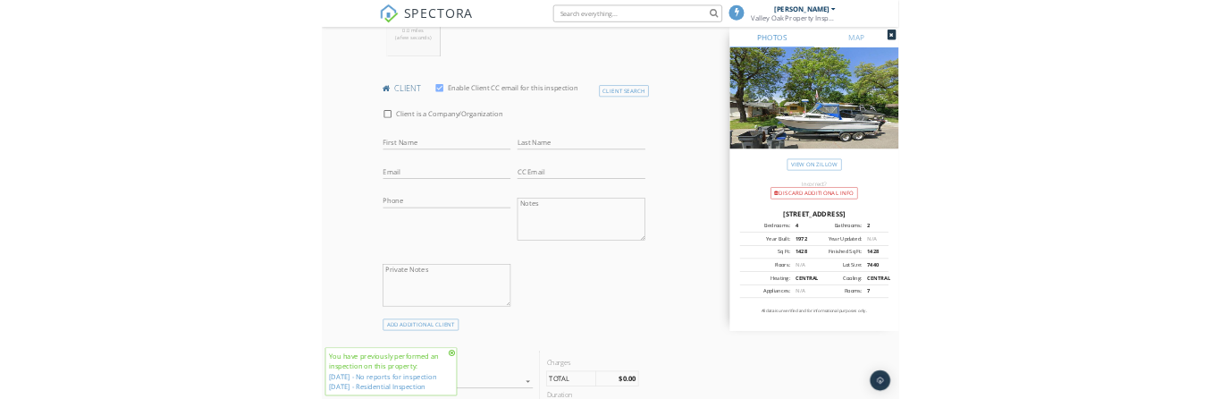
scroll to position [803, 0]
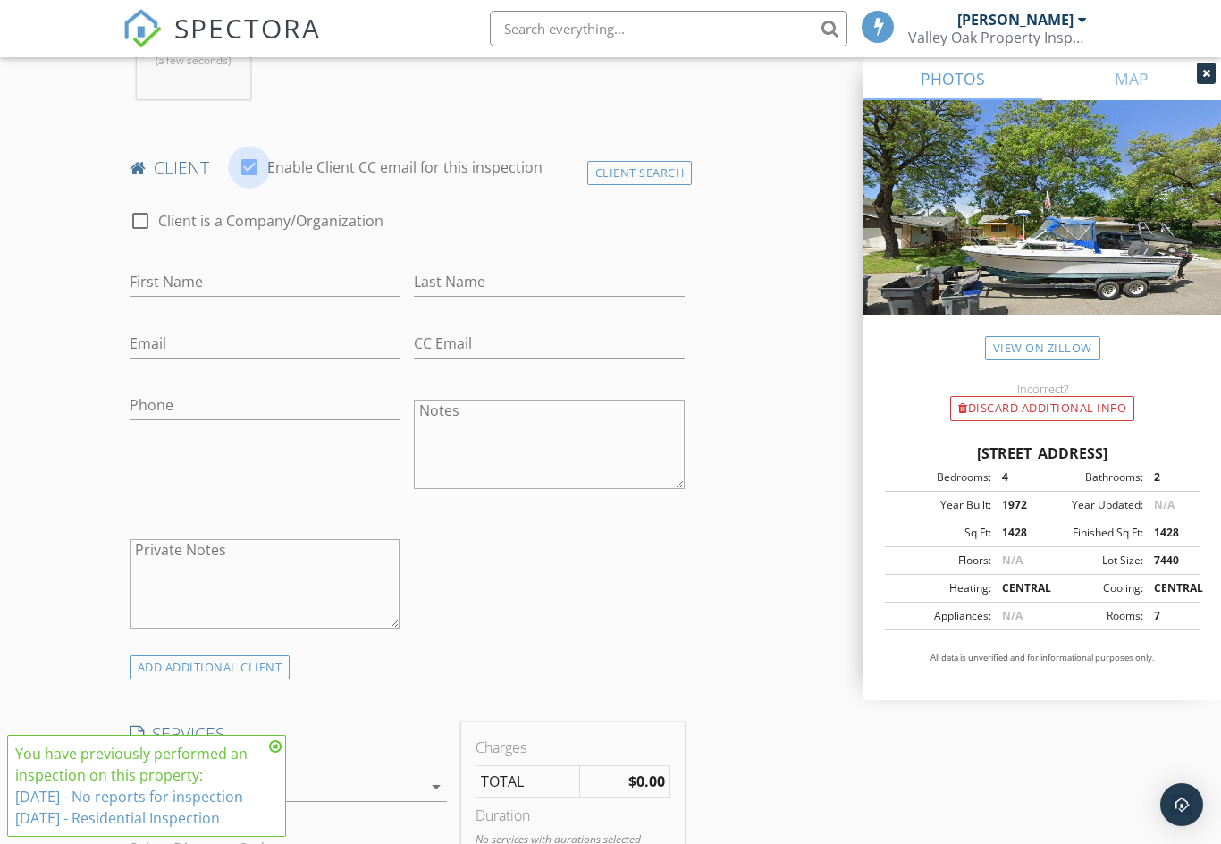
click at [246, 167] on div at bounding box center [249, 167] width 30 height 30
checkbox input "false"
click at [266, 283] on input "First Name" at bounding box center [265, 282] width 271 height 30
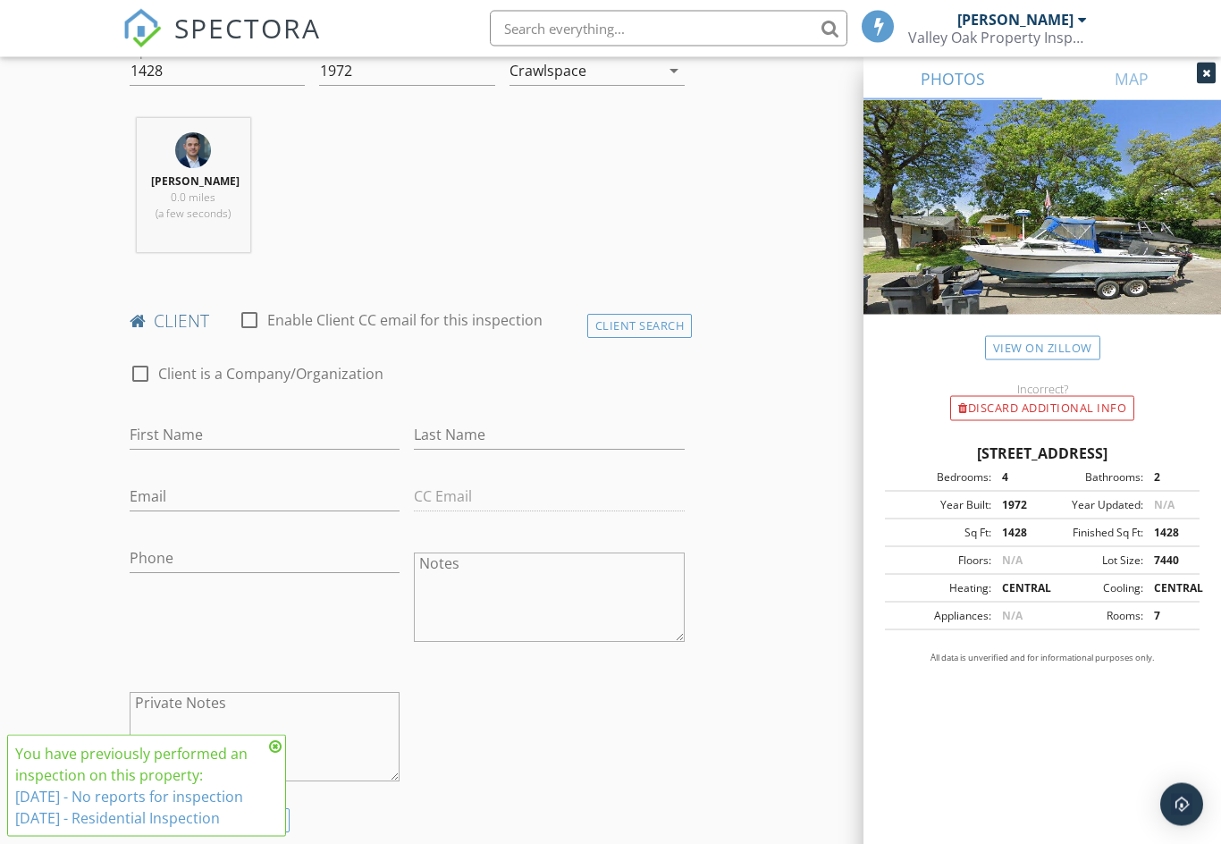
scroll to position [648, 0]
click at [324, 448] on input "First Name" at bounding box center [265, 437] width 271 height 30
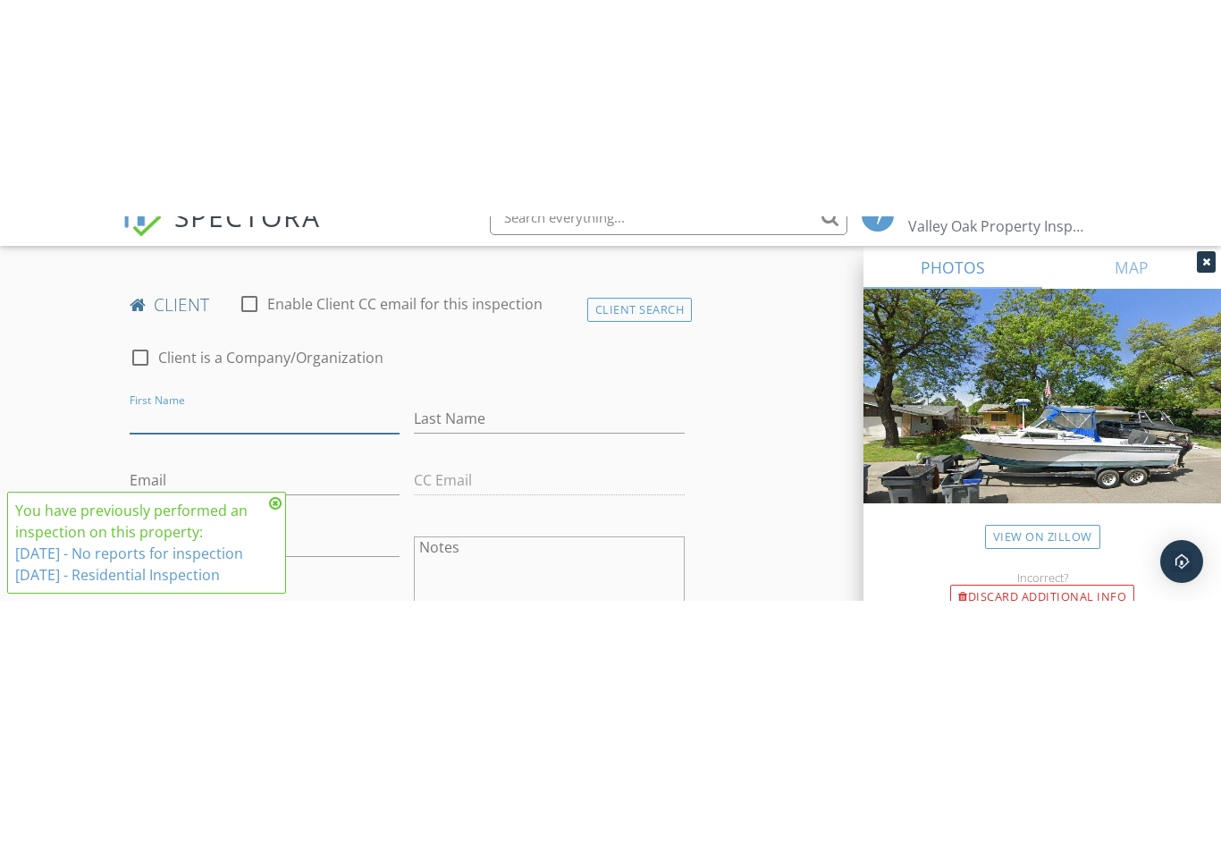
scroll to position [883, 0]
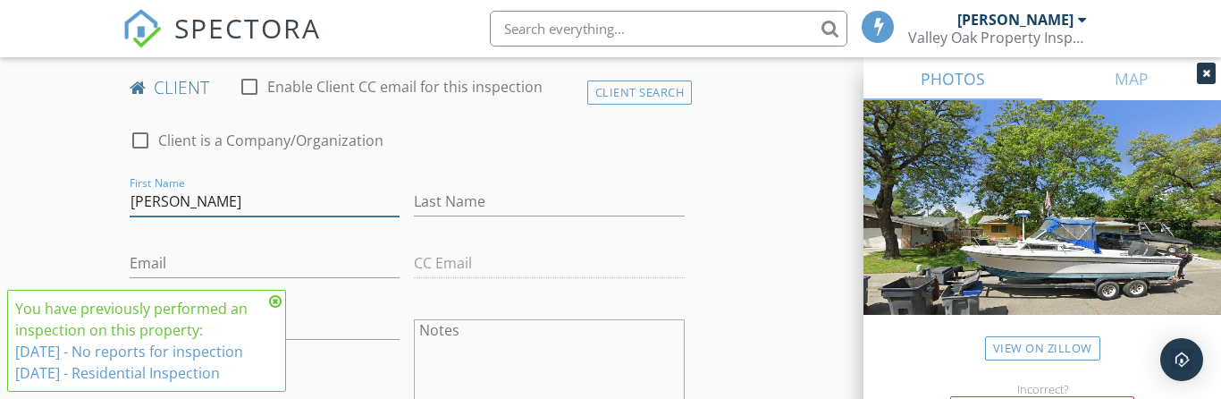
type input "[PERSON_NAME]"
click at [490, 212] on input "Last Name" at bounding box center [549, 202] width 271 height 30
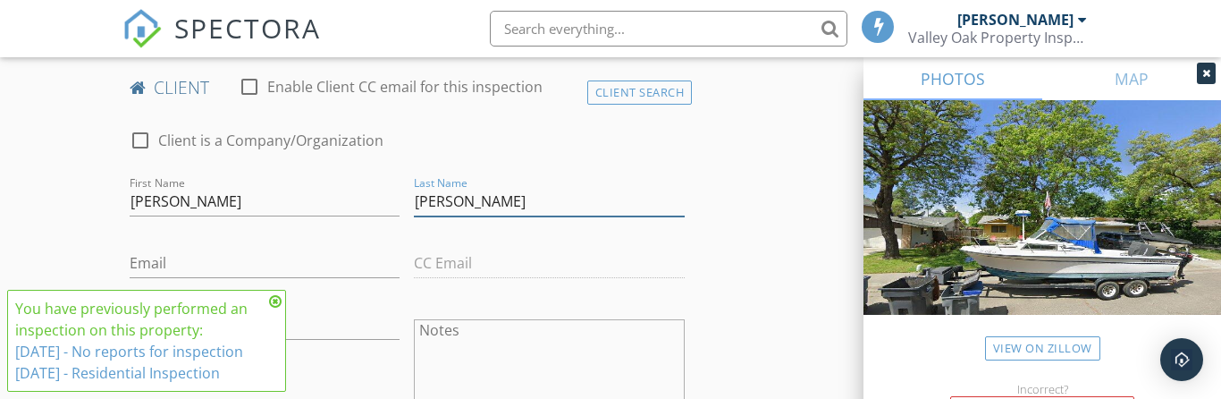
type input "[PERSON_NAME]"
click at [333, 250] on input "Email" at bounding box center [265, 264] width 271 height 30
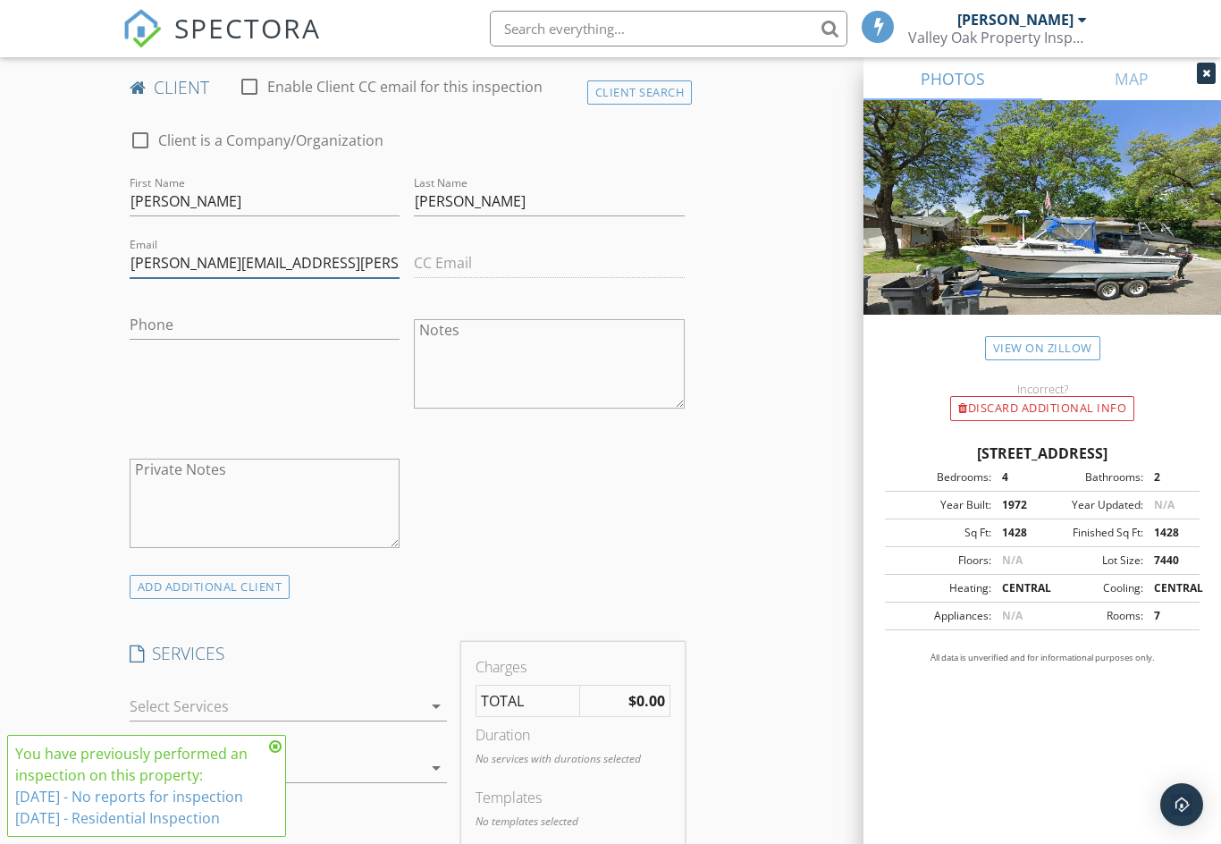
type input "Carreira.jon@gmail.com"
click at [319, 331] on input "Phone" at bounding box center [265, 325] width 271 height 30
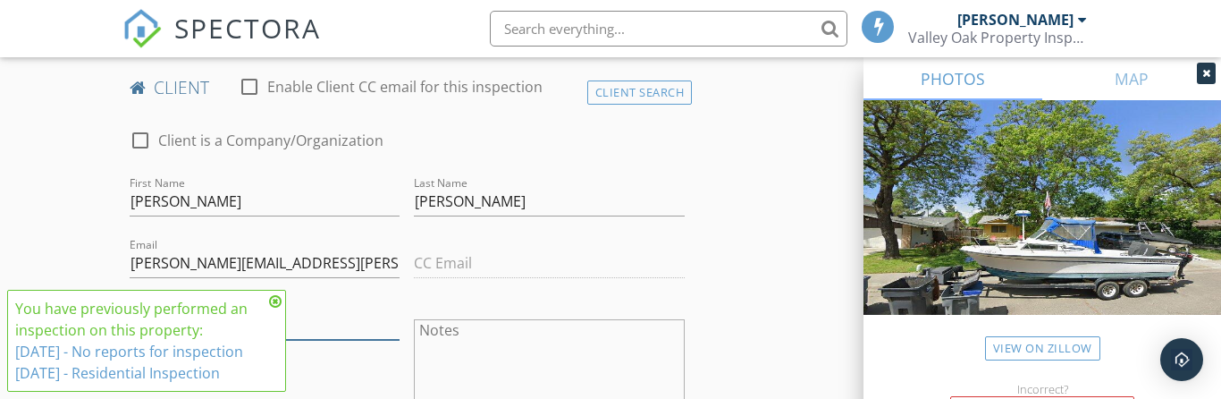
type input "[PHONE_NUMBER]"
click at [279, 302] on icon at bounding box center [275, 301] width 13 height 14
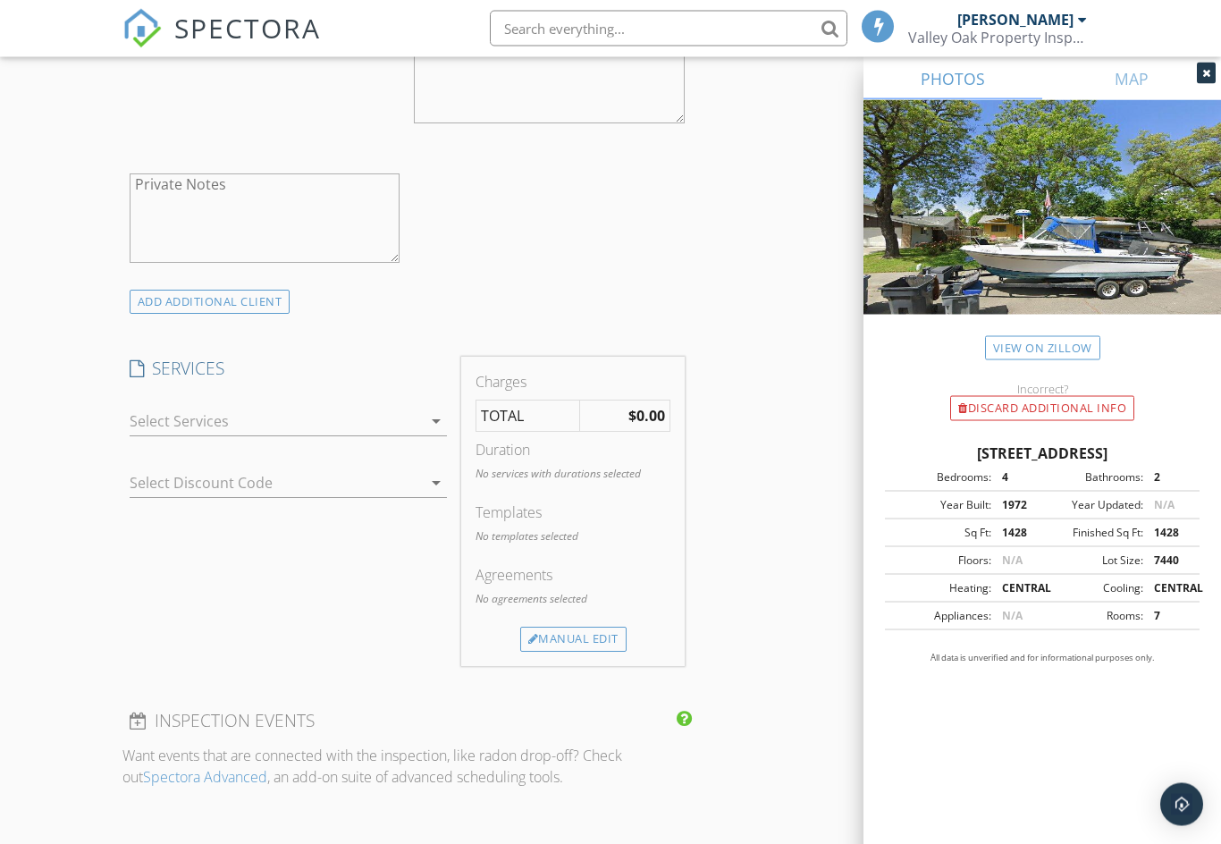
click at [426, 411] on icon "arrow_drop_down" at bounding box center [436, 421] width 21 height 21
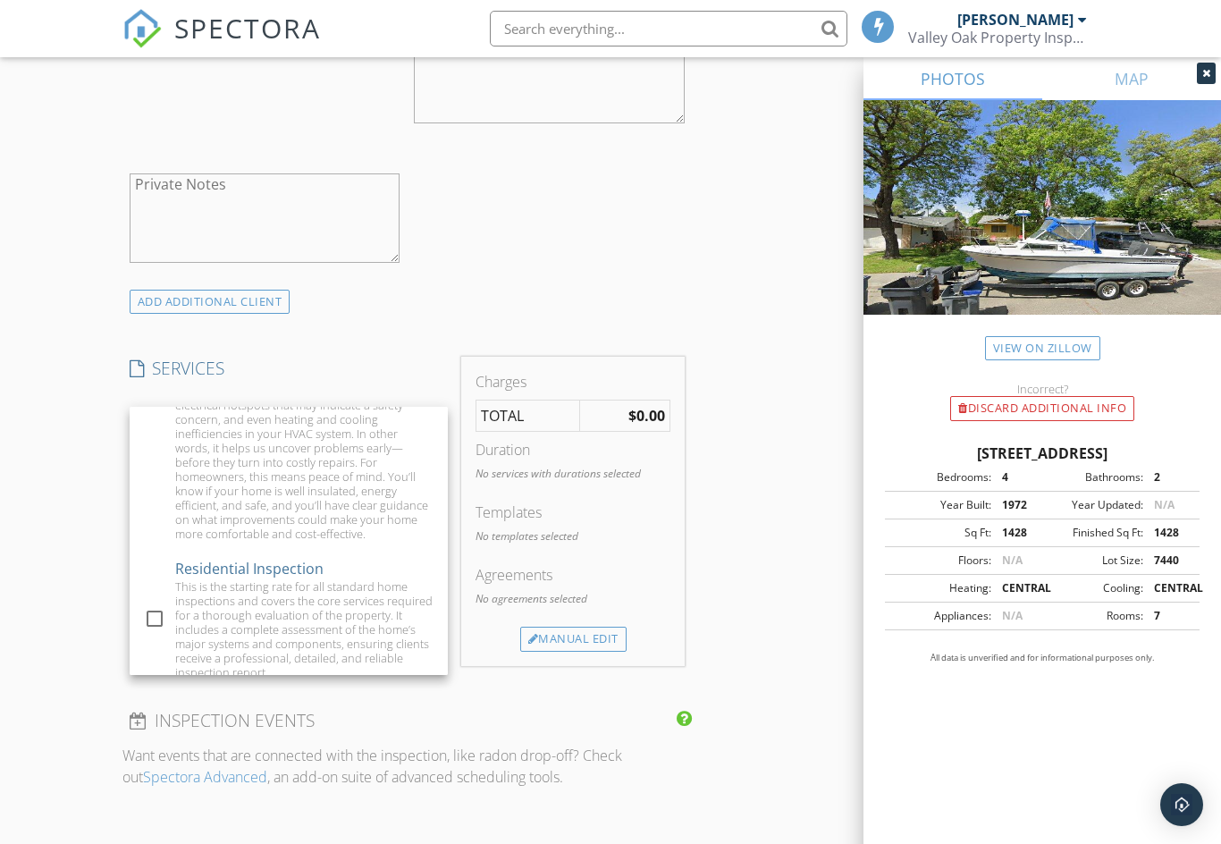
click at [162, 604] on div at bounding box center [154, 619] width 30 height 30
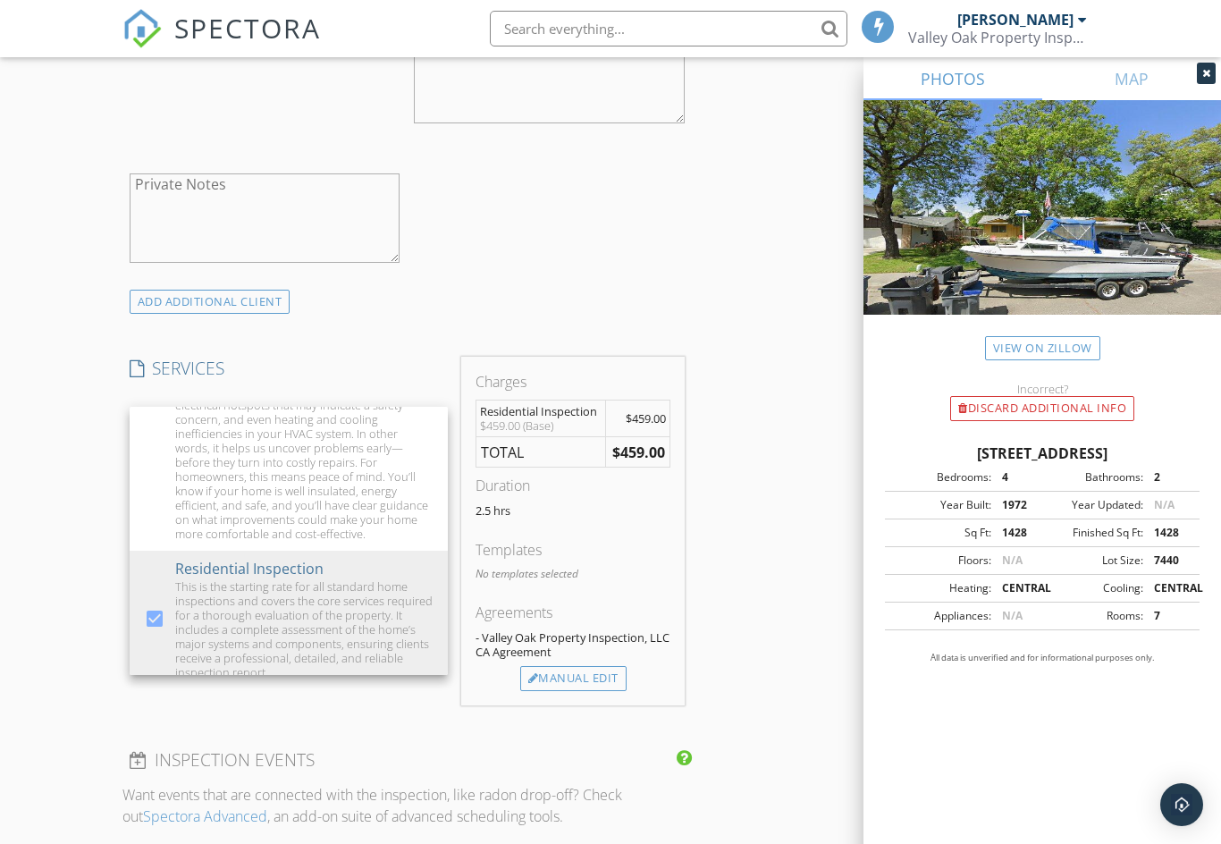
click at [342, 706] on div "INSPECTOR(S) check_box Jon Carreira PRIMARY Jon Carreira arrow_drop_down check_…" at bounding box center [407, 472] width 570 height 2866
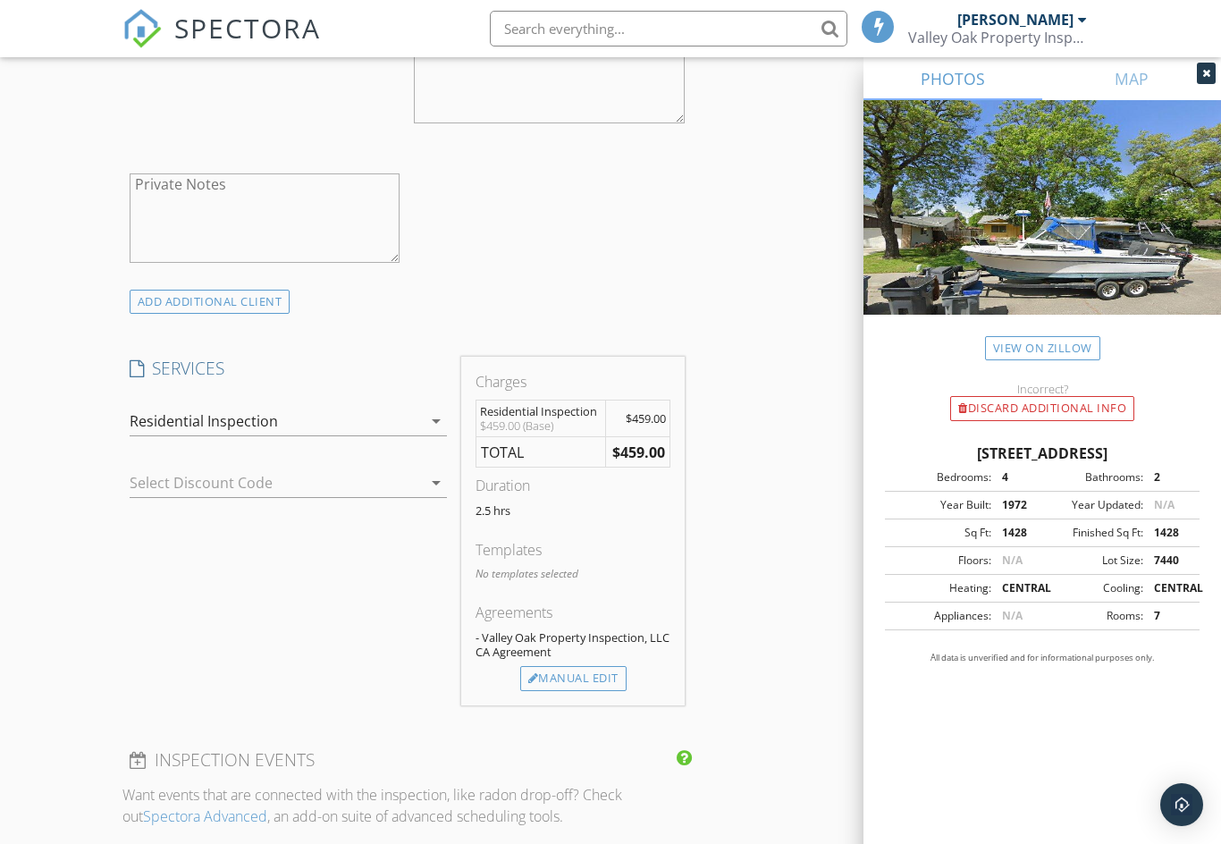
click at [367, 485] on div at bounding box center [264, 483] width 268 height 29
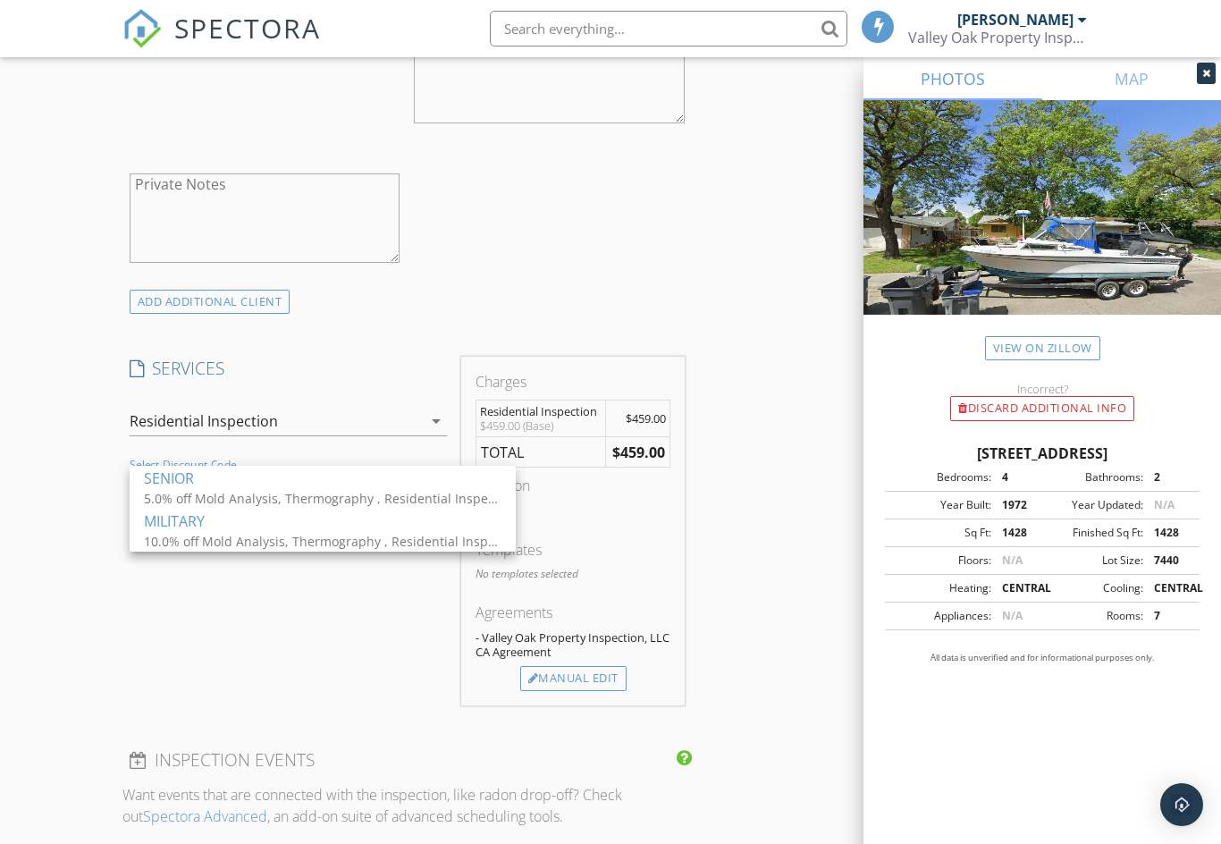
click at [330, 530] on div "MILITARY" at bounding box center [323, 521] width 358 height 21
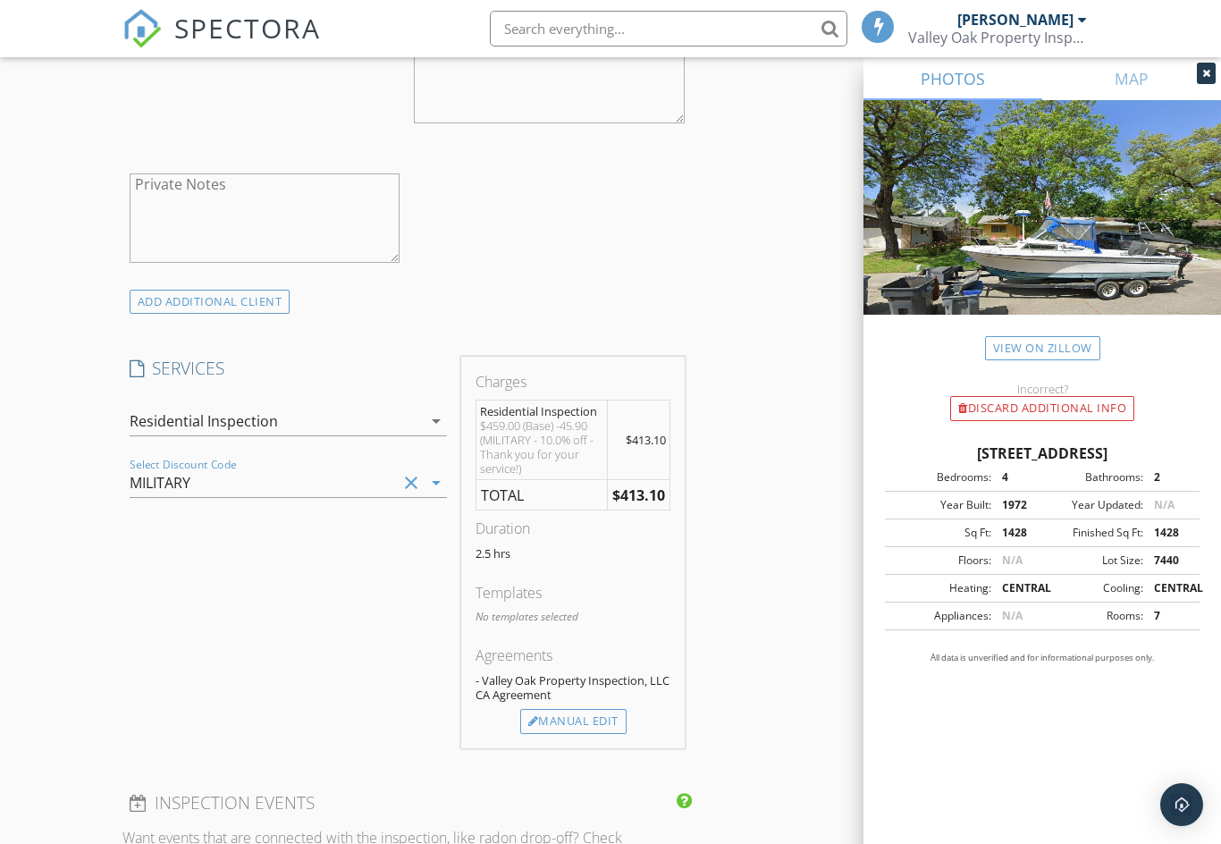
click at [406, 479] on icon "clear" at bounding box center [411, 482] width 21 height 21
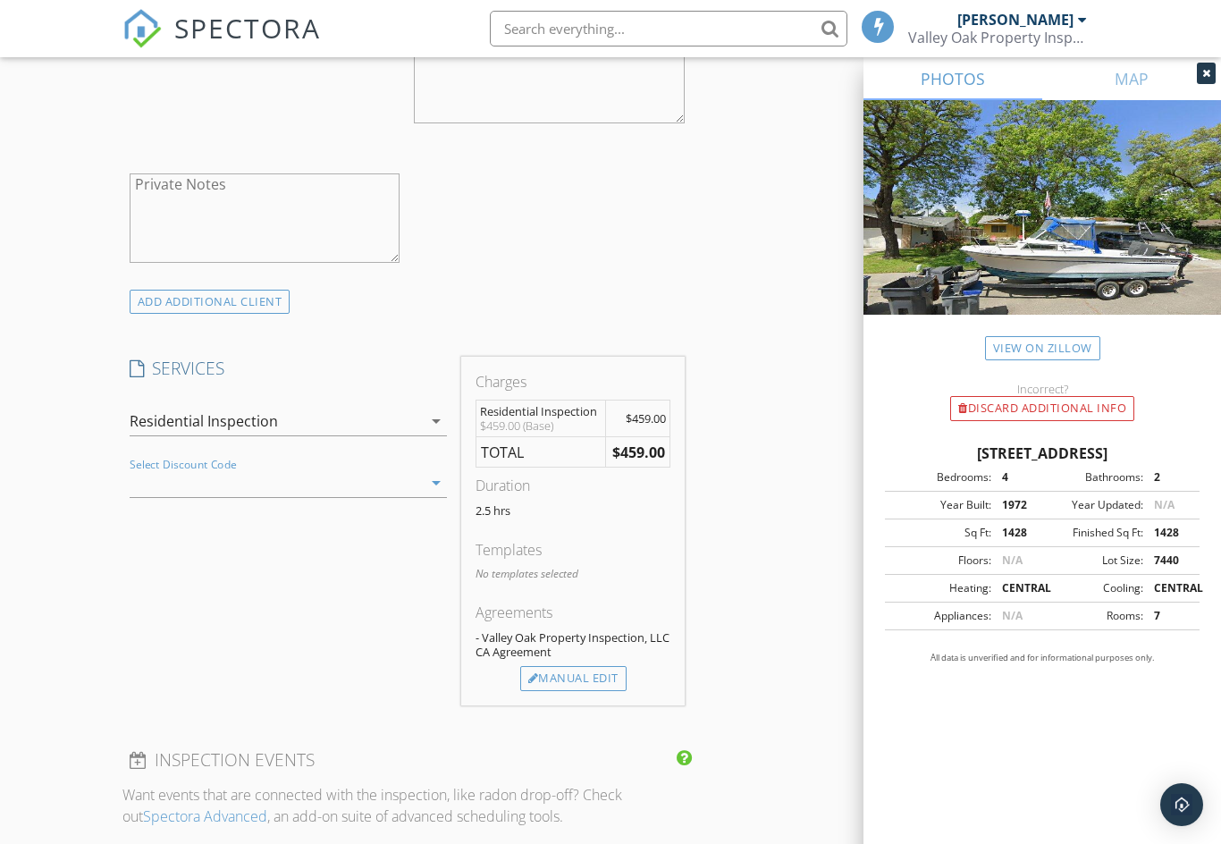
click at [439, 484] on icon "arrow_drop_down" at bounding box center [436, 482] width 21 height 21
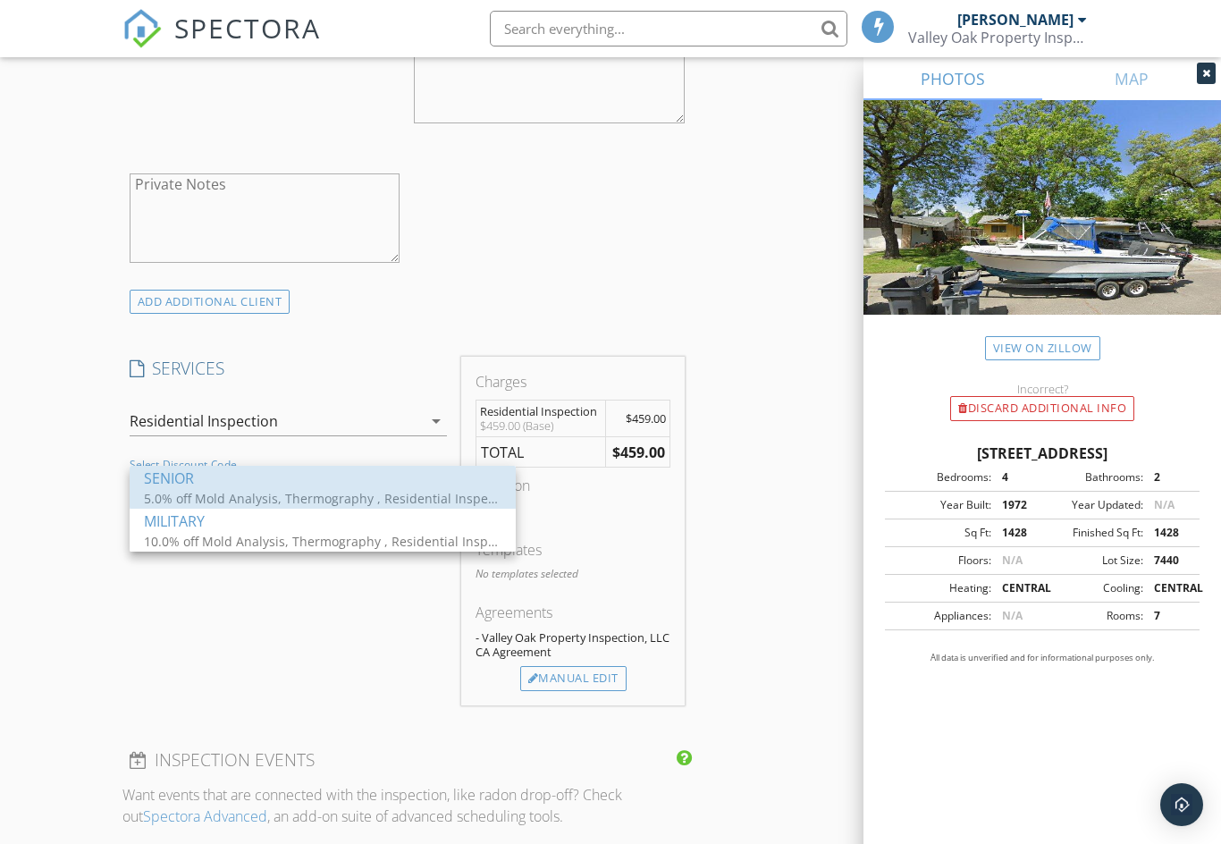
click at [349, 485] on div "SENIOR" at bounding box center [323, 478] width 358 height 21
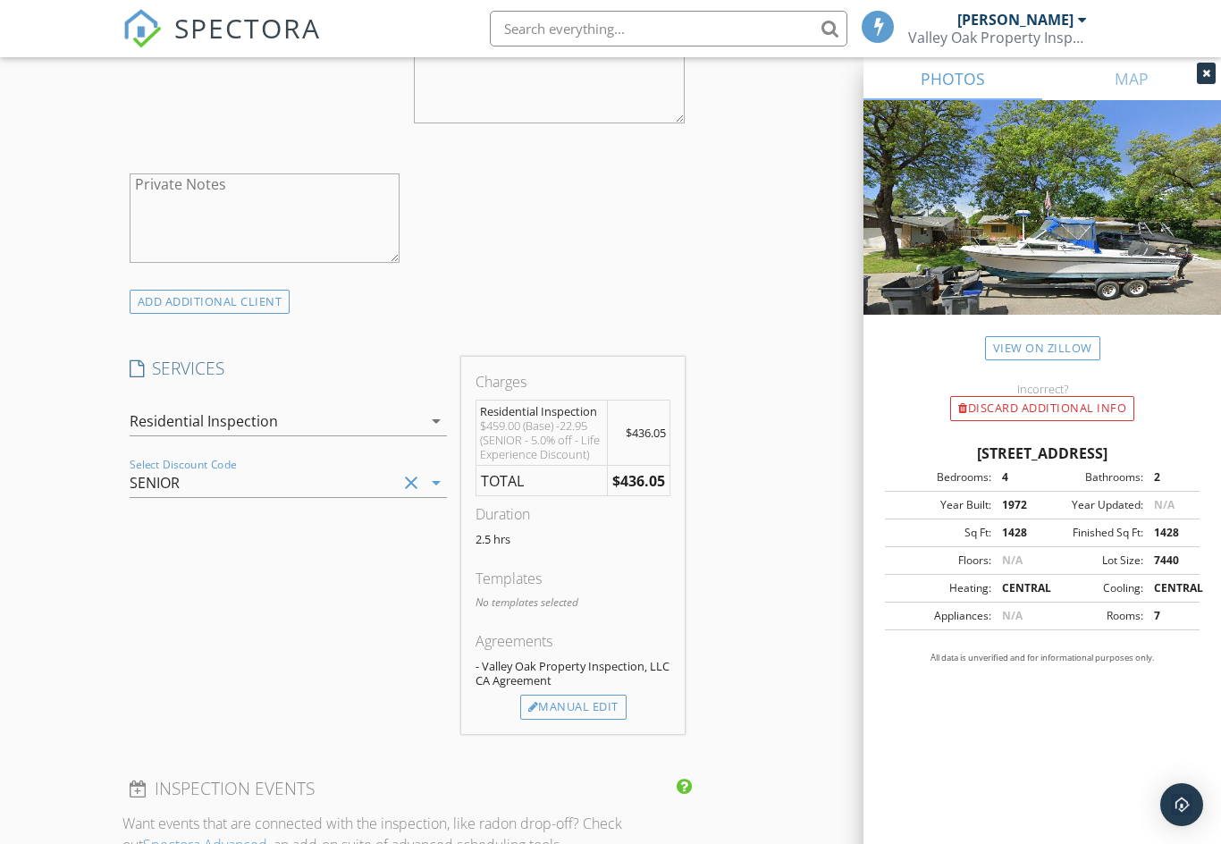
click at [410, 478] on icon "clear" at bounding box center [411, 482] width 21 height 21
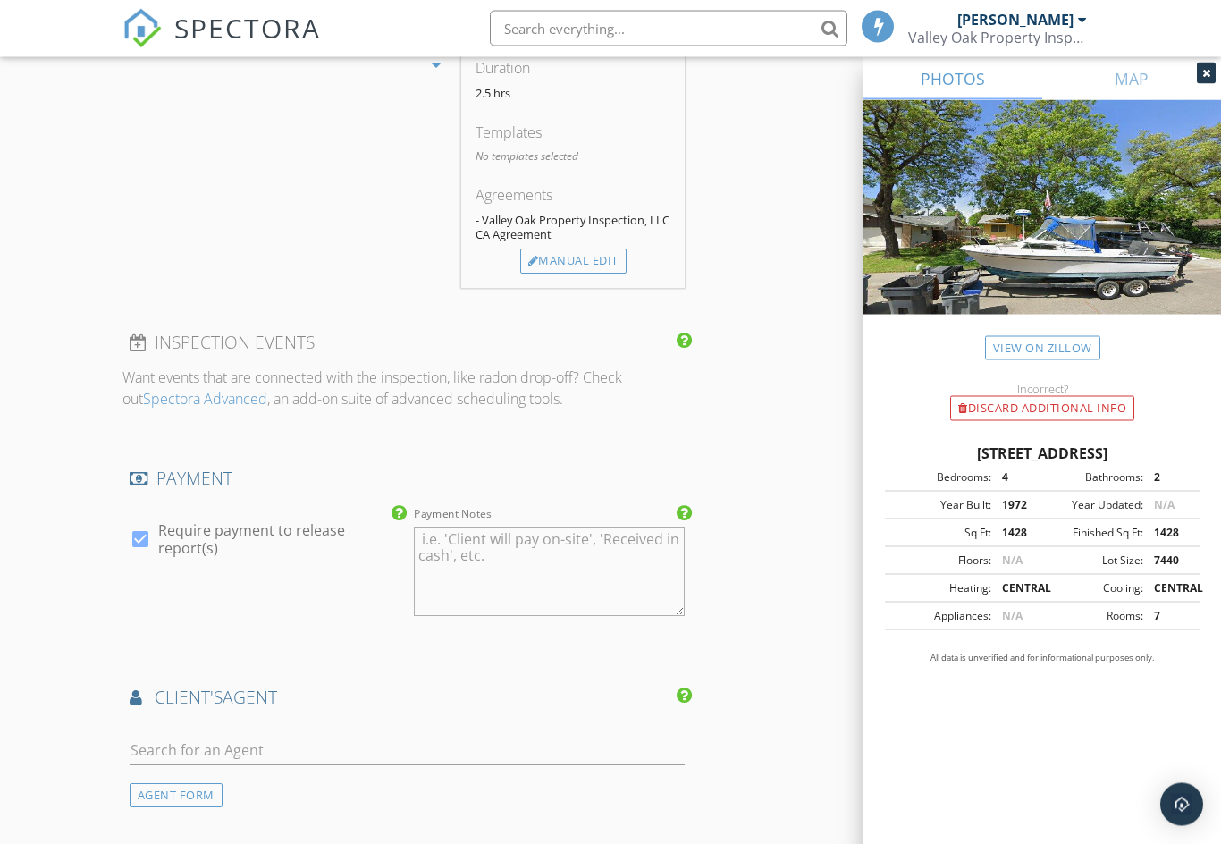
scroll to position [1600, 0]
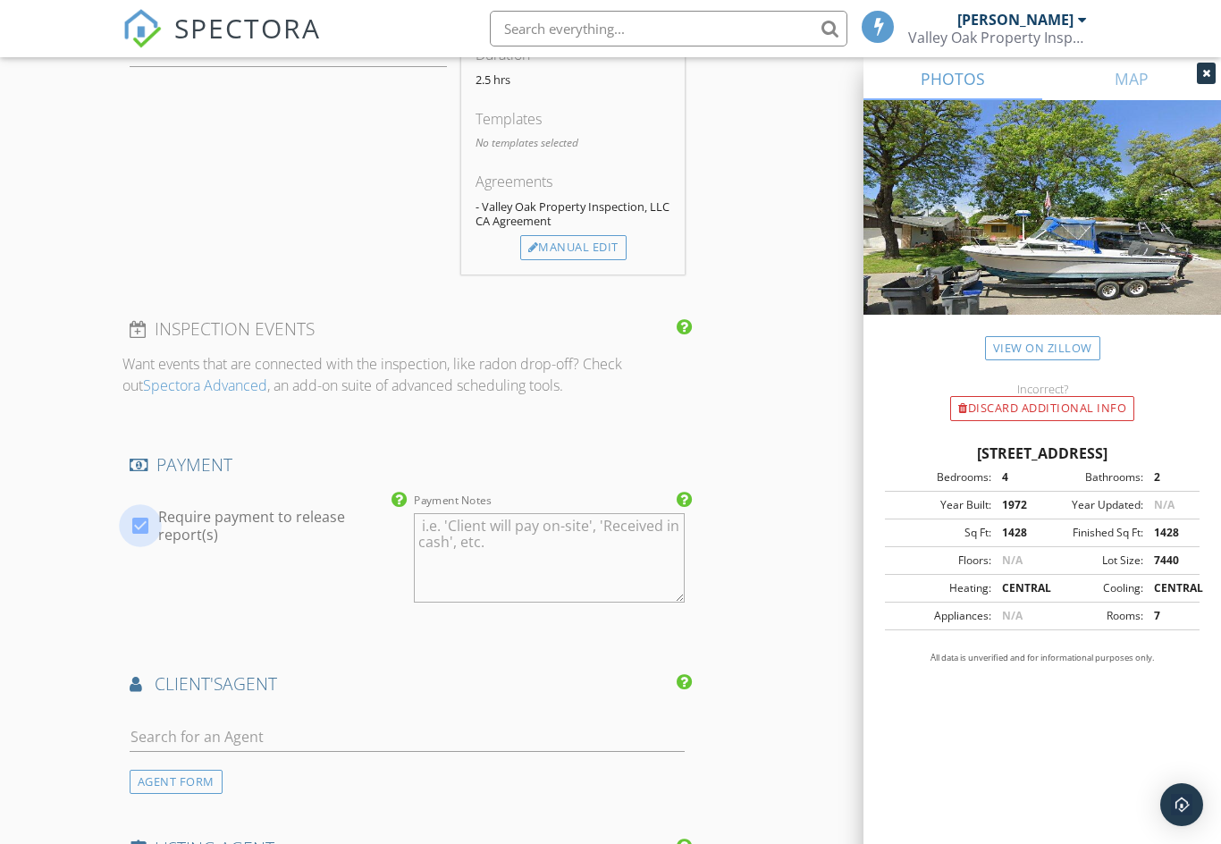
click at [140, 515] on div at bounding box center [140, 526] width 30 height 30
checkbox input "false"
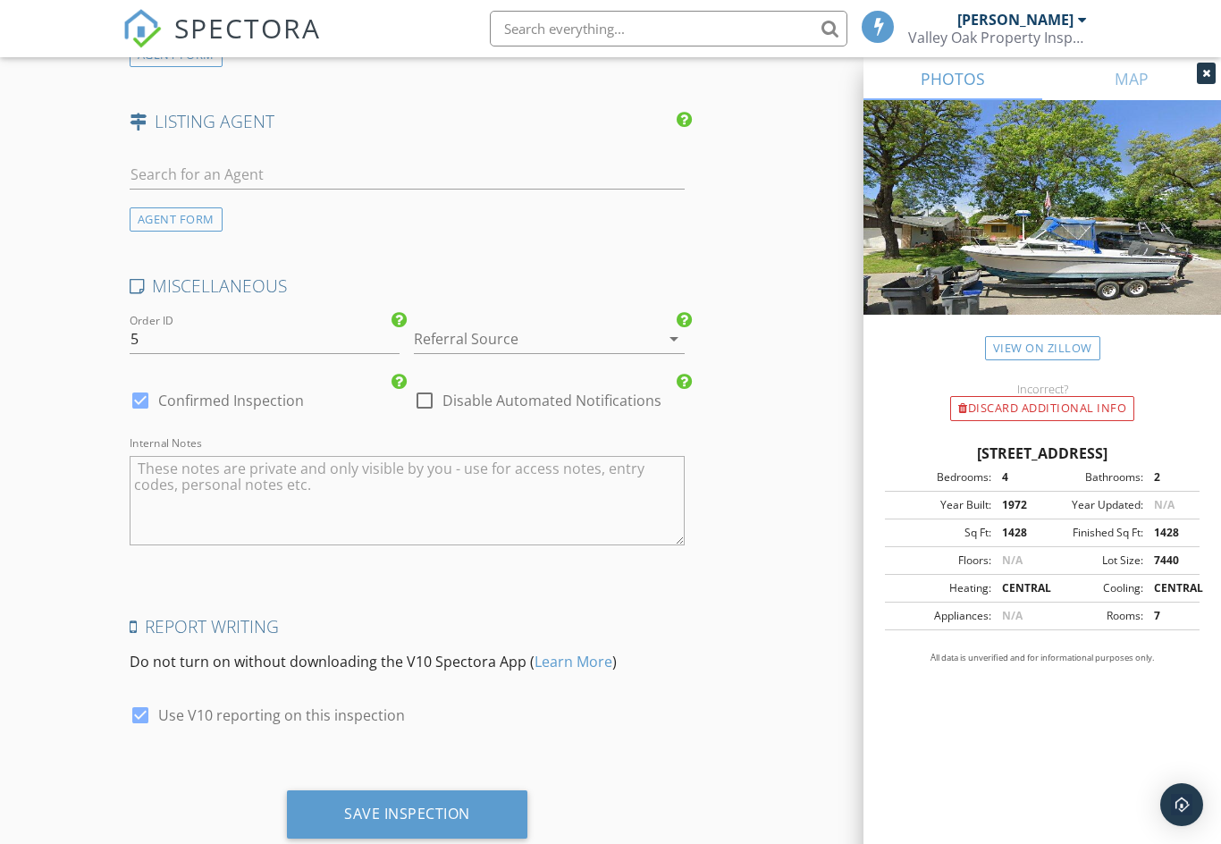
scroll to position [2370, 0]
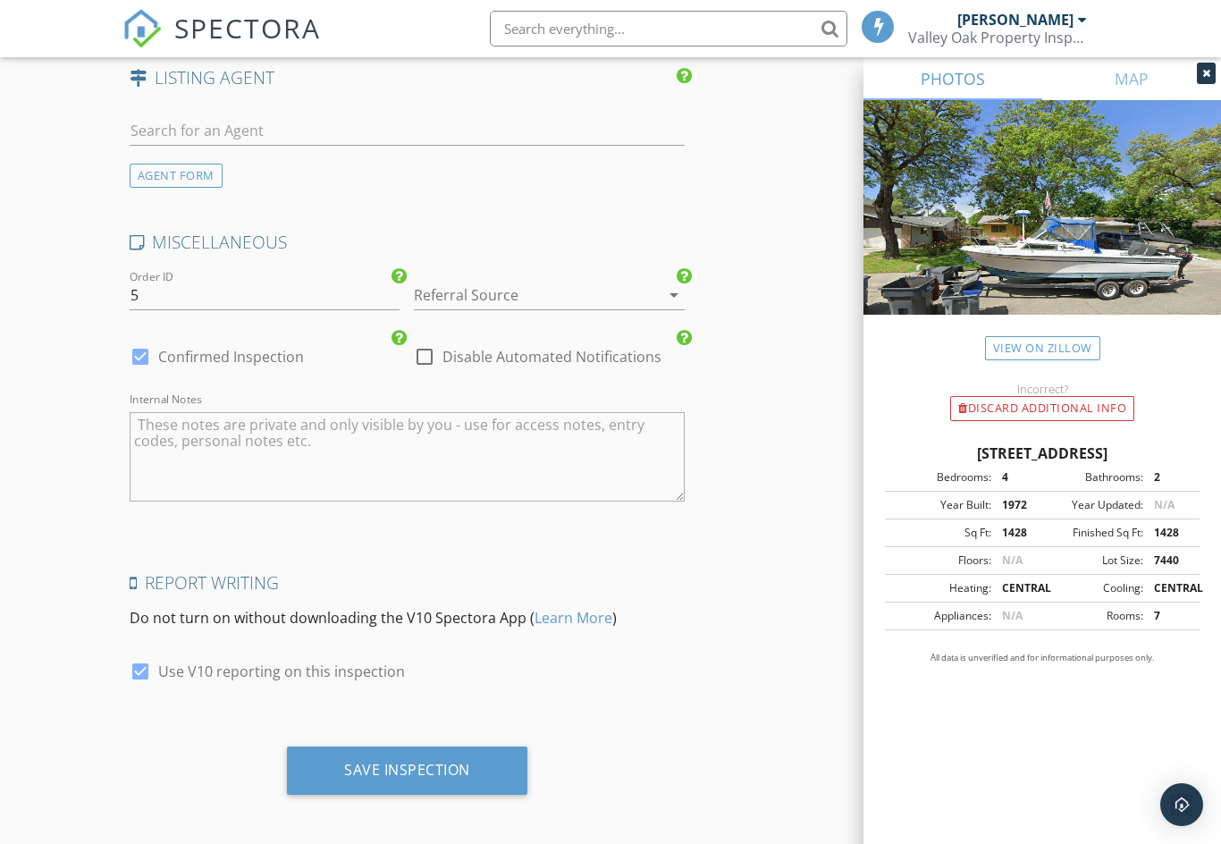
click at [433, 771] on div "Save Inspection" at bounding box center [407, 770] width 126 height 18
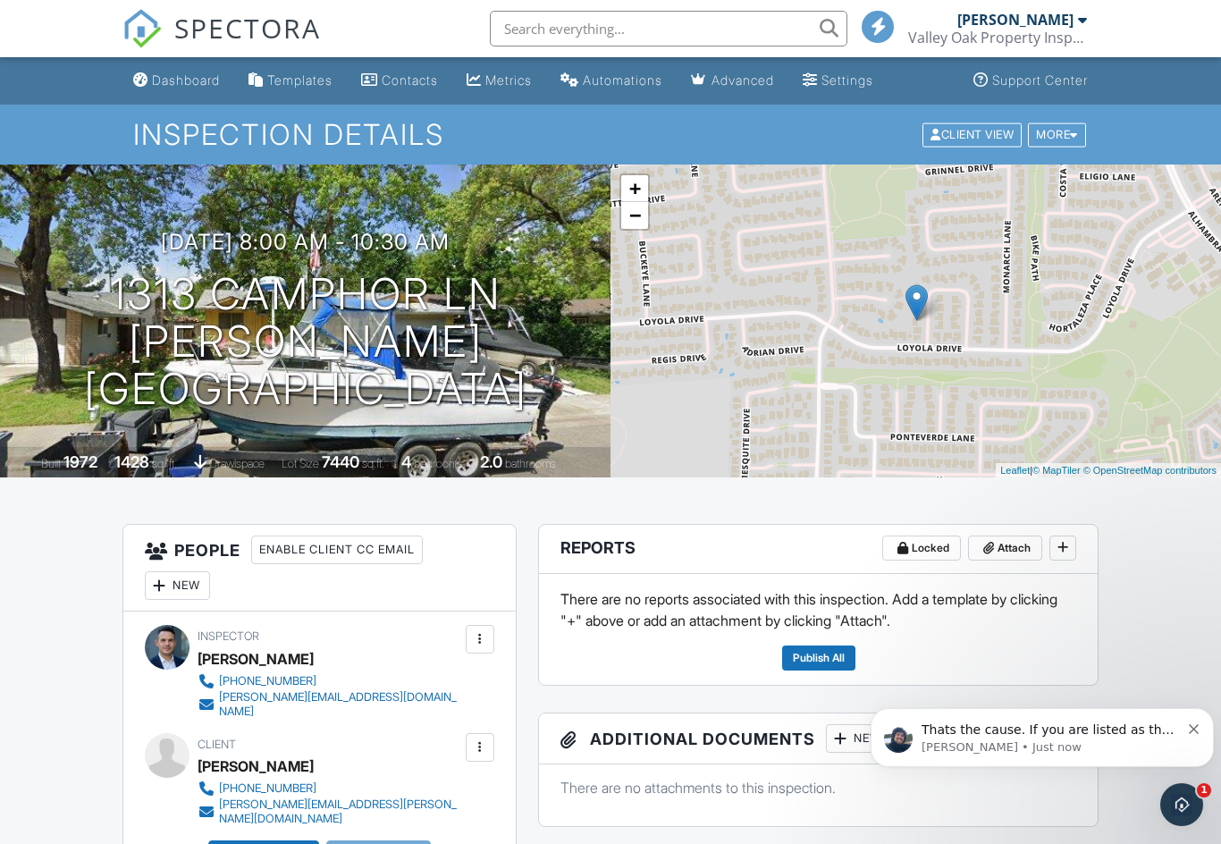
click at [308, 254] on h3 "[DATE] 8:00 am - 10:30 am" at bounding box center [305, 242] width 289 height 24
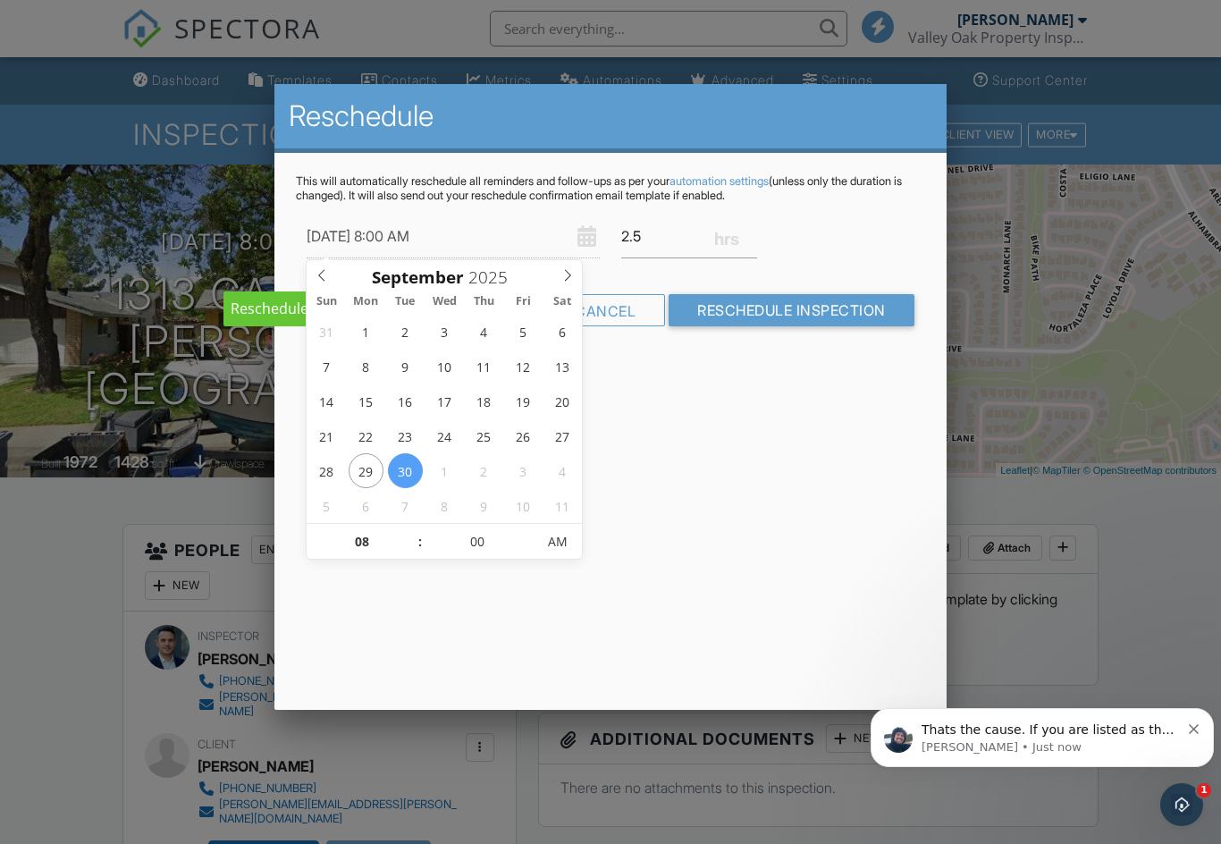
type input "[DATE] 8:00 AM"
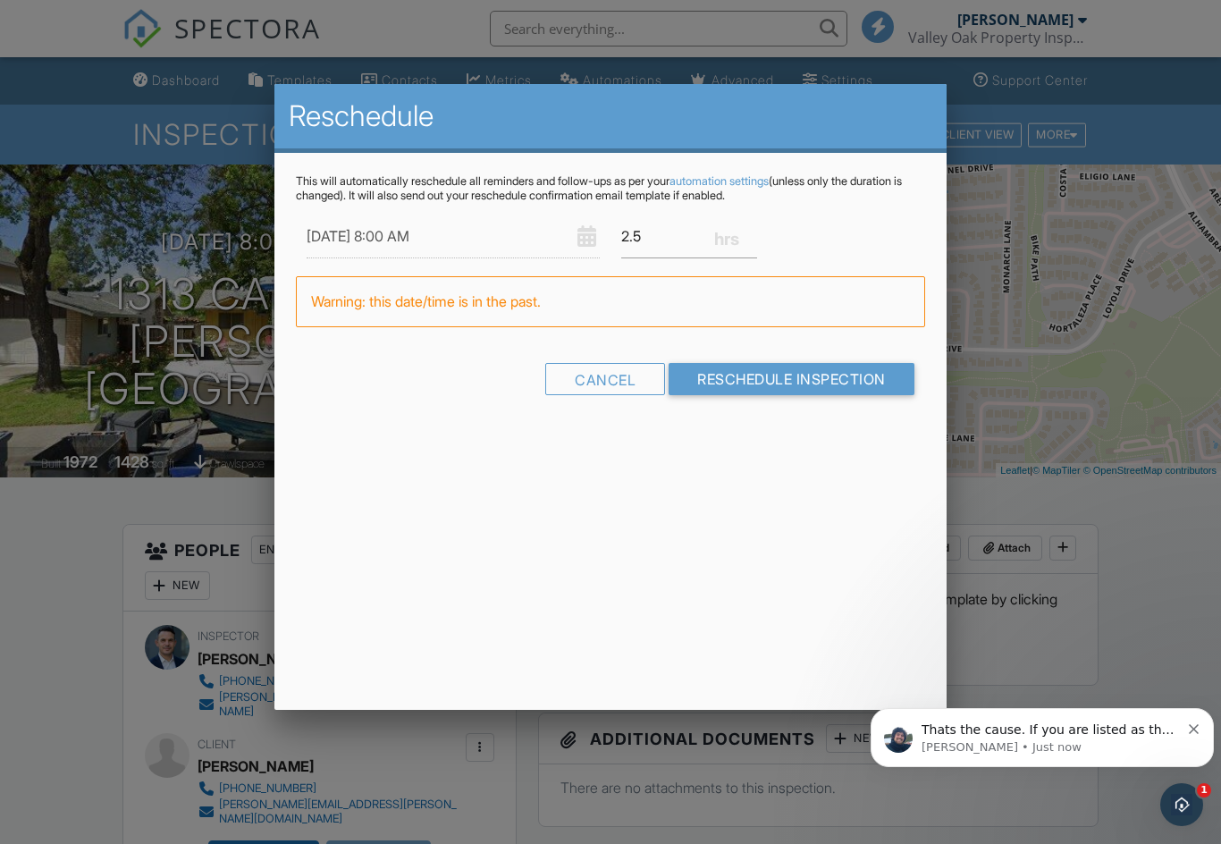
click at [719, 535] on div "Reschedule This will automatically reschedule all reminders and follow-ups as p…" at bounding box center [609, 397] width 671 height 626
click at [816, 384] on input "Reschedule Inspection" at bounding box center [792, 379] width 246 height 32
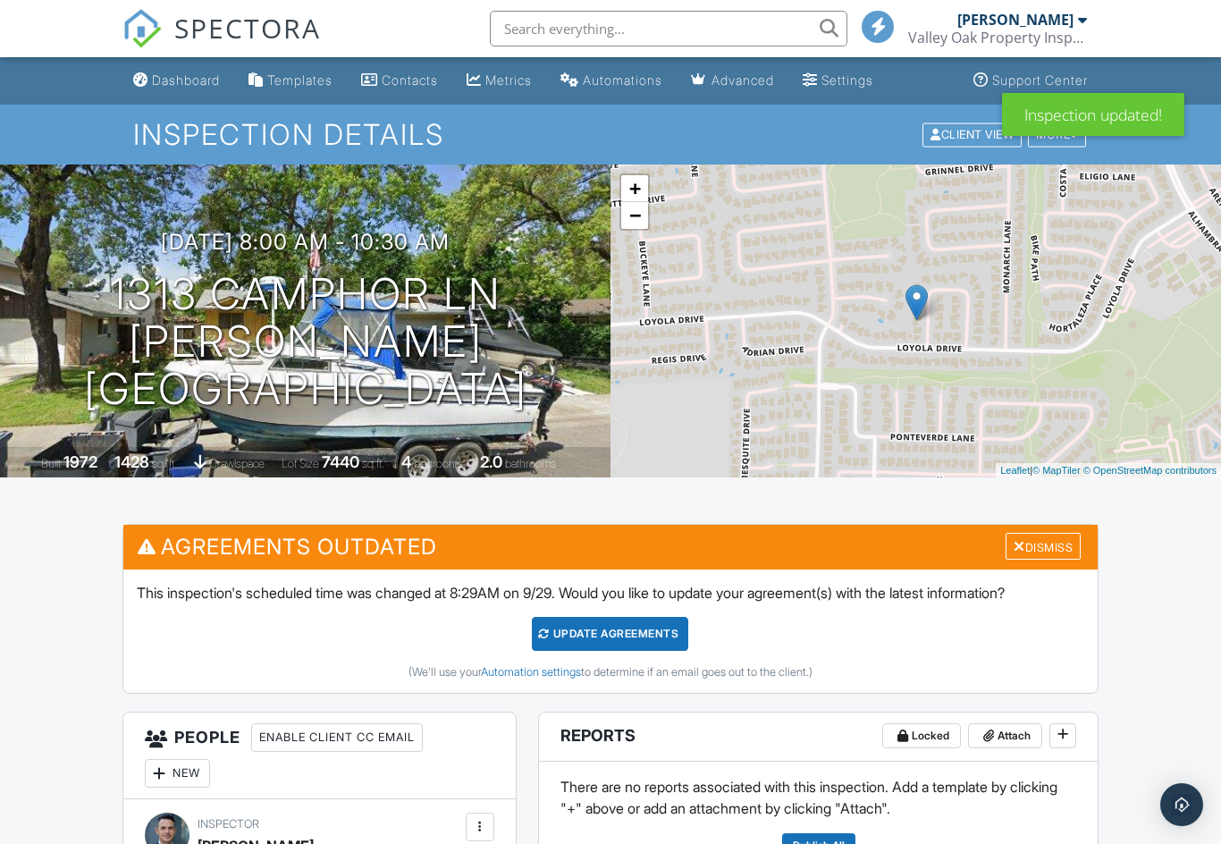
click at [618, 629] on div "Update Agreements" at bounding box center [610, 634] width 156 height 34
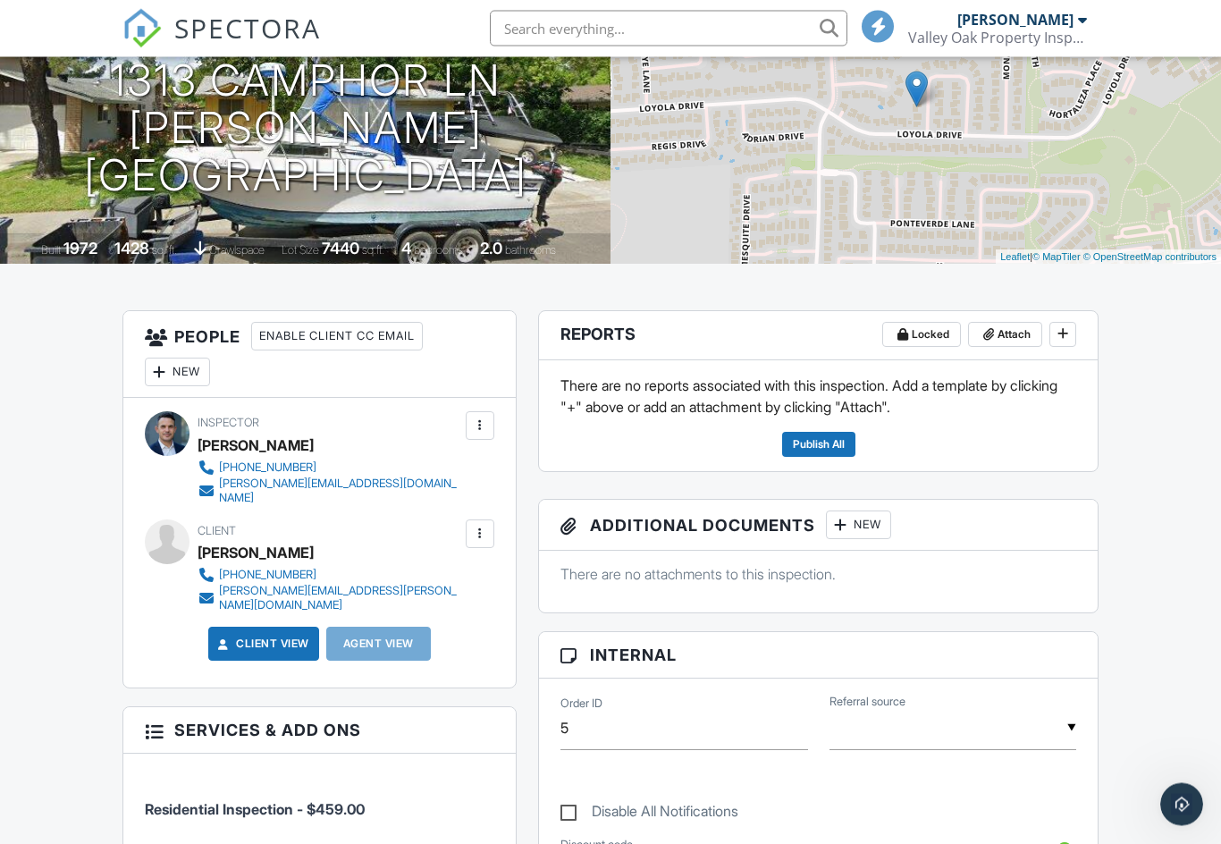
scroll to position [215, 0]
click at [1162, 806] on div "Open Intercom Messenger" at bounding box center [1181, 804] width 59 height 59
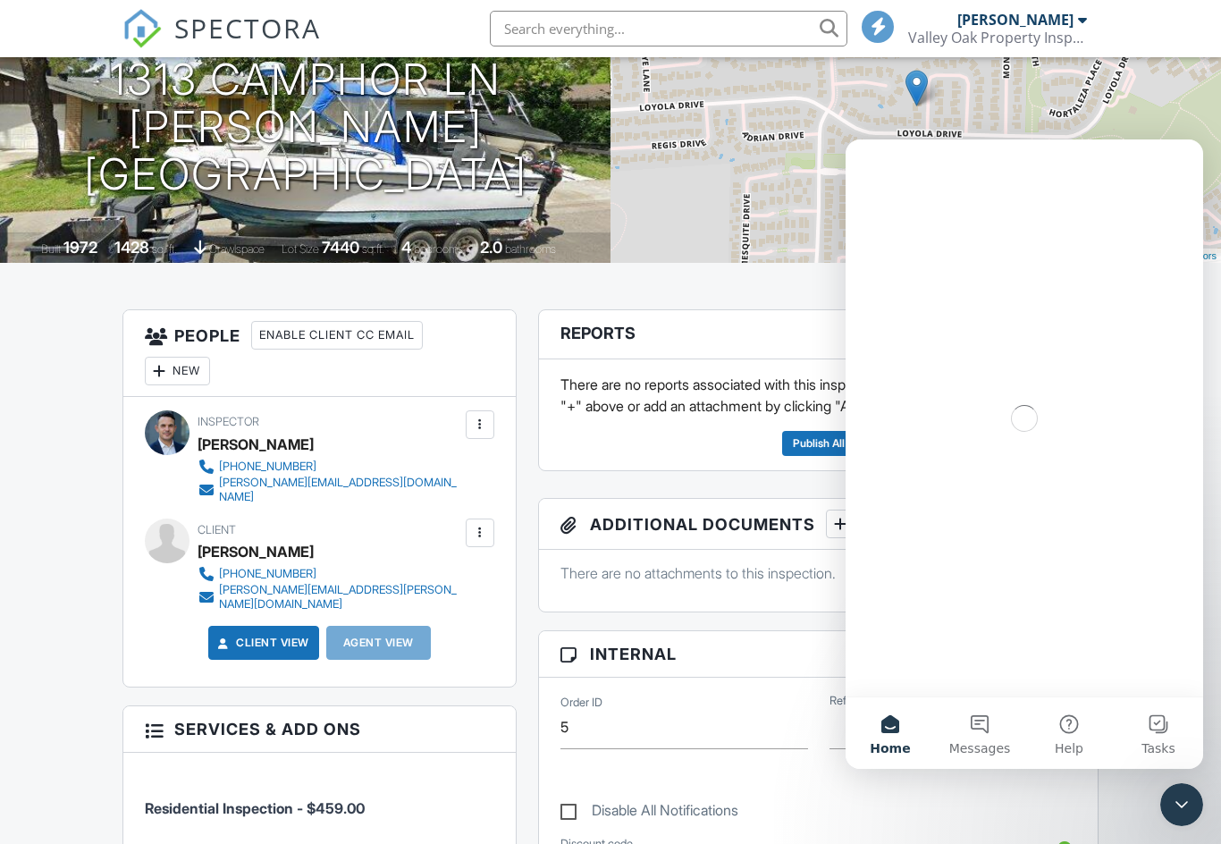
scroll to position [0, 0]
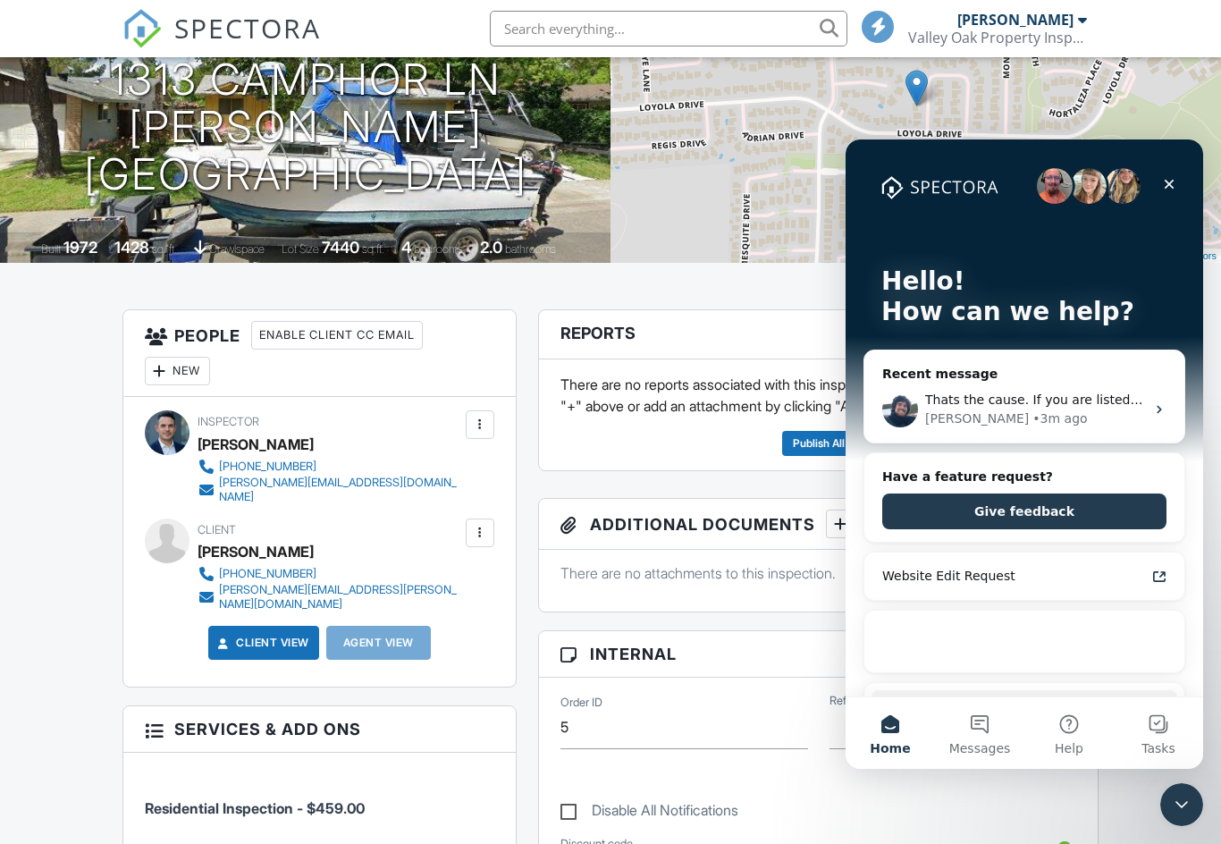
click at [1090, 422] on div "[PERSON_NAME] • 3m ago" at bounding box center [1035, 418] width 220 height 19
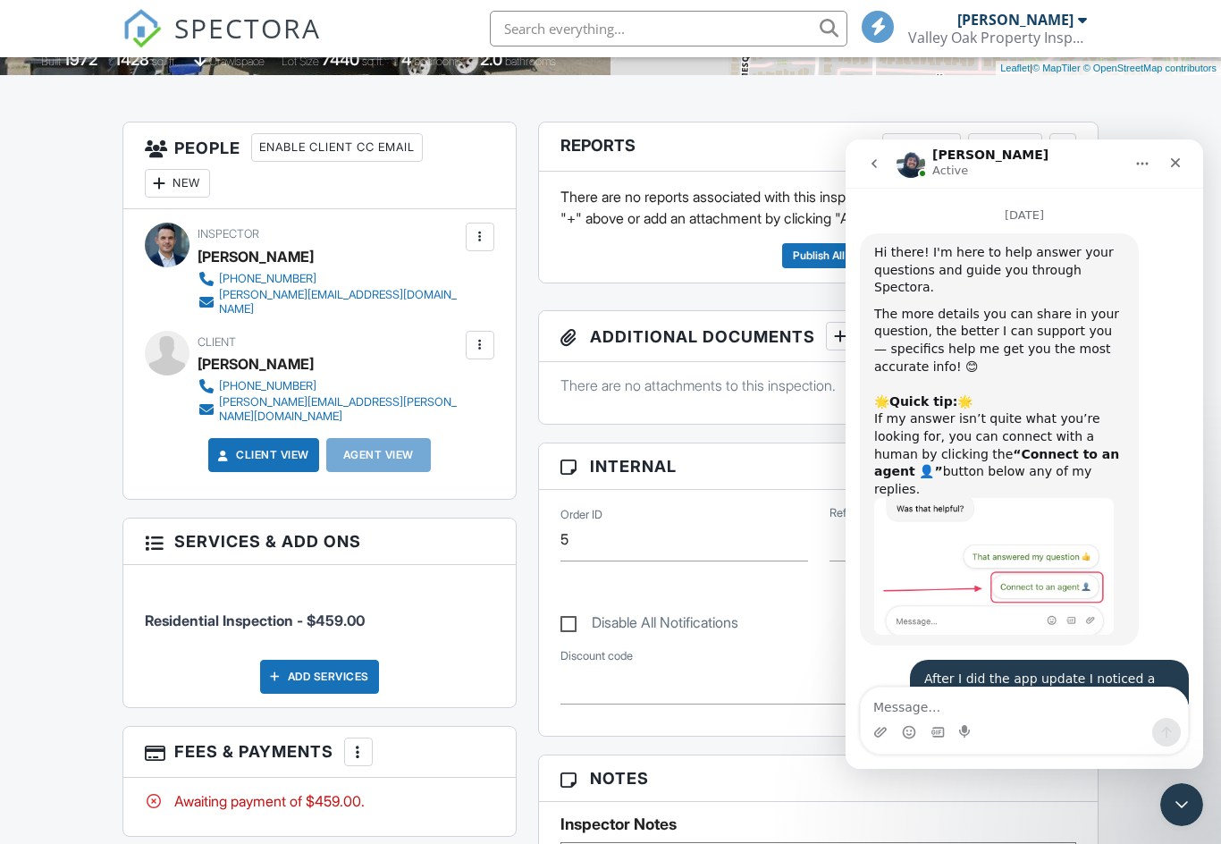
scroll to position [3, 0]
click at [1035, 712] on textarea "Message…" at bounding box center [1024, 703] width 327 height 30
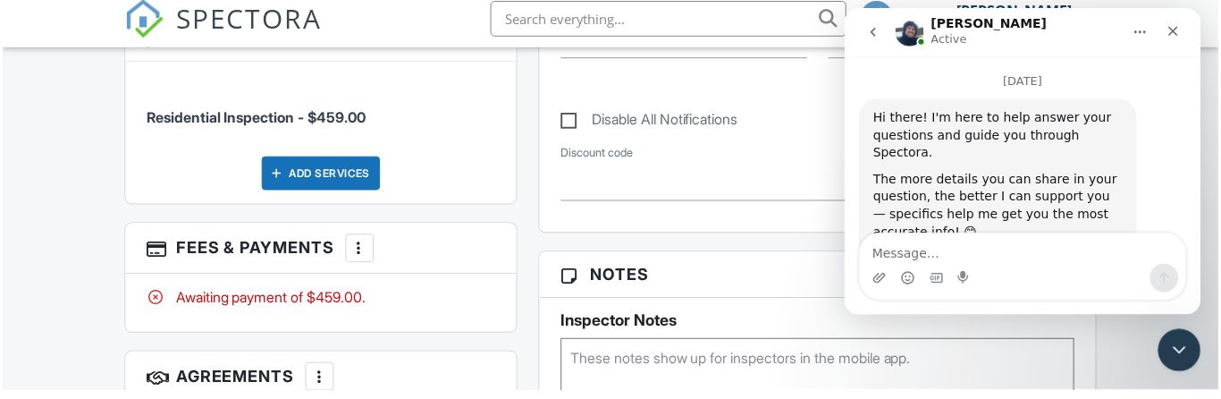
scroll to position [906, 0]
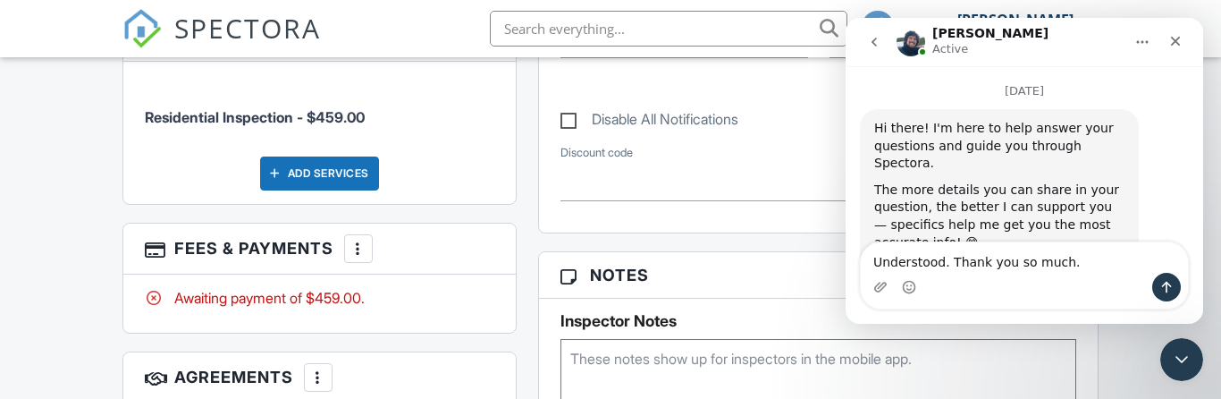
type textarea "Understood. Thank you so much."
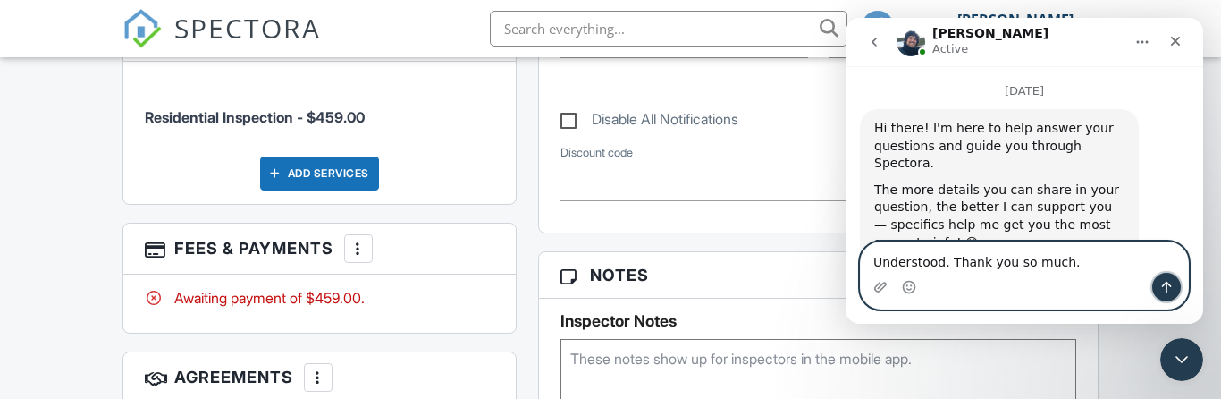
click at [1165, 297] on button "Send a message…" at bounding box center [1166, 287] width 29 height 29
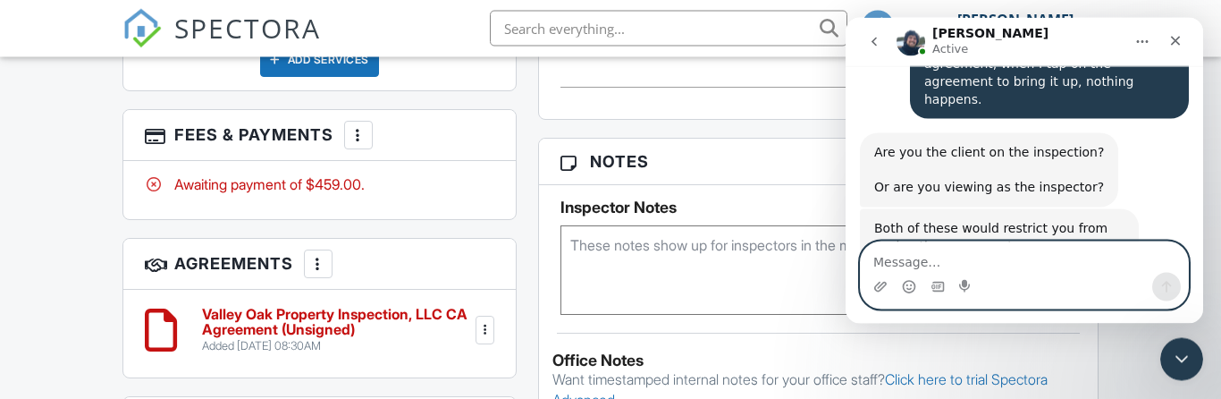
scroll to position [1006, 0]
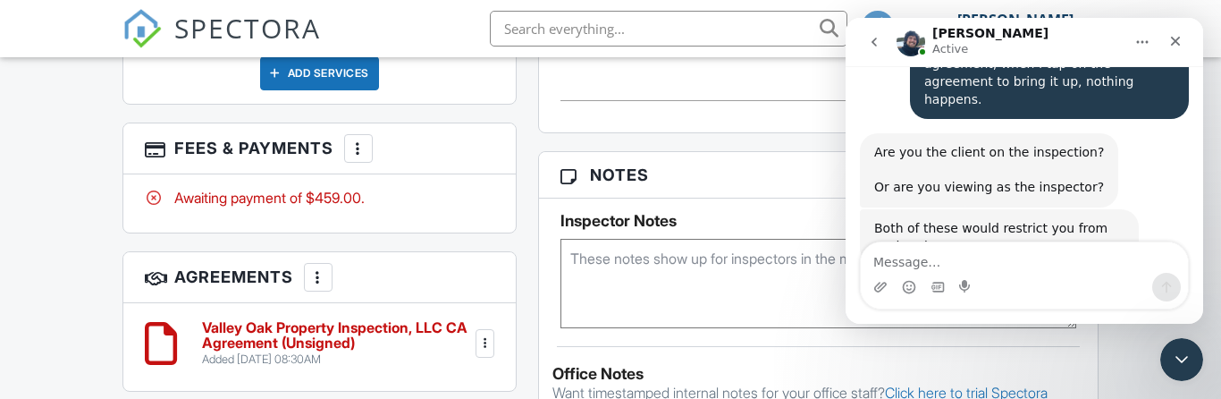
click at [1184, 50] on div "Close" at bounding box center [1176, 41] width 32 height 32
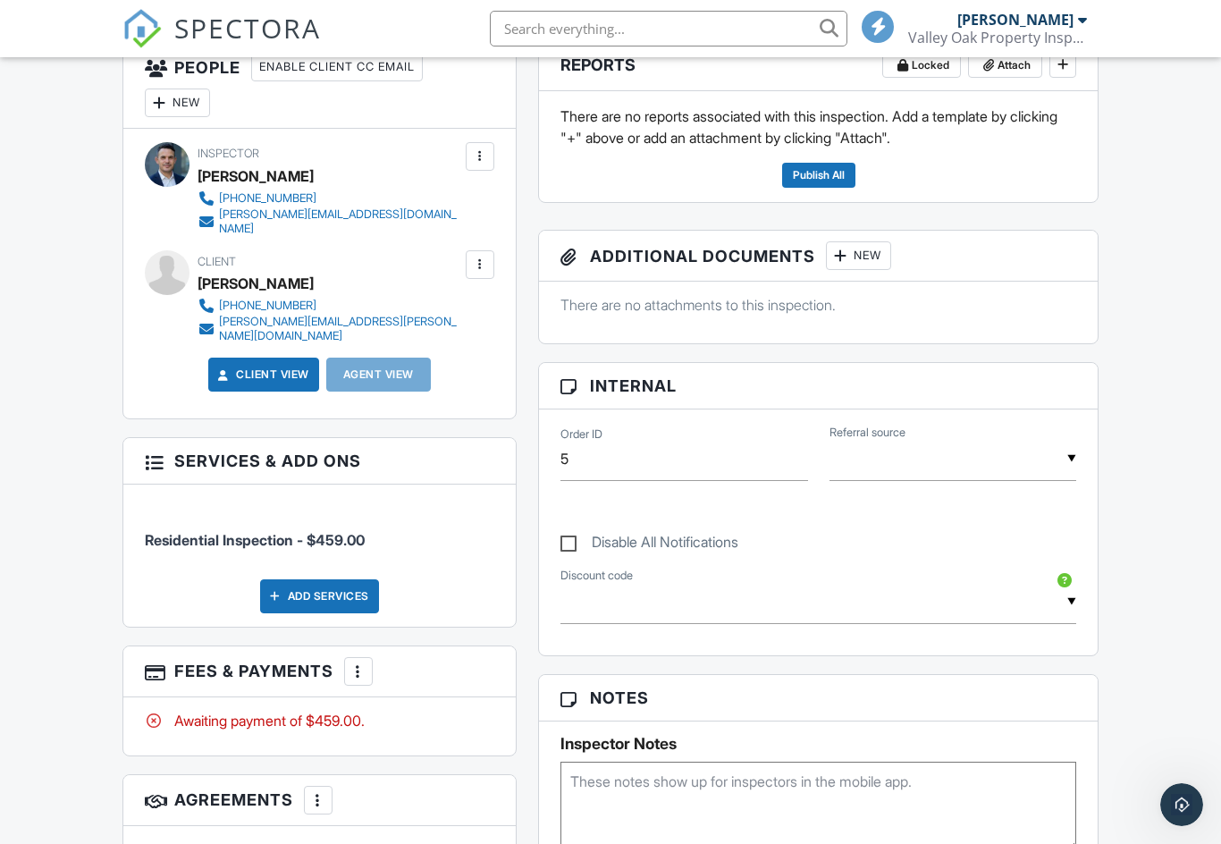
scroll to position [0, 0]
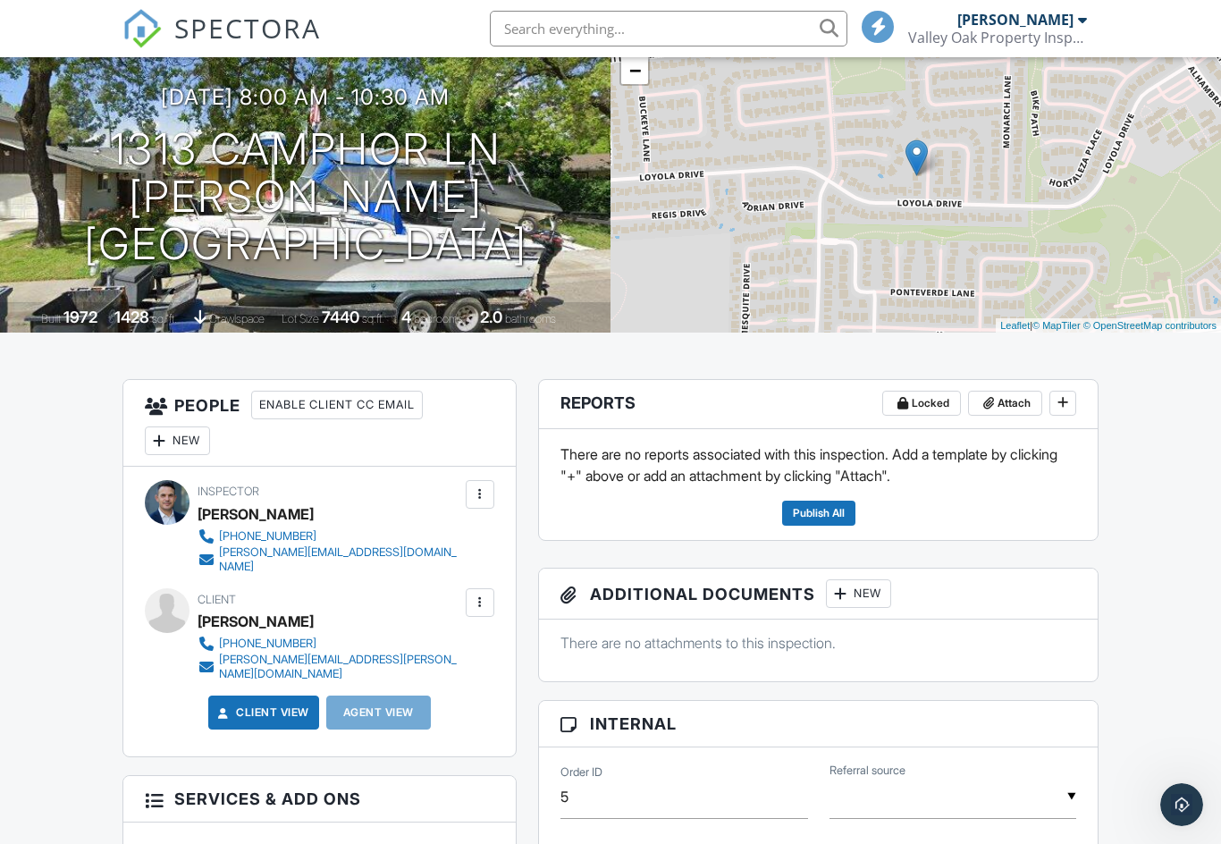
scroll to position [143, 0]
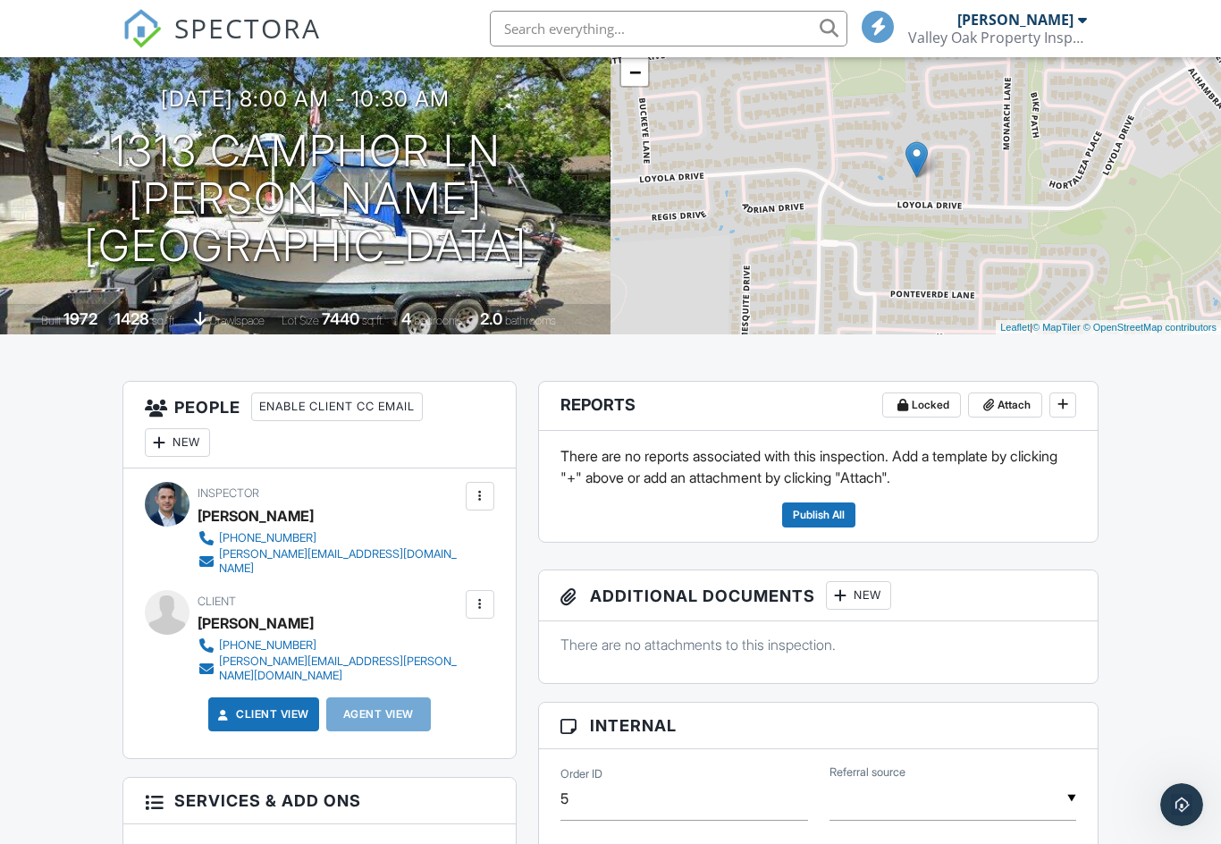
click at [1066, 403] on icon at bounding box center [1063, 404] width 11 height 13
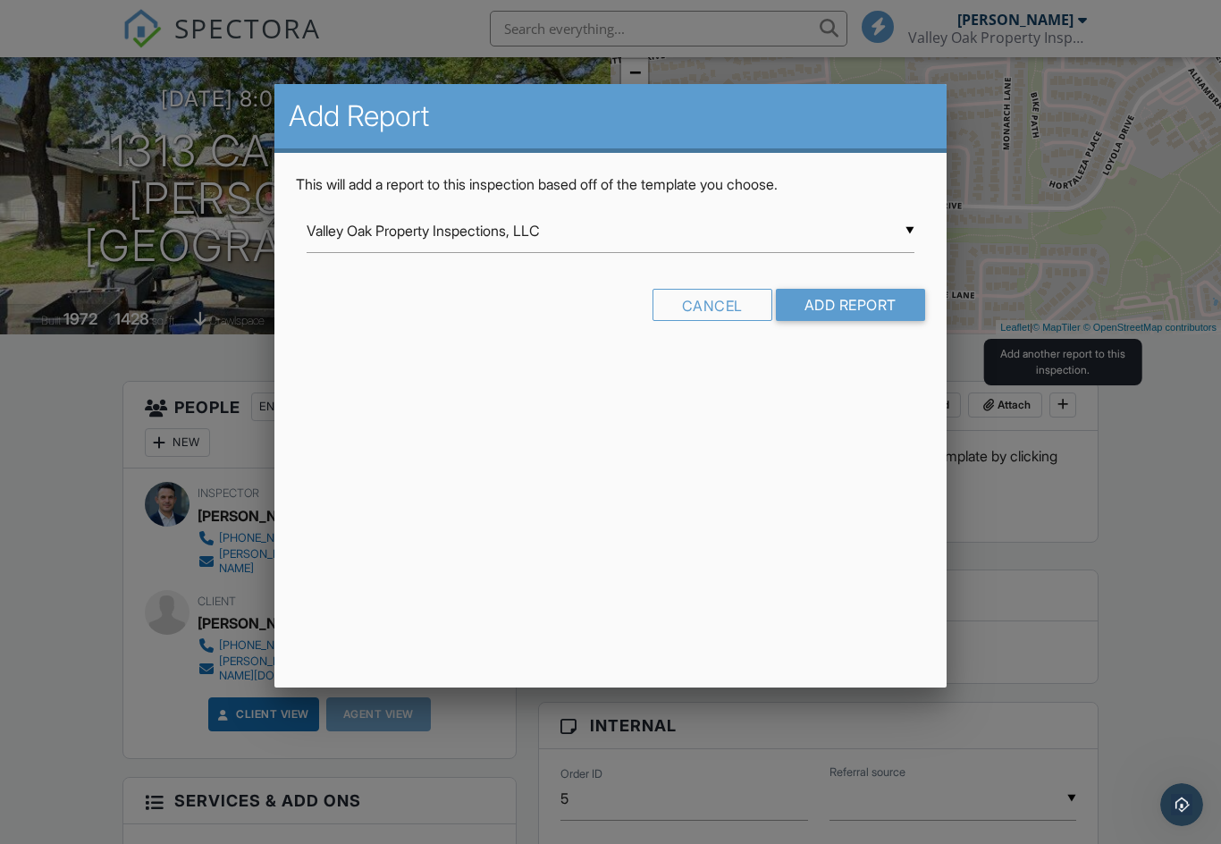
click at [847, 309] on input "Add Report" at bounding box center [850, 305] width 149 height 32
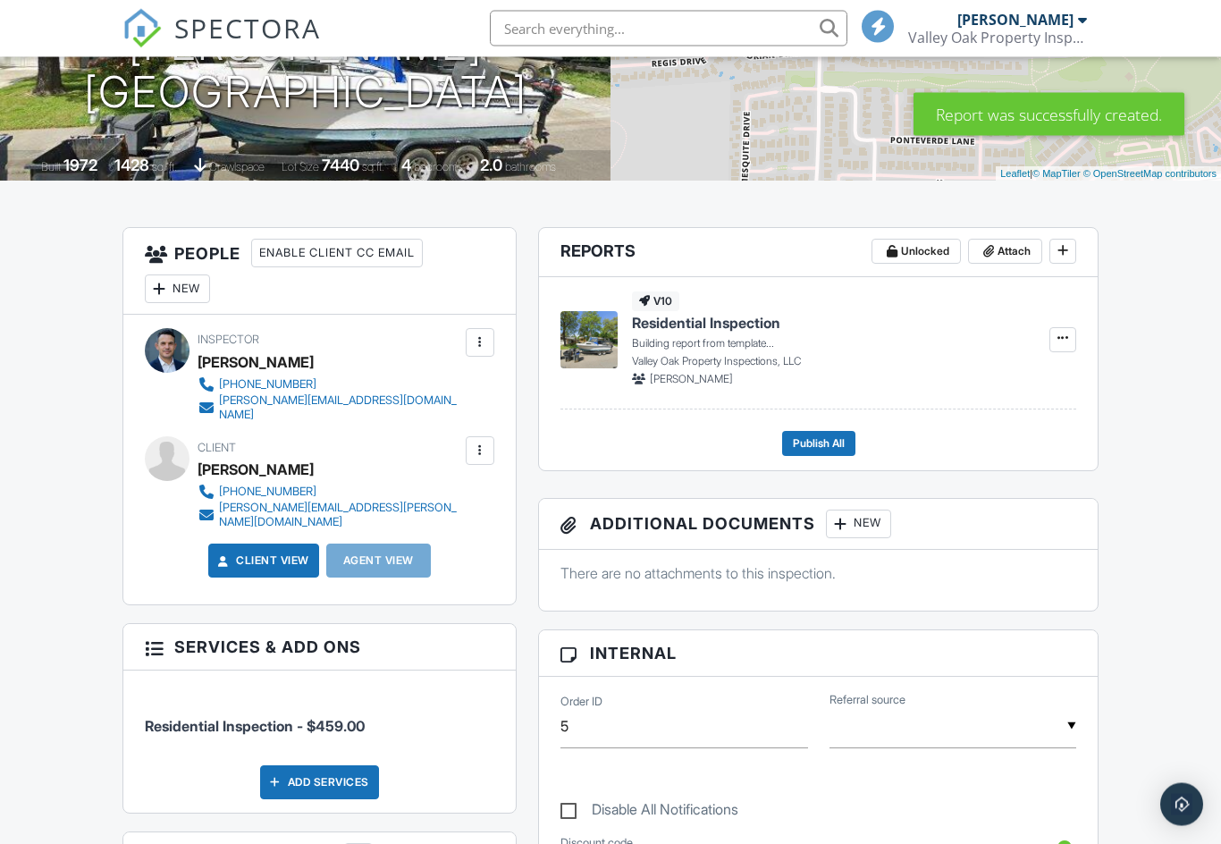
scroll to position [303, 0]
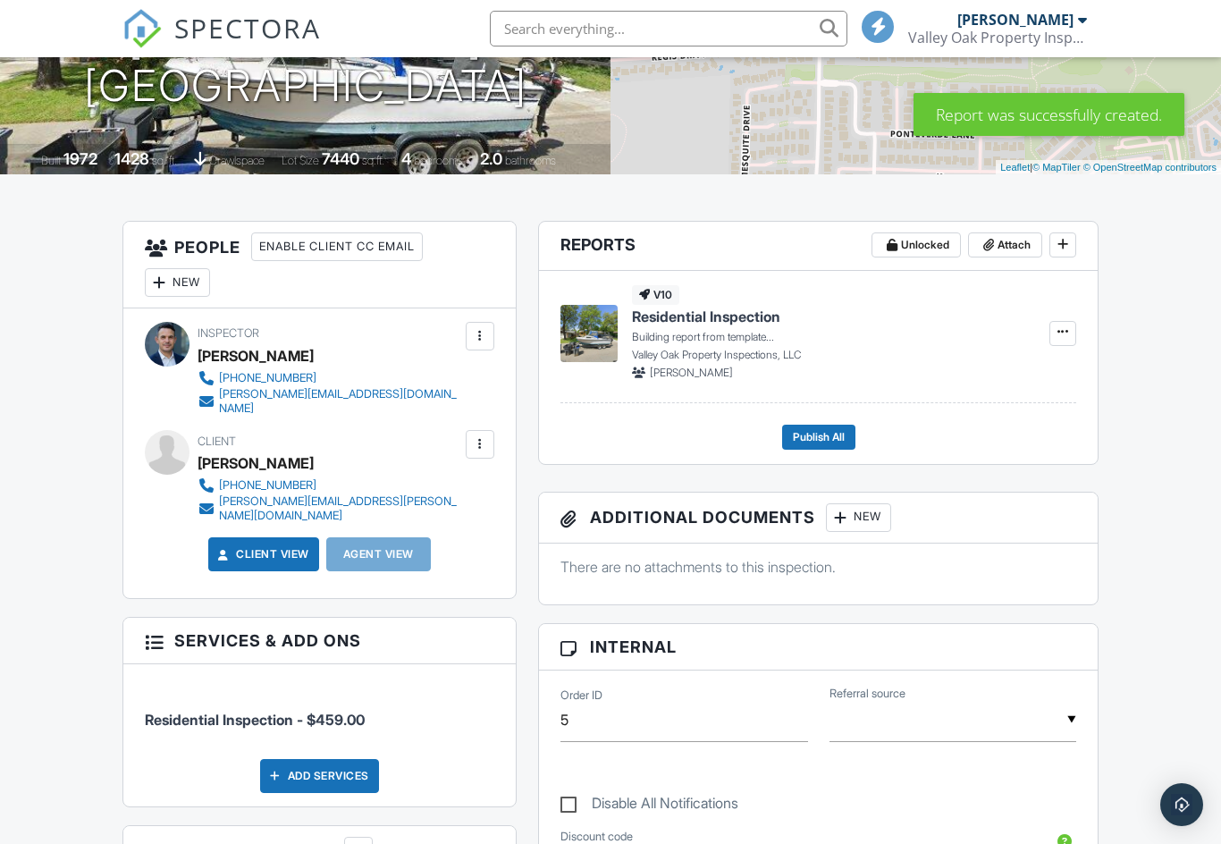
click at [1065, 331] on icon at bounding box center [1063, 331] width 11 height 13
click at [746, 325] on span "Residential Inspection" at bounding box center [706, 317] width 148 height 20
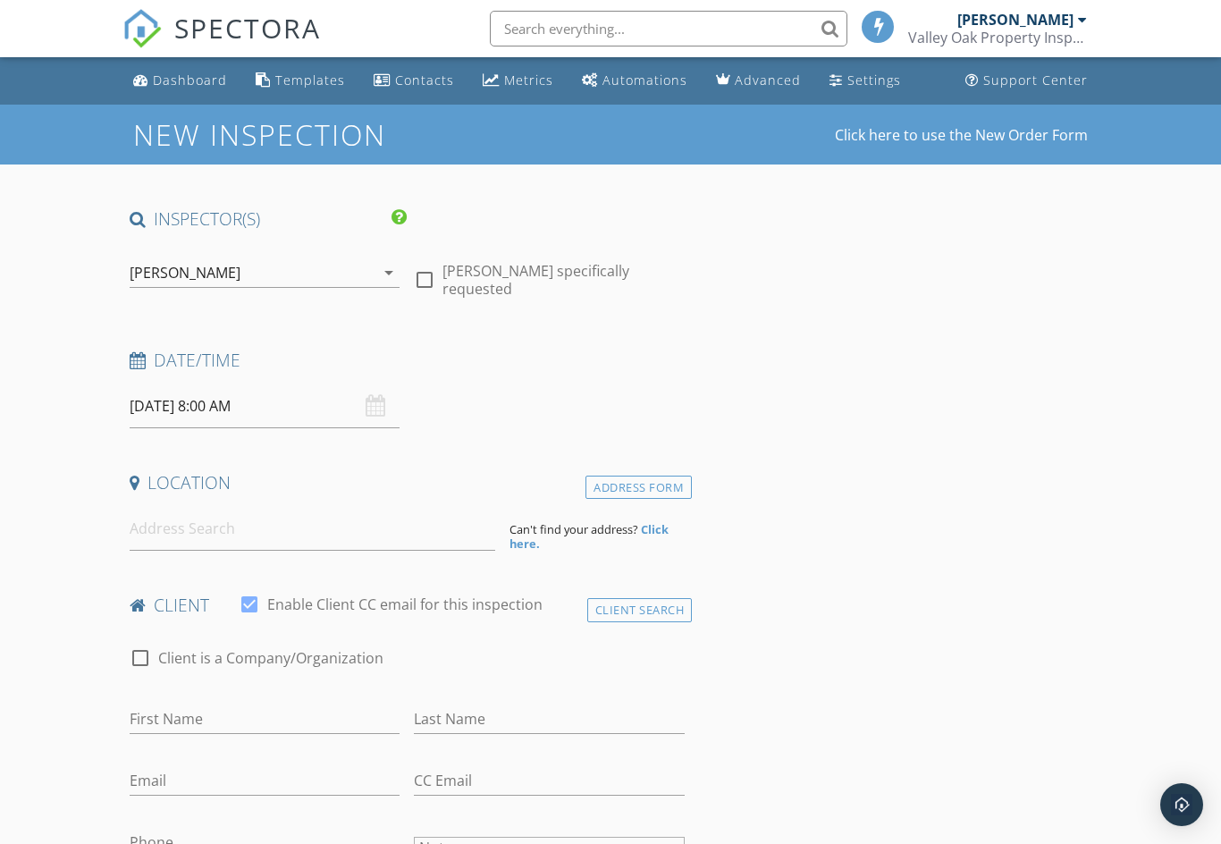
click at [171, 80] on div "Dashboard" at bounding box center [190, 80] width 74 height 17
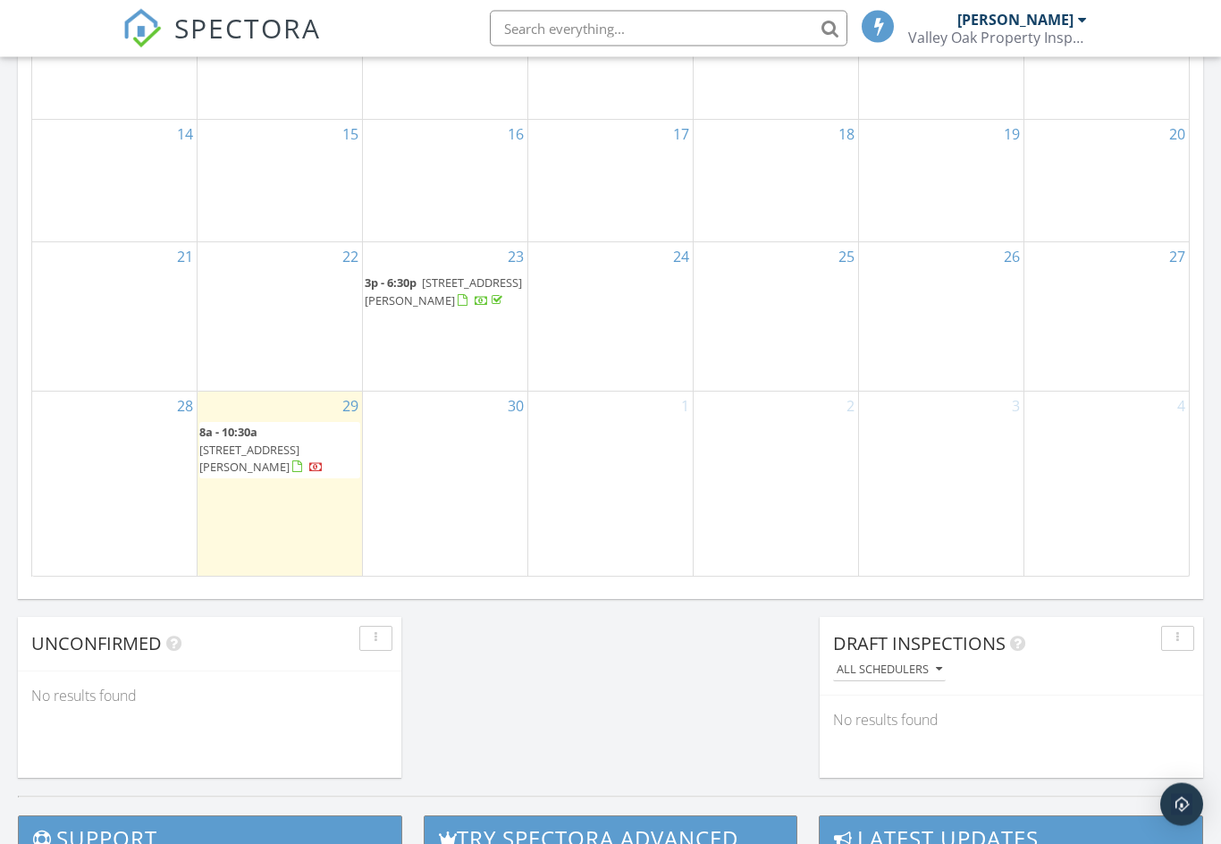
scroll to position [1076, 0]
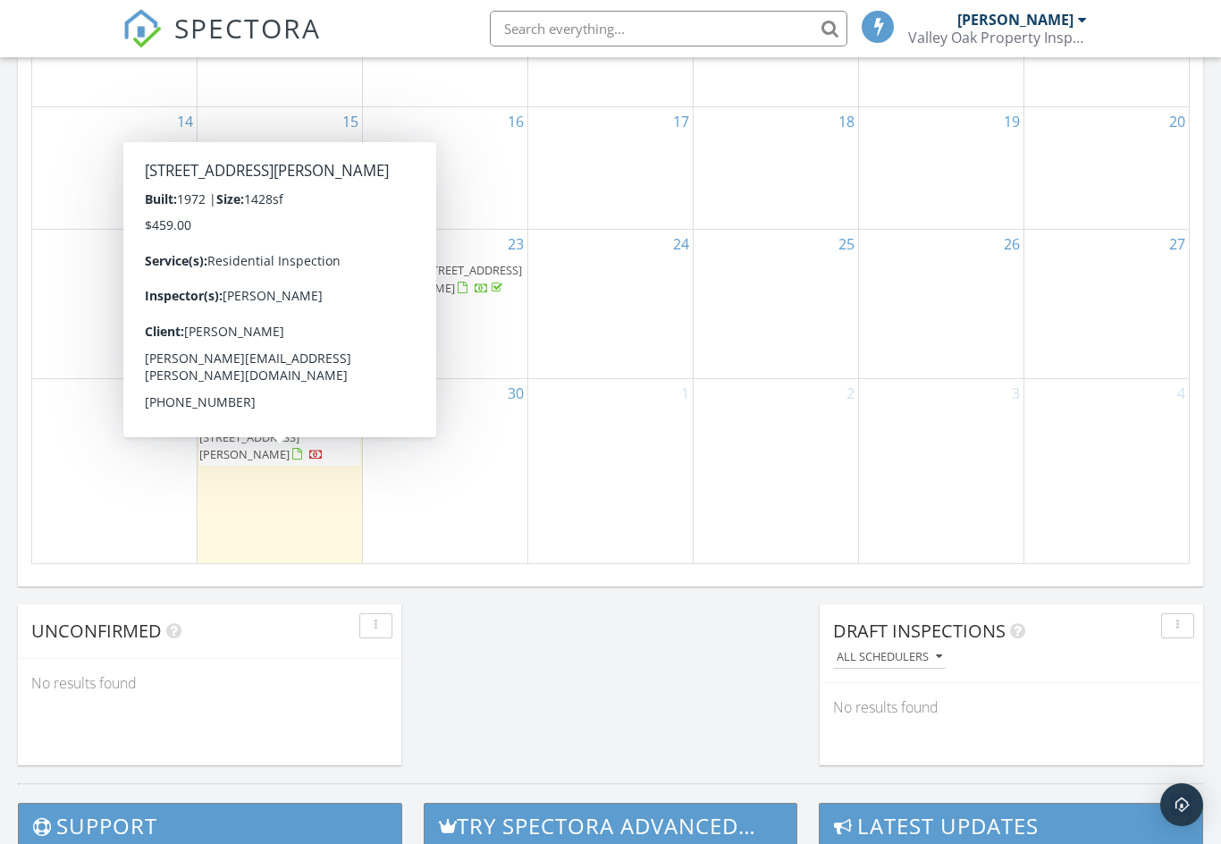
click at [300, 462] on span "[STREET_ADDRESS][PERSON_NAME]" at bounding box center [249, 445] width 100 height 33
